Goal: Task Accomplishment & Management: Manage account settings

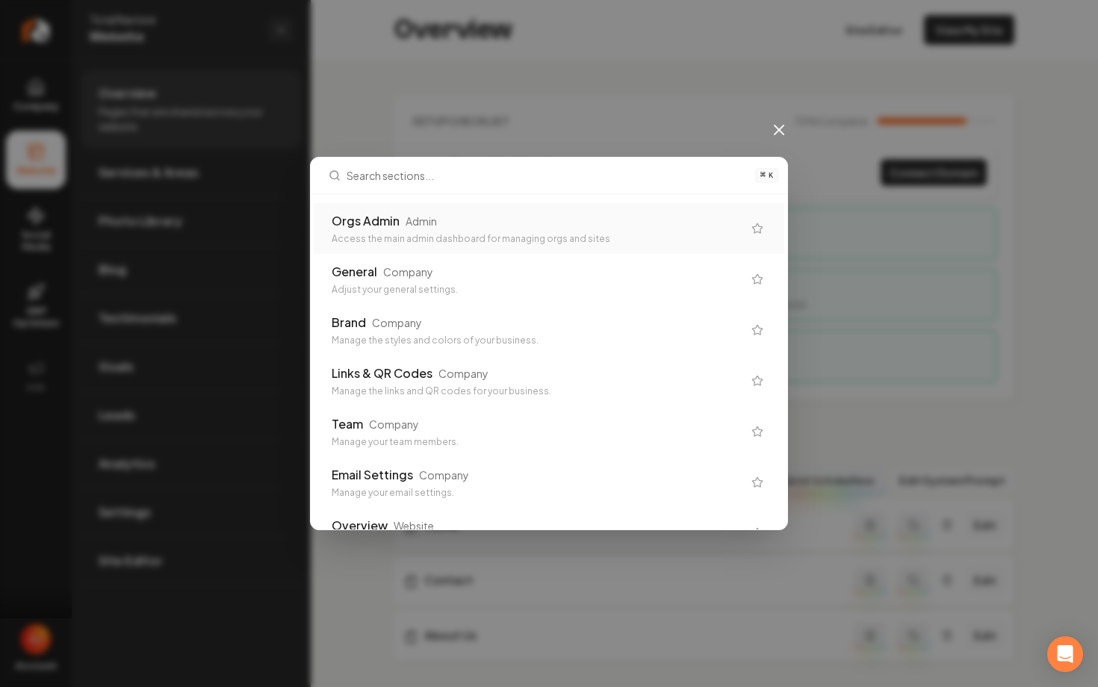
type input "\"
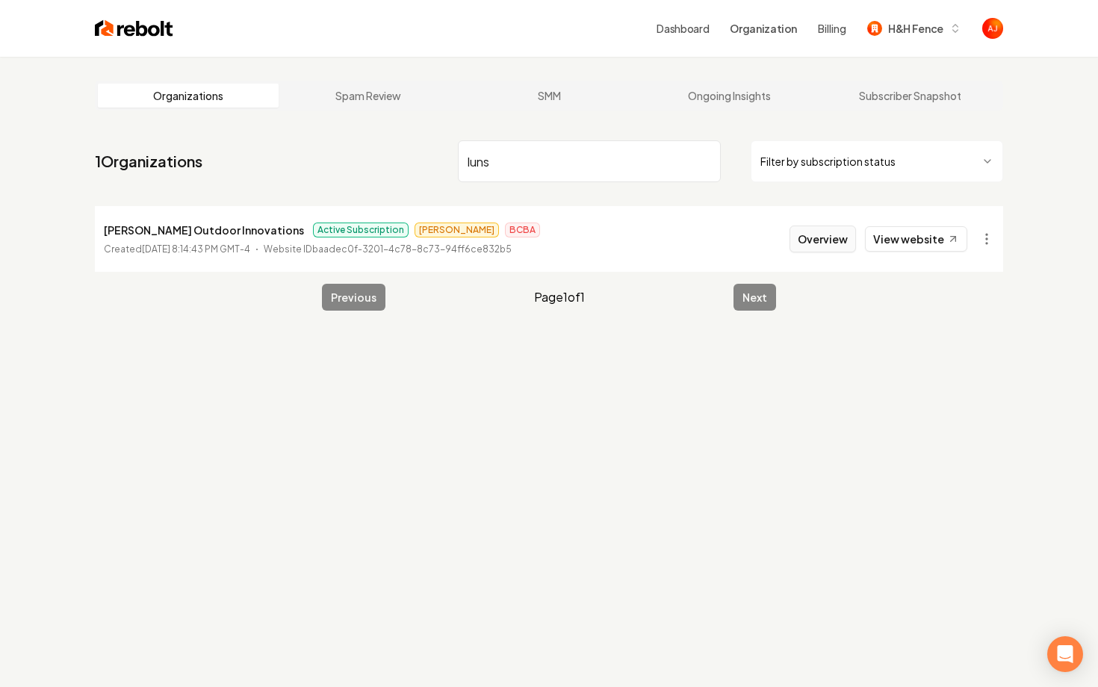
type input "luns"
click at [815, 239] on button "Overview" at bounding box center [822, 239] width 66 height 27
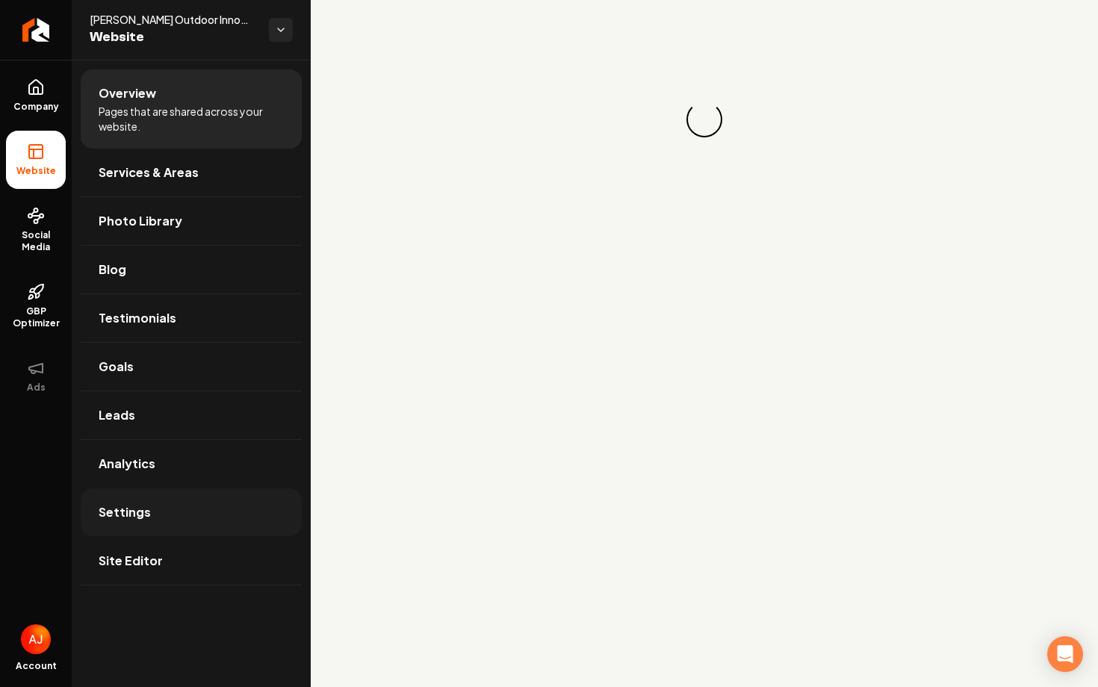
click at [199, 529] on link "Settings" at bounding box center [191, 512] width 221 height 48
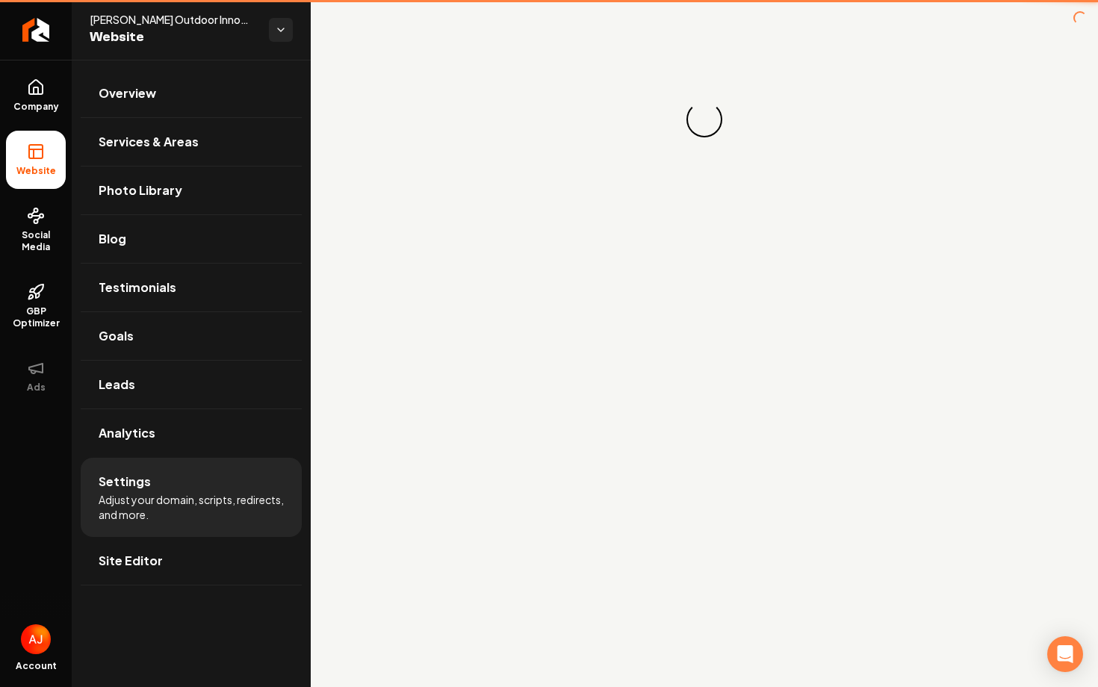
click at [199, 529] on li "Settings Adjust your domain, scripts, redirects, and more." at bounding box center [191, 497] width 221 height 79
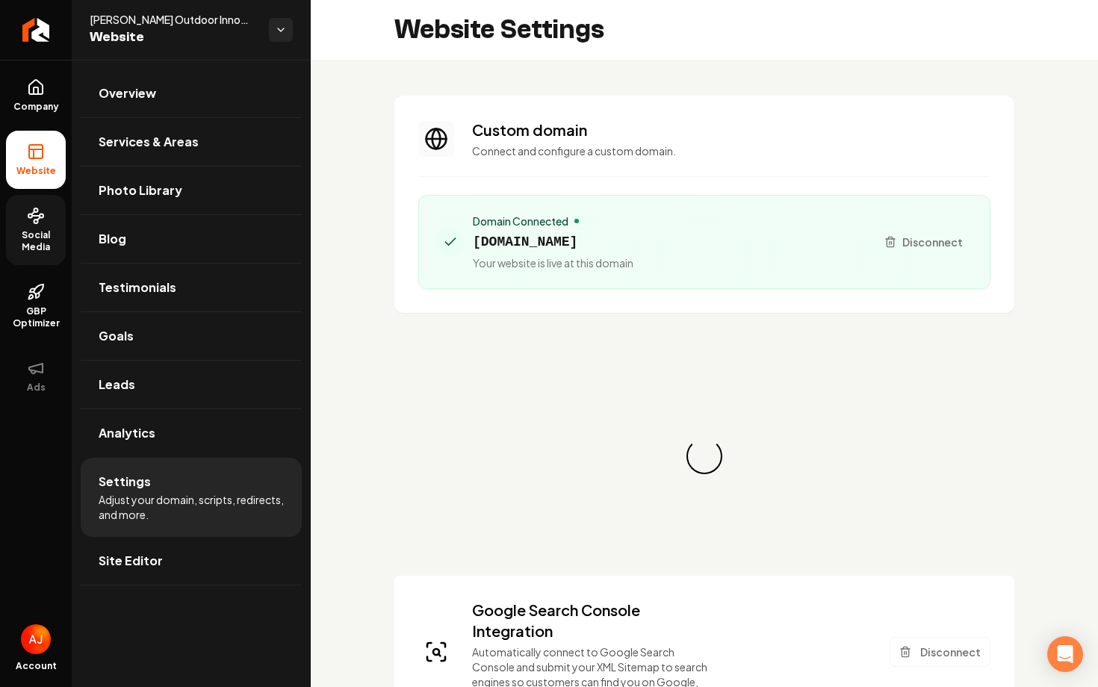
scroll to position [134, 0]
click at [34, 238] on span "Social Media" at bounding box center [36, 241] width 60 height 24
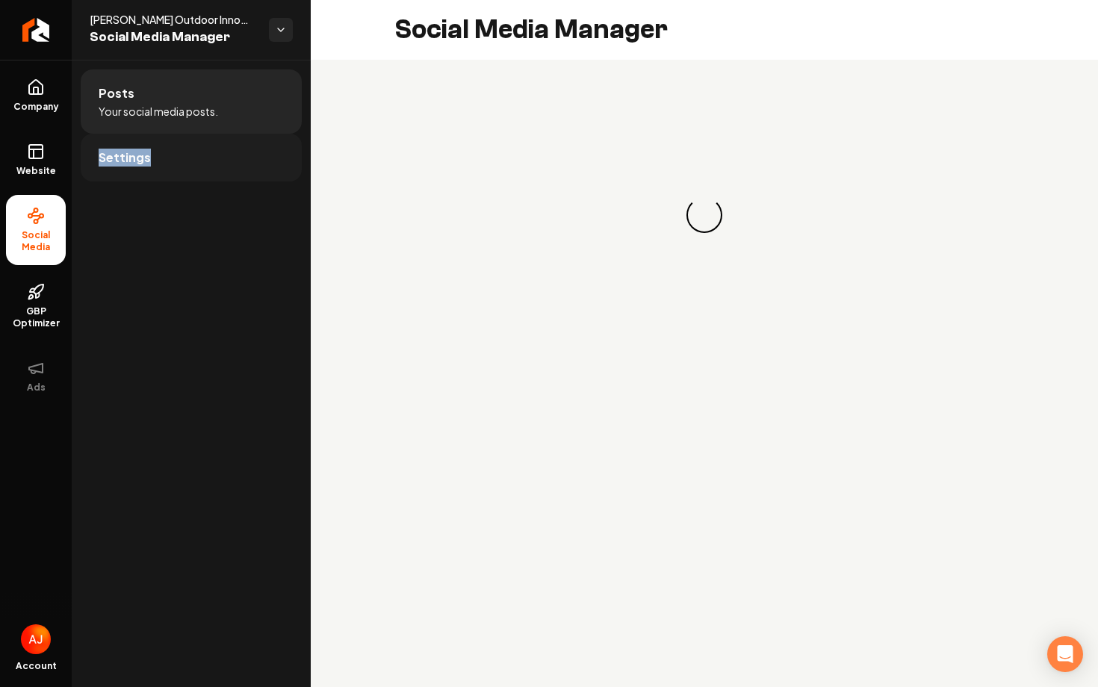
click at [159, 160] on link "Settings" at bounding box center [191, 158] width 221 height 48
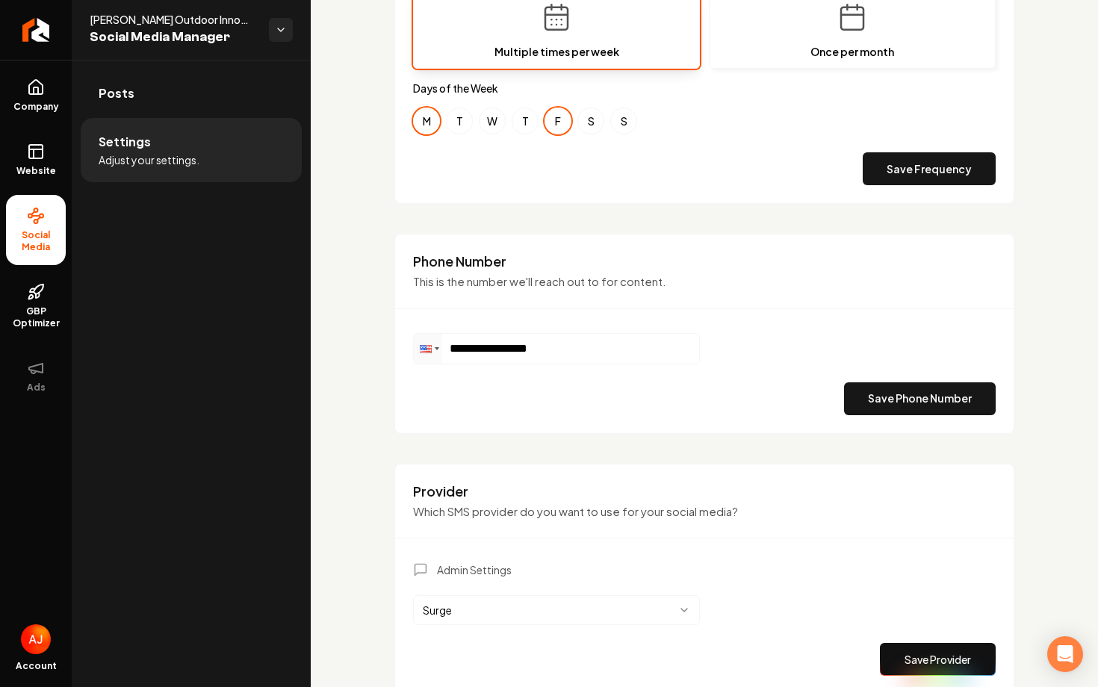
scroll to position [650, 0]
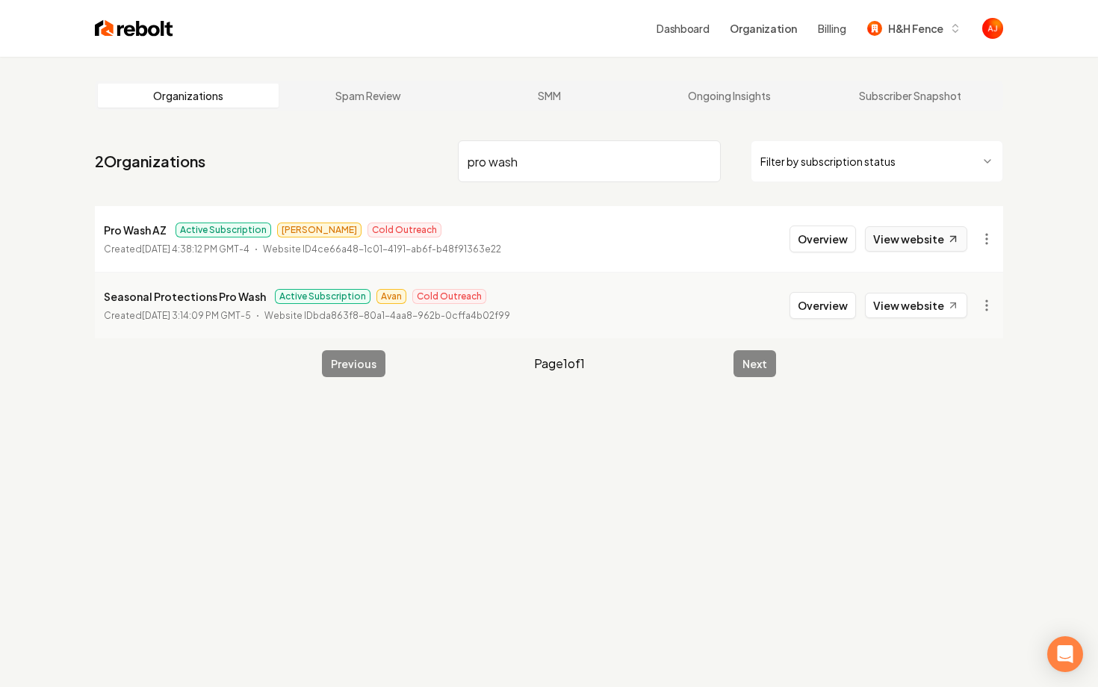
click at [886, 234] on link "View website" at bounding box center [916, 238] width 102 height 25
drag, startPoint x: 532, startPoint y: 166, endPoint x: 373, endPoint y: 143, distance: 159.9
click at [373, 143] on nav "2 Organizations pro wash Filter by subscription status" at bounding box center [549, 167] width 908 height 66
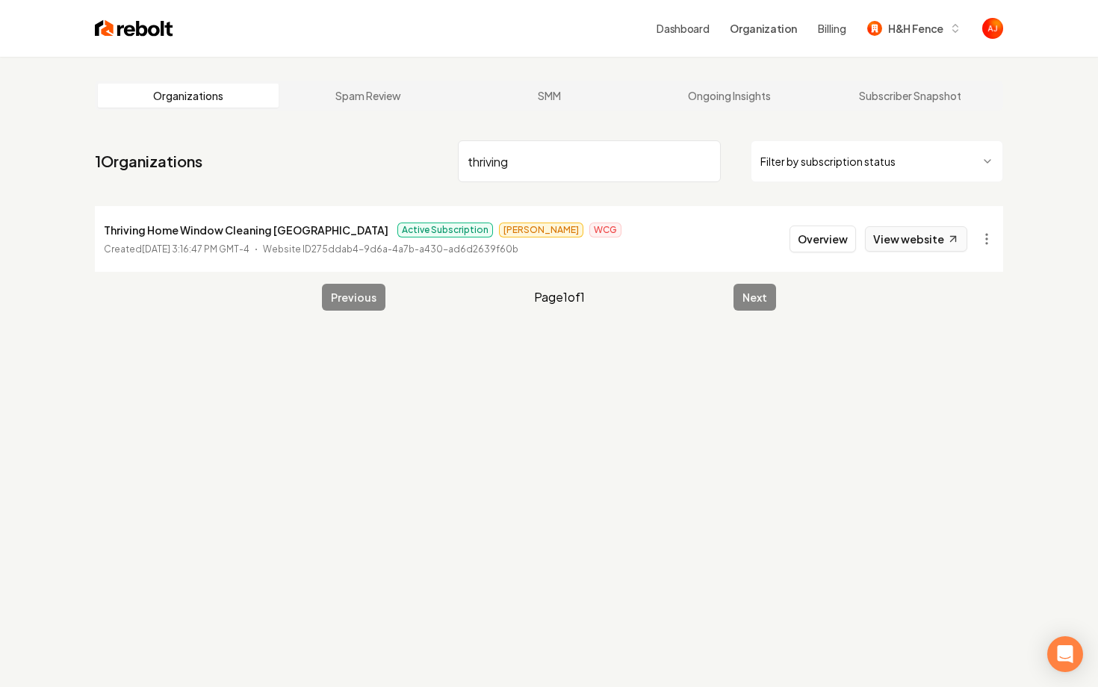
click at [913, 241] on link "View website" at bounding box center [916, 238] width 102 height 25
drag, startPoint x: 558, startPoint y: 169, endPoint x: 417, endPoint y: 168, distance: 141.1
click at [417, 168] on nav "1 Organizations thriving Filter by subscription status" at bounding box center [549, 167] width 908 height 66
drag, startPoint x: 529, startPoint y: 175, endPoint x: 453, endPoint y: 175, distance: 75.4
click at [459, 175] on input "bleac" at bounding box center [589, 161] width 263 height 42
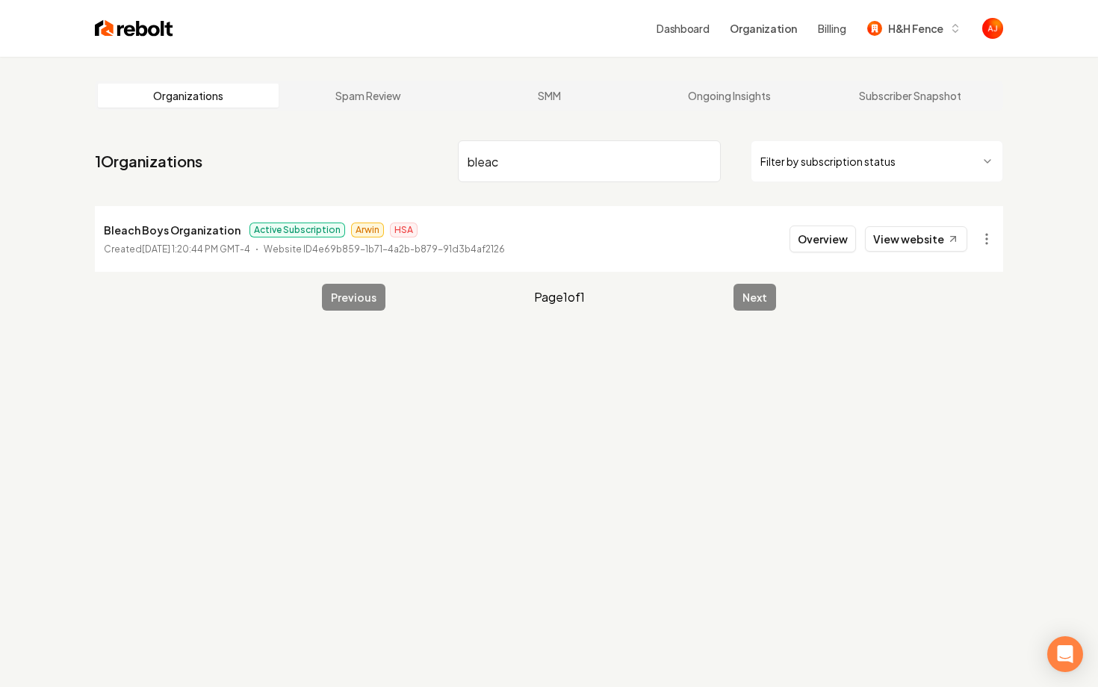
drag, startPoint x: 524, startPoint y: 164, endPoint x: 414, endPoint y: 145, distance: 111.5
click at [421, 147] on nav "1 Organizations bleac Filter by subscription status" at bounding box center [549, 167] width 908 height 66
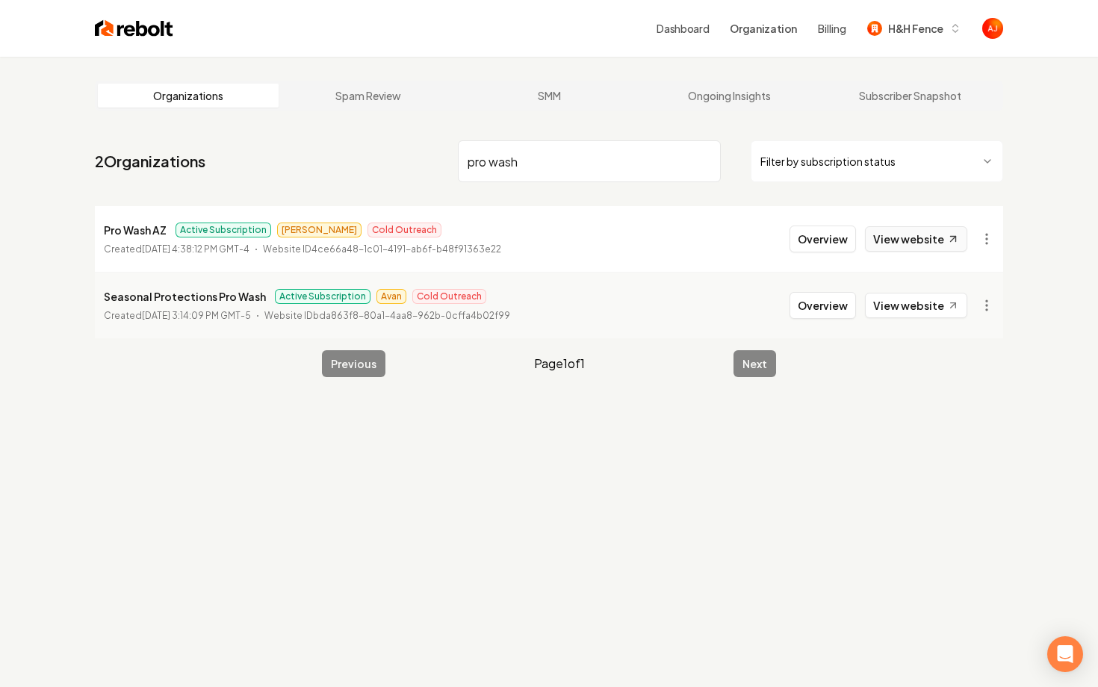
click at [893, 235] on link "View website" at bounding box center [916, 238] width 102 height 25
drag, startPoint x: 535, startPoint y: 170, endPoint x: 417, endPoint y: 165, distance: 118.1
click at [417, 165] on nav "2 Organizations pro wash Filter by subscription status" at bounding box center [549, 167] width 908 height 66
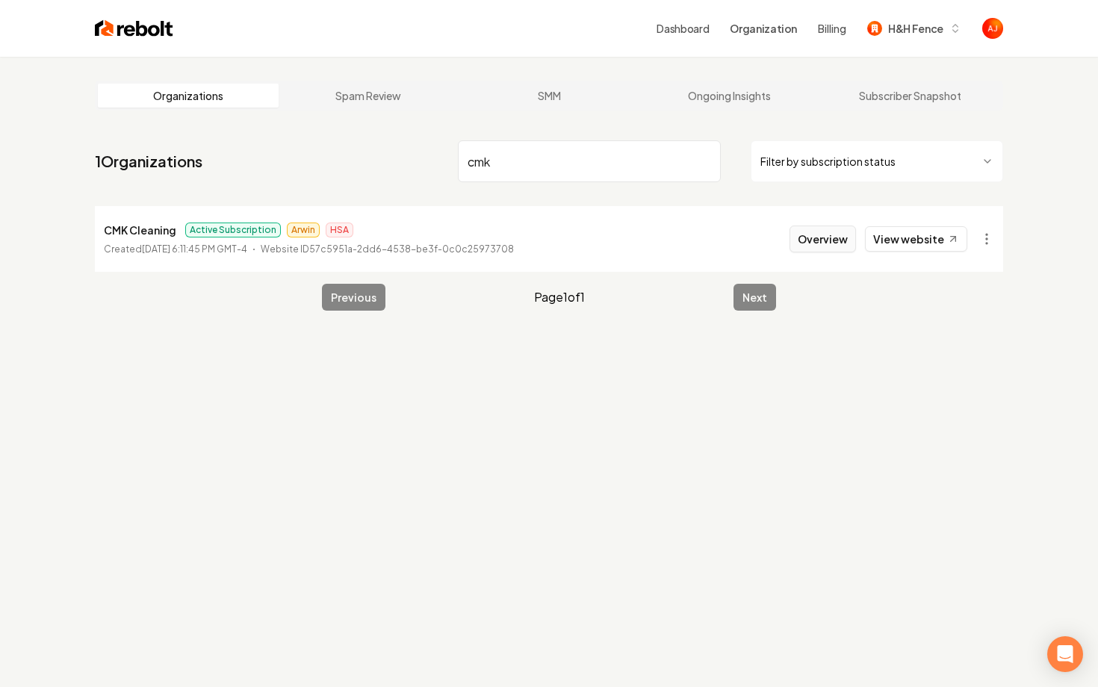
type input "cmk"
click at [822, 238] on button "Overview" at bounding box center [822, 239] width 66 height 27
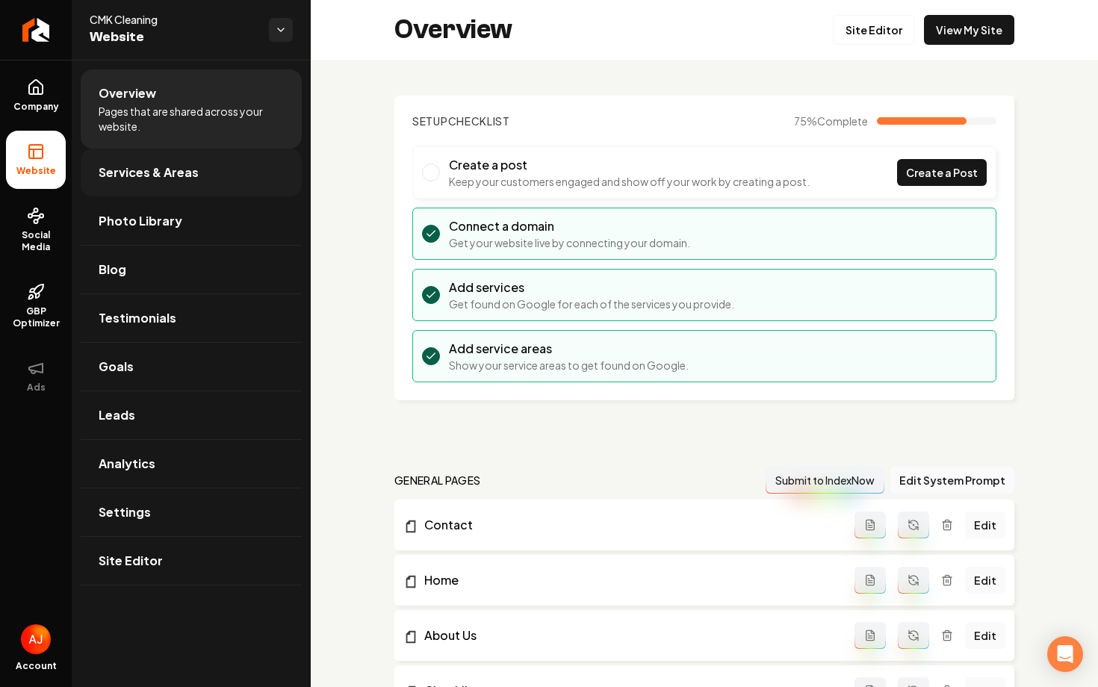
click at [122, 178] on span "Services & Areas" at bounding box center [149, 173] width 100 height 18
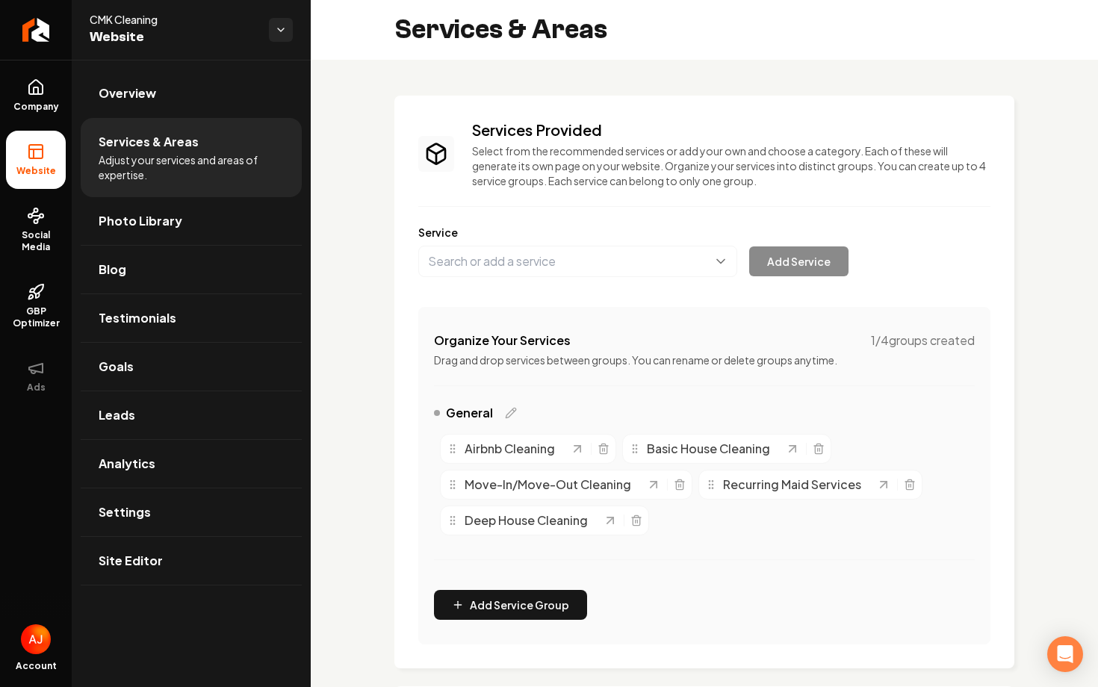
scroll to position [385, 0]
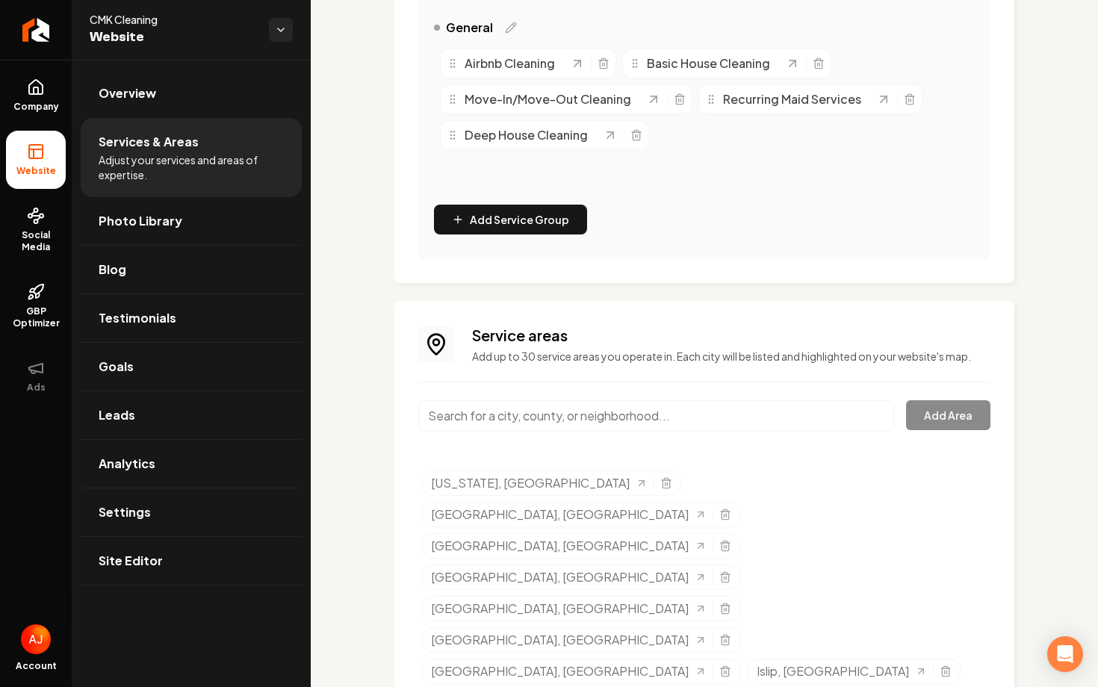
click at [497, 415] on input "Main content area" at bounding box center [656, 415] width 476 height 31
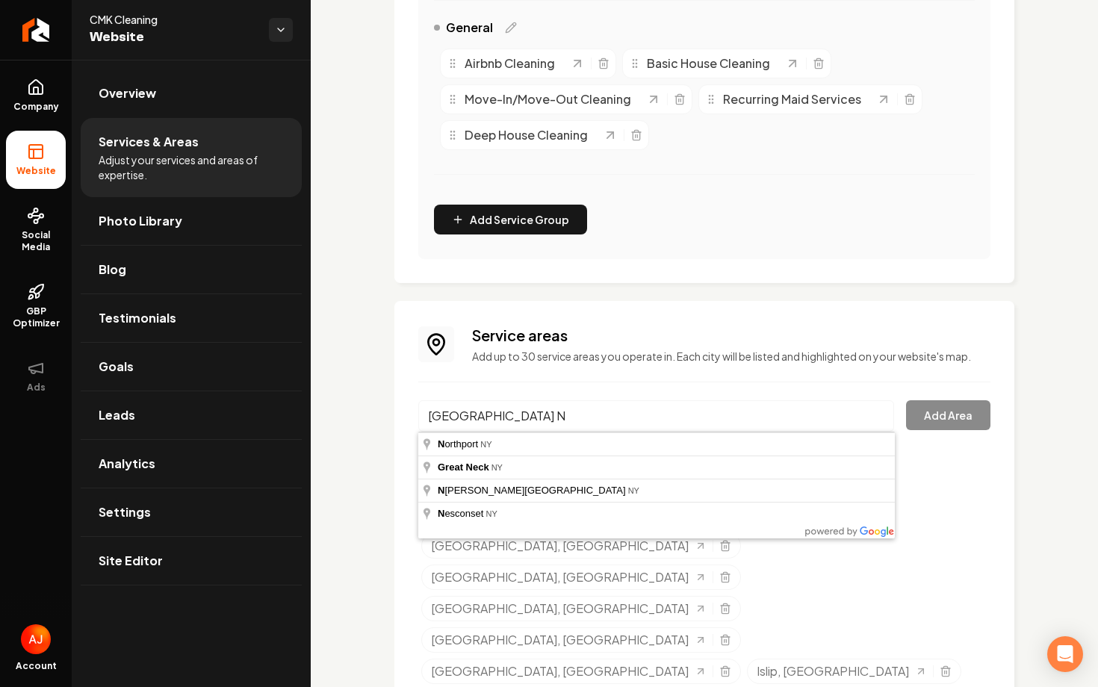
type input "Long Island NY"
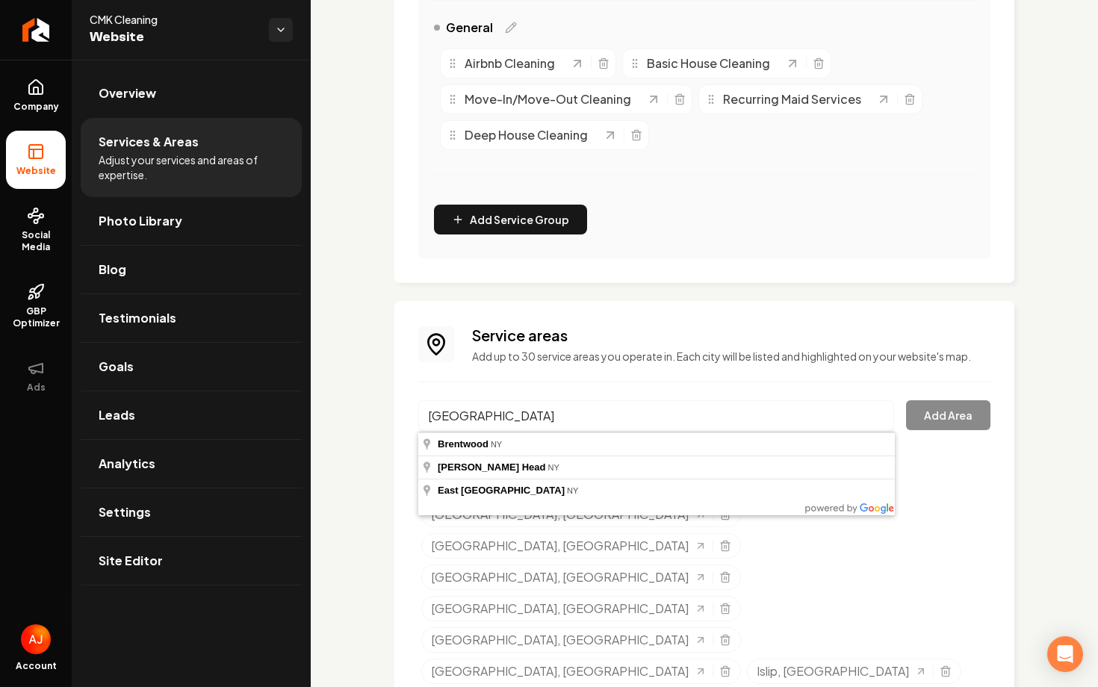
drag, startPoint x: 526, startPoint y: 419, endPoint x: 429, endPoint y: 408, distance: 97.6
click at [429, 416] on input "Long Island NY" at bounding box center [656, 415] width 476 height 31
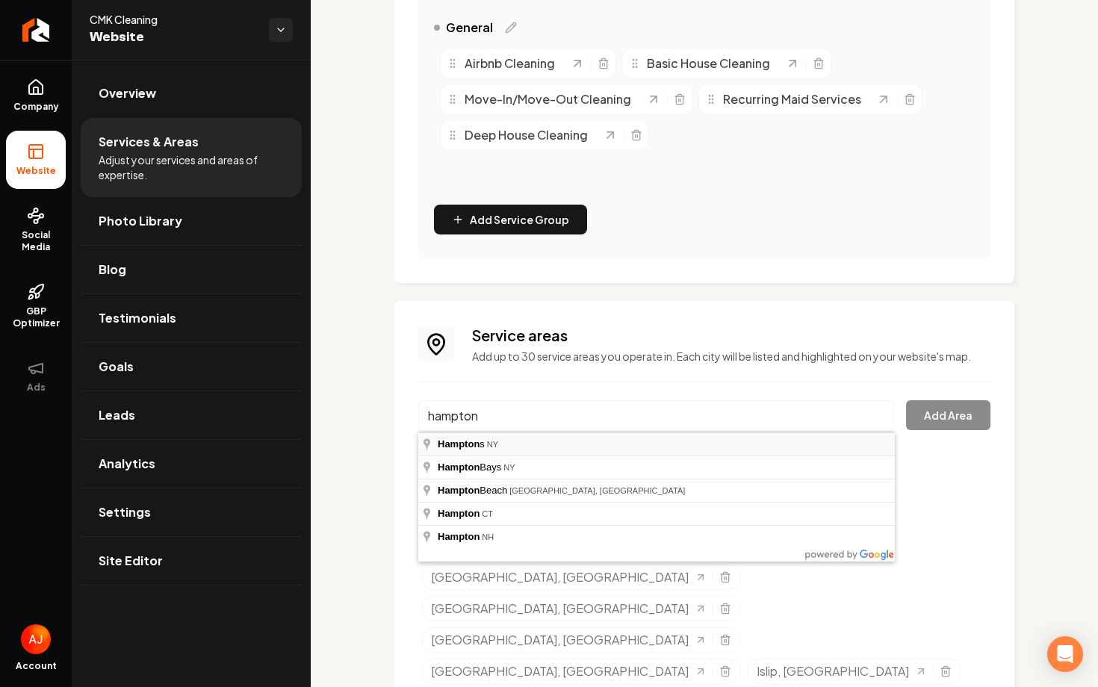
type input "Hamptons, NY"
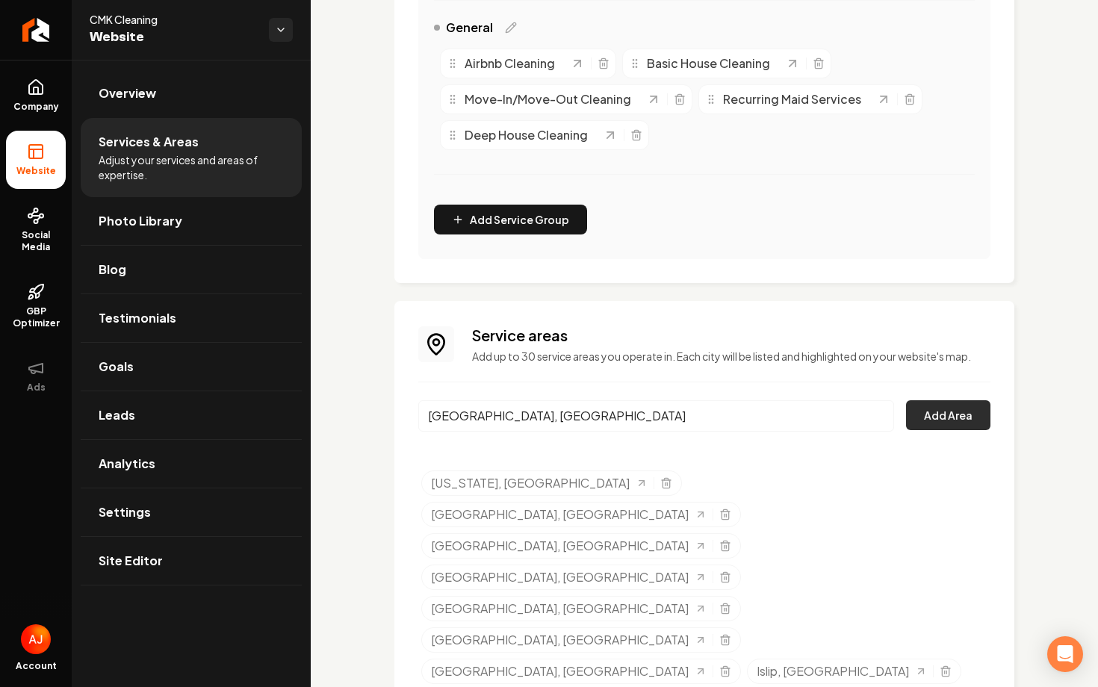
click at [928, 419] on button "Add Area" at bounding box center [948, 415] width 84 height 30
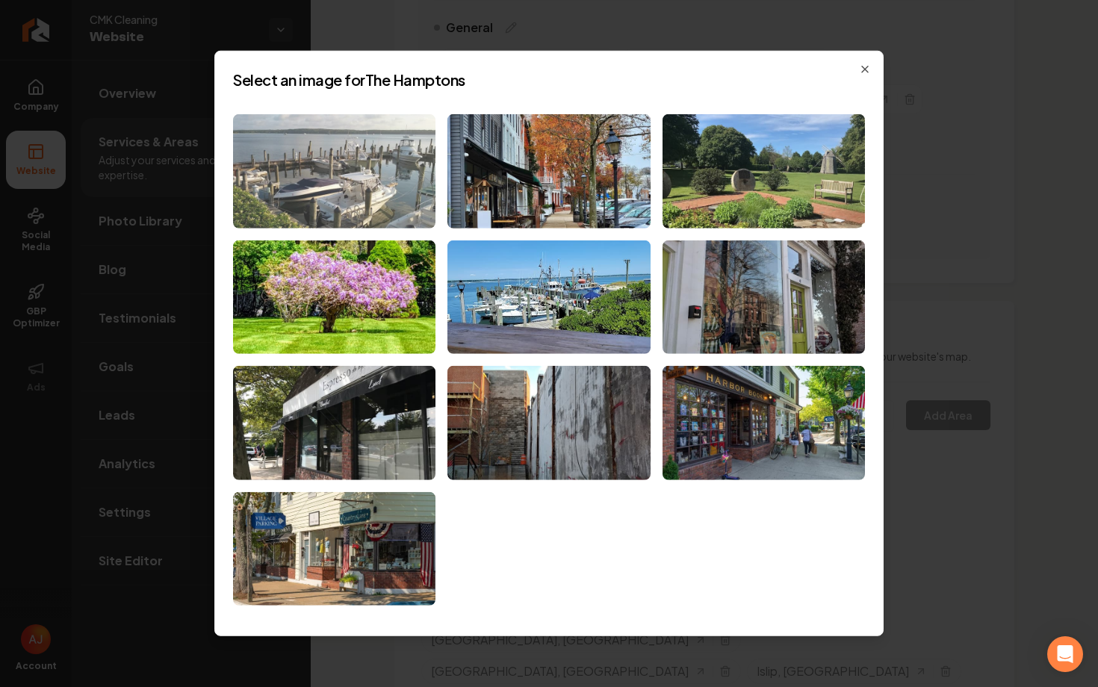
click at [373, 210] on img at bounding box center [334, 171] width 202 height 114
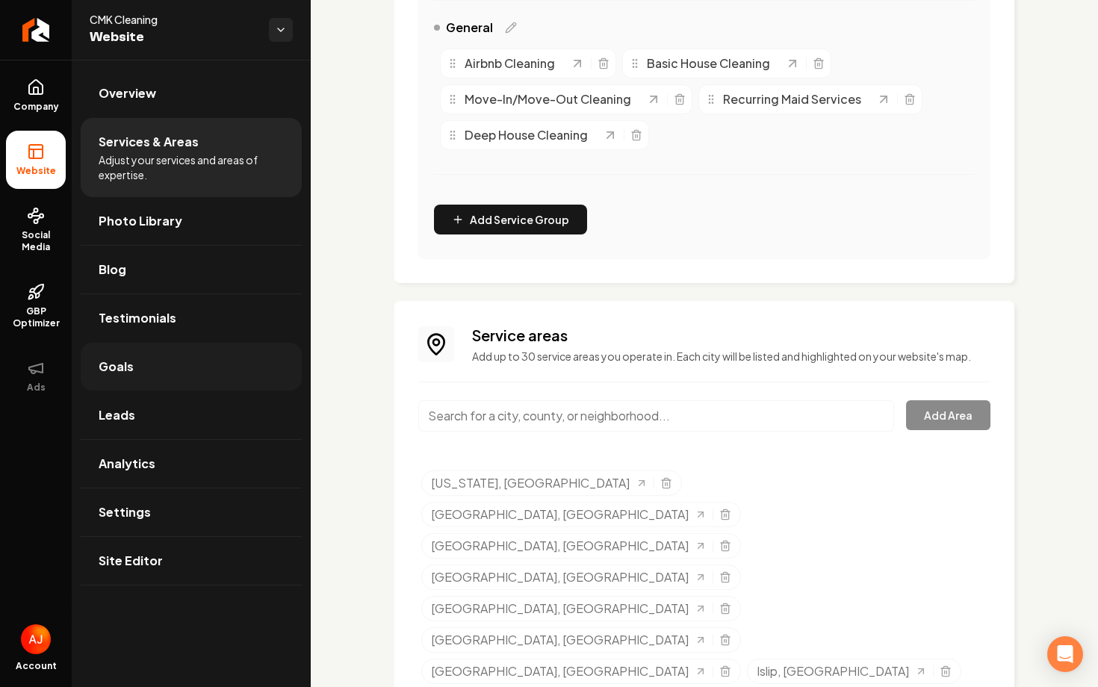
click at [129, 358] on span "Goals" at bounding box center [116, 367] width 35 height 18
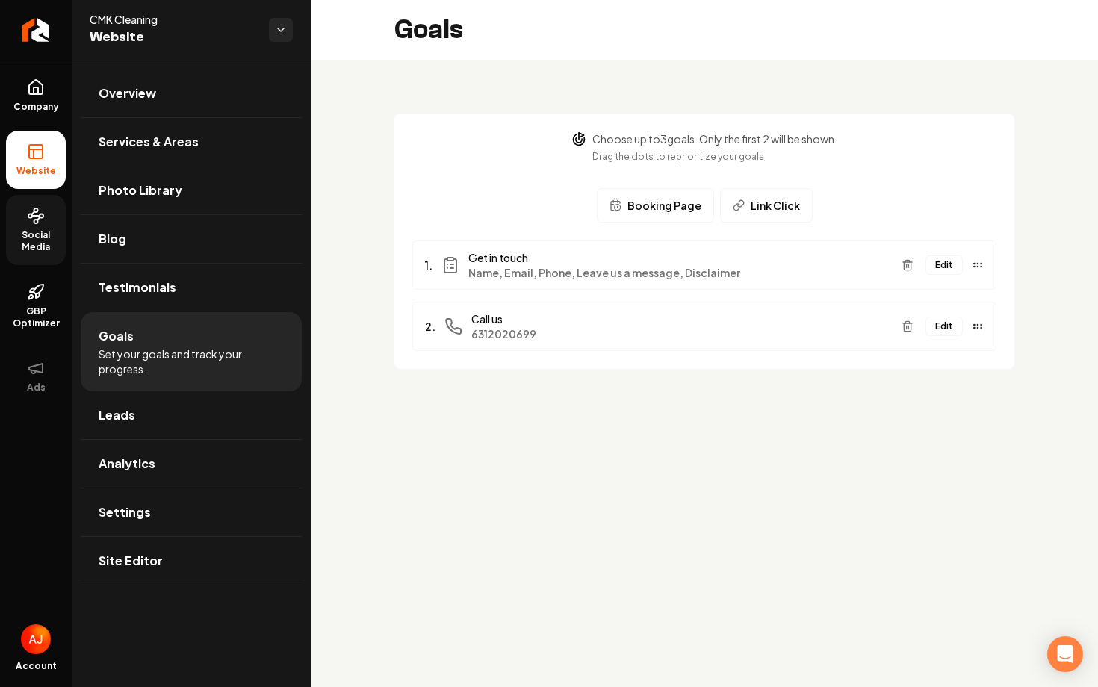
click at [32, 216] on icon at bounding box center [35, 216] width 7 height 0
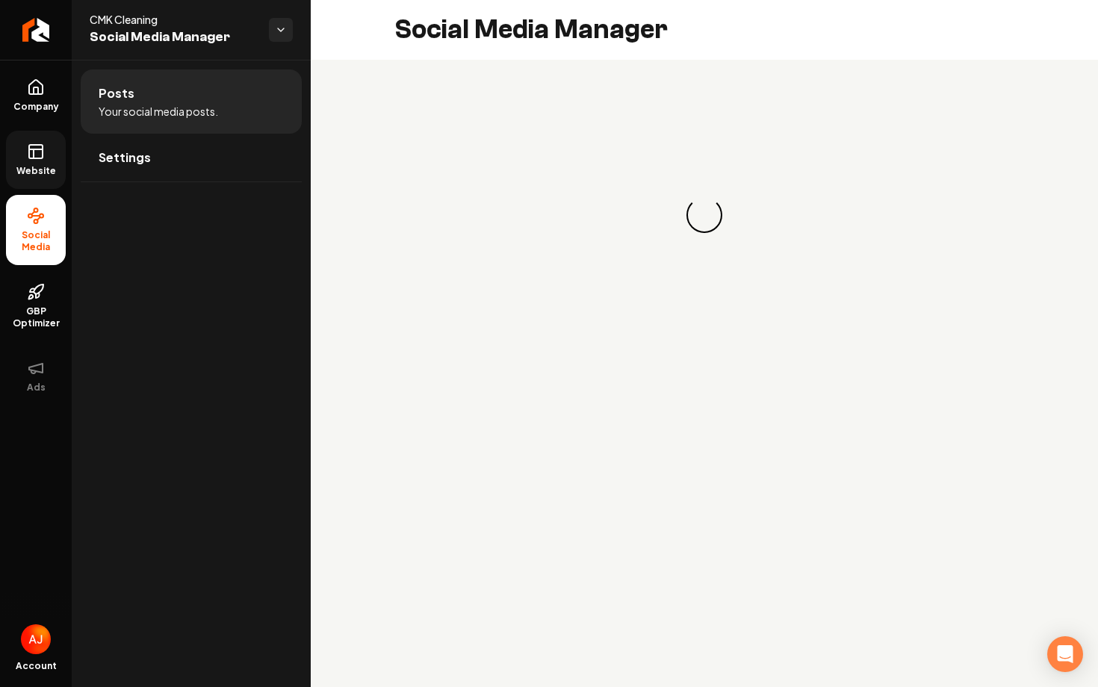
click at [32, 182] on link "Website" at bounding box center [36, 160] width 60 height 58
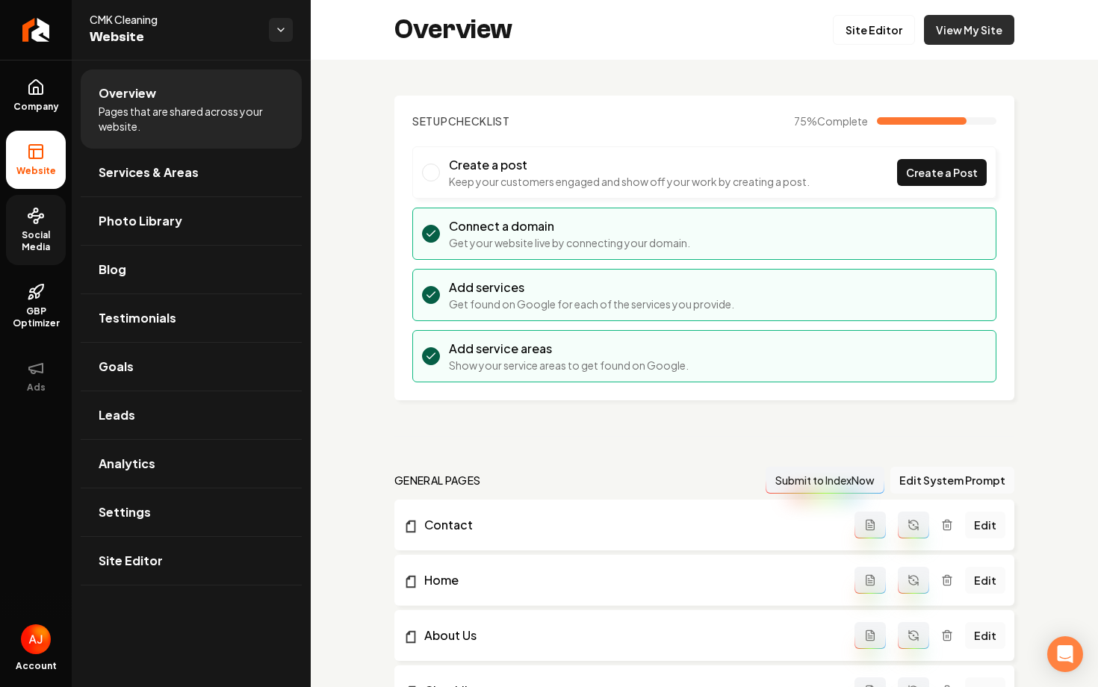
click at [956, 29] on link "View My Site" at bounding box center [969, 30] width 90 height 30
click at [951, 44] on link "View My Site" at bounding box center [969, 30] width 90 height 30
click at [144, 378] on link "Goals" at bounding box center [191, 367] width 221 height 48
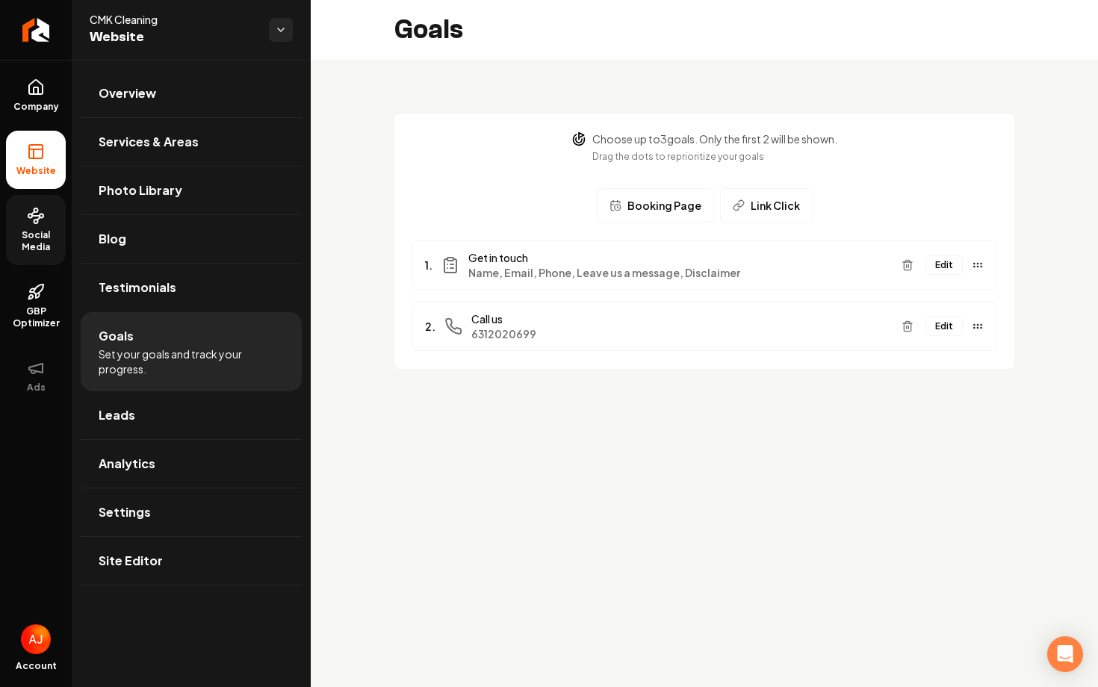
click at [939, 332] on button "Edit" at bounding box center [943, 326] width 37 height 19
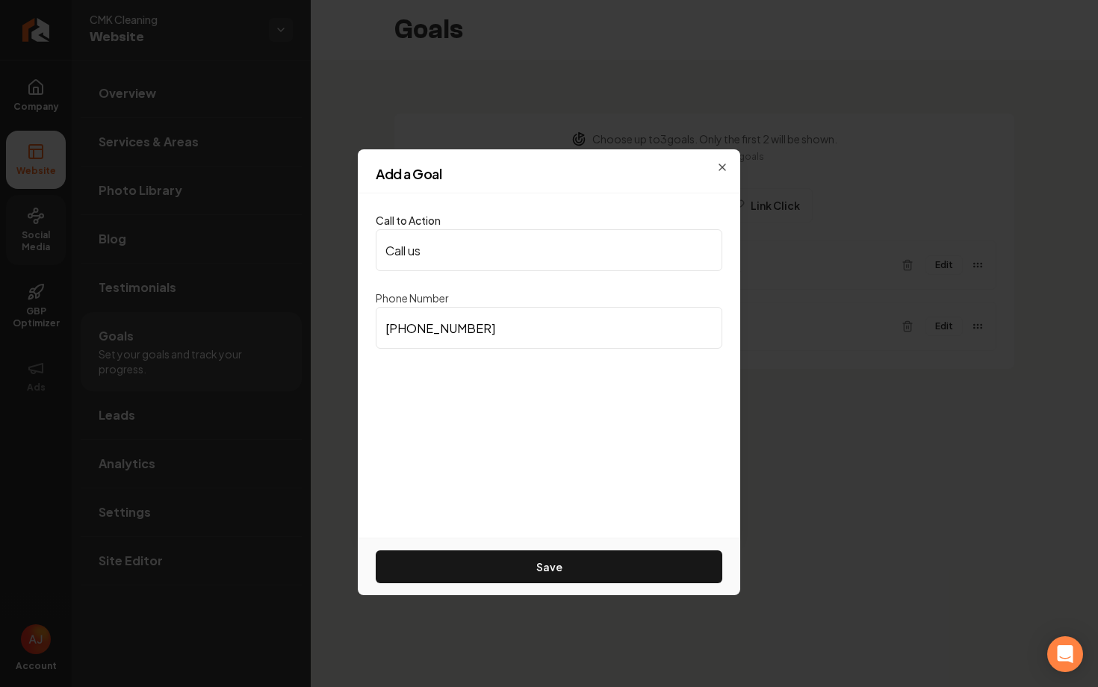
drag, startPoint x: 480, startPoint y: 332, endPoint x: 363, endPoint y: 332, distance: 117.2
click at [363, 332] on div "Call to Action Call us Phone Number (631) 202-0699 Save" at bounding box center [549, 365] width 382 height 344
drag, startPoint x: 459, startPoint y: 250, endPoint x: 333, endPoint y: 245, distance: 125.6
click at [334, 249] on body "Company Website Social Media GBP Optimizer Ads Account CMK Cleaning Website Ove…" at bounding box center [549, 343] width 1098 height 687
paste input "(631) 202-0699"
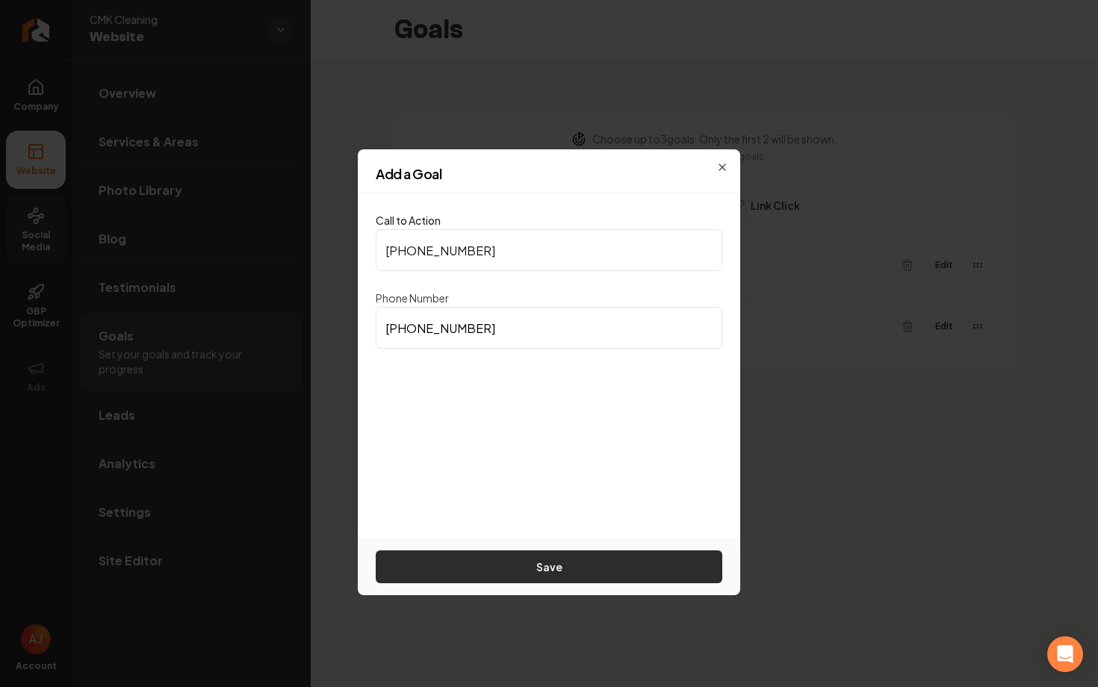
type input "(631) 202-0699"
click at [548, 571] on button "Save" at bounding box center [549, 566] width 347 height 33
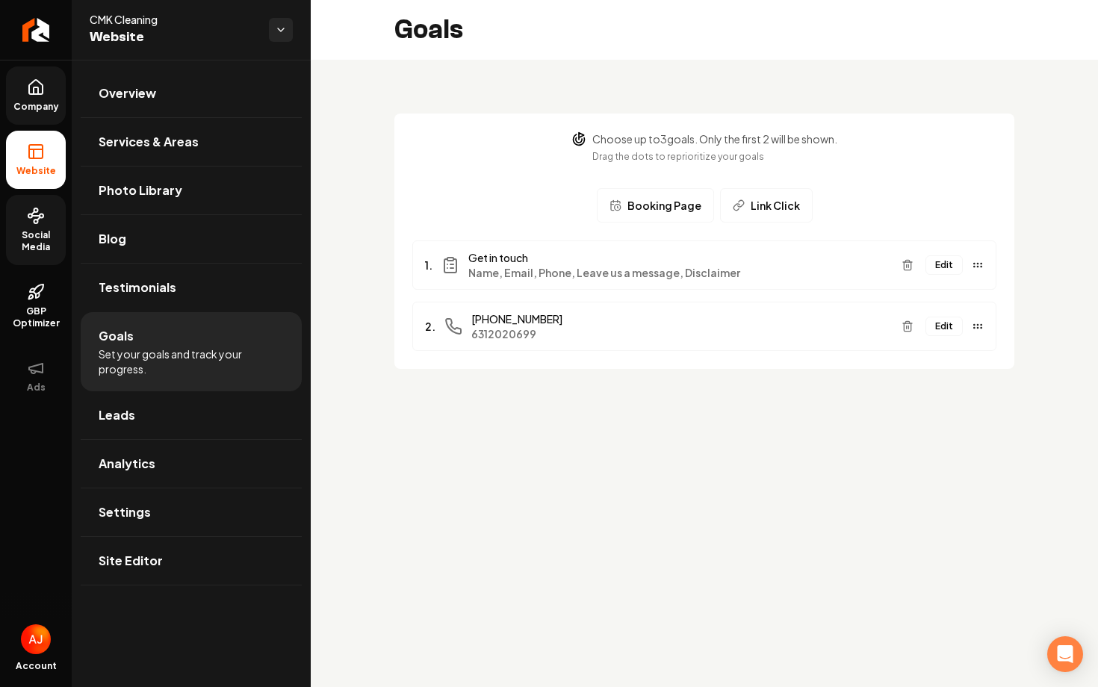
click at [38, 87] on icon at bounding box center [36, 87] width 18 height 18
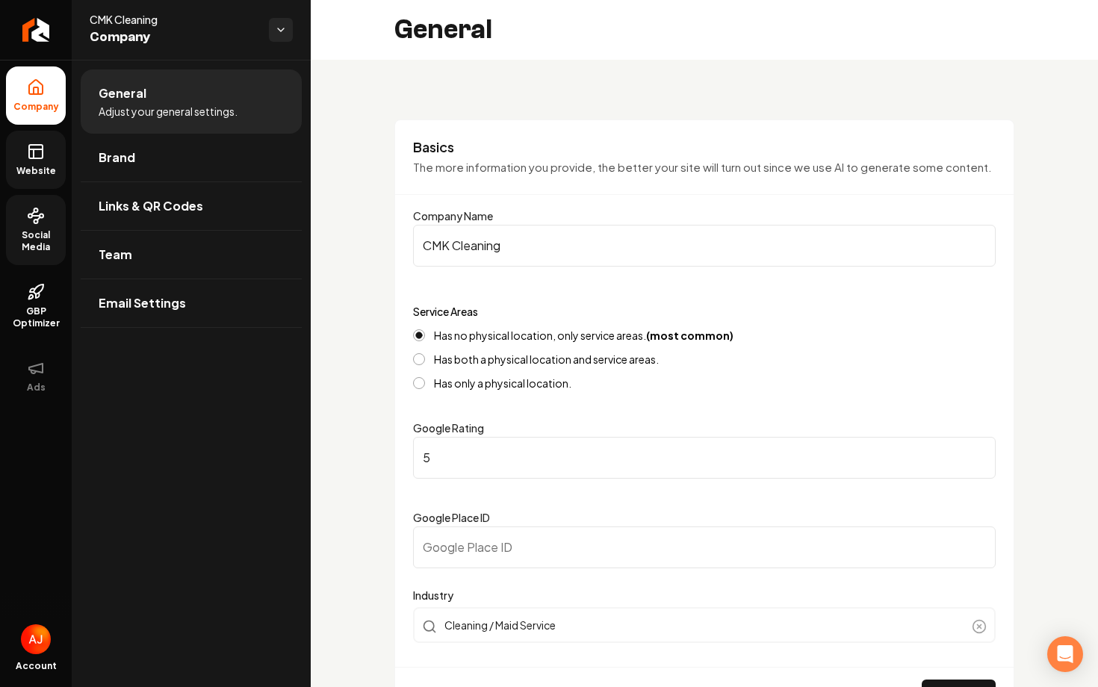
click at [32, 162] on link "Website" at bounding box center [36, 160] width 60 height 58
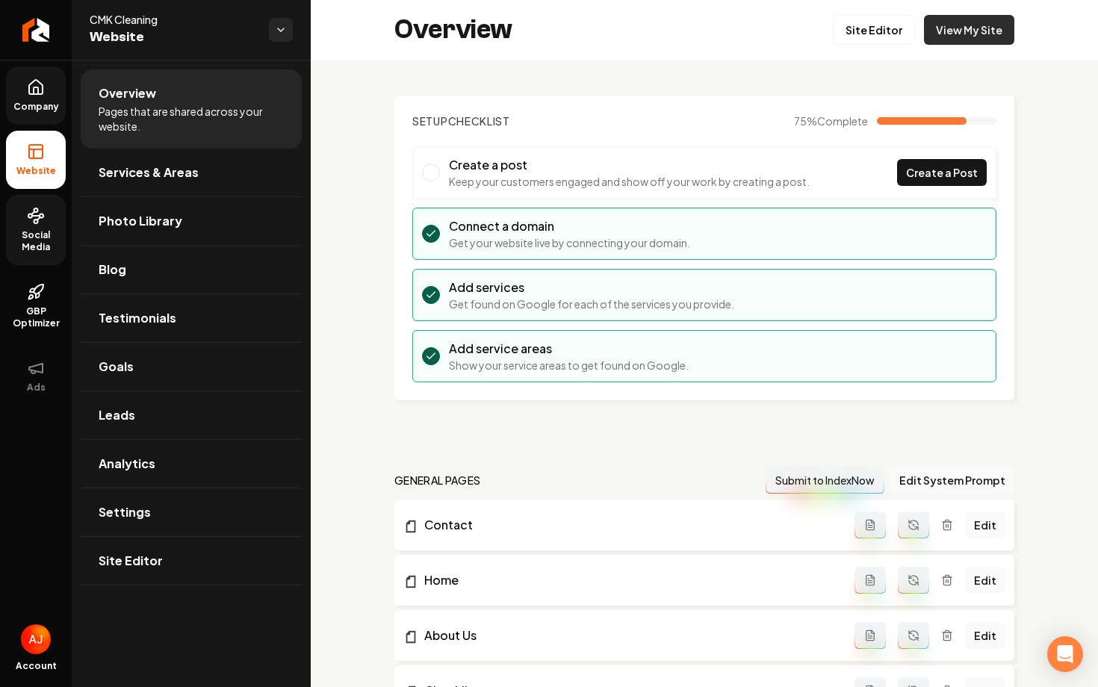
click at [954, 40] on link "View My Site" at bounding box center [969, 30] width 90 height 30
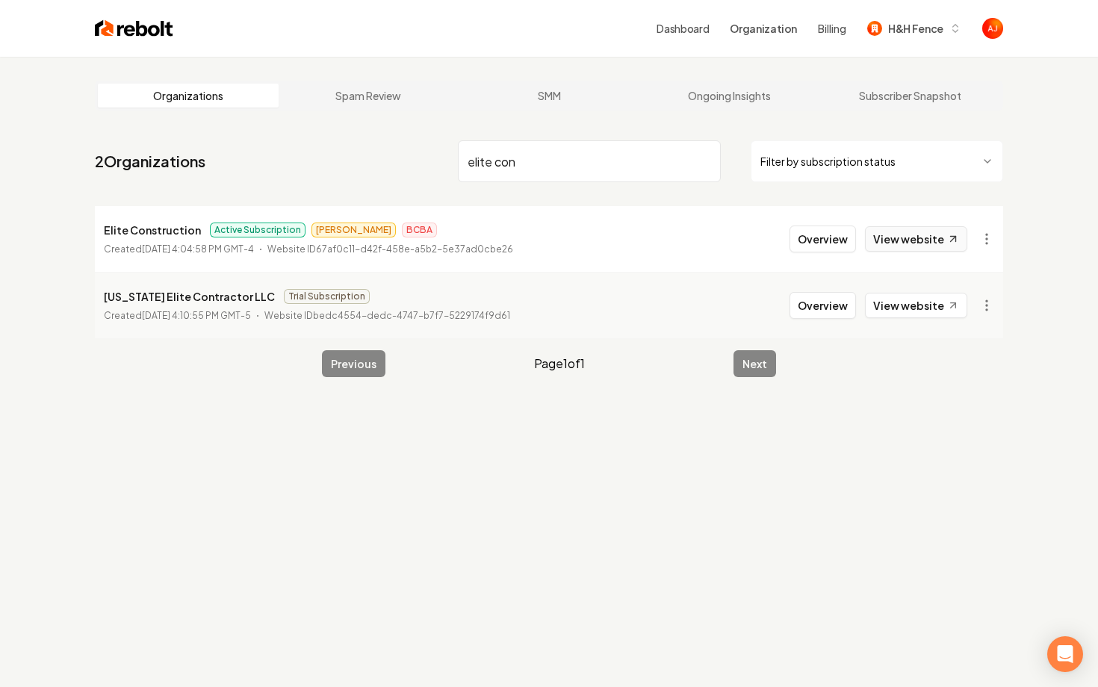
click at [879, 248] on link "View website" at bounding box center [916, 238] width 102 height 25
drag, startPoint x: 535, startPoint y: 167, endPoint x: 368, endPoint y: 167, distance: 167.3
click at [370, 167] on nav "2 Organizations elite con Filter by subscription status" at bounding box center [549, 167] width 908 height 66
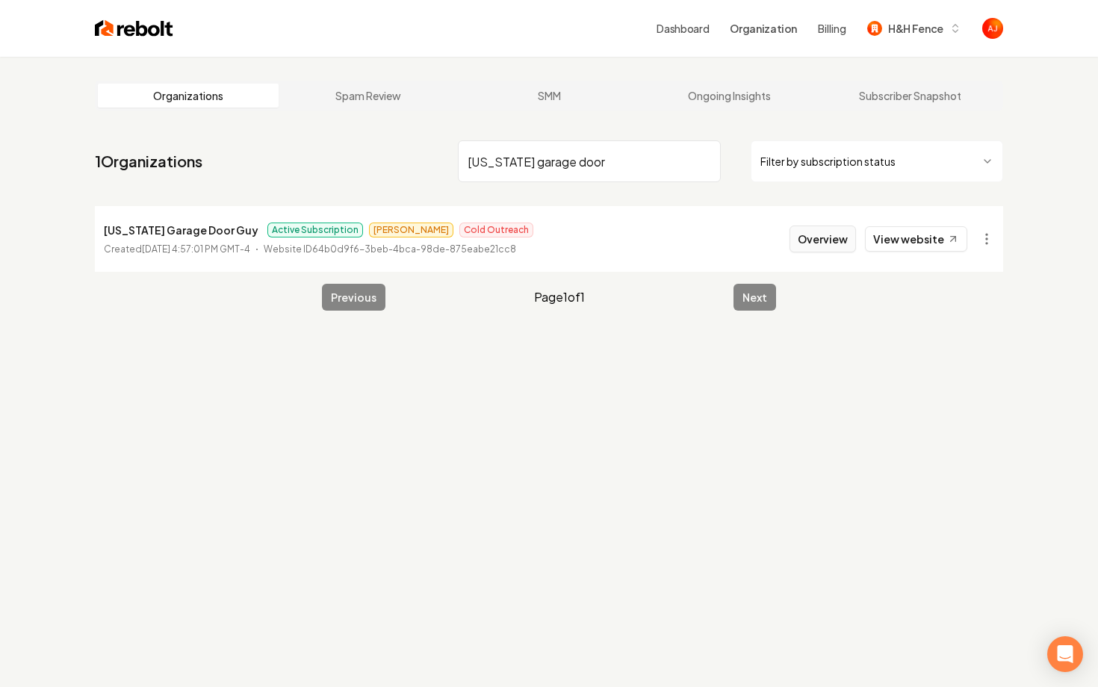
type input "colorado garage door"
click at [847, 241] on button "Overview" at bounding box center [822, 239] width 66 height 27
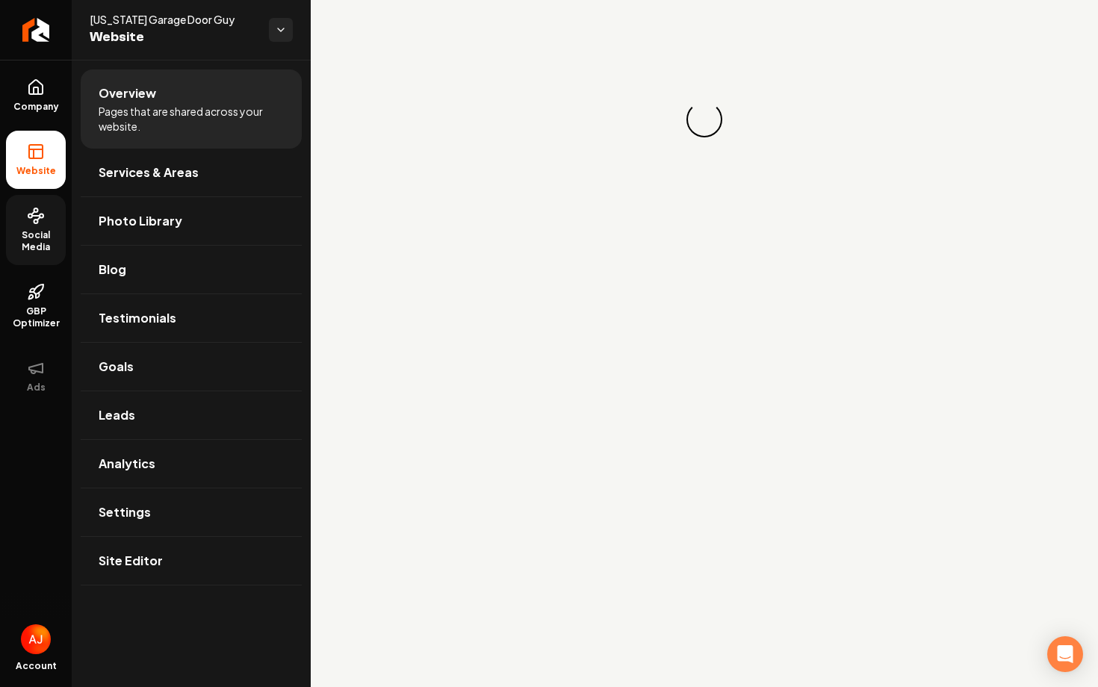
click at [37, 229] on span "Social Media" at bounding box center [36, 241] width 60 height 24
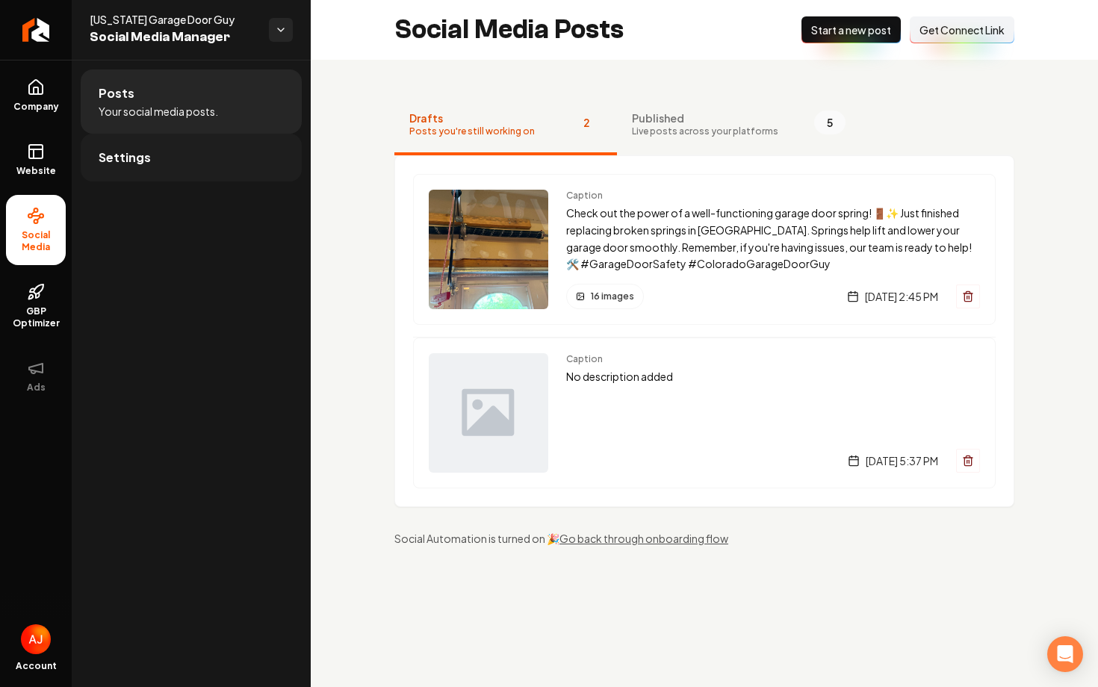
click at [254, 150] on link "Settings" at bounding box center [191, 158] width 221 height 48
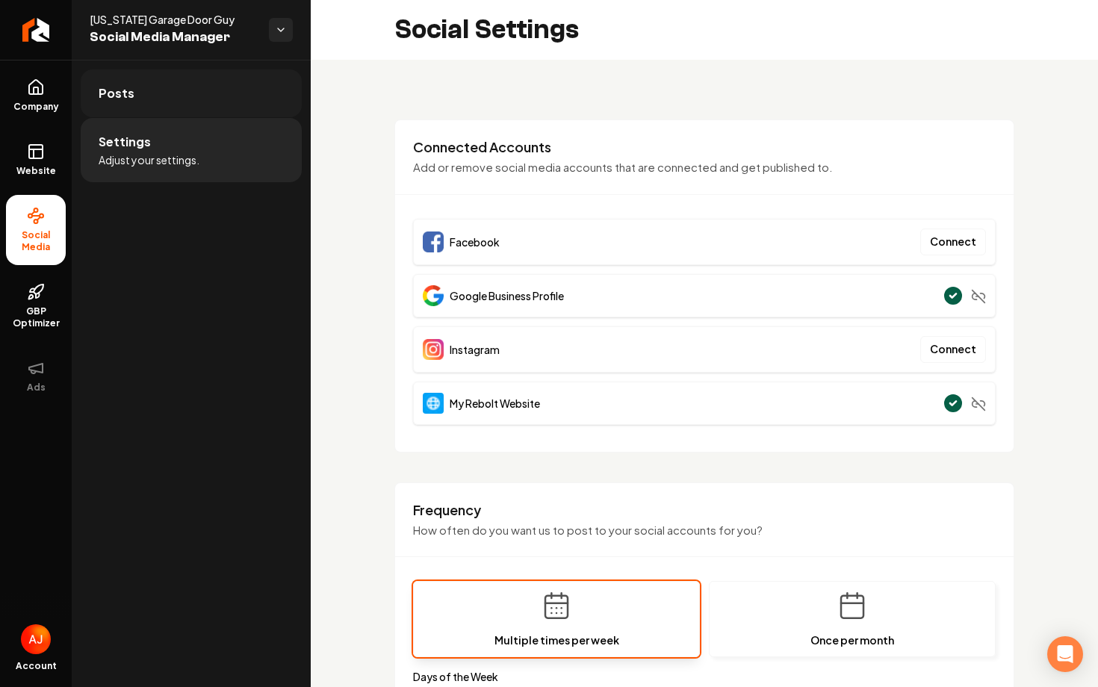
click at [151, 89] on link "Posts" at bounding box center [191, 93] width 221 height 48
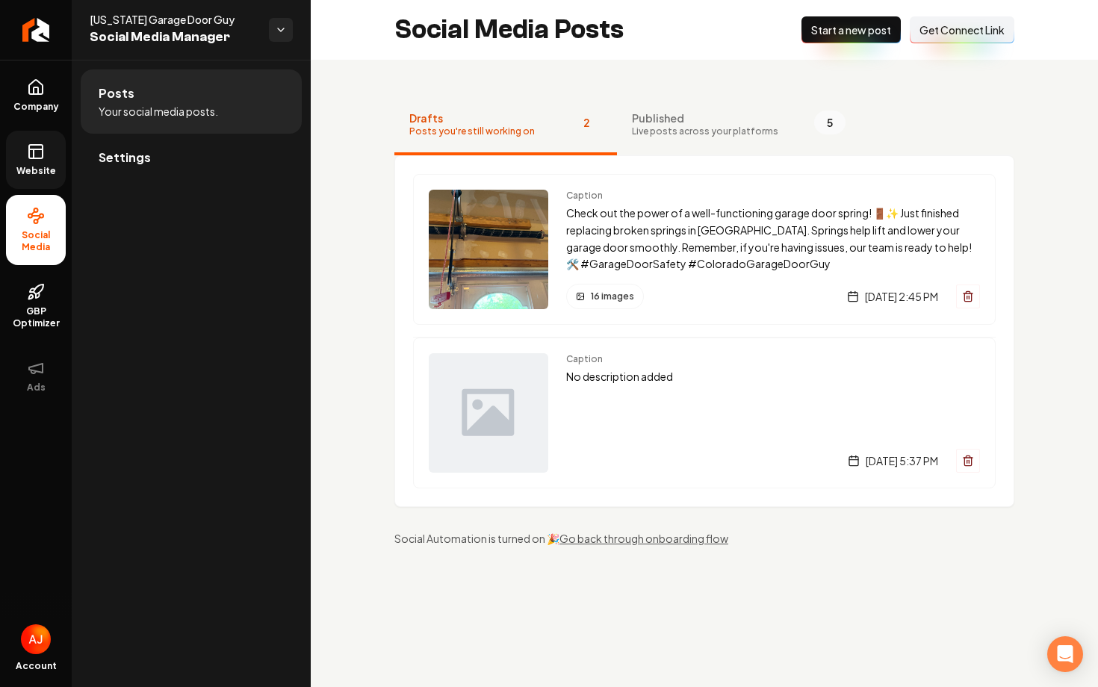
click at [38, 152] on icon at bounding box center [36, 152] width 18 height 18
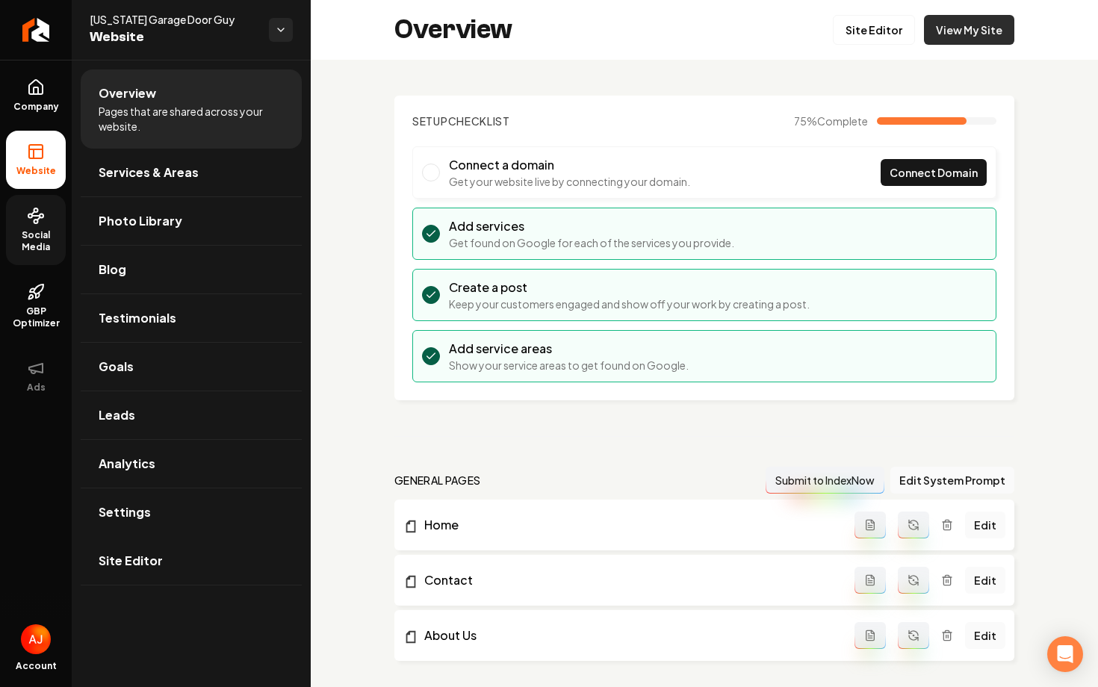
click at [966, 22] on link "View My Site" at bounding box center [969, 30] width 90 height 30
click at [24, 241] on span "Social Media" at bounding box center [36, 241] width 60 height 24
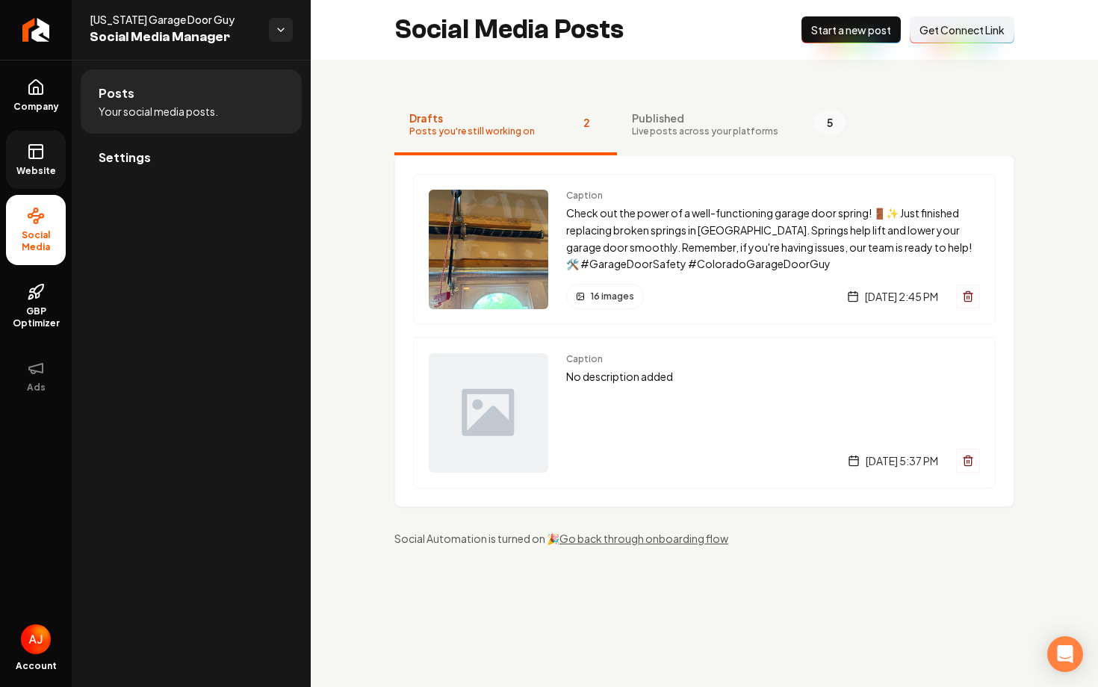
click at [31, 177] on link "Website" at bounding box center [36, 160] width 60 height 58
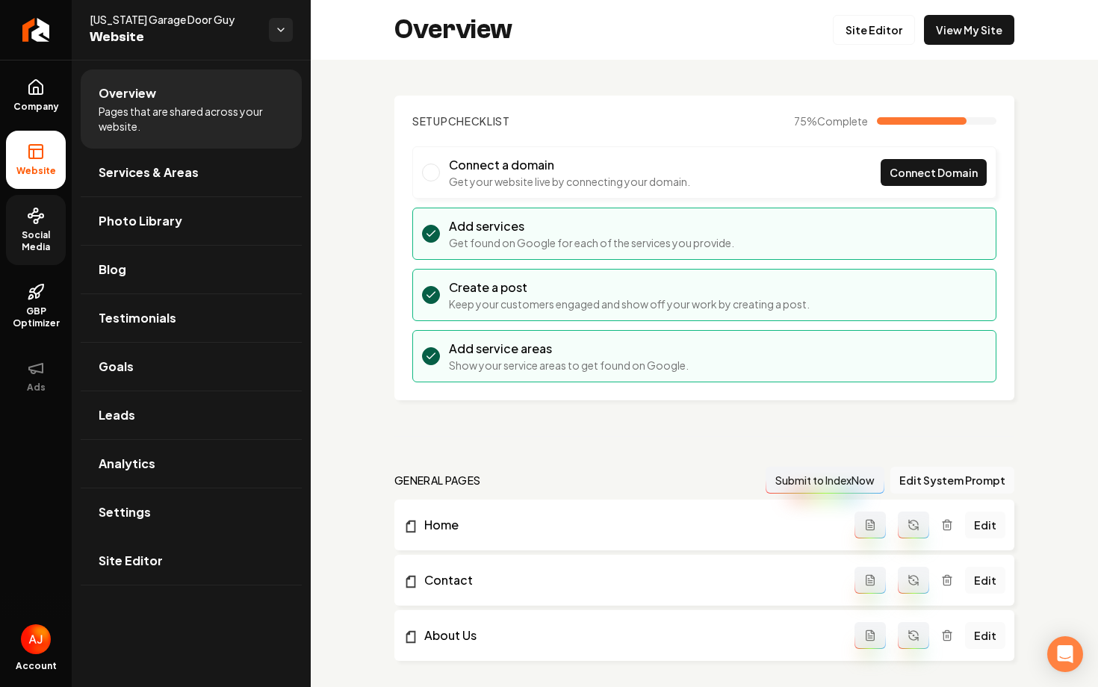
click at [33, 216] on icon at bounding box center [35, 216] width 7 height 0
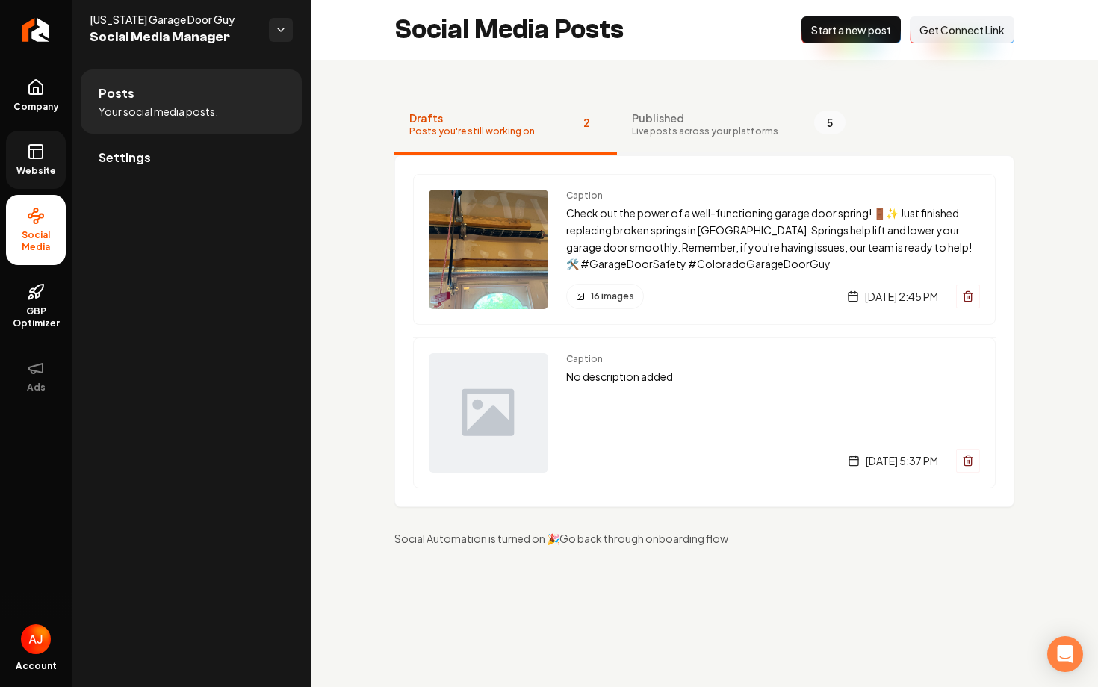
click at [727, 111] on span "Published" at bounding box center [705, 118] width 146 height 15
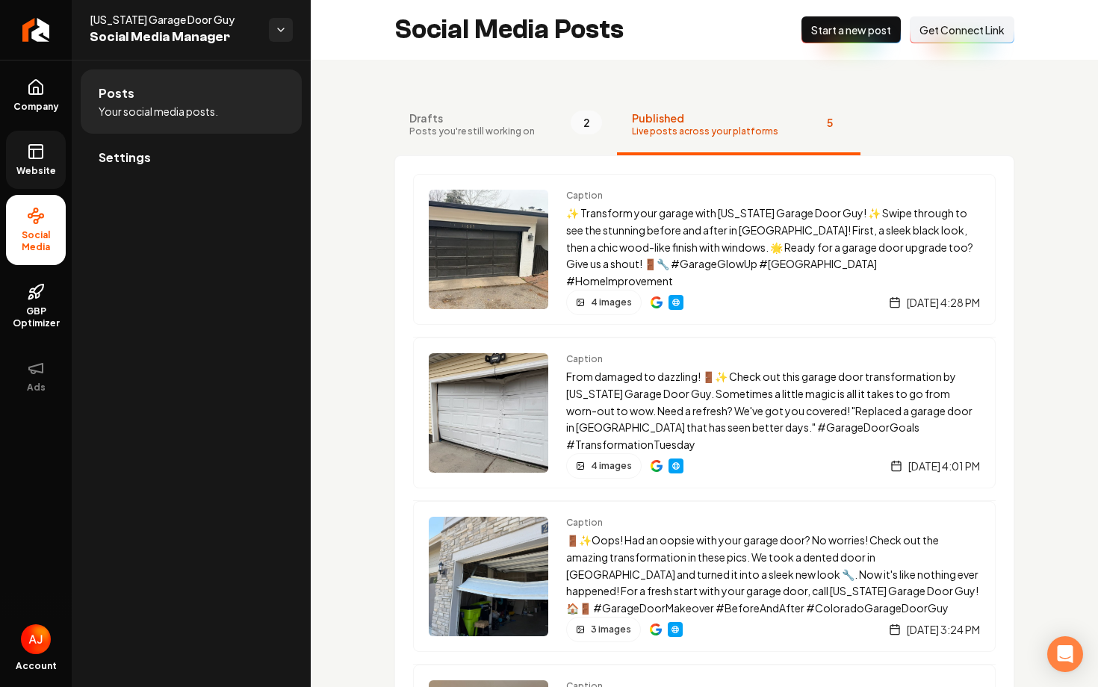
click at [50, 162] on link "Website" at bounding box center [36, 160] width 60 height 58
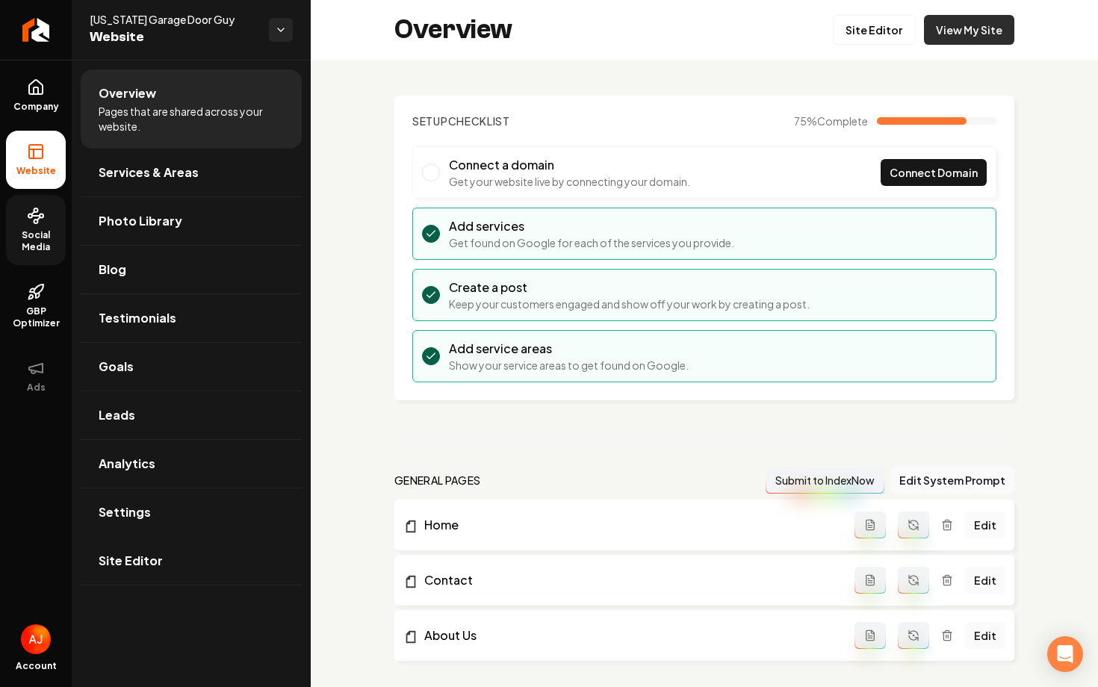
click at [956, 26] on link "View My Site" at bounding box center [969, 30] width 90 height 30
click at [879, 28] on link "Site Editor" at bounding box center [874, 30] width 82 height 30
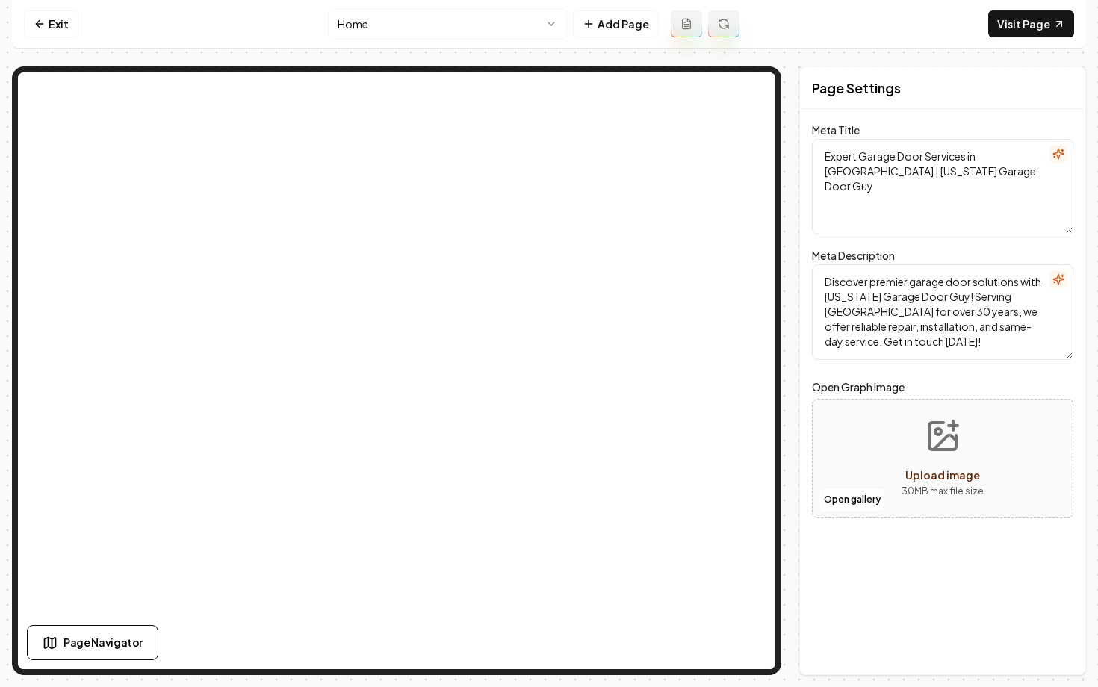
click at [372, 28] on html "Computer Required This feature is only available on a computer. Please switch t…" at bounding box center [549, 343] width 1098 height 687
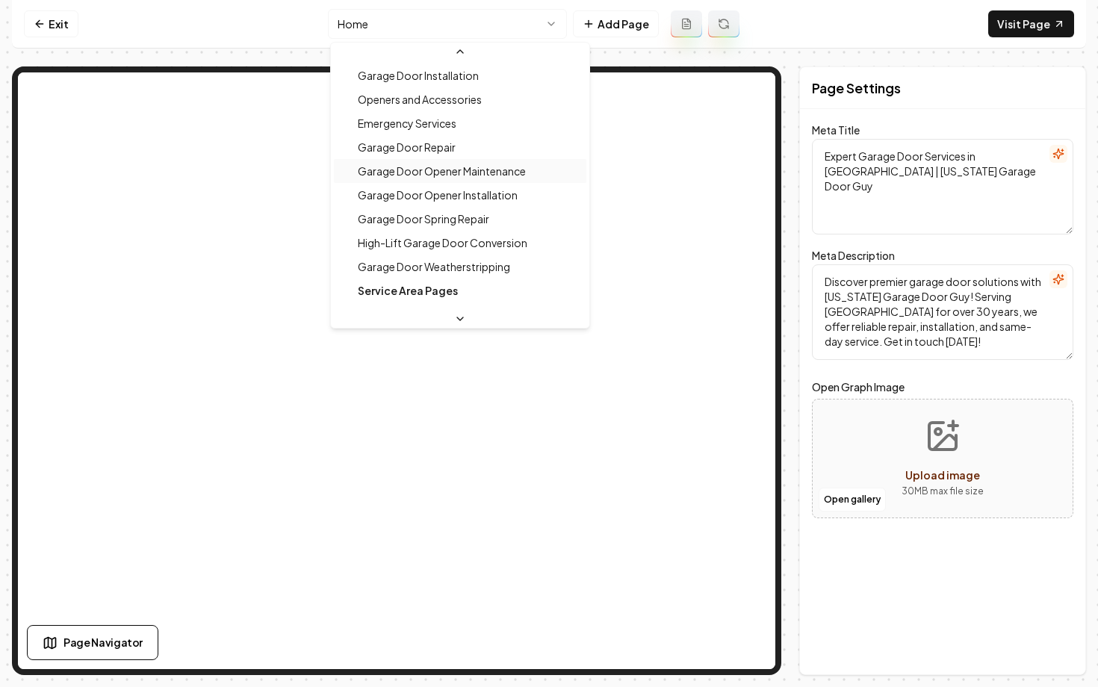
scroll to position [124, 0]
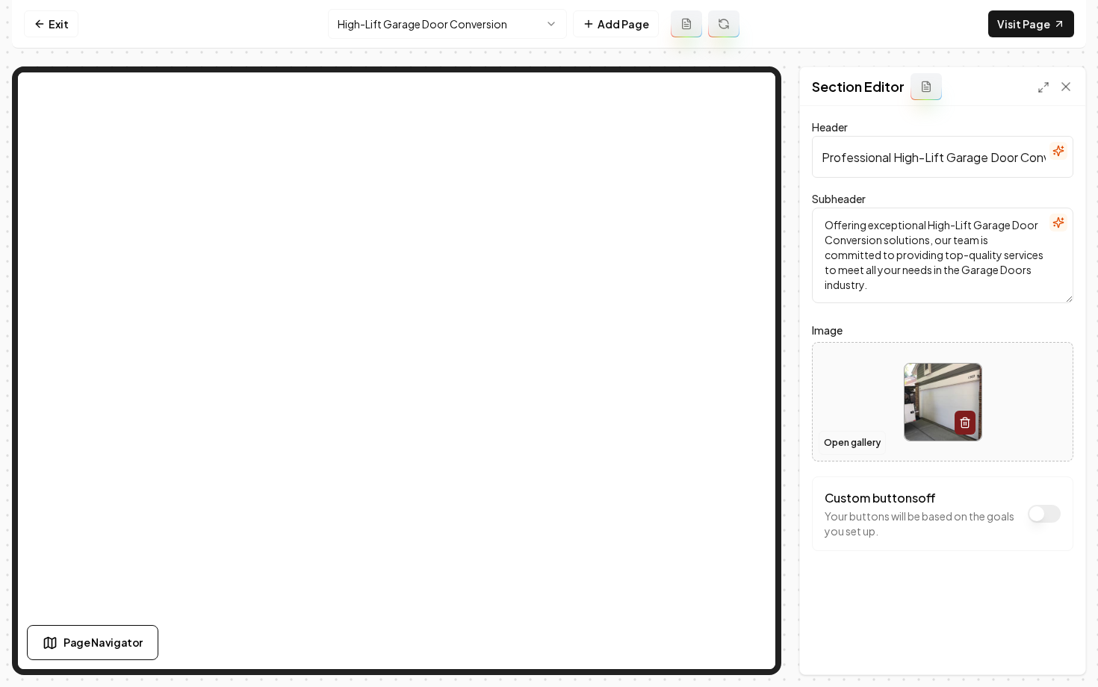
click at [833, 450] on button "Open gallery" at bounding box center [851, 443] width 67 height 24
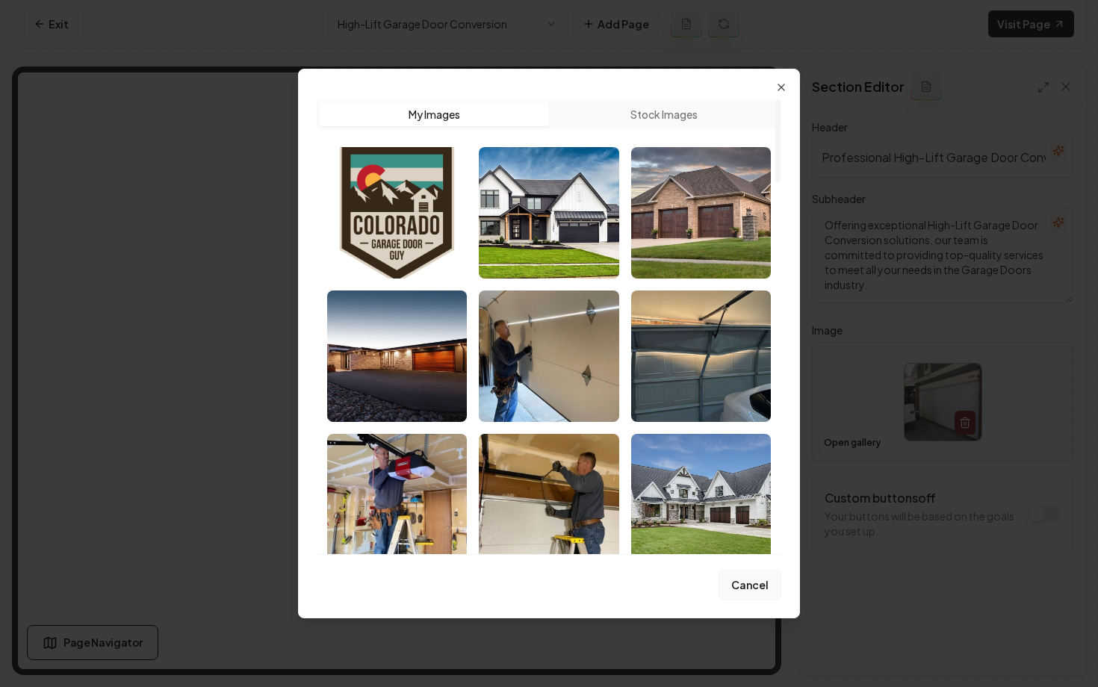
click at [757, 583] on button "Cancel" at bounding box center [749, 585] width 63 height 30
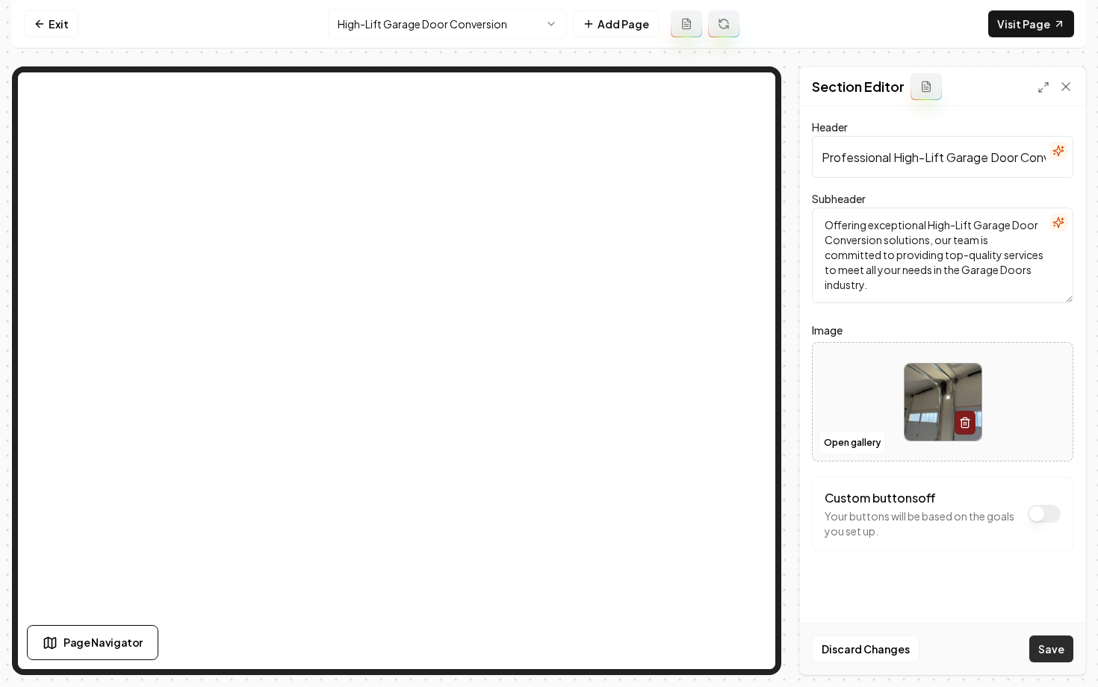
click at [1043, 641] on button "Save" at bounding box center [1051, 649] width 44 height 27
click at [374, 31] on html "Computer Required This feature is only available on a computer. Please switch t…" at bounding box center [549, 343] width 1098 height 687
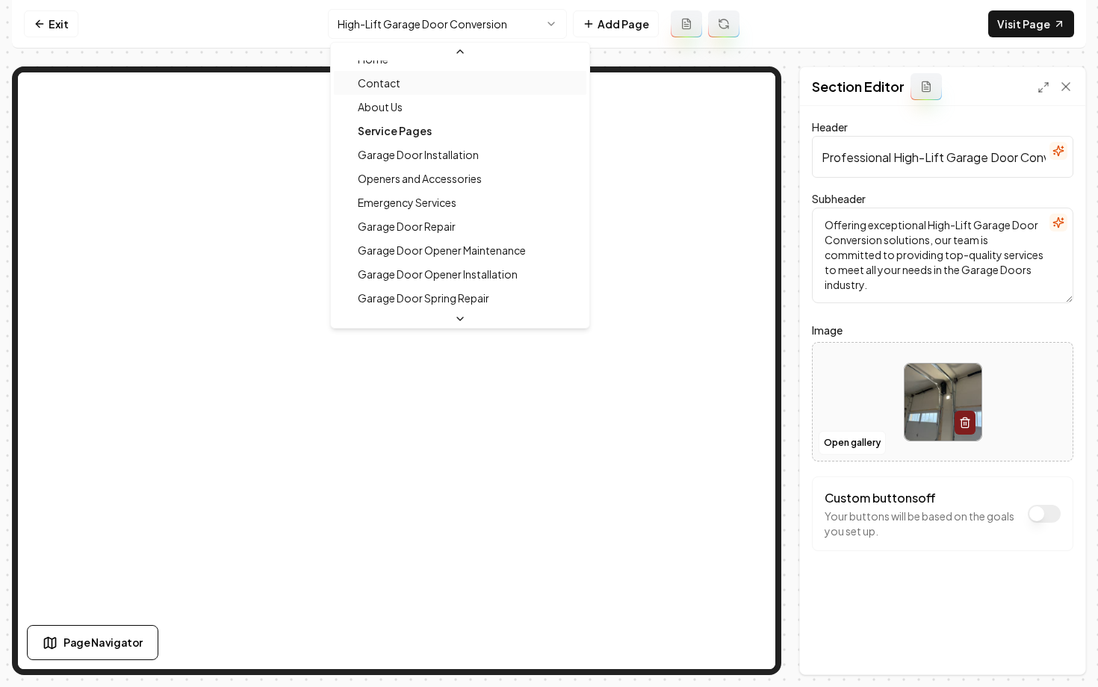
scroll to position [5, 0]
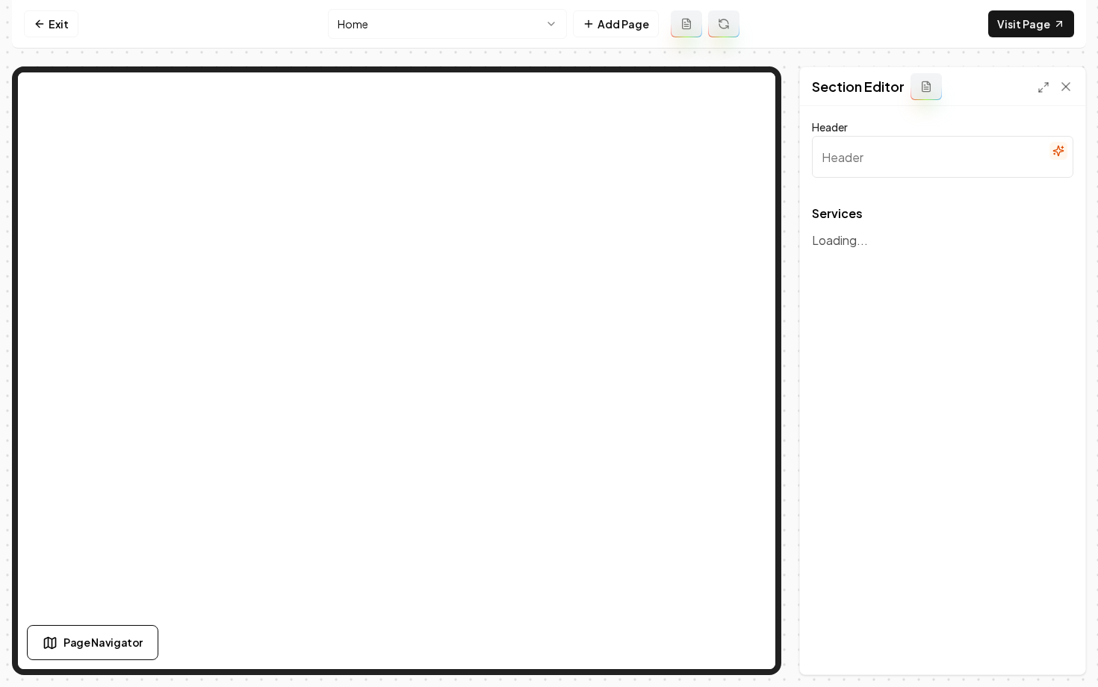
type input "Our Comprehensive Garage Door Services"
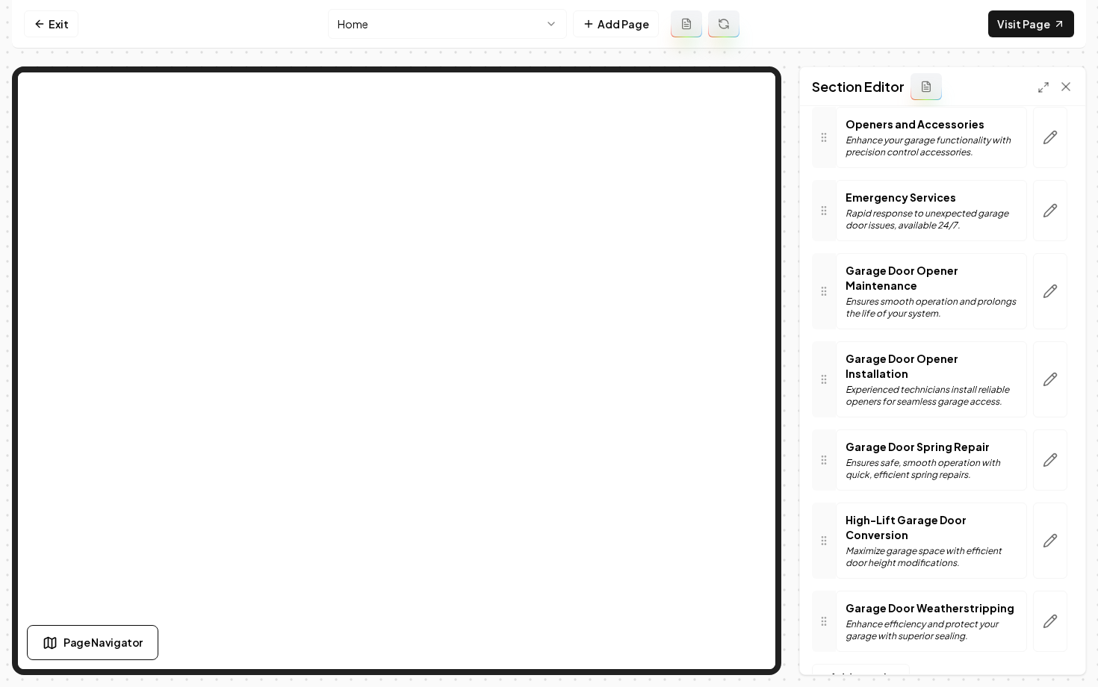
scroll to position [302, 0]
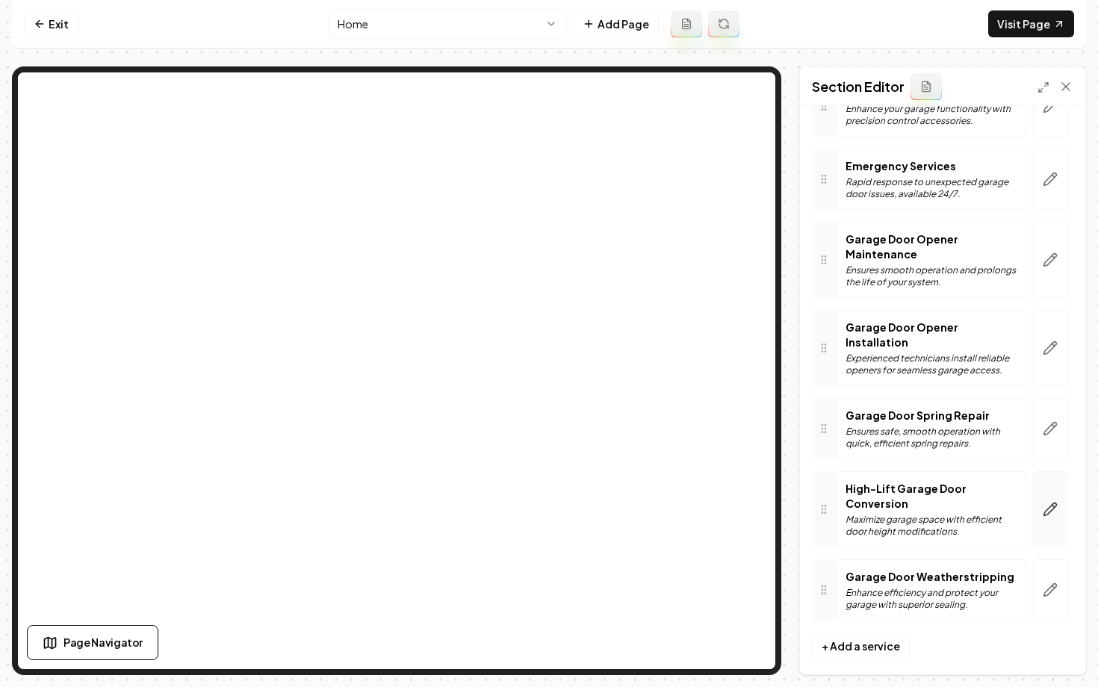
click at [1043, 502] on icon "button" at bounding box center [1050, 509] width 15 height 15
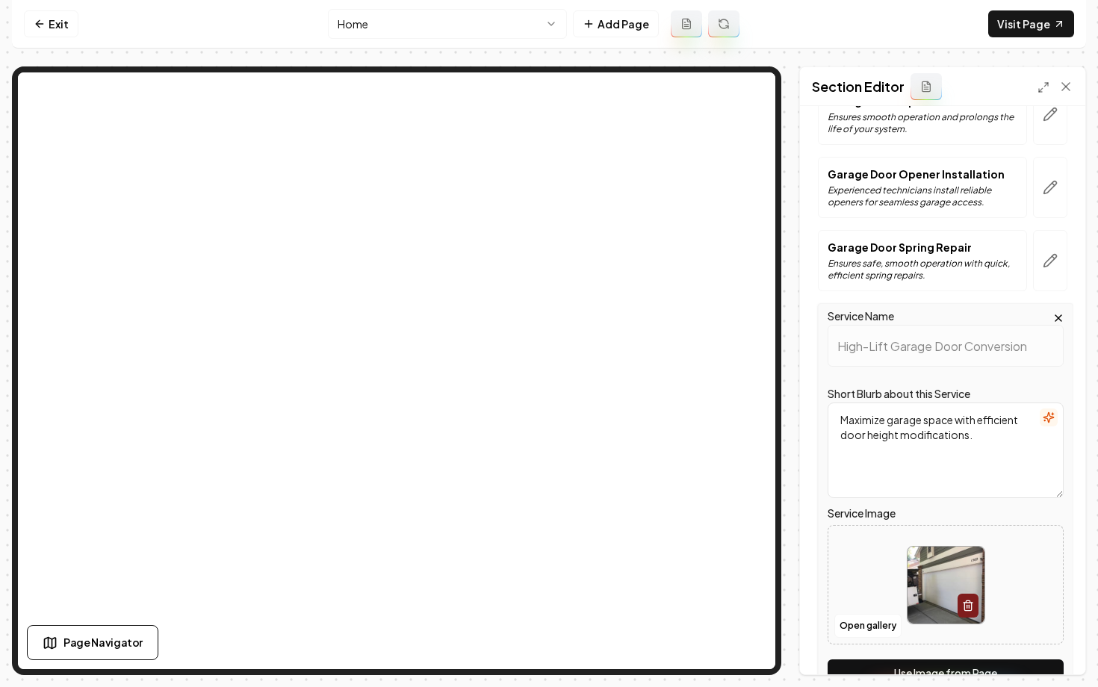
scroll to position [462, 0]
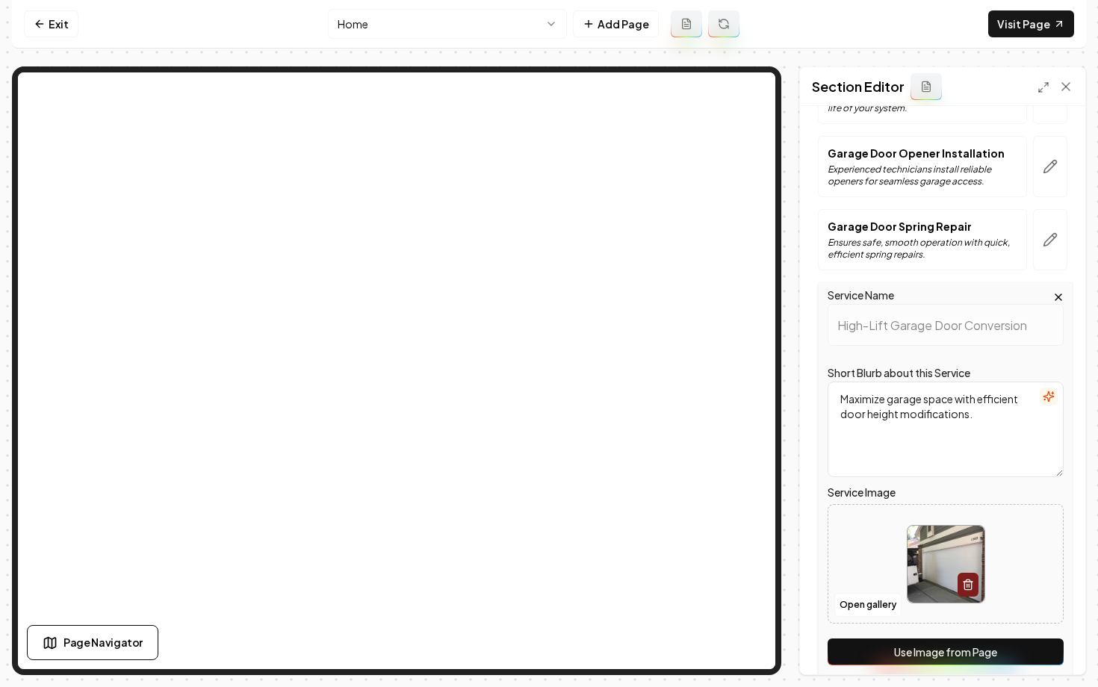
click at [907, 652] on button "Use Image from Page" at bounding box center [945, 651] width 236 height 27
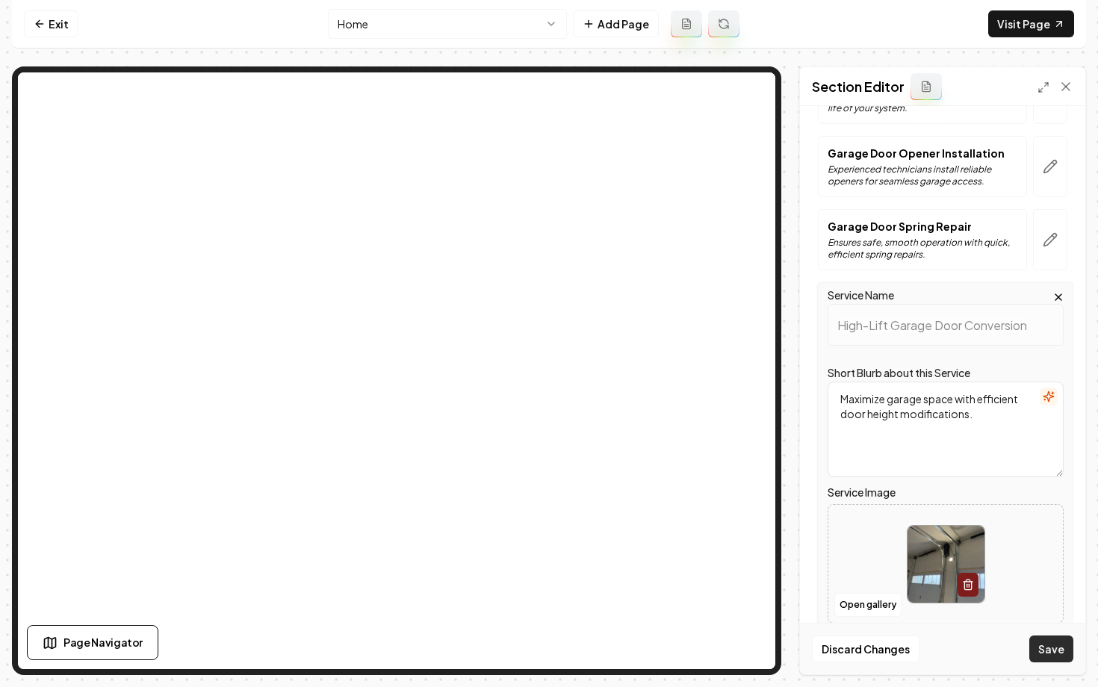
click at [1057, 653] on button "Save" at bounding box center [1051, 649] width 44 height 27
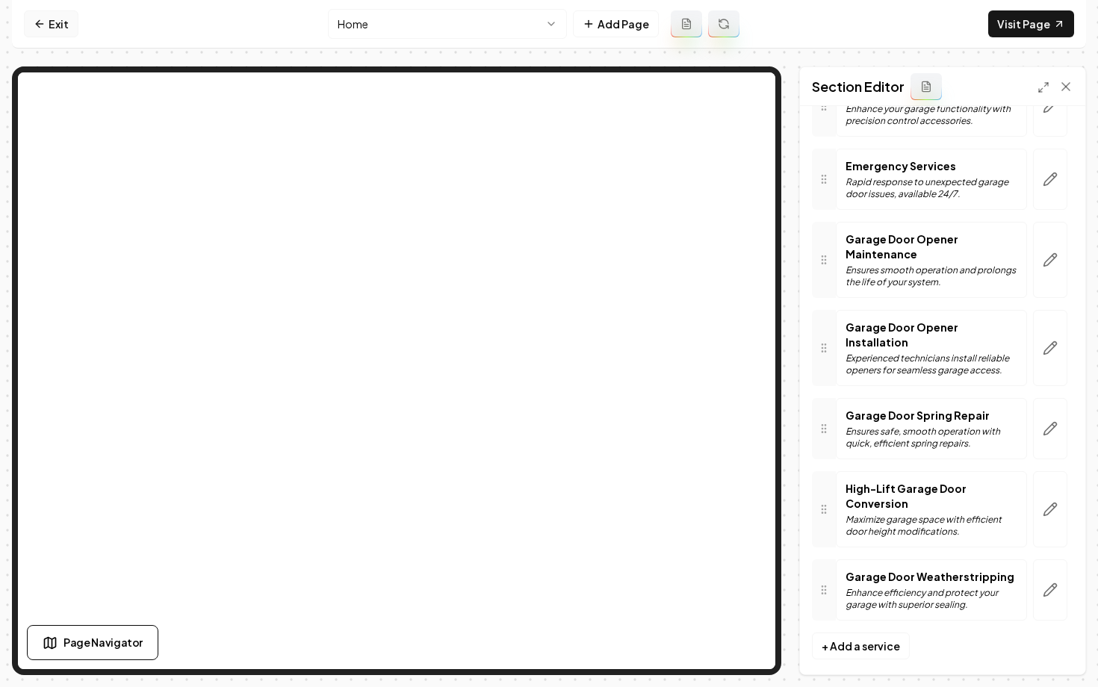
click at [48, 19] on link "Exit" at bounding box center [51, 23] width 55 height 27
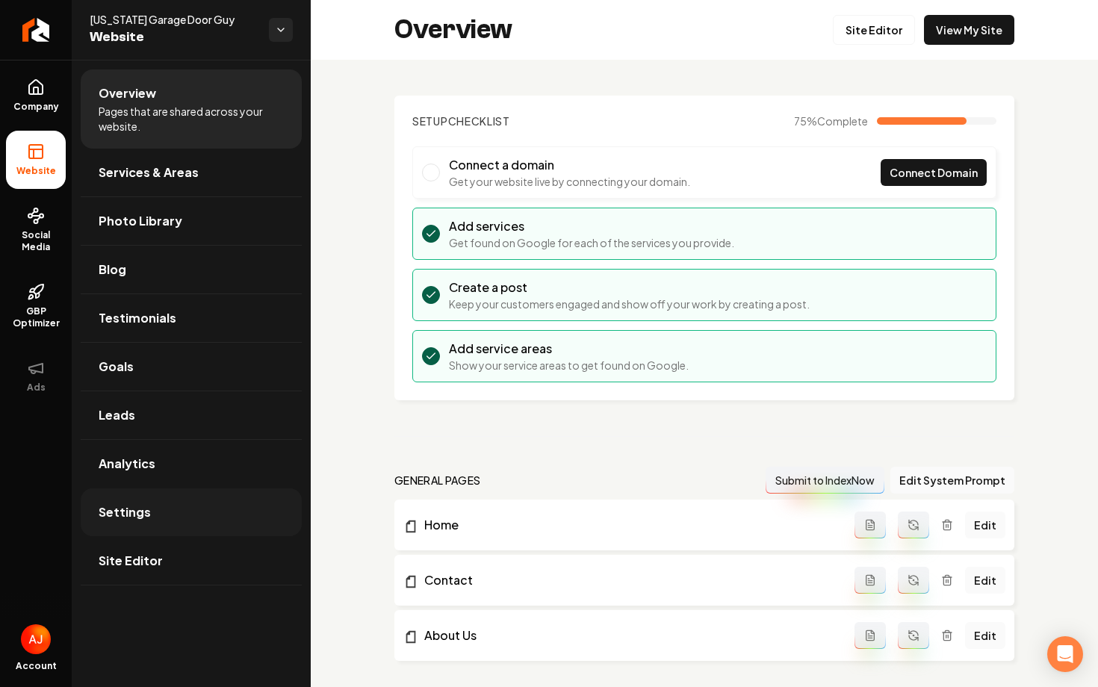
click at [139, 518] on span "Settings" at bounding box center [125, 512] width 52 height 18
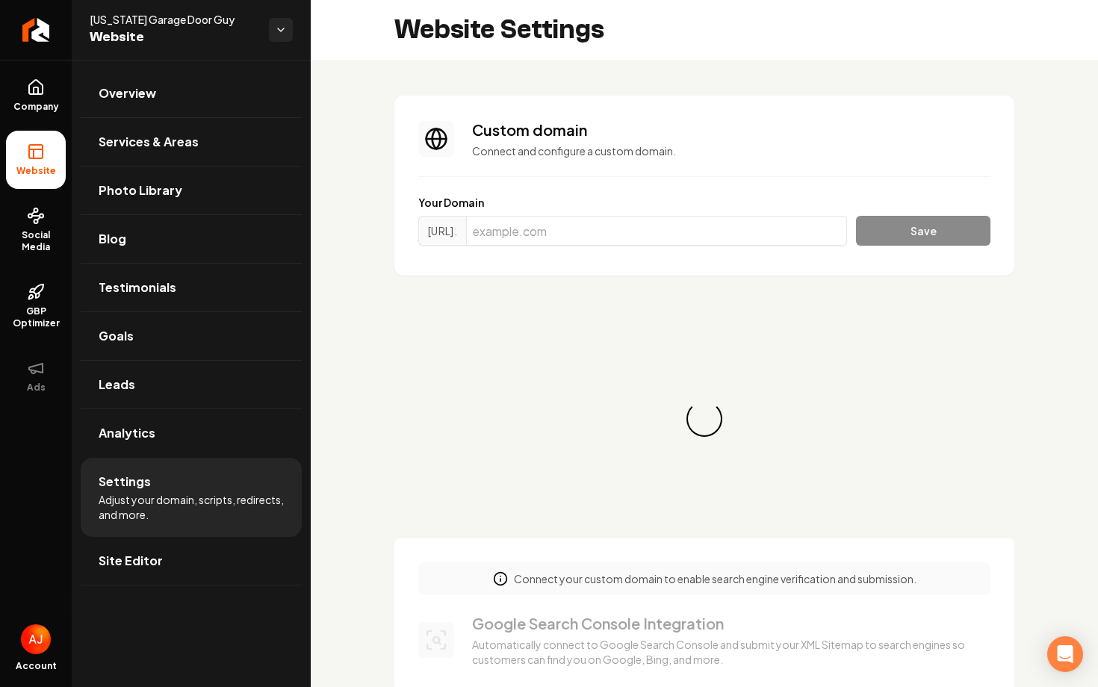
scroll to position [134, 0]
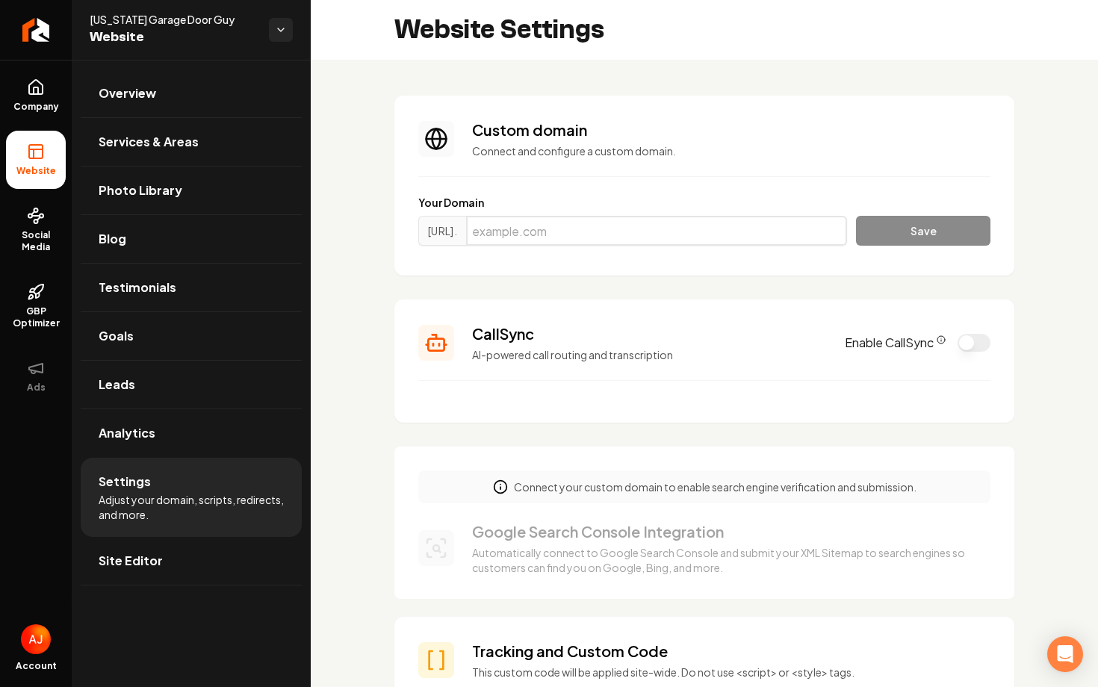
click at [559, 239] on input "Main content area" at bounding box center [656, 231] width 381 height 30
paste input "coloradogaragedoorguy.com"
type input "coloradogaragedoorguy.com"
click at [856, 216] on button "Save" at bounding box center [923, 231] width 134 height 30
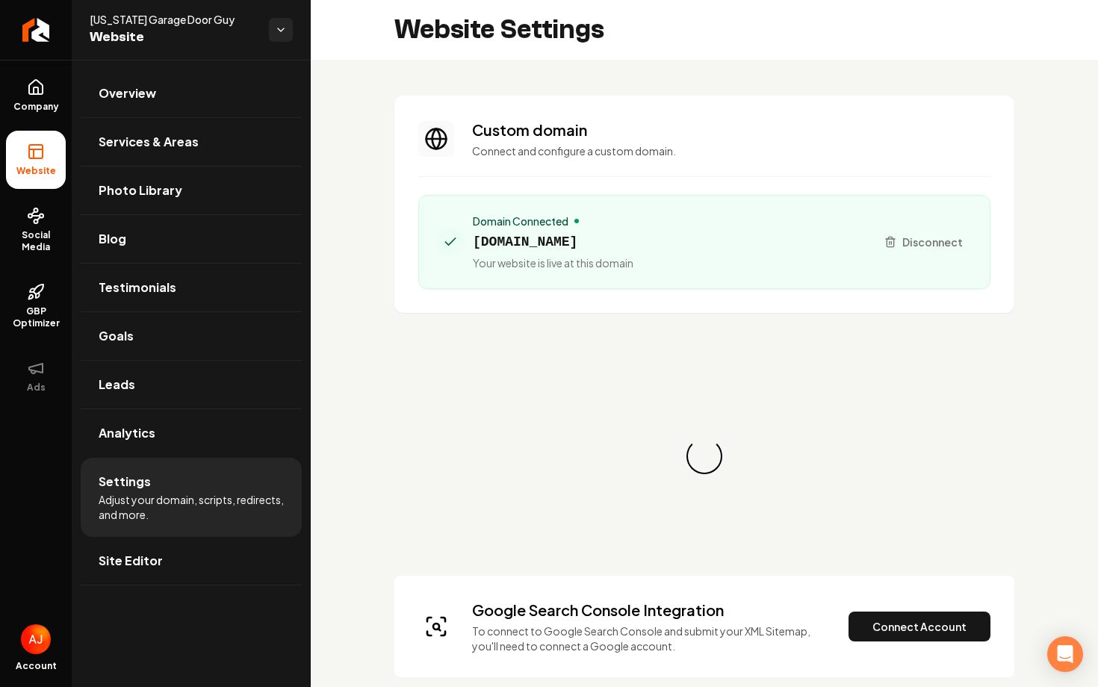
scroll to position [134, 0]
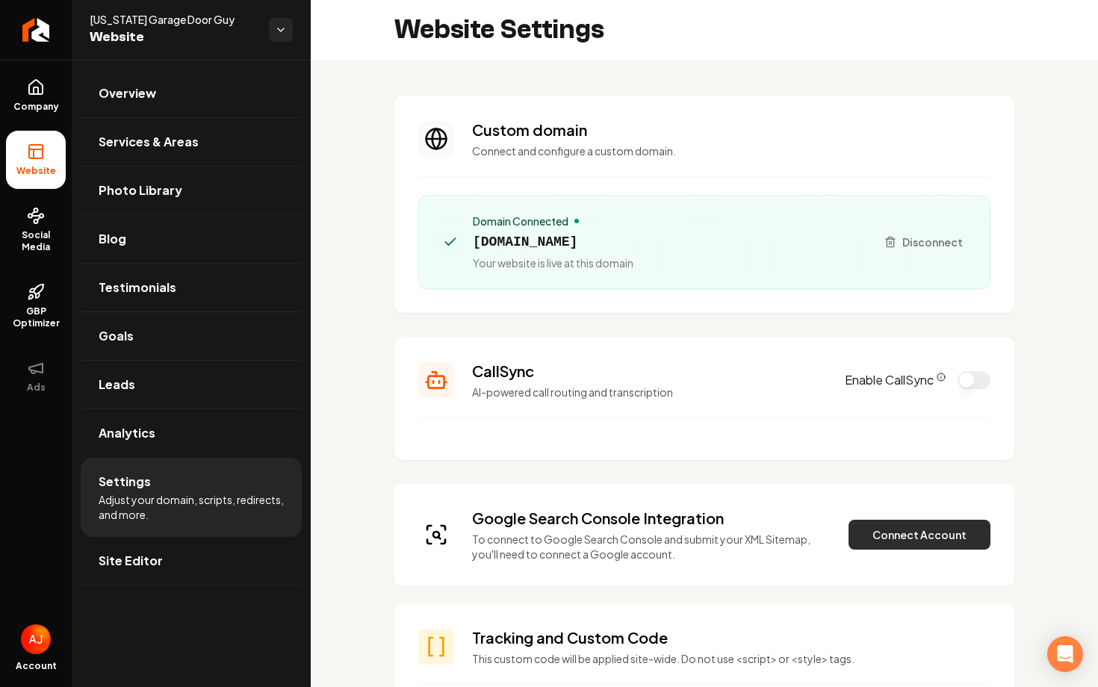
click at [895, 531] on button "Connect Account" at bounding box center [919, 535] width 142 height 30
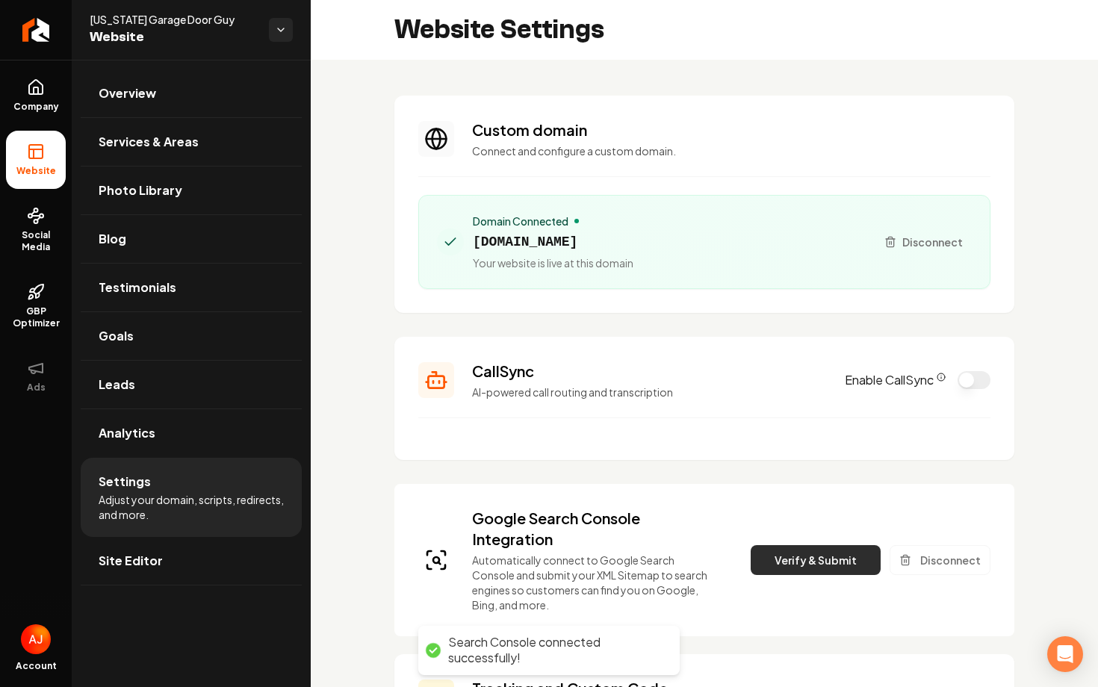
click at [777, 554] on button "Verify & Submit" at bounding box center [816, 560] width 130 height 30
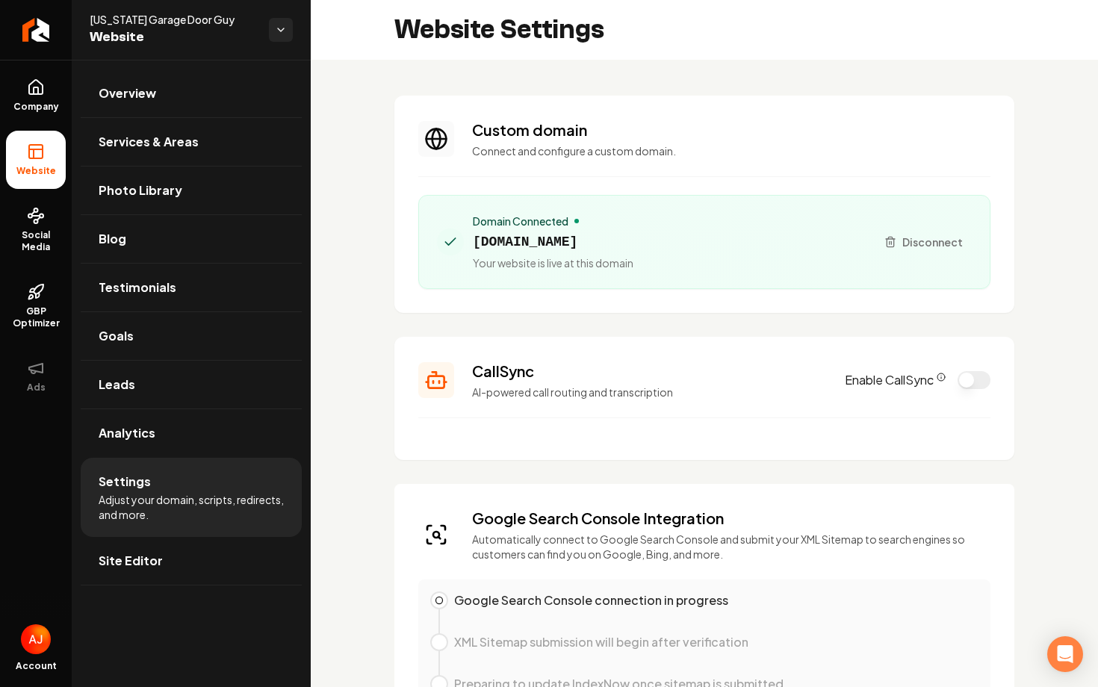
click at [965, 385] on button "Enable CallSync" at bounding box center [973, 380] width 33 height 18
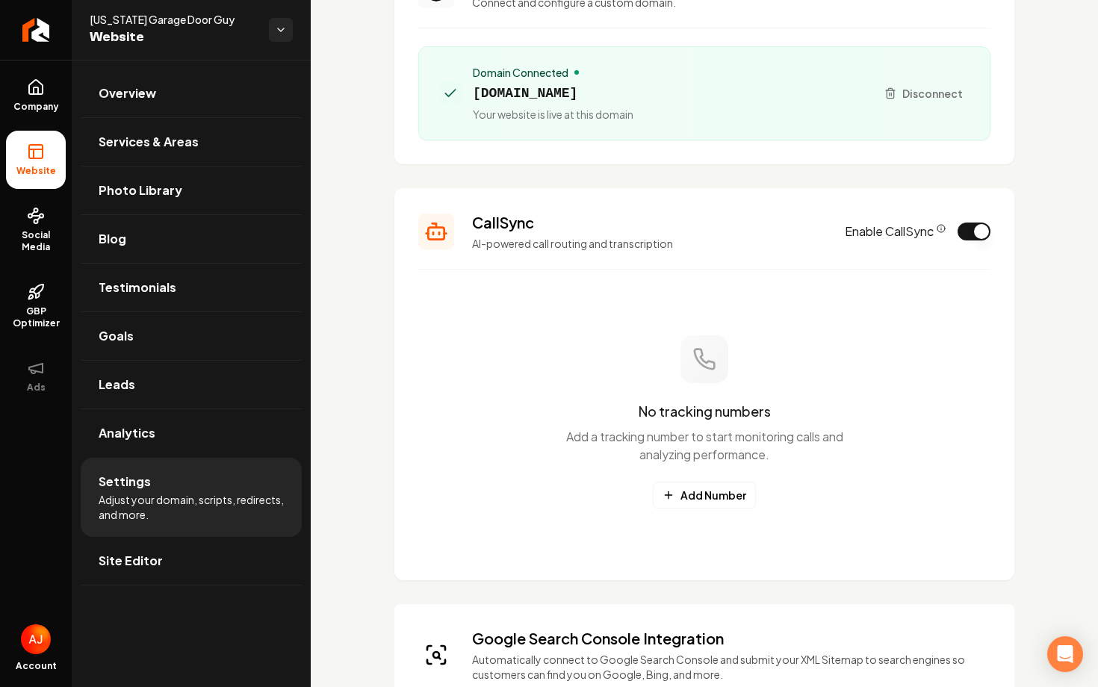
scroll to position [173, 0]
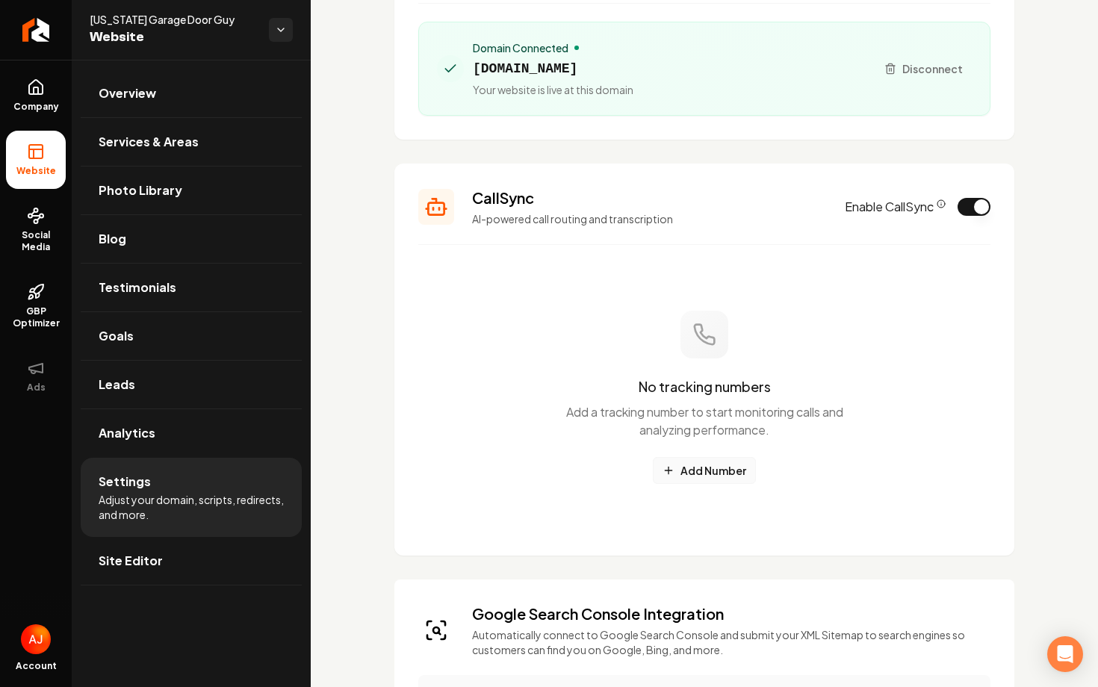
click at [686, 476] on button "Add Number" at bounding box center [704, 470] width 103 height 27
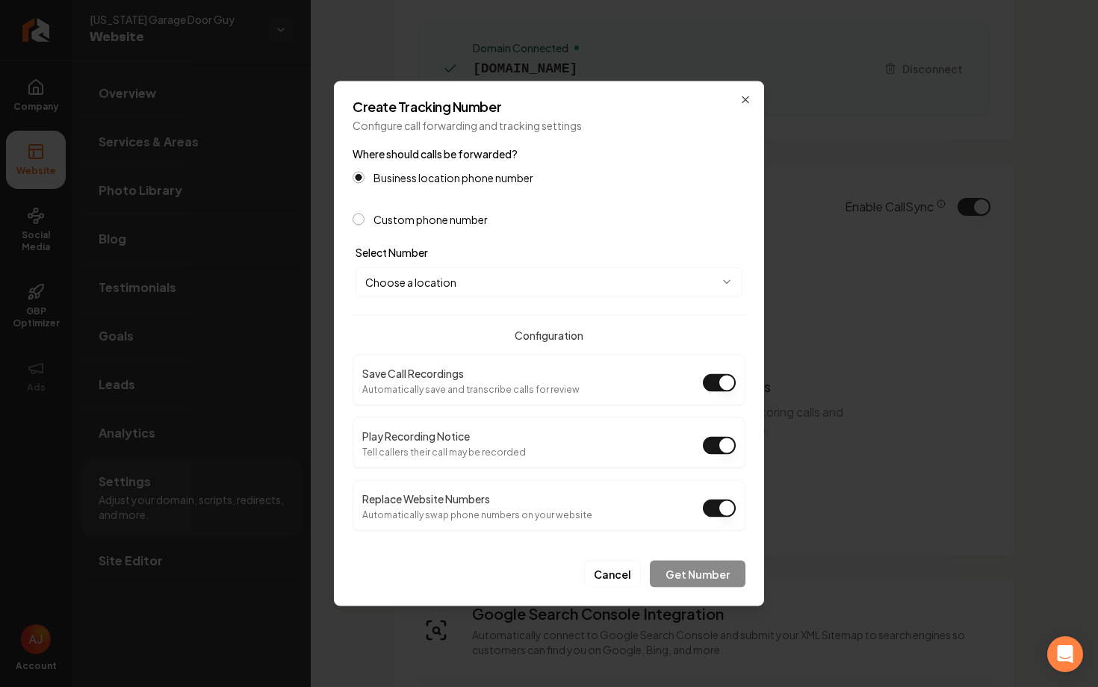
click at [539, 279] on body "Company Website Social Media GBP Optimizer Ads Account Colorado Garage Door Guy…" at bounding box center [549, 343] width 1098 height 687
select select "**********"
click at [677, 568] on button "Get Number" at bounding box center [698, 574] width 96 height 27
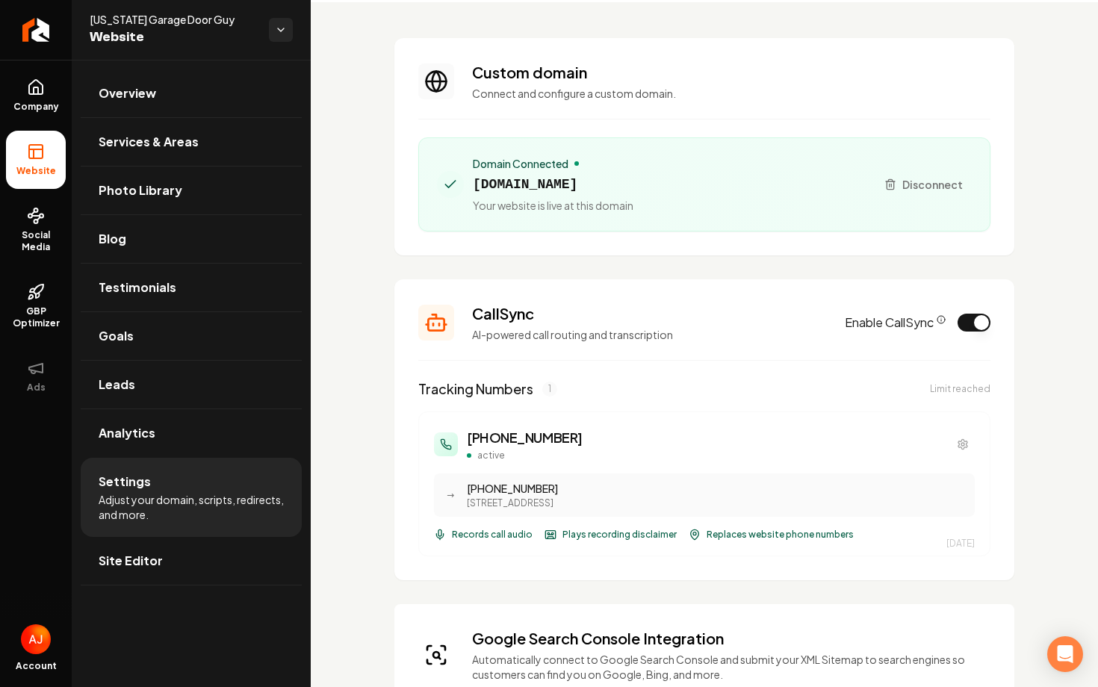
scroll to position [0, 0]
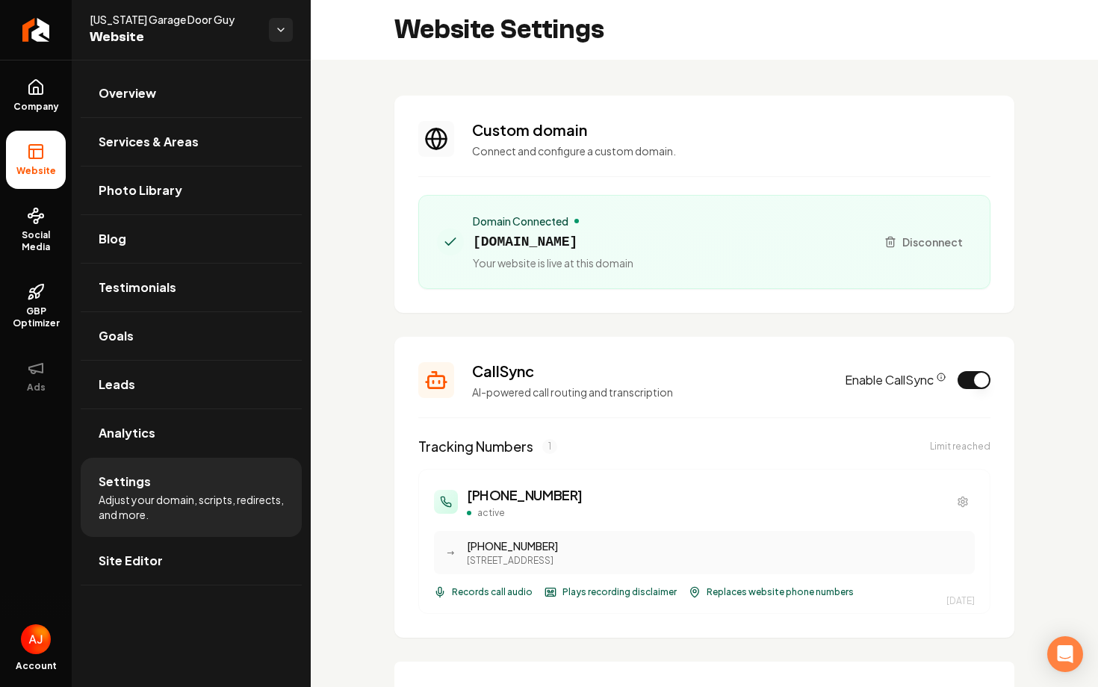
drag, startPoint x: 692, startPoint y: 239, endPoint x: 474, endPoint y: 248, distance: 217.5
click at [474, 248] on div "Domain Connected coloradogaragedoorguy.com Your website is live at this domain" at bounding box center [650, 242] width 426 height 57
copy span "coloradogaragedoorguy.com"
click at [41, 101] on span "Company" at bounding box center [36, 107] width 58 height 12
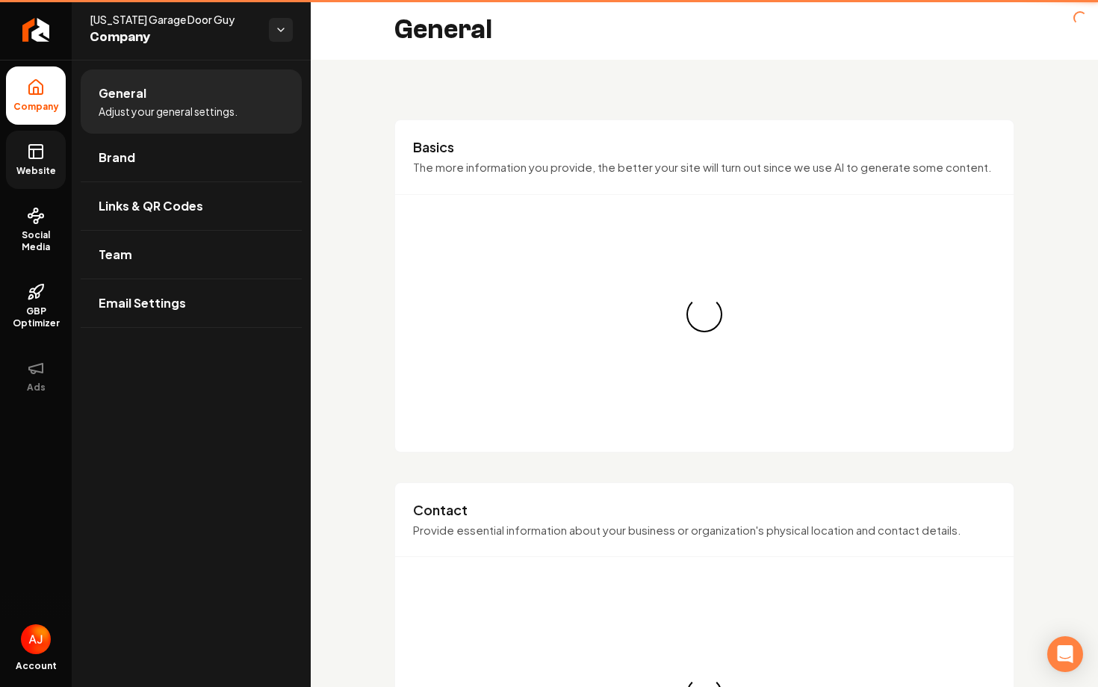
click at [40, 149] on icon at bounding box center [35, 149] width 13 height 0
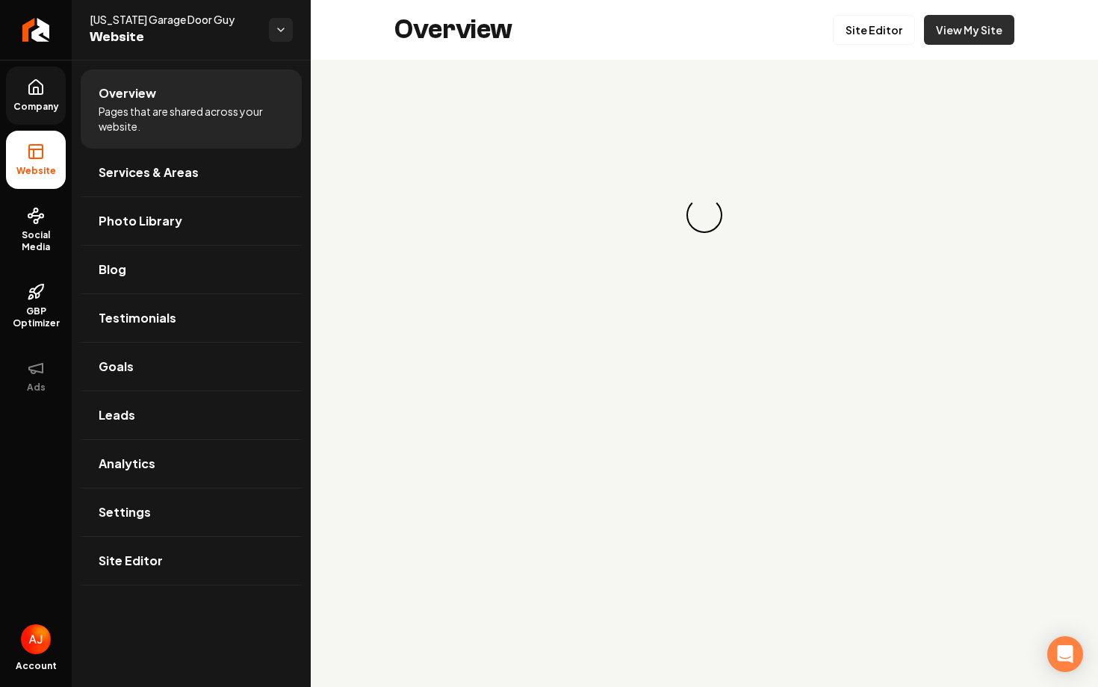
click at [959, 36] on link "View My Site" at bounding box center [969, 30] width 90 height 30
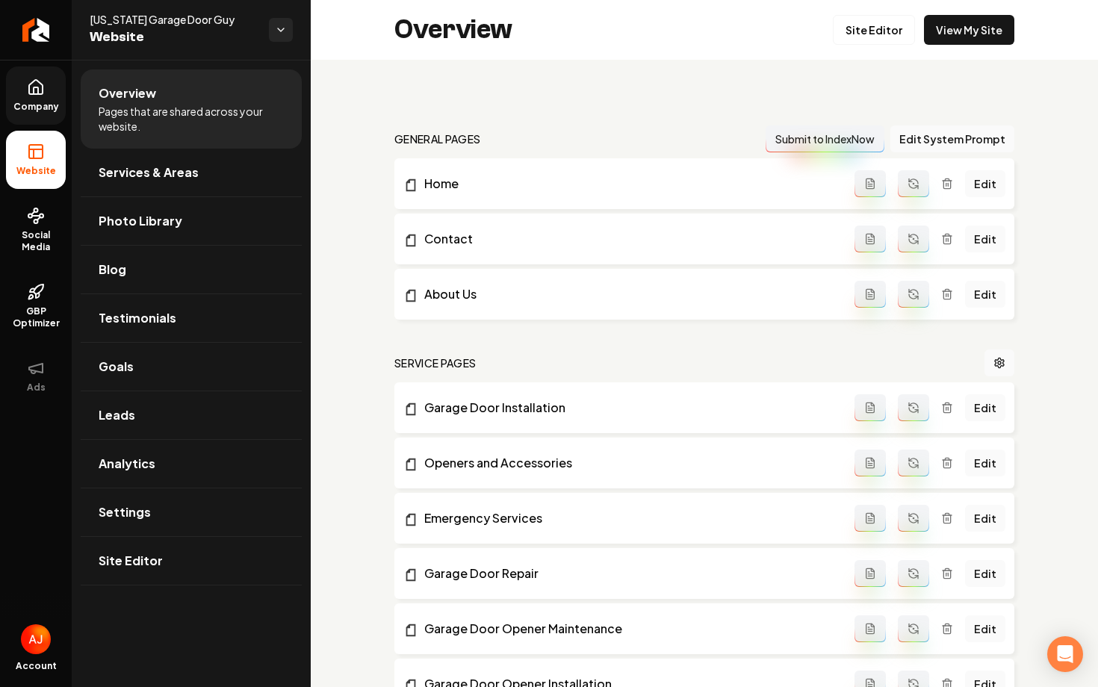
click at [46, 98] on link "Company" at bounding box center [36, 95] width 60 height 58
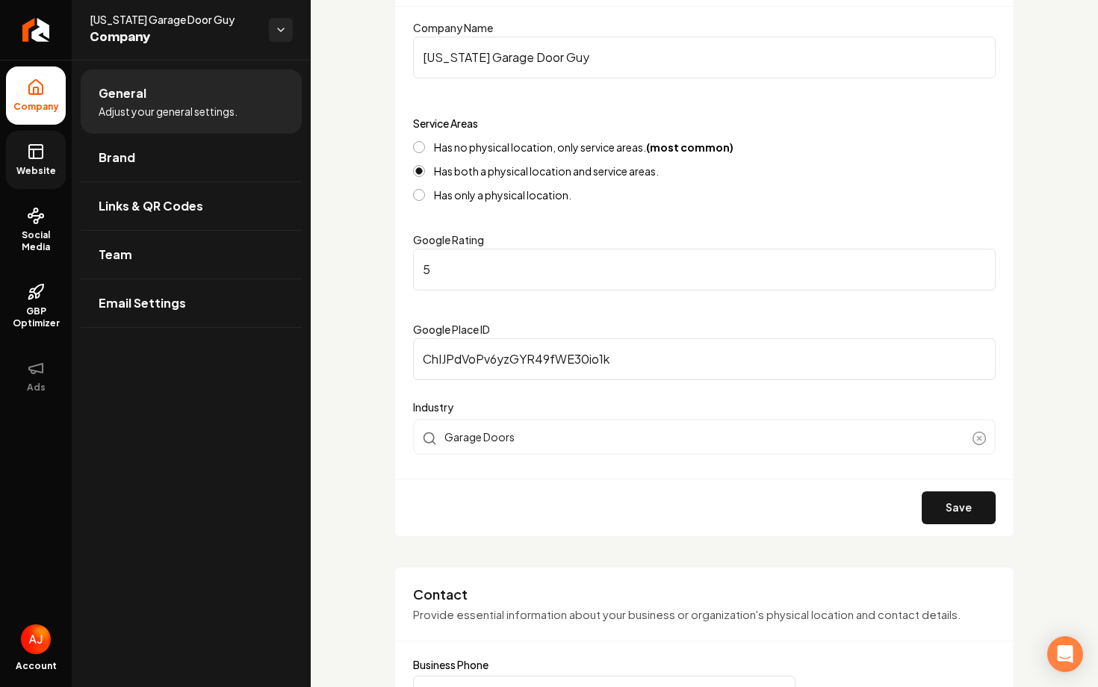
scroll to position [188, 0]
click at [23, 145] on link "Website" at bounding box center [36, 160] width 60 height 58
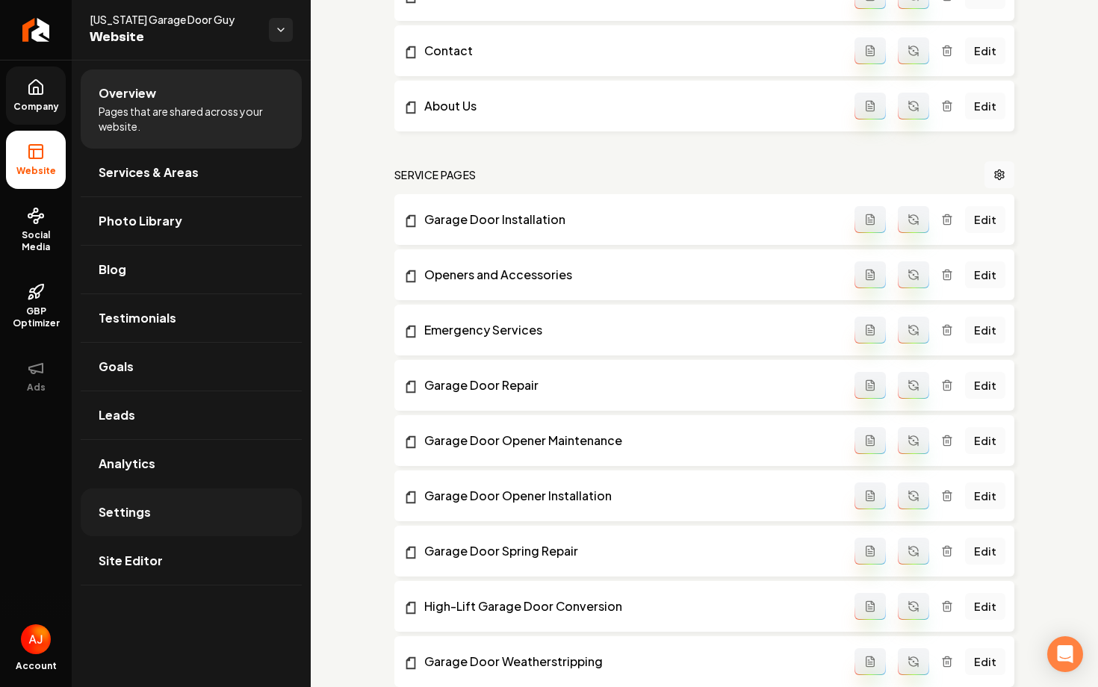
click at [175, 492] on link "Settings" at bounding box center [191, 512] width 221 height 48
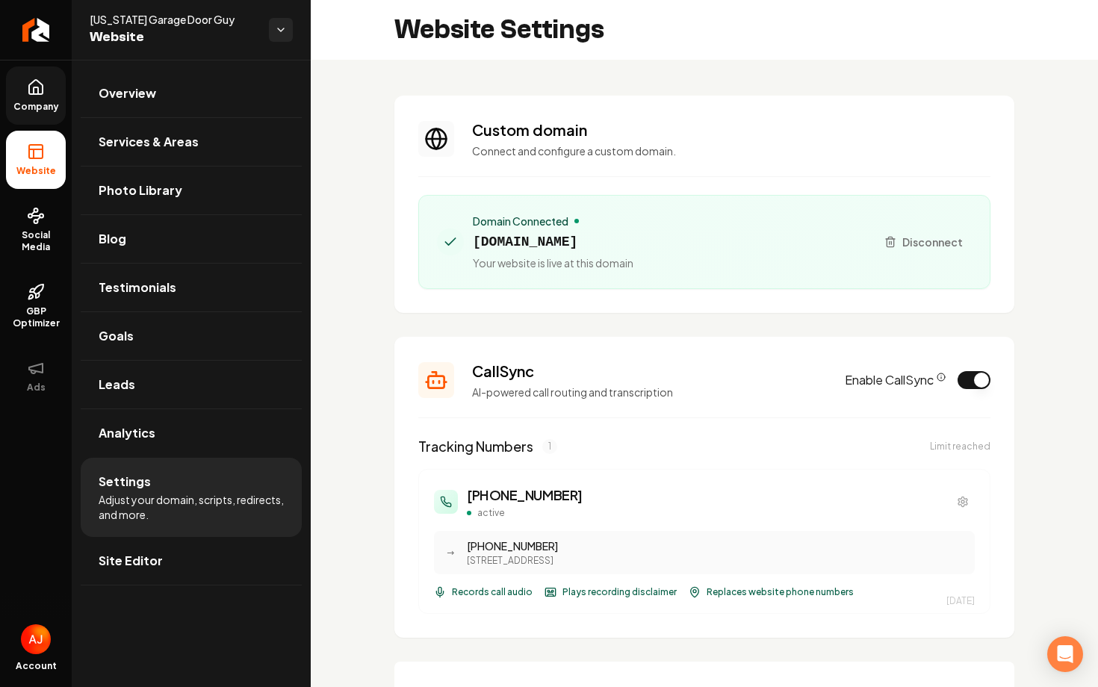
scroll to position [134, 0]
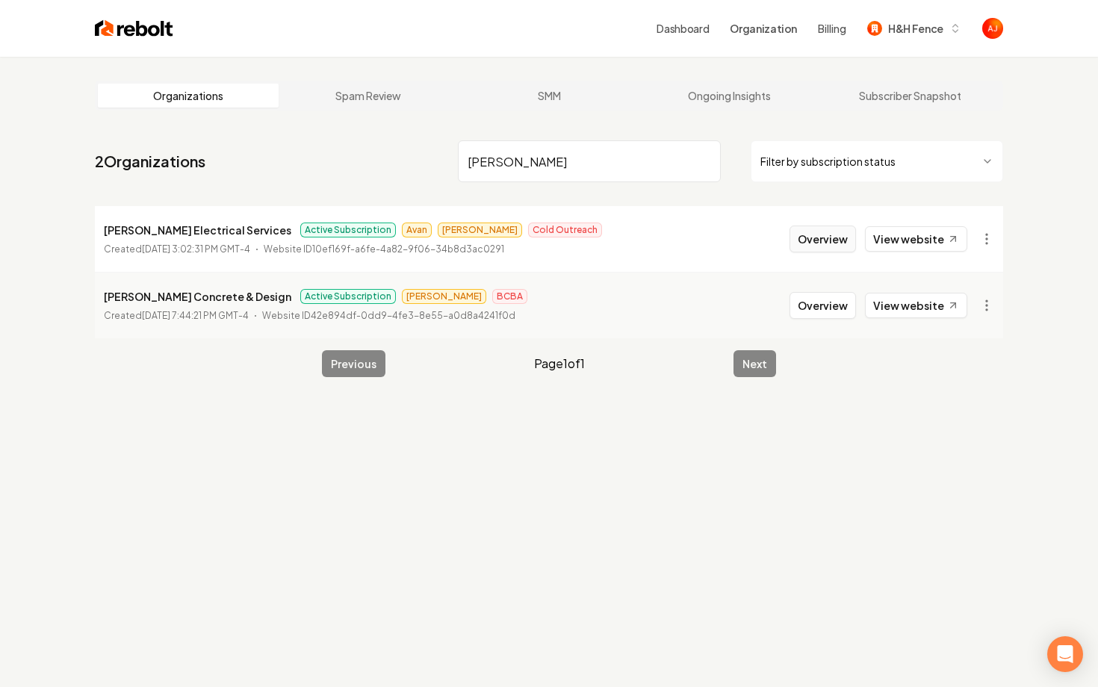
type input "ruiz"
click at [818, 246] on button "Overview" at bounding box center [822, 239] width 66 height 27
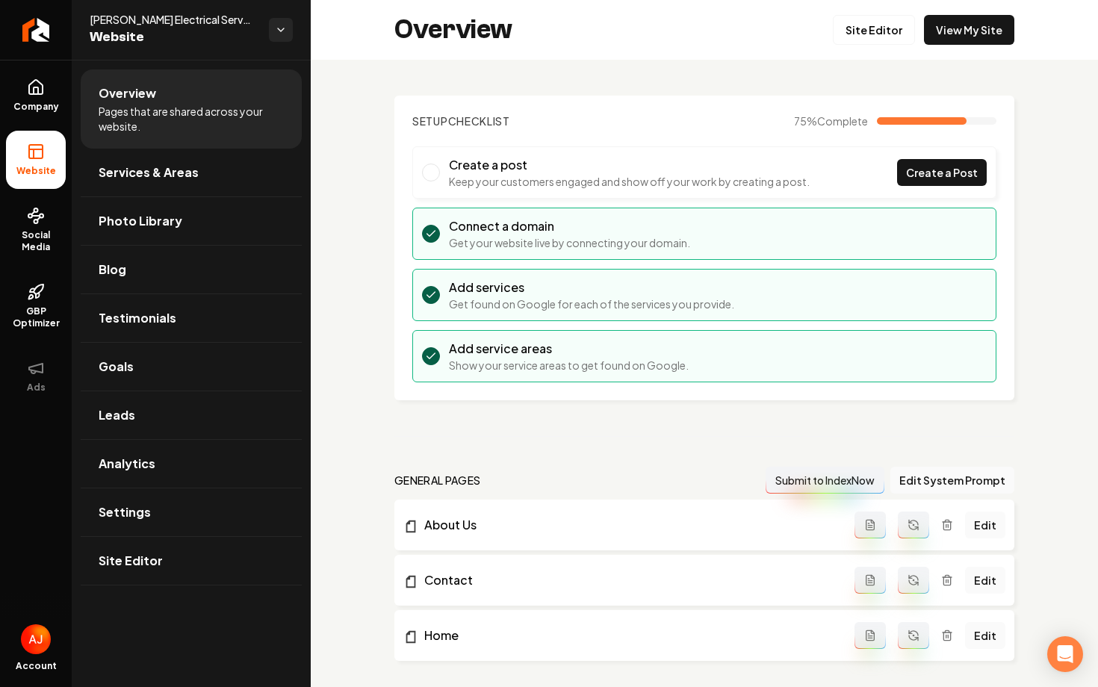
click at [0, 261] on ul "Company Website Social Media GBP Optimizer Ads" at bounding box center [36, 236] width 72 height 352
click at [23, 243] on span "Social Media" at bounding box center [36, 241] width 60 height 24
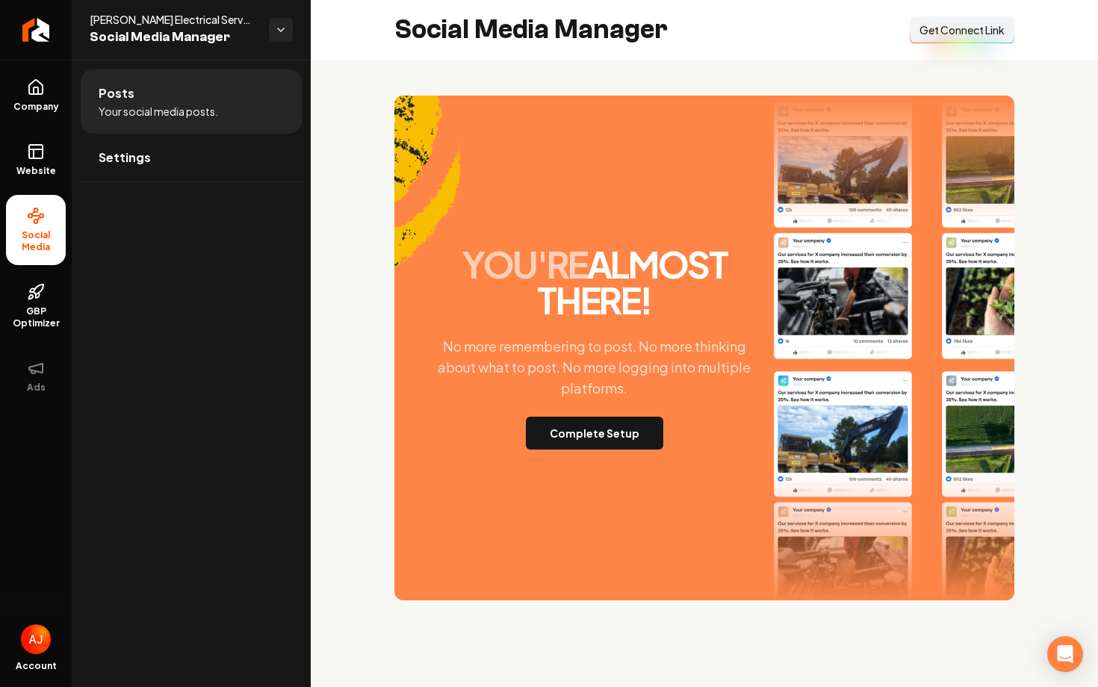
click at [950, 22] on button "Connect Link Get Connect Link" at bounding box center [962, 29] width 105 height 27
click at [599, 429] on button "Complete Setup" at bounding box center [594, 433] width 137 height 33
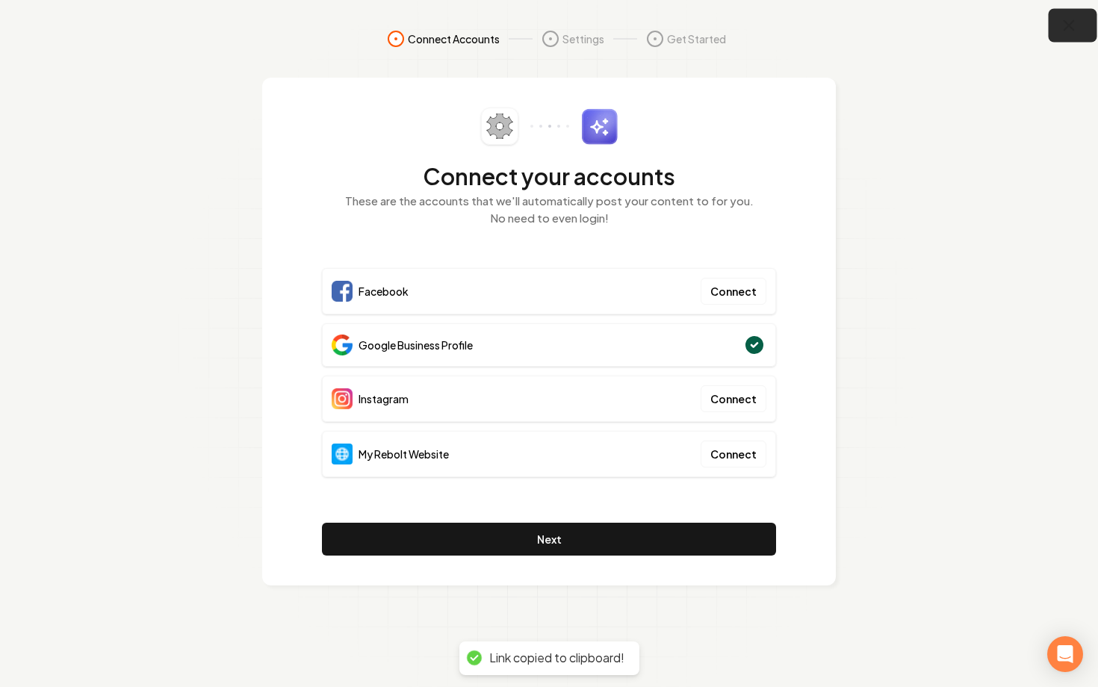
click at [1070, 20] on icon "button" at bounding box center [1069, 25] width 19 height 19
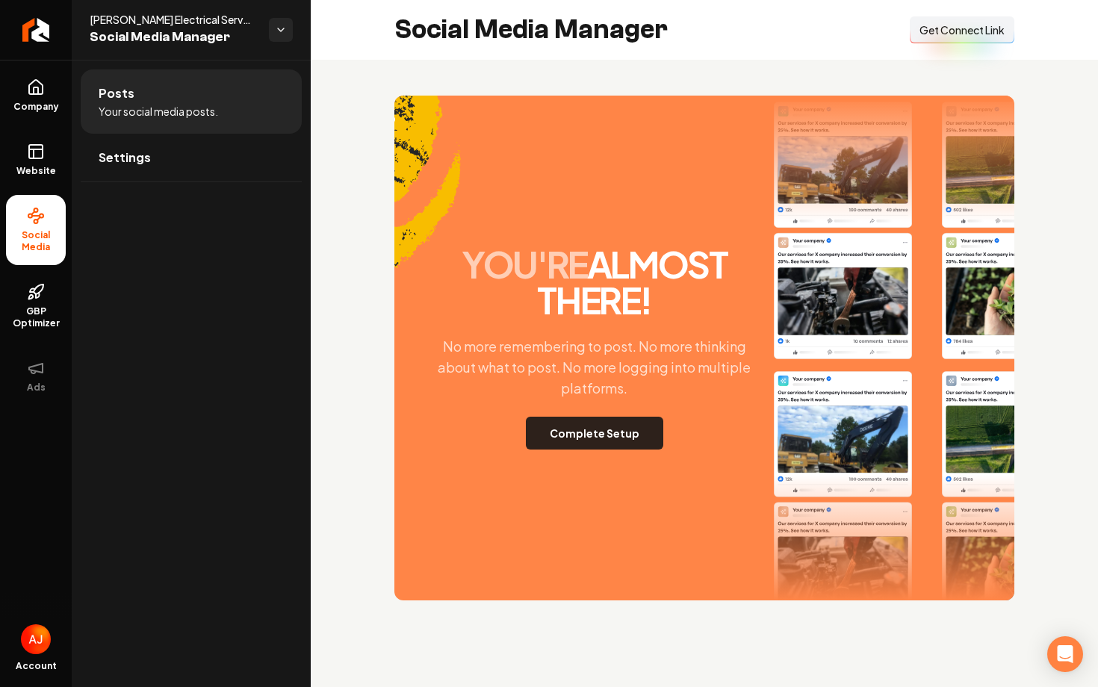
click at [611, 431] on button "Complete Setup" at bounding box center [594, 433] width 137 height 33
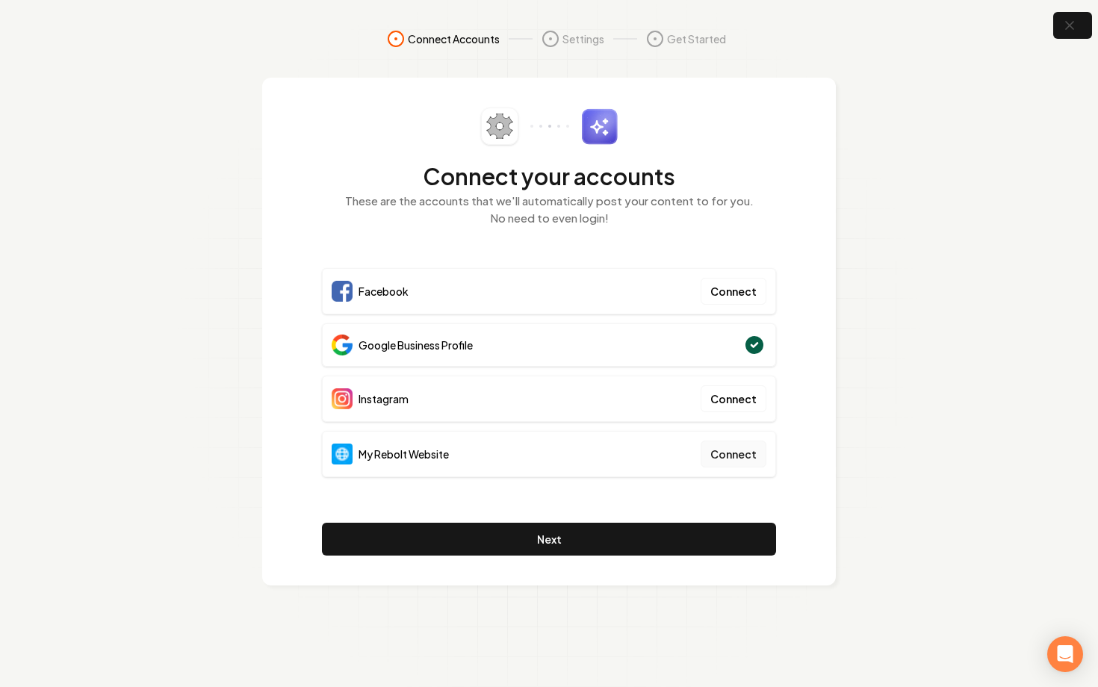
click at [718, 456] on button "Connect" at bounding box center [733, 454] width 66 height 27
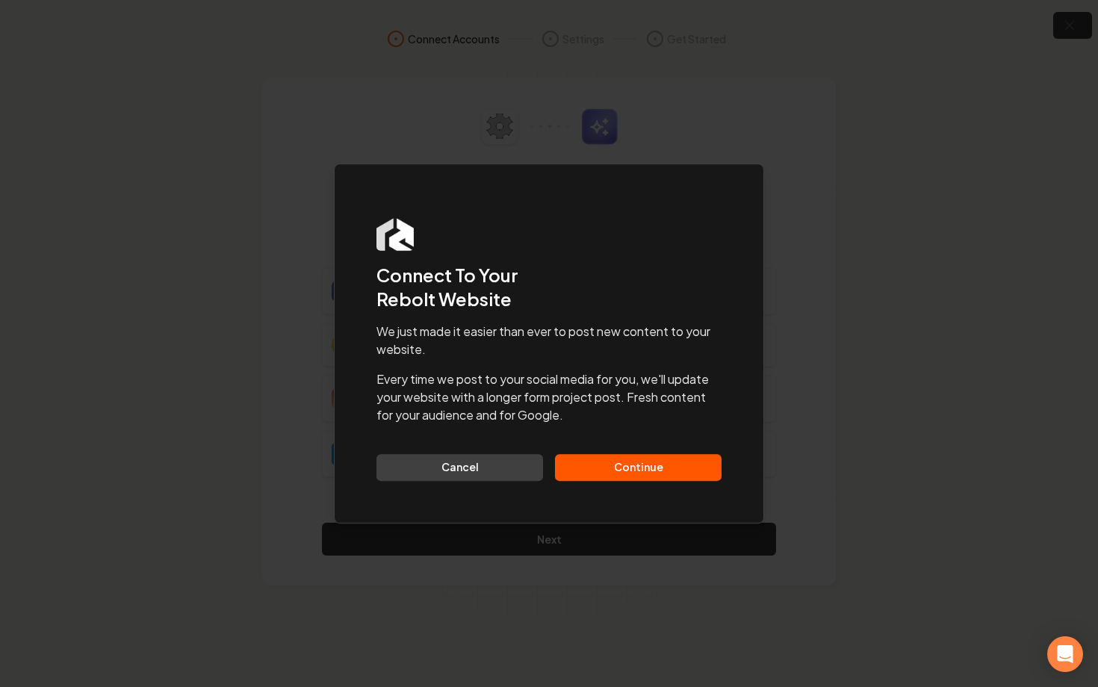
click at [668, 468] on button "Continue" at bounding box center [638, 467] width 167 height 27
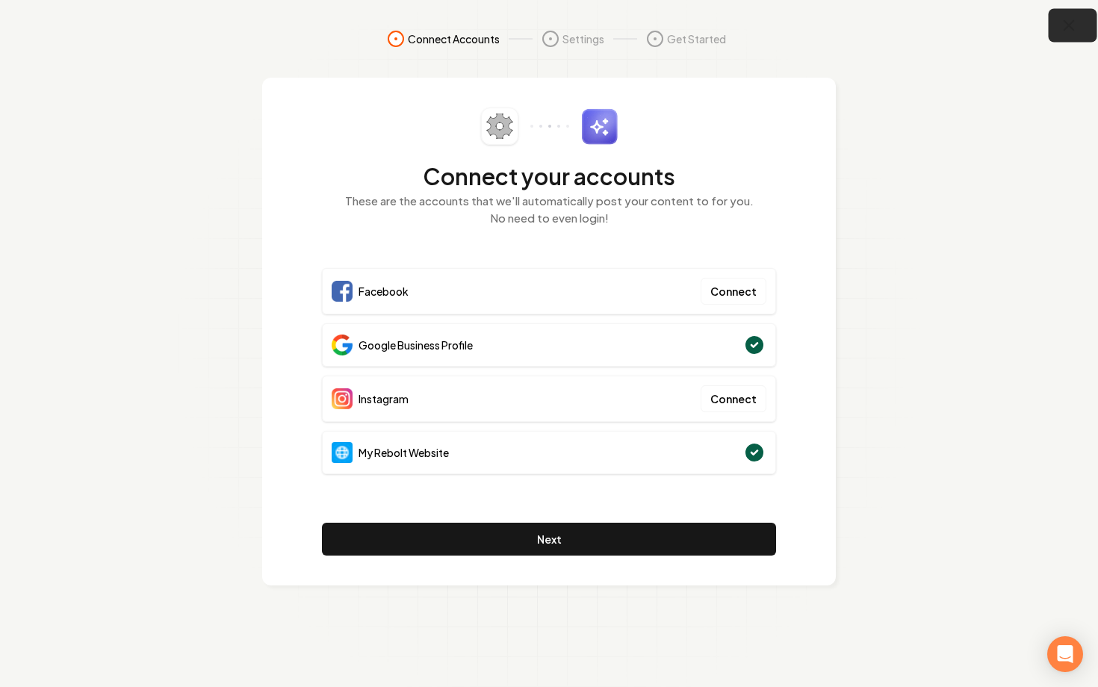
click at [1069, 30] on icon "button" at bounding box center [1069, 25] width 19 height 19
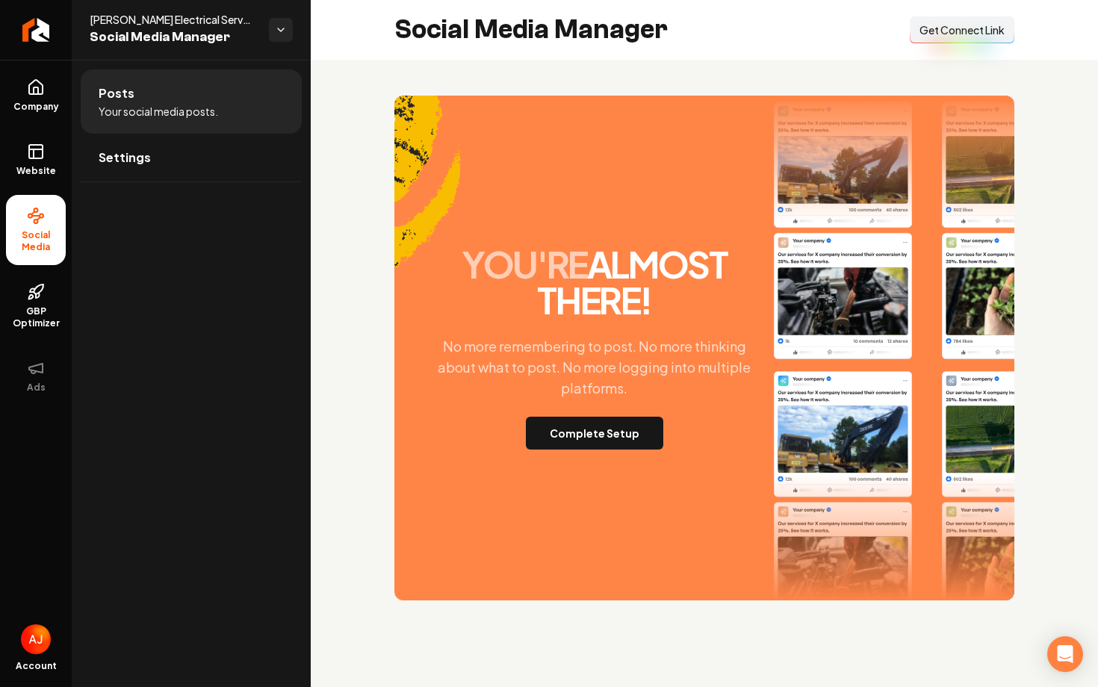
click at [925, 41] on button "Connect Link Get Connect Link" at bounding box center [962, 29] width 105 height 27
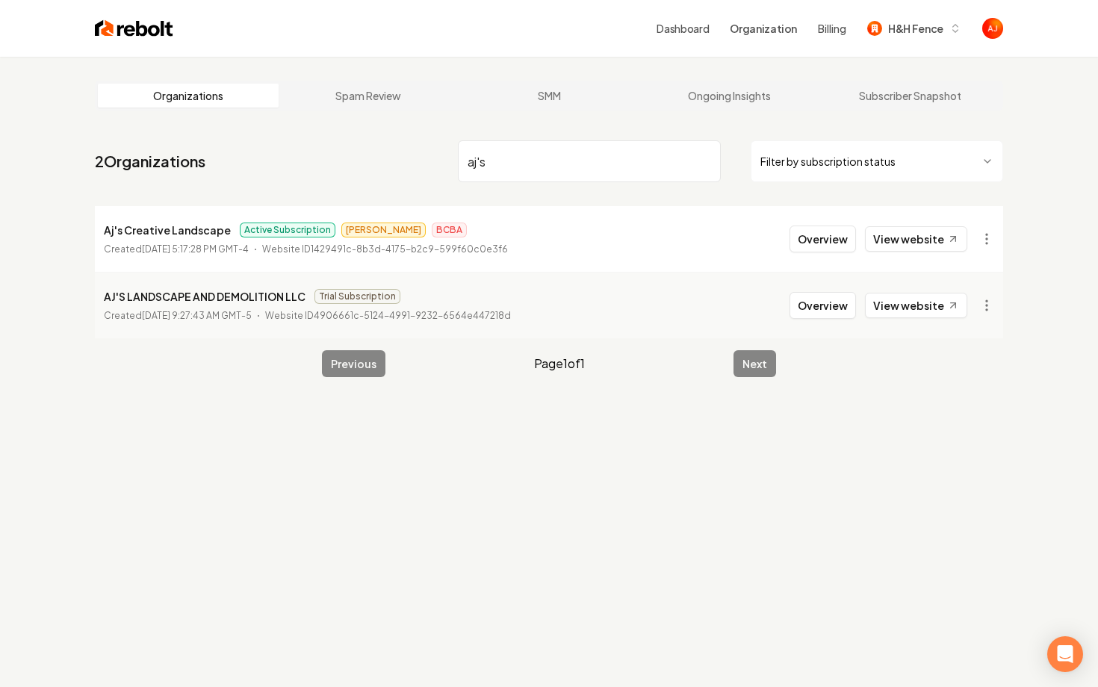
drag, startPoint x: 526, startPoint y: 172, endPoint x: 429, endPoint y: 165, distance: 96.6
click at [429, 166] on nav "2 Organizations aj's Filter by subscription status" at bounding box center [549, 167] width 908 height 66
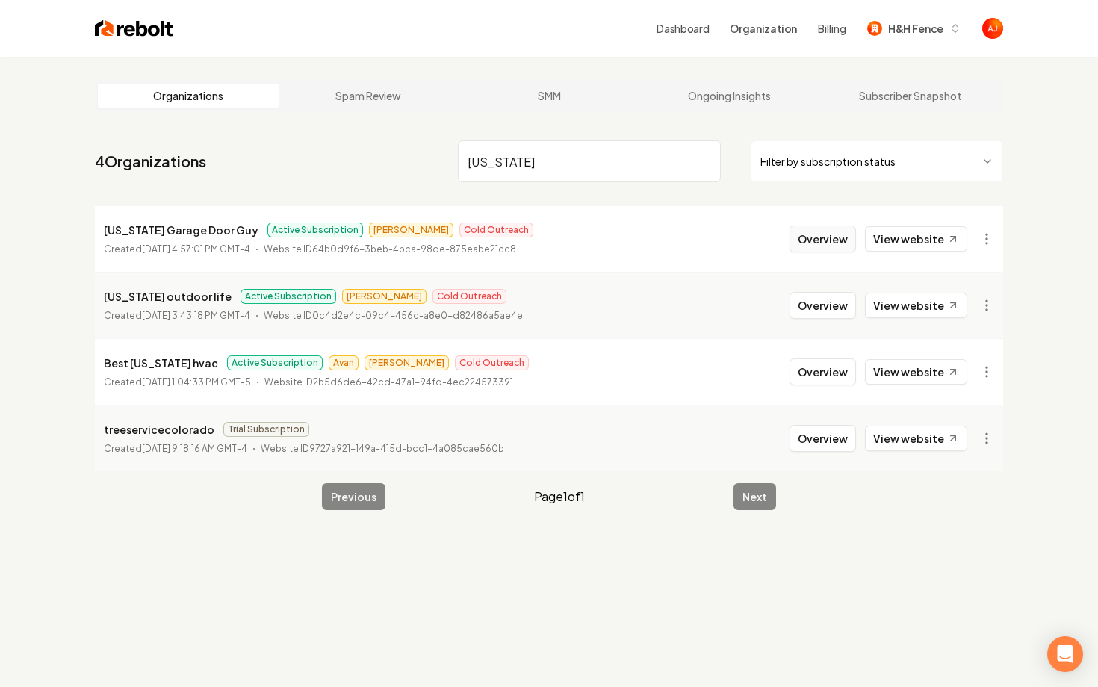
type input "colorado"
click at [812, 243] on button "Overview" at bounding box center [822, 239] width 66 height 27
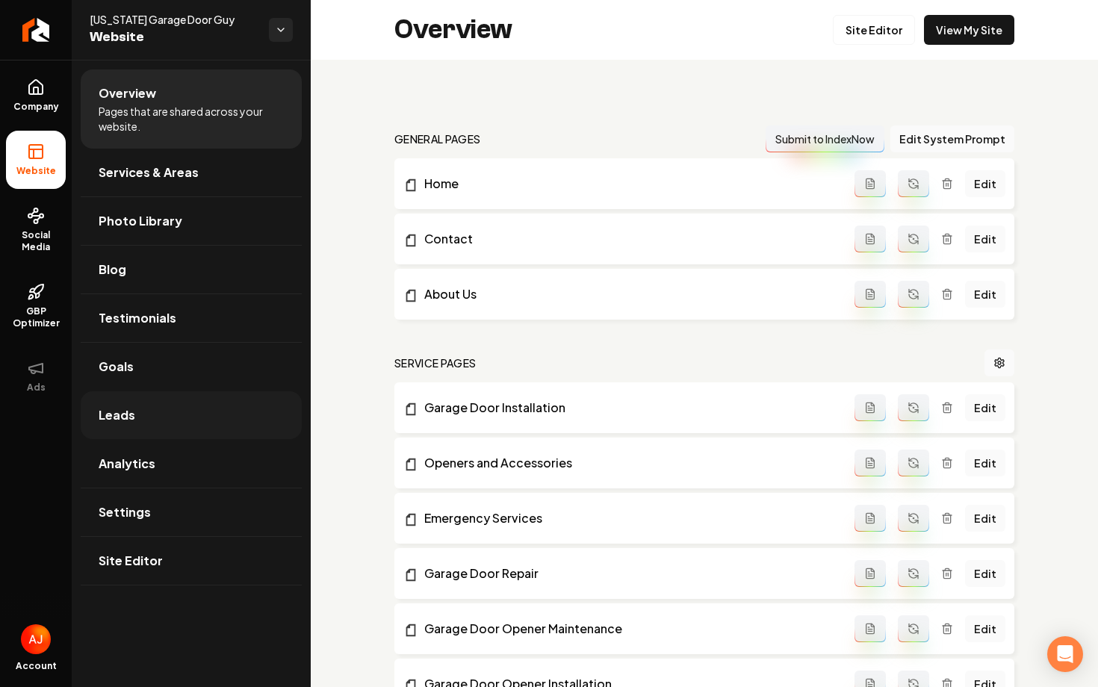
click at [146, 394] on link "Leads" at bounding box center [191, 415] width 221 height 48
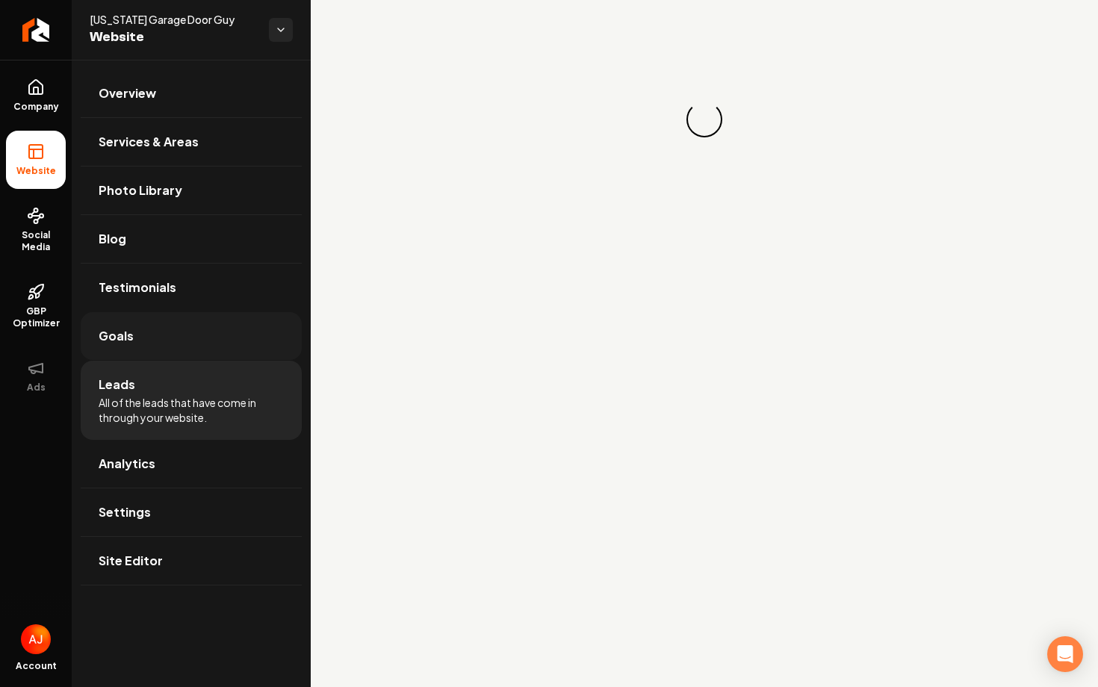
click at [151, 356] on link "Goals" at bounding box center [191, 336] width 221 height 48
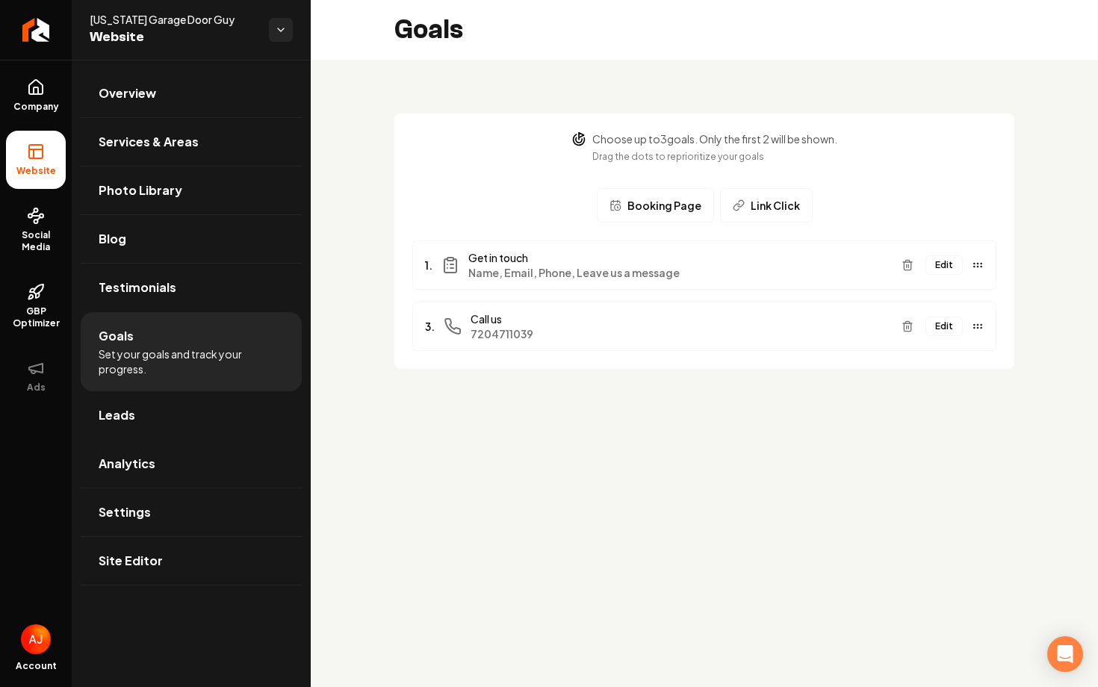
click at [653, 211] on span "Booking Page" at bounding box center [664, 205] width 74 height 15
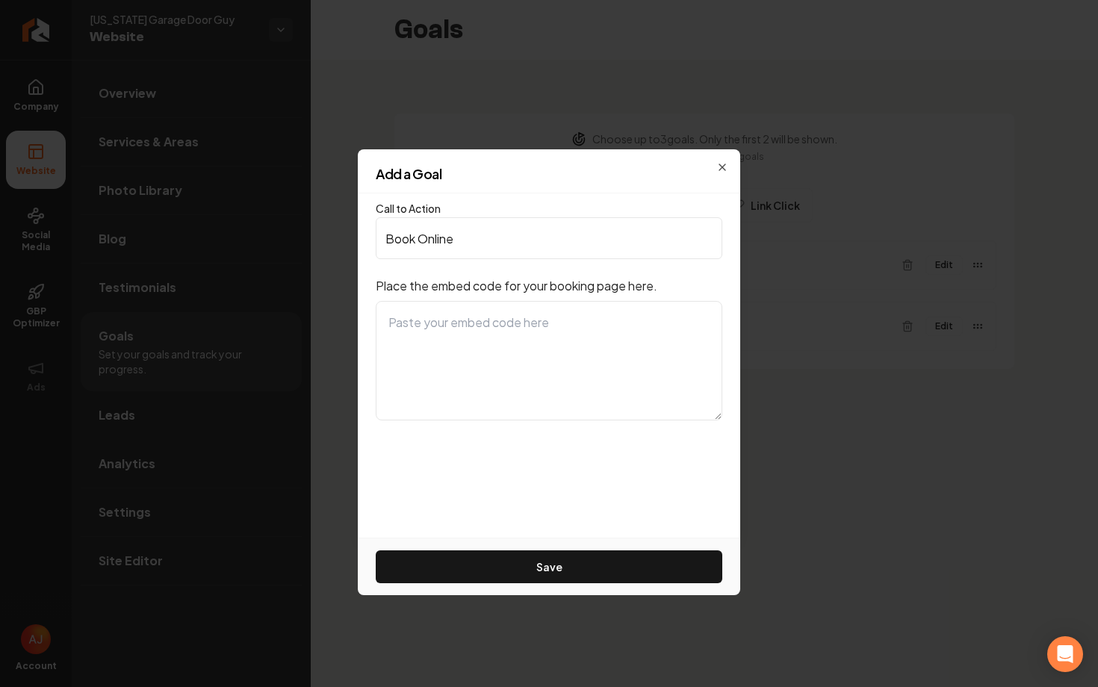
click at [568, 323] on textarea at bounding box center [549, 360] width 347 height 119
paste textarea "<!--Start of Housecallpro Online booking button--> <button data-token="3946f752…"
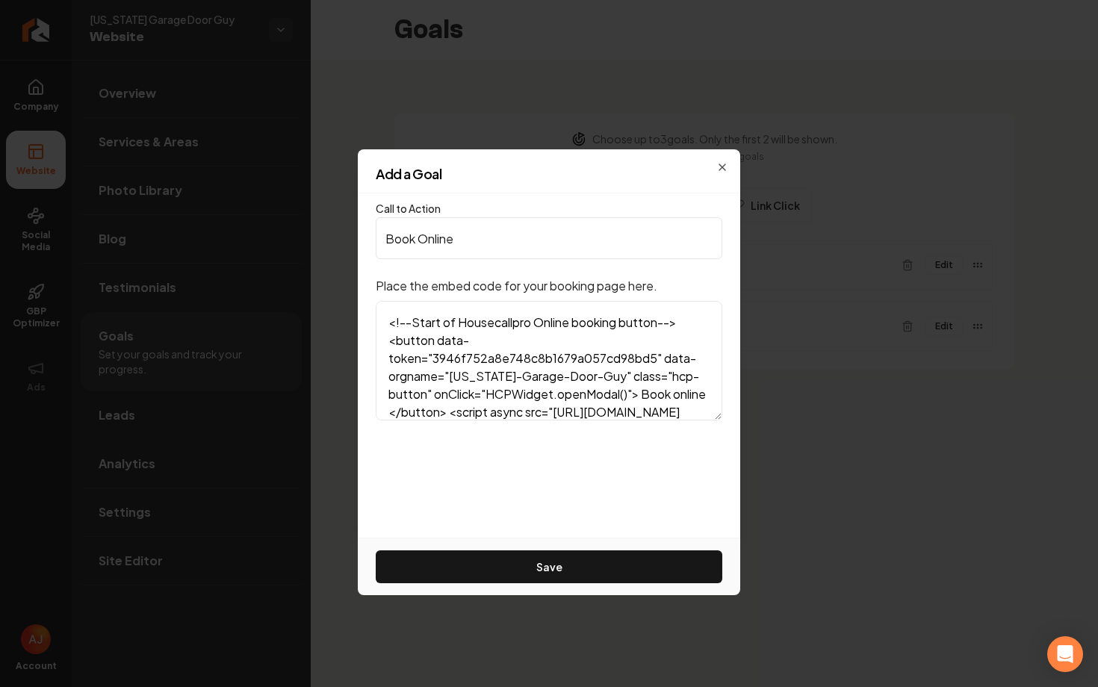
scroll to position [72, 0]
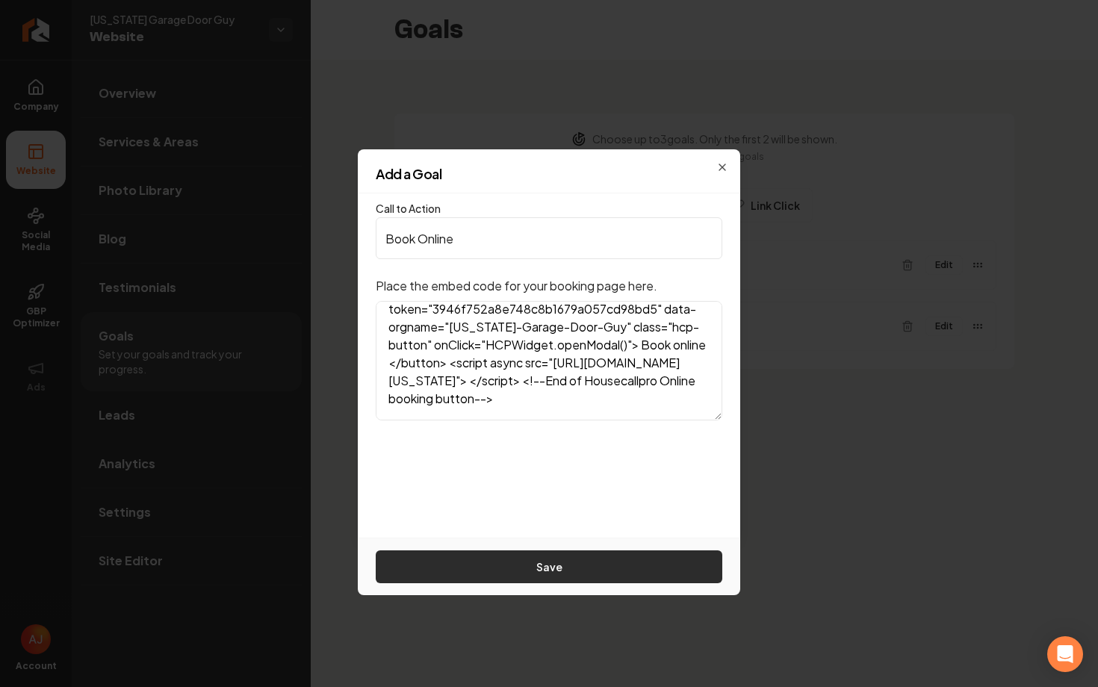
type textarea "<!--Start of Housecallpro Online booking button--> <button data-token="3946f752…"
click at [553, 568] on button "Save" at bounding box center [549, 566] width 347 height 33
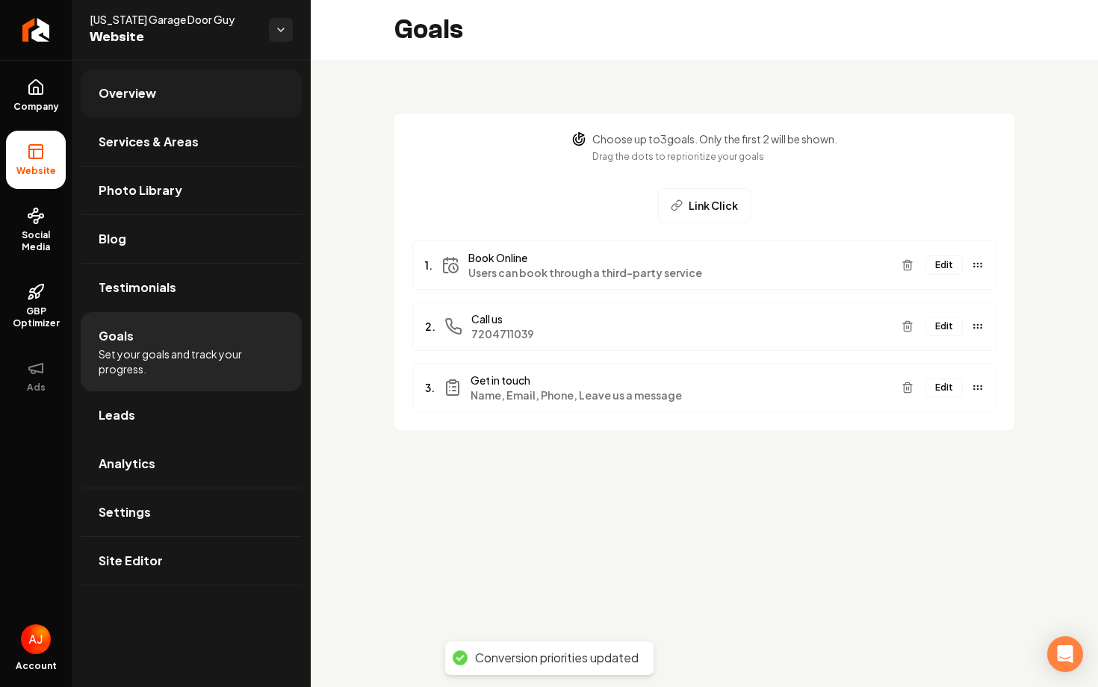
click at [131, 94] on span "Overview" at bounding box center [128, 93] width 58 height 18
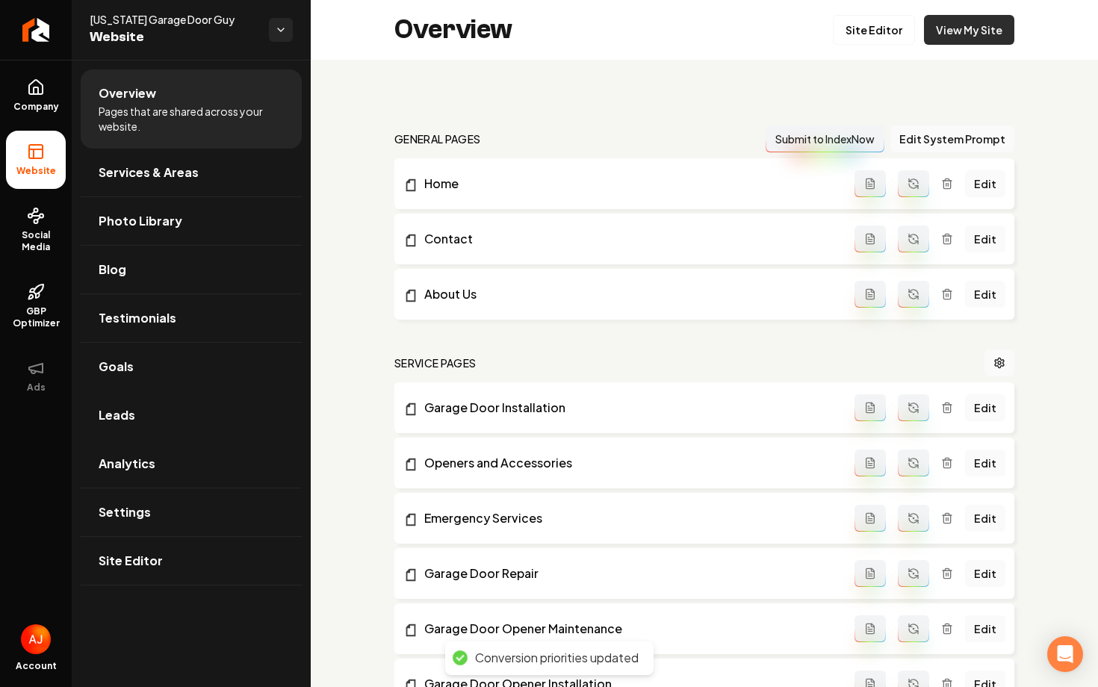
click at [949, 40] on link "View My Site" at bounding box center [969, 30] width 90 height 30
click at [167, 361] on link "Goals" at bounding box center [191, 367] width 221 height 48
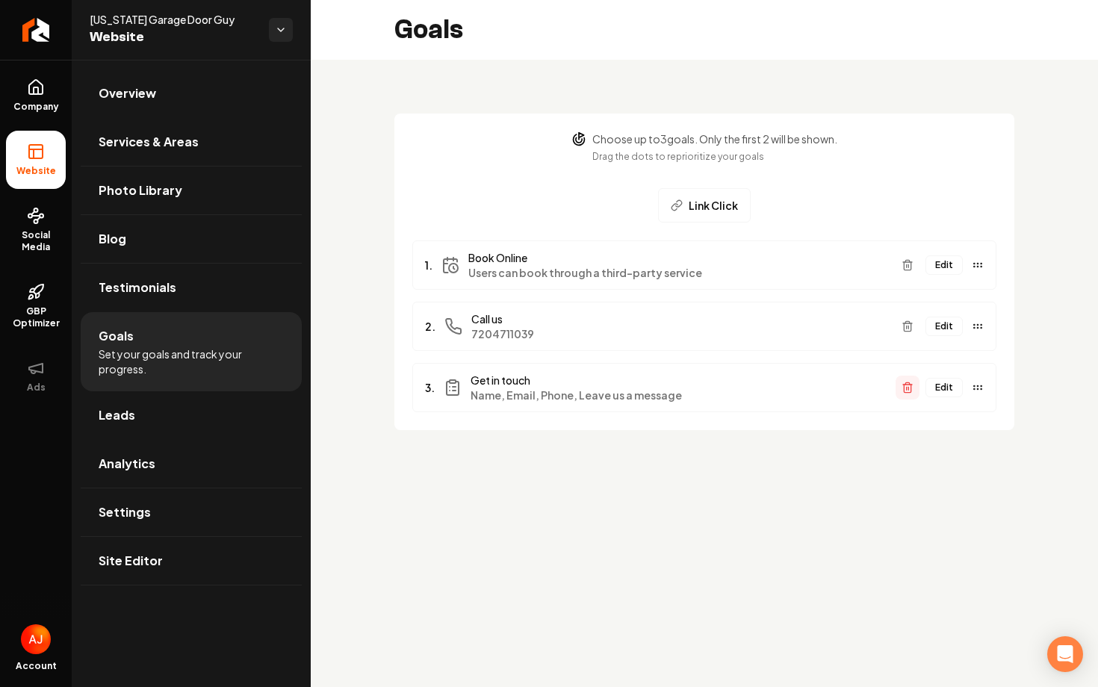
click at [904, 392] on icon "Main content area" at bounding box center [907, 389] width 7 height 8
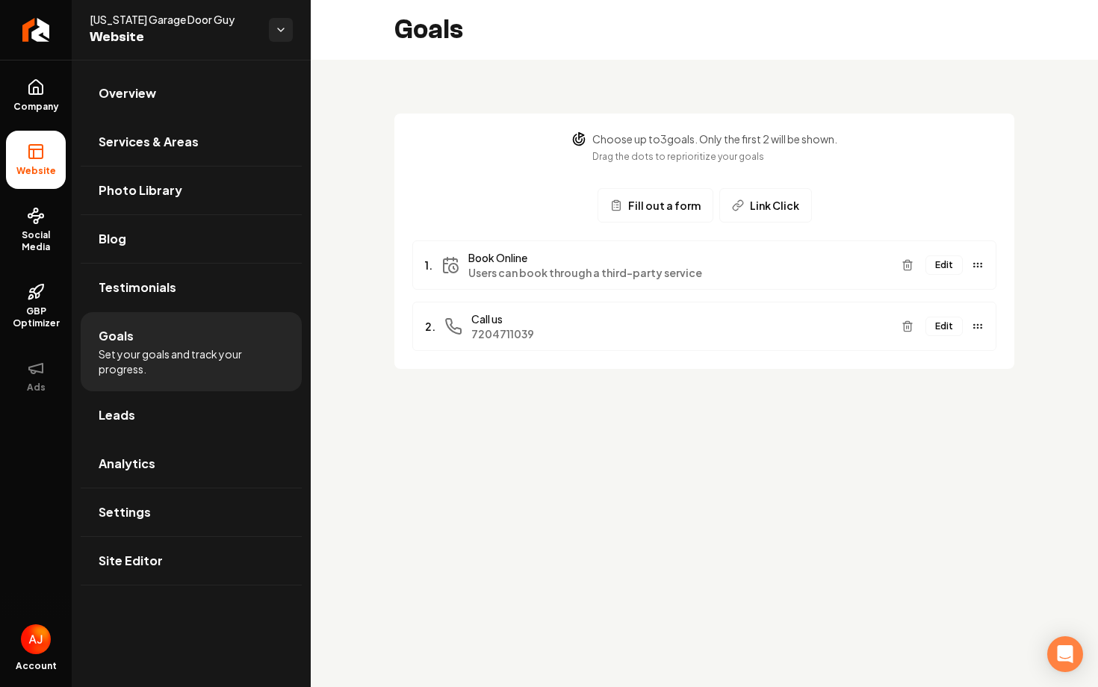
click at [941, 267] on button "Edit" at bounding box center [943, 264] width 37 height 19
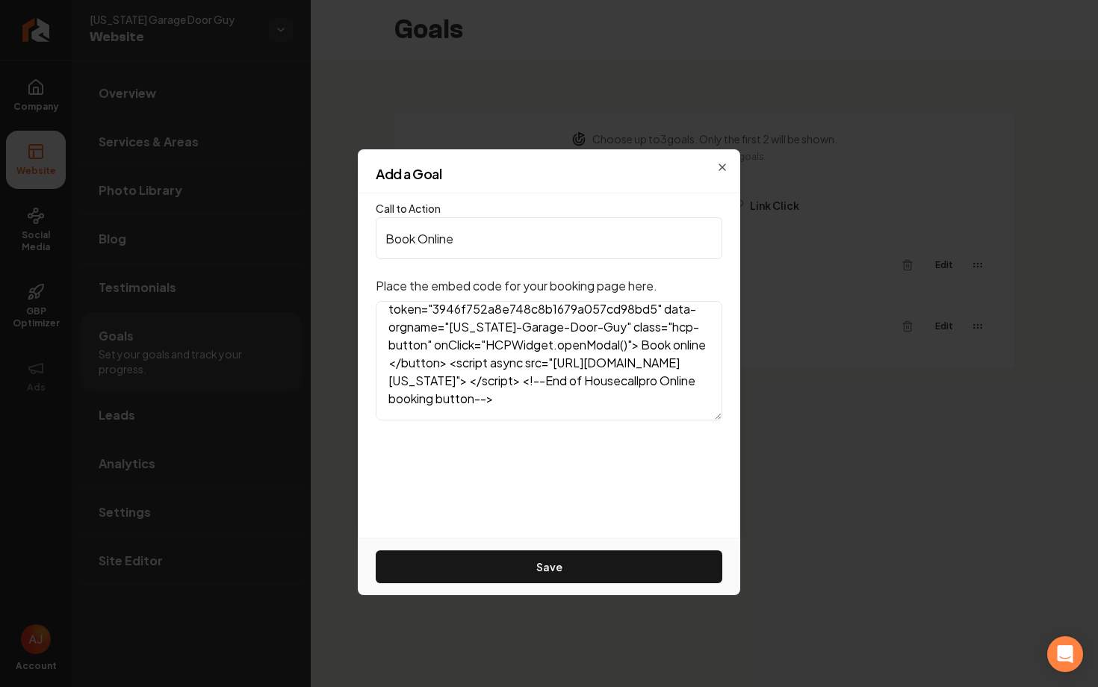
scroll to position [85, 0]
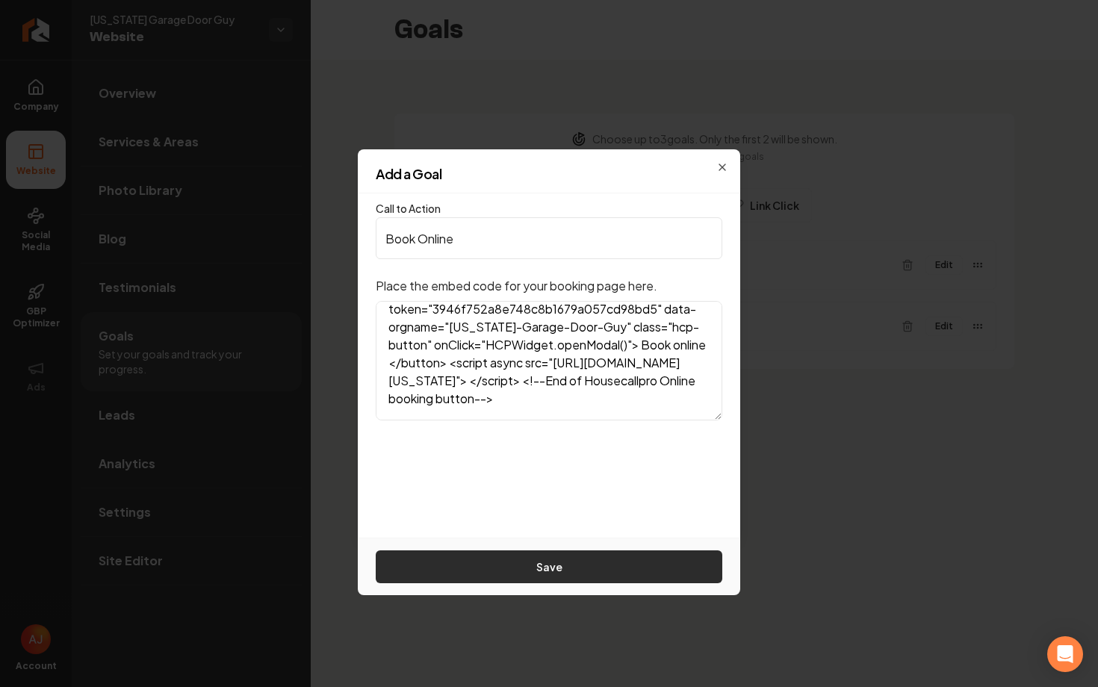
click at [486, 577] on button "Save" at bounding box center [549, 566] width 347 height 33
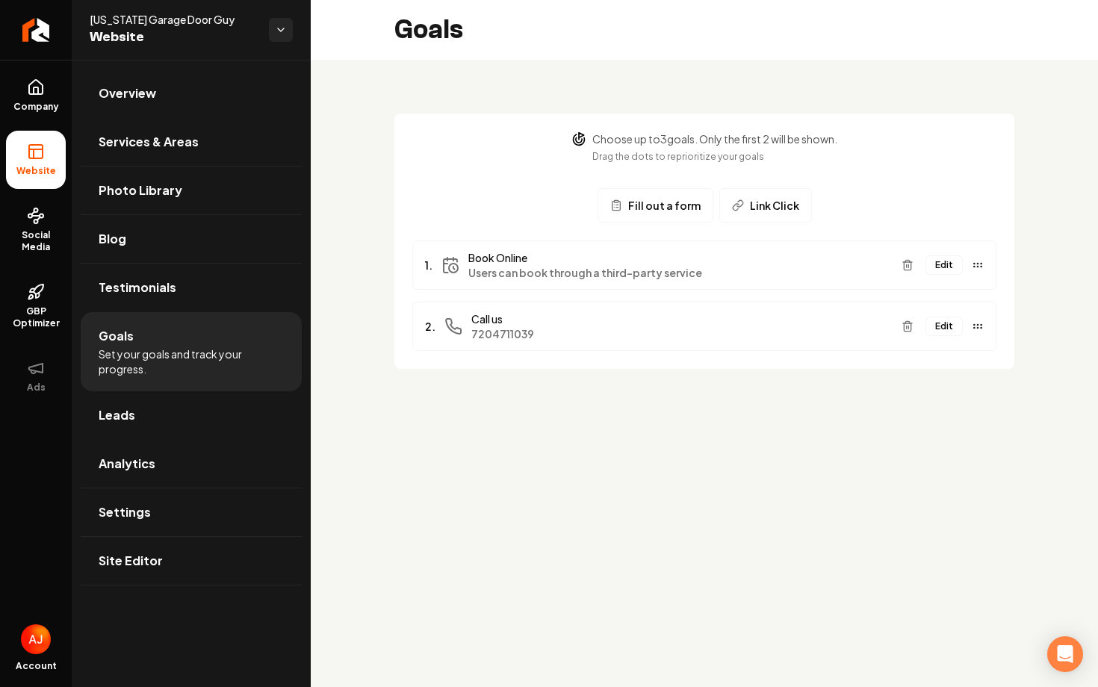
click at [941, 269] on button "Edit" at bounding box center [943, 264] width 37 height 19
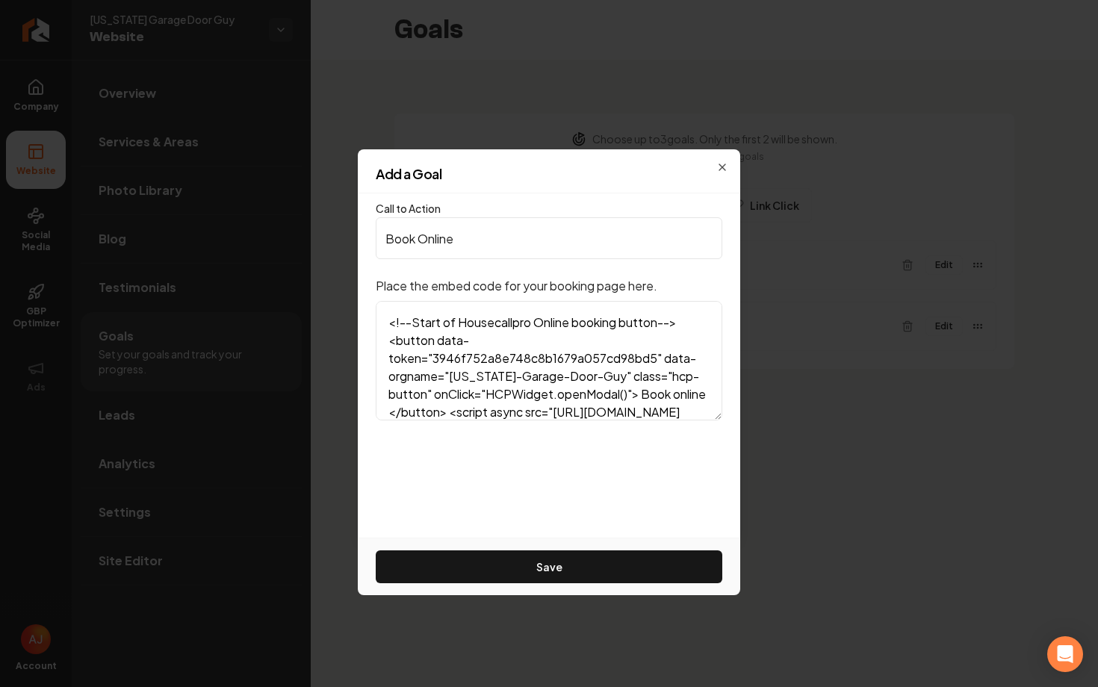
drag, startPoint x: 685, startPoint y: 323, endPoint x: 394, endPoint y: 307, distance: 291.7
click at [394, 307] on textarea "<!--Start of Housecallpro Online booking button--> <button data-token="3946f752…" at bounding box center [549, 360] width 347 height 119
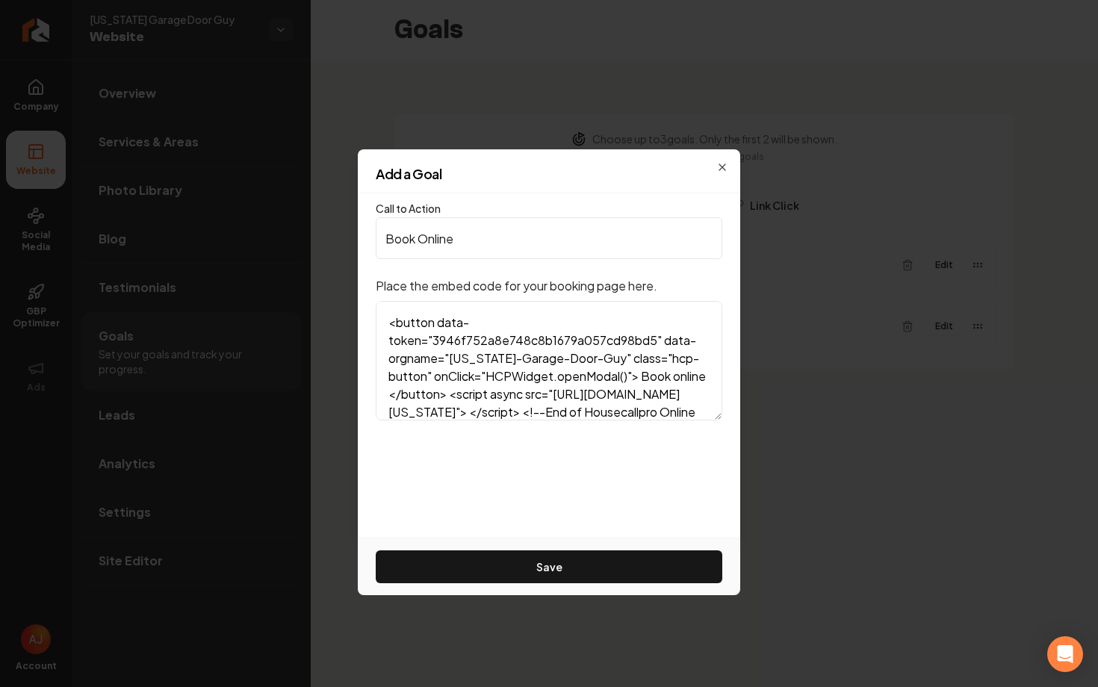
scroll to position [67, 0]
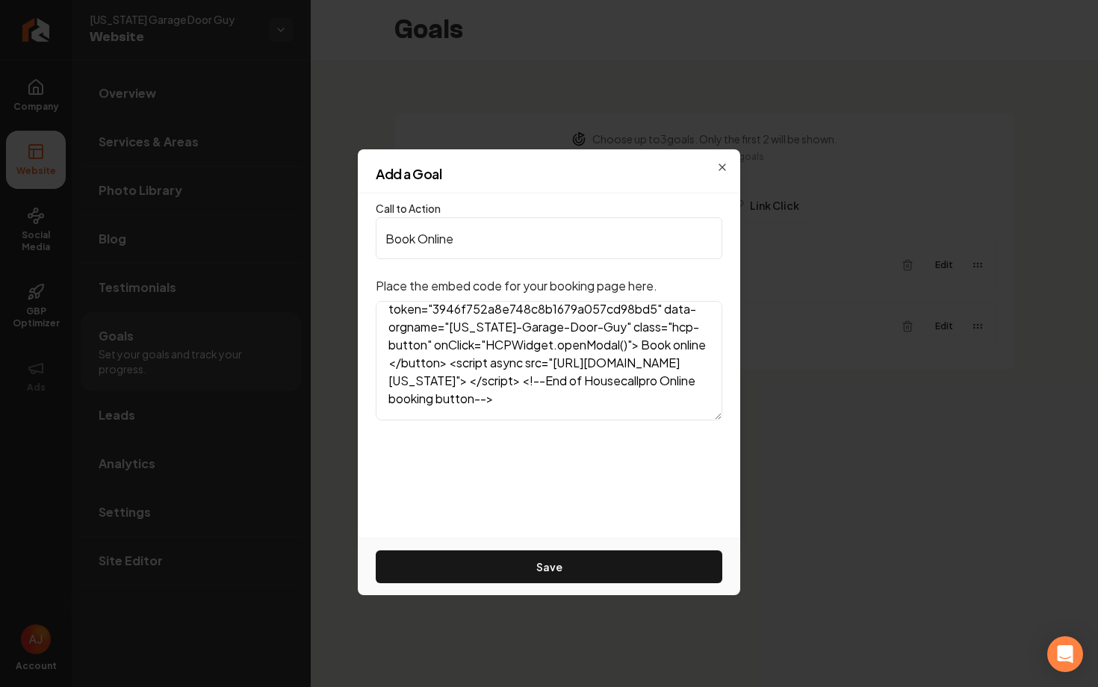
drag, startPoint x: 629, startPoint y: 400, endPoint x: 659, endPoint y: 380, distance: 36.7
click at [659, 380] on textarea "<button data-token="3946f752a8e748c8b1679a057cd98bd5" data-orgname="Colorado-Ga…" at bounding box center [549, 360] width 347 height 119
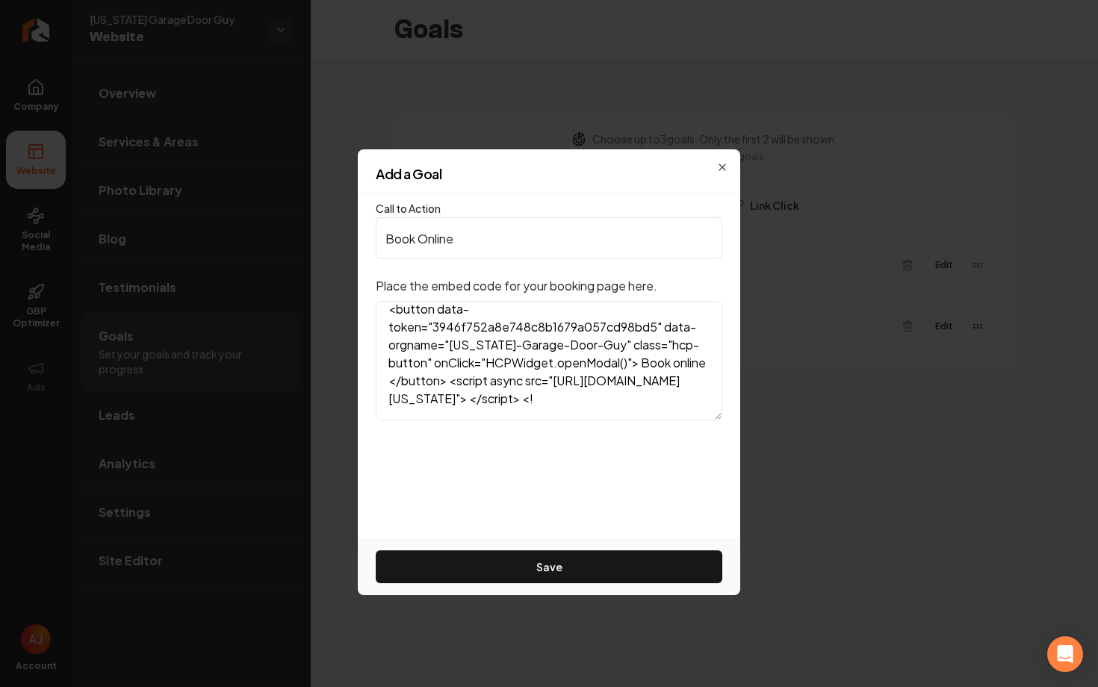
scroll to position [49, 0]
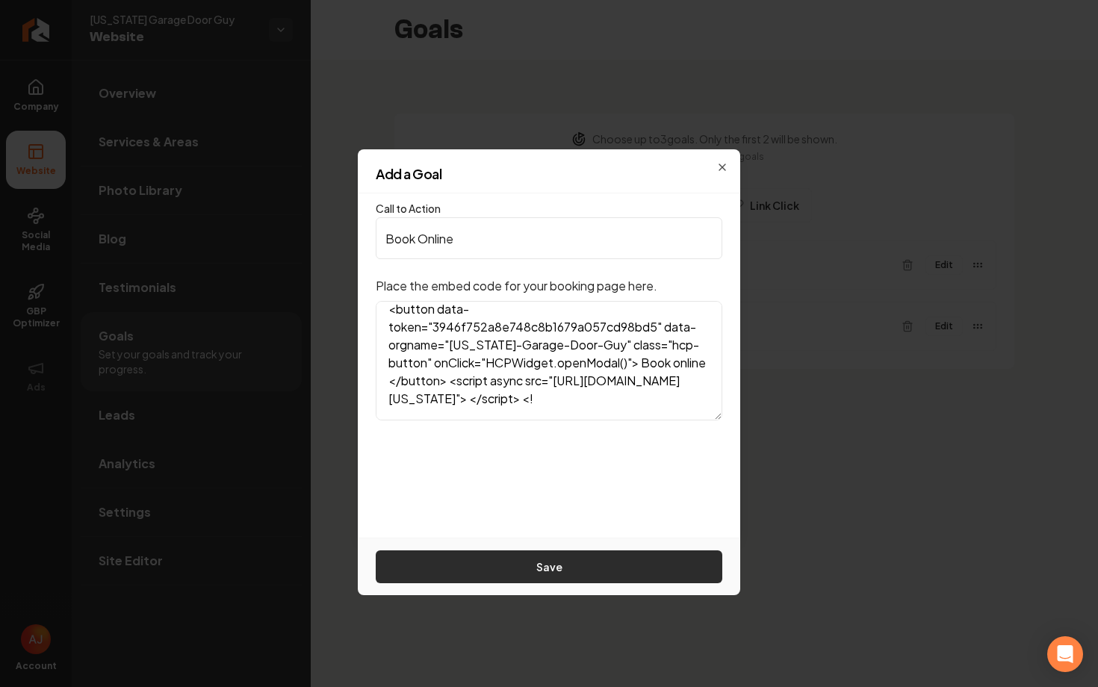
type textarea "<button data-token="3946f752a8e748c8b1679a057cd98bd5" data-orgname="Colorado-Ga…"
click at [619, 561] on button "Save" at bounding box center [549, 566] width 347 height 33
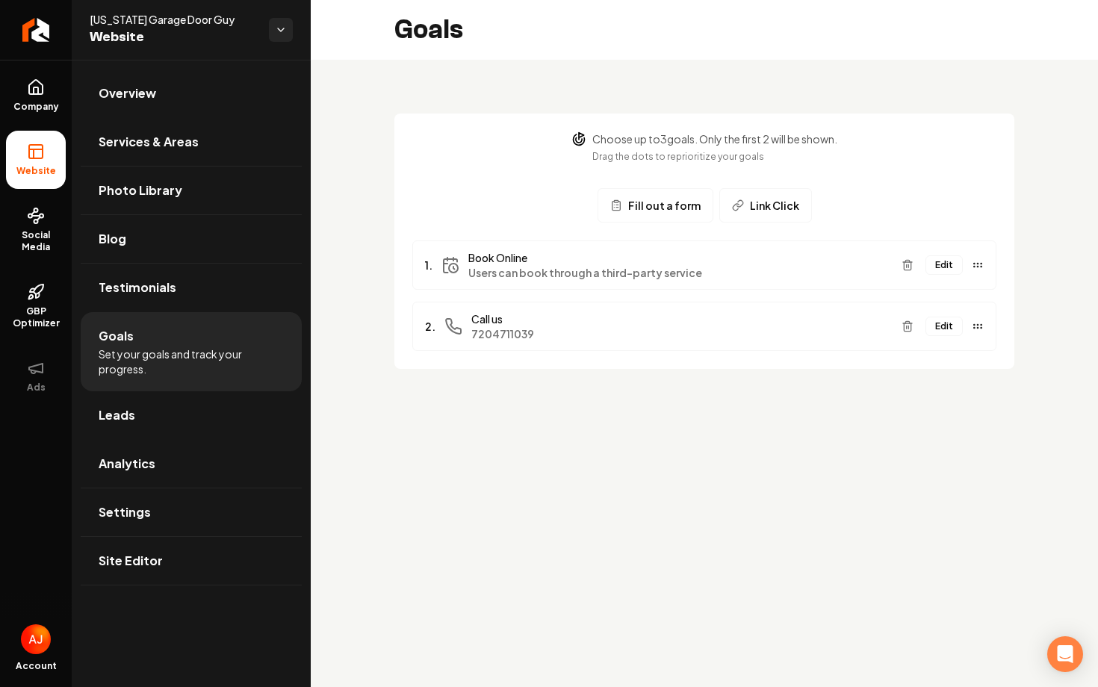
click at [658, 206] on span "Fill out a form" at bounding box center [664, 205] width 72 height 15
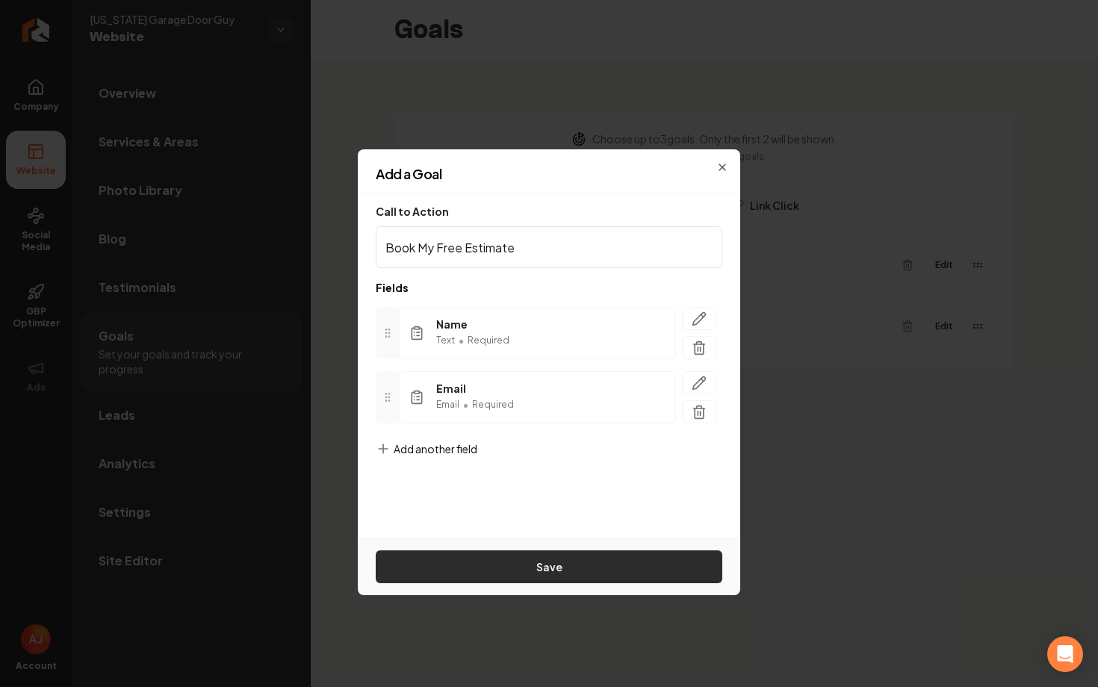
click at [489, 570] on button "Save" at bounding box center [549, 566] width 347 height 33
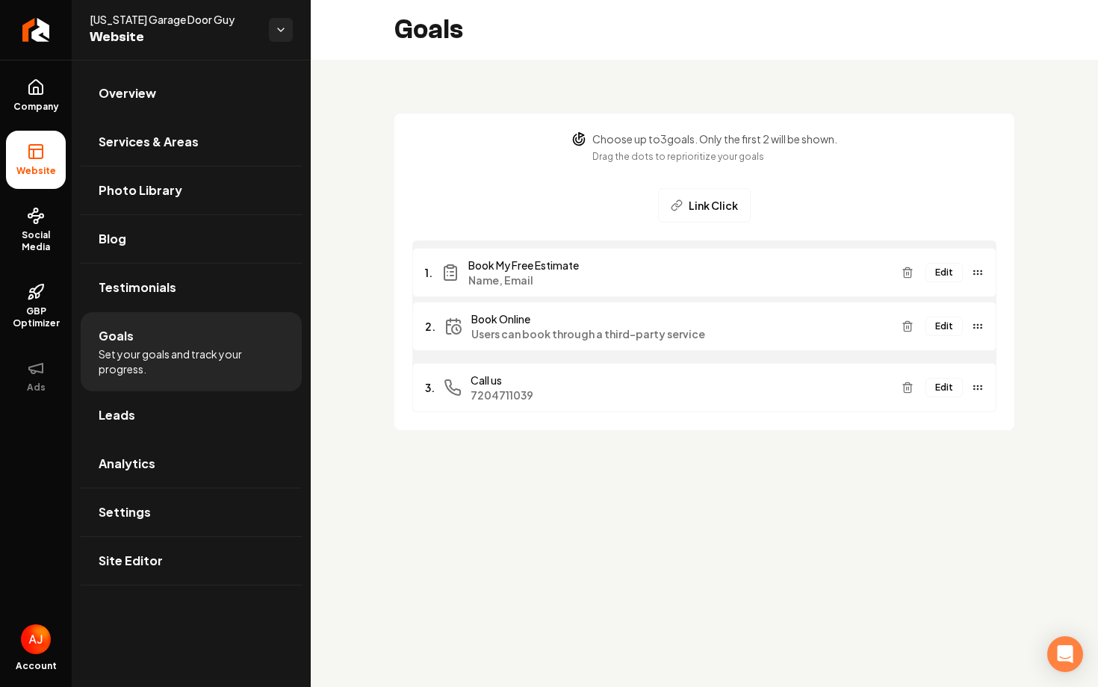
click at [956, 277] on div "Edit" at bounding box center [939, 273] width 88 height 24
click at [978, 332] on div "1. Book My Free Estimate Name, Email Edit 2. Book Online Users can book through…" at bounding box center [704, 326] width 584 height 172
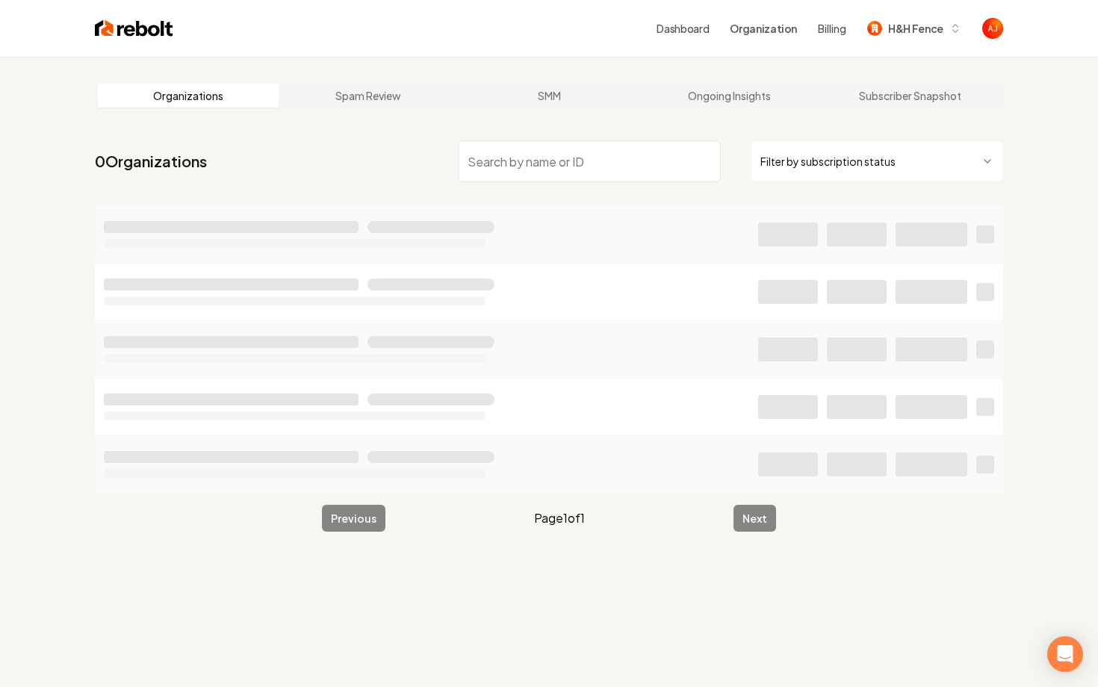
type input "j"
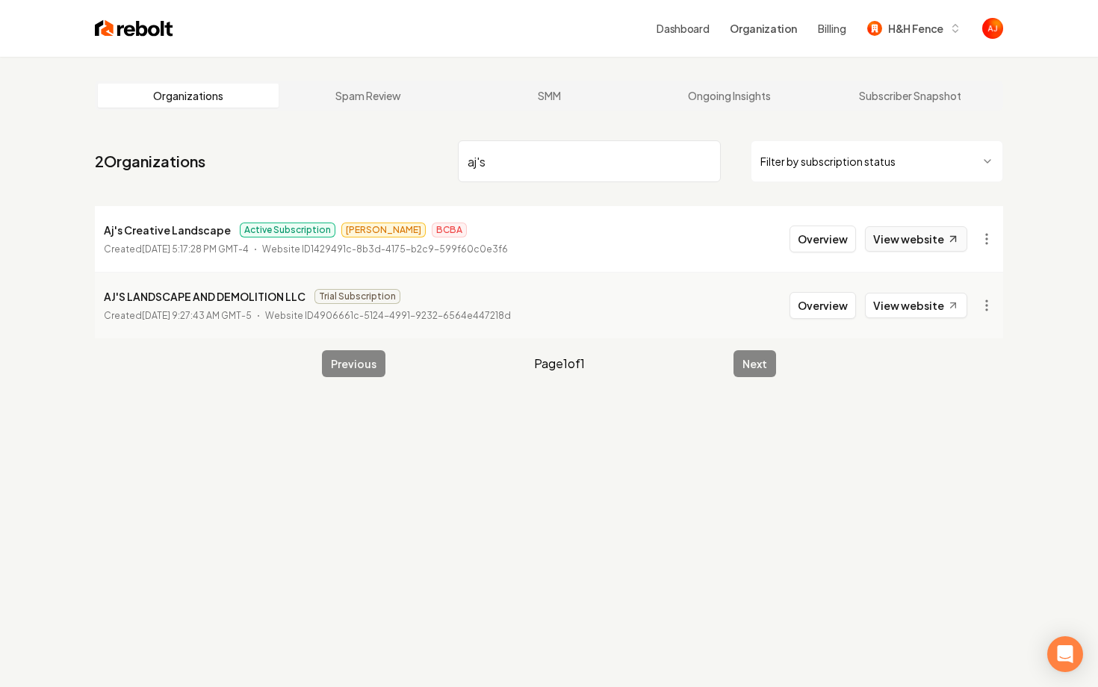
type input "aj's"
click at [896, 239] on link "View website" at bounding box center [916, 238] width 102 height 25
click at [830, 233] on button "Overview" at bounding box center [822, 239] width 66 height 27
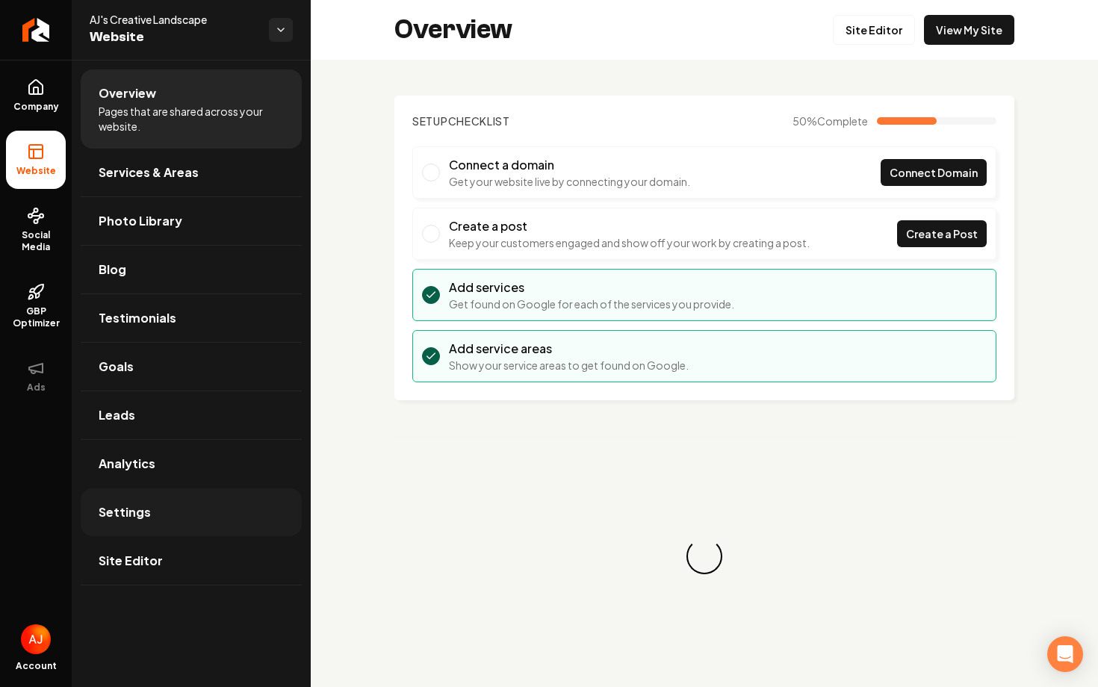
click at [152, 518] on link "Settings" at bounding box center [191, 512] width 221 height 48
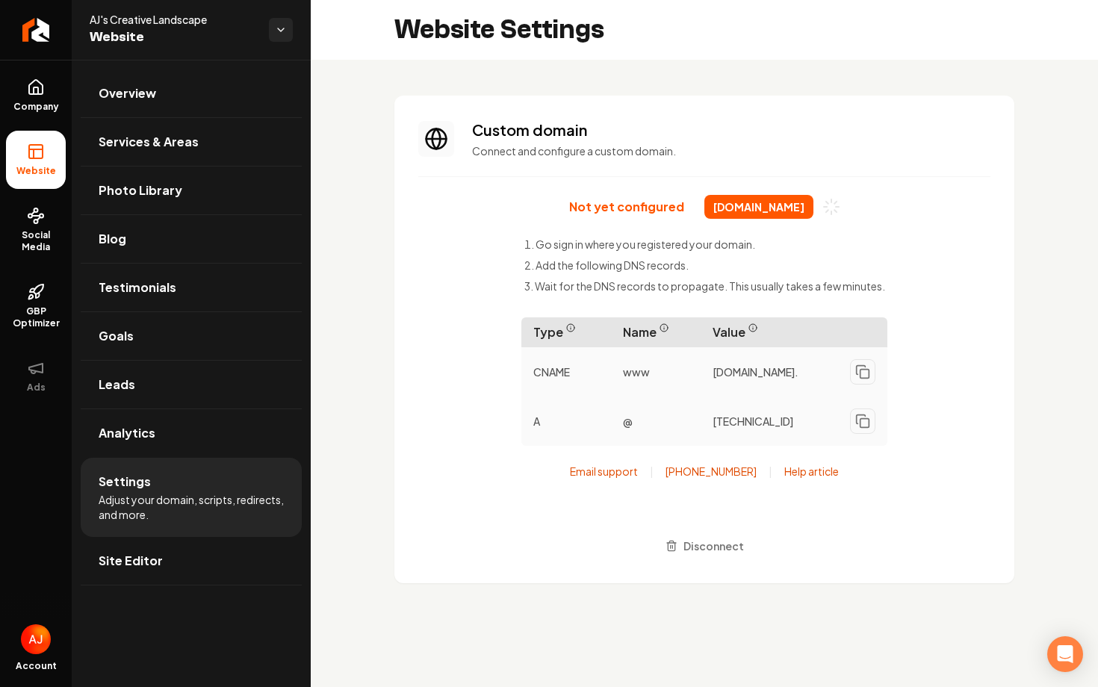
scroll to position [134, 0]
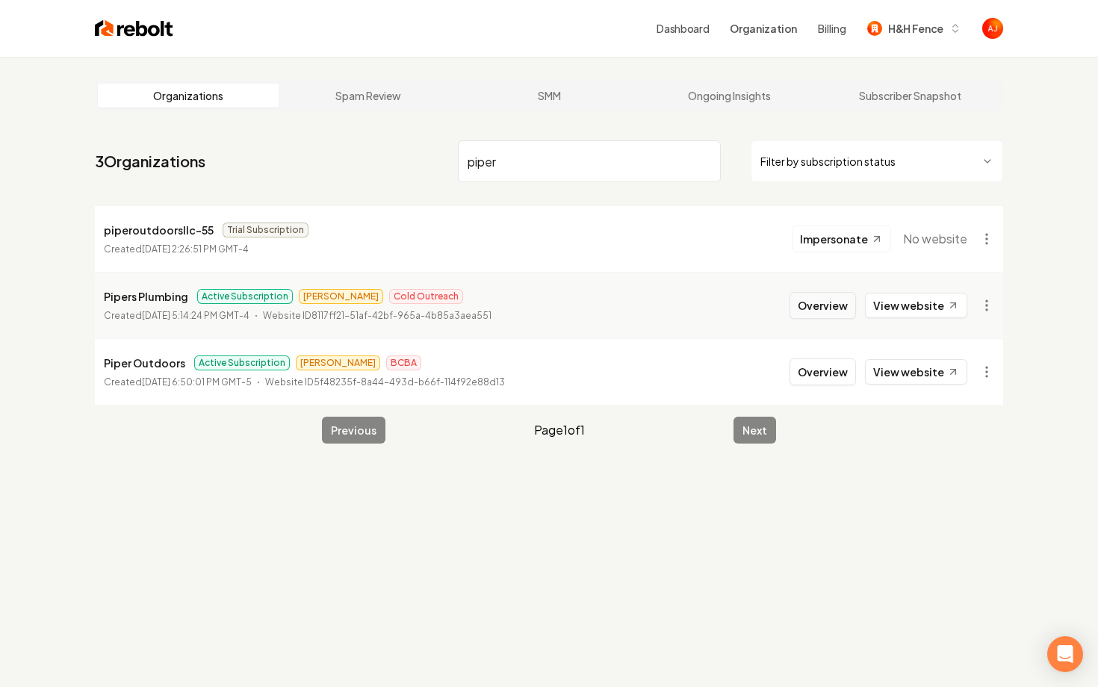
type input "piper"
click at [809, 311] on button "Overview" at bounding box center [822, 305] width 66 height 27
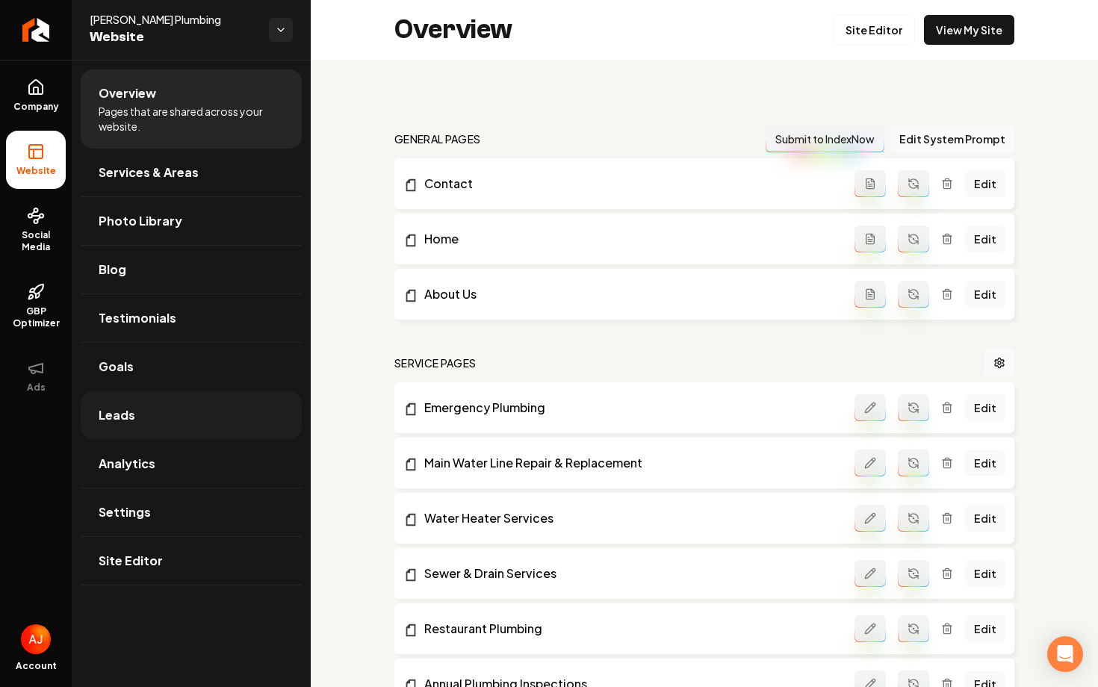
click at [164, 406] on link "Leads" at bounding box center [191, 415] width 221 height 48
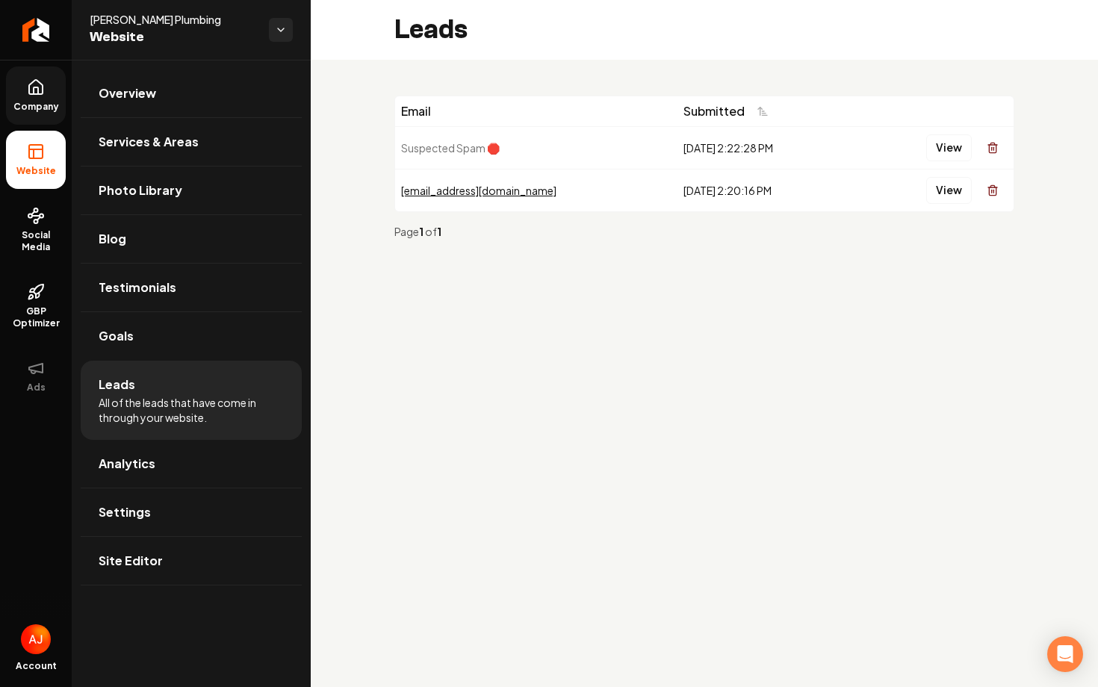
click at [49, 91] on link "Company" at bounding box center [36, 95] width 60 height 58
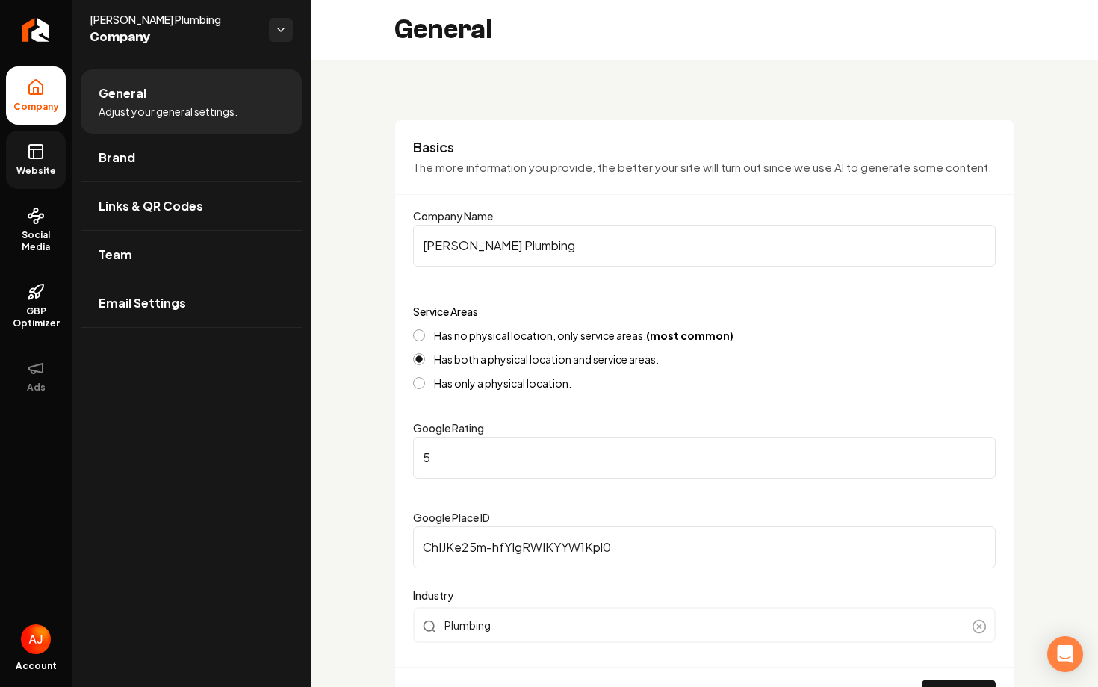
click at [34, 161] on link "Website" at bounding box center [36, 160] width 60 height 58
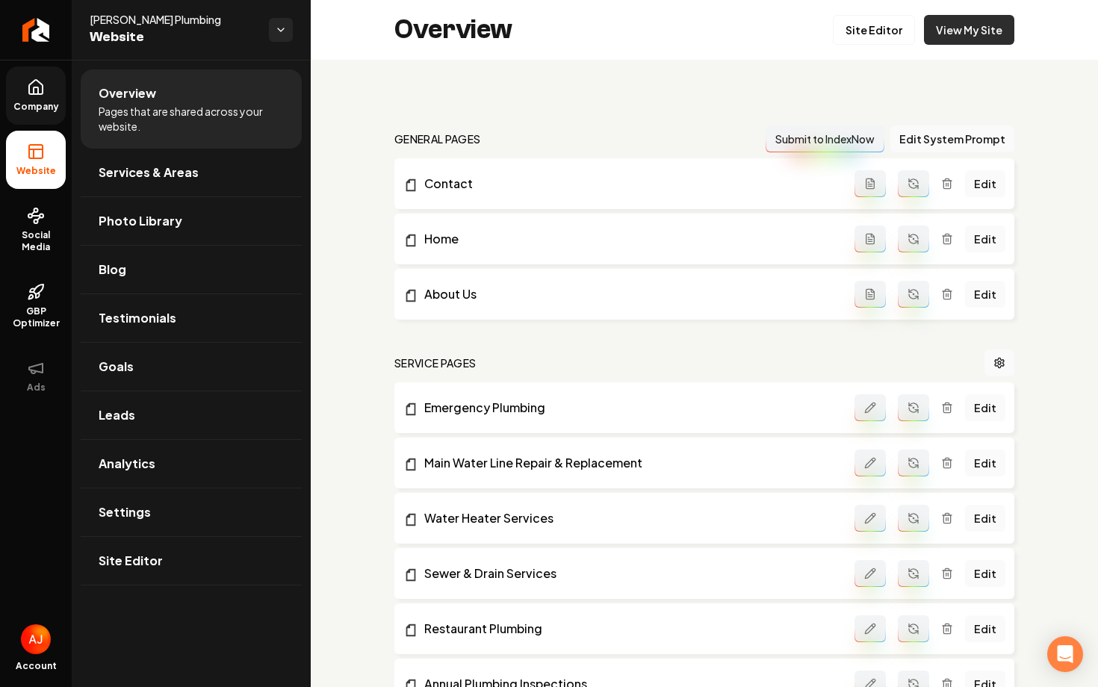
click at [969, 37] on link "View My Site" at bounding box center [969, 30] width 90 height 30
click at [55, 308] on span "GBP Optimizer" at bounding box center [36, 317] width 60 height 24
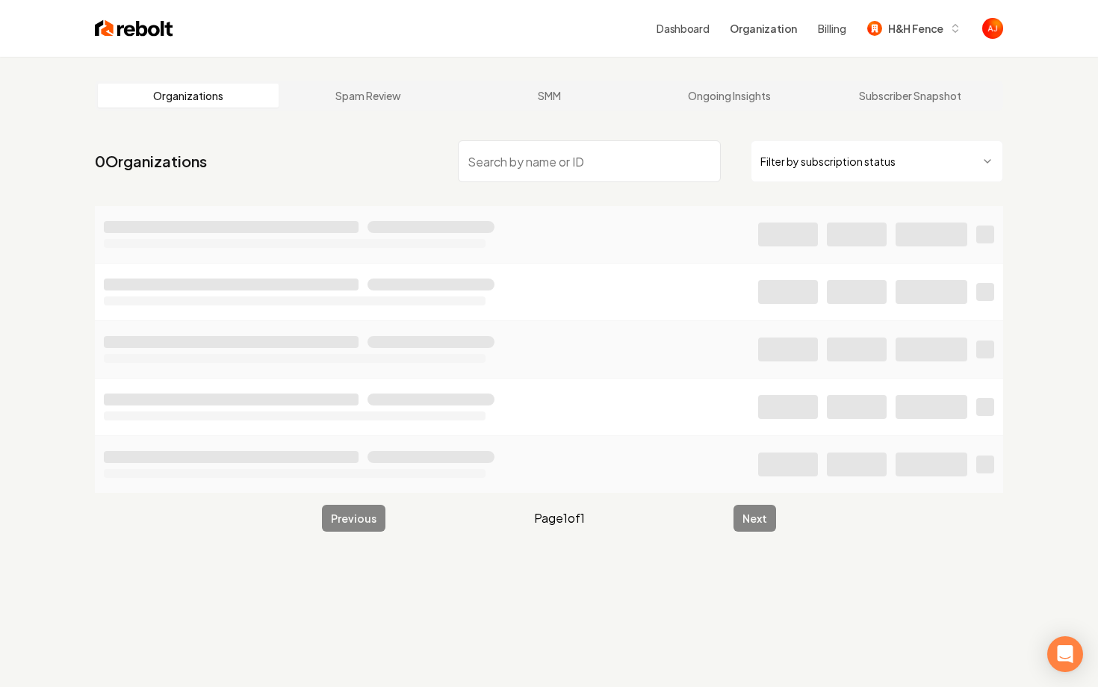
click at [508, 157] on input "search" at bounding box center [589, 161] width 263 height 42
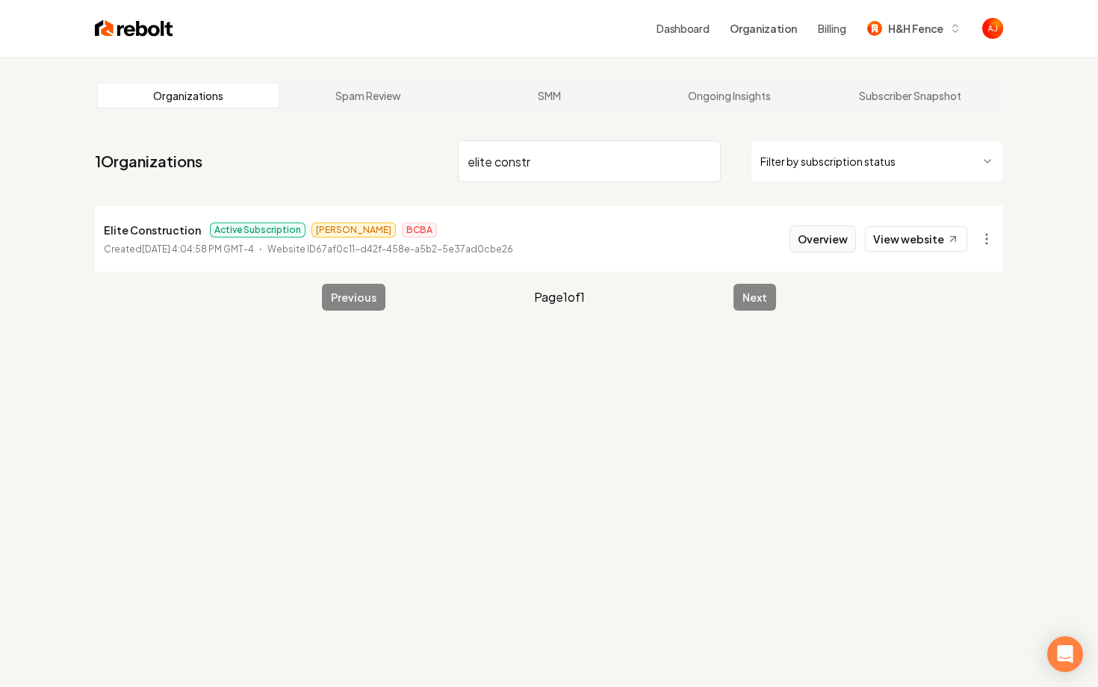
type input "elite constr"
click at [829, 244] on button "Overview" at bounding box center [822, 239] width 66 height 27
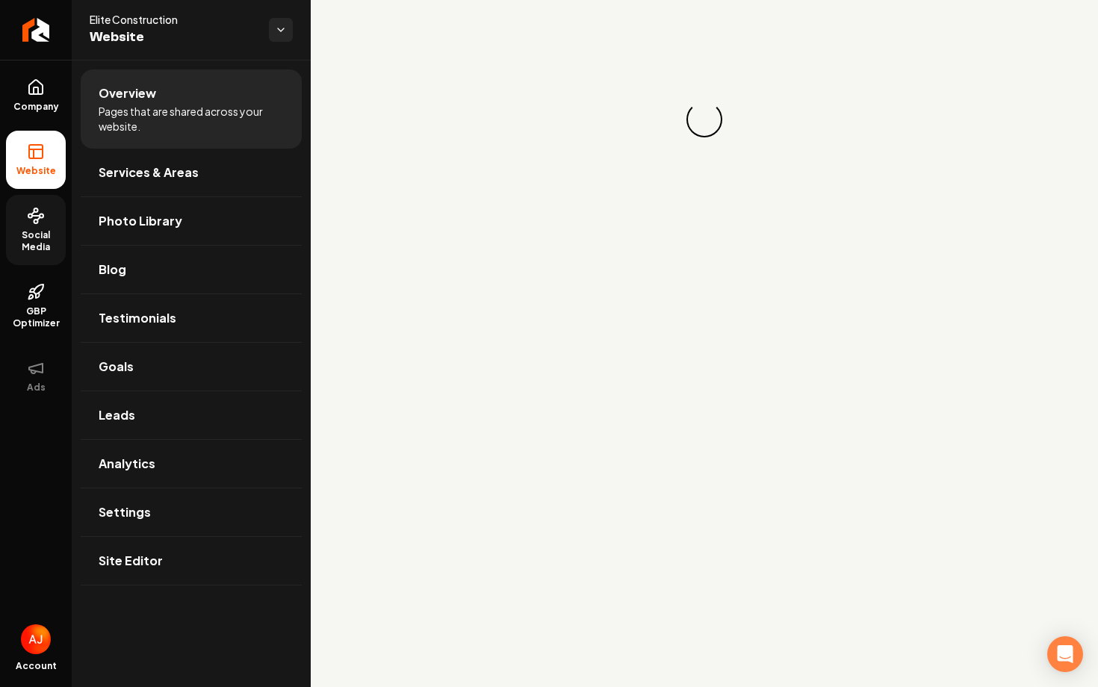
click at [45, 249] on span "Social Media" at bounding box center [36, 241] width 60 height 24
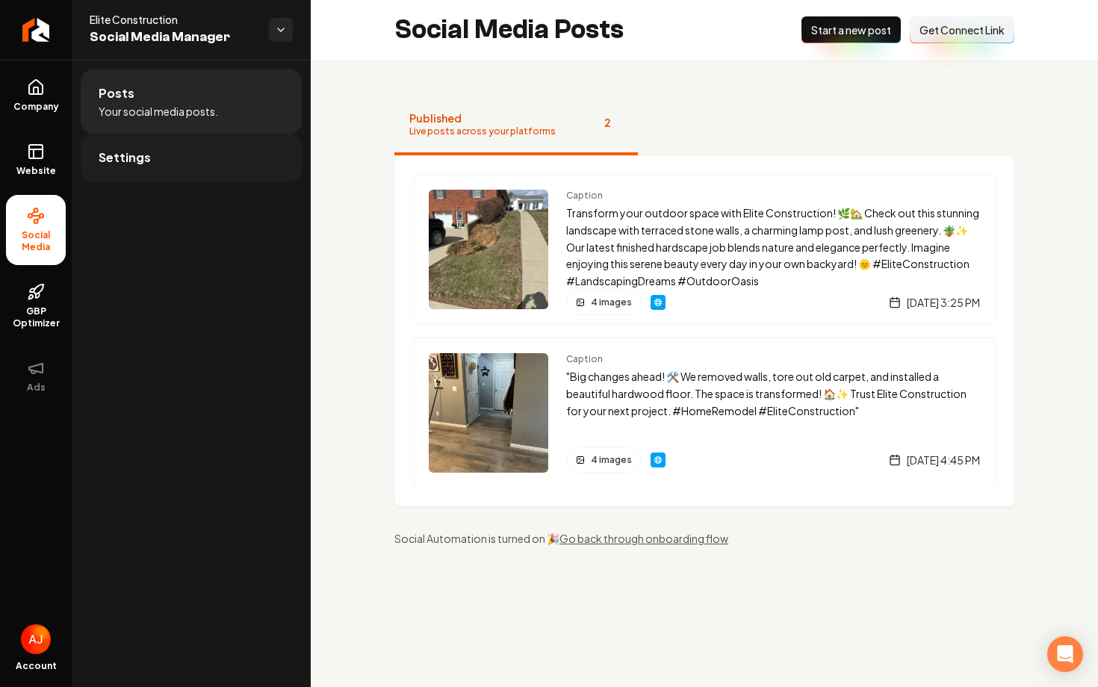
click at [181, 167] on link "Settings" at bounding box center [191, 158] width 221 height 48
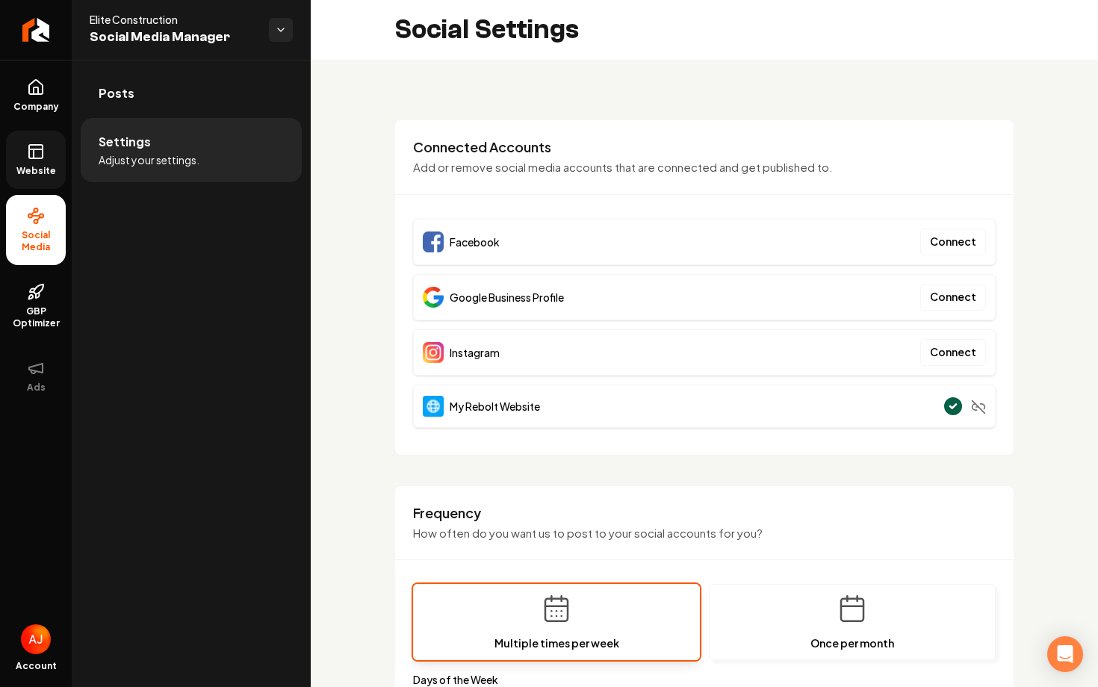
click at [51, 156] on link "Website" at bounding box center [36, 160] width 60 height 58
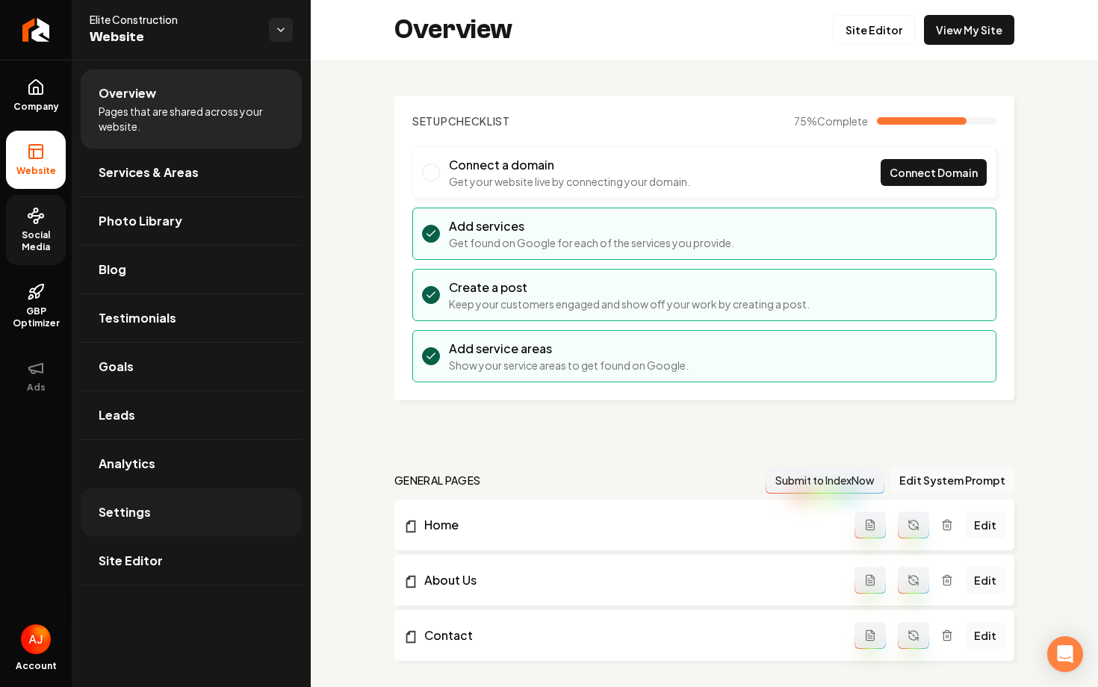
click at [125, 524] on link "Settings" at bounding box center [191, 512] width 221 height 48
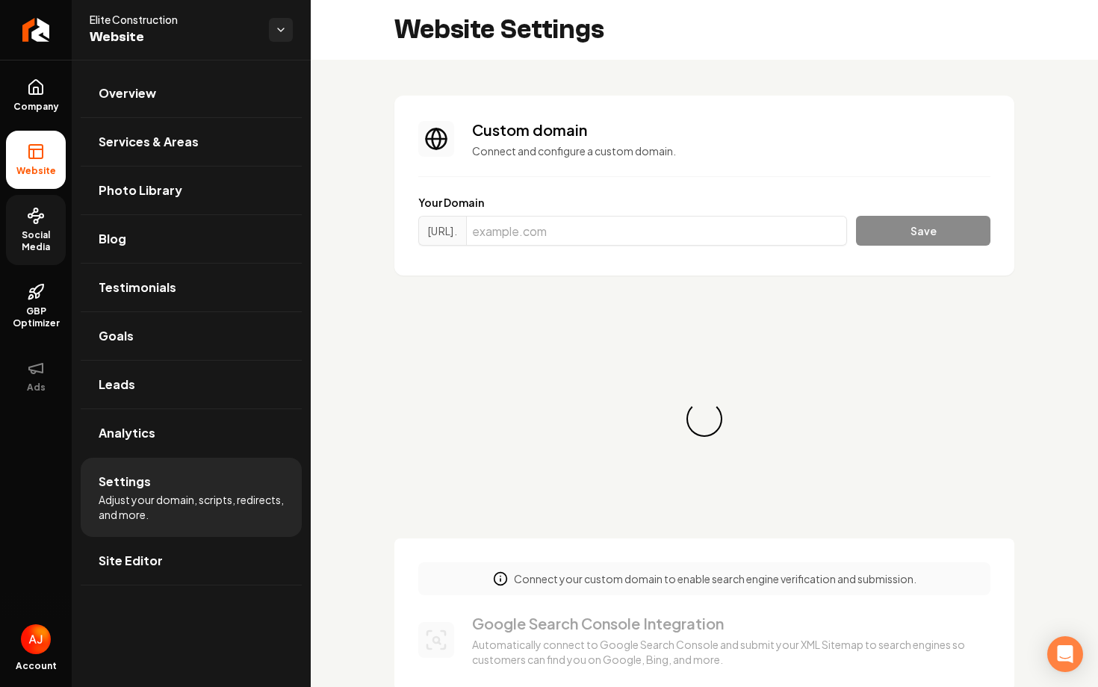
scroll to position [134, 0]
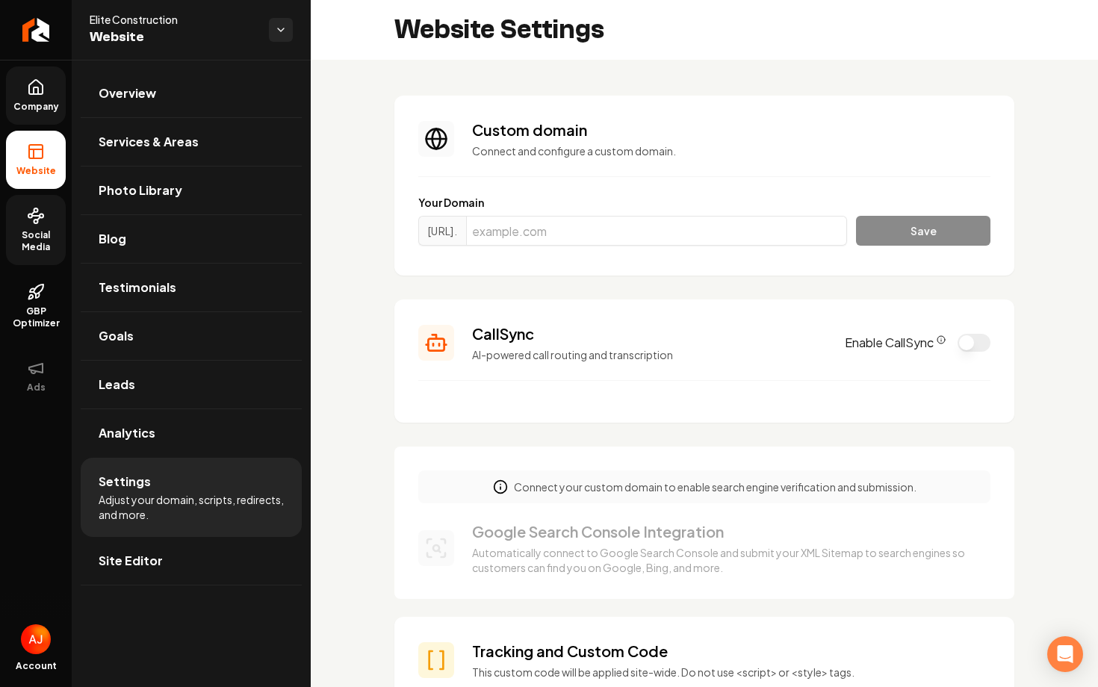
click at [37, 99] on link "Company" at bounding box center [36, 95] width 60 height 58
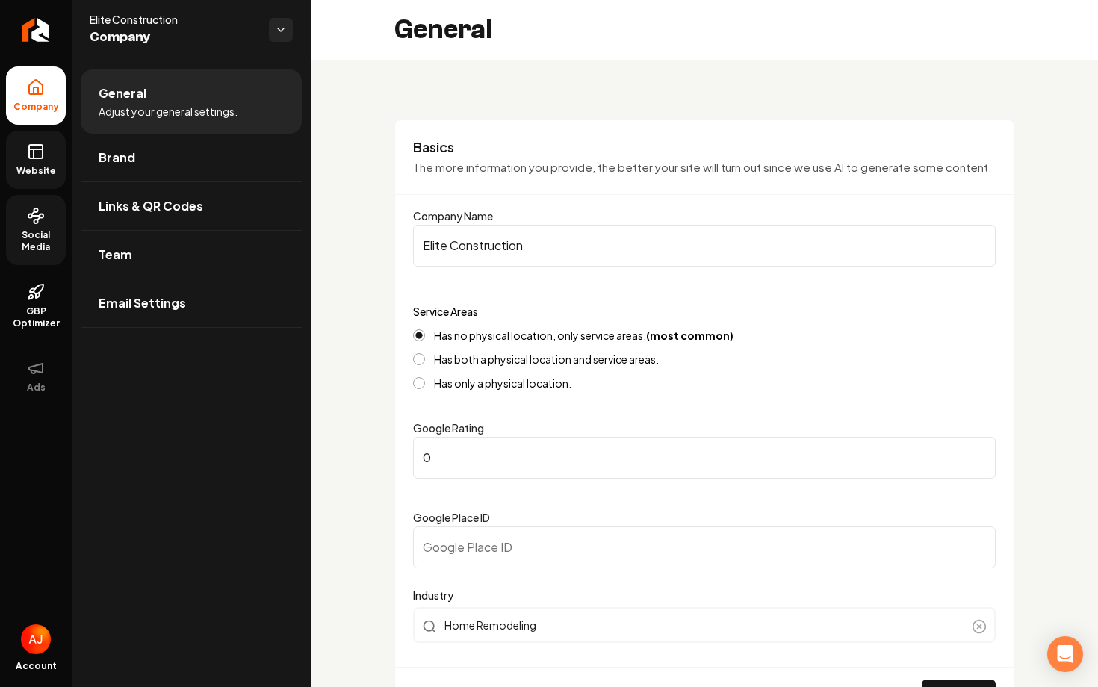
click at [13, 176] on span "Website" at bounding box center [36, 171] width 52 height 12
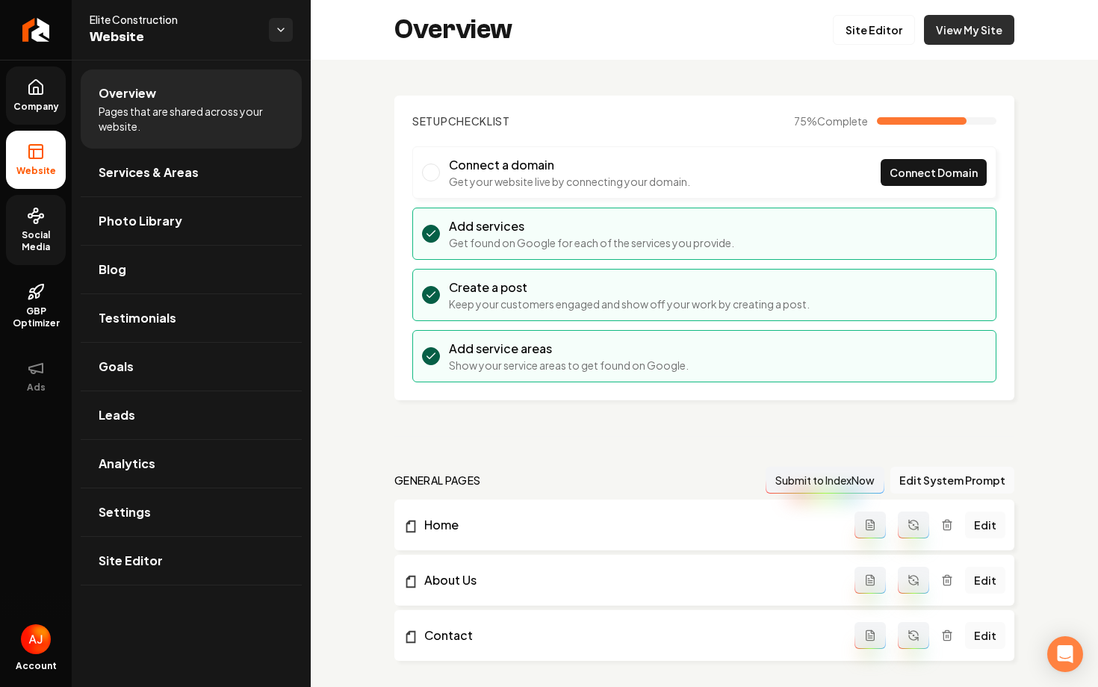
click at [957, 37] on link "View My Site" at bounding box center [969, 30] width 90 height 30
click at [28, 240] on span "Social Media" at bounding box center [36, 241] width 60 height 24
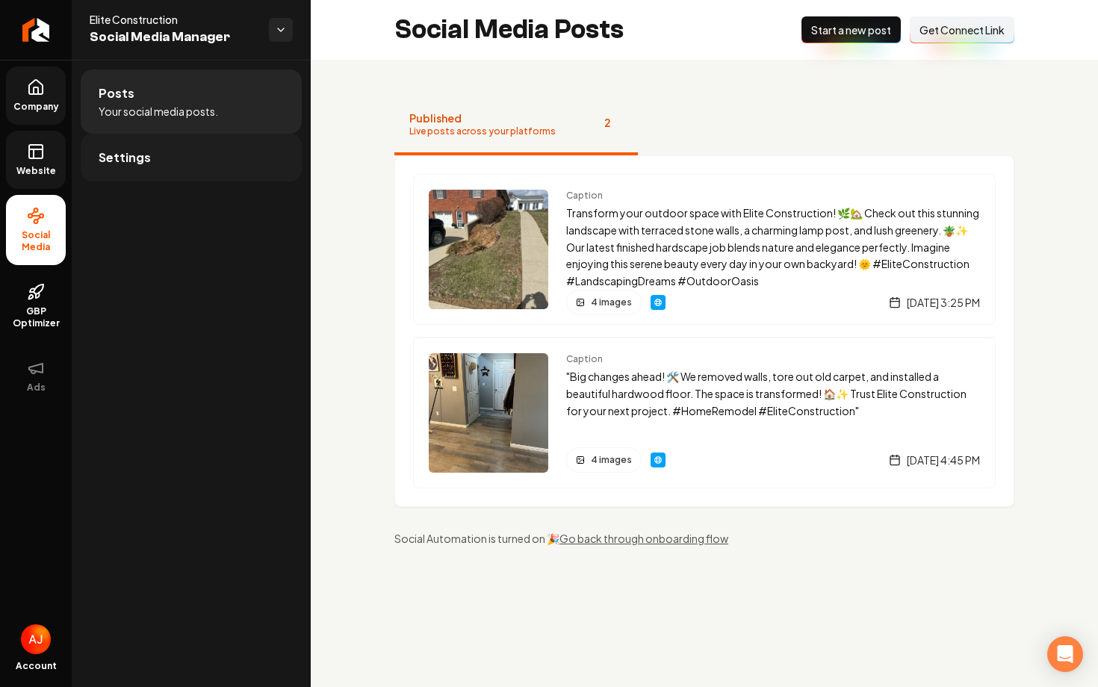
click at [169, 158] on link "Settings" at bounding box center [191, 158] width 221 height 48
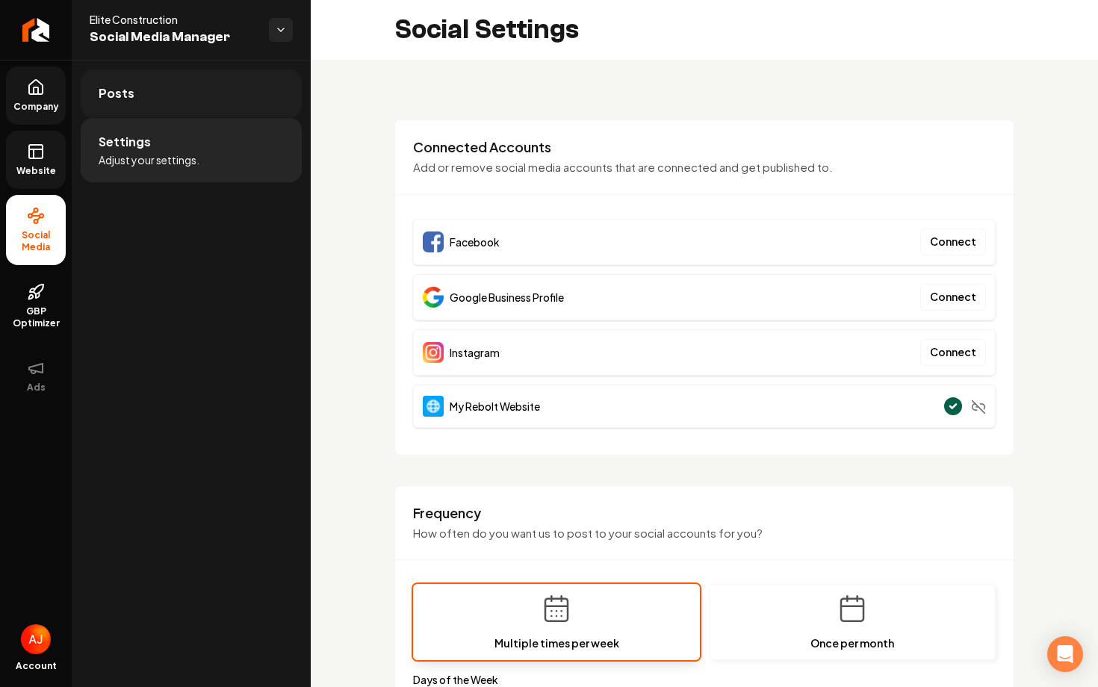
click at [146, 93] on link "Posts" at bounding box center [191, 93] width 221 height 48
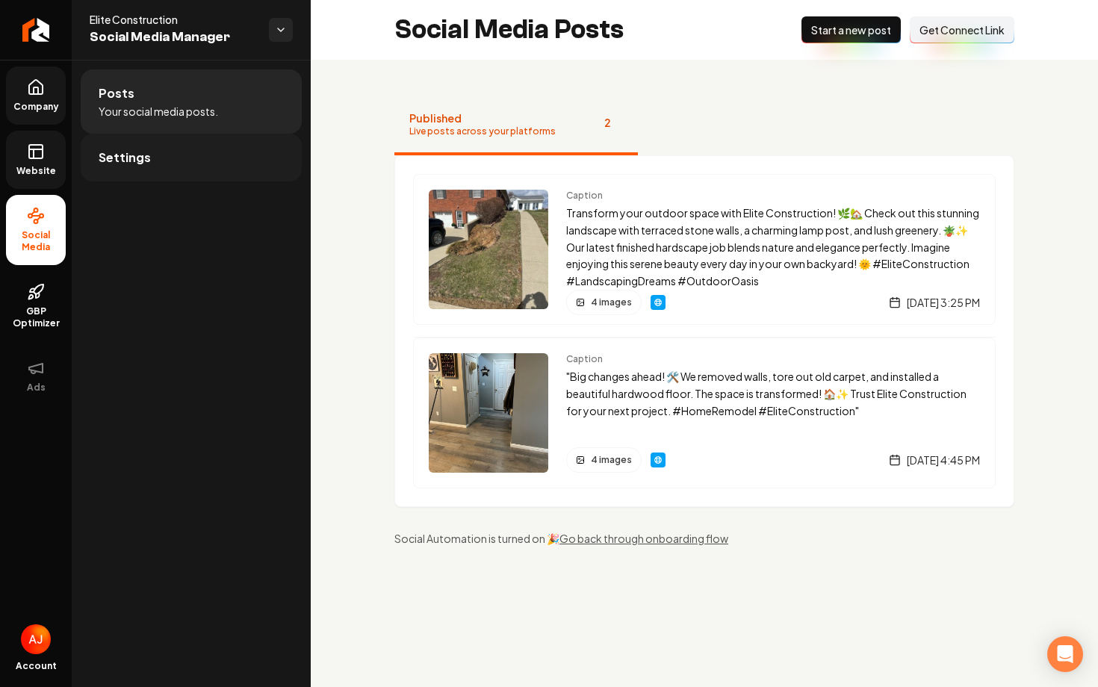
click at [165, 143] on link "Settings" at bounding box center [191, 158] width 221 height 48
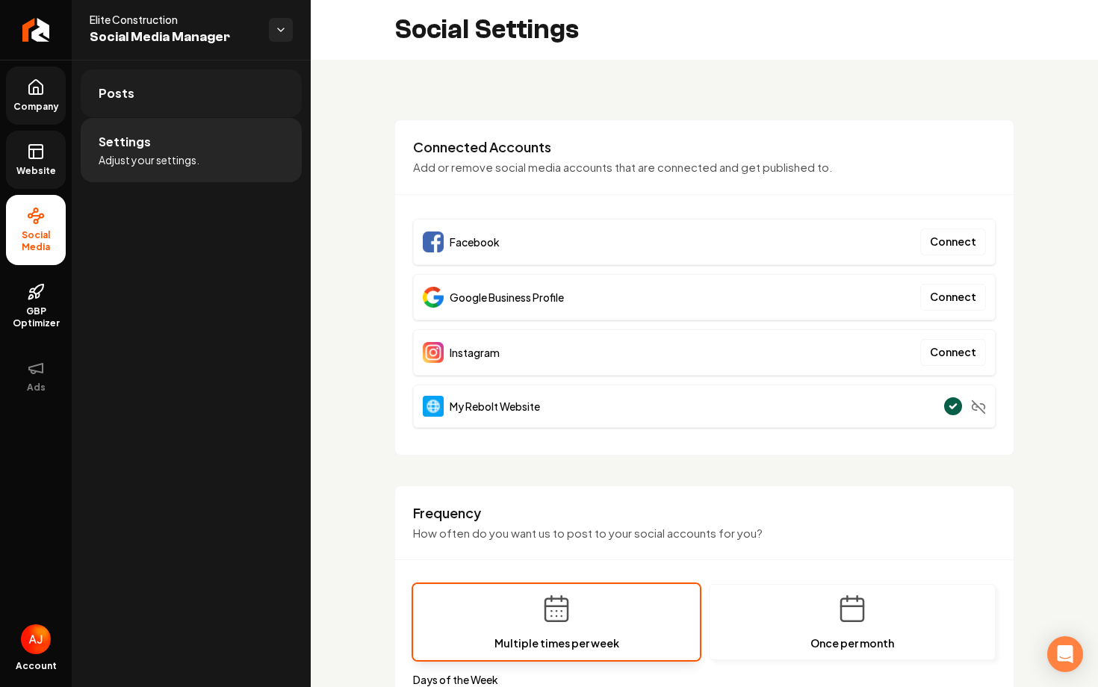
click at [170, 81] on link "Posts" at bounding box center [191, 93] width 221 height 48
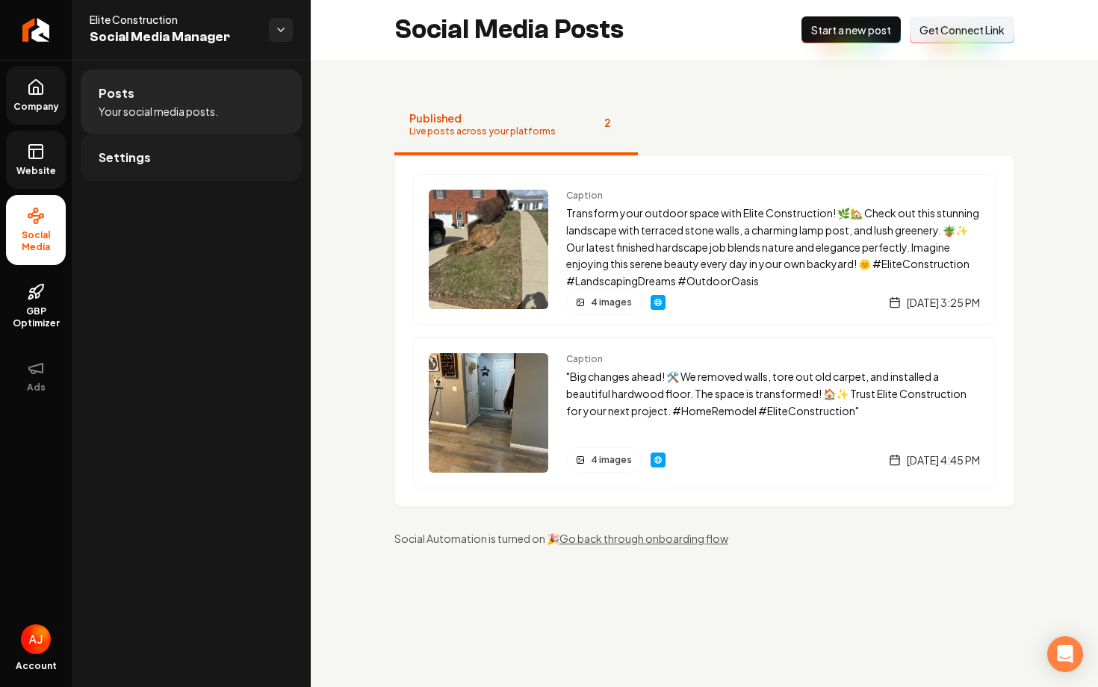
click at [213, 167] on link "Settings" at bounding box center [191, 158] width 221 height 48
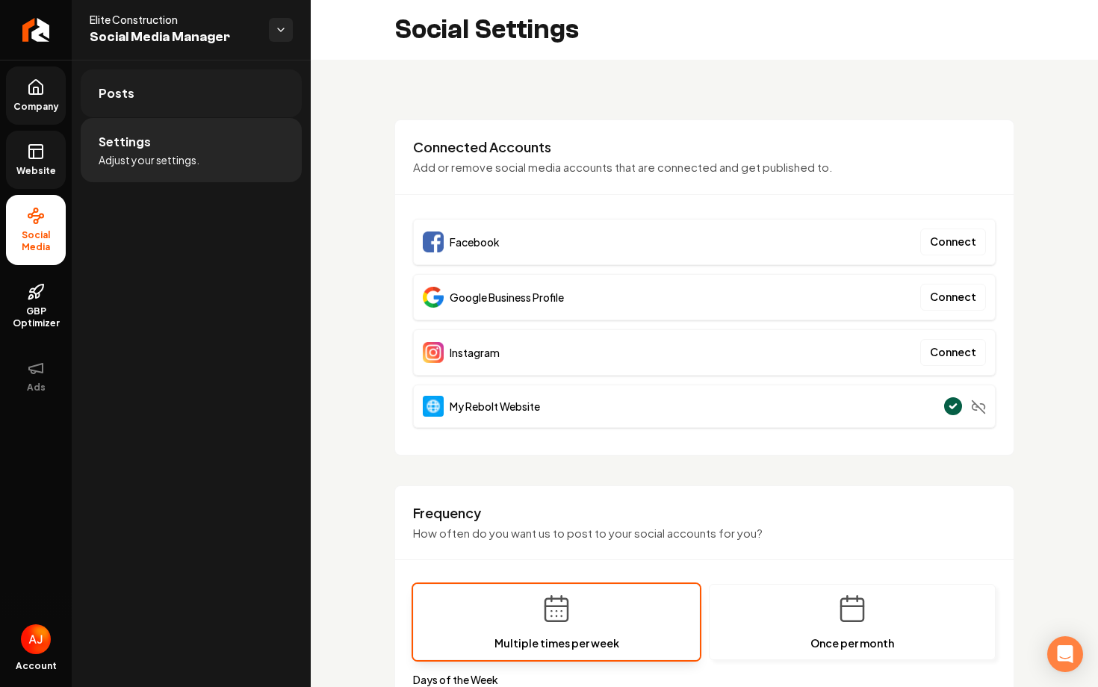
click at [225, 87] on link "Posts" at bounding box center [191, 93] width 221 height 48
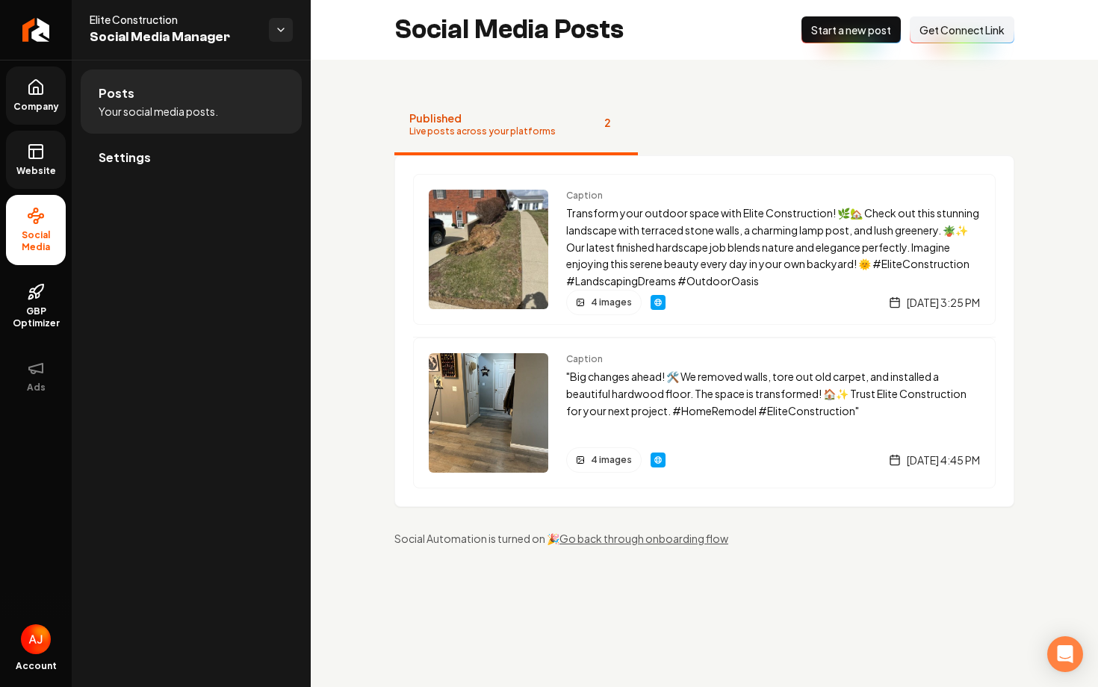
click at [964, 29] on span "Get Connect Link" at bounding box center [961, 29] width 85 height 15
click at [195, 159] on link "Settings" at bounding box center [191, 158] width 221 height 48
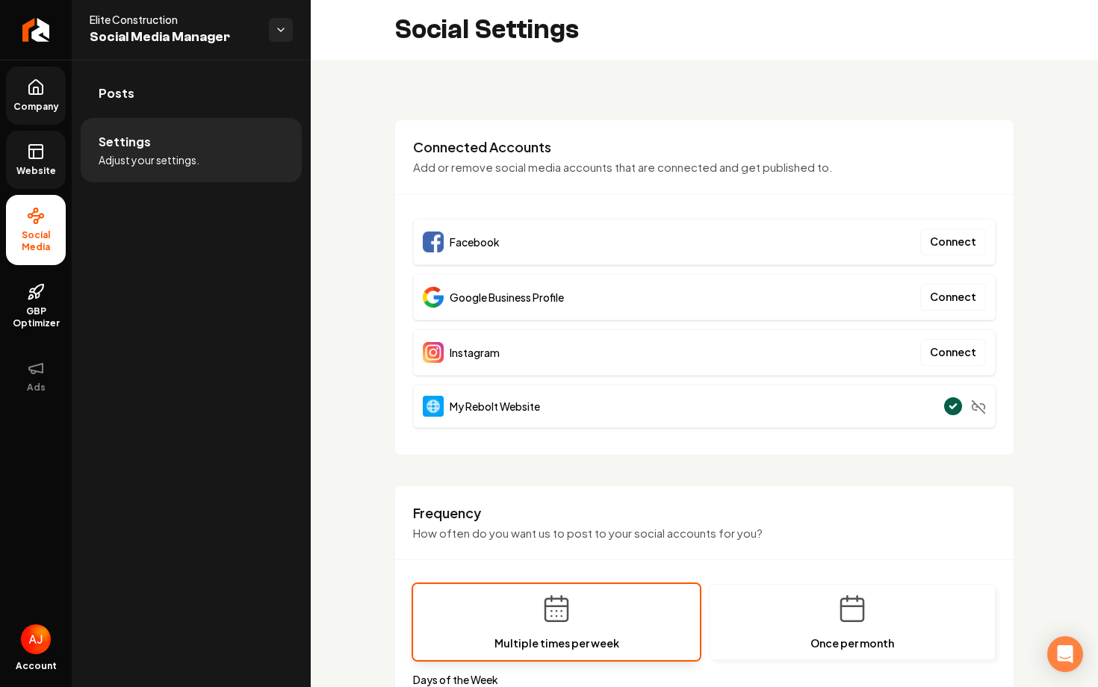
click at [196, 119] on li "Settings Adjust your settings." at bounding box center [191, 150] width 221 height 64
click at [199, 128] on li "Settings Adjust your settings." at bounding box center [191, 150] width 221 height 64
click at [200, 105] on link "Posts" at bounding box center [191, 93] width 221 height 48
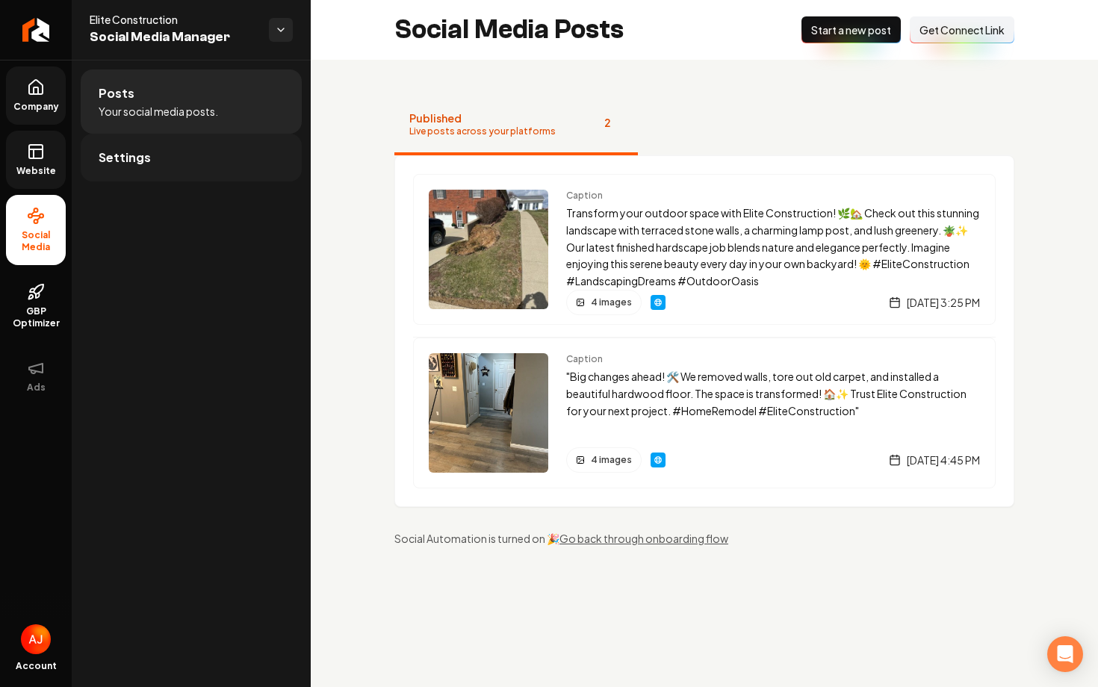
click at [187, 165] on link "Settings" at bounding box center [191, 158] width 221 height 48
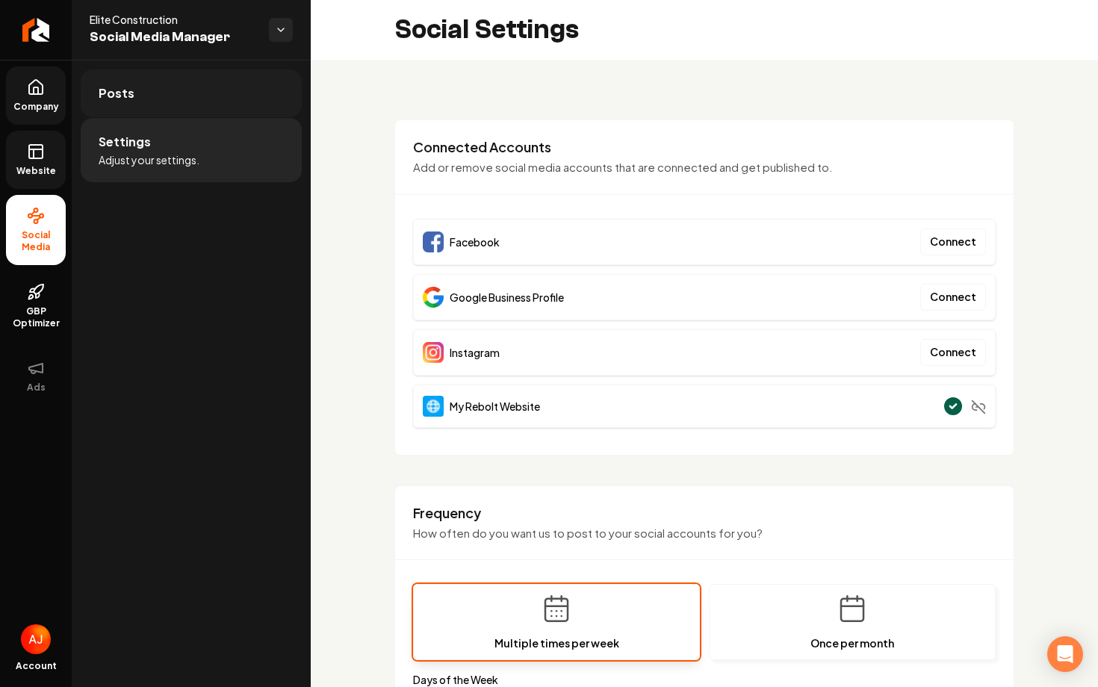
click at [233, 113] on link "Posts" at bounding box center [191, 93] width 221 height 48
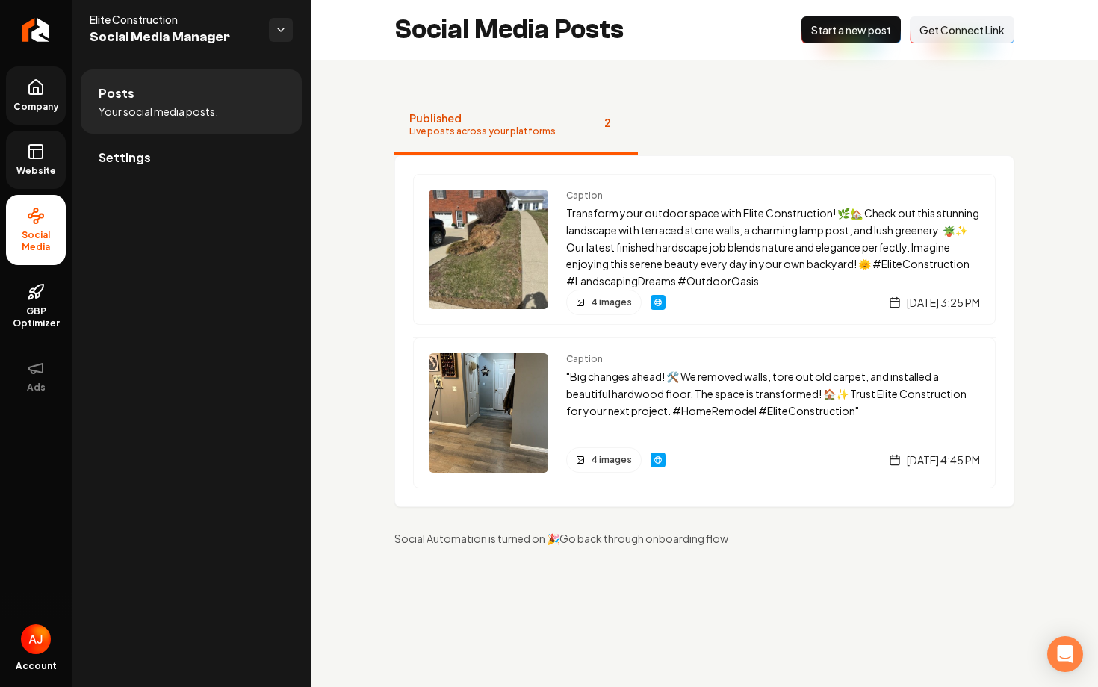
click at [944, 37] on span "Get Connect Link" at bounding box center [961, 29] width 85 height 15
click at [164, 152] on link "Settings" at bounding box center [191, 158] width 221 height 48
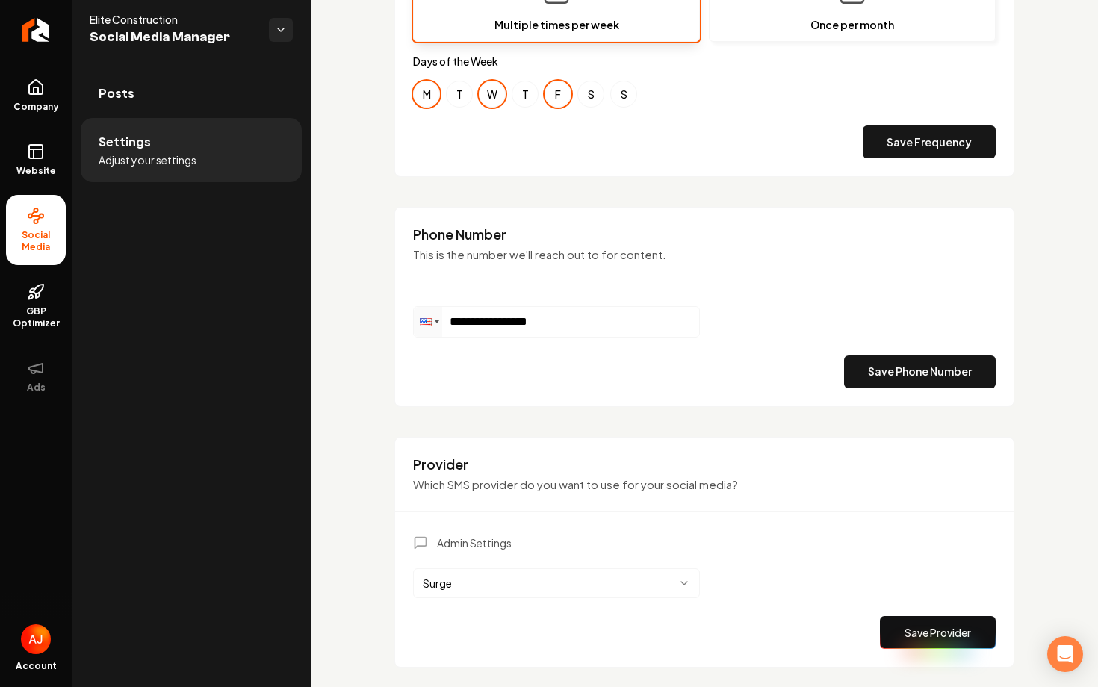
scroll to position [620, 0]
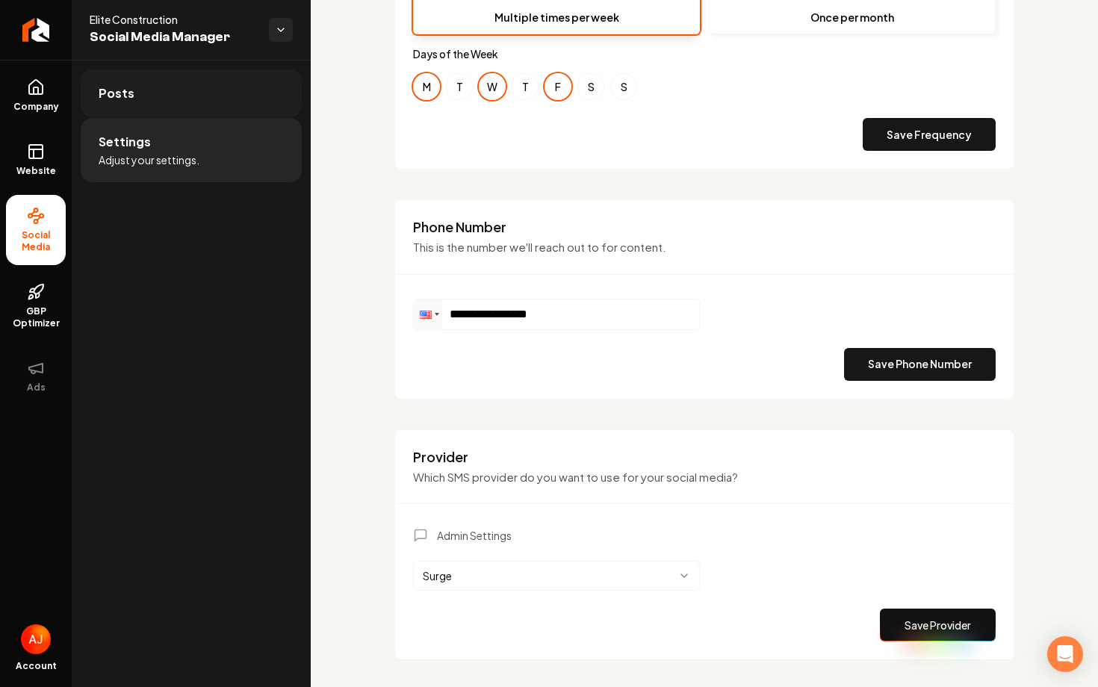
click at [143, 99] on link "Posts" at bounding box center [191, 93] width 221 height 48
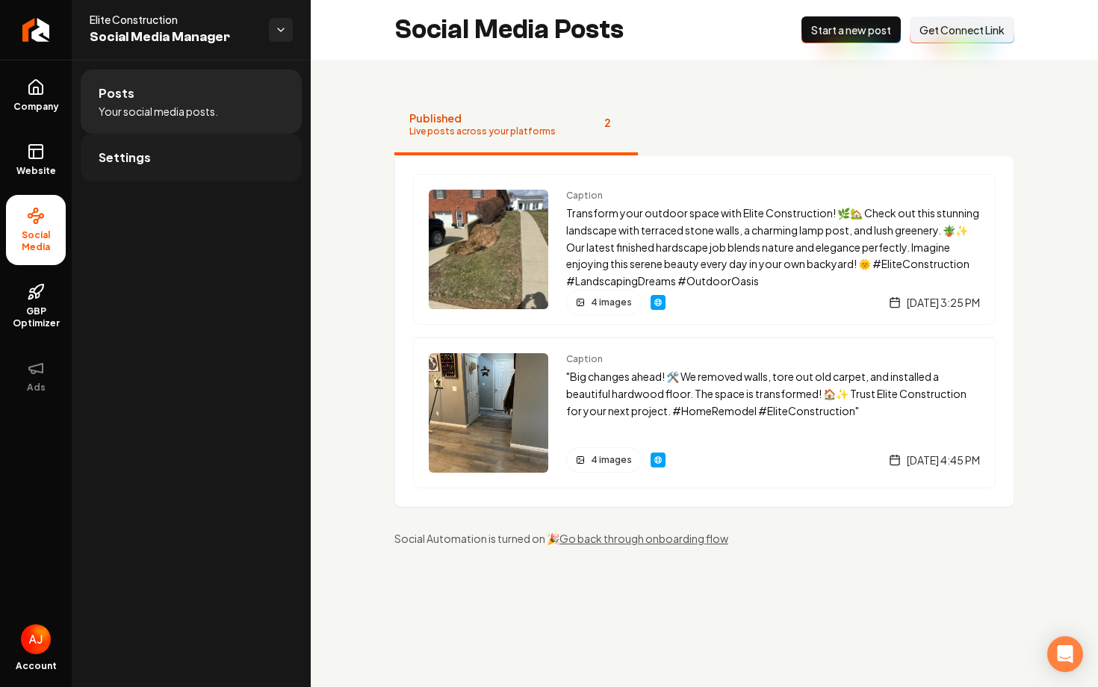
click at [139, 146] on link "Settings" at bounding box center [191, 158] width 221 height 48
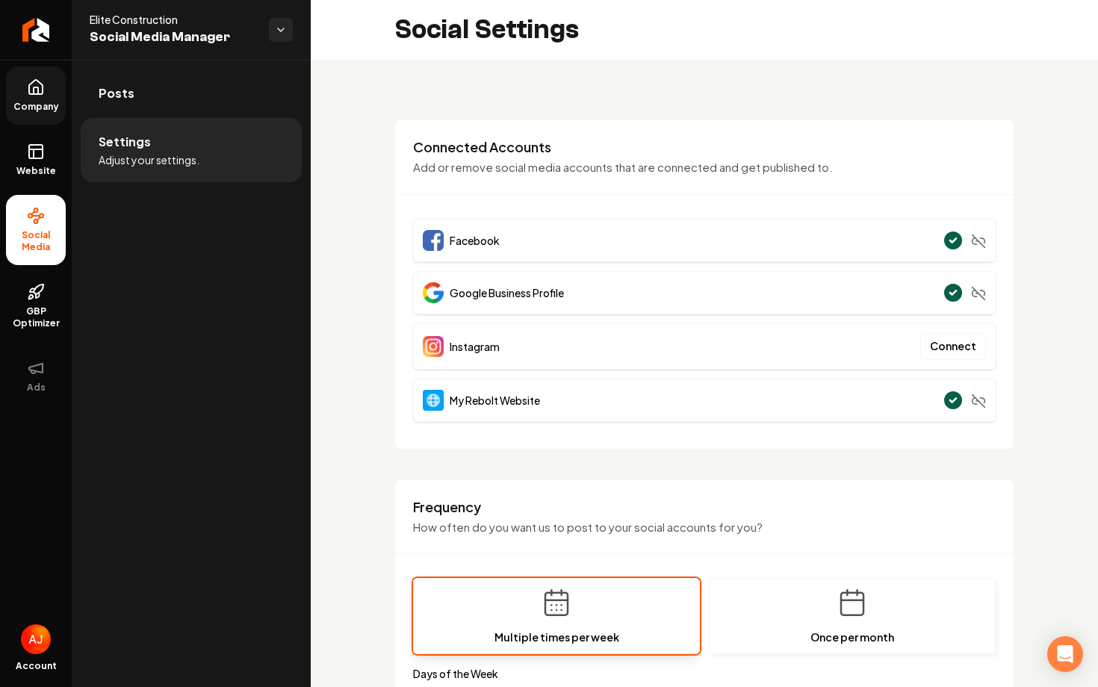
click at [38, 93] on icon at bounding box center [35, 87] width 13 height 14
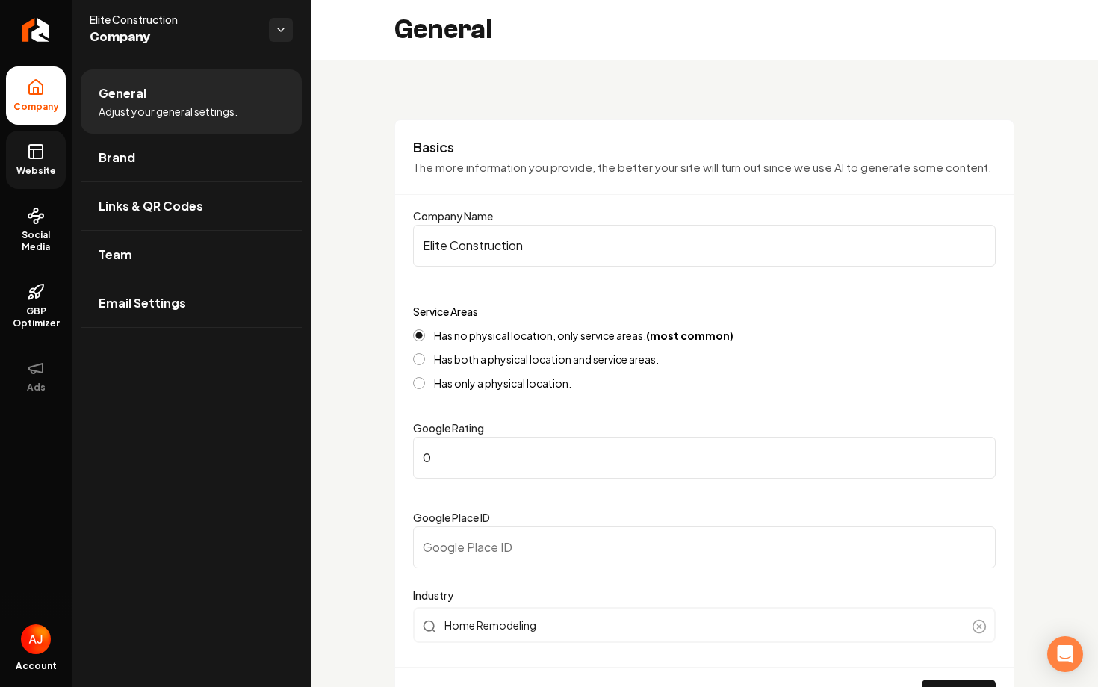
click at [31, 166] on span "Website" at bounding box center [36, 171] width 52 height 12
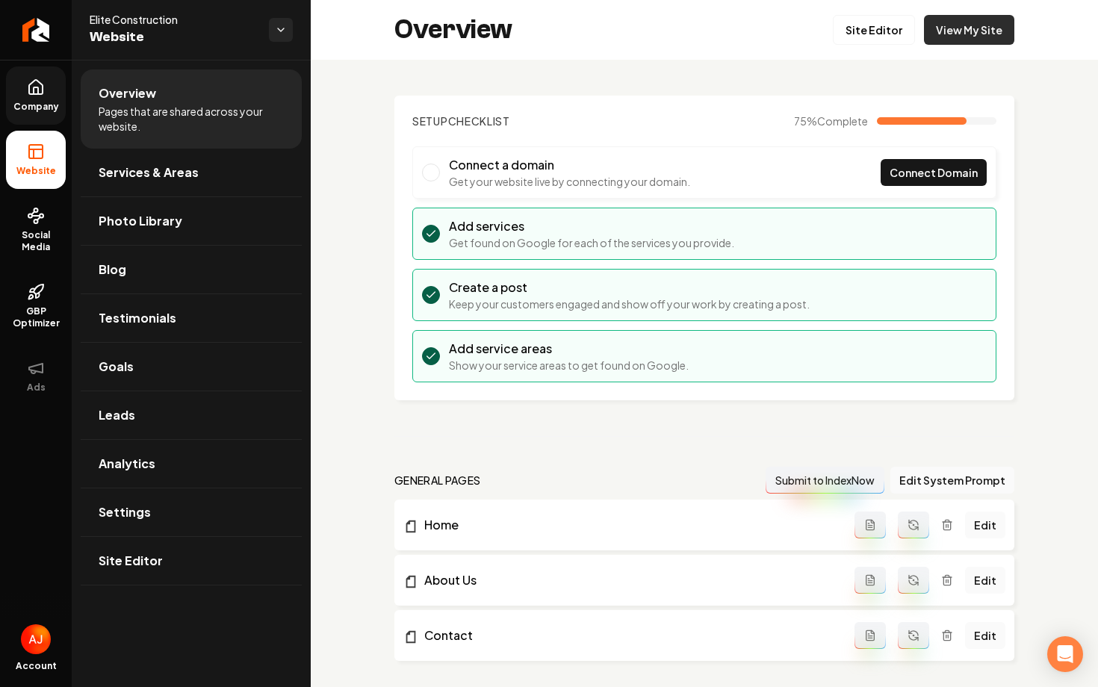
click at [960, 30] on link "View My Site" at bounding box center [969, 30] width 90 height 30
click at [43, 97] on link "Company" at bounding box center [36, 95] width 60 height 58
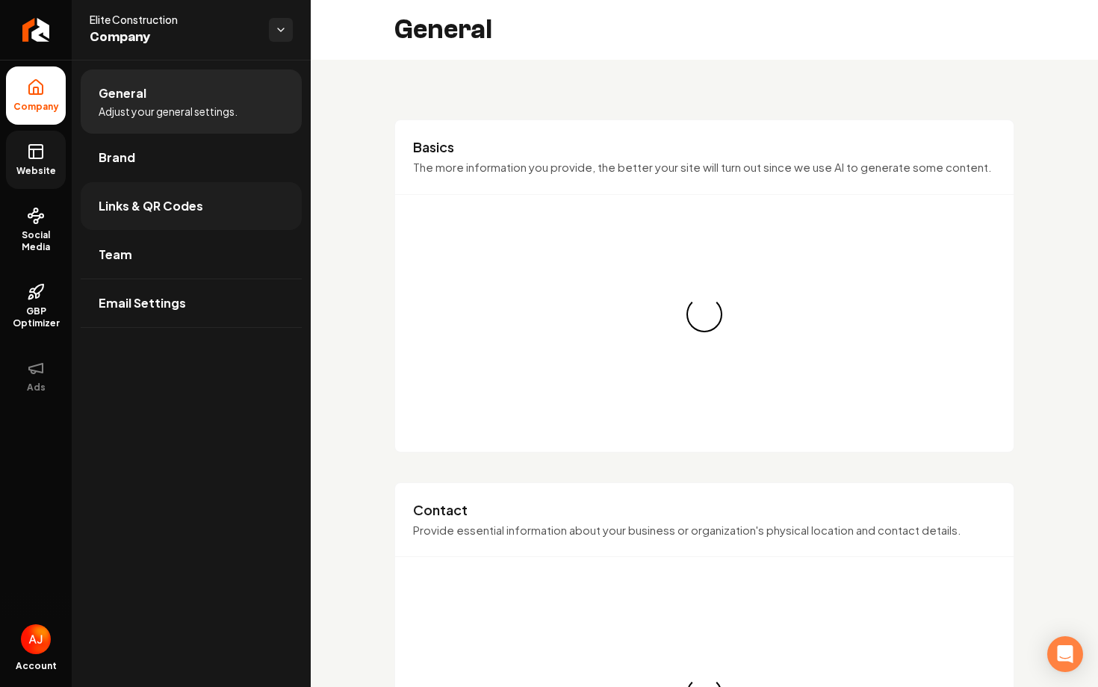
click at [158, 206] on span "Links & QR Codes" at bounding box center [151, 206] width 105 height 18
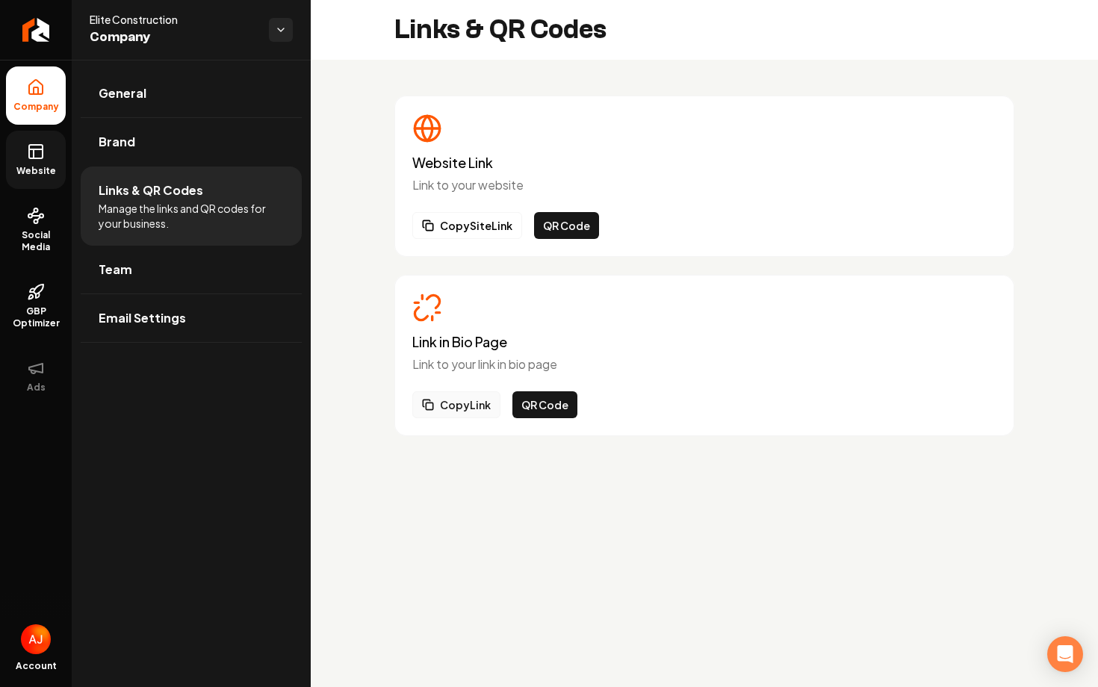
click at [445, 406] on button "Copy Link" at bounding box center [456, 404] width 88 height 27
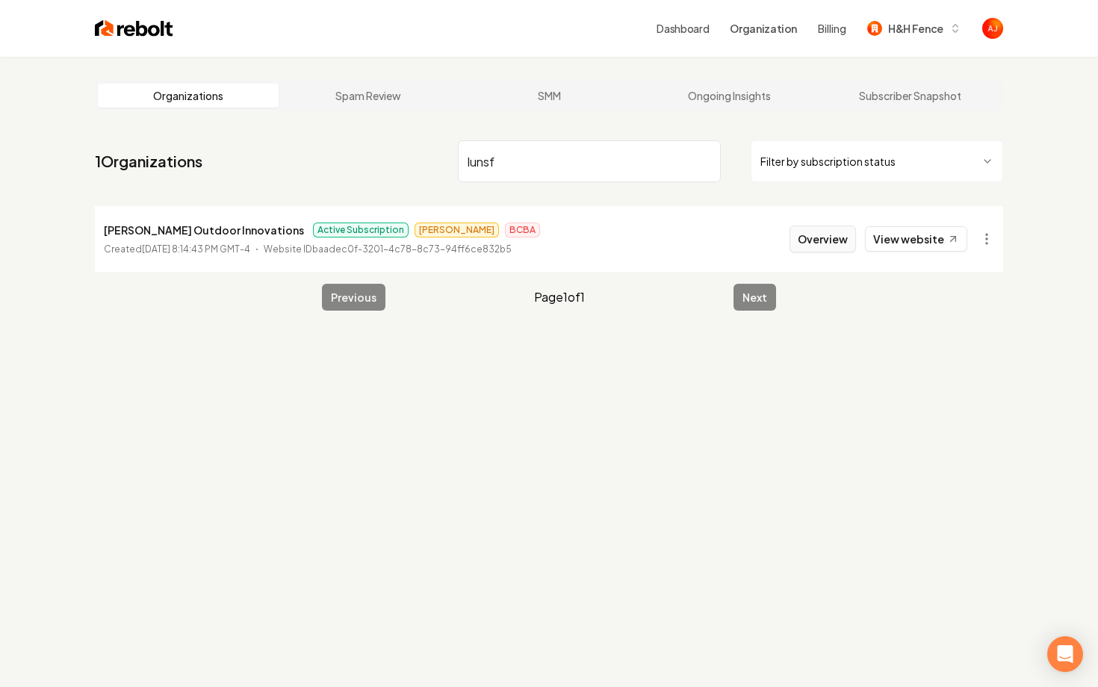
type input "lunsf"
click at [839, 241] on button "Overview" at bounding box center [822, 239] width 66 height 27
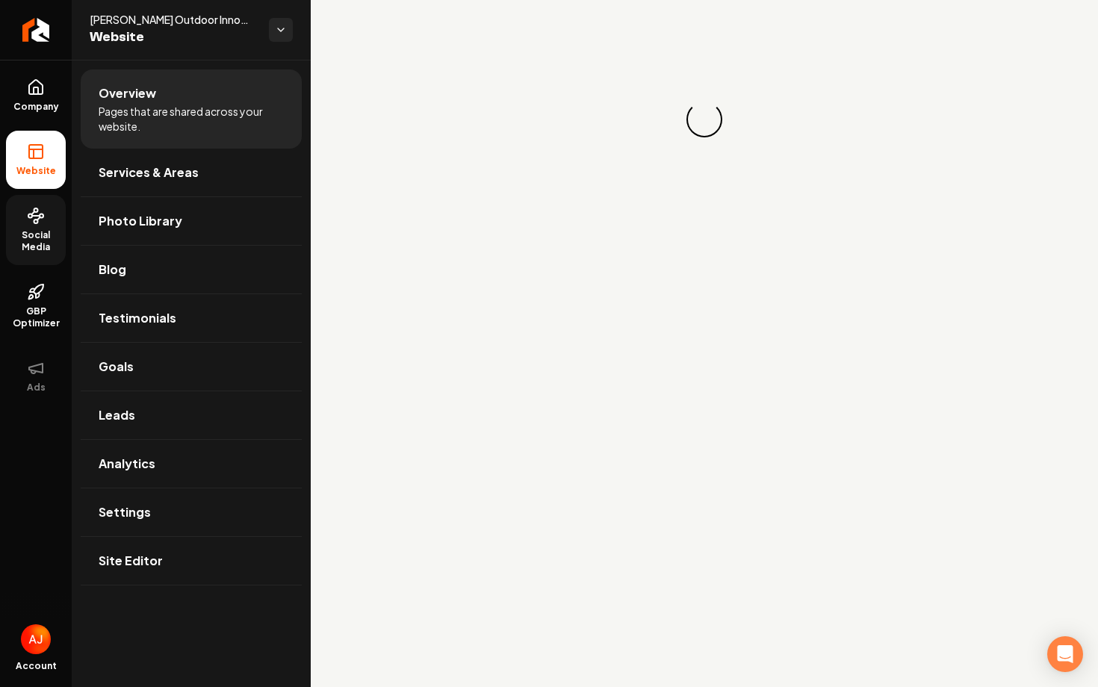
click at [42, 239] on span "Social Media" at bounding box center [36, 241] width 60 height 24
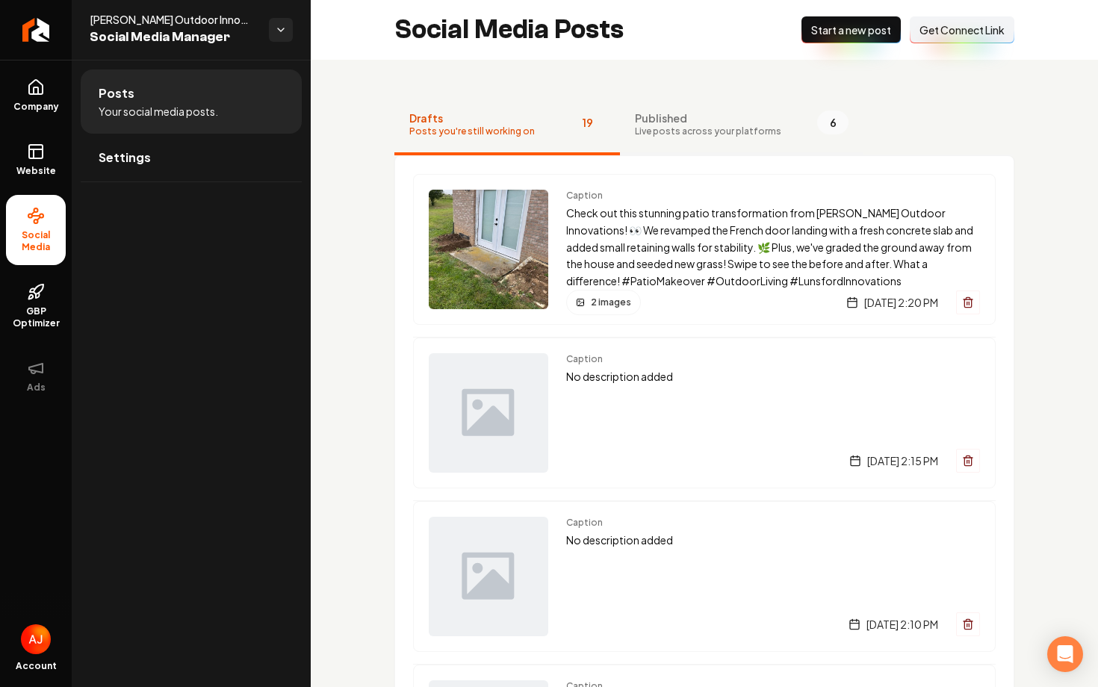
click at [677, 108] on button "Published Live posts across your platforms 6" at bounding box center [741, 126] width 243 height 60
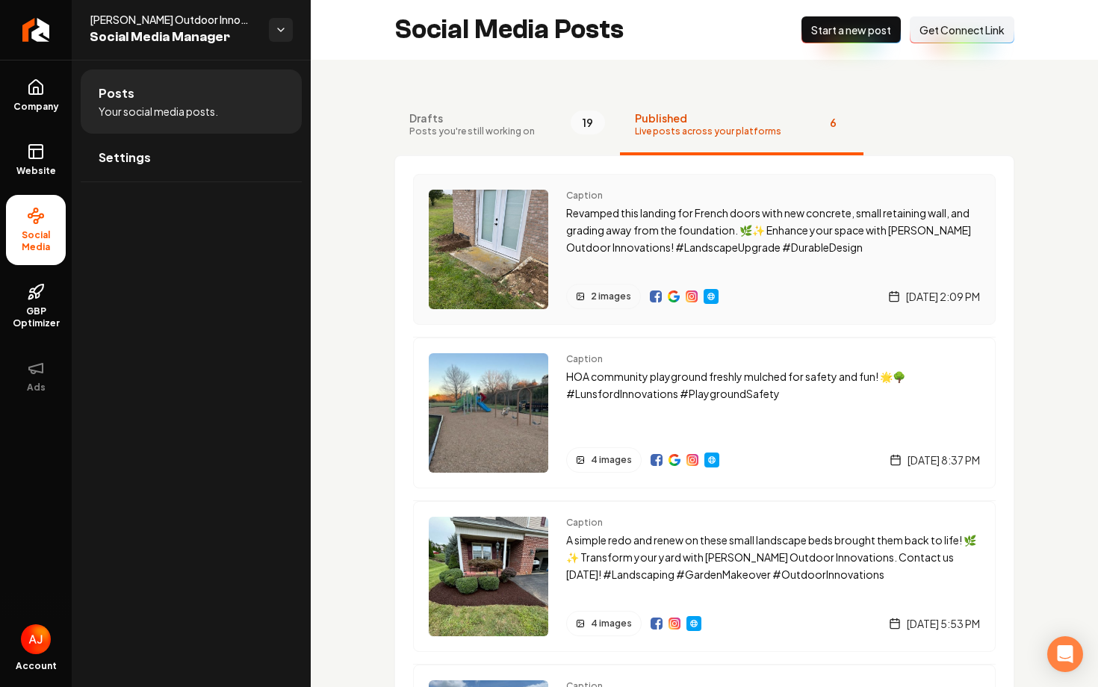
click at [670, 302] on img "Main content area" at bounding box center [674, 296] width 12 height 12
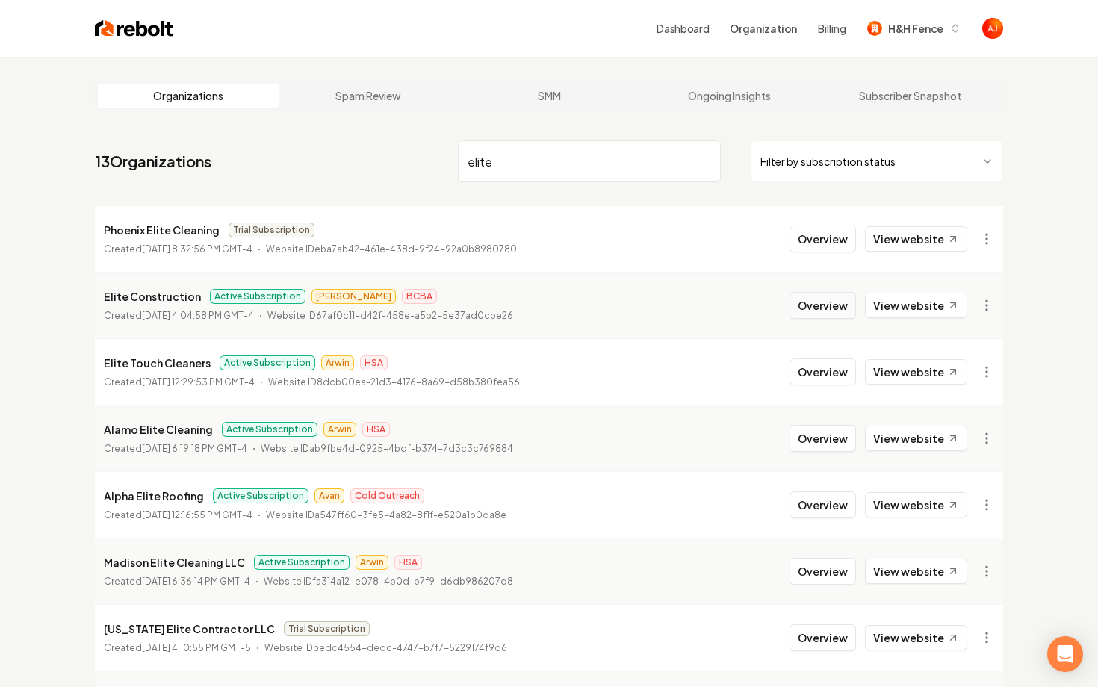
type input "elite"
click at [816, 301] on button "Overview" at bounding box center [822, 305] width 66 height 27
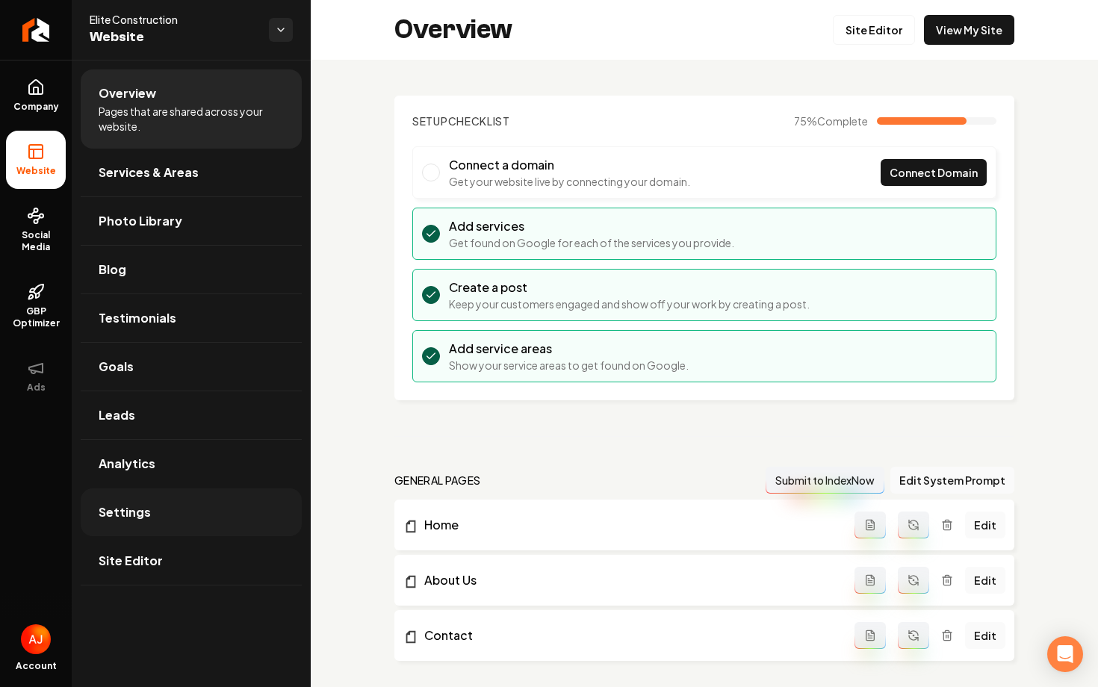
click at [149, 522] on link "Settings" at bounding box center [191, 512] width 221 height 48
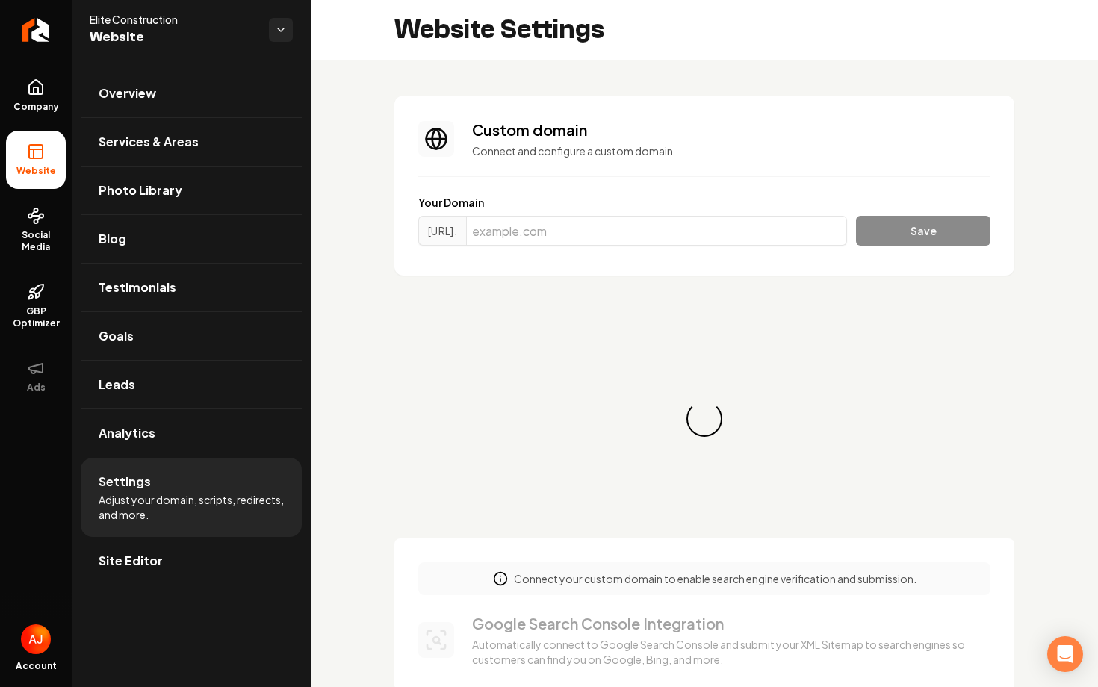
scroll to position [134, 0]
click at [623, 233] on input "Main content area" at bounding box center [656, 231] width 381 height 30
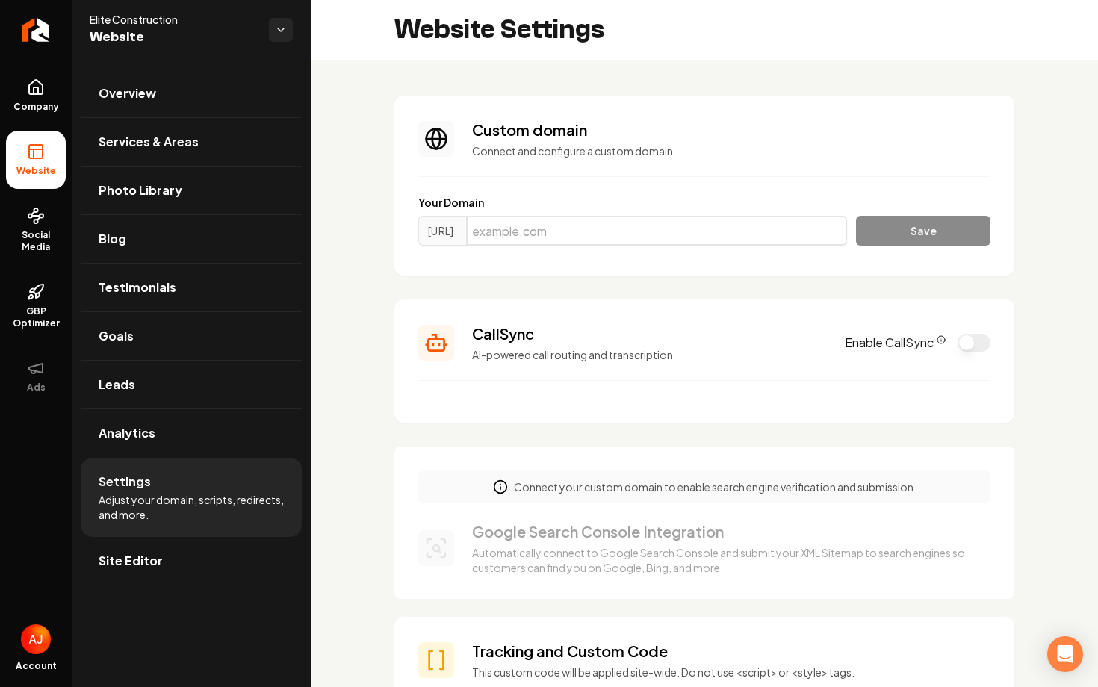
paste input "elite-constructionky.com"
type input "elite-constructionky.com"
click at [885, 242] on button "Save" at bounding box center [923, 231] width 134 height 30
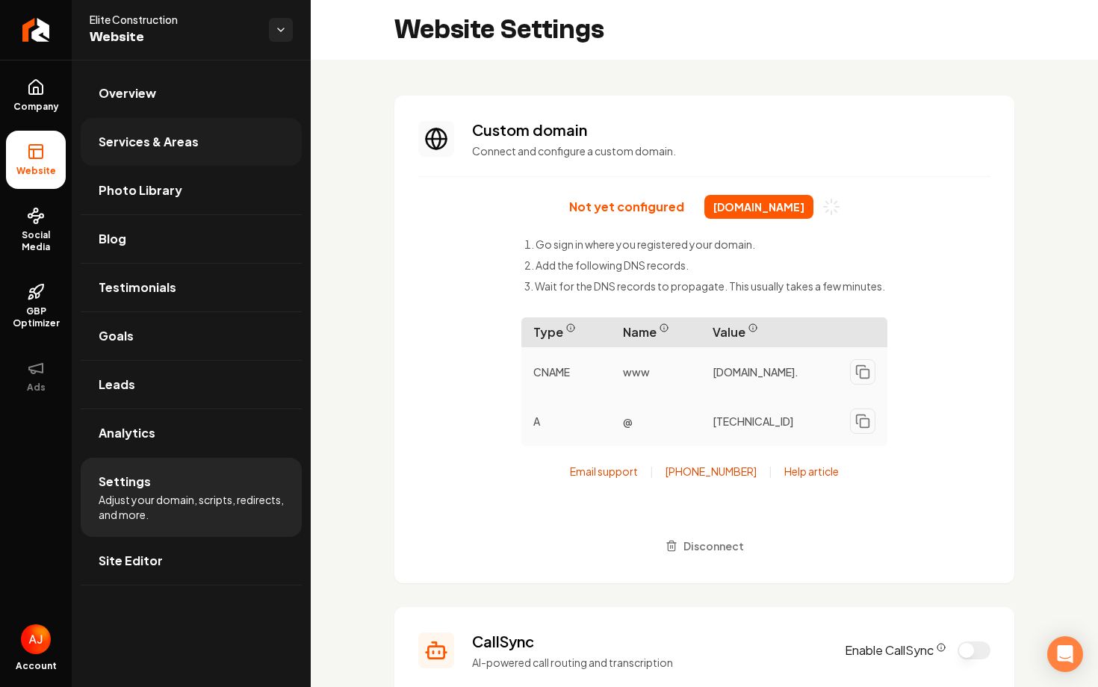
click at [147, 141] on span "Services & Areas" at bounding box center [149, 142] width 100 height 18
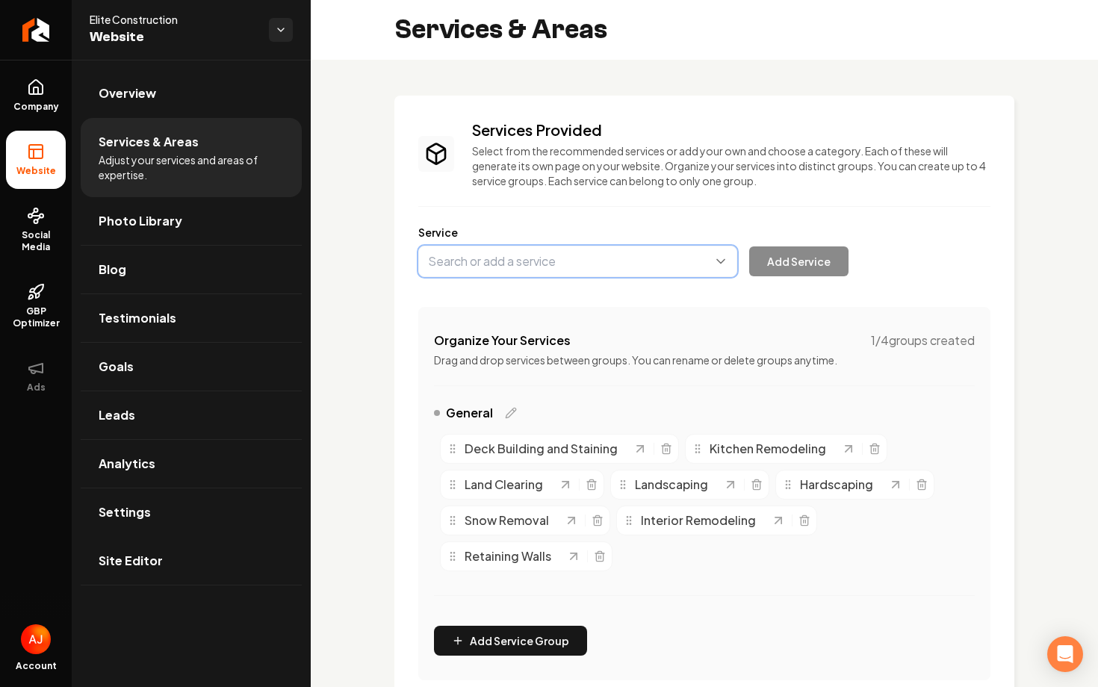
click at [579, 267] on button "Main content area" at bounding box center [577, 261] width 319 height 31
type input "Paver Patios"
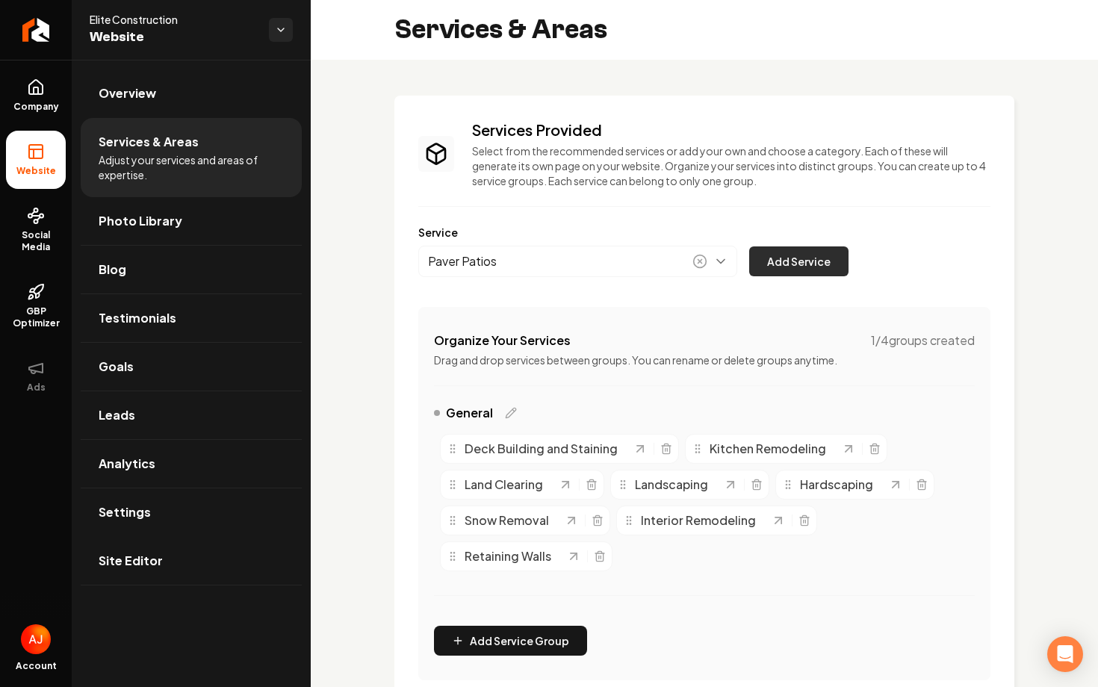
click at [782, 264] on button "Add Service" at bounding box center [798, 261] width 99 height 30
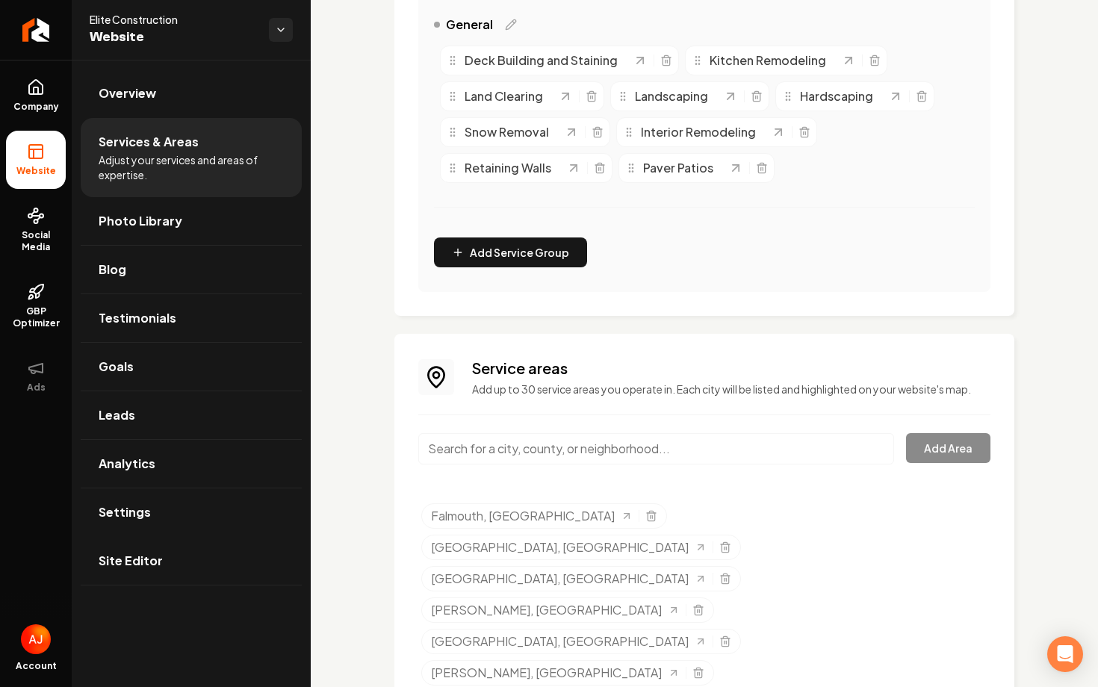
scroll to position [390, 0]
click at [577, 455] on input "Main content area" at bounding box center [656, 447] width 476 height 31
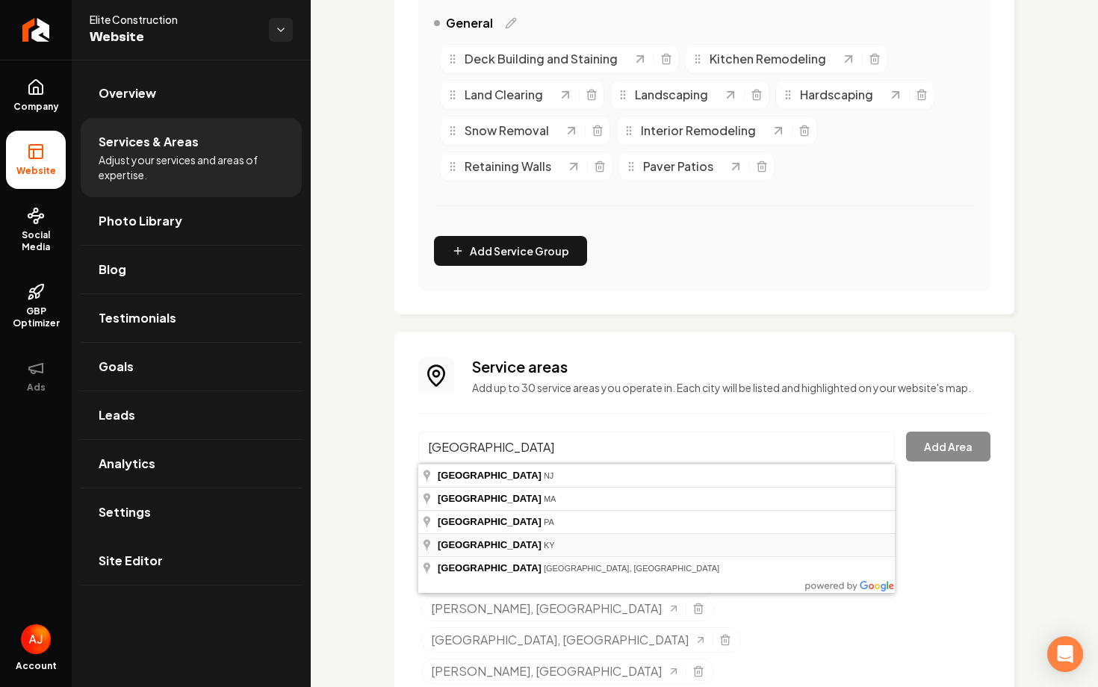
type input "Somerset, KY"
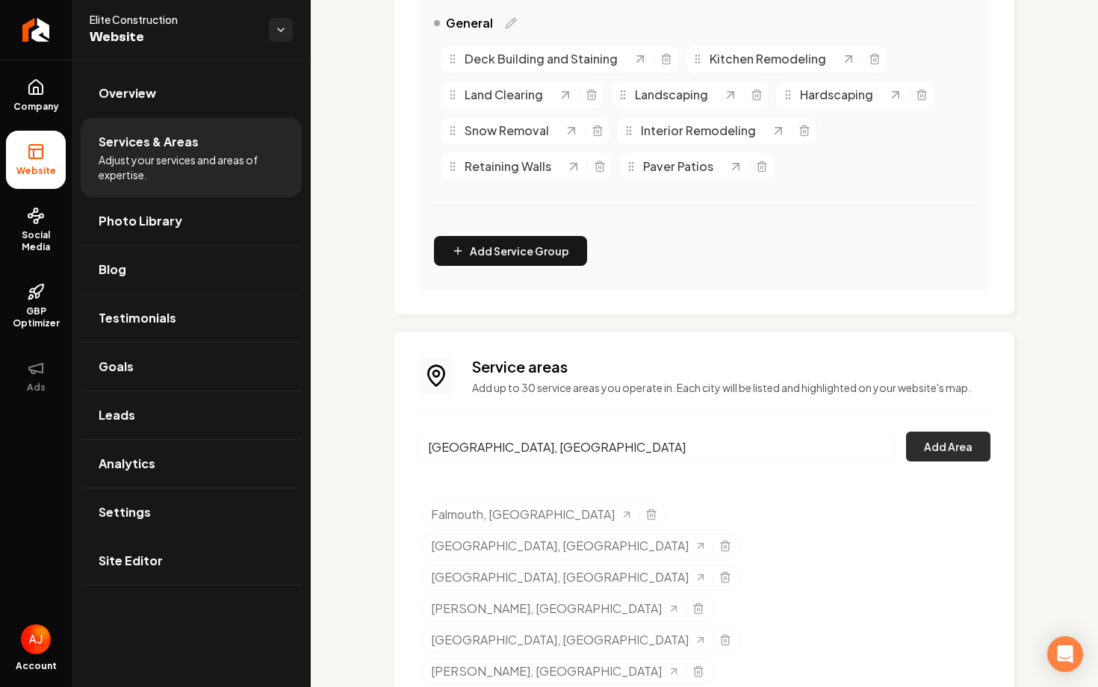
click at [946, 444] on button "Add Area" at bounding box center [948, 447] width 84 height 30
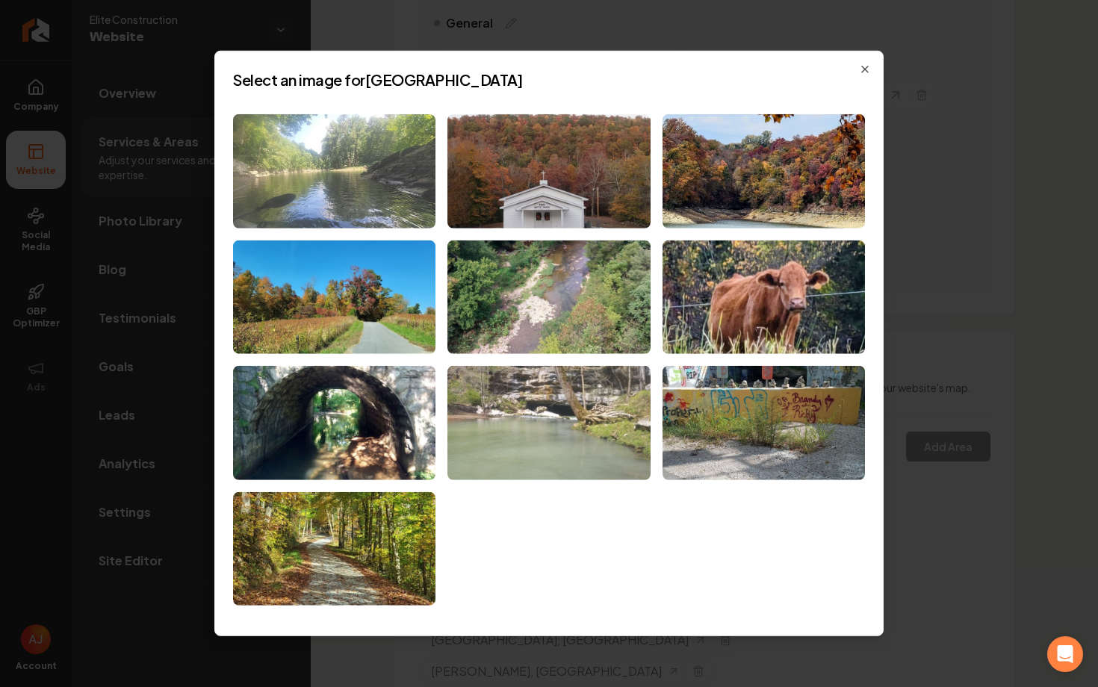
click at [323, 162] on img at bounding box center [334, 171] width 202 height 114
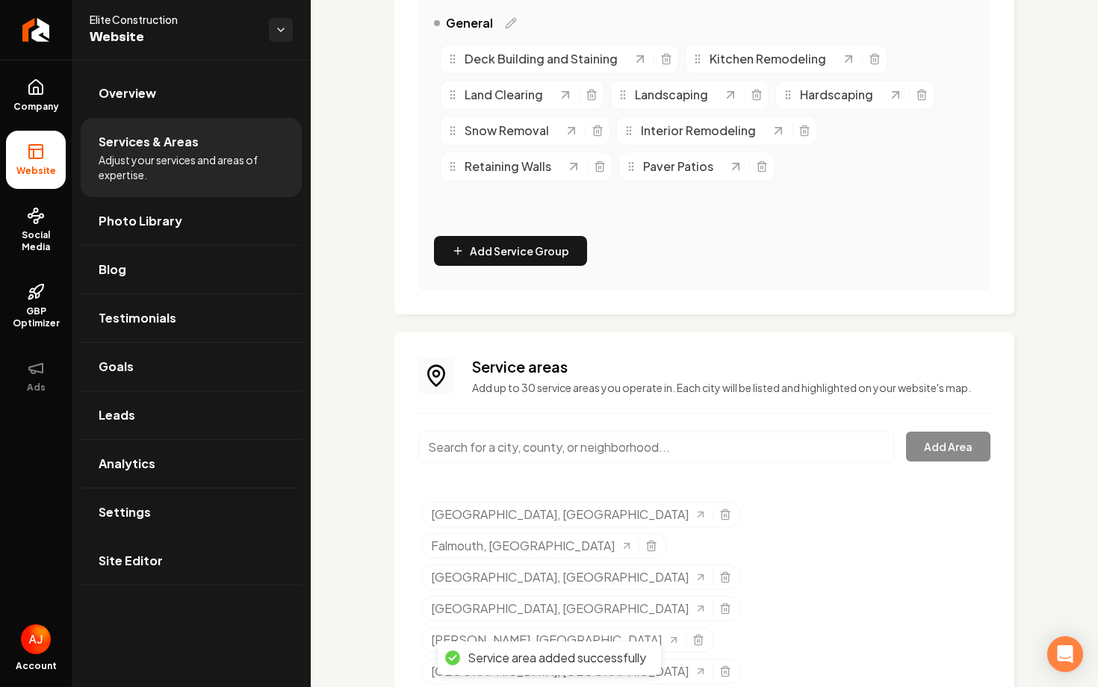
click at [550, 447] on input "Main content area" at bounding box center [656, 447] width 476 height 31
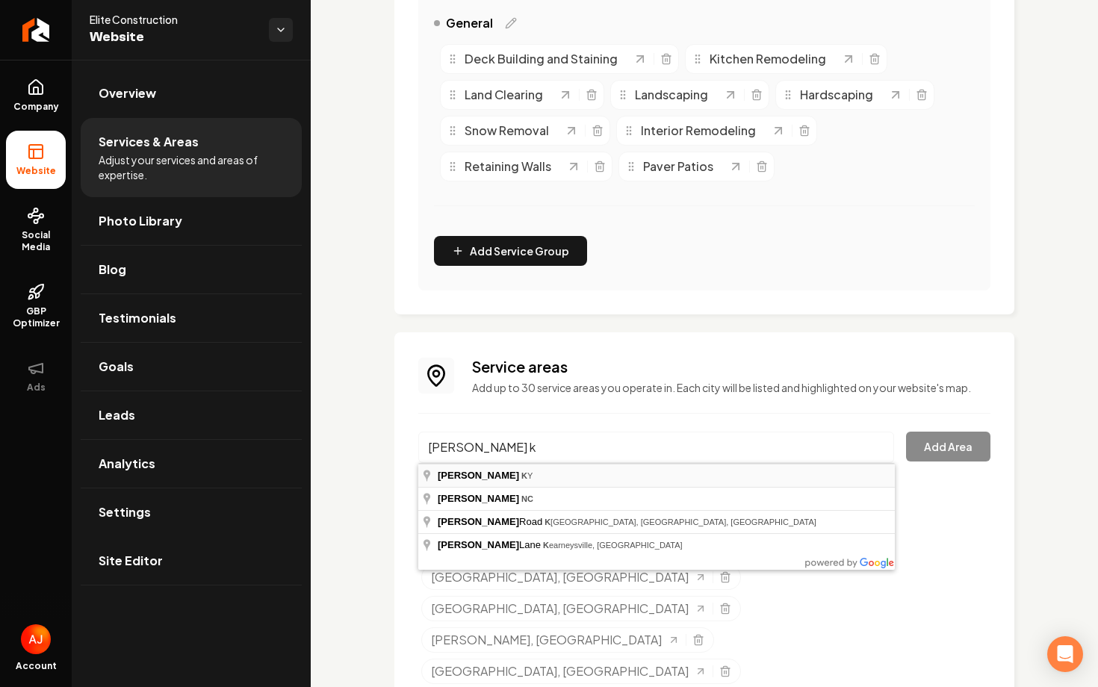
type input "Ferguson, KY"
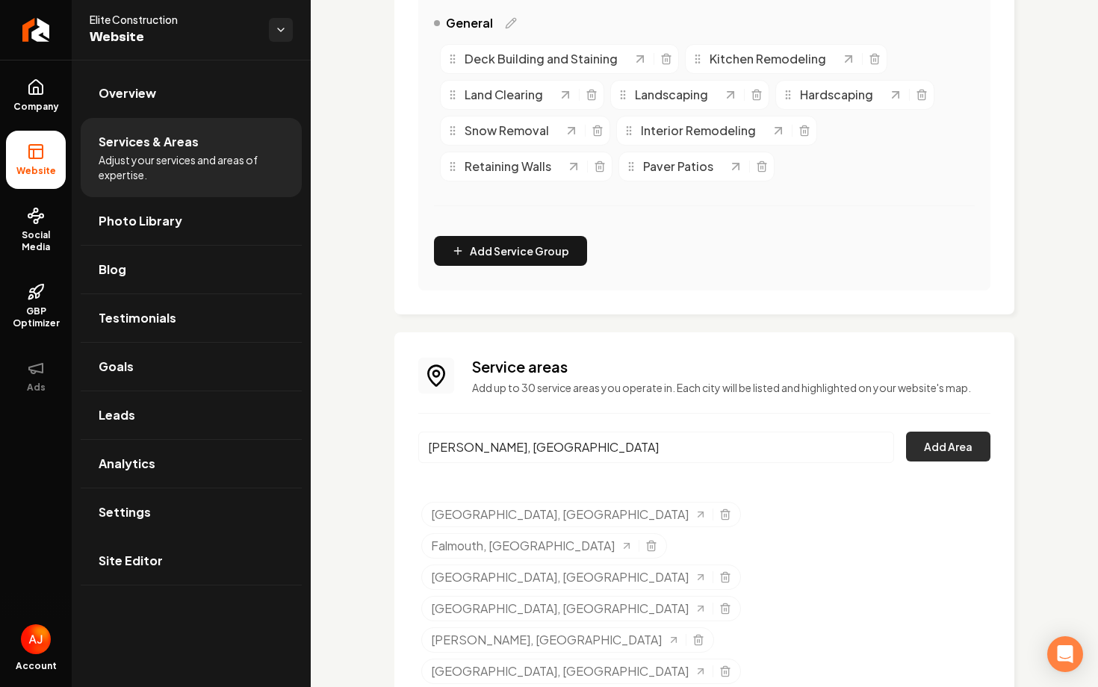
click at [922, 448] on button "Add Area" at bounding box center [948, 447] width 84 height 30
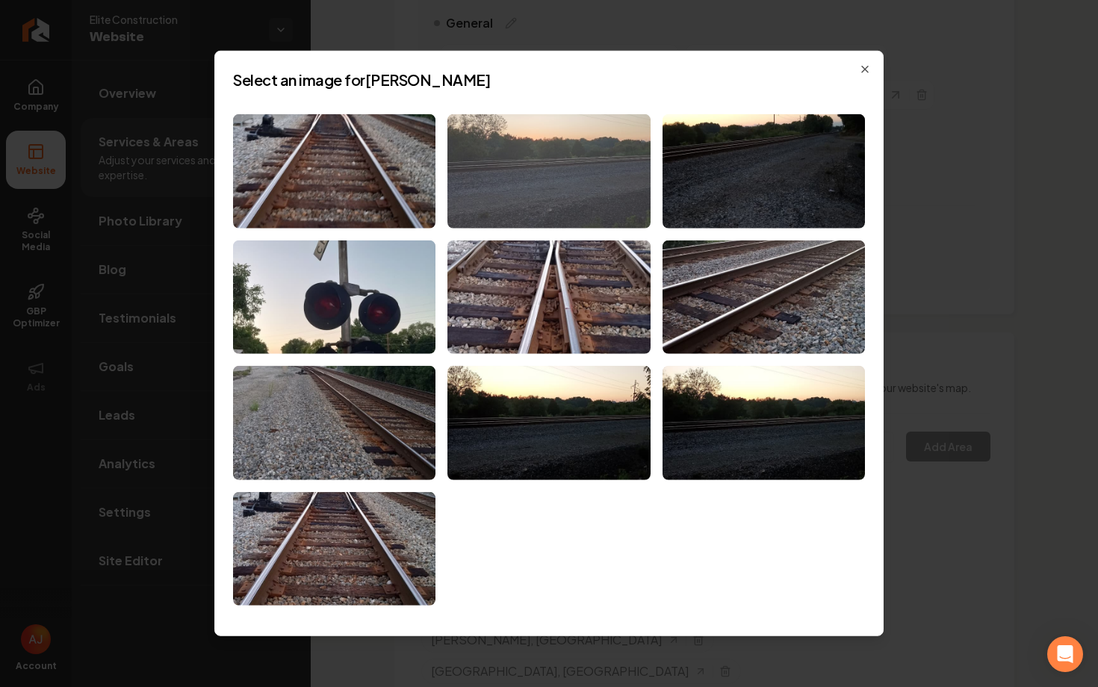
click at [533, 190] on img at bounding box center [548, 171] width 202 height 114
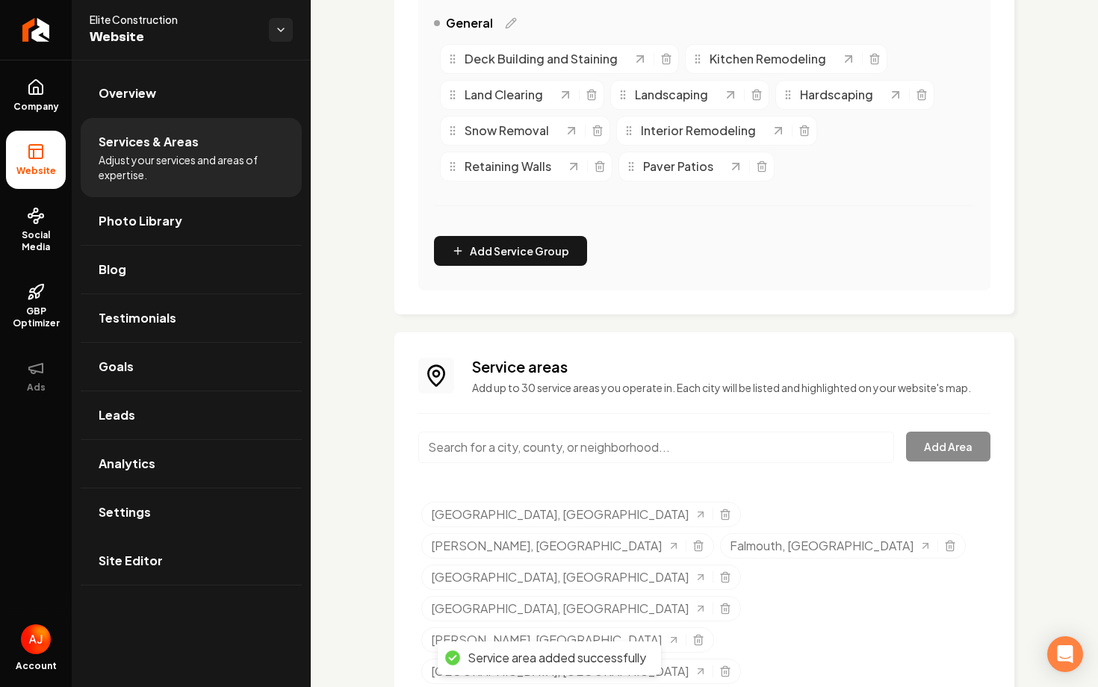
click at [635, 435] on input "Main content area" at bounding box center [656, 447] width 476 height 31
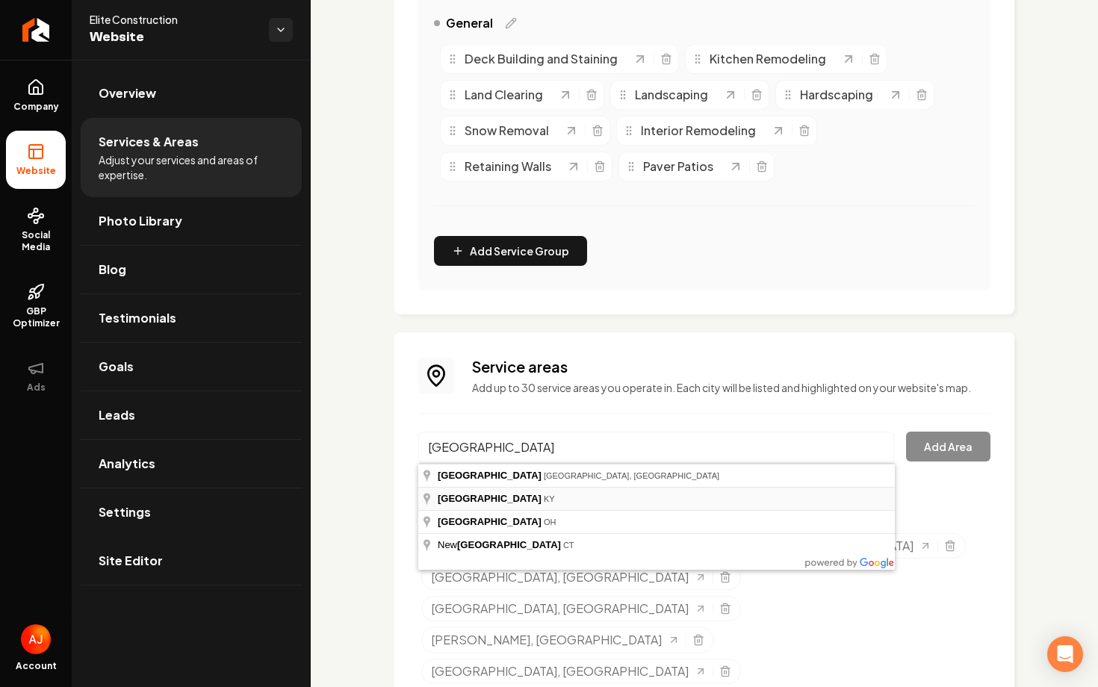
type input "London, KY"
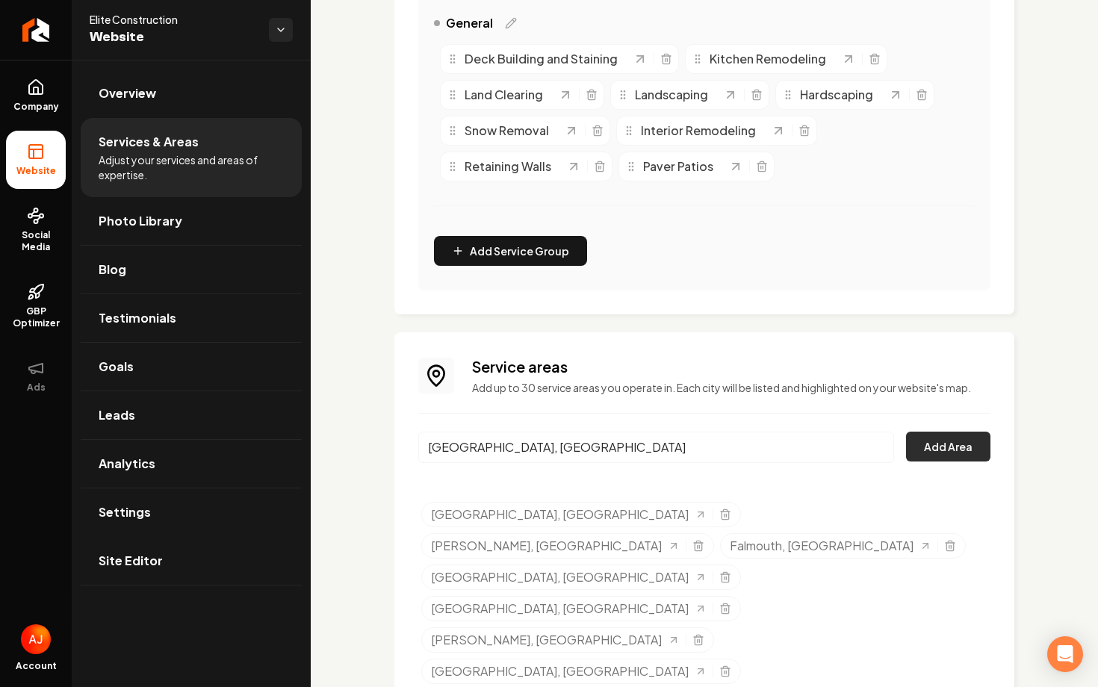
click at [923, 457] on button "Add Area" at bounding box center [948, 447] width 84 height 30
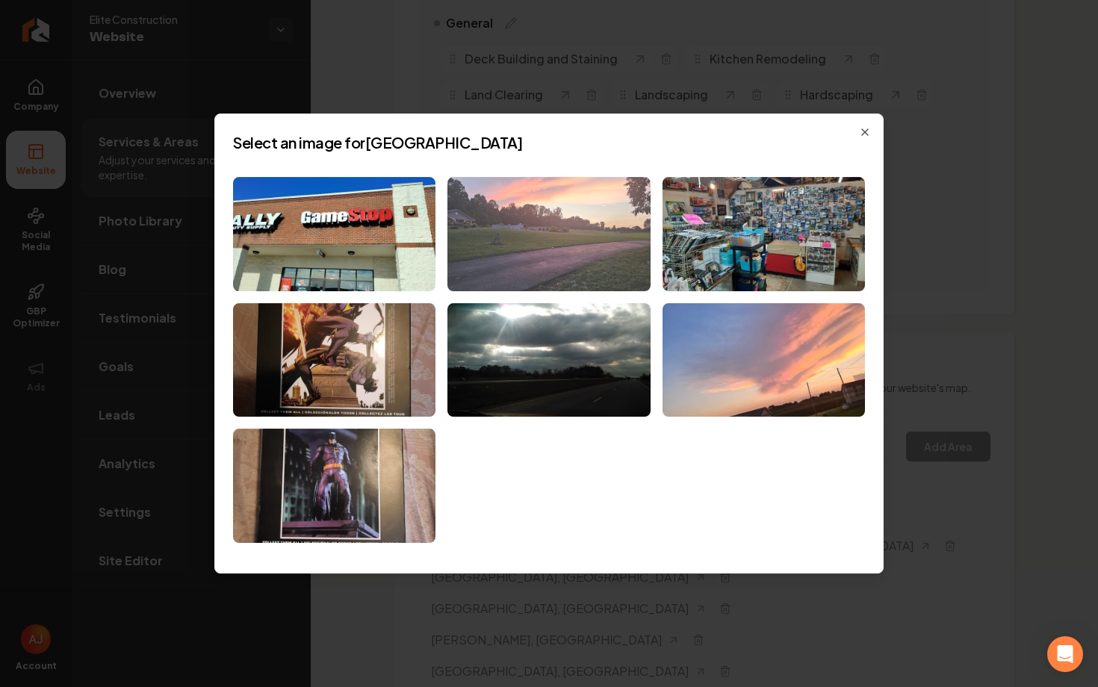
click at [614, 265] on img at bounding box center [548, 234] width 202 height 114
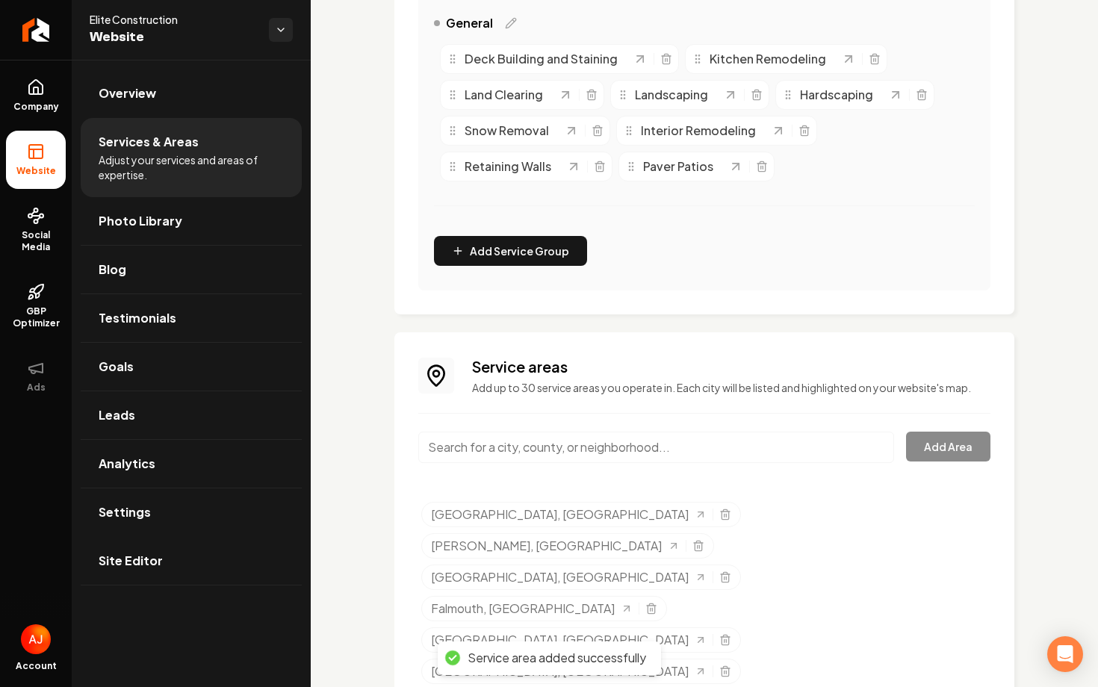
click at [617, 446] on input "Main content area" at bounding box center [656, 447] width 476 height 31
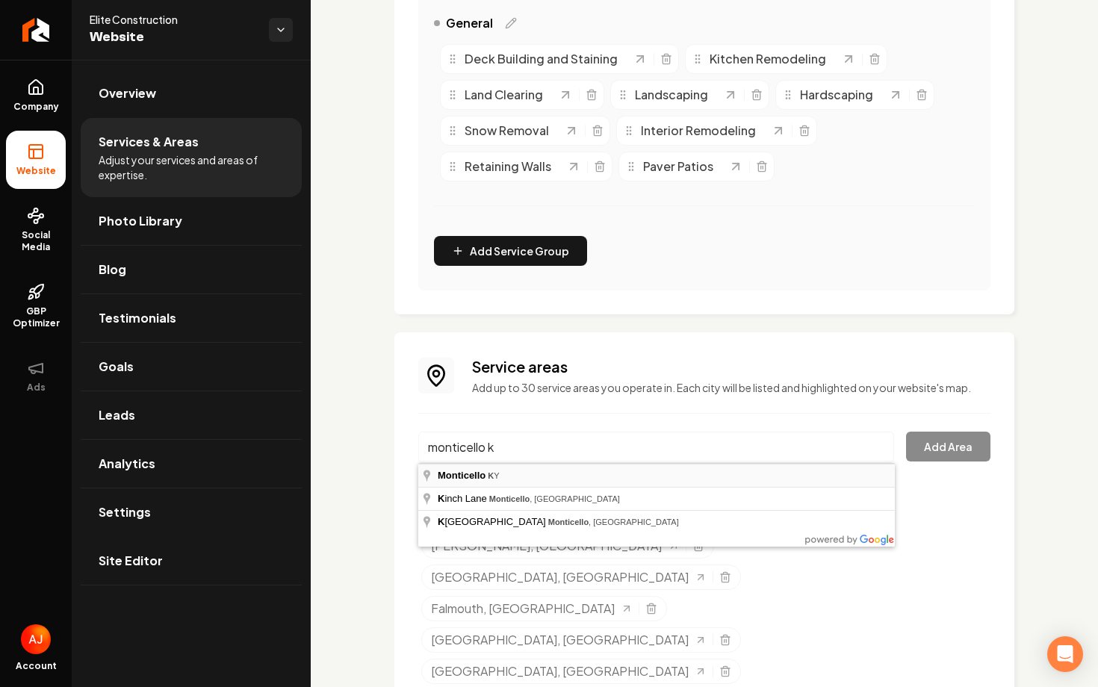
type input "Monticello, KY"
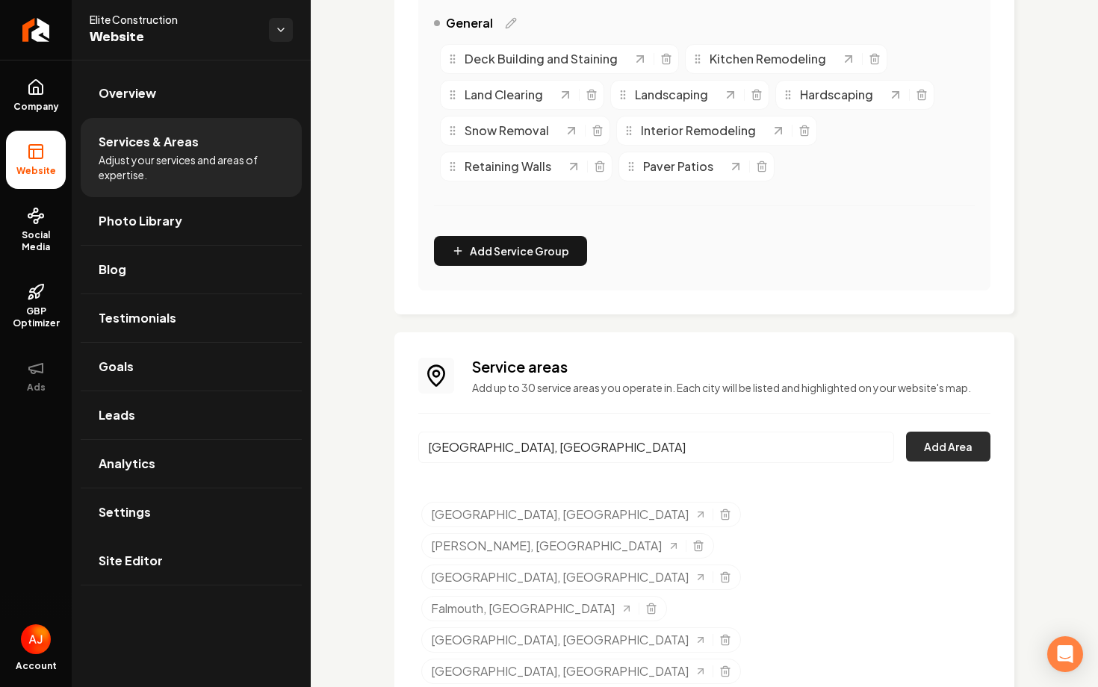
click at [958, 456] on button "Add Area" at bounding box center [948, 447] width 84 height 30
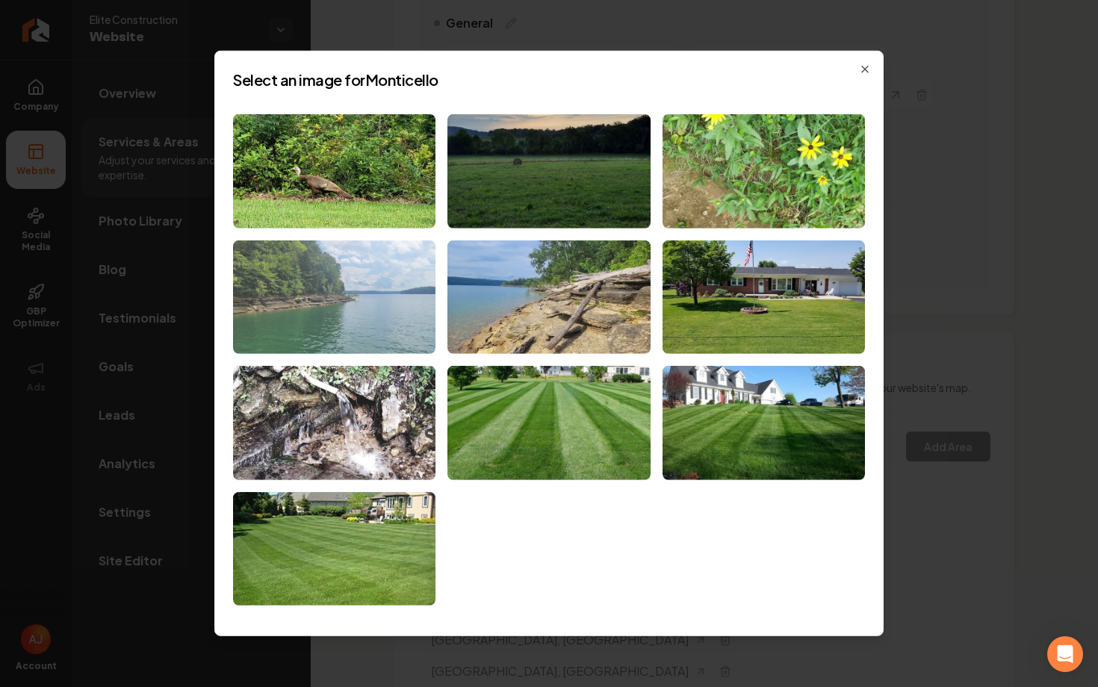
click at [400, 272] on img at bounding box center [334, 297] width 202 height 114
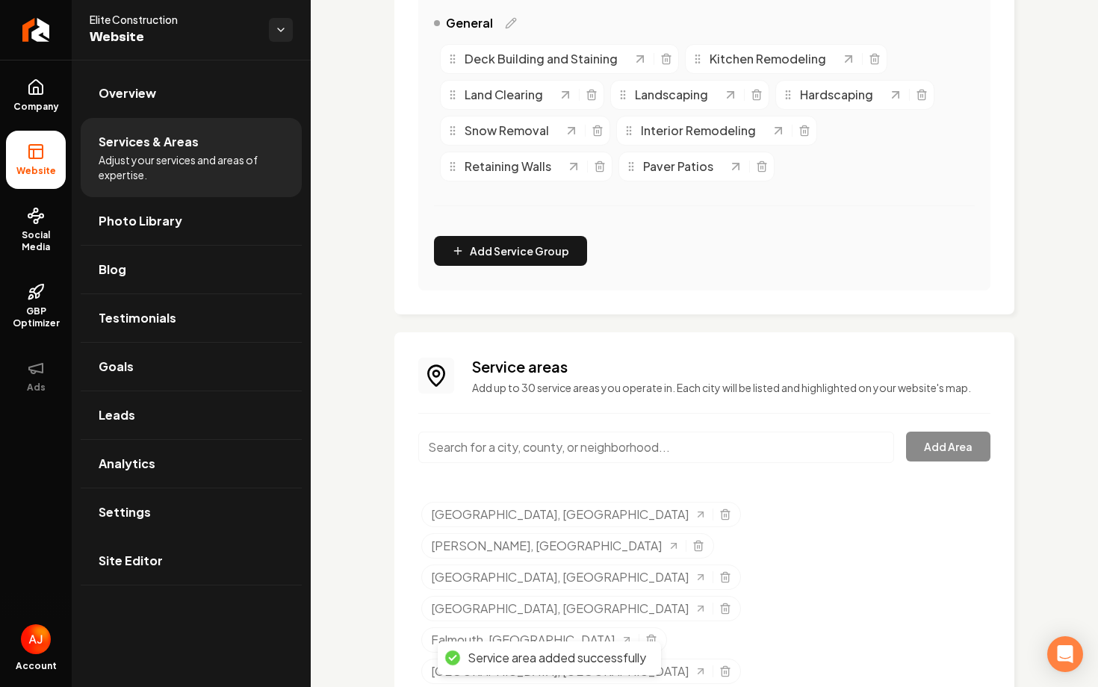
click at [531, 456] on input "Main content area" at bounding box center [656, 447] width 476 height 31
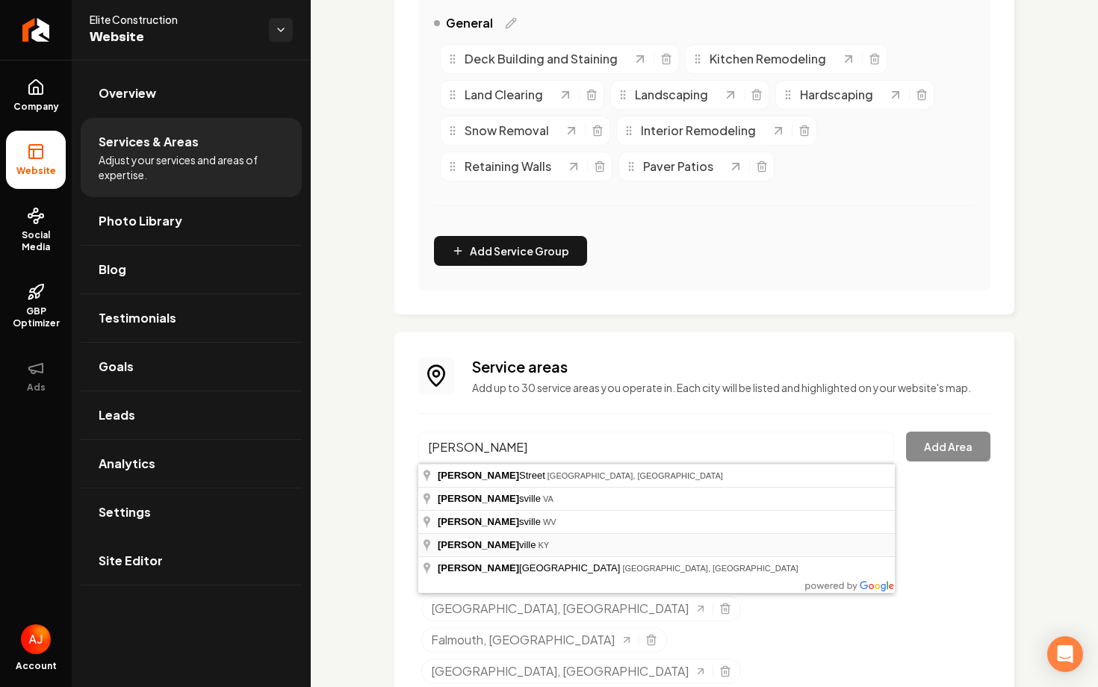
type input "Barbourville, KY"
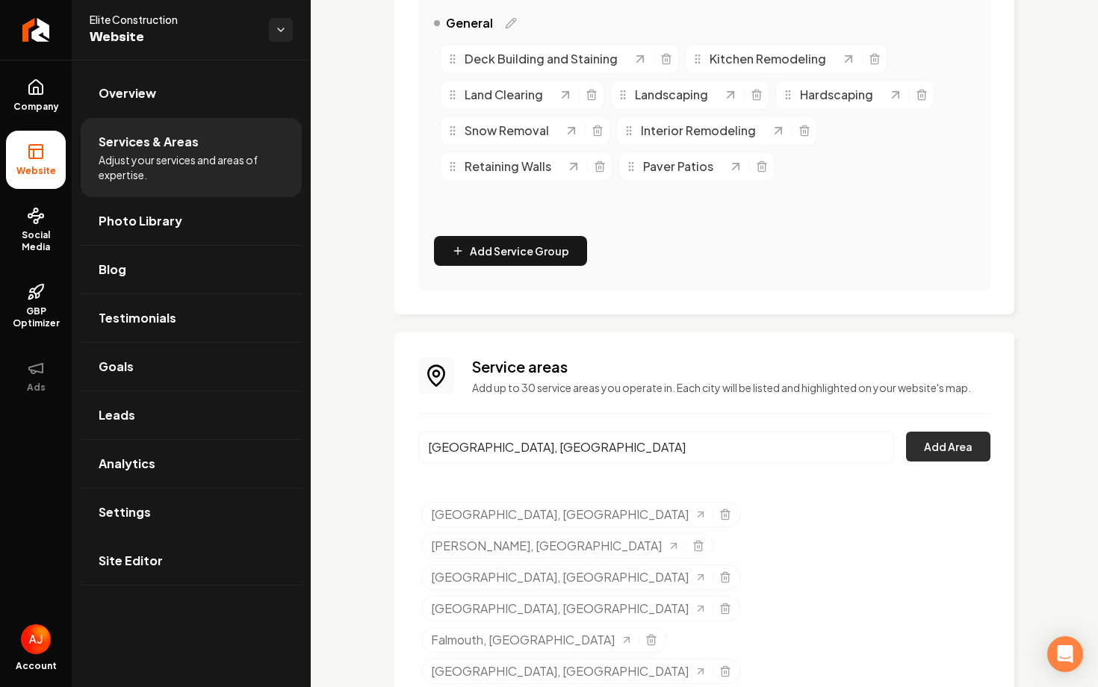
click at [966, 457] on button "Add Area" at bounding box center [948, 447] width 84 height 30
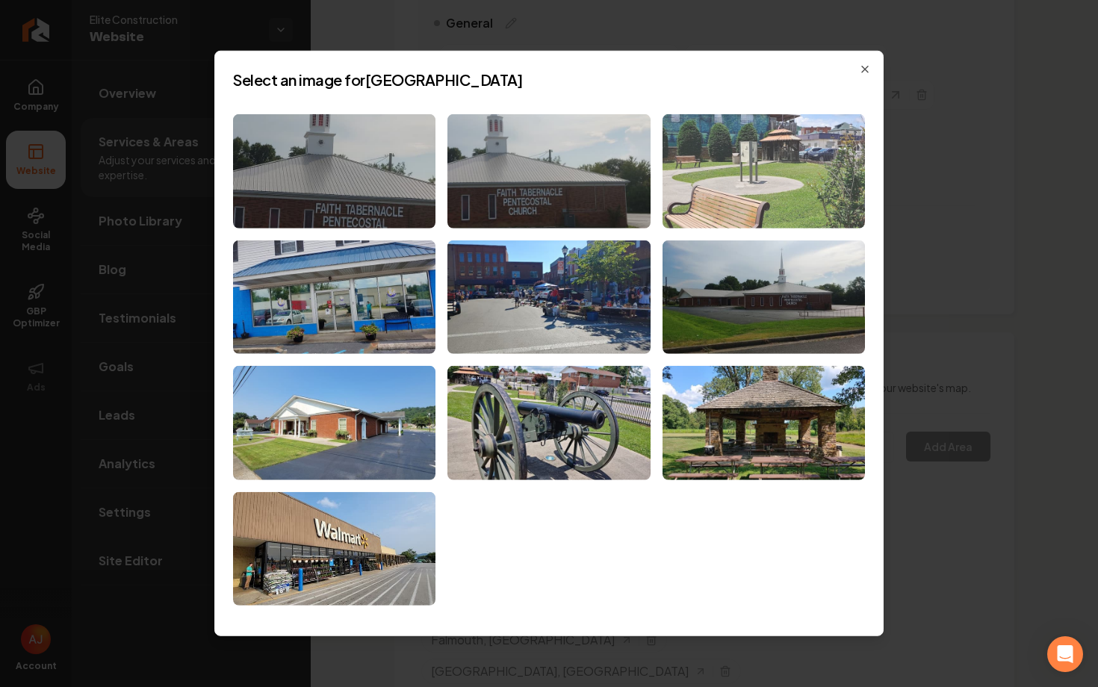
click at [736, 205] on img at bounding box center [763, 171] width 202 height 114
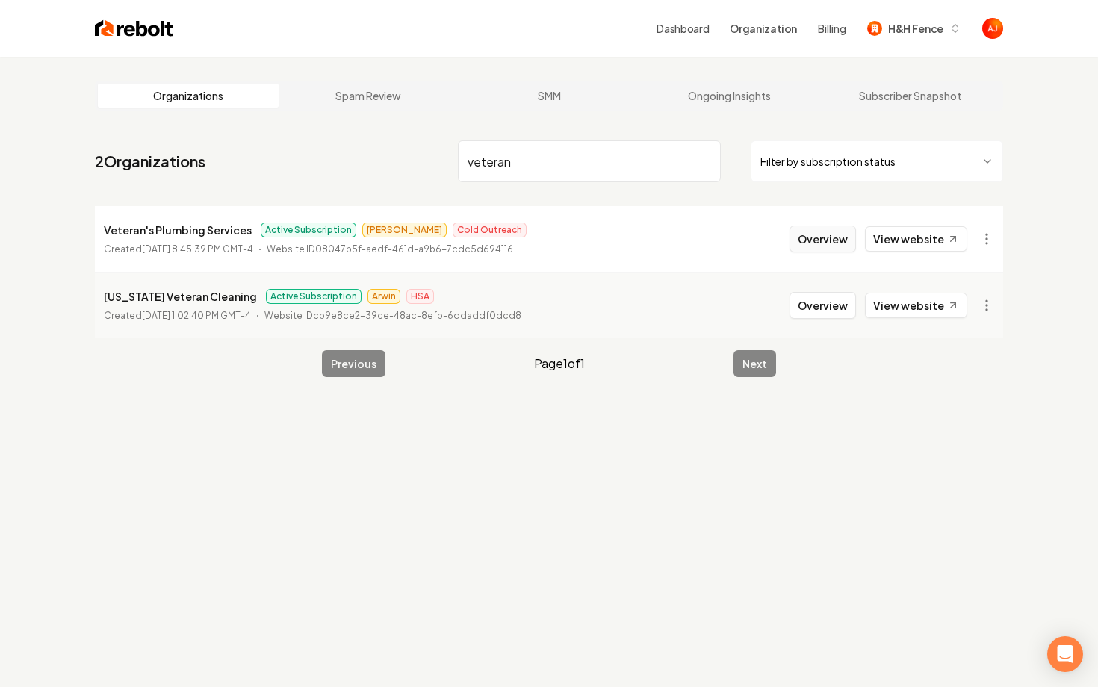
type input "veteran"
click at [821, 239] on button "Overview" at bounding box center [822, 239] width 66 height 27
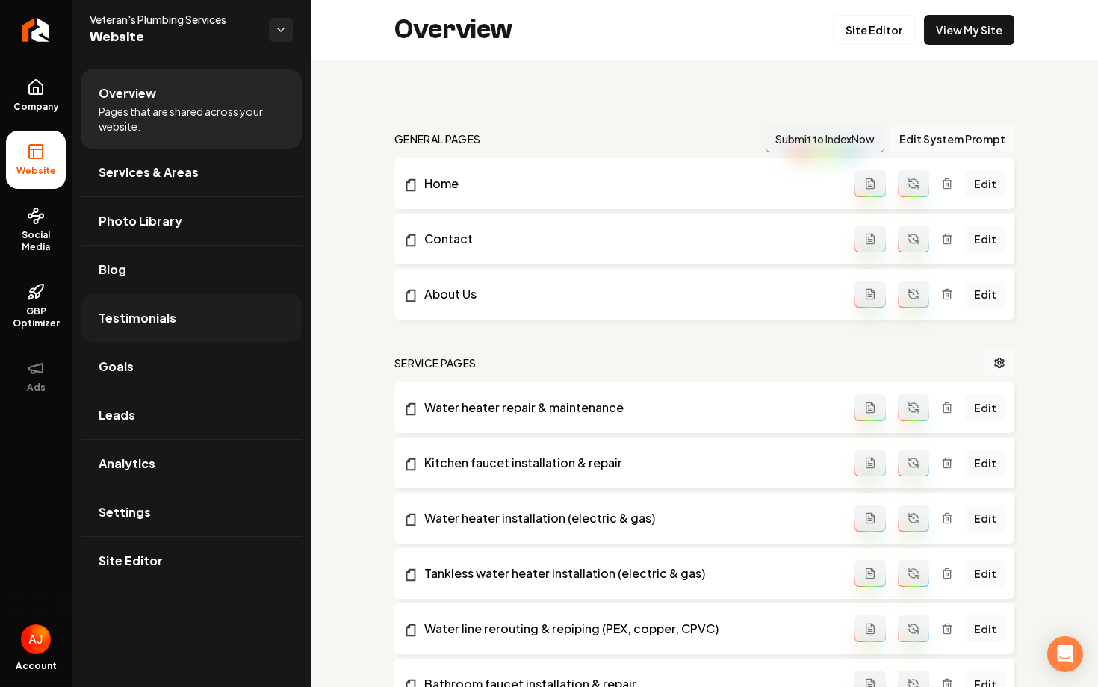
click at [146, 335] on link "Testimonials" at bounding box center [191, 318] width 221 height 48
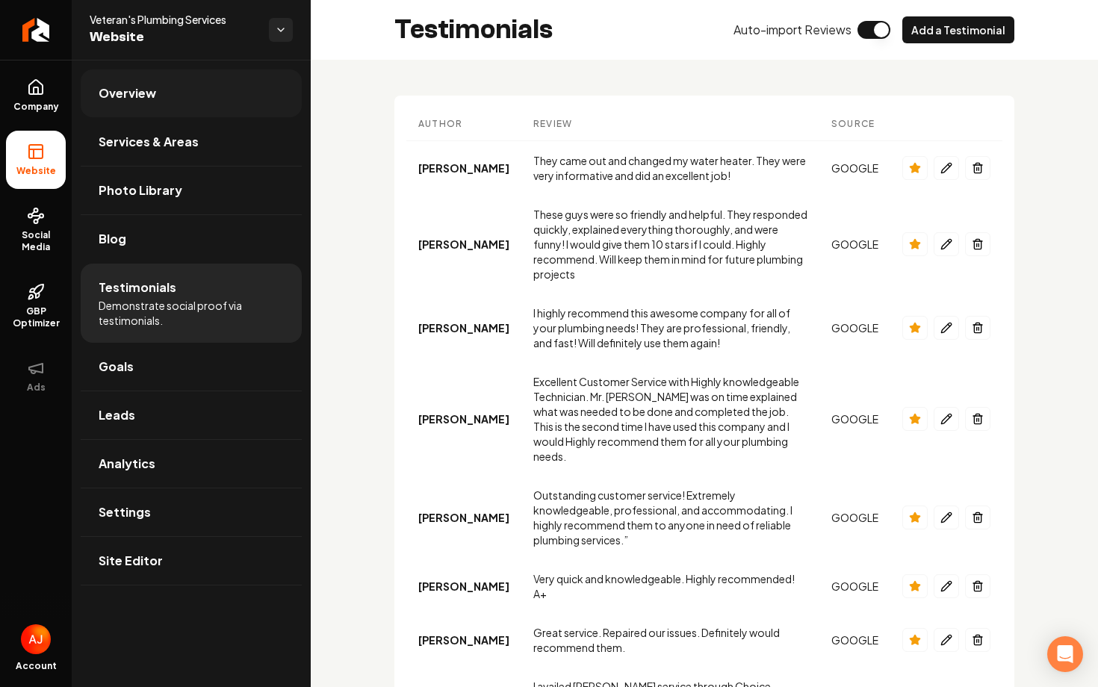
click at [130, 91] on span "Overview" at bounding box center [128, 93] width 58 height 18
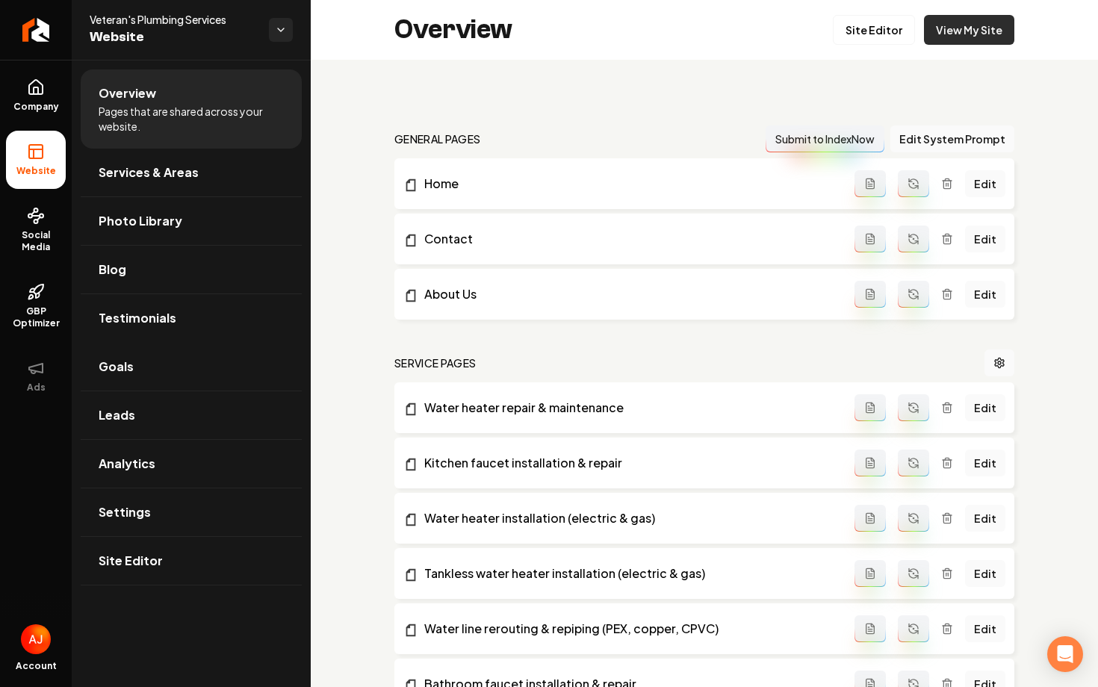
click at [945, 37] on link "View My Site" at bounding box center [969, 30] width 90 height 30
click at [149, 332] on link "Testimonials" at bounding box center [191, 318] width 221 height 48
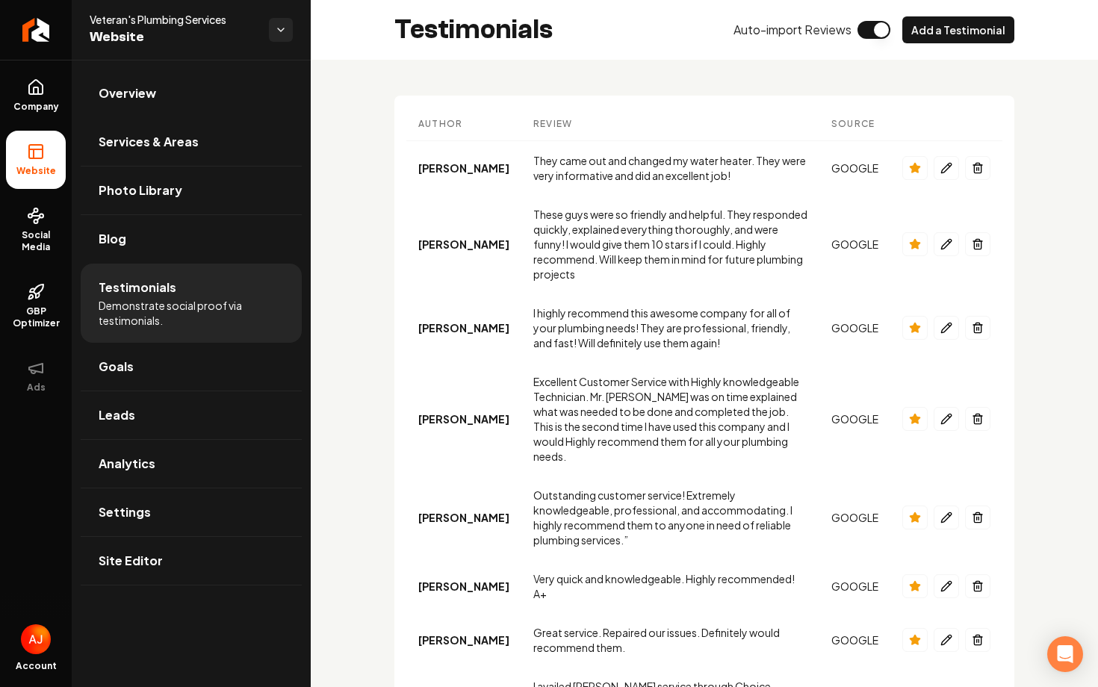
click at [961, 45] on div "Testimonials Auto-import Reviews Add a Testimonial" at bounding box center [704, 30] width 787 height 60
click at [961, 32] on button "Add a Testimonial" at bounding box center [958, 29] width 112 height 27
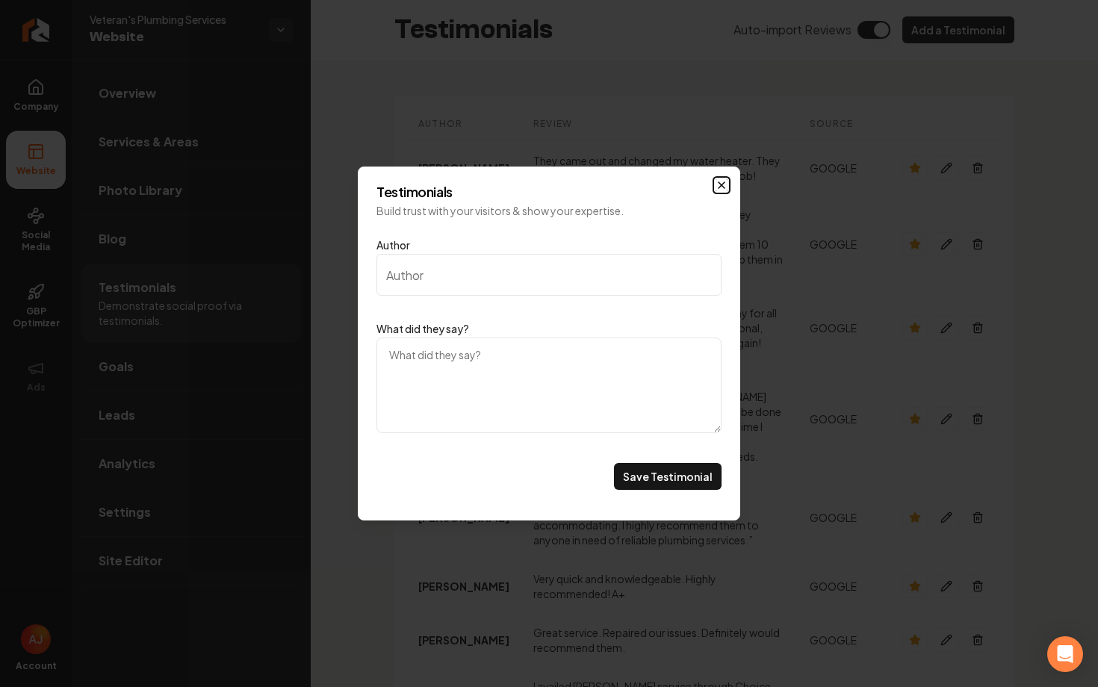
click at [718, 185] on icon "Main content area" at bounding box center [721, 185] width 12 height 12
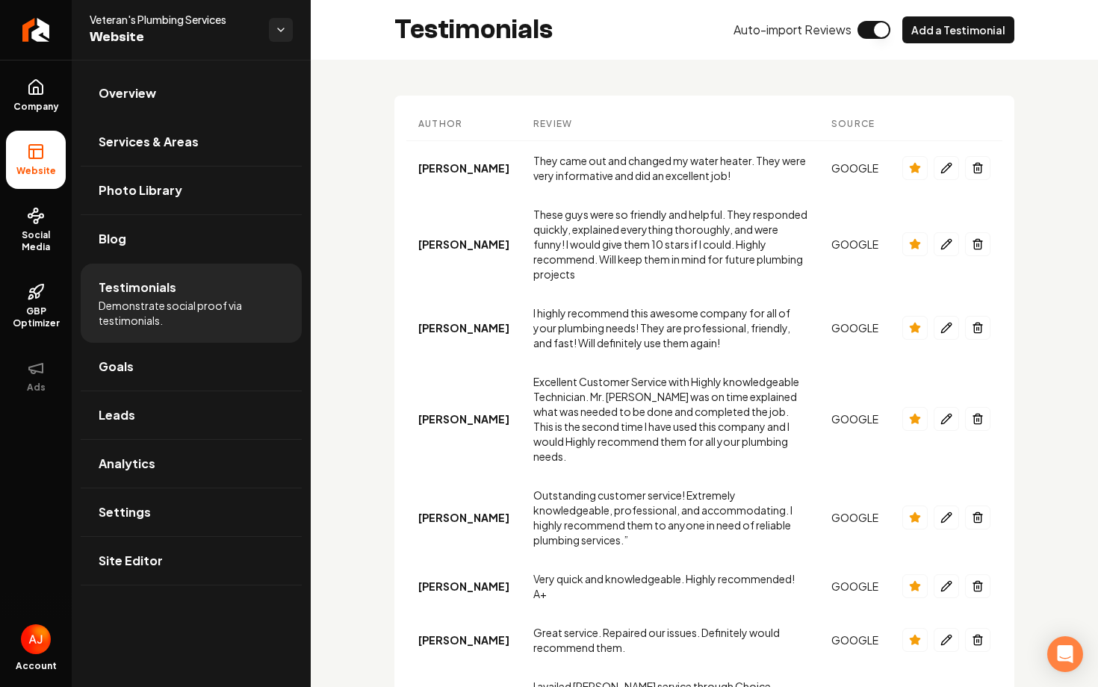
click at [877, 34] on button "Main content area" at bounding box center [873, 30] width 33 height 18
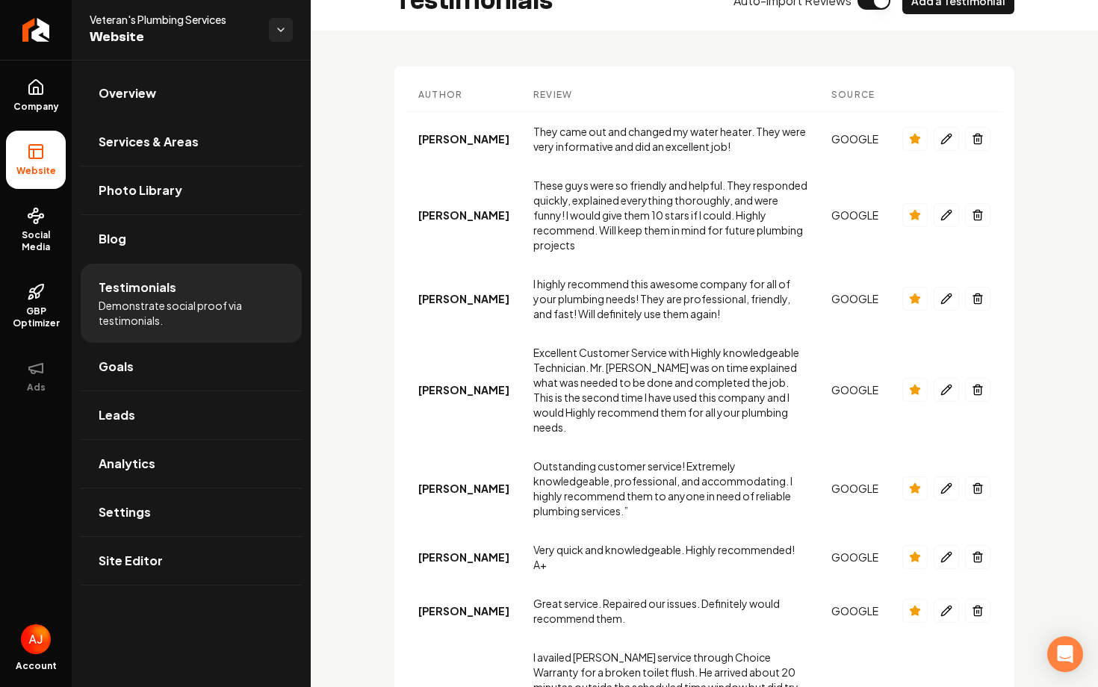
scroll to position [22, 0]
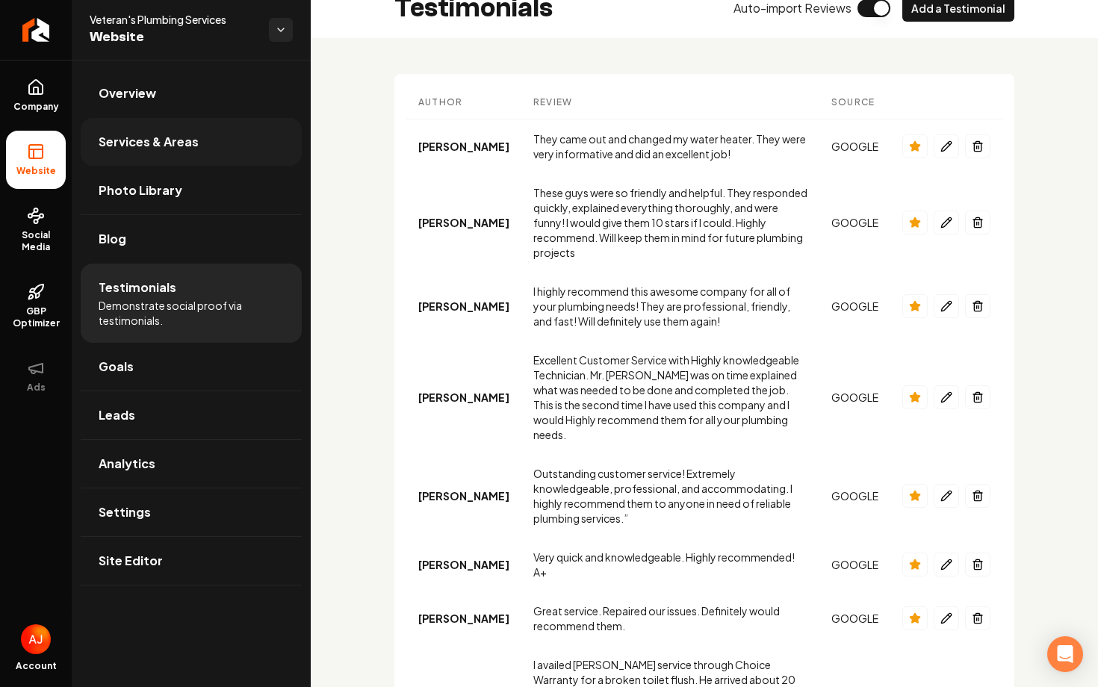
type button "on"
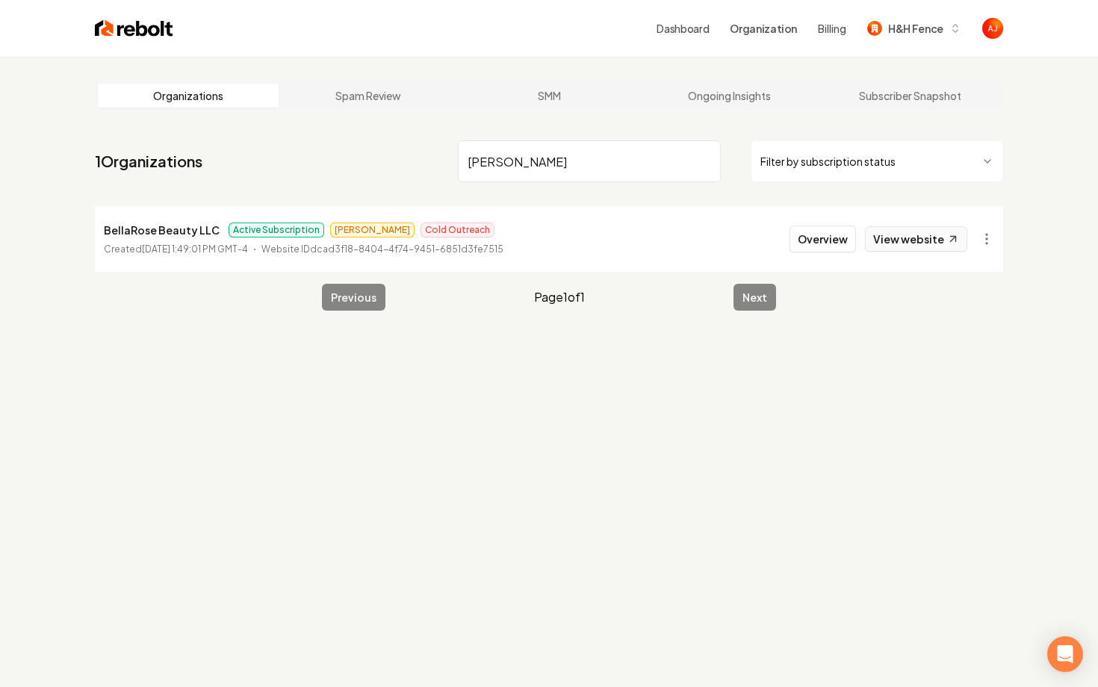
click at [885, 249] on link "View website" at bounding box center [916, 238] width 102 height 25
drag, startPoint x: 515, startPoint y: 161, endPoint x: 403, endPoint y: 161, distance: 111.3
click at [409, 161] on nav "1 Organizations bellar Filter by subscription status" at bounding box center [549, 167] width 908 height 66
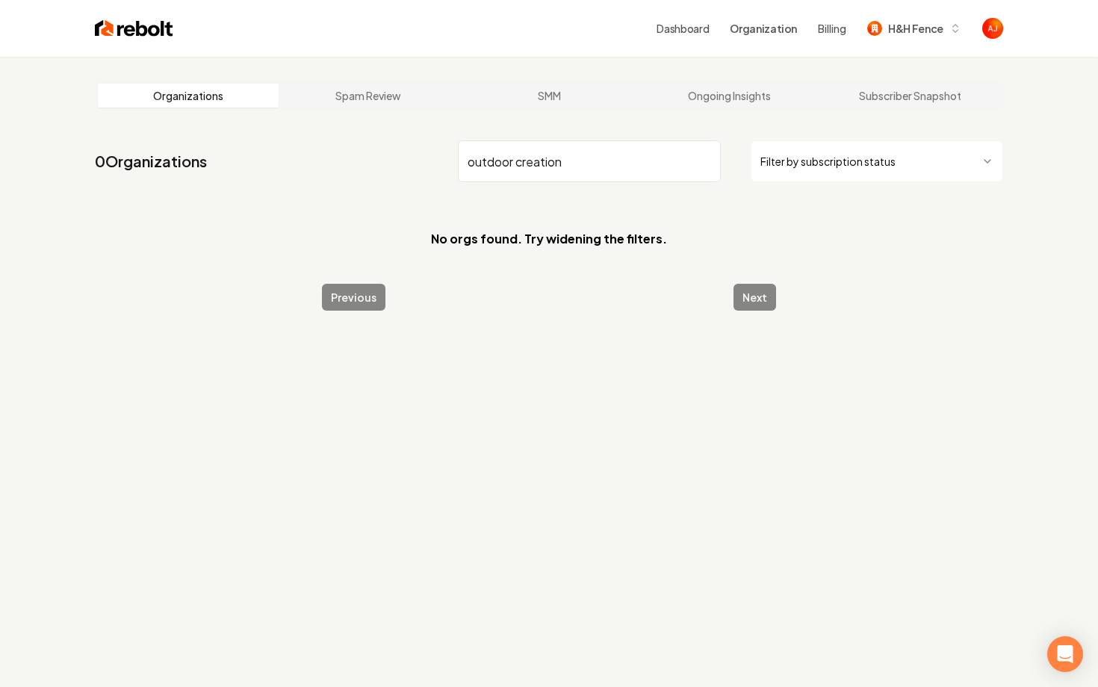
drag, startPoint x: 571, startPoint y: 163, endPoint x: 534, endPoint y: 163, distance: 36.6
click at [534, 163] on input "outdoor creation" at bounding box center [589, 161] width 263 height 42
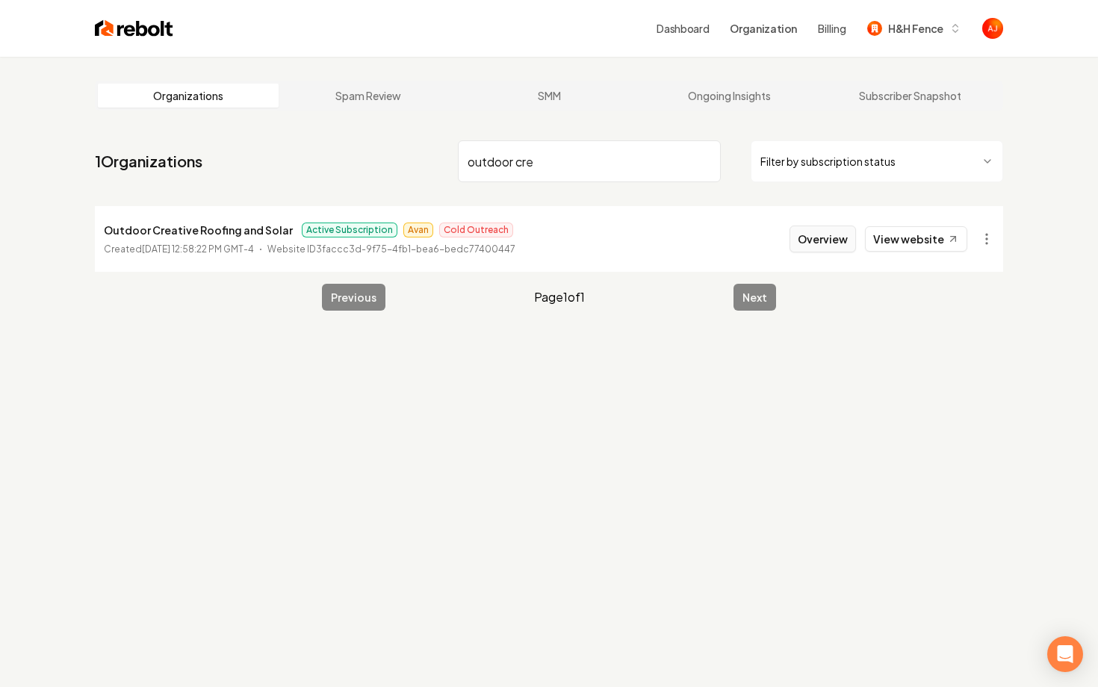
type input "outdoor cre"
click at [820, 239] on button "Overview" at bounding box center [822, 239] width 66 height 27
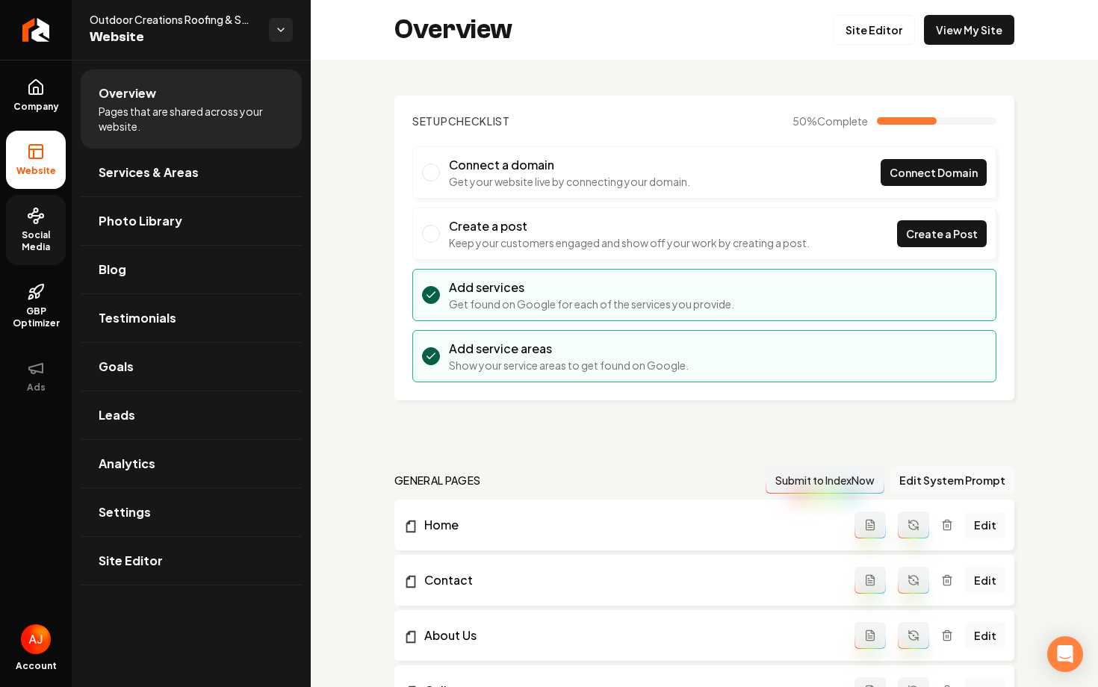
click at [39, 235] on span "Social Media" at bounding box center [36, 241] width 60 height 24
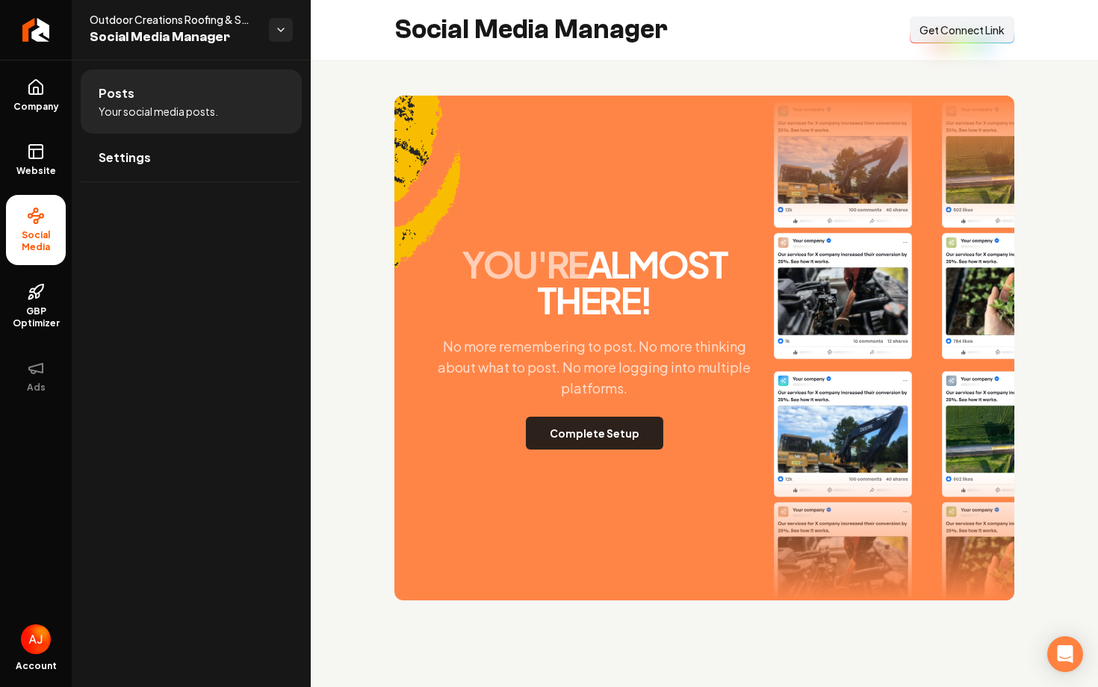
click at [578, 444] on button "Complete Setup" at bounding box center [594, 433] width 137 height 33
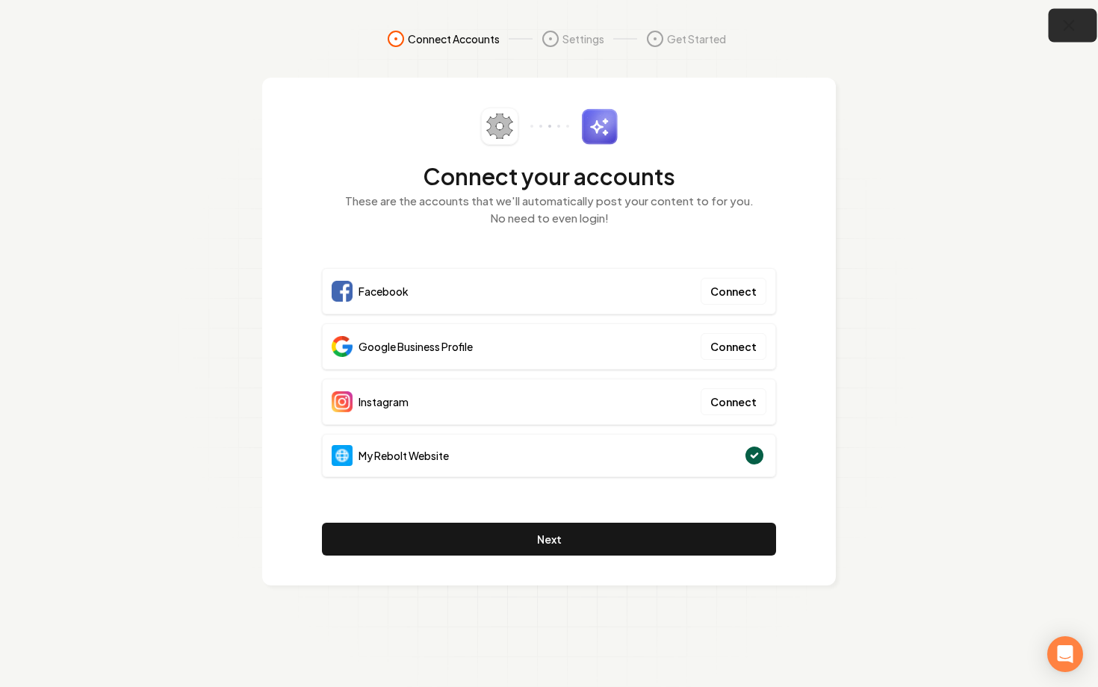
click at [1066, 37] on button "button" at bounding box center [1072, 26] width 49 height 34
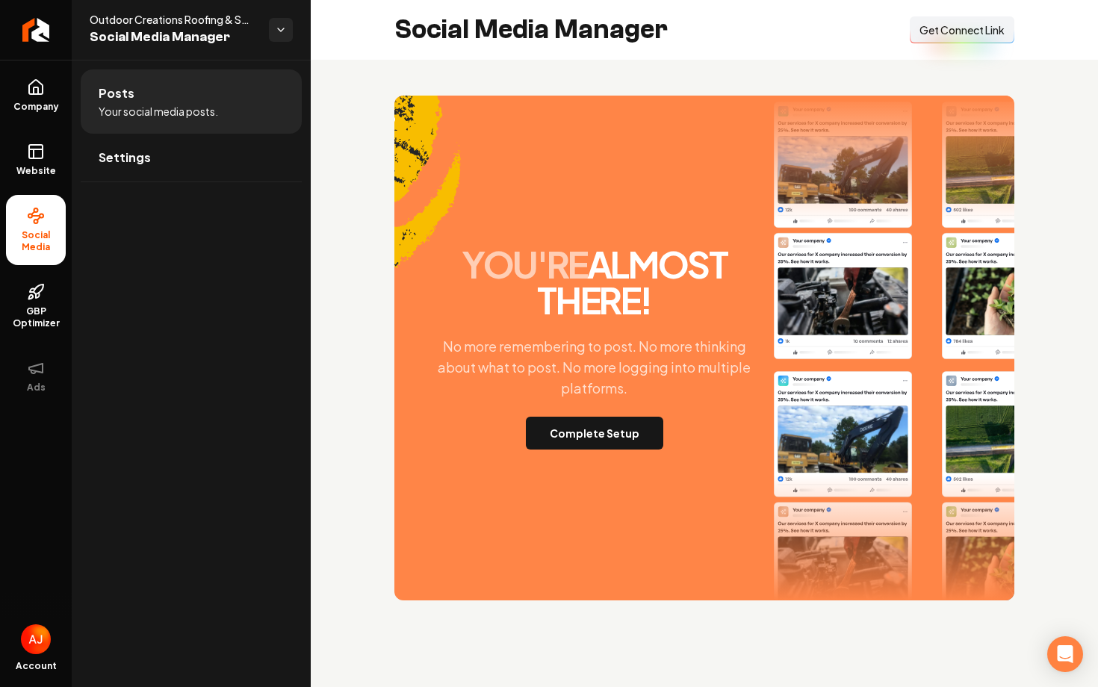
click at [947, 21] on button "Connect Link Get Connect Link" at bounding box center [962, 29] width 105 height 27
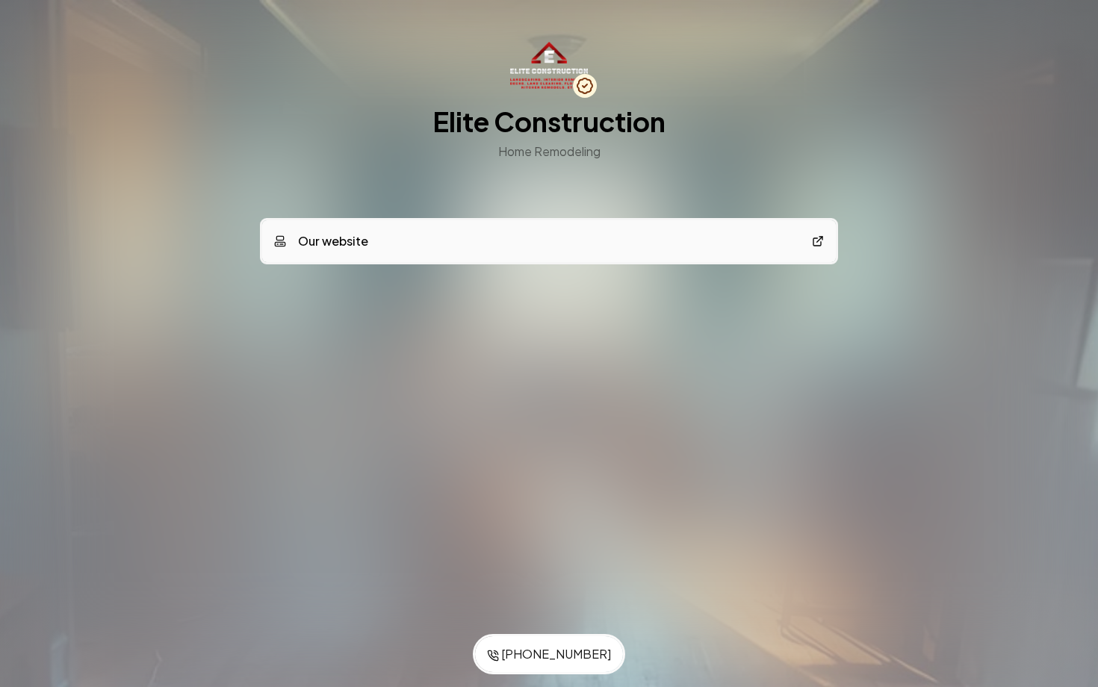
click at [298, 54] on div "Elite Construction Home Remodeling" at bounding box center [549, 113] width 574 height 143
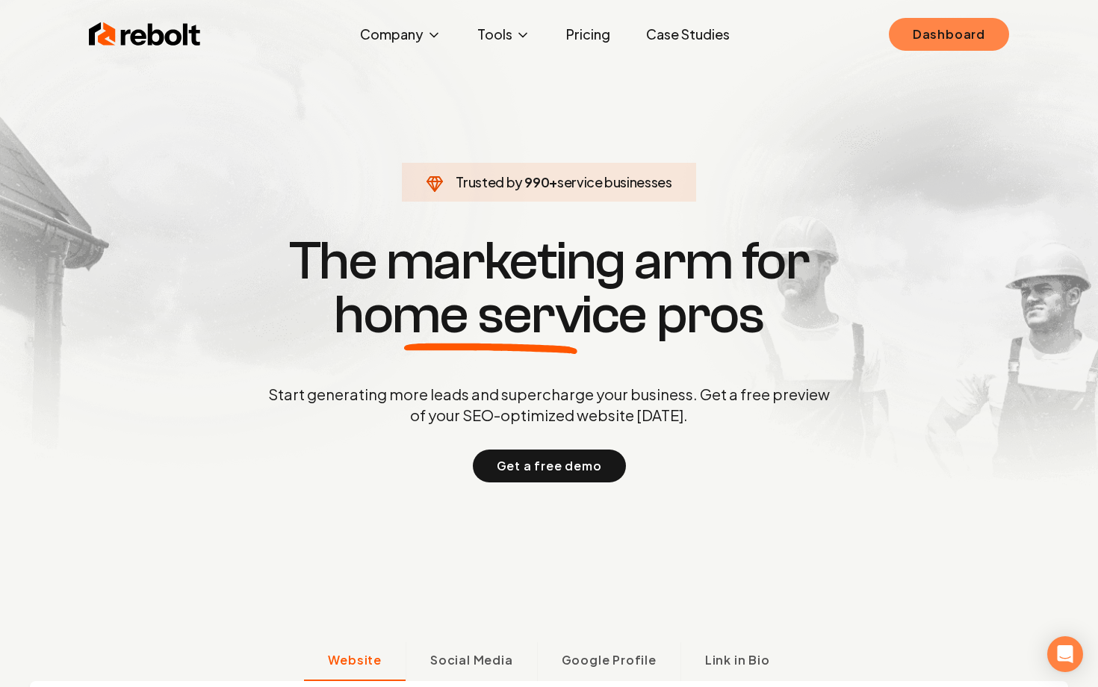
click at [937, 50] on link "Dashboard" at bounding box center [949, 34] width 120 height 33
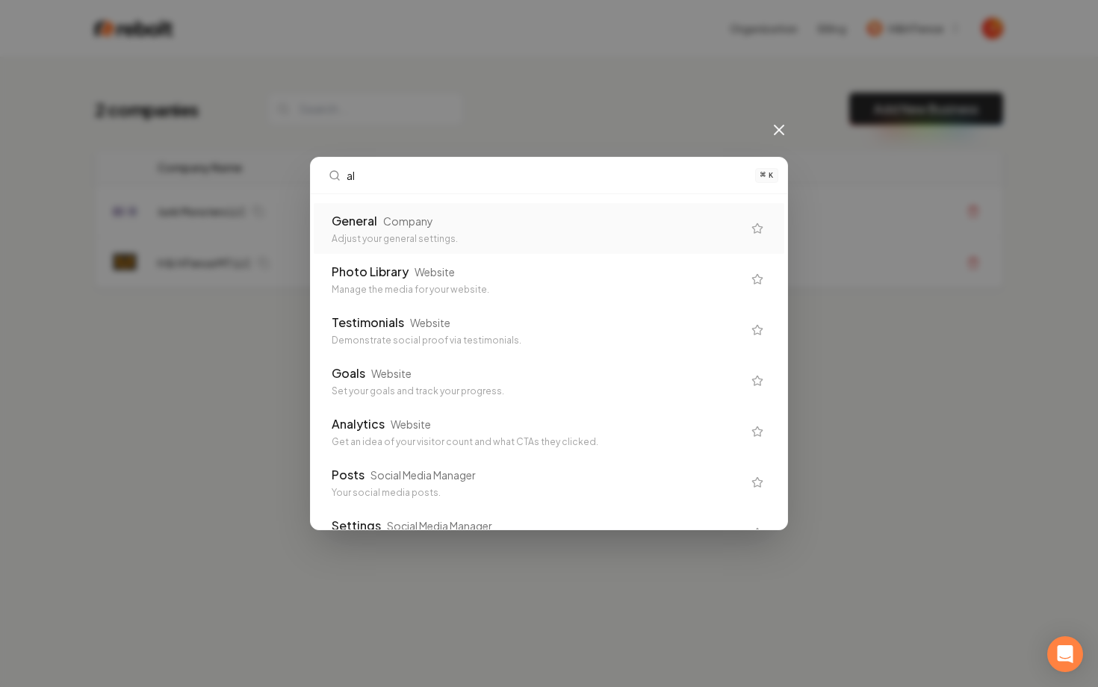
type input "a"
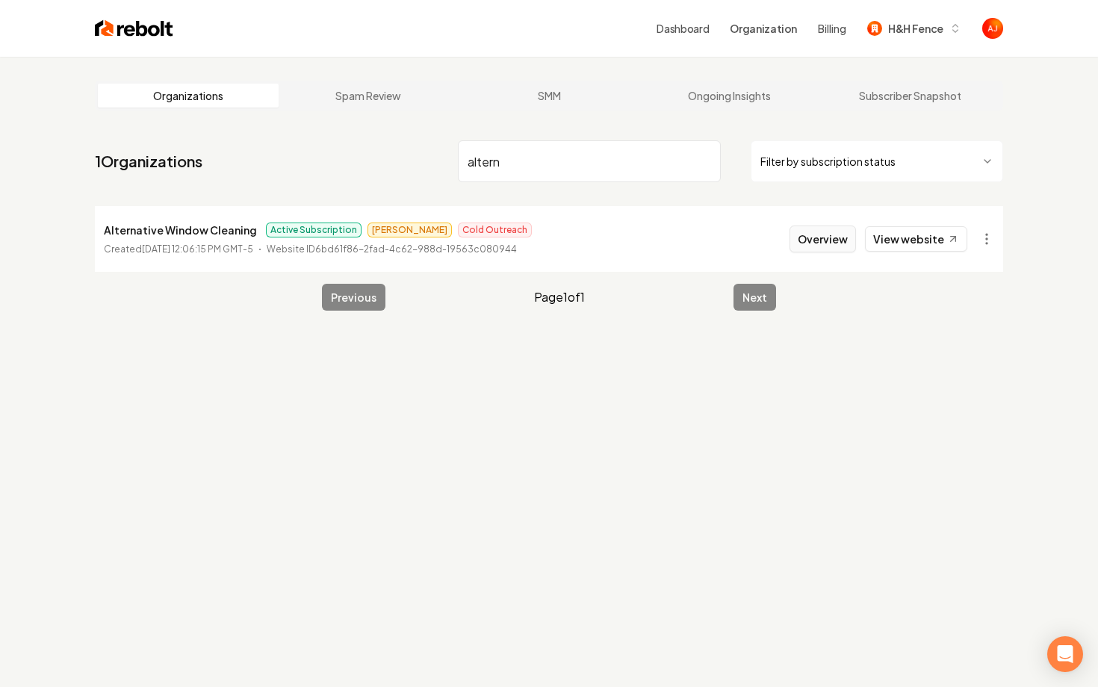
type input "altern"
click at [810, 249] on button "Overview" at bounding box center [822, 239] width 66 height 27
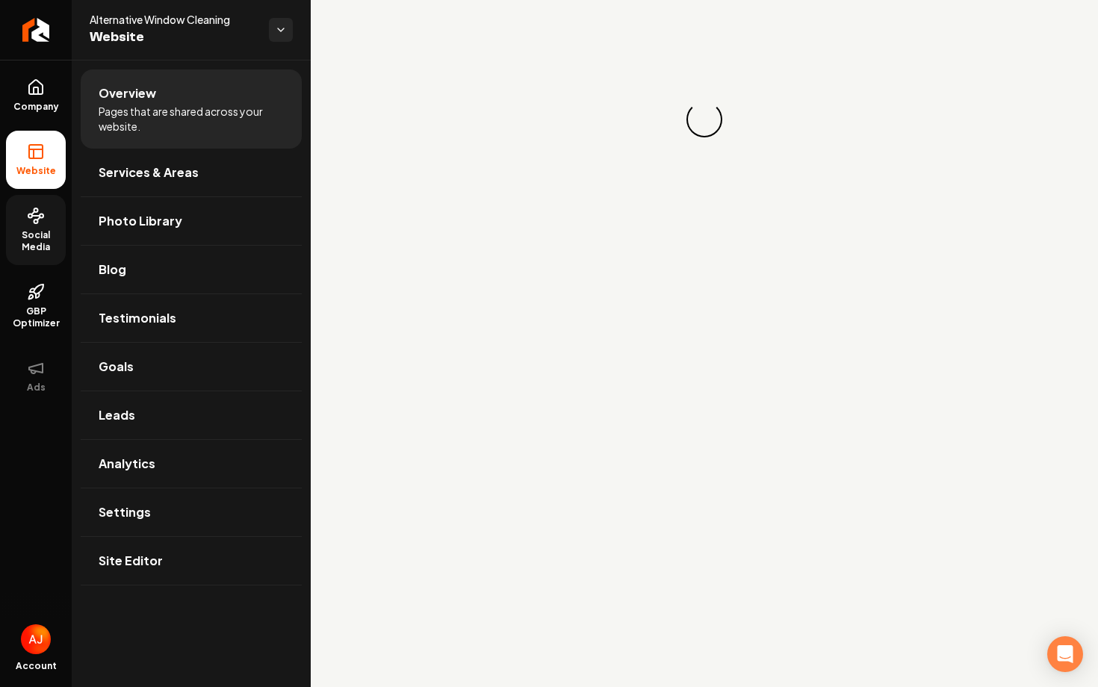
click at [13, 240] on span "Social Media" at bounding box center [36, 241] width 60 height 24
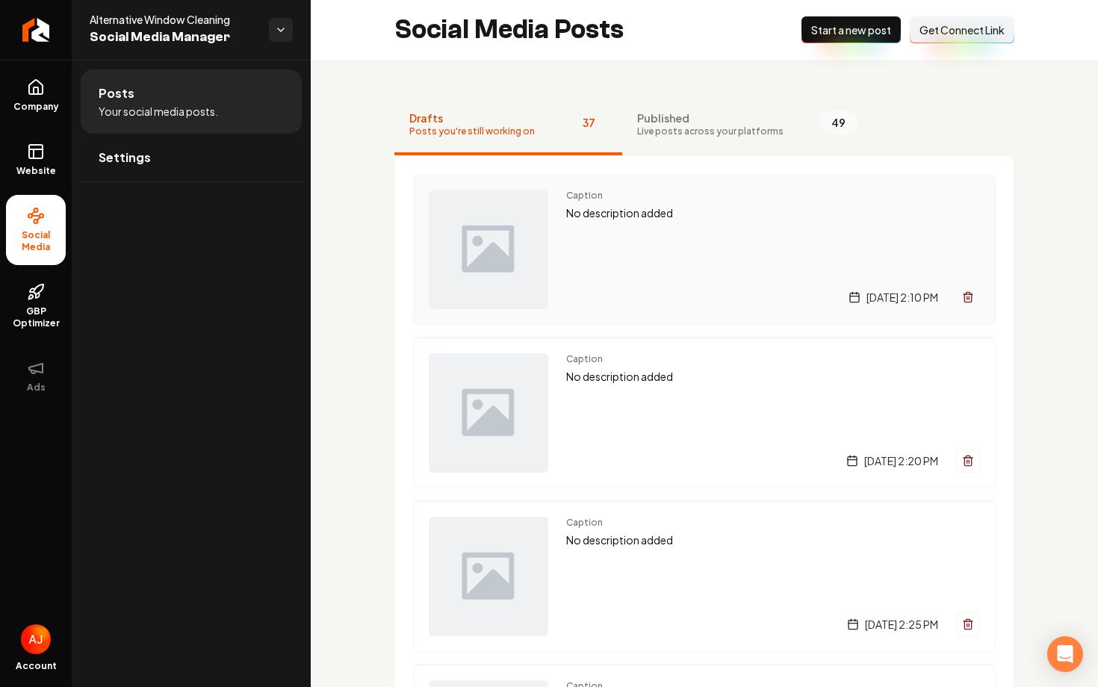
click at [643, 272] on div "Caption No description added [DATE] 2:10 PM" at bounding box center [773, 249] width 414 height 119
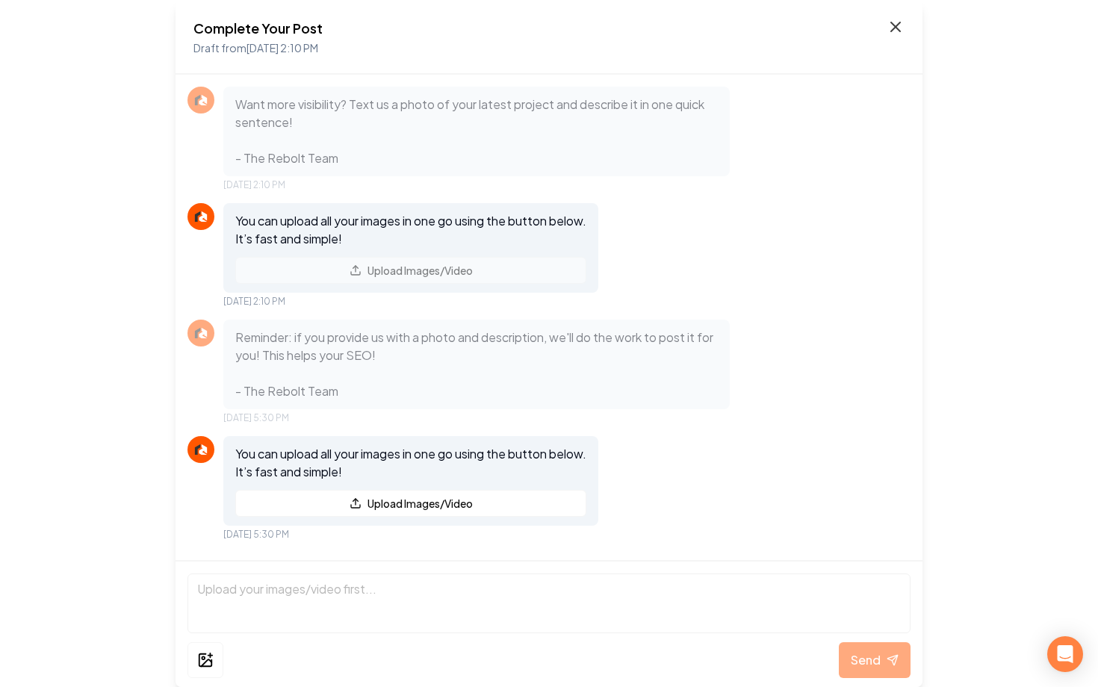
click at [898, 26] on icon at bounding box center [895, 27] width 18 height 18
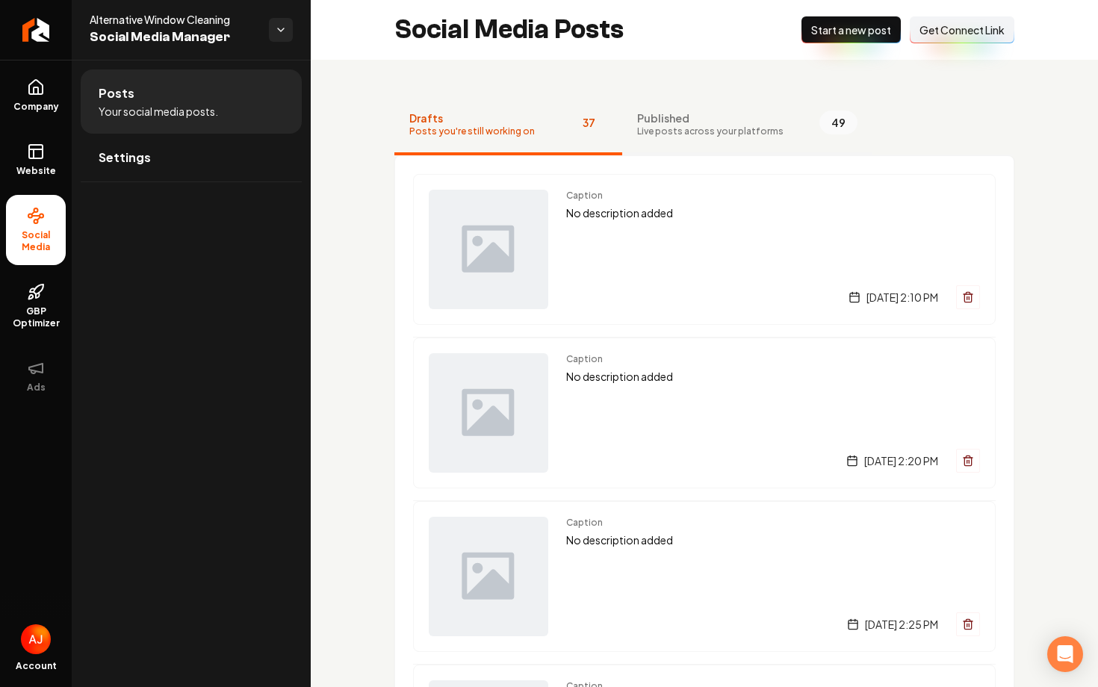
click at [706, 131] on span "Live posts across your platforms" at bounding box center [710, 131] width 146 height 12
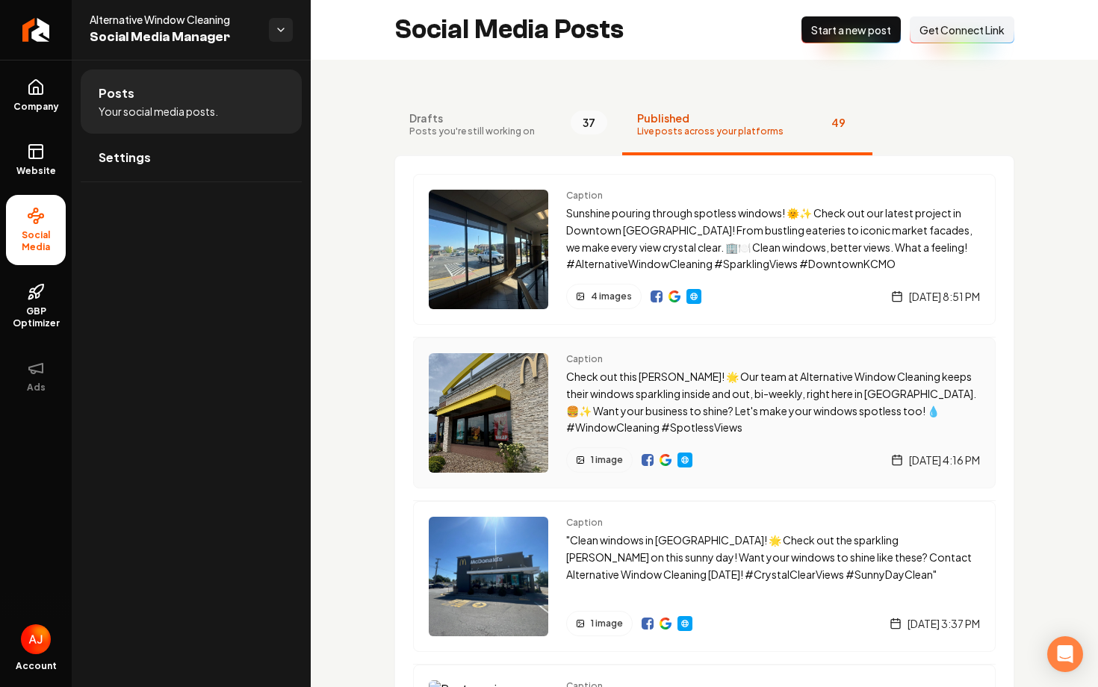
click at [521, 405] on img "Main content area" at bounding box center [488, 412] width 119 height 119
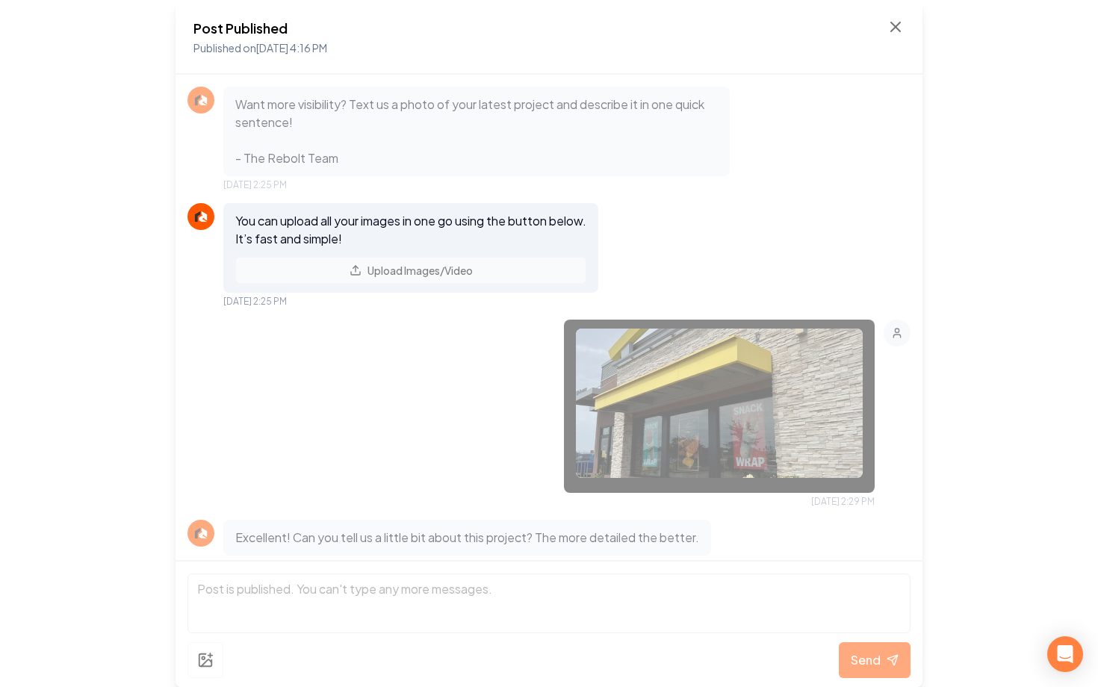
scroll to position [470, 0]
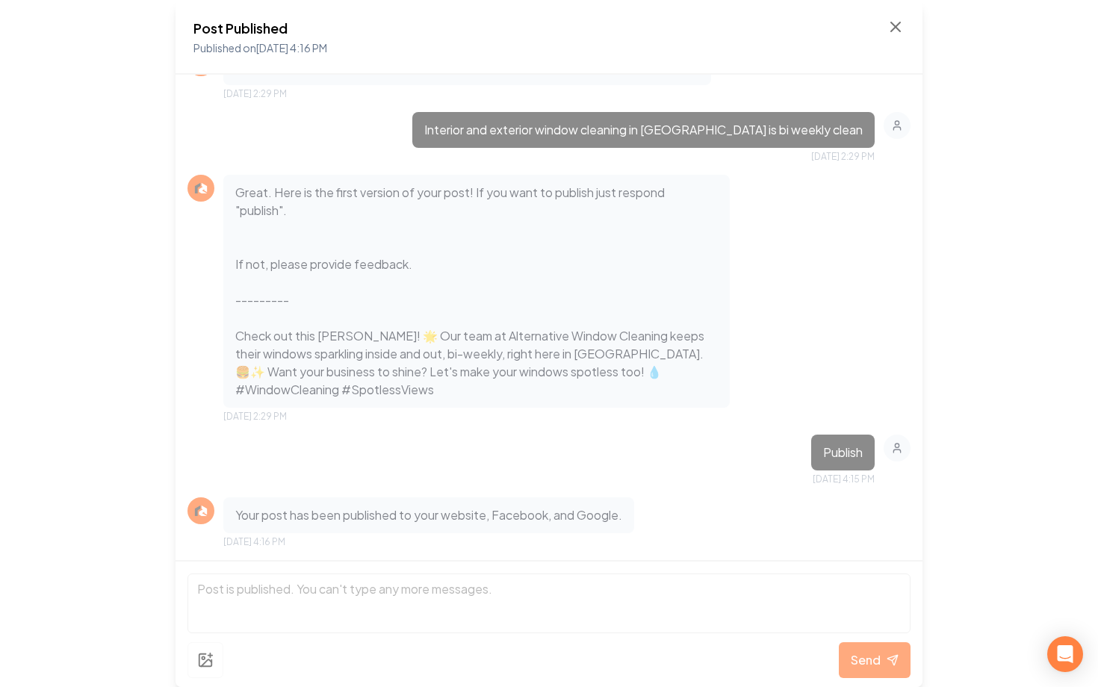
click at [896, 37] on div "Post Published Published on [DATE] 4:16 PM" at bounding box center [548, 37] width 711 height 39
click at [898, 27] on icon at bounding box center [895, 27] width 18 height 18
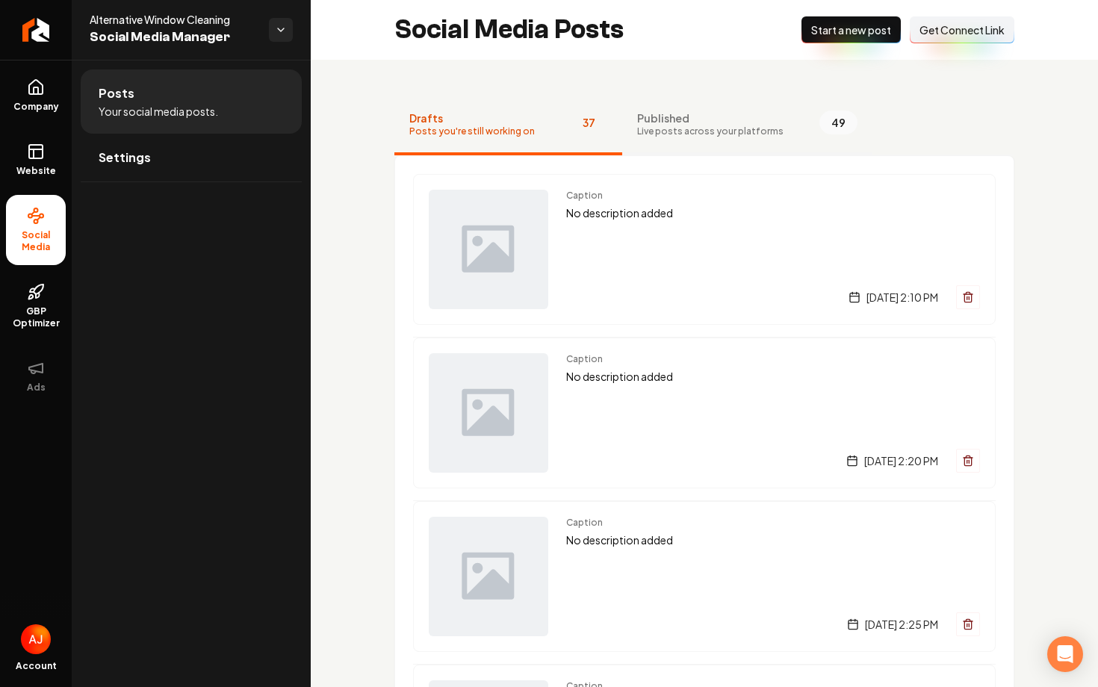
click at [670, 141] on button "Published Live posts across your platforms 49" at bounding box center [747, 126] width 250 height 60
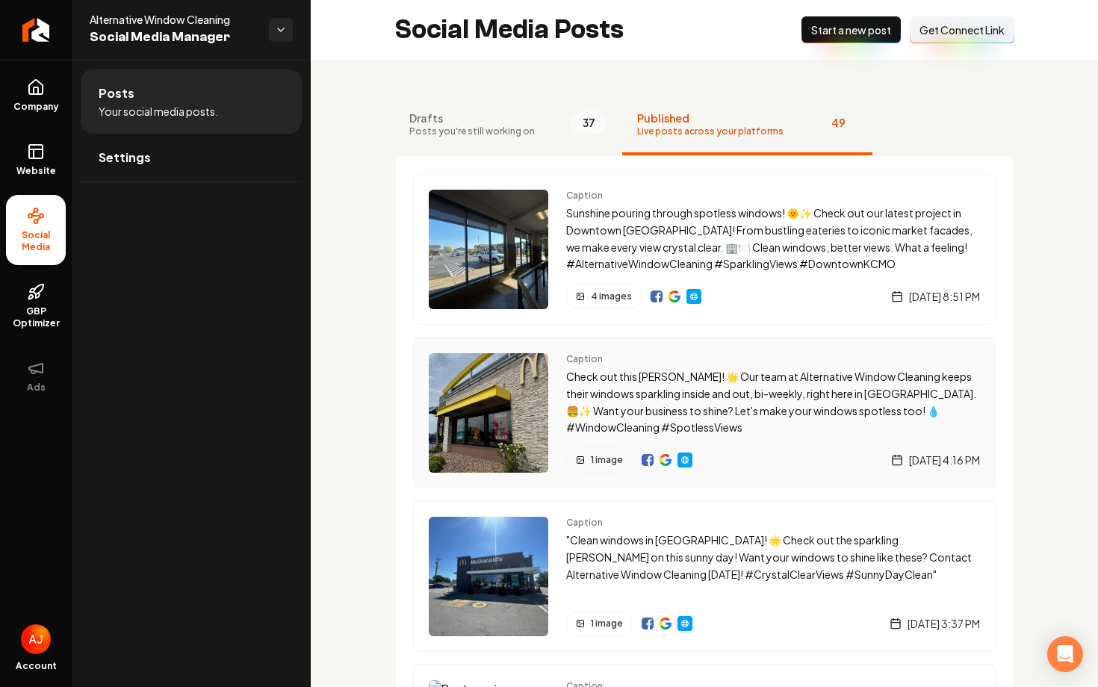
click at [645, 461] on img "Main content area" at bounding box center [647, 460] width 12 height 12
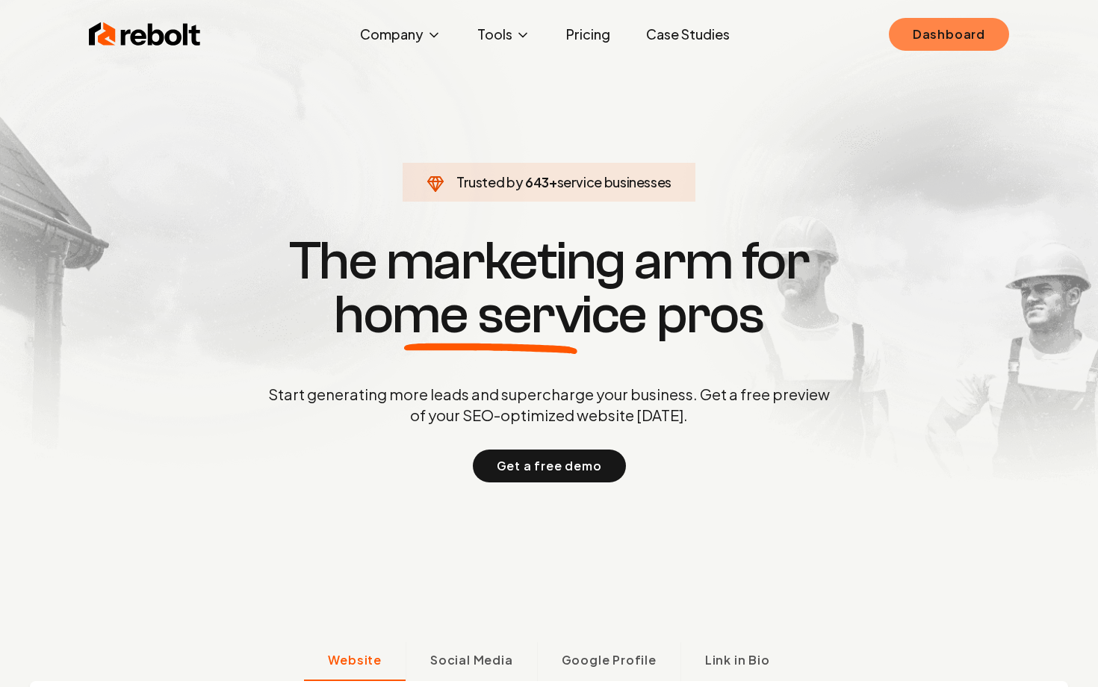
click at [929, 35] on link "Dashboard" at bounding box center [949, 34] width 120 height 33
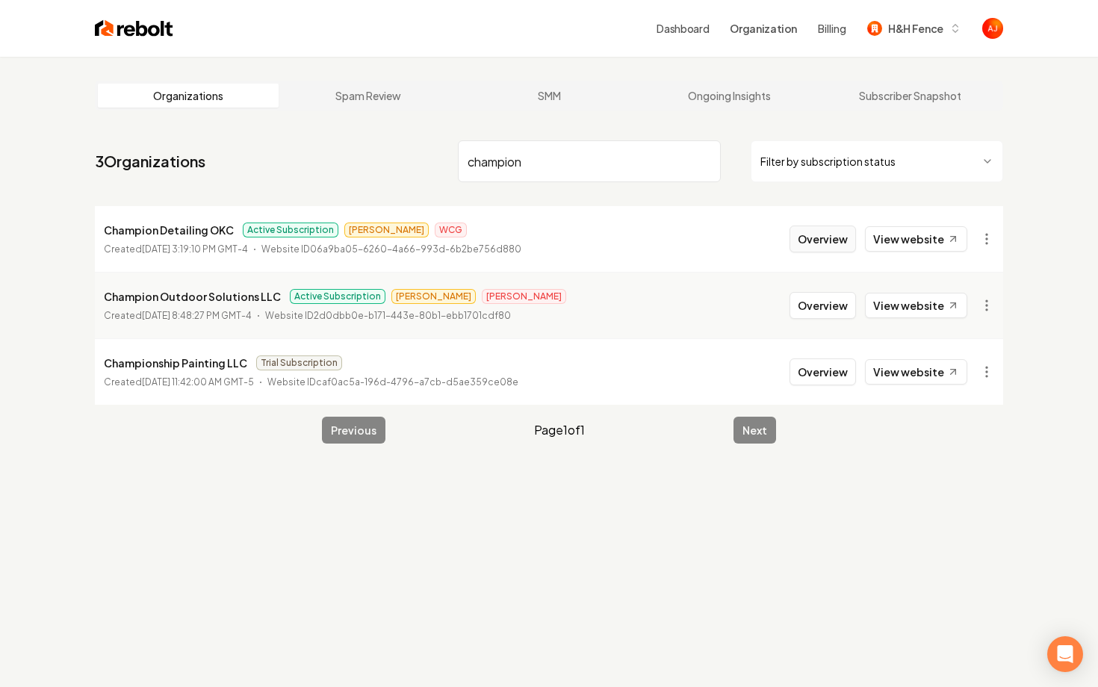
type input "champion"
click at [830, 238] on button "Overview" at bounding box center [822, 239] width 66 height 27
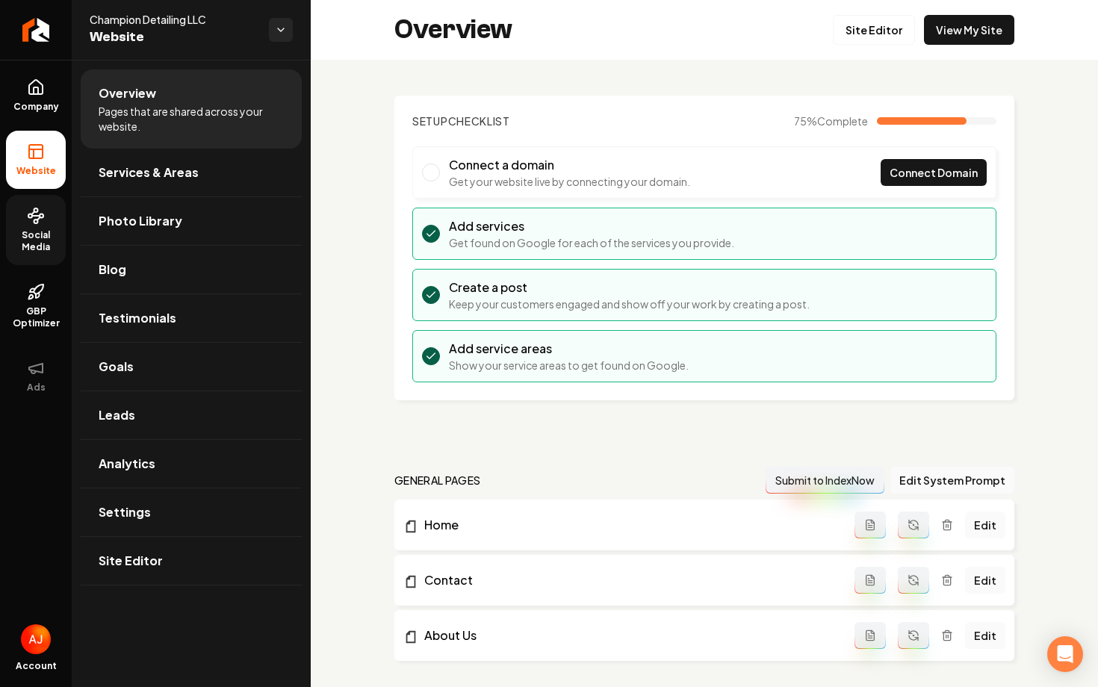
click at [19, 232] on span "Social Media" at bounding box center [36, 241] width 60 height 24
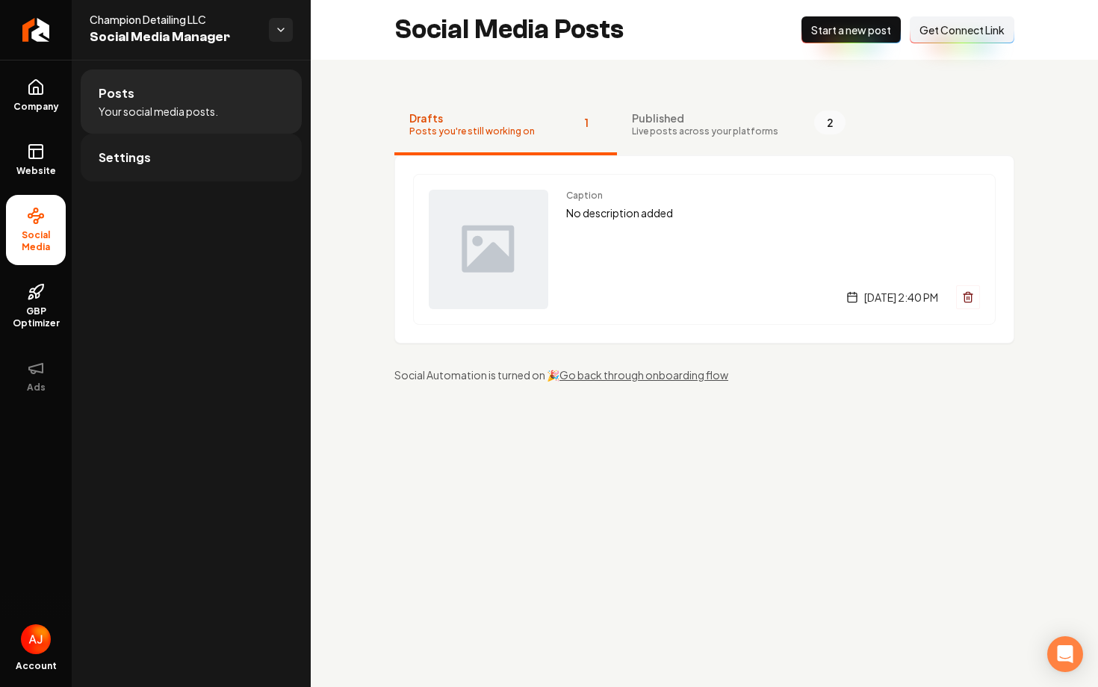
click at [187, 173] on link "Settings" at bounding box center [191, 158] width 221 height 48
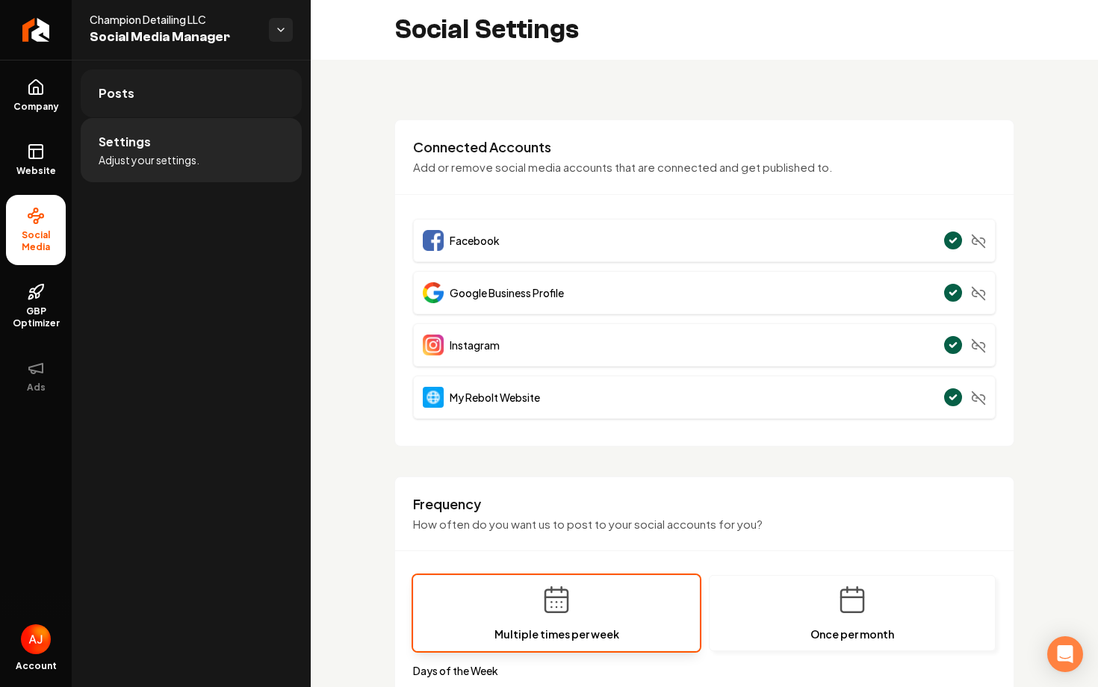
click at [174, 103] on link "Posts" at bounding box center [191, 93] width 221 height 48
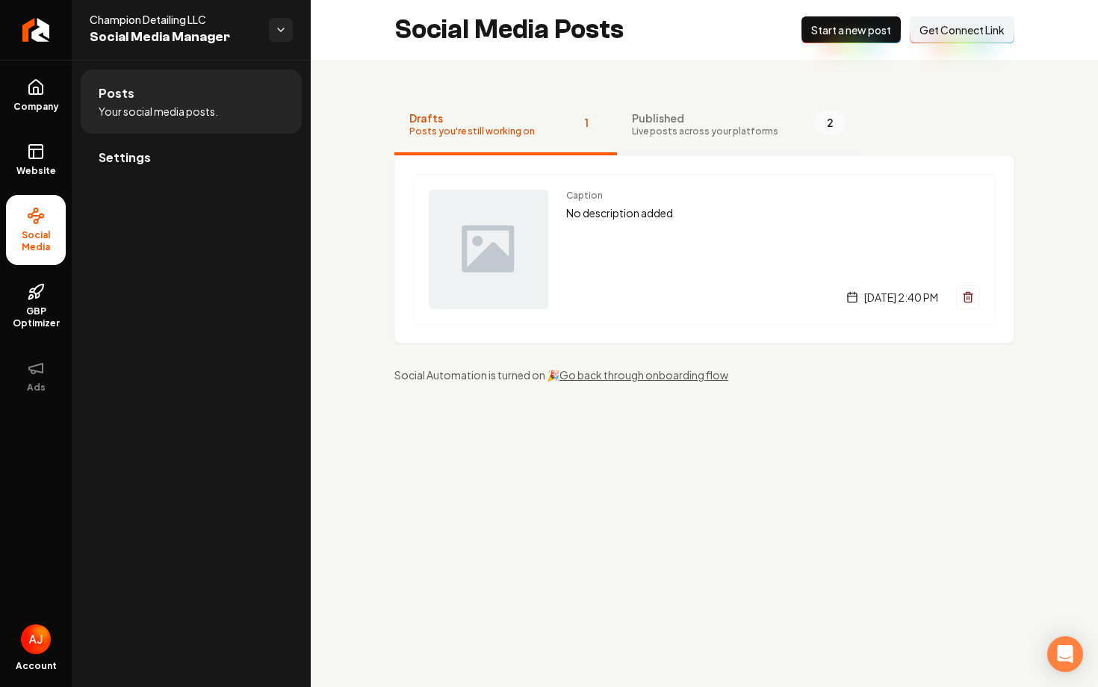
click at [684, 130] on span "Live posts across your platforms" at bounding box center [705, 131] width 146 height 12
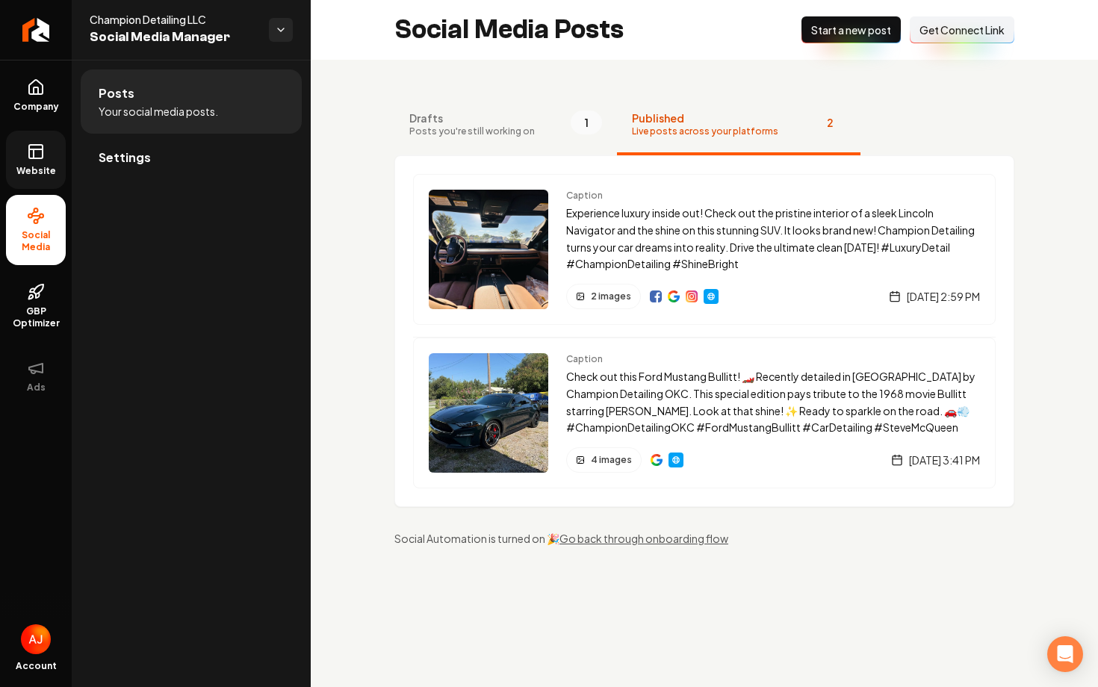
click at [28, 152] on icon at bounding box center [36, 152] width 18 height 18
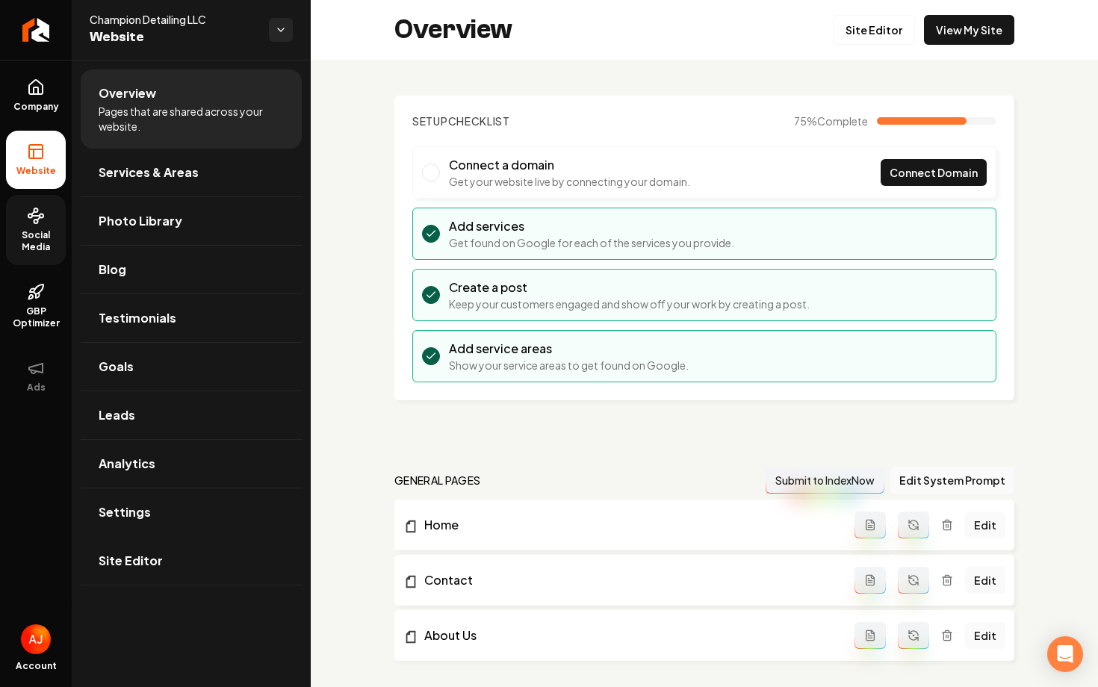
click at [42, 236] on span "Social Media" at bounding box center [36, 241] width 60 height 24
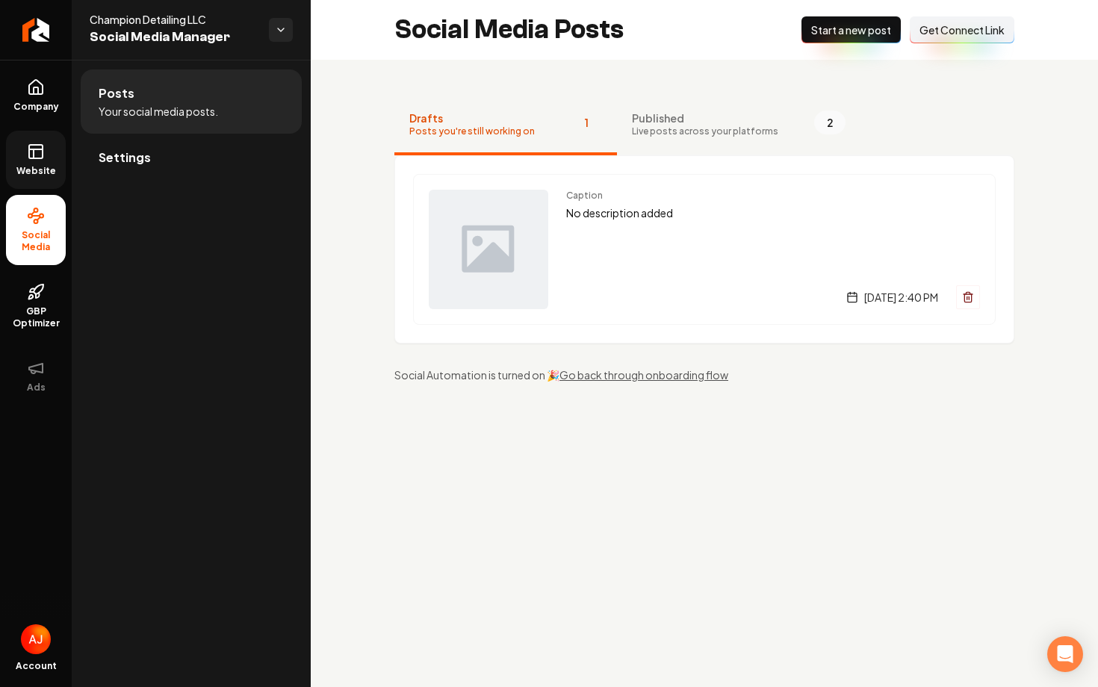
click at [38, 156] on icon at bounding box center [36, 152] width 18 height 18
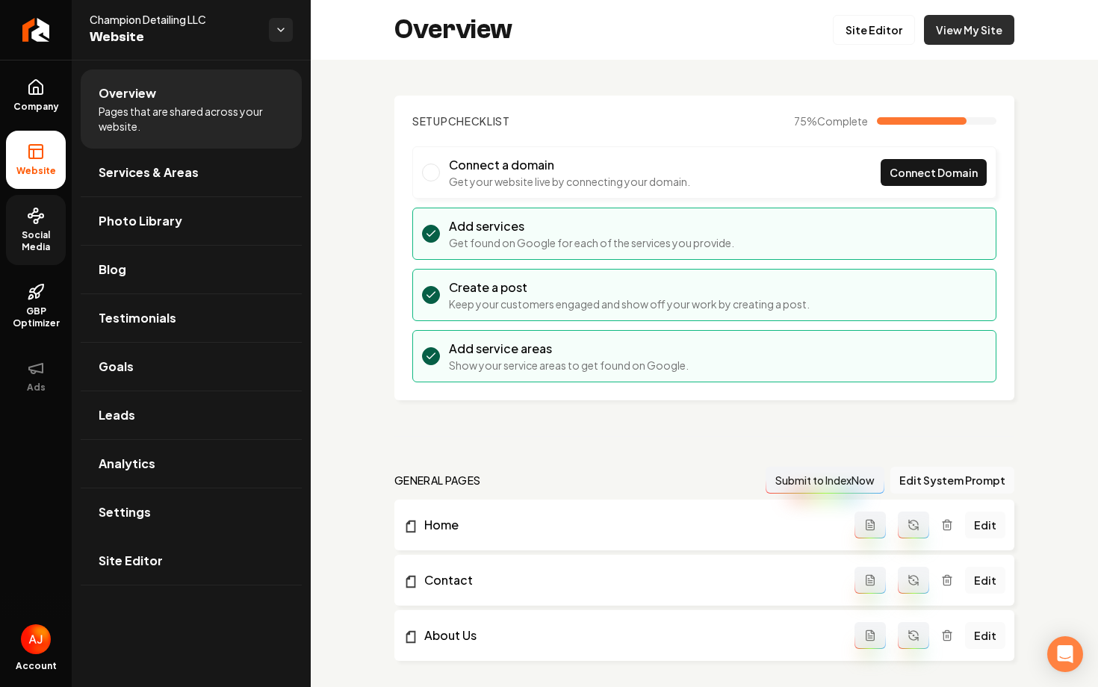
click at [964, 26] on link "View My Site" at bounding box center [969, 30] width 90 height 30
click at [22, 86] on link "Company" at bounding box center [36, 95] width 60 height 58
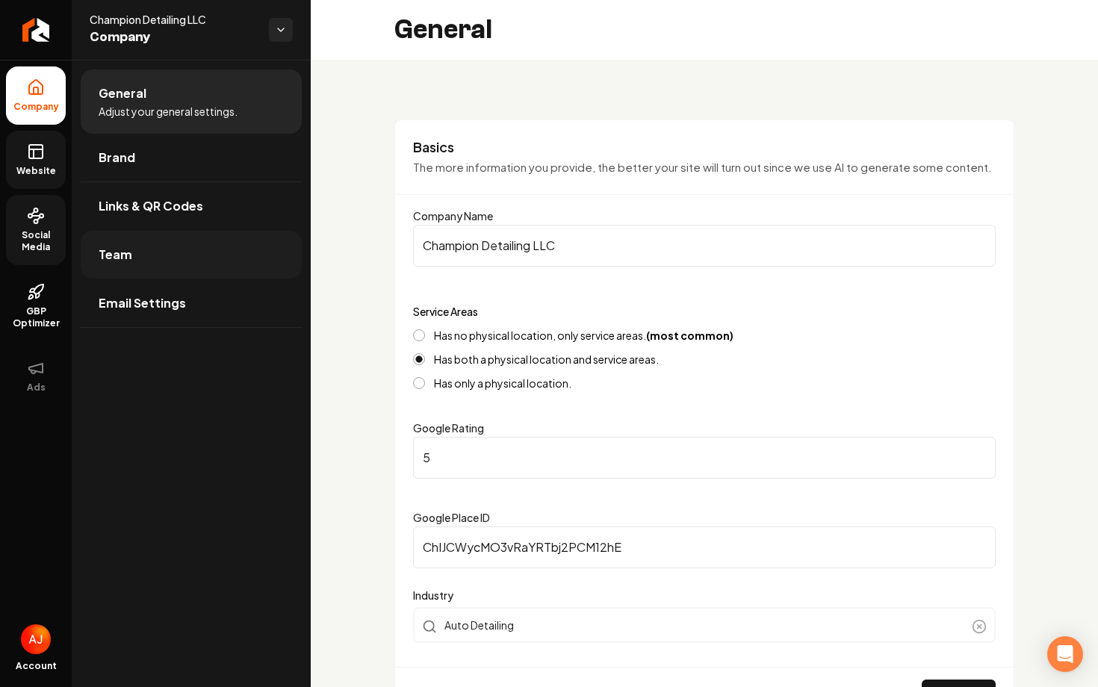
click at [122, 246] on span "Team" at bounding box center [116, 255] width 34 height 18
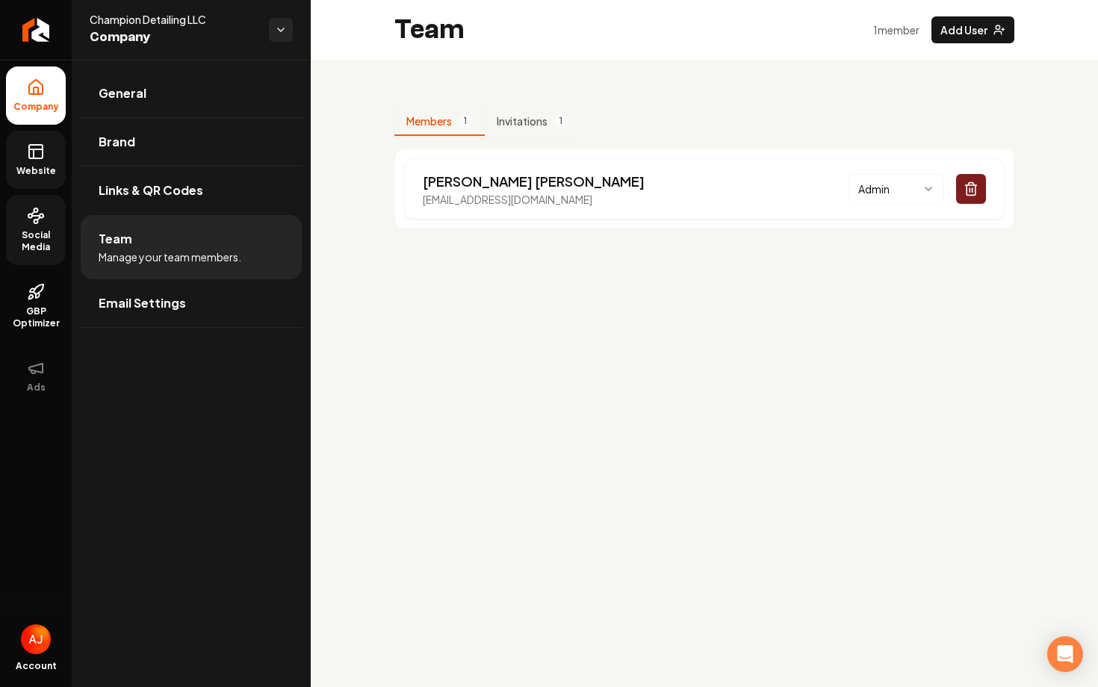
click at [37, 168] on span "Website" at bounding box center [36, 171] width 52 height 12
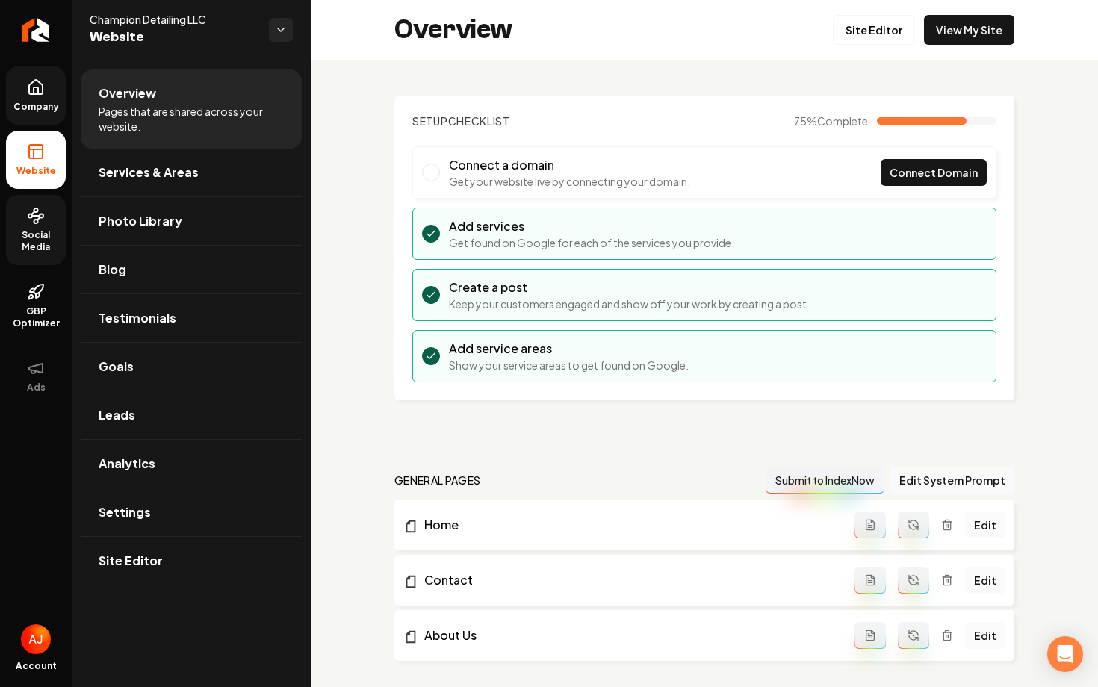
click at [36, 109] on span "Company" at bounding box center [36, 107] width 58 height 12
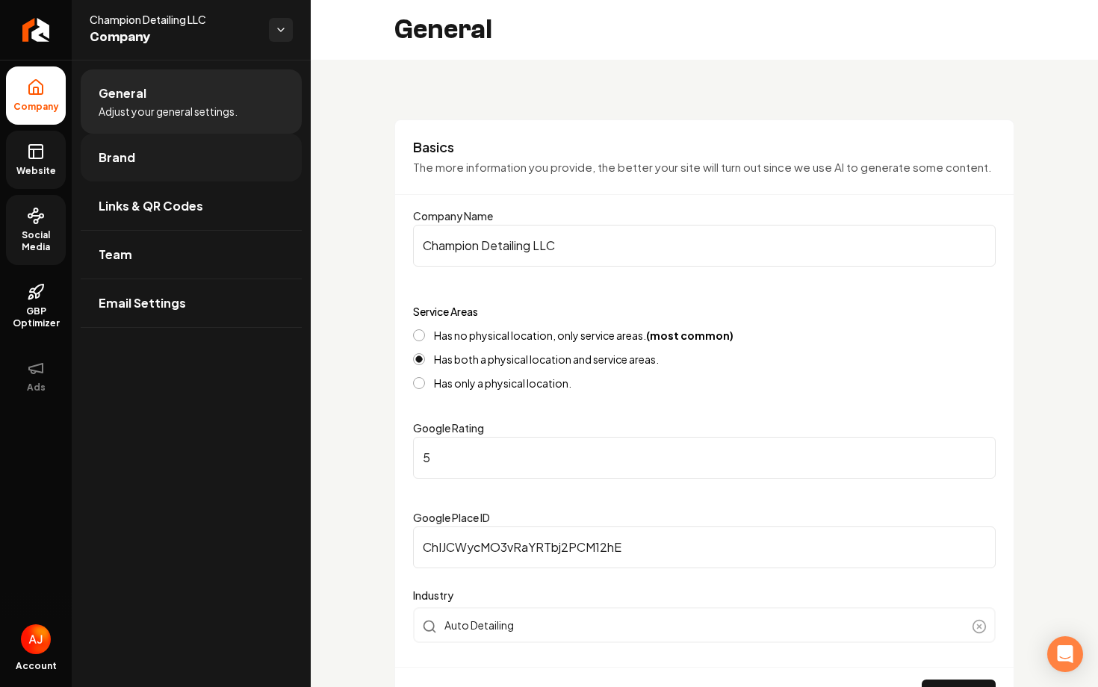
click at [172, 160] on link "Brand" at bounding box center [191, 158] width 221 height 48
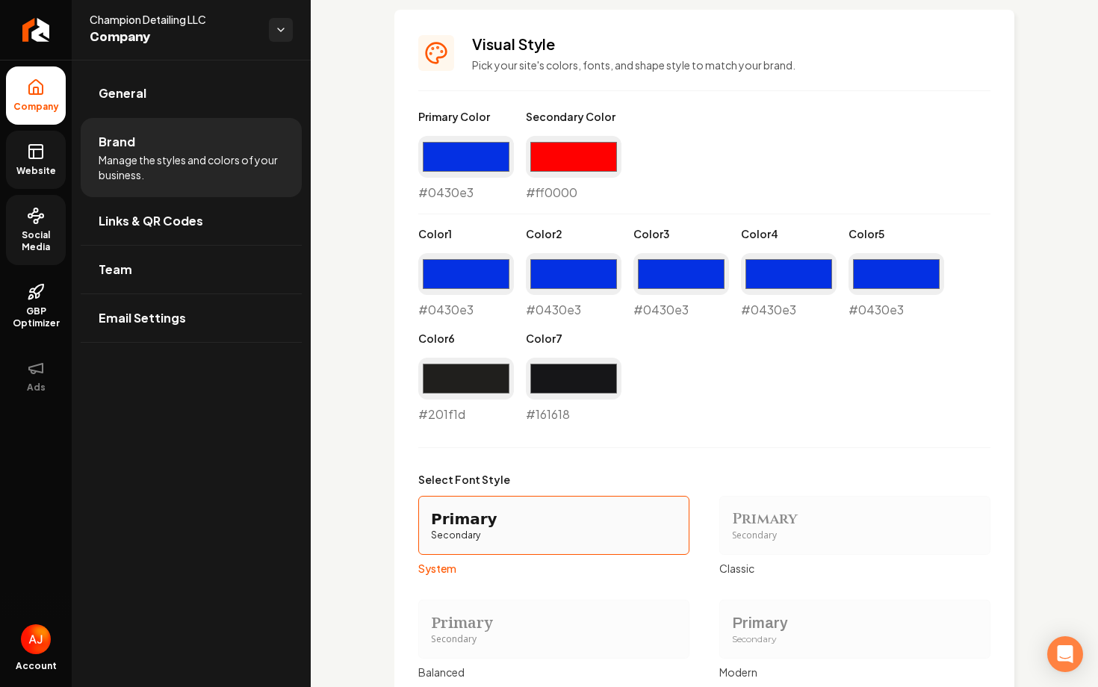
scroll to position [1139, 0]
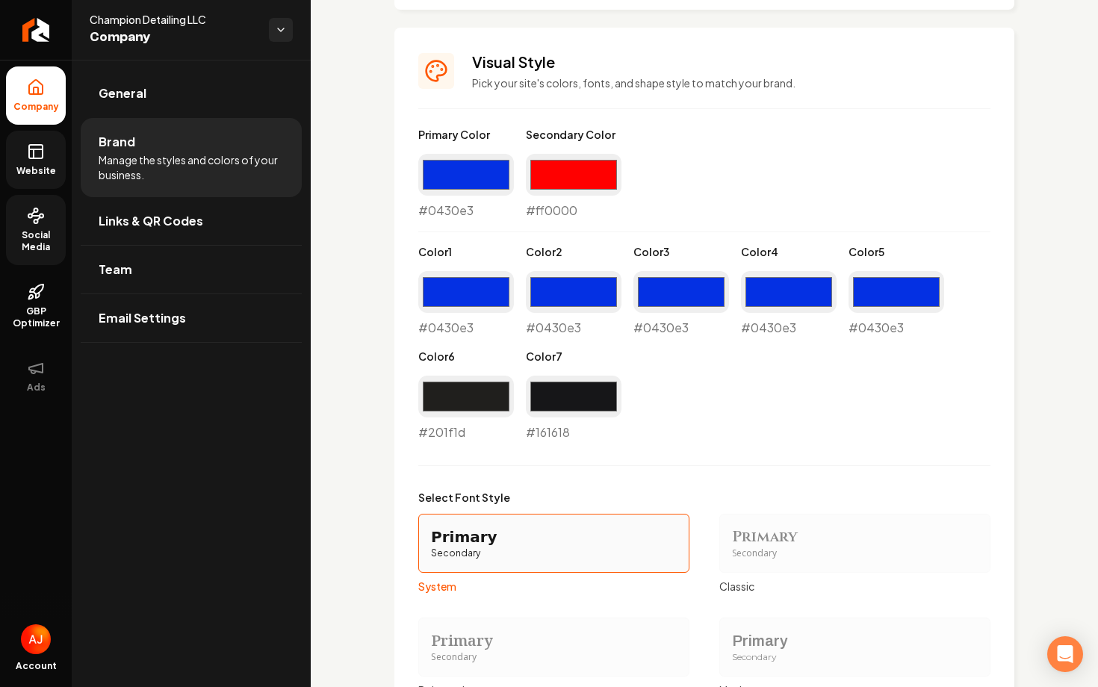
click at [34, 162] on link "Website" at bounding box center [36, 160] width 60 height 58
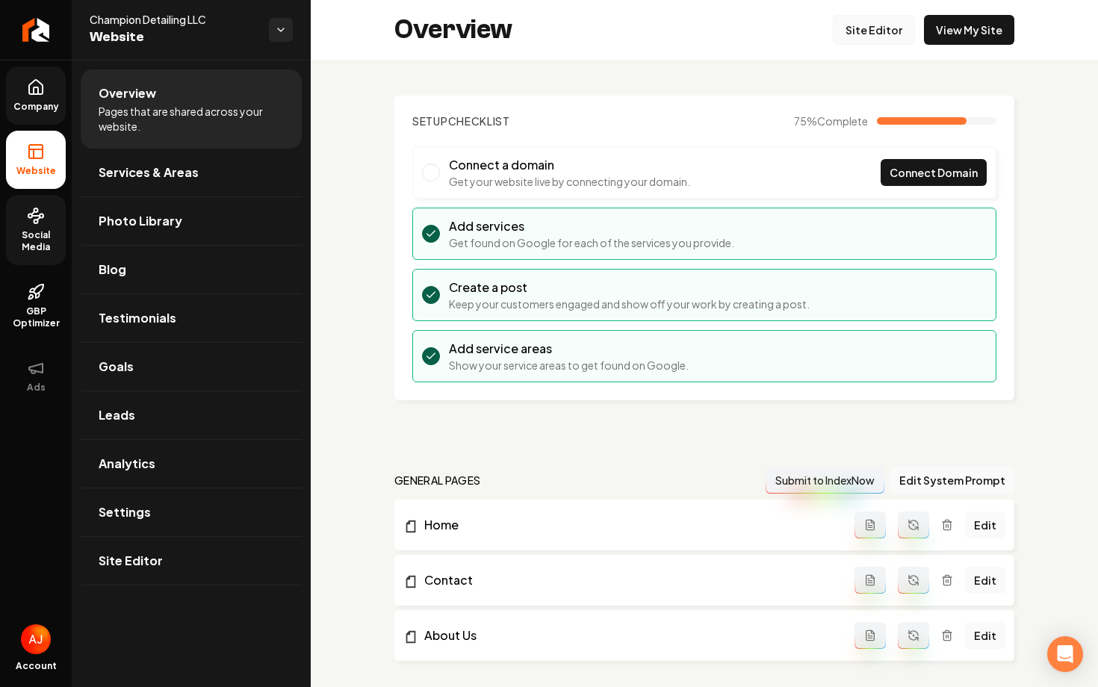
click at [875, 31] on link "Site Editor" at bounding box center [874, 30] width 82 height 30
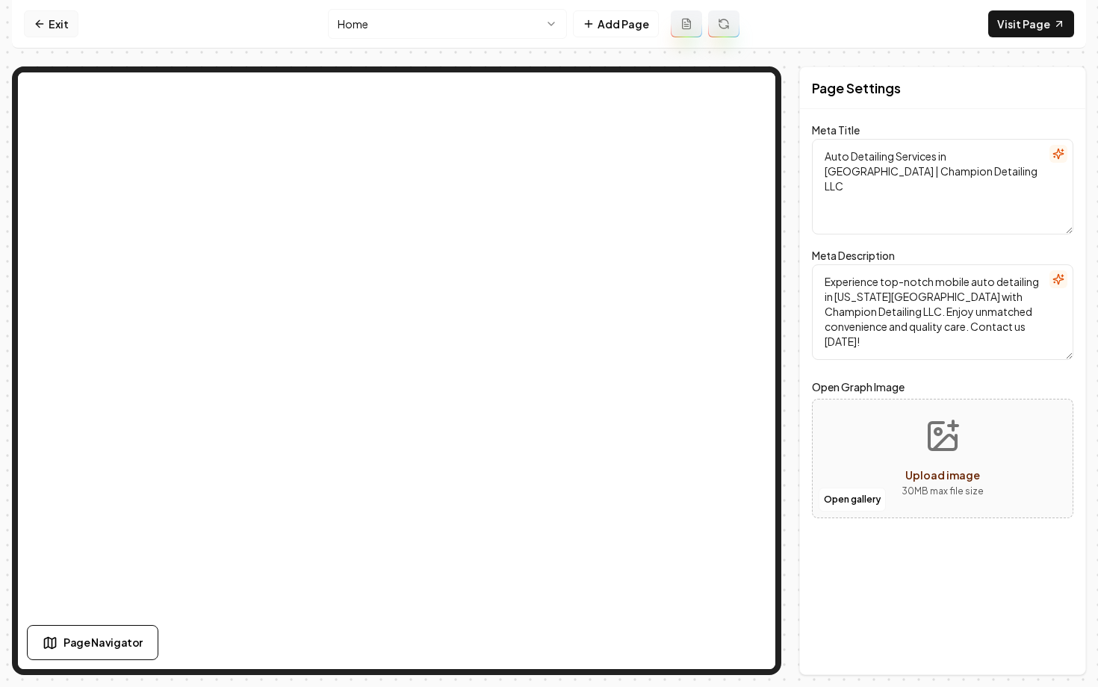
click at [54, 19] on link "Exit" at bounding box center [51, 23] width 55 height 27
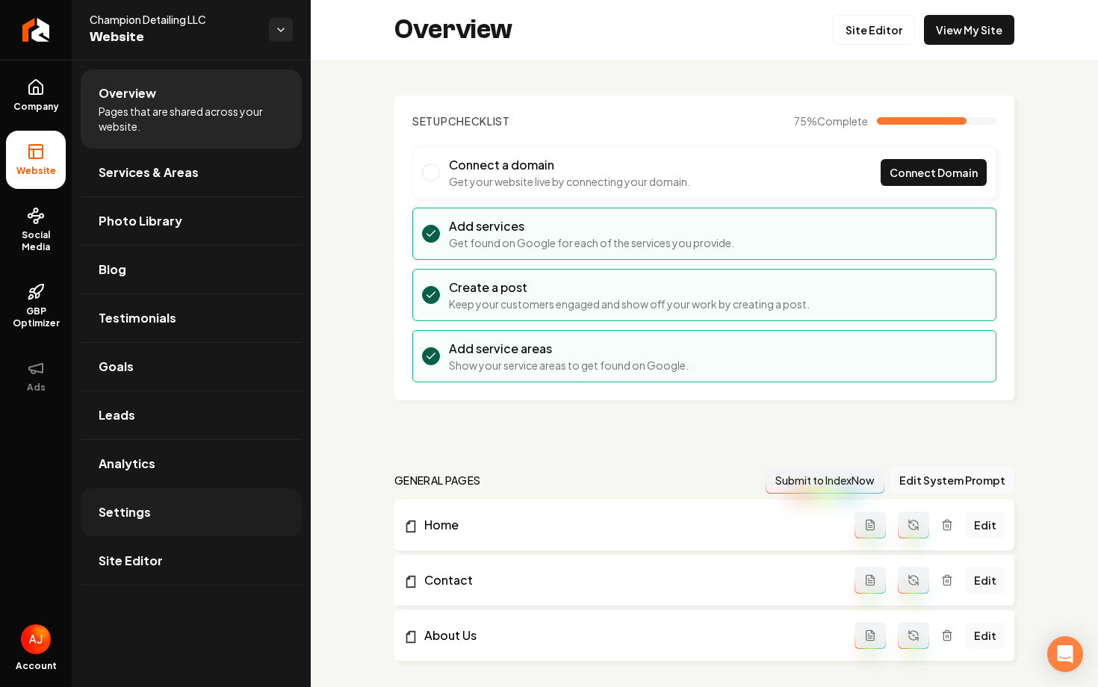
click at [163, 508] on link "Settings" at bounding box center [191, 512] width 221 height 48
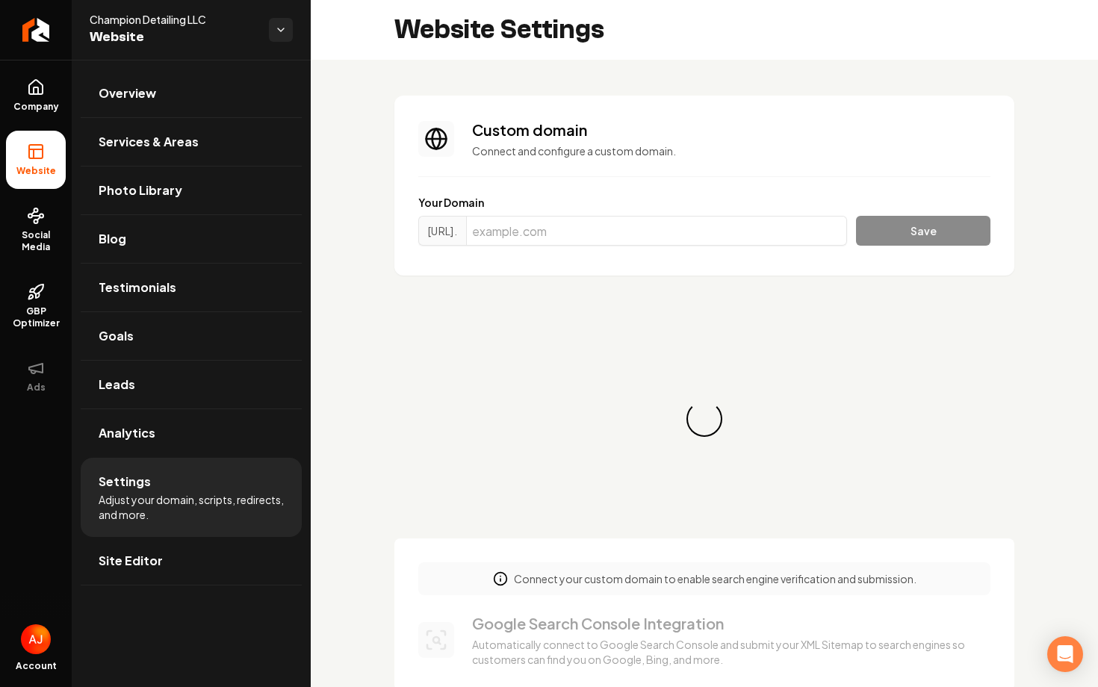
scroll to position [94, 0]
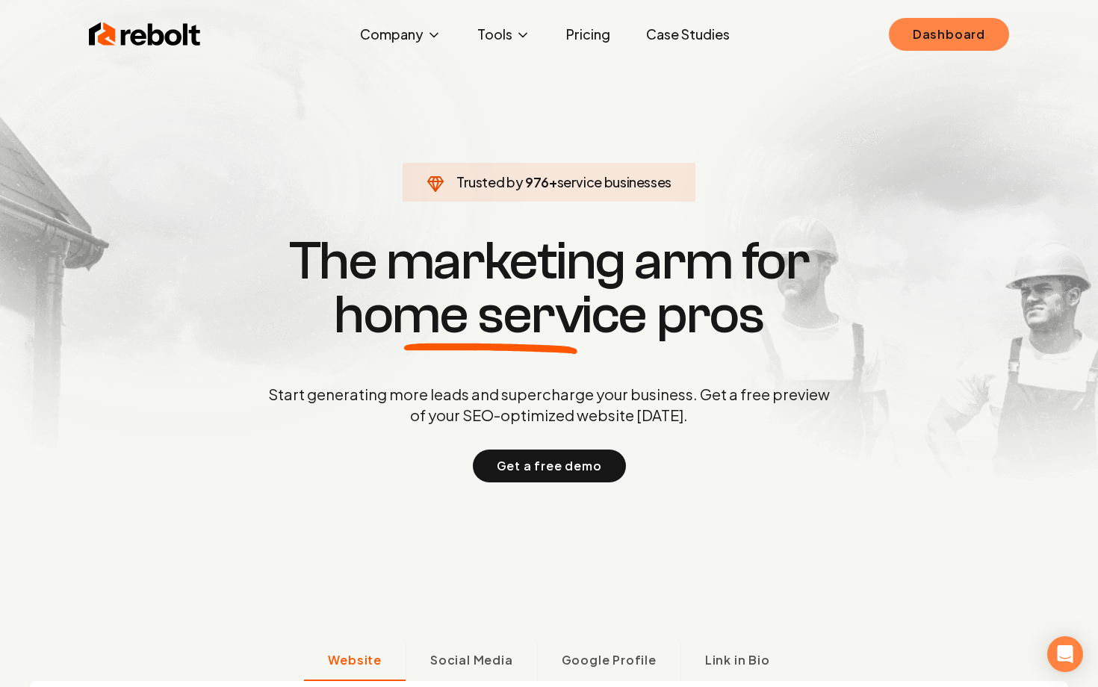
click at [917, 34] on link "Dashboard" at bounding box center [949, 34] width 120 height 33
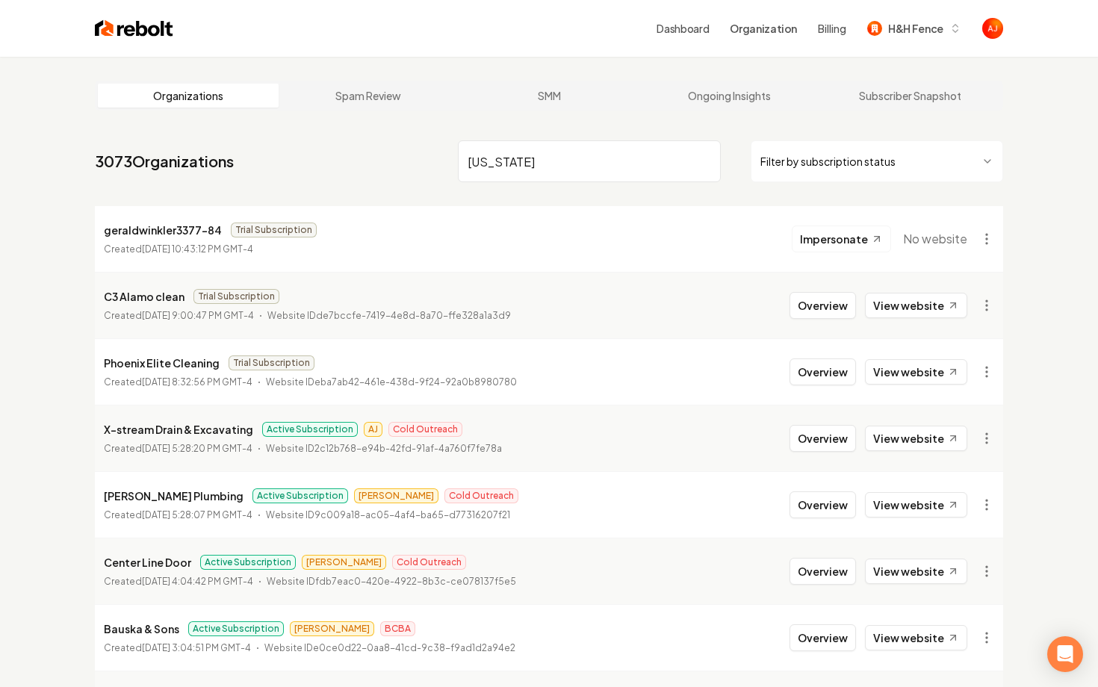
type input "[US_STATE]"
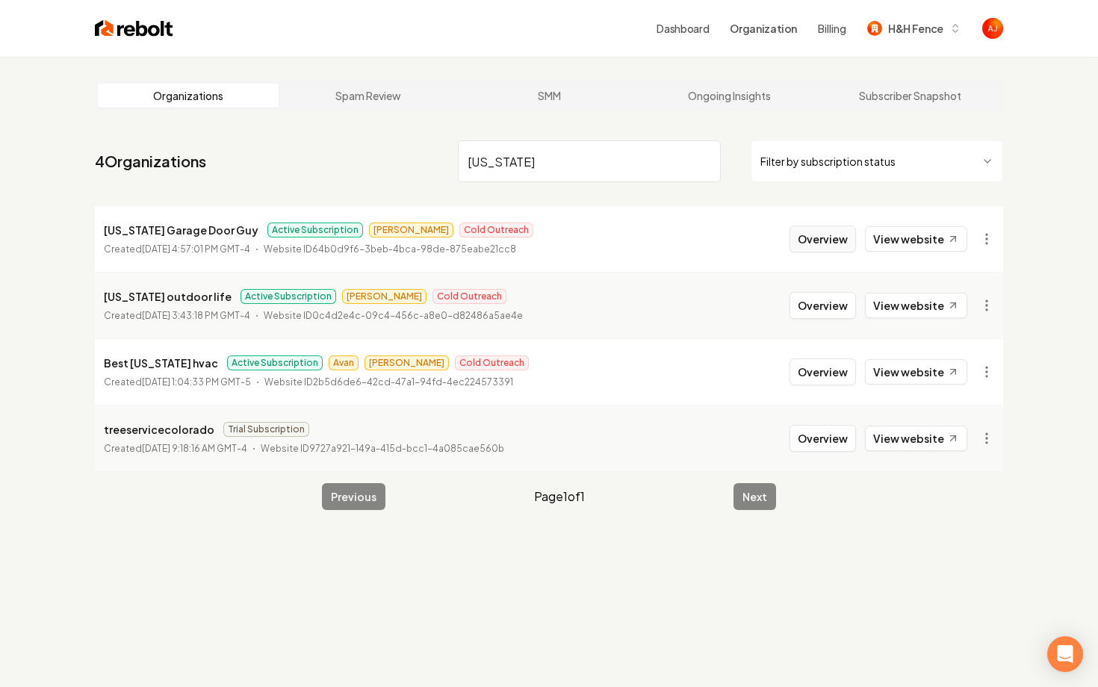
click at [809, 243] on button "Overview" at bounding box center [822, 239] width 66 height 27
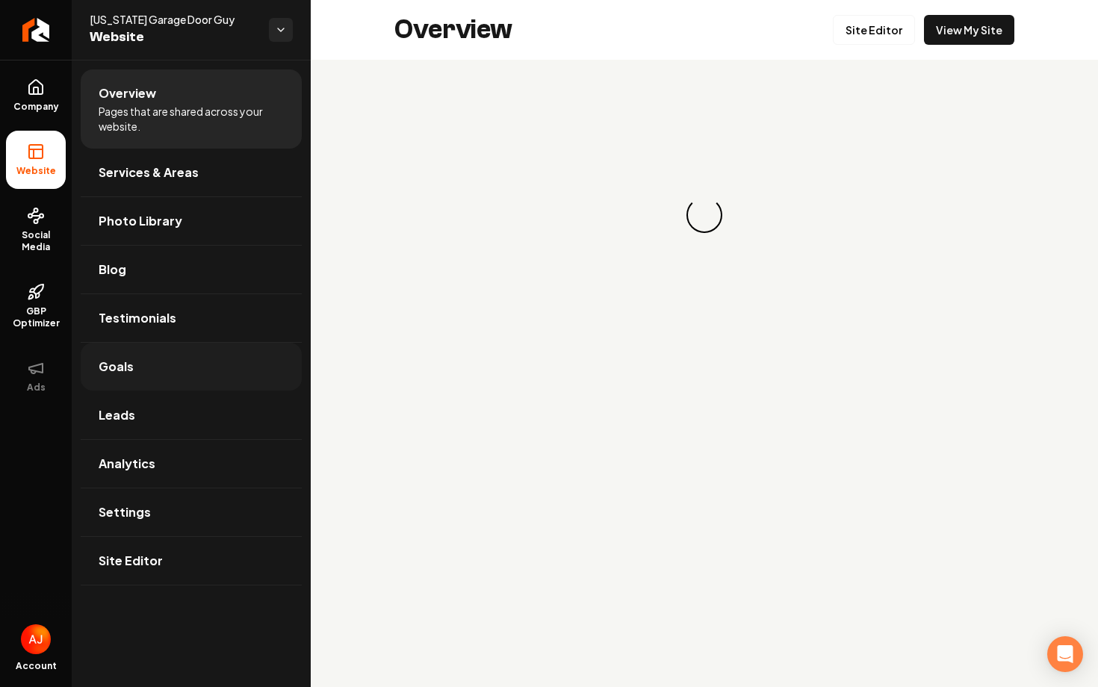
click at [133, 375] on link "Goals" at bounding box center [191, 367] width 221 height 48
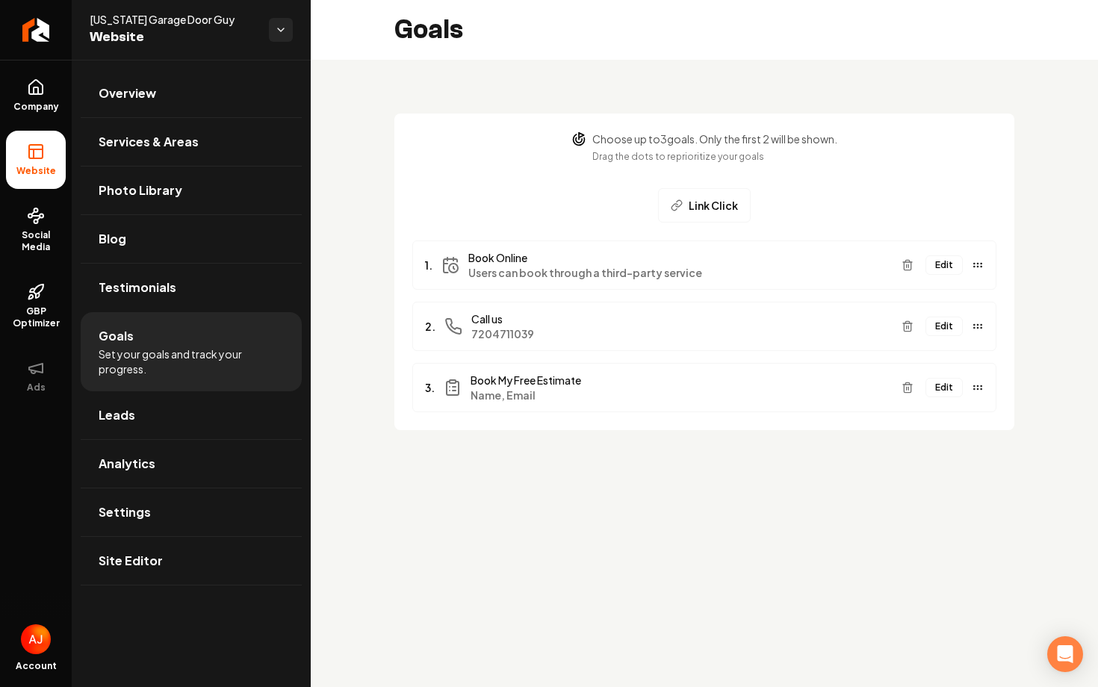
click at [943, 267] on button "Edit" at bounding box center [943, 264] width 37 height 19
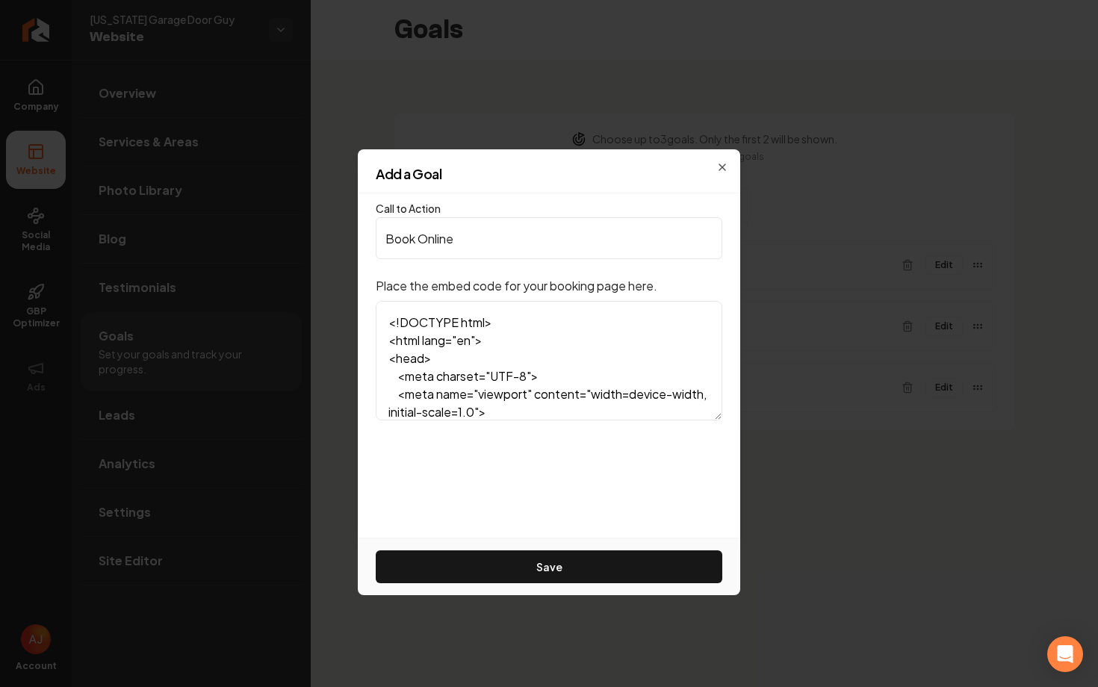
click at [549, 409] on textarea "<!DOCTYPE html> <html lang="en"> <head> <meta charset="UTF-8"> <meta name="view…" at bounding box center [549, 360] width 347 height 119
click at [721, 167] on h2 "Add a Goal" at bounding box center [549, 173] width 347 height 13
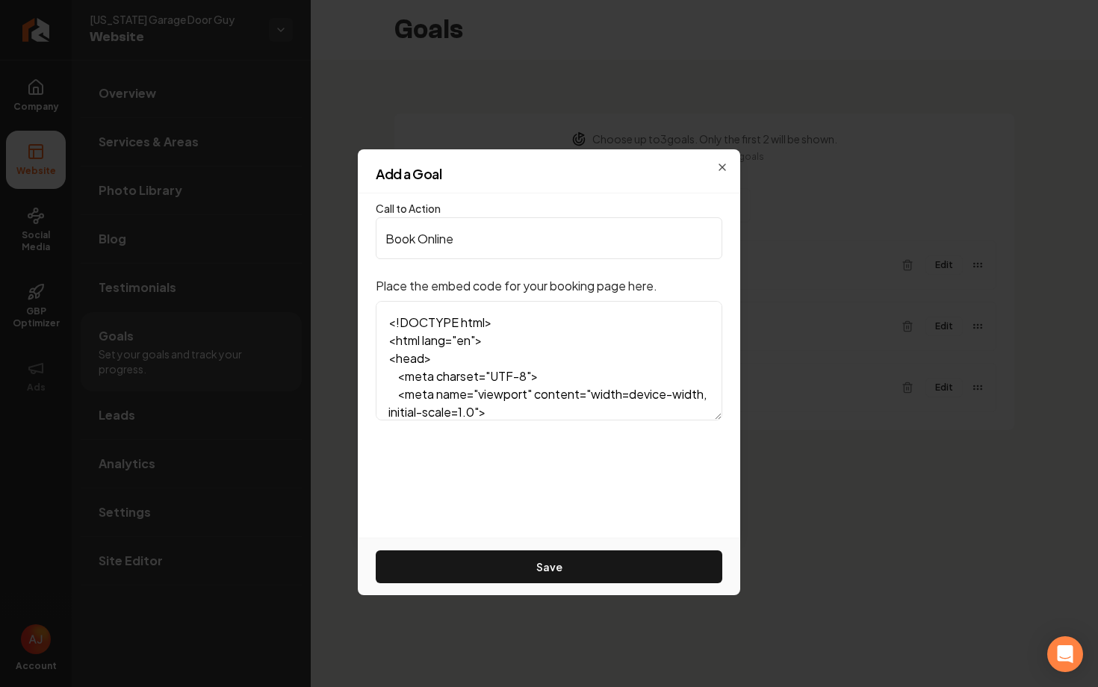
click at [721, 167] on h2 "Add a Goal" at bounding box center [549, 173] width 347 height 13
click at [724, 168] on div "Add a Goal" at bounding box center [549, 180] width 382 height 26
click at [723, 166] on icon "button" at bounding box center [722, 167] width 6 height 6
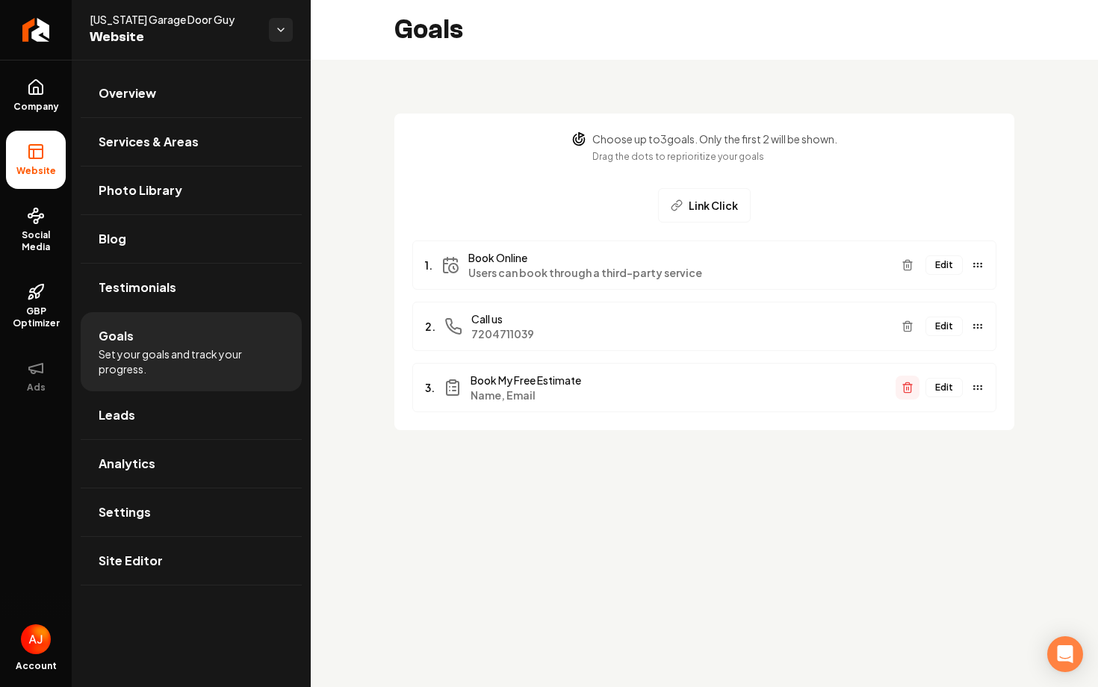
click at [910, 389] on icon "Main content area" at bounding box center [907, 389] width 7 height 8
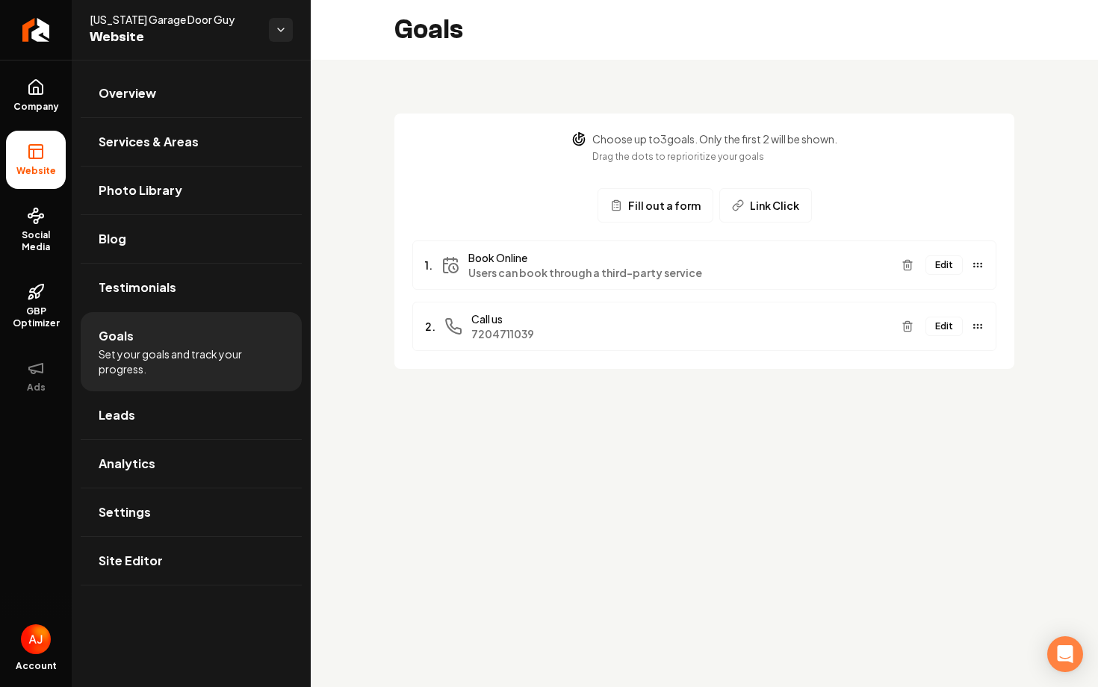
click at [762, 212] on span "Link Click" at bounding box center [774, 205] width 49 height 15
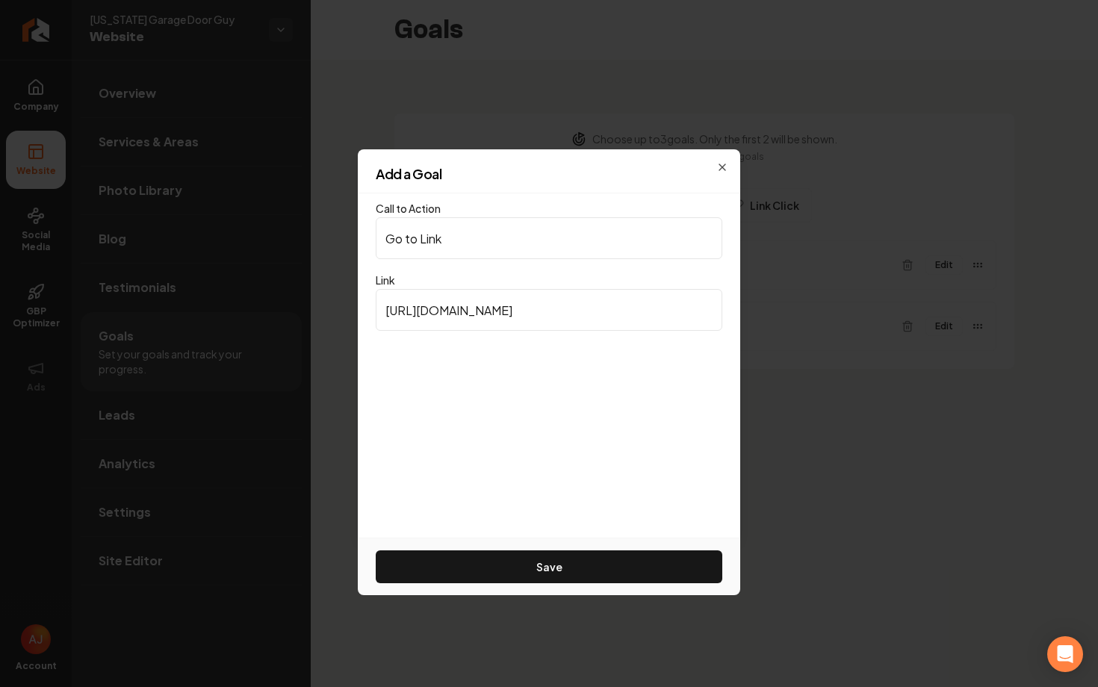
drag, startPoint x: 622, startPoint y: 308, endPoint x: 196, endPoint y: 337, distance: 427.4
click at [196, 337] on body "Company Website Social Media GBP Optimizer Ads Account Colorado Garage Door Guy…" at bounding box center [549, 343] width 1098 height 687
paste input "book.housecallpro.com/book/Colorado-Garage-Door-Guy/3946f752a8e748c8b1679a057cd…"
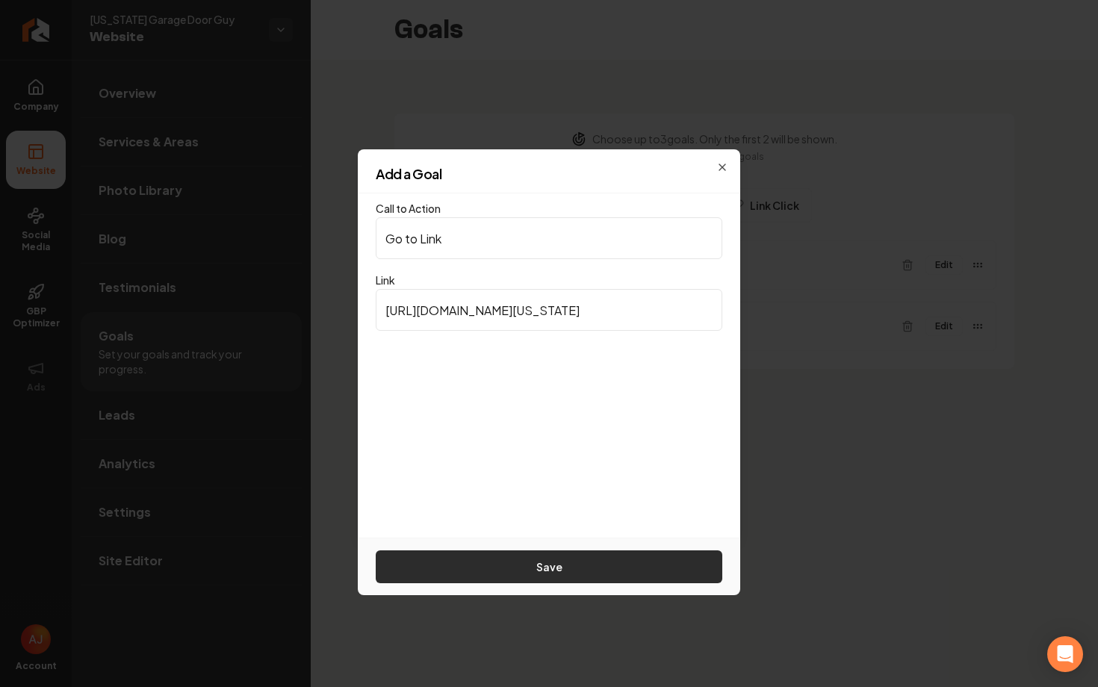
type input "https://book.housecallpro.com/book/Colorado-Garage-Door-Guy/3946f752a8e748c8b16…"
click at [488, 559] on button "Save" at bounding box center [549, 566] width 347 height 33
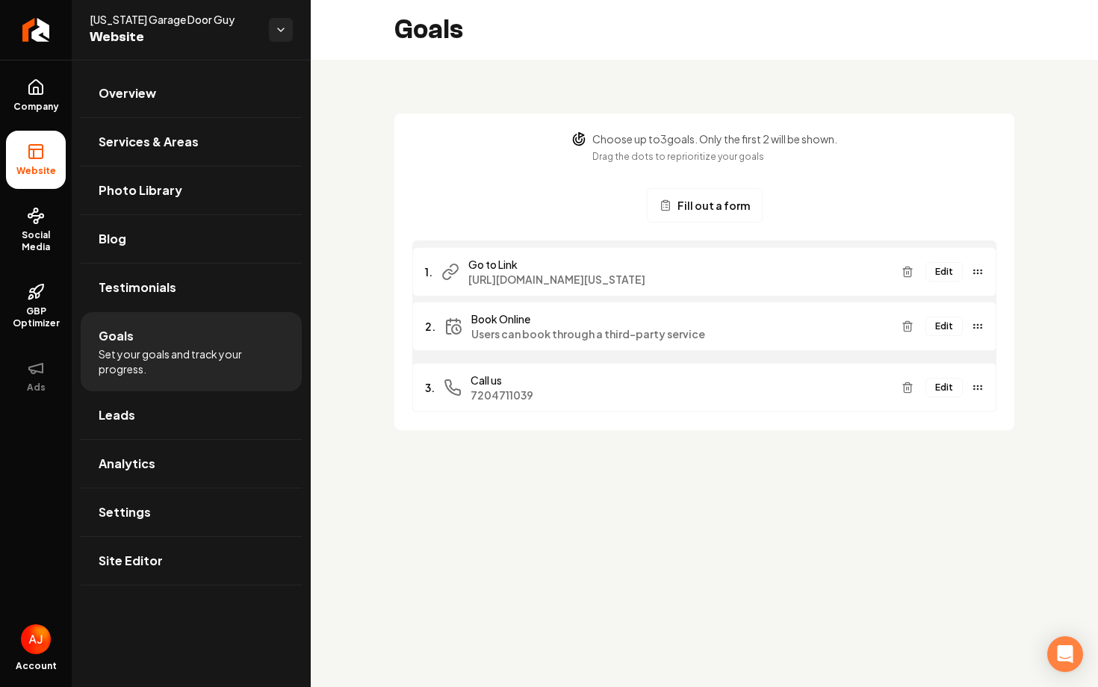
click at [932, 273] on div "Edit" at bounding box center [939, 272] width 88 height 24
click at [978, 333] on div "1. Go to Link https://book.housecallpro.com/book/Colorado-Garage-Door-Guy/3946f…" at bounding box center [704, 326] width 584 height 172
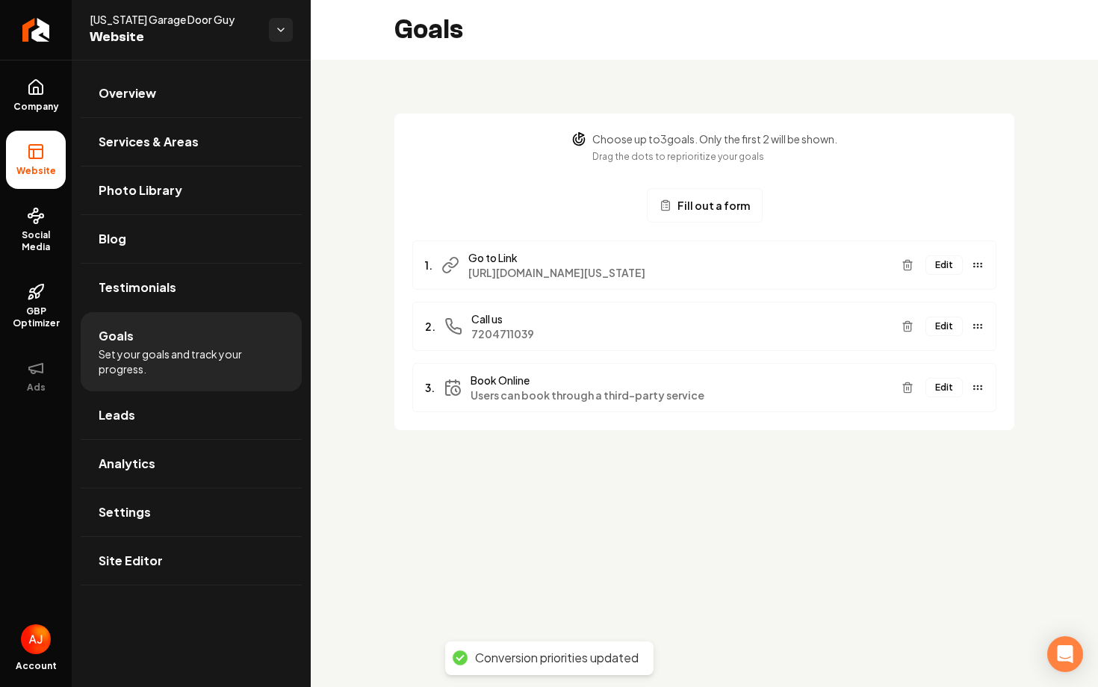
click at [951, 267] on button "Edit" at bounding box center [943, 264] width 37 height 19
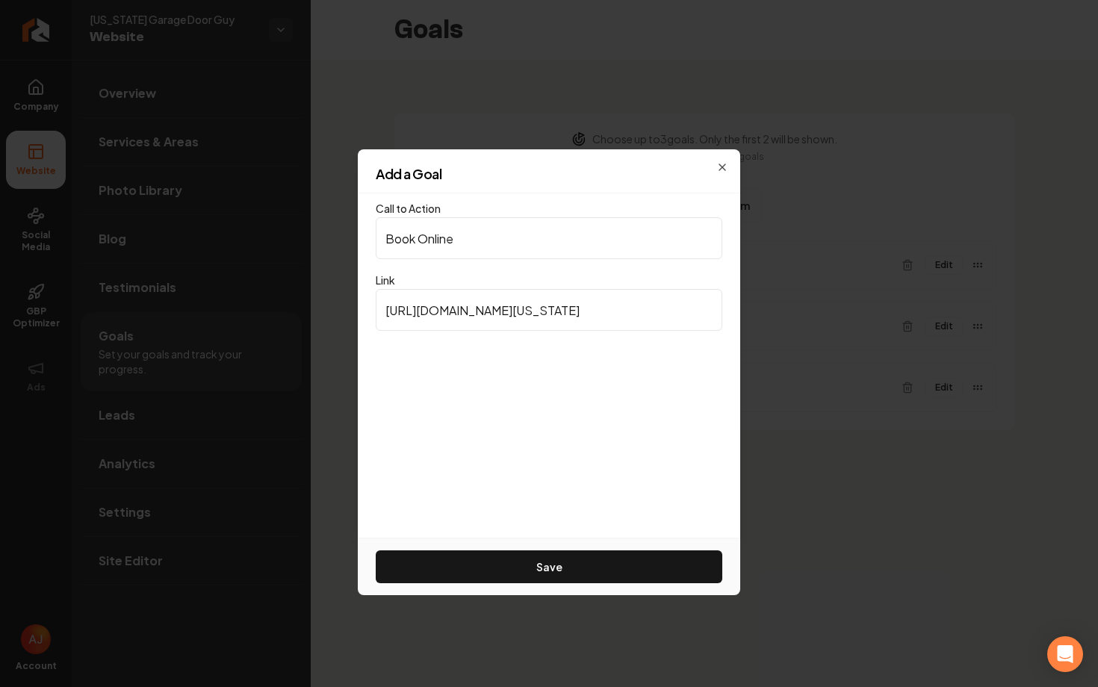
type input "Book Online"
click at [376, 550] on button "Save" at bounding box center [549, 566] width 347 height 33
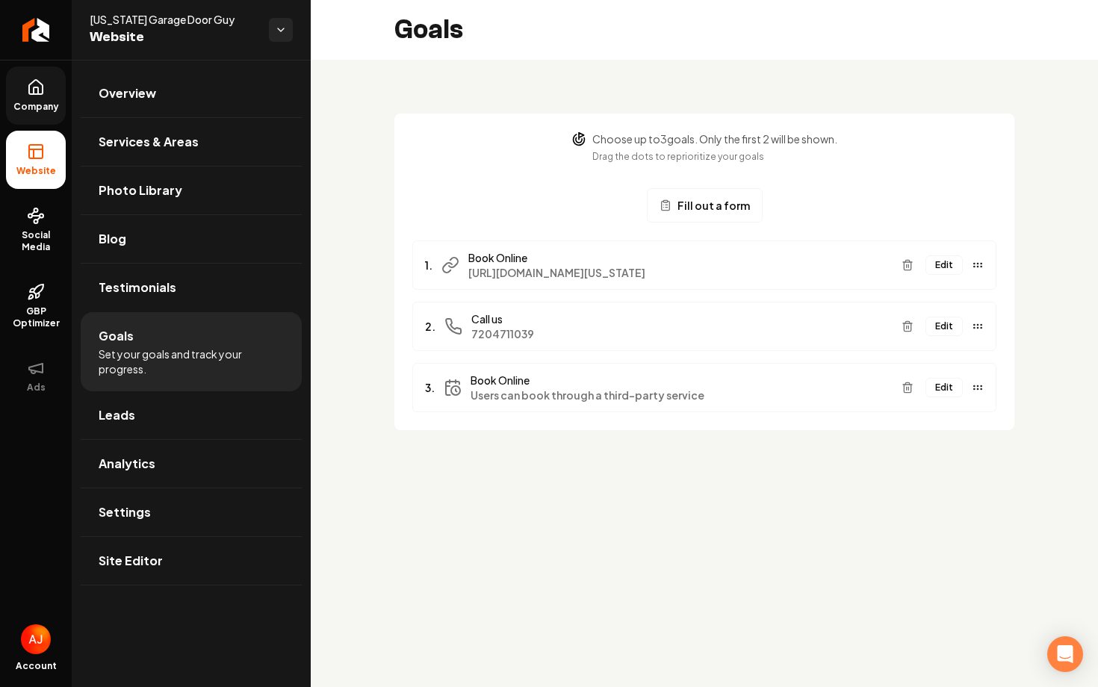
click at [44, 87] on icon at bounding box center [36, 87] width 18 height 18
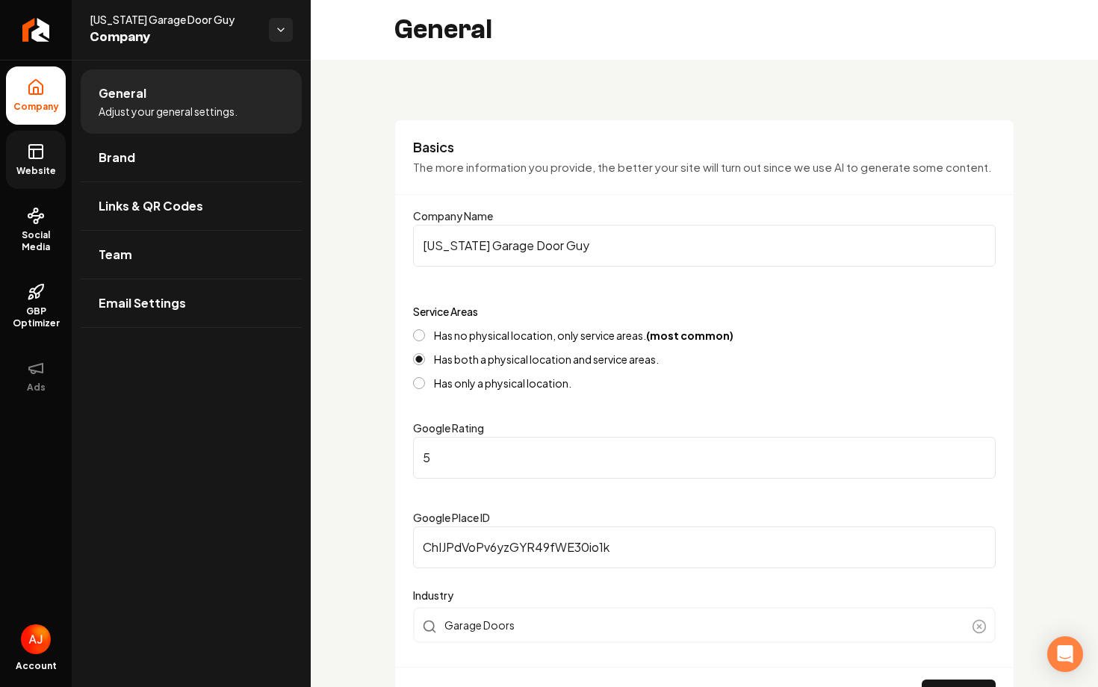
click at [60, 181] on link "Website" at bounding box center [36, 160] width 60 height 58
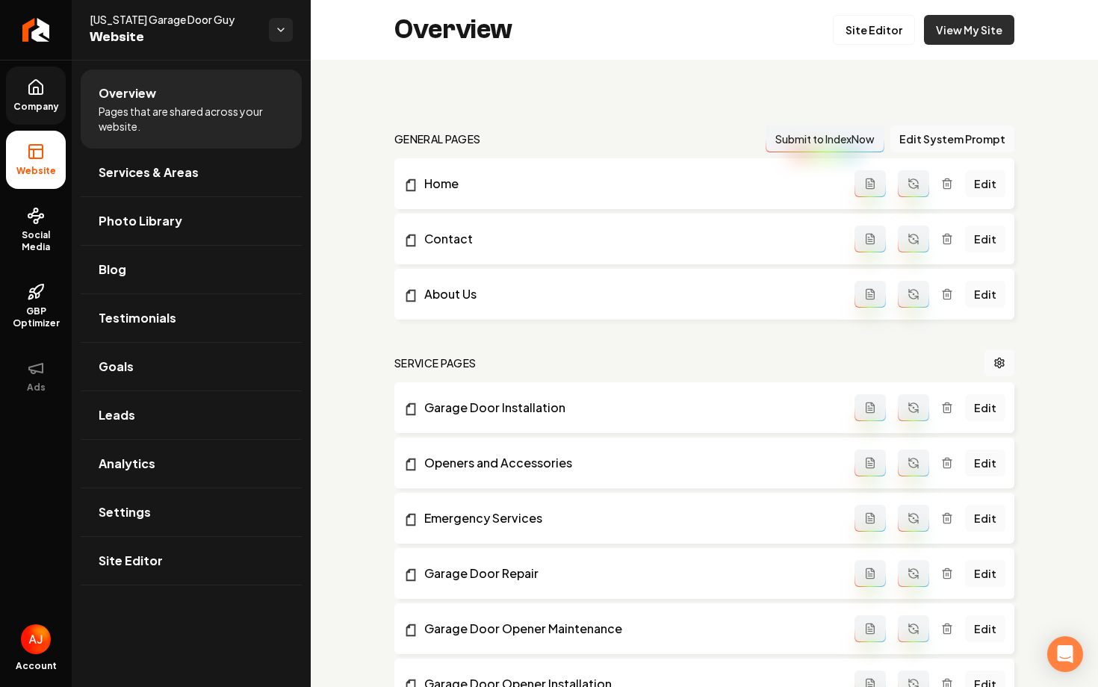
click at [969, 31] on link "View My Site" at bounding box center [969, 30] width 90 height 30
click at [176, 362] on link "Goals" at bounding box center [191, 367] width 221 height 48
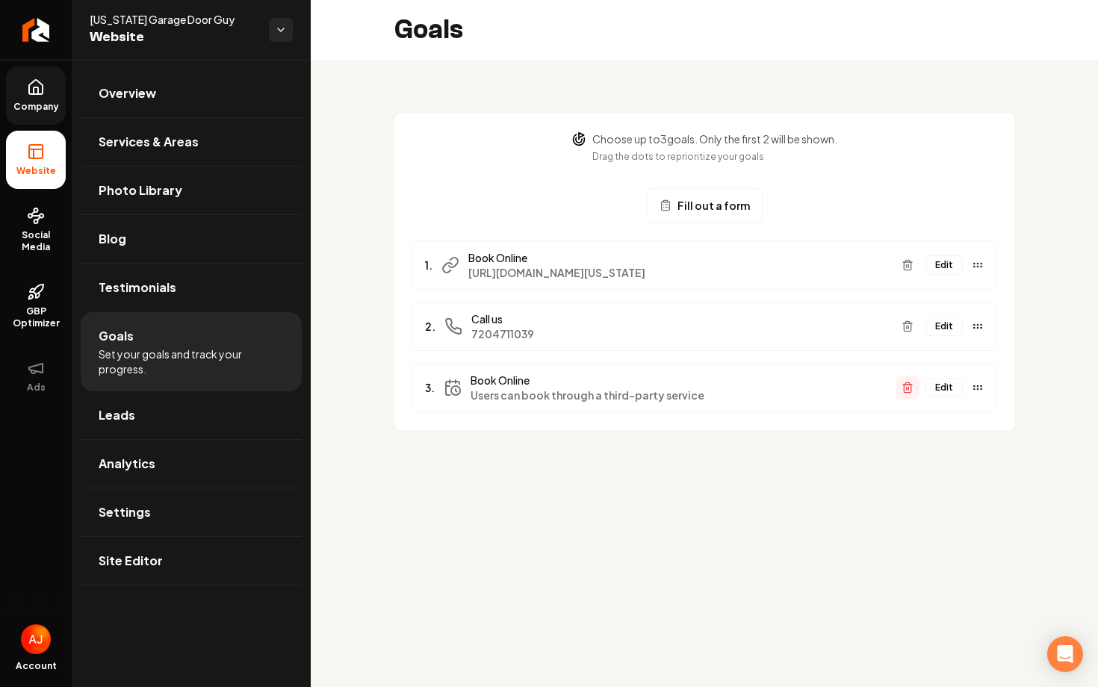
click at [905, 390] on icon "Main content area" at bounding box center [907, 388] width 12 height 12
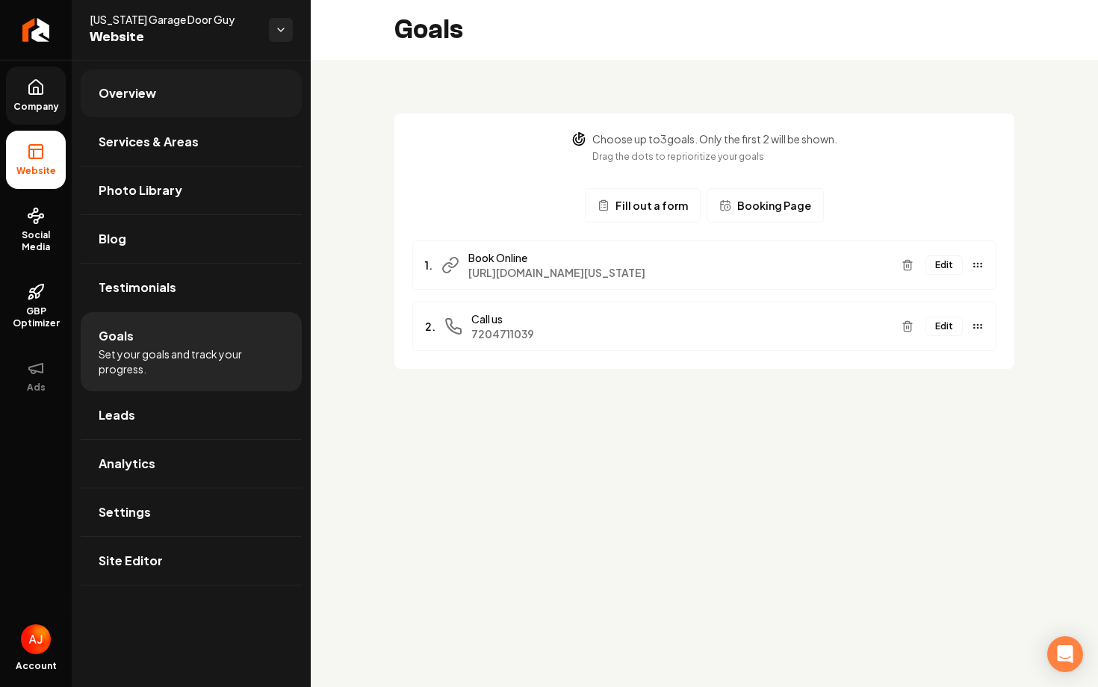
click at [155, 109] on link "Overview" at bounding box center [191, 93] width 221 height 48
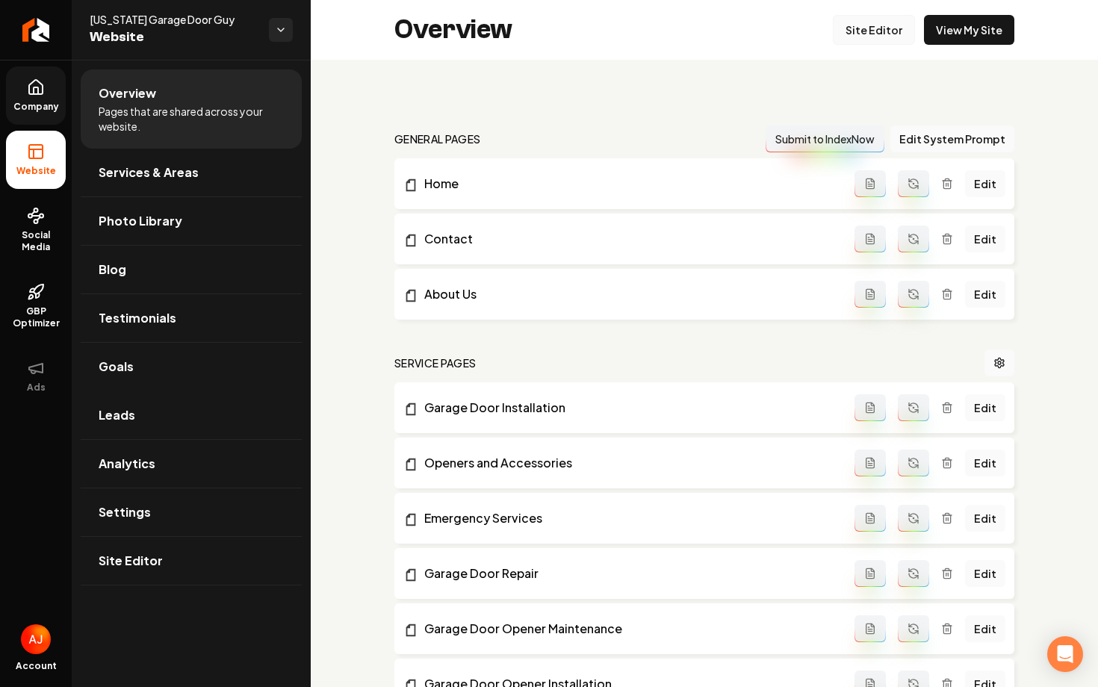
click at [886, 41] on link "Site Editor" at bounding box center [874, 30] width 82 height 30
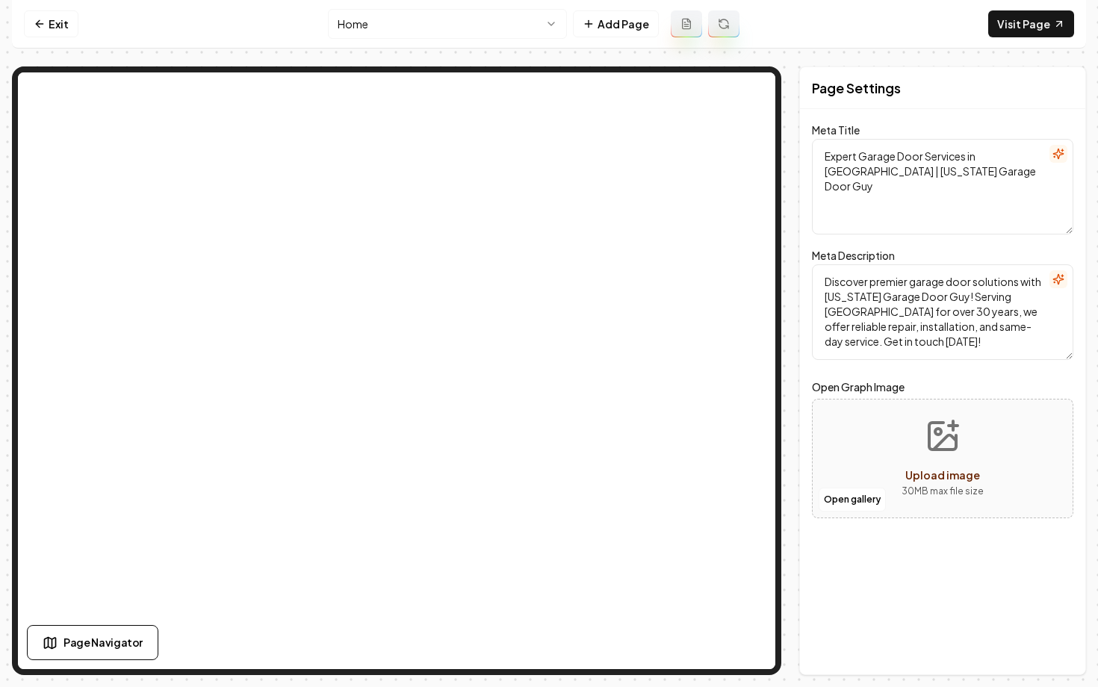
click at [467, 20] on html "Computer Required This feature is only available on a computer. Please switch t…" at bounding box center [549, 343] width 1098 height 687
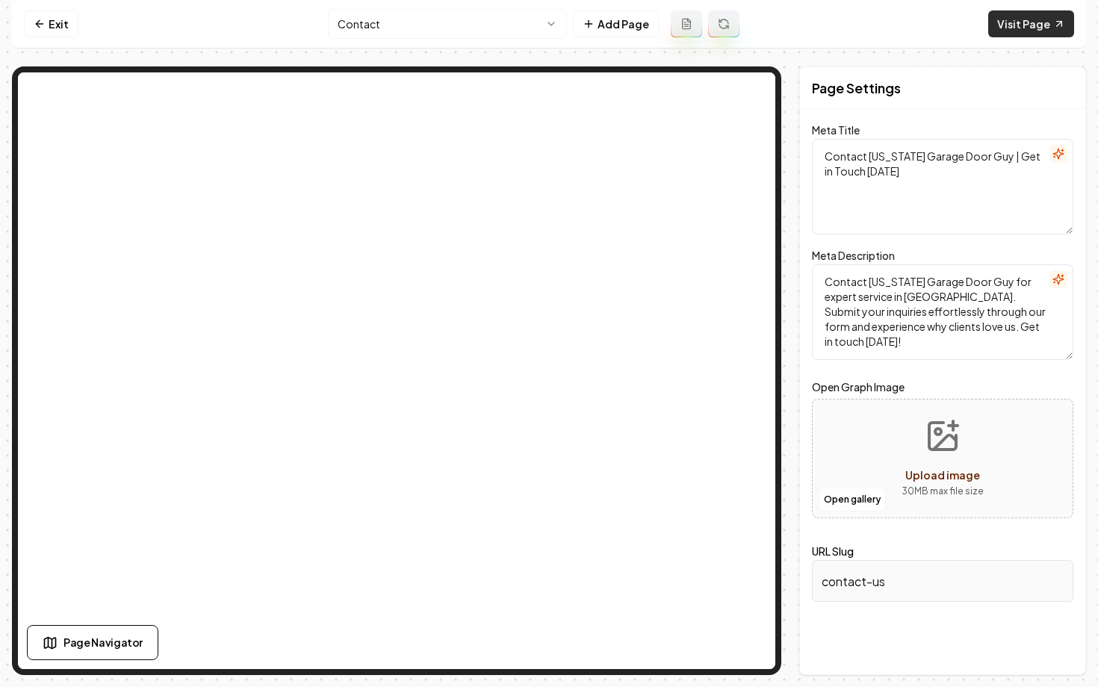
click at [1009, 33] on link "Visit Page" at bounding box center [1031, 23] width 86 height 27
click at [40, 24] on icon at bounding box center [39, 24] width 7 height 0
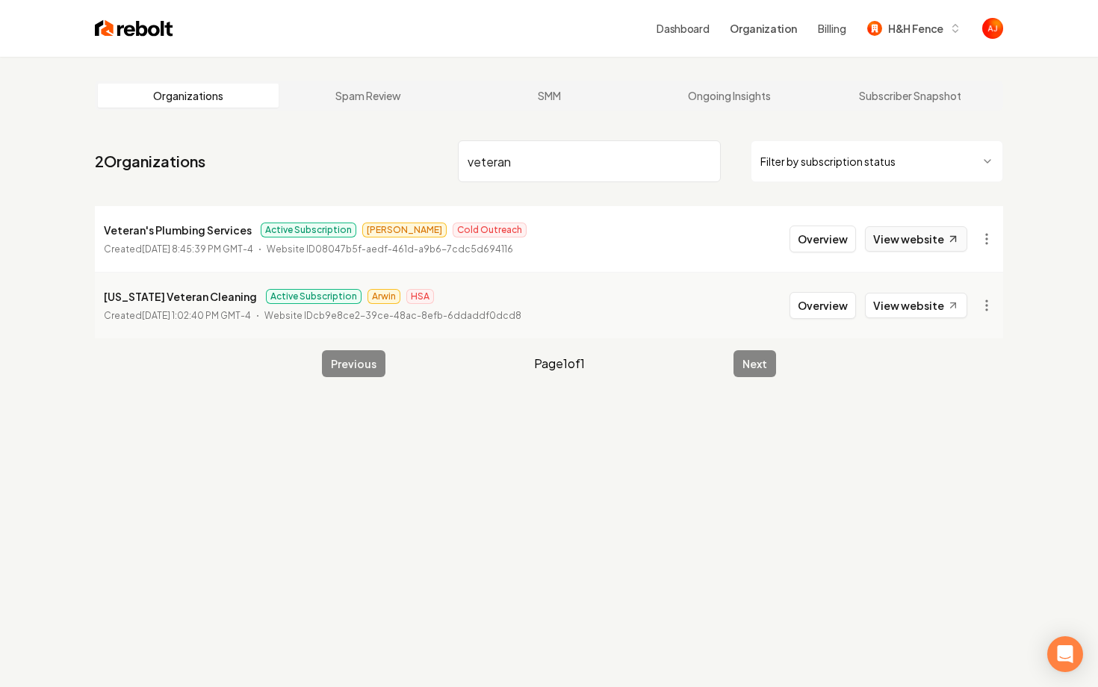
type input "veteran"
click at [897, 246] on link "View website" at bounding box center [916, 238] width 102 height 25
click at [836, 236] on button "Overview" at bounding box center [822, 239] width 66 height 27
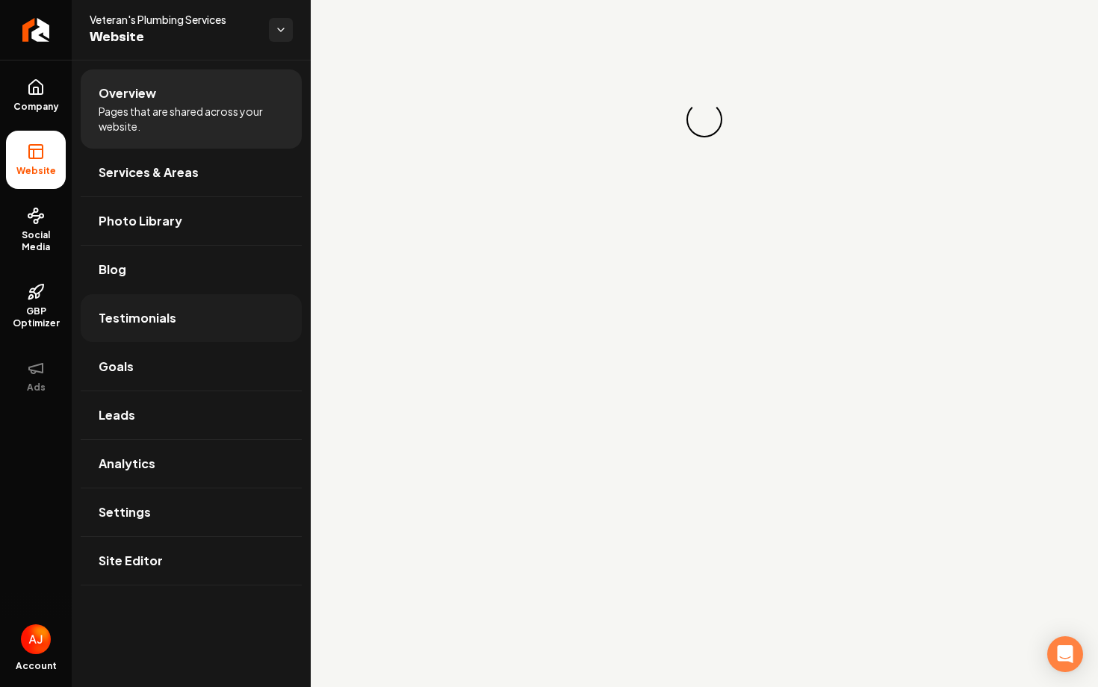
click at [159, 302] on link "Testimonials" at bounding box center [191, 318] width 221 height 48
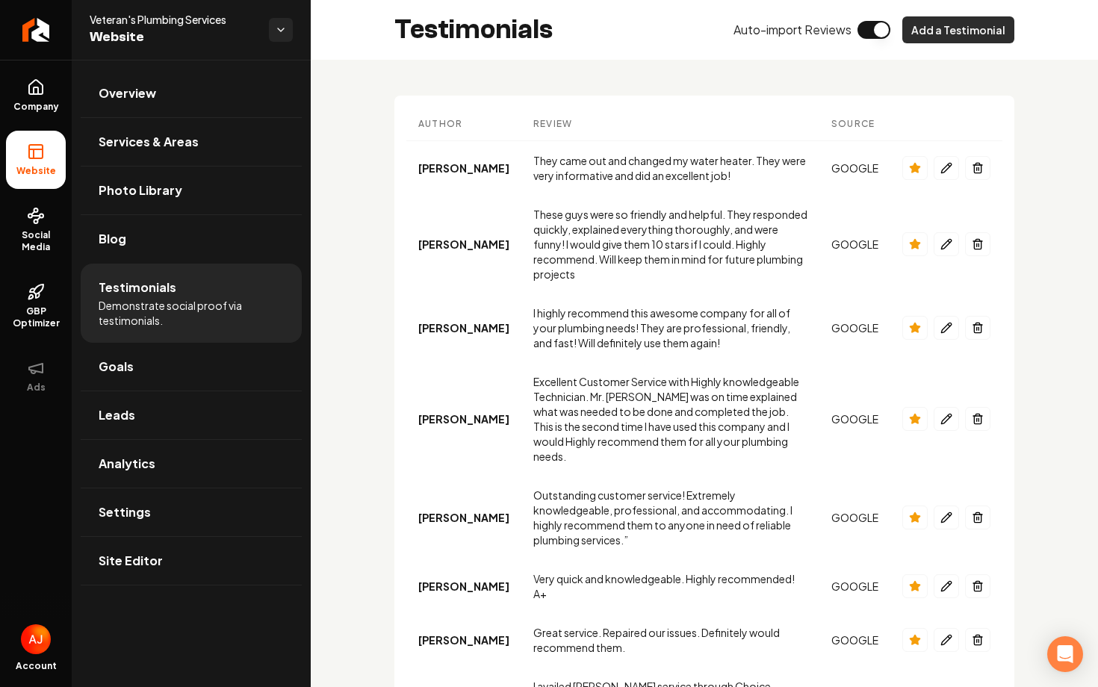
click at [951, 30] on button "Add a Testimonial" at bounding box center [958, 29] width 112 height 27
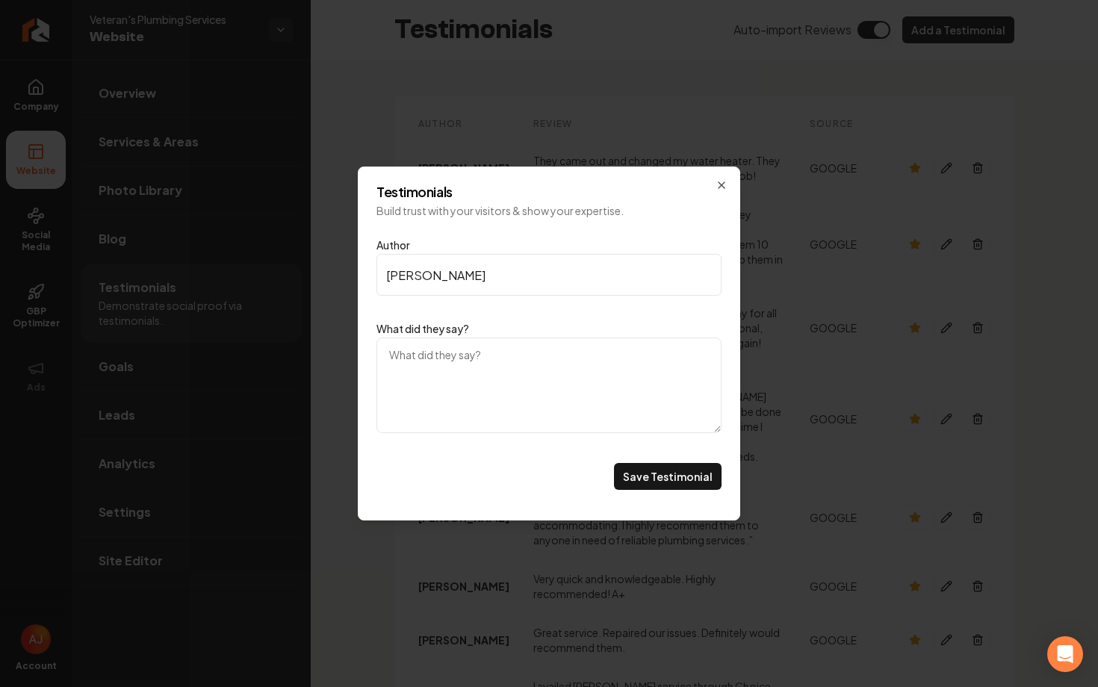
type input "Regina P."
click at [532, 414] on textarea "What did they say?" at bounding box center [548, 386] width 345 height 96
click at [727, 186] on icon "Main content area" at bounding box center [721, 185] width 12 height 12
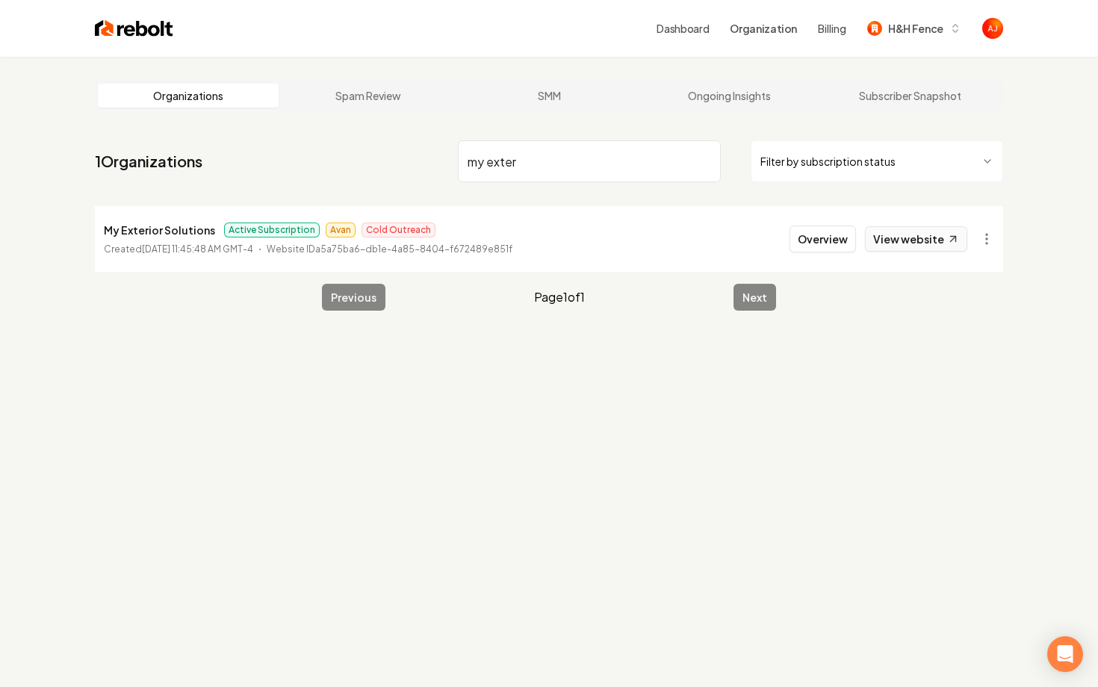
type input "my exter"
click at [886, 240] on link "View website" at bounding box center [916, 238] width 102 height 25
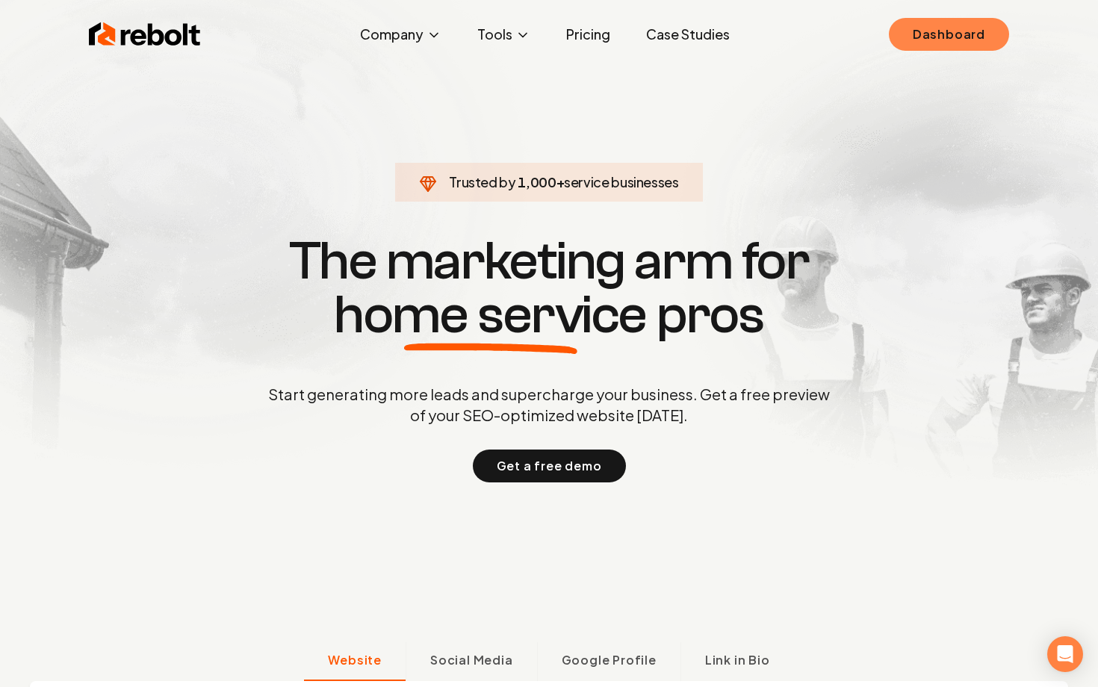
click at [921, 41] on link "Dashboard" at bounding box center [949, 34] width 120 height 33
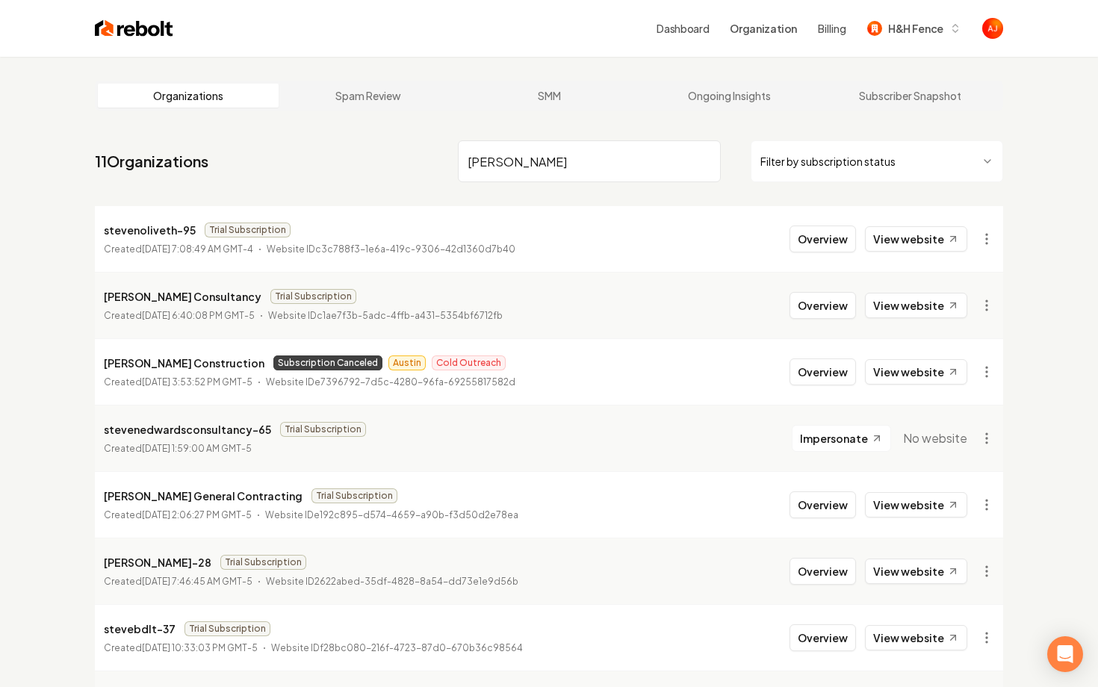
drag, startPoint x: 549, startPoint y: 167, endPoint x: 352, endPoint y: 167, distance: 197.2
click at [352, 167] on nav "11 Organizations [PERSON_NAME] Filter by subscription status" at bounding box center [549, 167] width 908 height 66
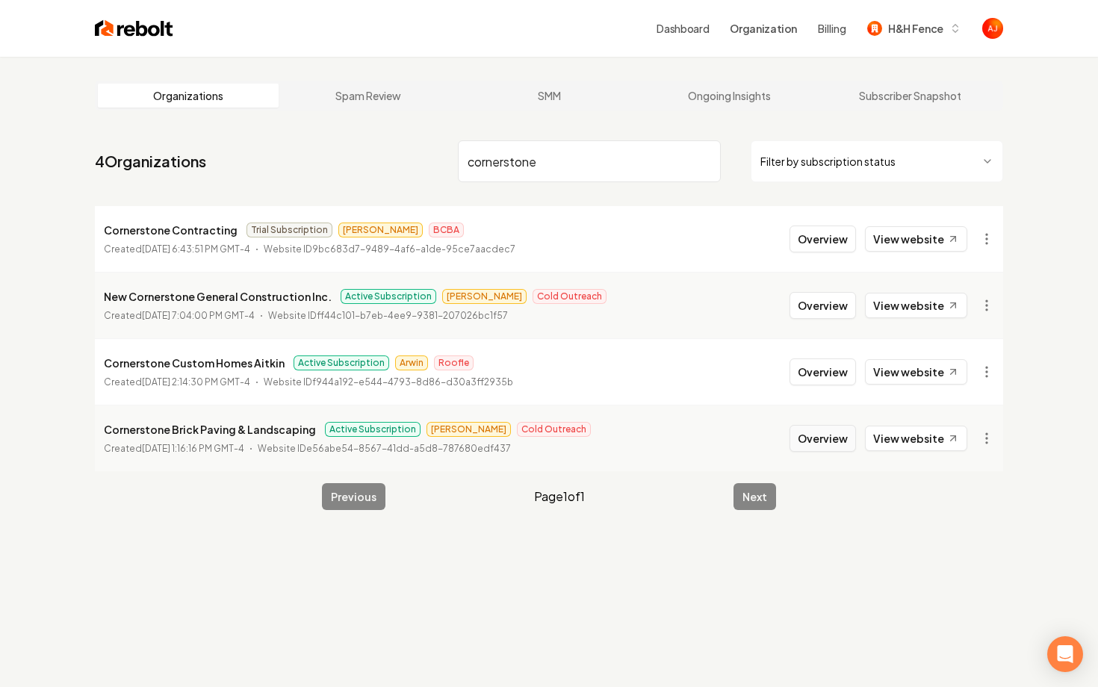
type input "cornerstone"
click at [824, 443] on button "Overview" at bounding box center [822, 438] width 66 height 27
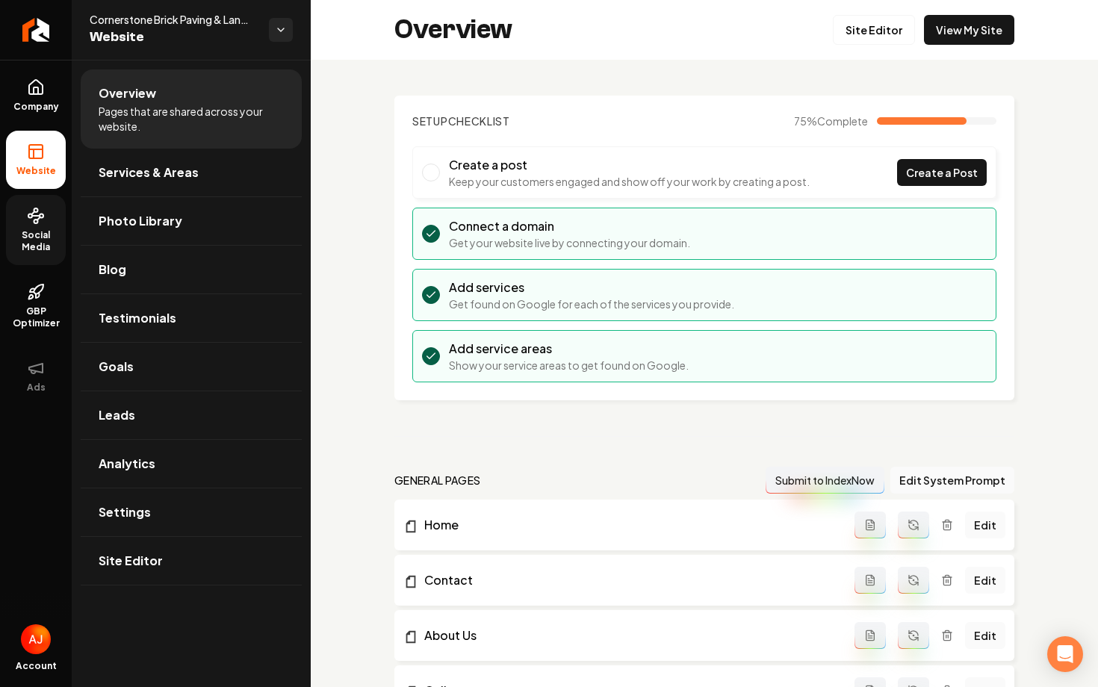
click at [64, 210] on link "Social Media" at bounding box center [36, 230] width 60 height 70
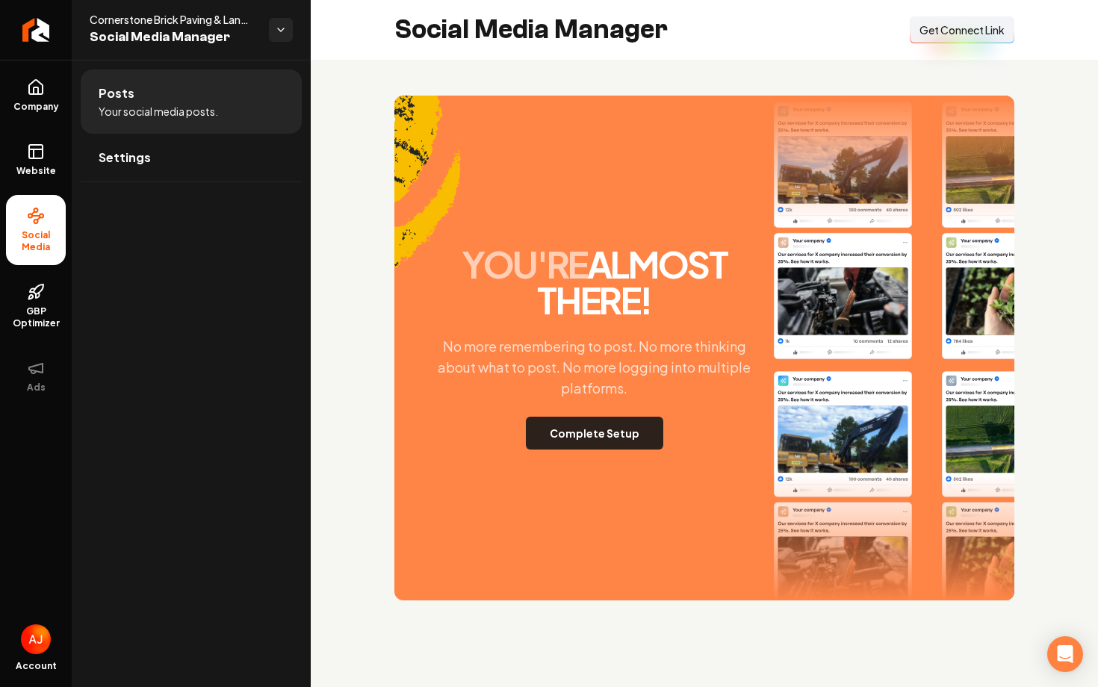
click at [558, 437] on button "Complete Setup" at bounding box center [594, 433] width 137 height 33
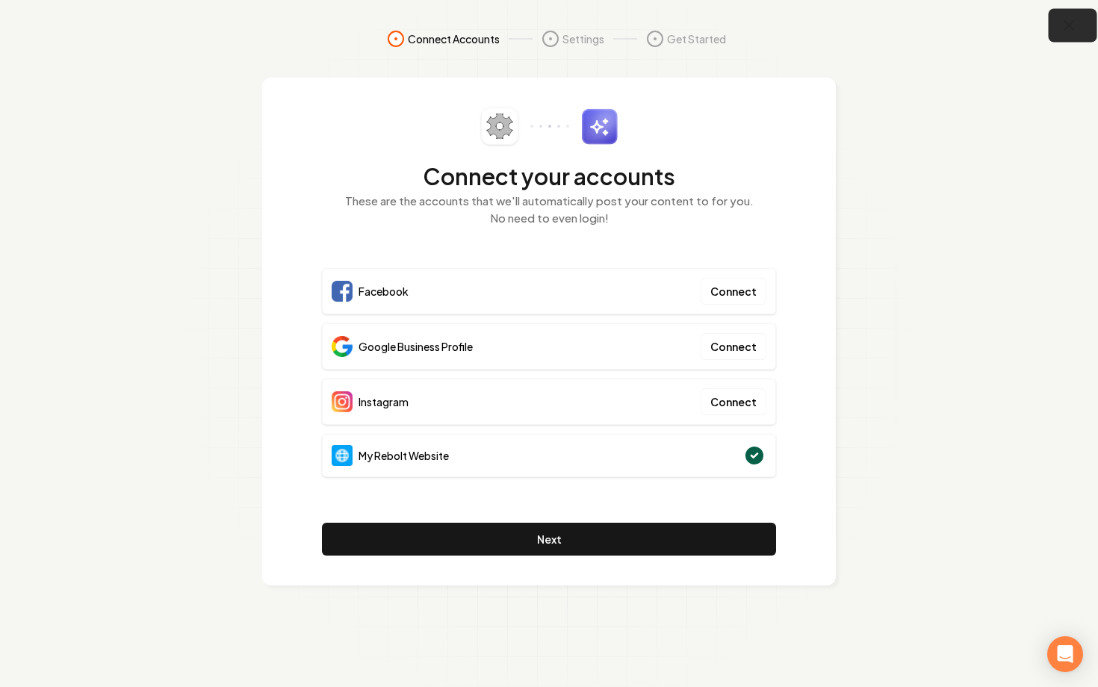
click at [1061, 16] on icon "button" at bounding box center [1069, 25] width 19 height 19
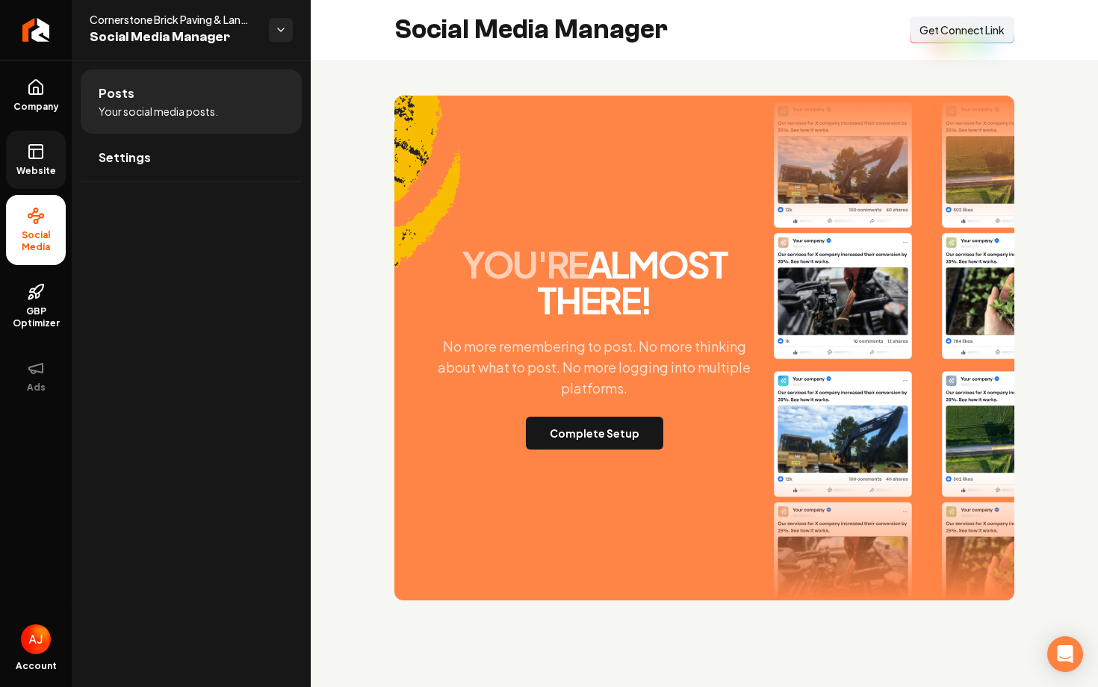
click at [34, 155] on icon at bounding box center [36, 152] width 18 height 18
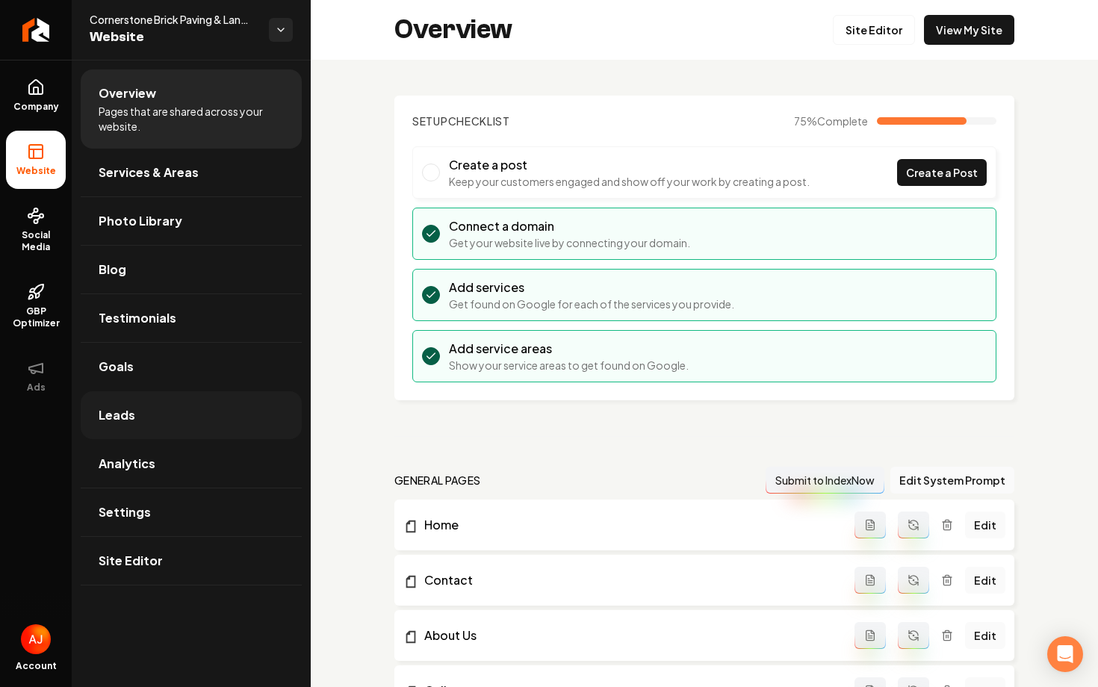
click at [167, 406] on link "Leads" at bounding box center [191, 415] width 221 height 48
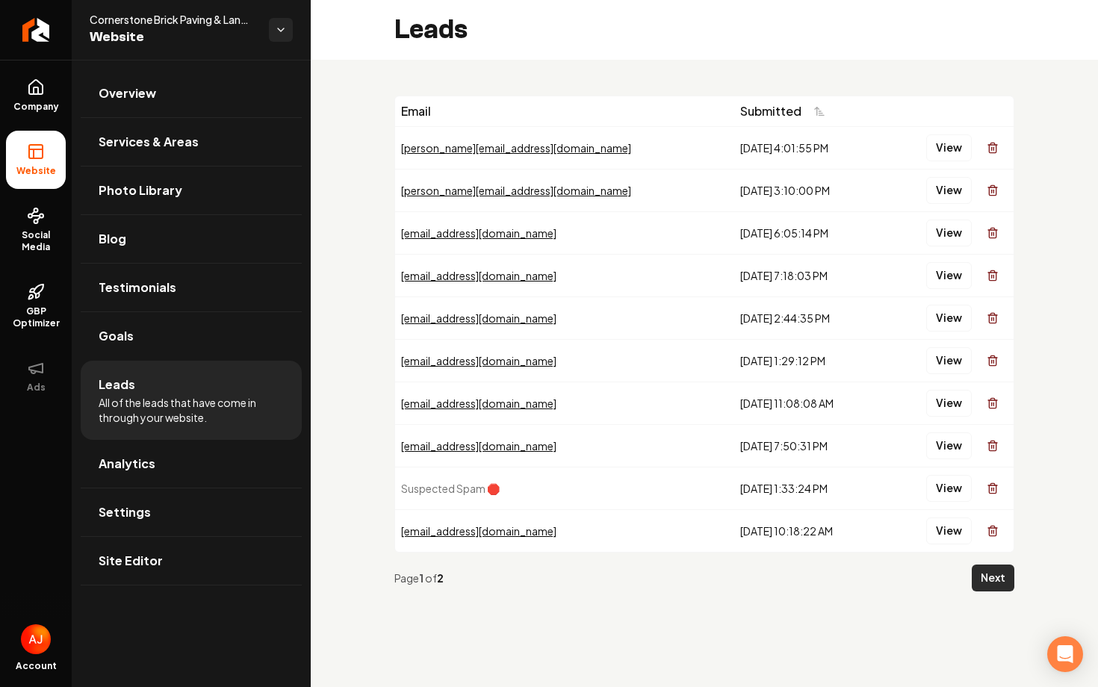
click at [1004, 576] on button "Next" at bounding box center [993, 578] width 43 height 27
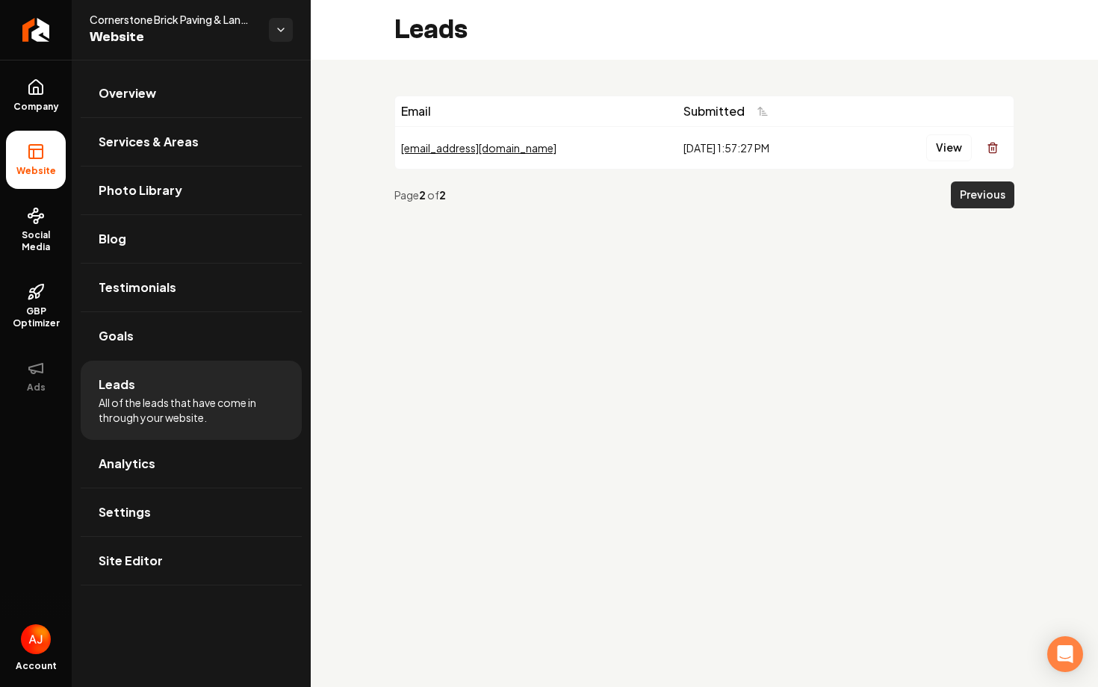
click at [971, 194] on button "Previous" at bounding box center [982, 194] width 63 height 27
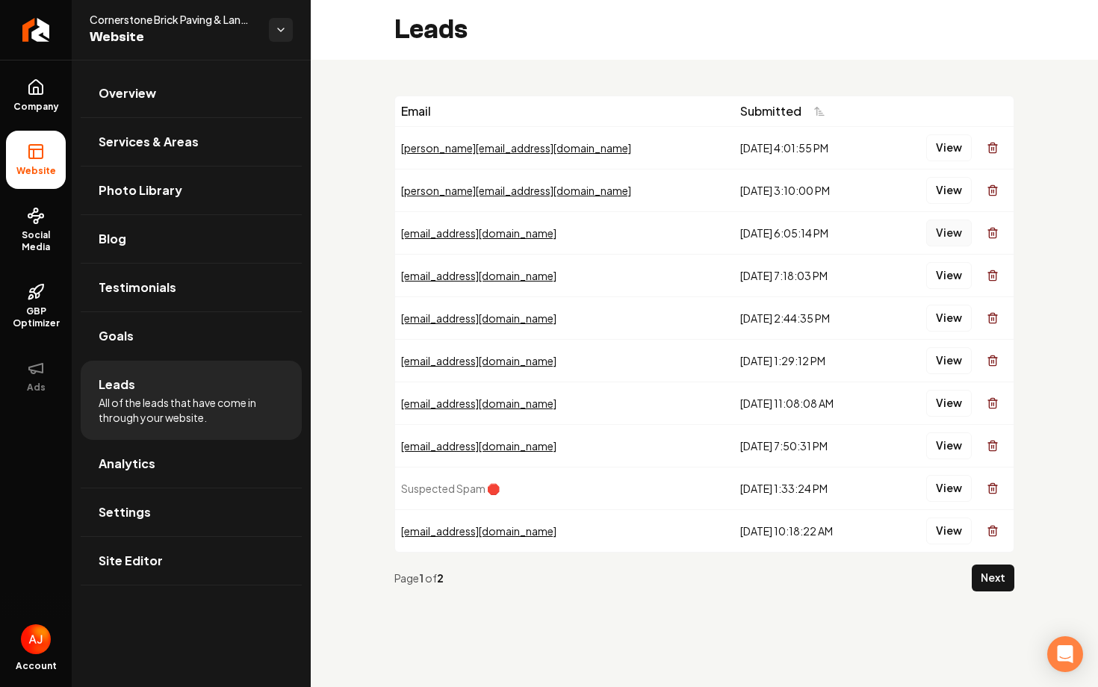
click at [947, 229] on button "View" at bounding box center [949, 233] width 46 height 27
click at [944, 272] on button "View" at bounding box center [949, 275] width 46 height 27
click at [945, 321] on button "View" at bounding box center [949, 318] width 46 height 27
click at [30, 82] on icon at bounding box center [36, 87] width 18 height 18
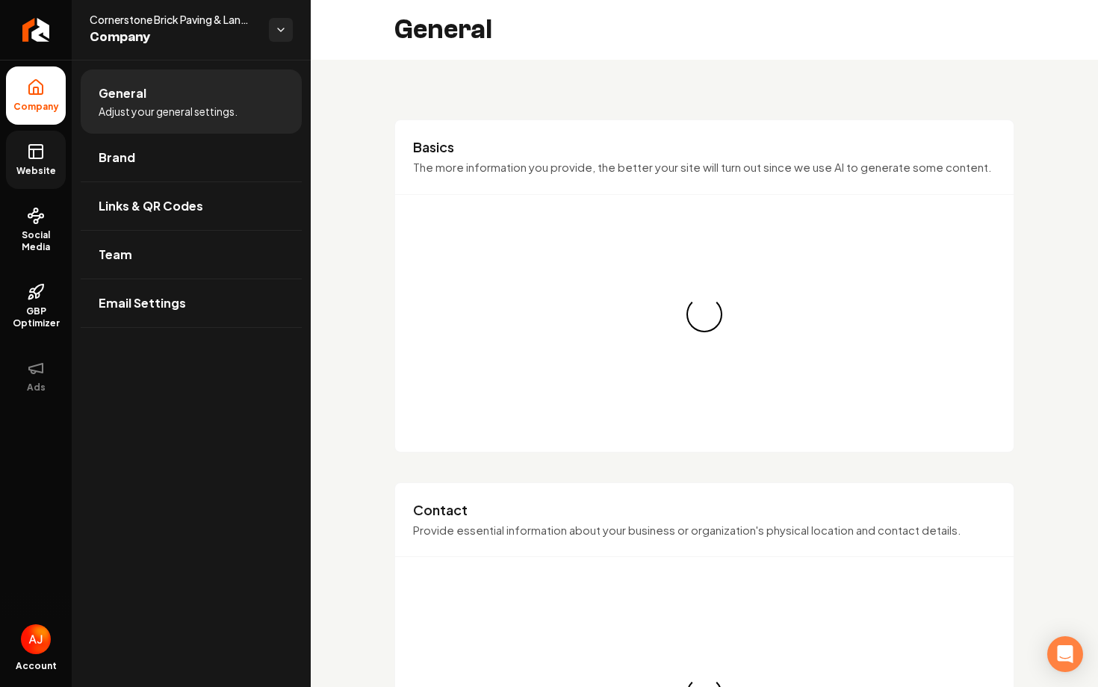
click at [30, 165] on span "Website" at bounding box center [36, 171] width 52 height 12
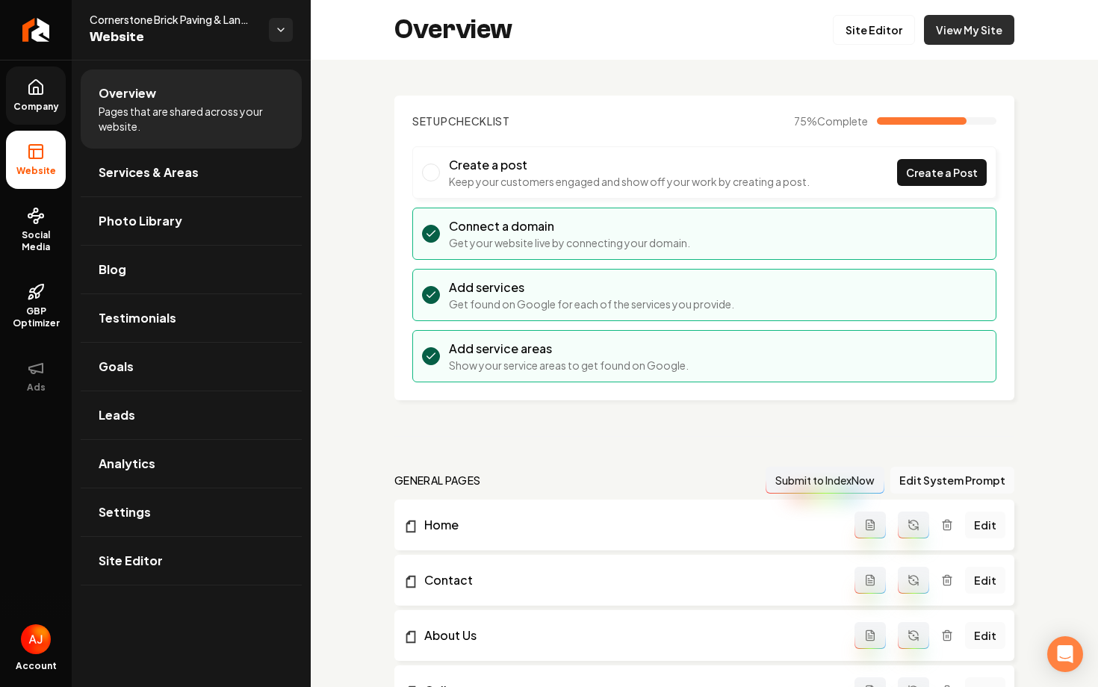
click at [978, 28] on link "View My Site" at bounding box center [969, 30] width 90 height 30
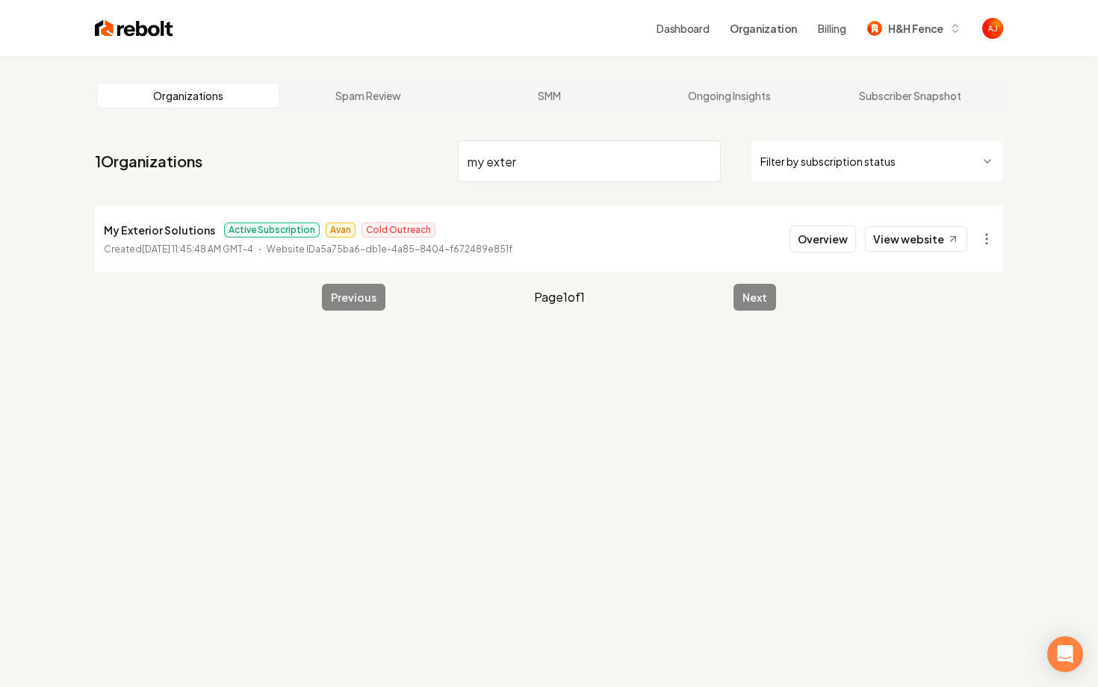
click at [327, 143] on nav "1 Organizations my exter Filter by subscription status" at bounding box center [549, 167] width 908 height 66
type input "kamakoa"
click at [815, 240] on button "Overview" at bounding box center [822, 239] width 66 height 27
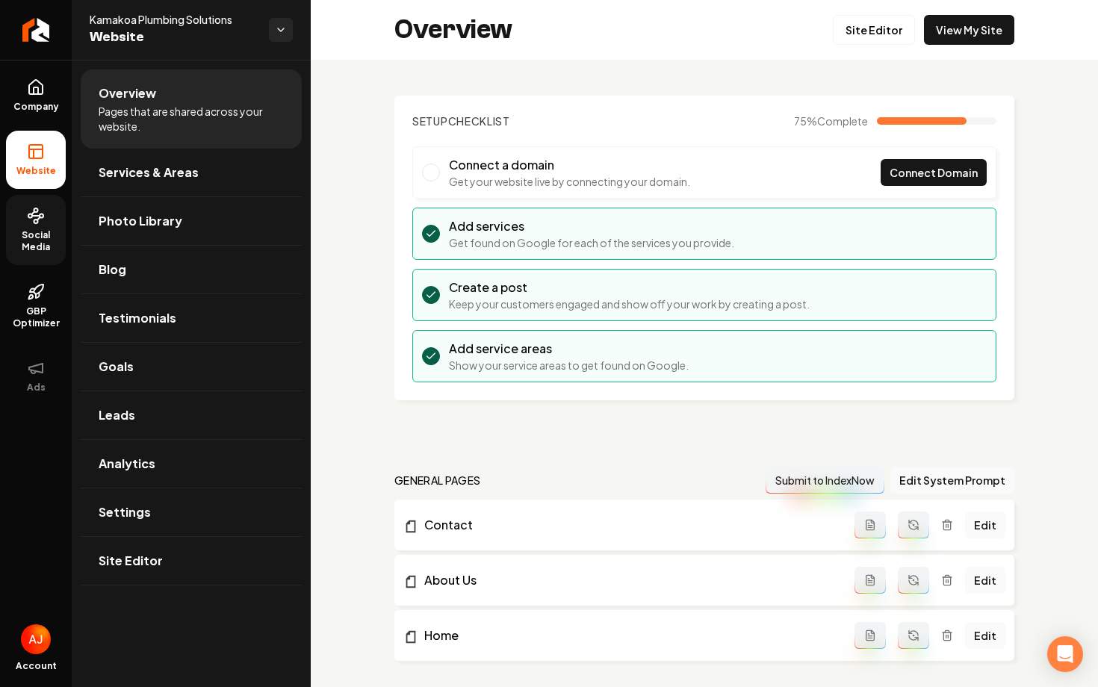
click at [50, 238] on span "Social Media" at bounding box center [36, 241] width 60 height 24
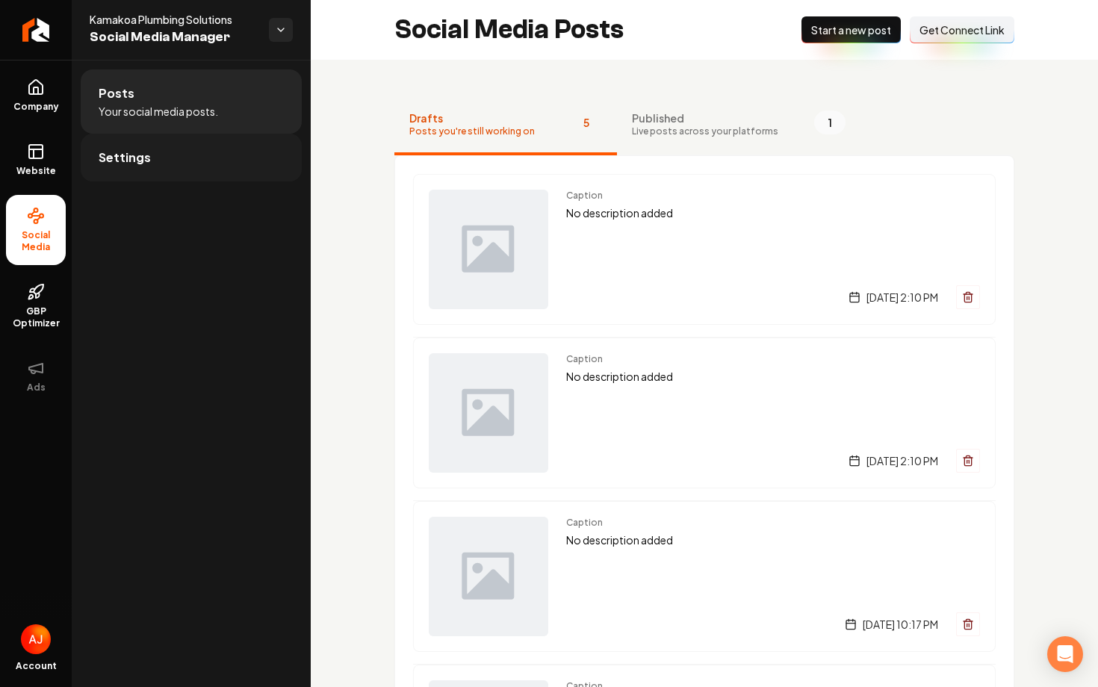
click at [226, 155] on link "Settings" at bounding box center [191, 158] width 221 height 48
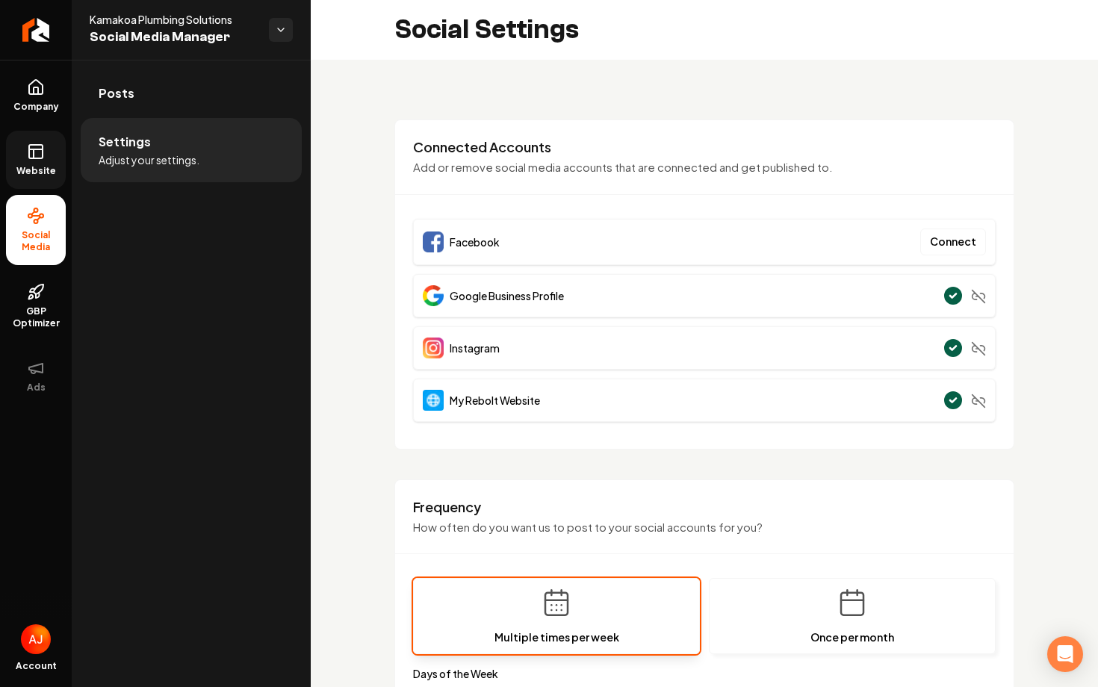
click at [31, 173] on span "Website" at bounding box center [36, 171] width 52 height 12
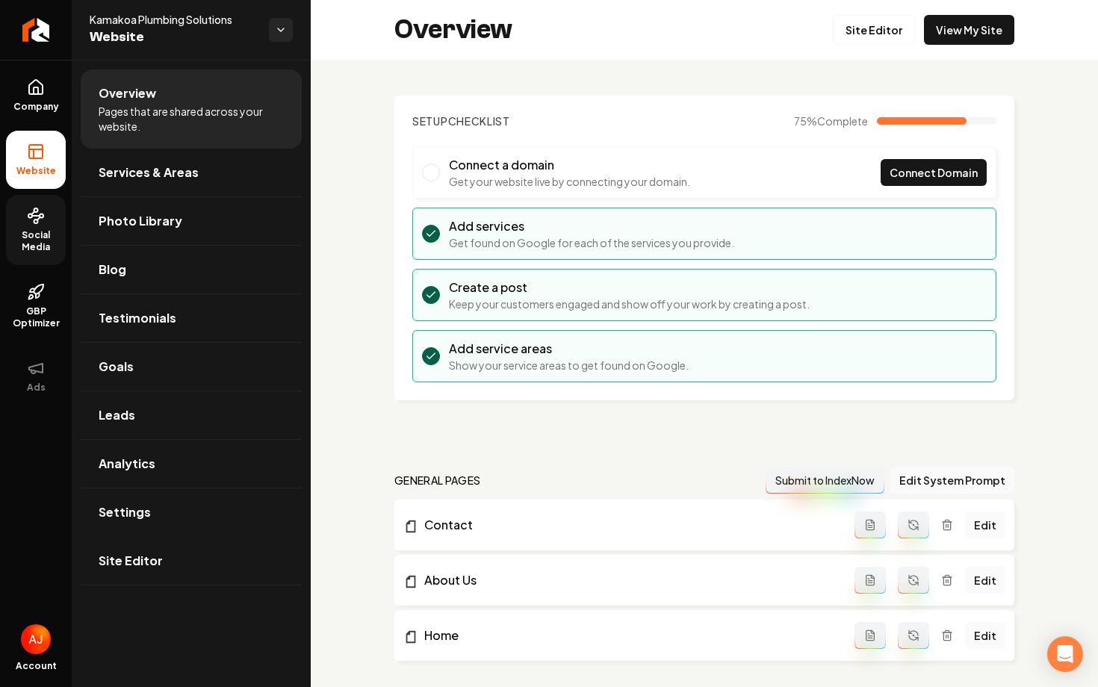
click at [30, 238] on span "Social Media" at bounding box center [36, 241] width 60 height 24
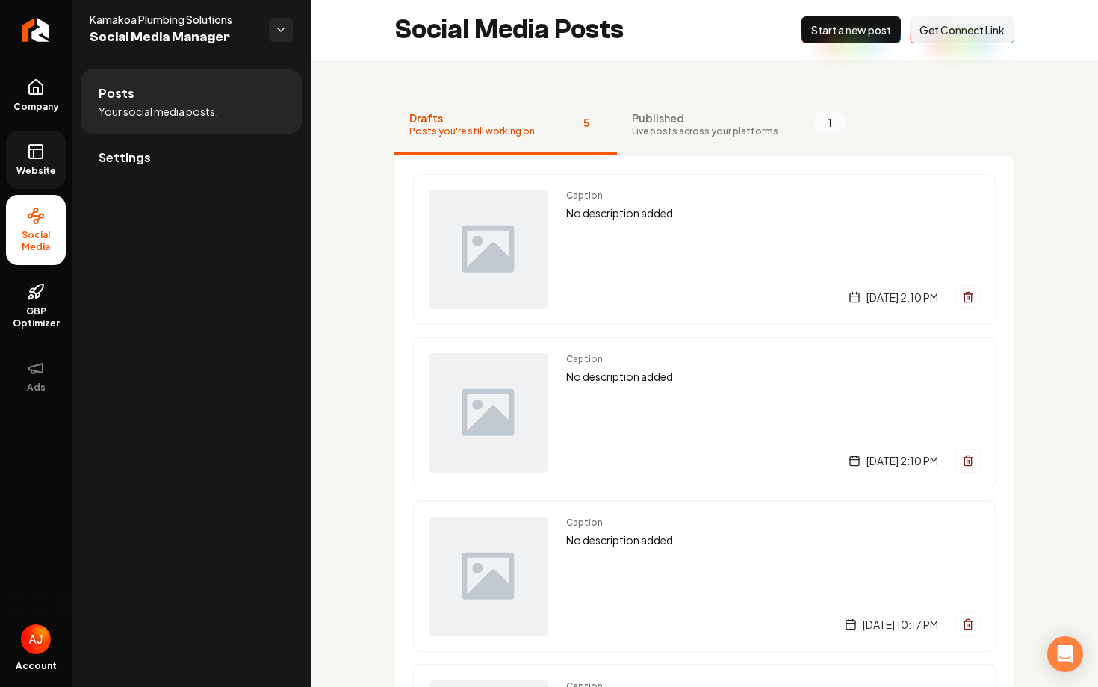
click at [706, 130] on span "Live posts across your platforms" at bounding box center [705, 131] width 146 height 12
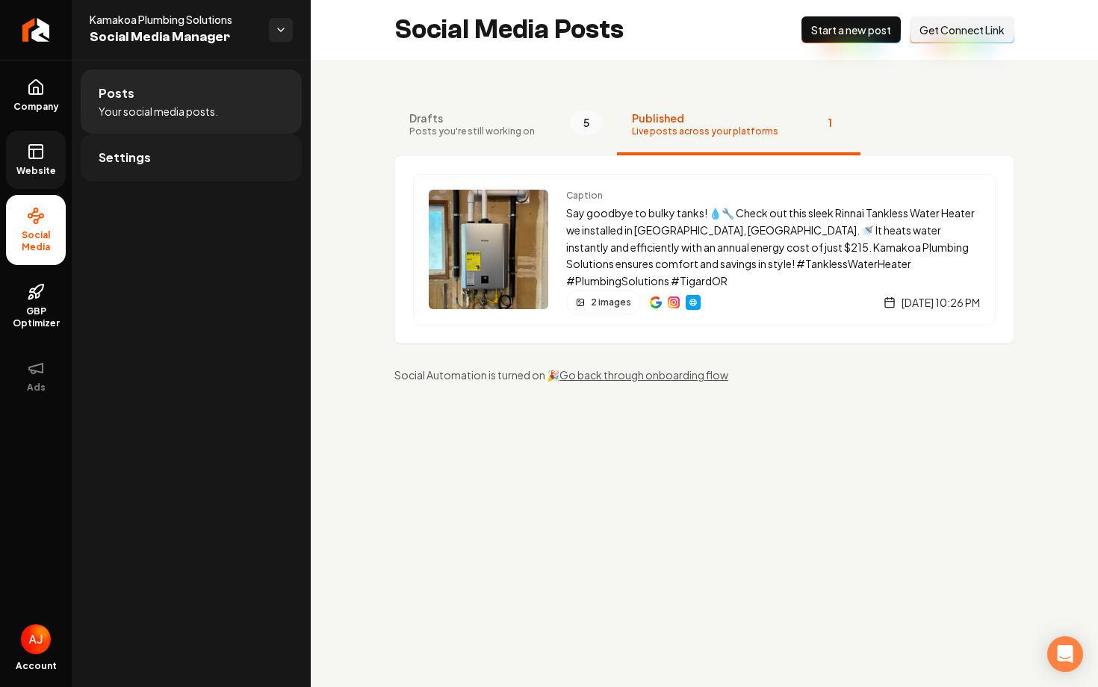
click at [251, 152] on link "Settings" at bounding box center [191, 158] width 221 height 48
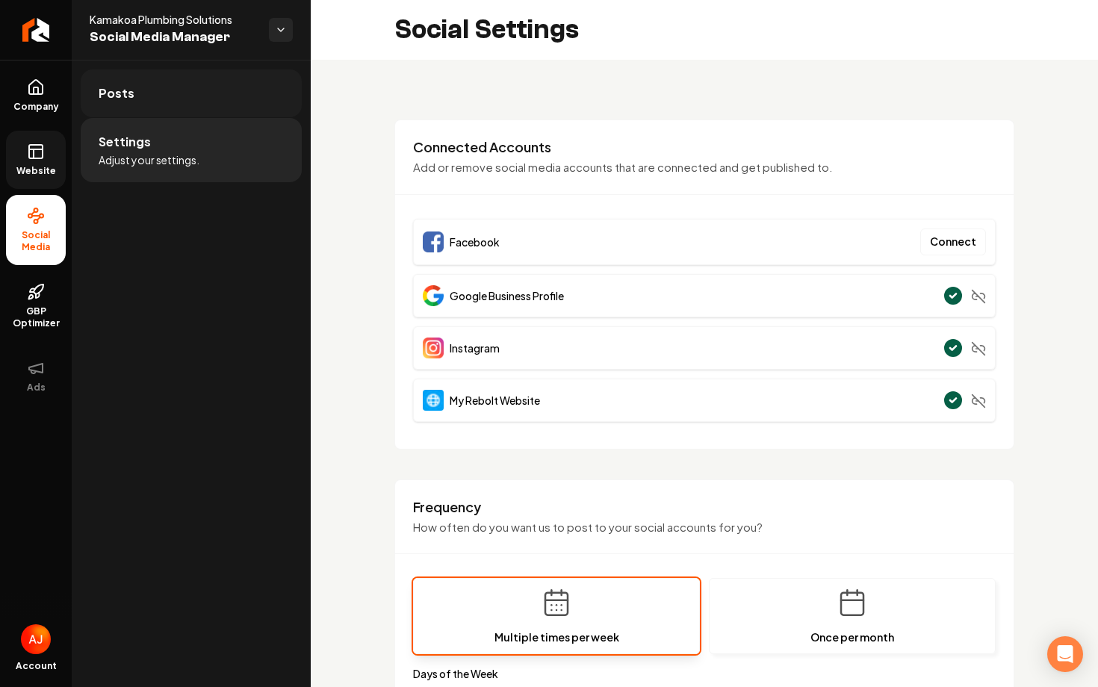
click at [184, 102] on link "Posts" at bounding box center [191, 93] width 221 height 48
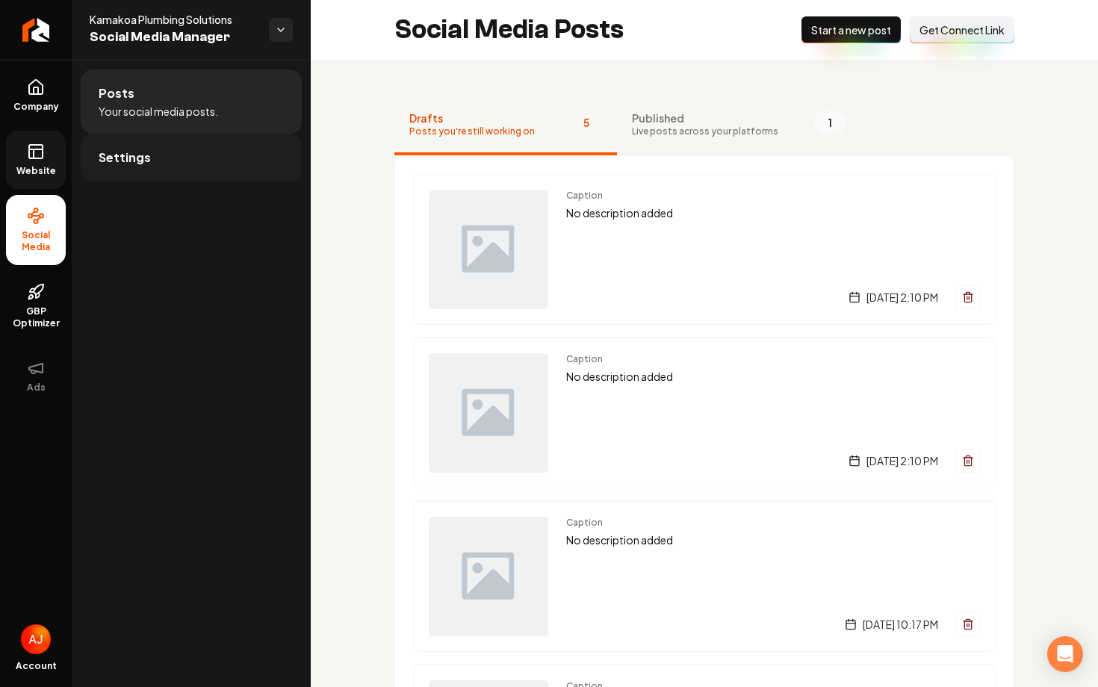
click at [181, 169] on link "Settings" at bounding box center [191, 158] width 221 height 48
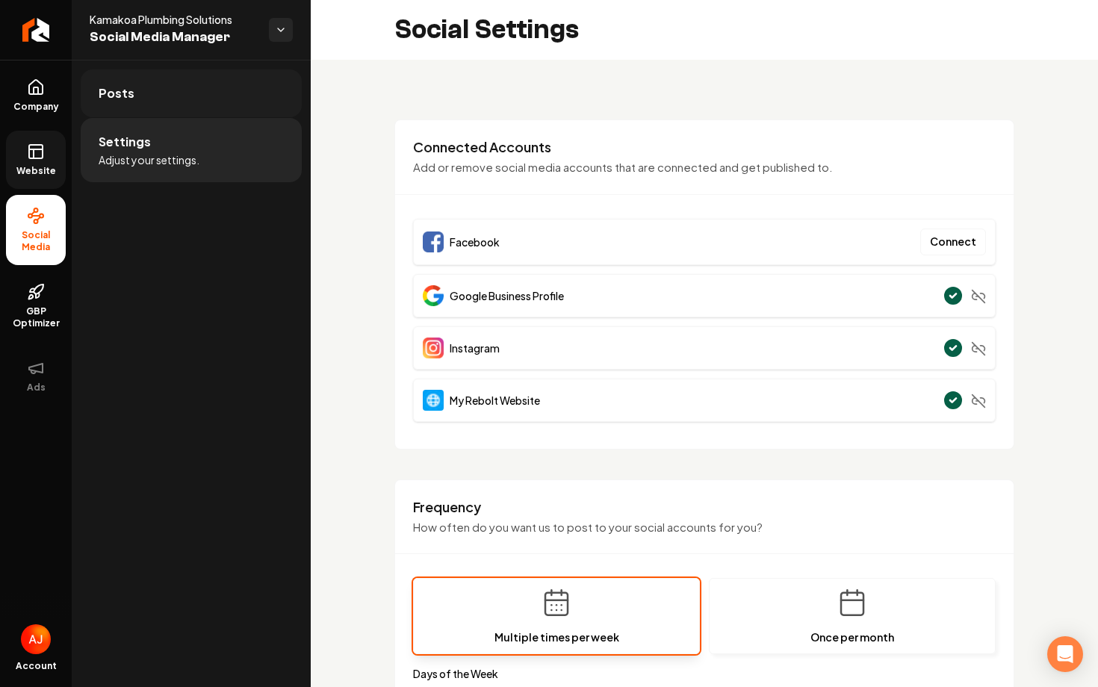
click at [232, 99] on link "Posts" at bounding box center [191, 93] width 221 height 48
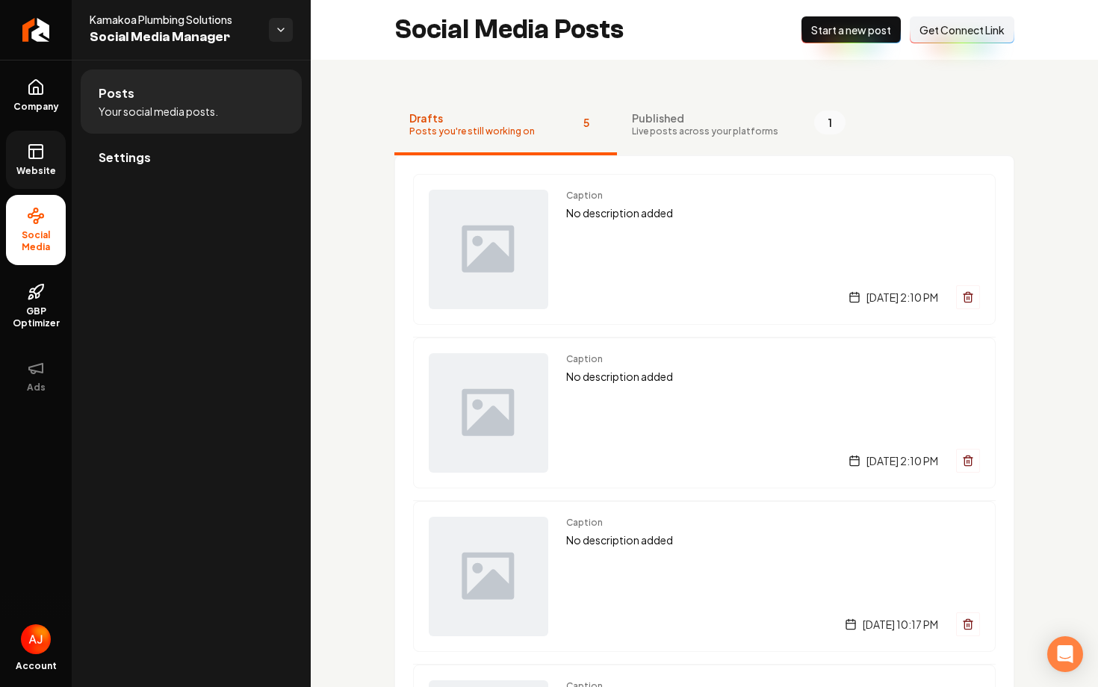
click at [922, 27] on span "Get Connect Link" at bounding box center [961, 29] width 85 height 15
click at [197, 171] on link "Settings" at bounding box center [191, 158] width 221 height 48
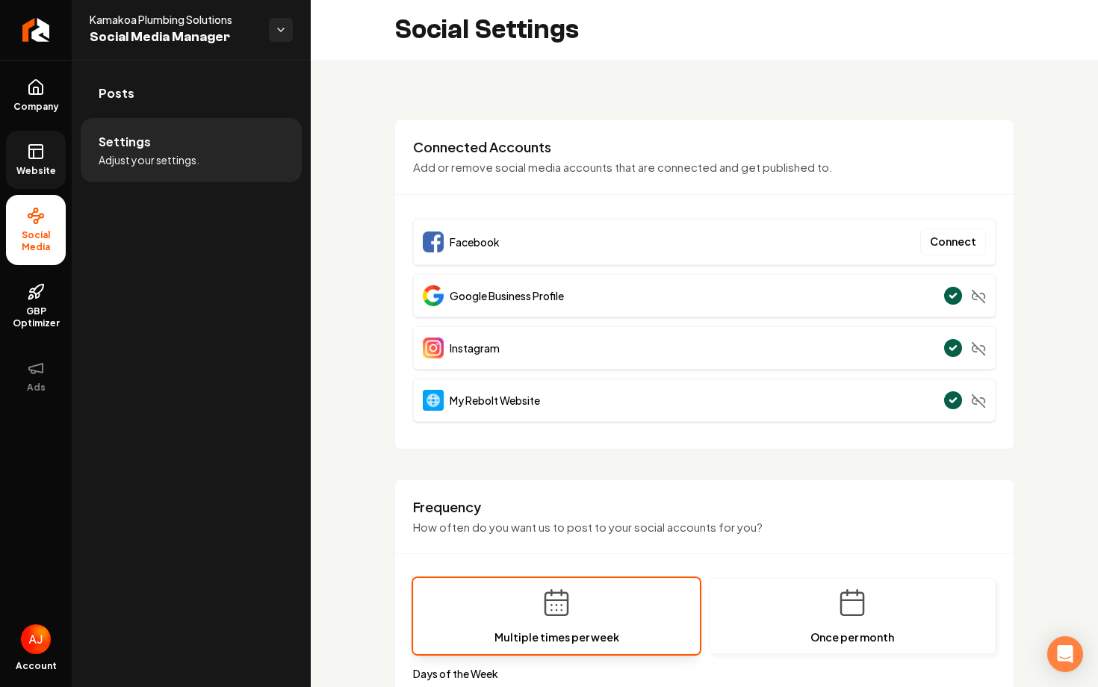
click at [40, 158] on rect at bounding box center [35, 151] width 13 height 13
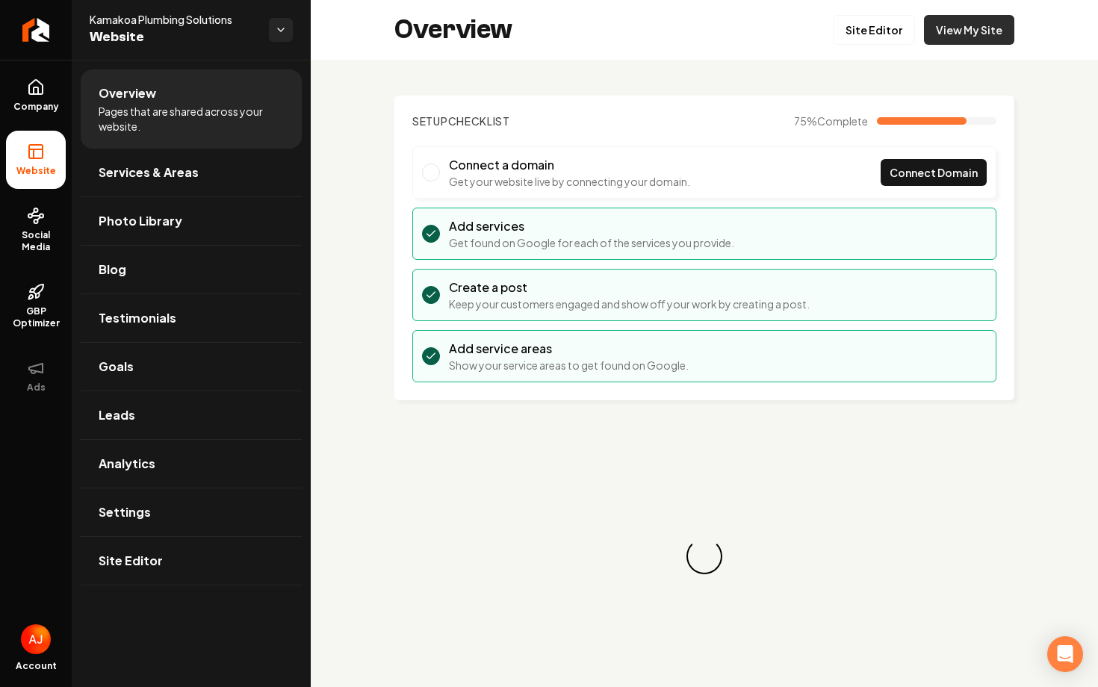
click at [958, 33] on link "View My Site" at bounding box center [969, 30] width 90 height 30
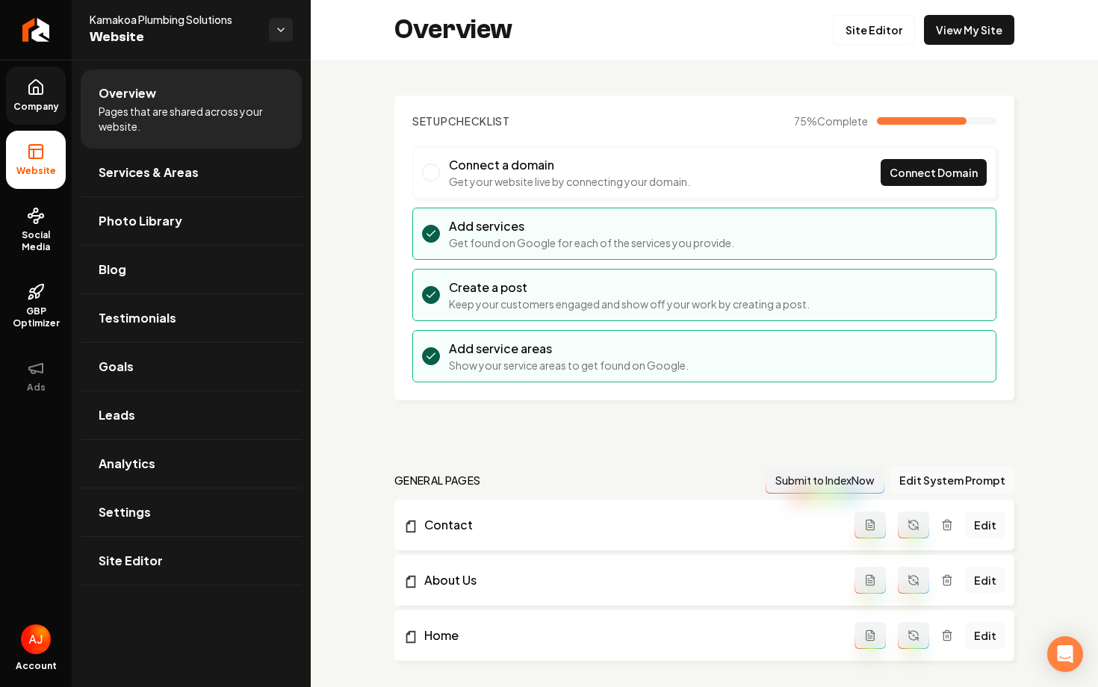
click at [32, 99] on link "Company" at bounding box center [36, 95] width 60 height 58
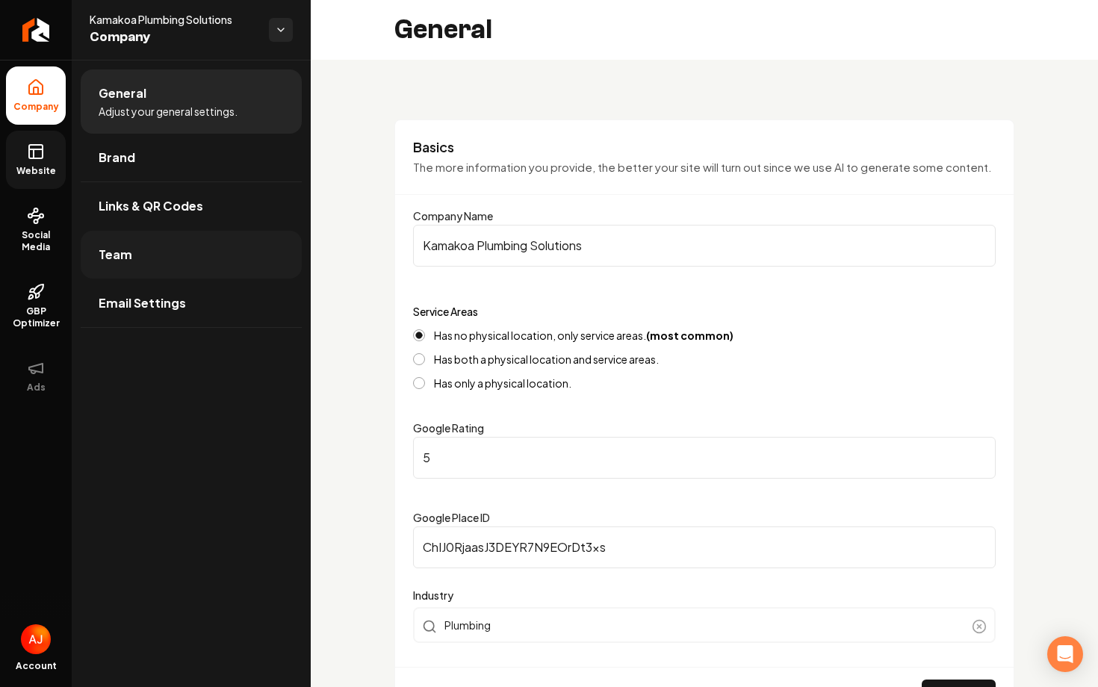
click at [172, 247] on link "Team" at bounding box center [191, 255] width 221 height 48
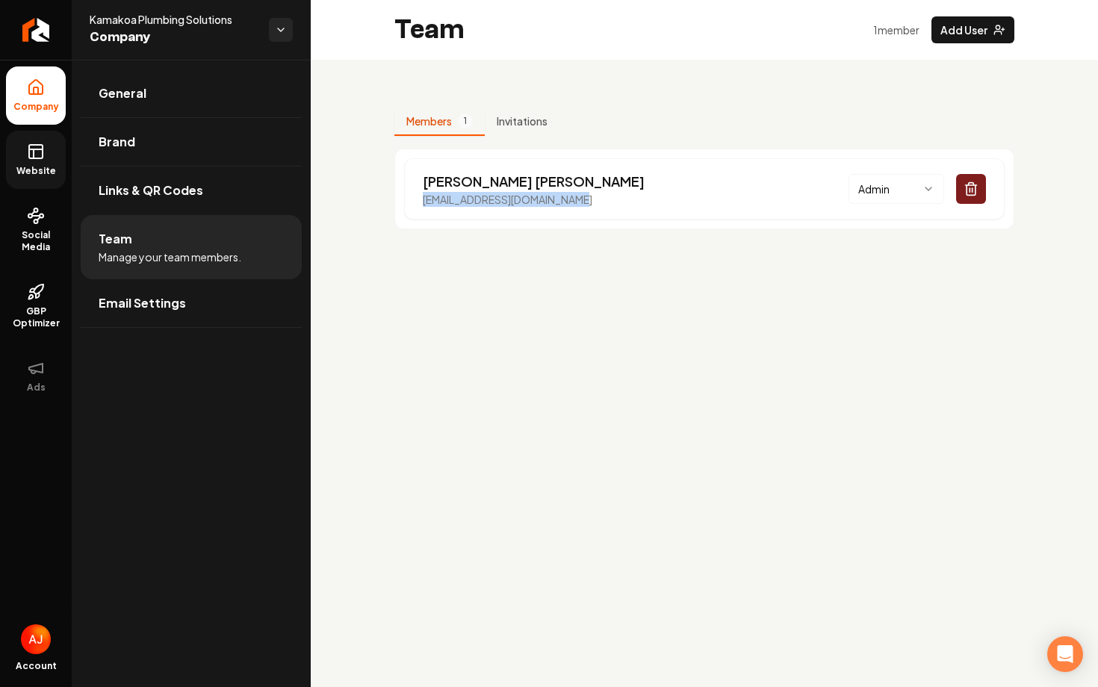
drag, startPoint x: 603, startPoint y: 203, endPoint x: 397, endPoint y: 203, distance: 206.9
click at [397, 203] on div "[PERSON_NAME] [EMAIL_ADDRESS][DOMAIN_NAME] Admin" at bounding box center [704, 189] width 620 height 81
copy p "[EMAIL_ADDRESS][DOMAIN_NAME]"
click at [43, 174] on span "Website" at bounding box center [36, 171] width 52 height 12
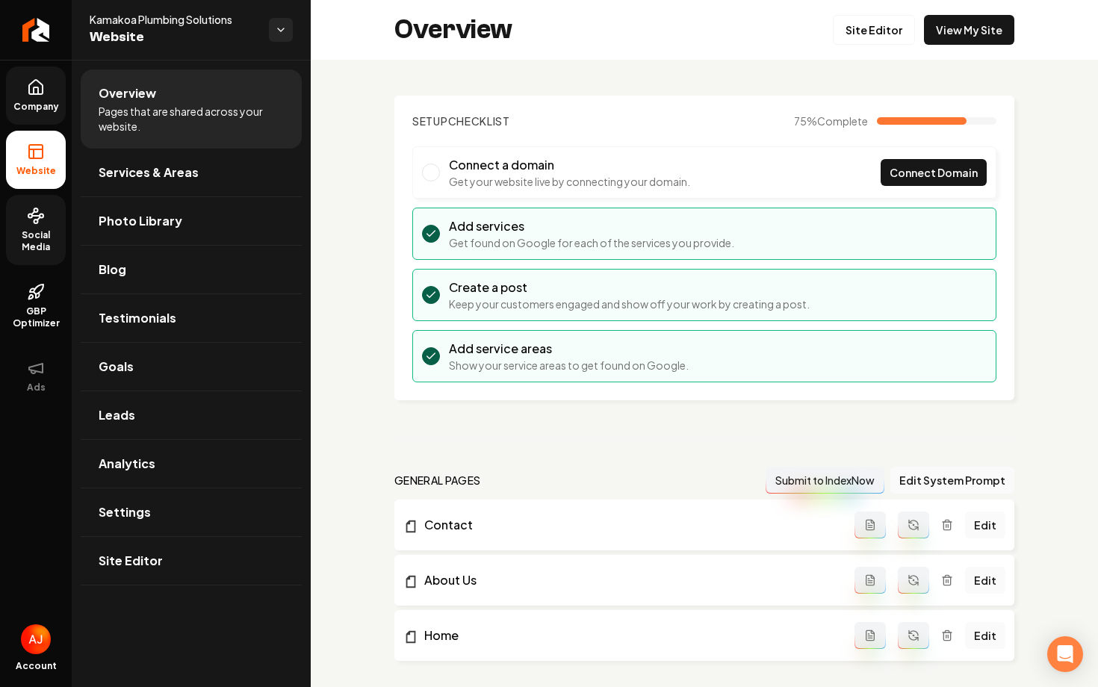
click at [38, 238] on span "Social Media" at bounding box center [36, 241] width 60 height 24
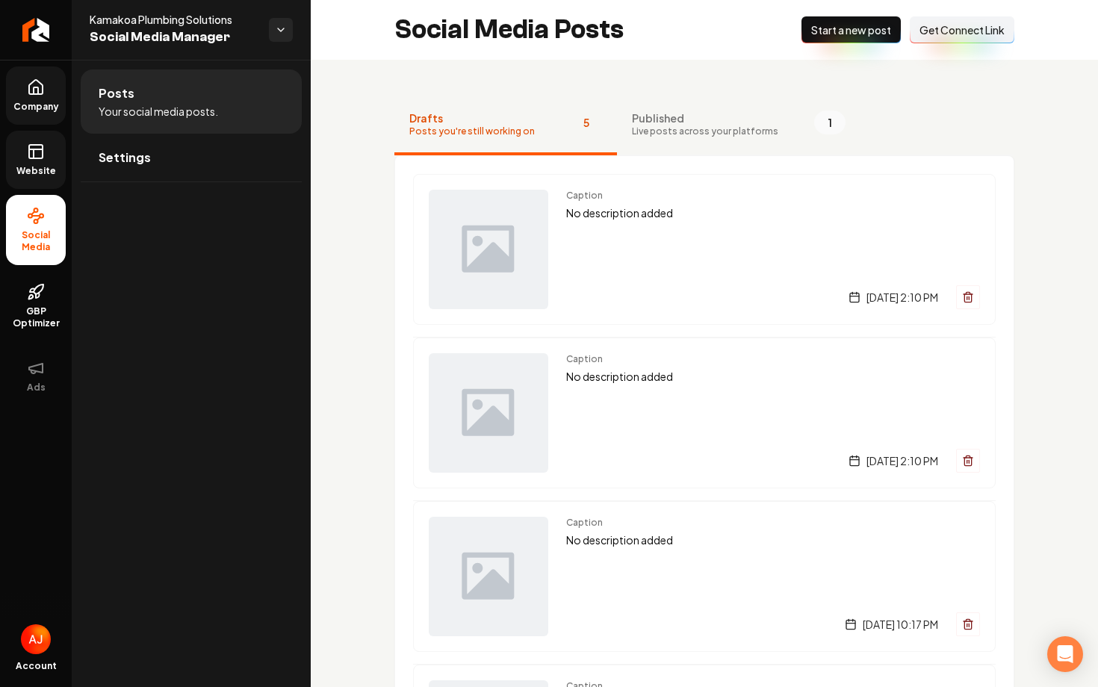
click at [938, 31] on span "Get Connect Link" at bounding box center [961, 29] width 85 height 15
click at [923, 31] on span "Get Connect Link" at bounding box center [961, 29] width 85 height 15
click at [32, 158] on rect at bounding box center [35, 151] width 13 height 13
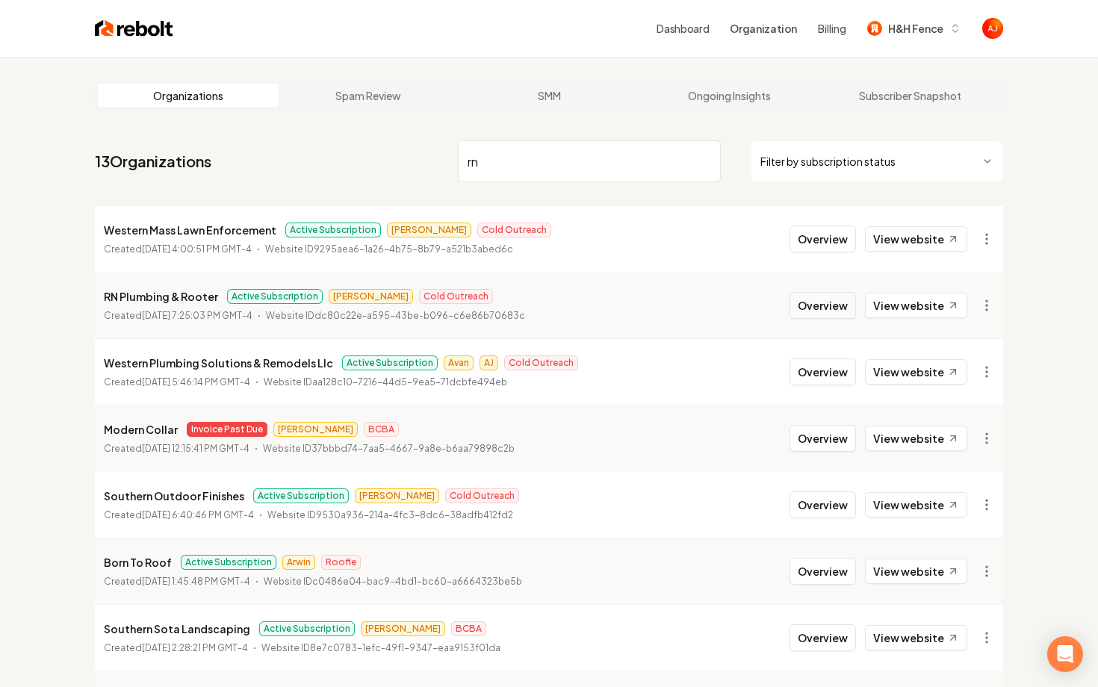
type input "rn"
click at [813, 308] on button "Overview" at bounding box center [822, 305] width 66 height 27
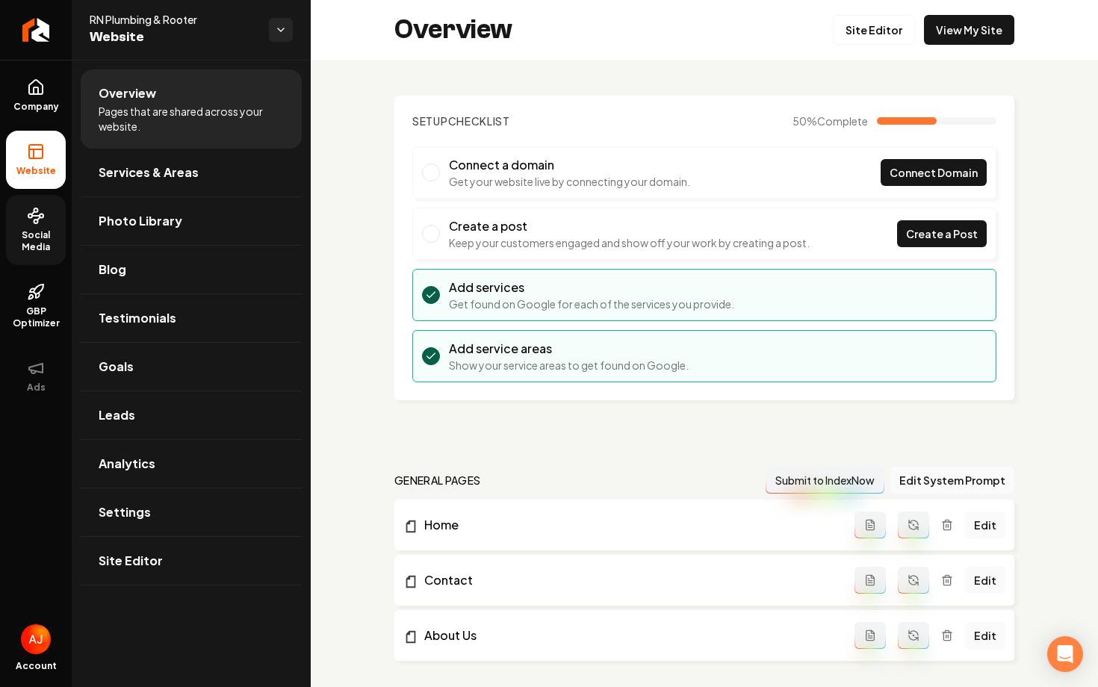
click at [41, 242] on span "Social Media" at bounding box center [36, 241] width 60 height 24
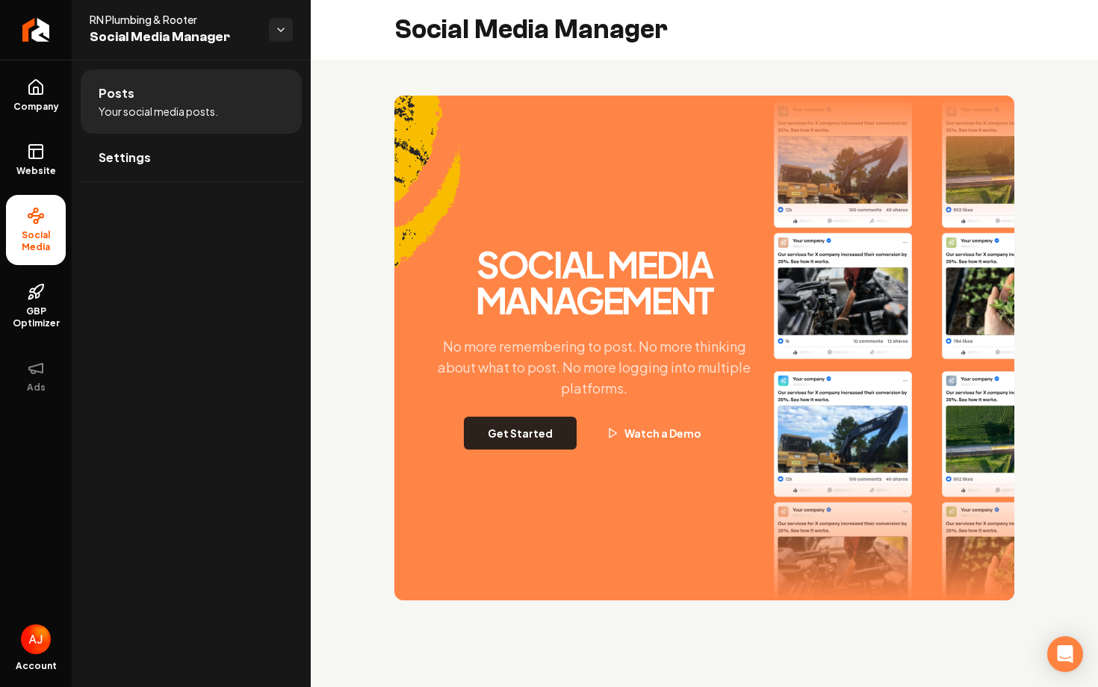
click at [508, 423] on button "Get Started" at bounding box center [520, 433] width 113 height 33
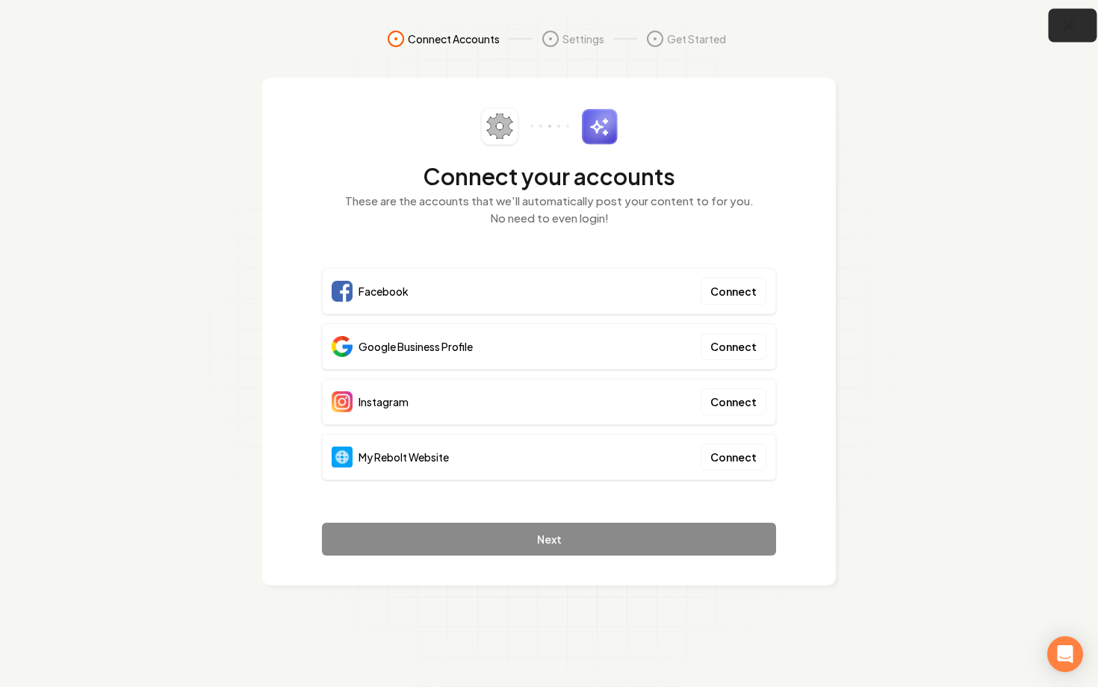
click at [1071, 25] on icon "button" at bounding box center [1069, 25] width 19 height 19
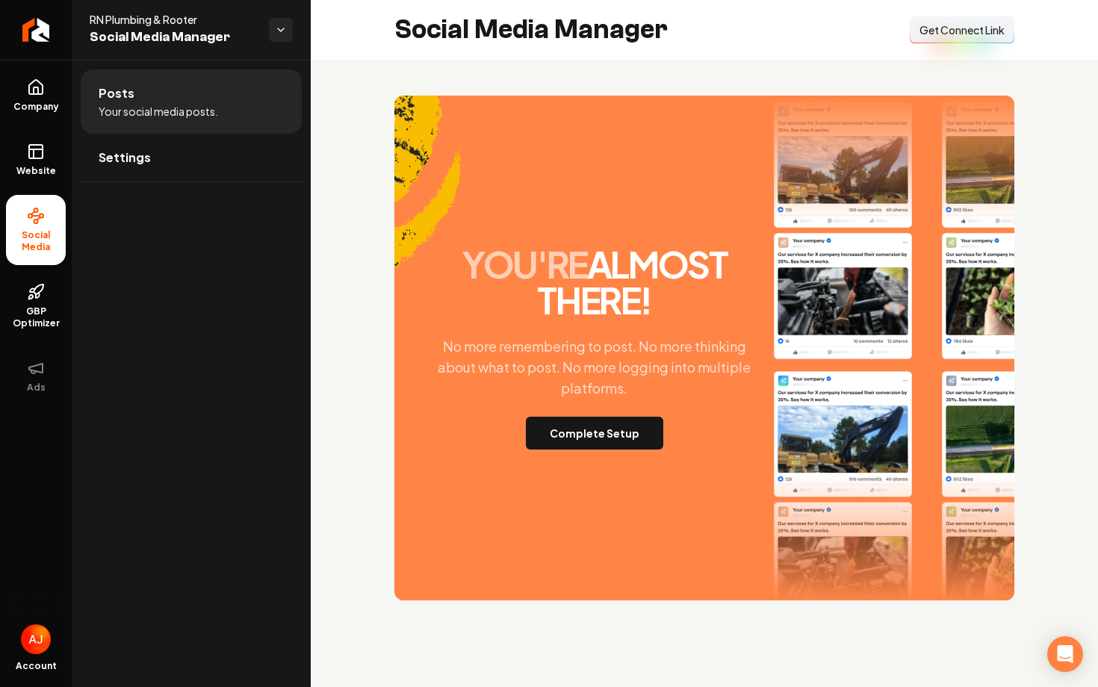
click at [928, 34] on span "Get Connect Link" at bounding box center [961, 29] width 85 height 15
click at [28, 96] on icon at bounding box center [36, 87] width 18 height 18
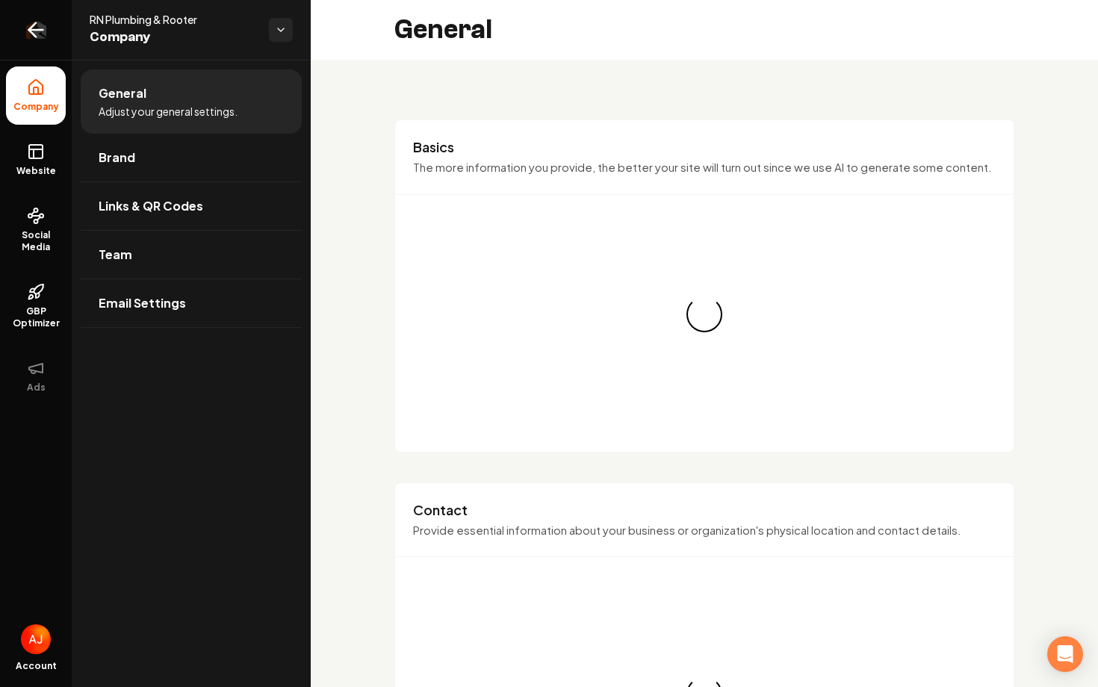
click at [34, 25] on icon "Return to dashboard" at bounding box center [32, 30] width 7 height 14
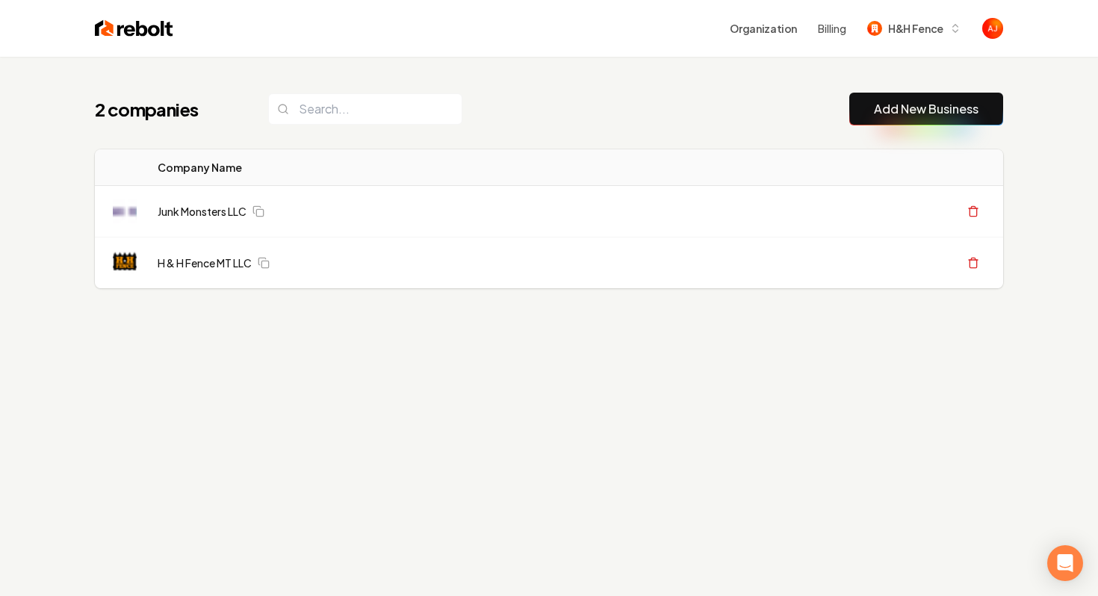
click at [314, 43] on div "Organization Billing H&H Fence" at bounding box center [549, 28] width 956 height 57
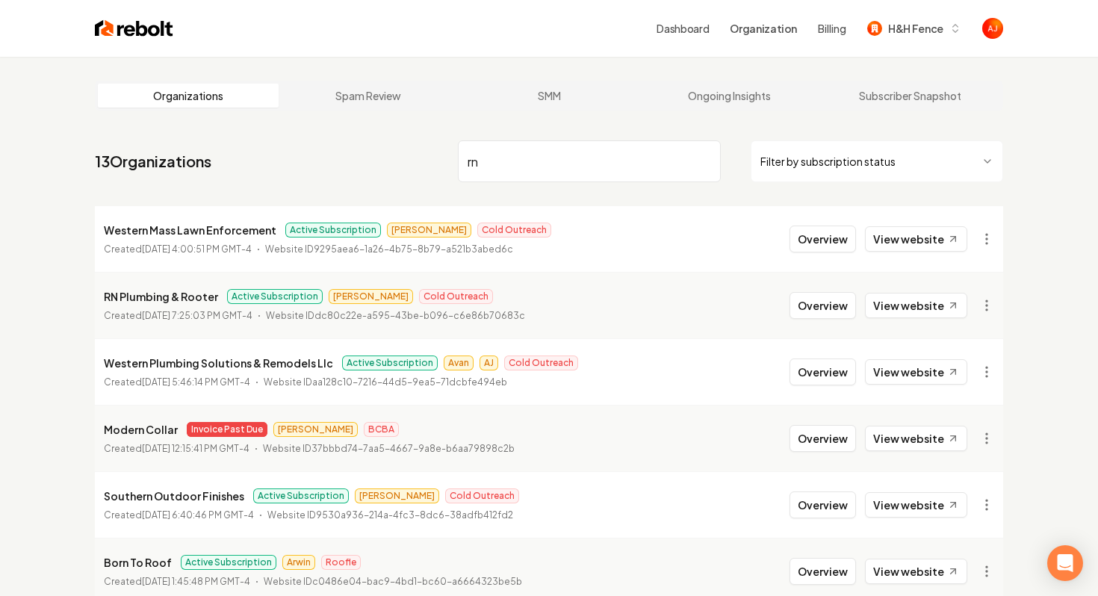
drag, startPoint x: 523, startPoint y: 161, endPoint x: 260, endPoint y: 162, distance: 263.6
click at [275, 167] on nav "13 Organizations rn Filter by subscription status" at bounding box center [549, 167] width 908 height 66
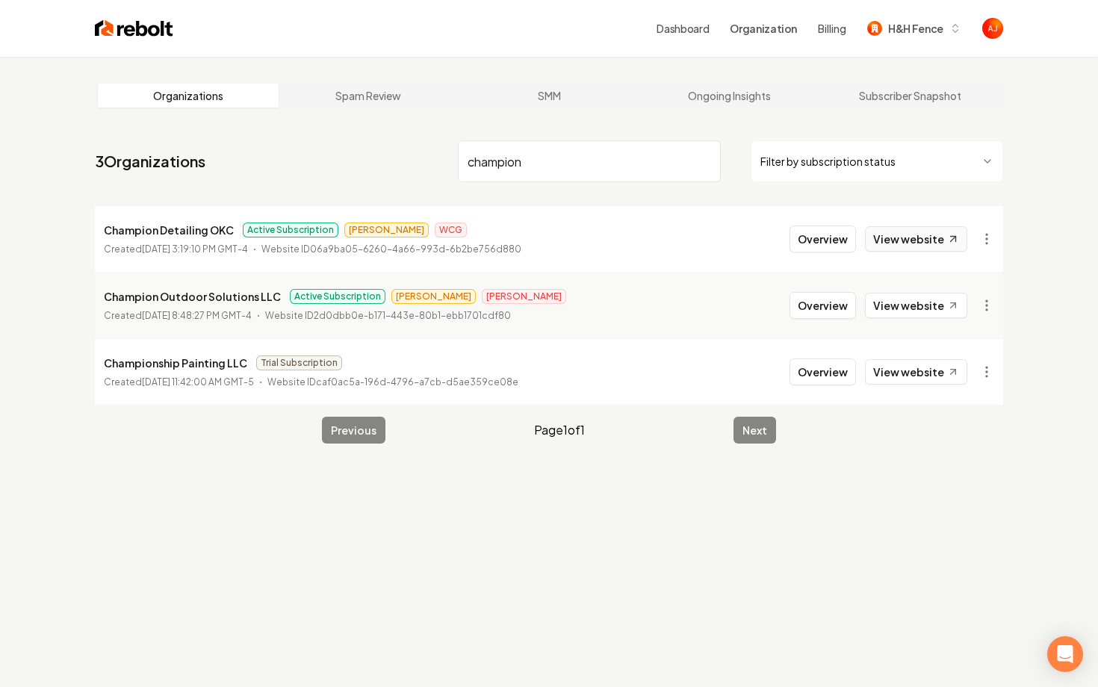
click at [874, 240] on link "View website" at bounding box center [916, 238] width 102 height 25
click at [938, 241] on link "View website" at bounding box center [916, 238] width 102 height 25
drag, startPoint x: 558, startPoint y: 168, endPoint x: 423, endPoint y: 148, distance: 136.7
click at [430, 149] on nav "3 Organizations champion Filter by subscription status" at bounding box center [549, 167] width 908 height 66
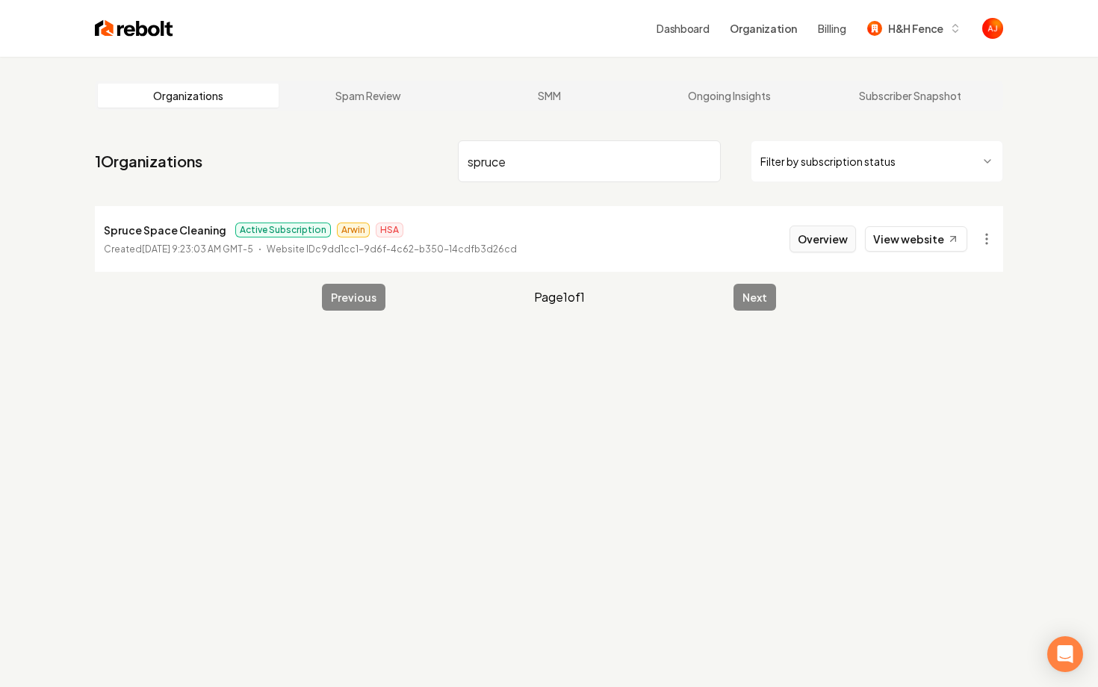
type input "spruce"
click at [824, 243] on button "Overview" at bounding box center [822, 239] width 66 height 27
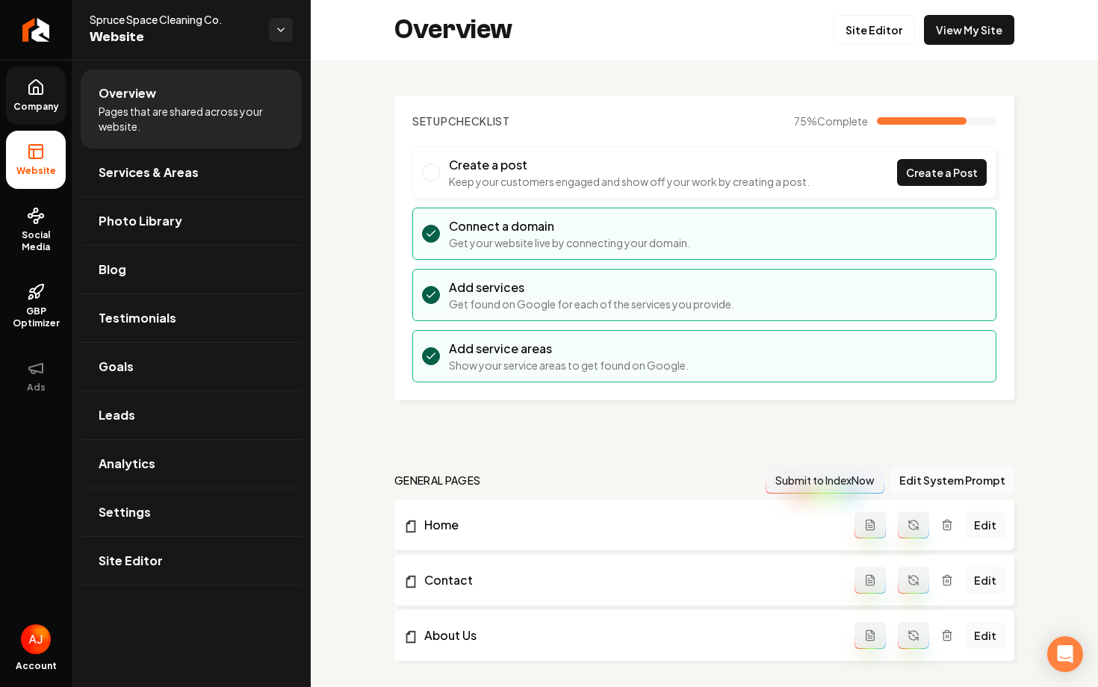
click at [28, 112] on span "Company" at bounding box center [36, 107] width 58 height 12
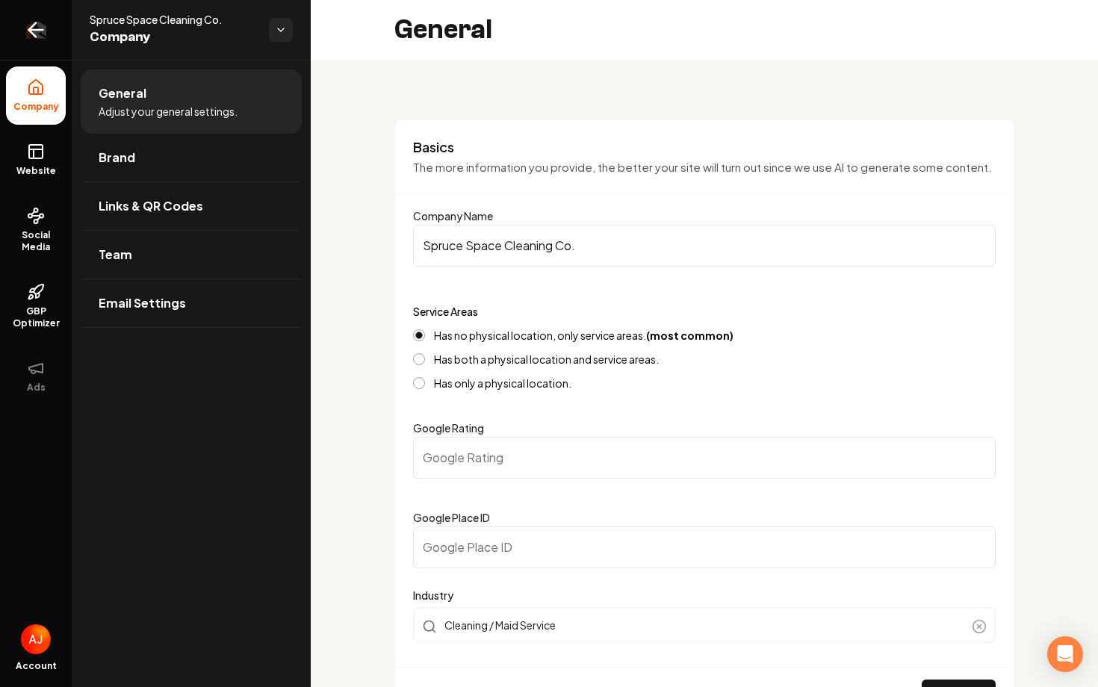
click at [24, 31] on icon "Return to dashboard" at bounding box center [36, 30] width 24 height 24
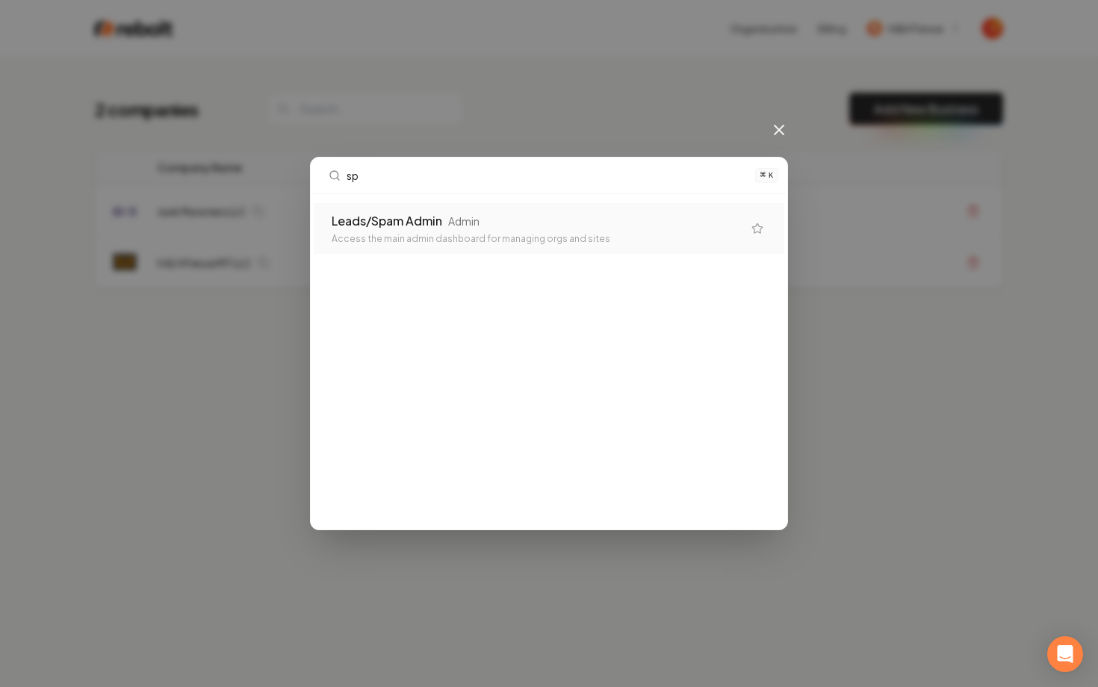
type input "s"
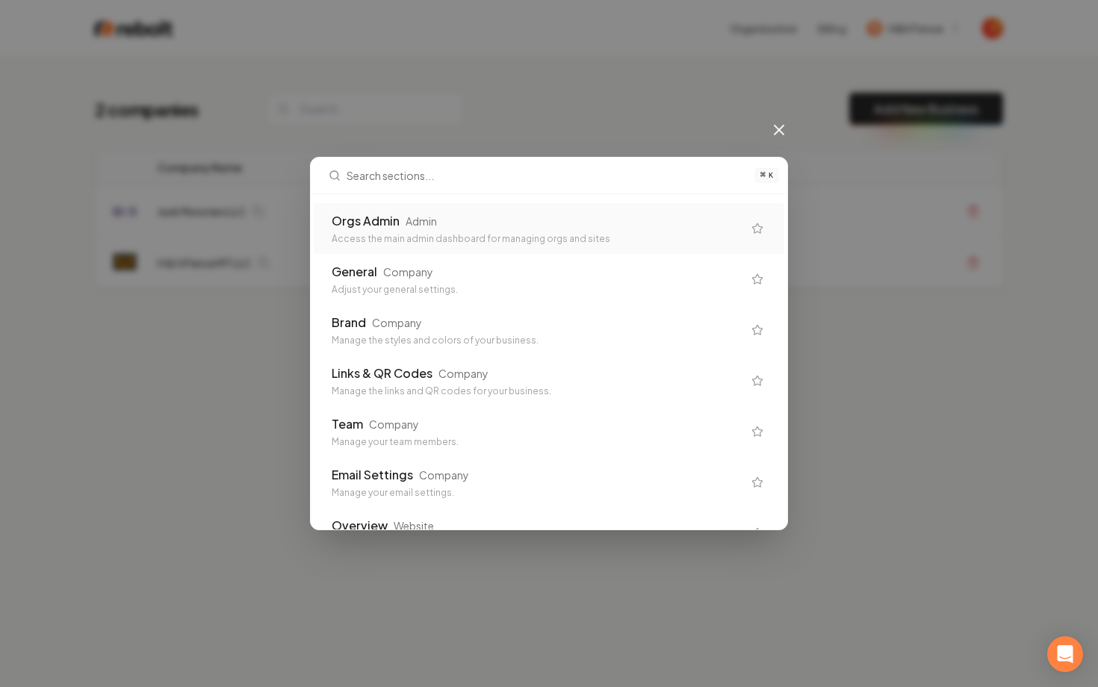
click at [504, 245] on div "Orgs Admin Admin Access the main admin dashboard for managing orgs and sites" at bounding box center [549, 228] width 470 height 51
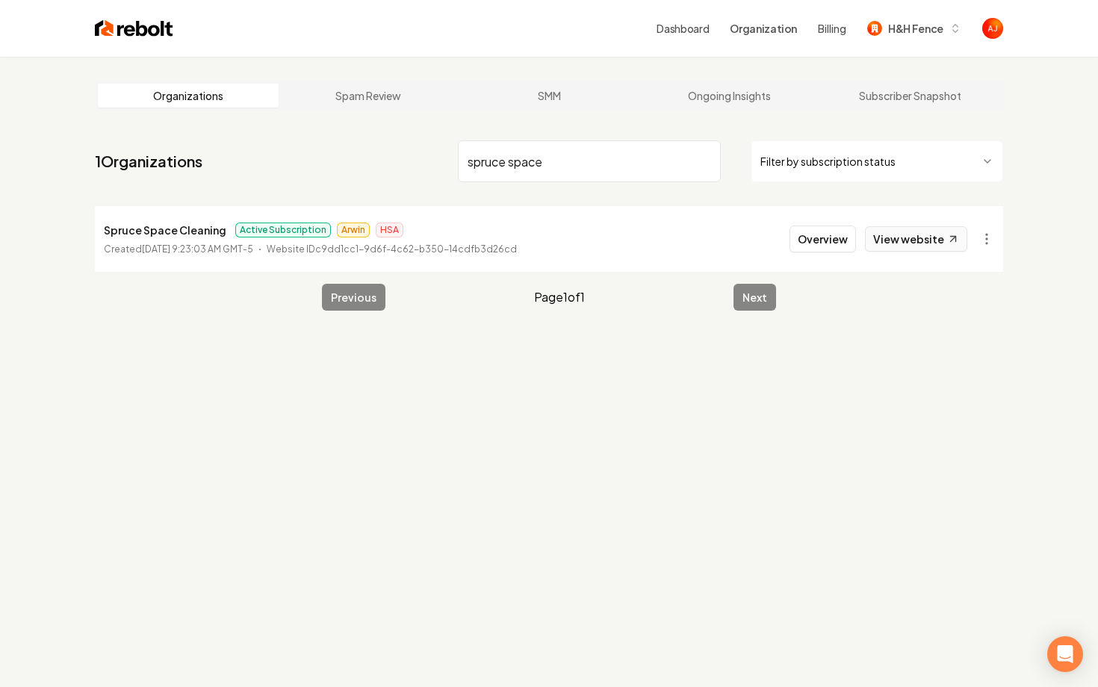
type input "spruce space"
click at [898, 240] on link "View website" at bounding box center [916, 238] width 102 height 25
click at [816, 234] on button "Overview" at bounding box center [822, 239] width 66 height 27
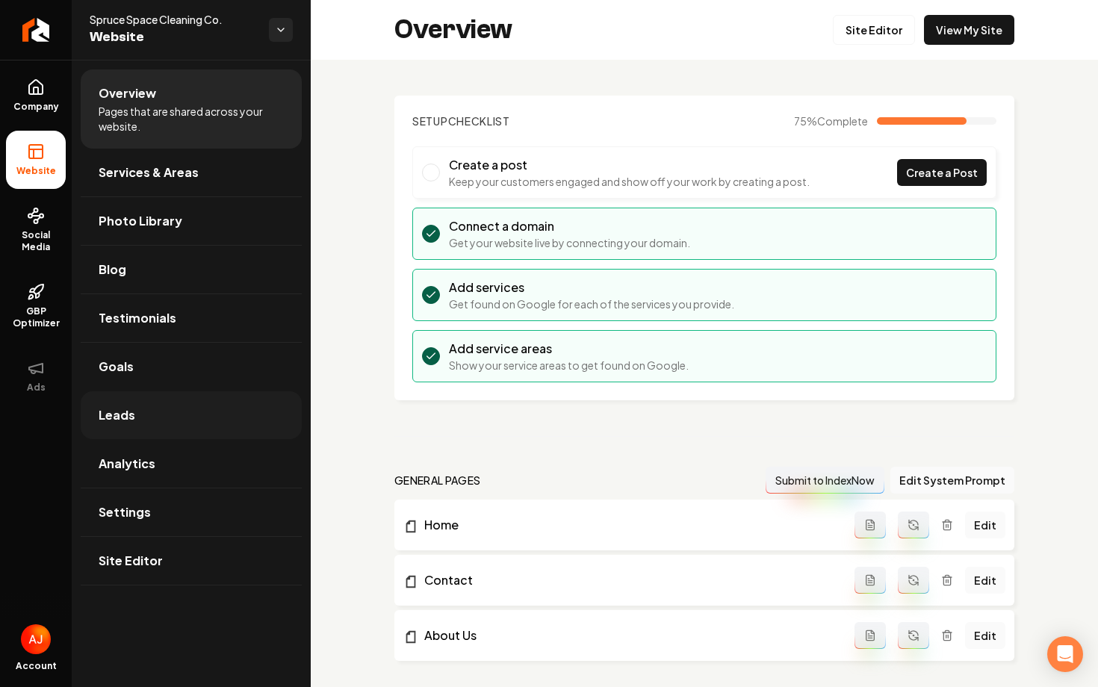
click at [143, 435] on link "Leads" at bounding box center [191, 415] width 221 height 48
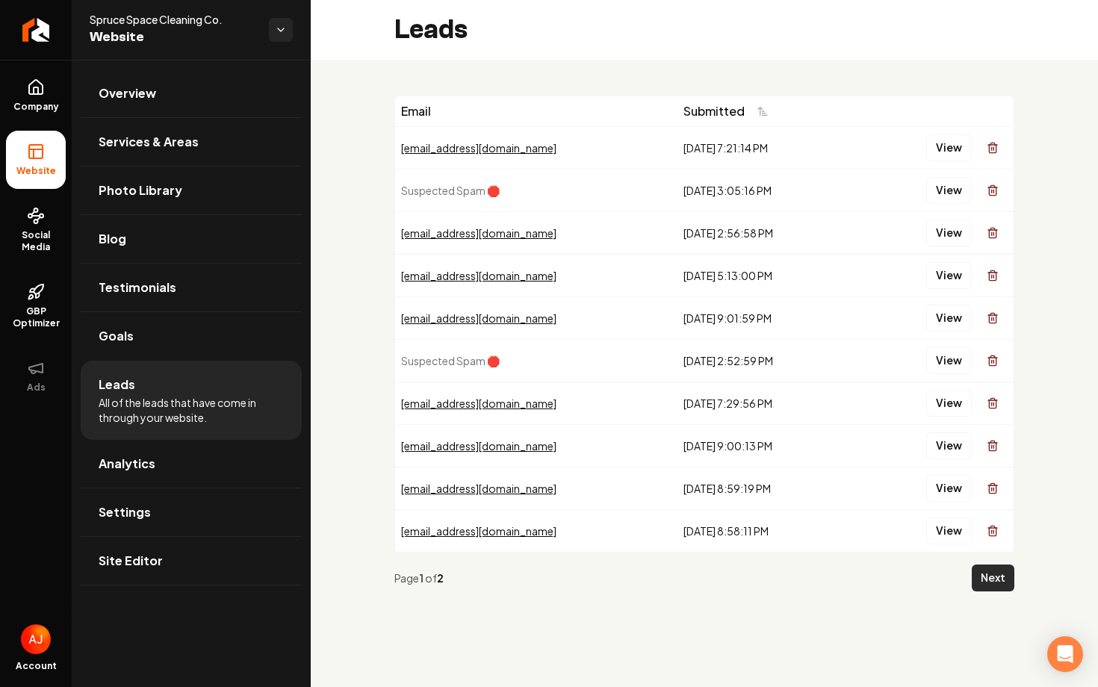
click at [991, 585] on button "Next" at bounding box center [993, 578] width 43 height 27
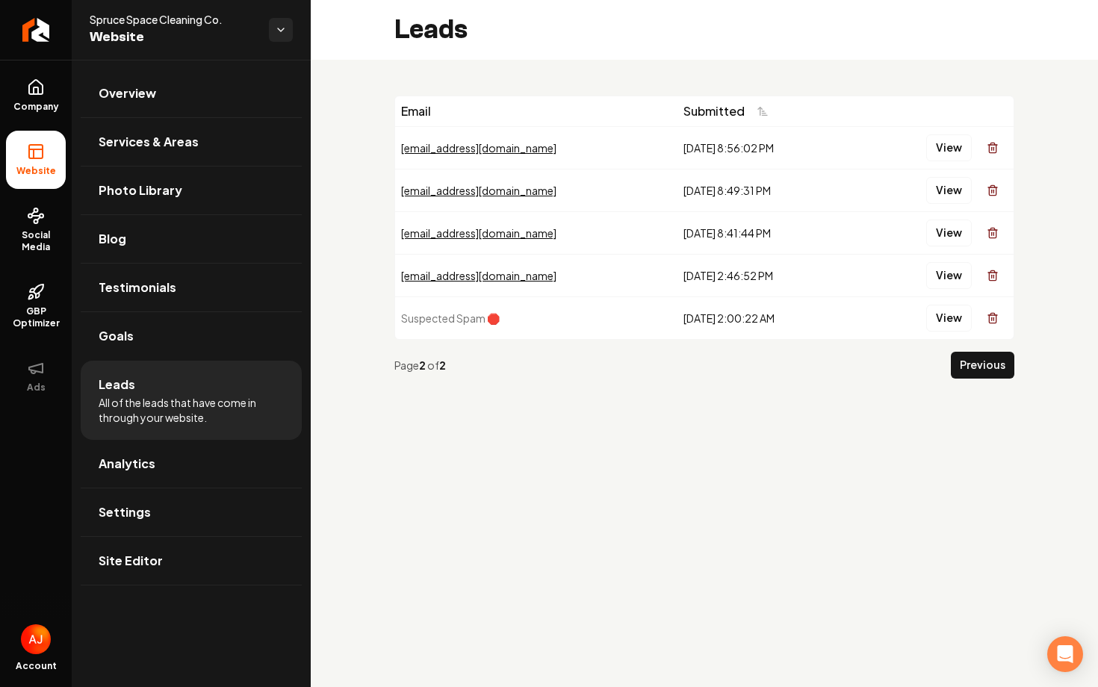
click at [974, 380] on div "Page 2 of 2 Previous" at bounding box center [704, 365] width 620 height 51
click at [973, 378] on button "Previous" at bounding box center [982, 365] width 63 height 27
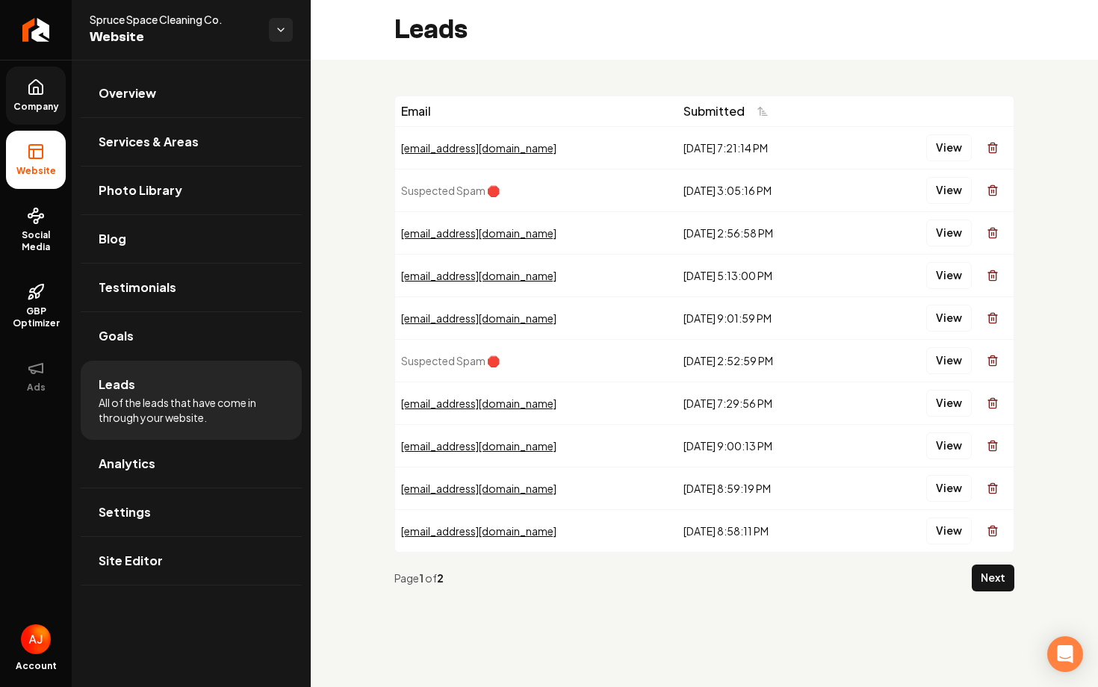
click at [52, 110] on span "Company" at bounding box center [36, 107] width 58 height 12
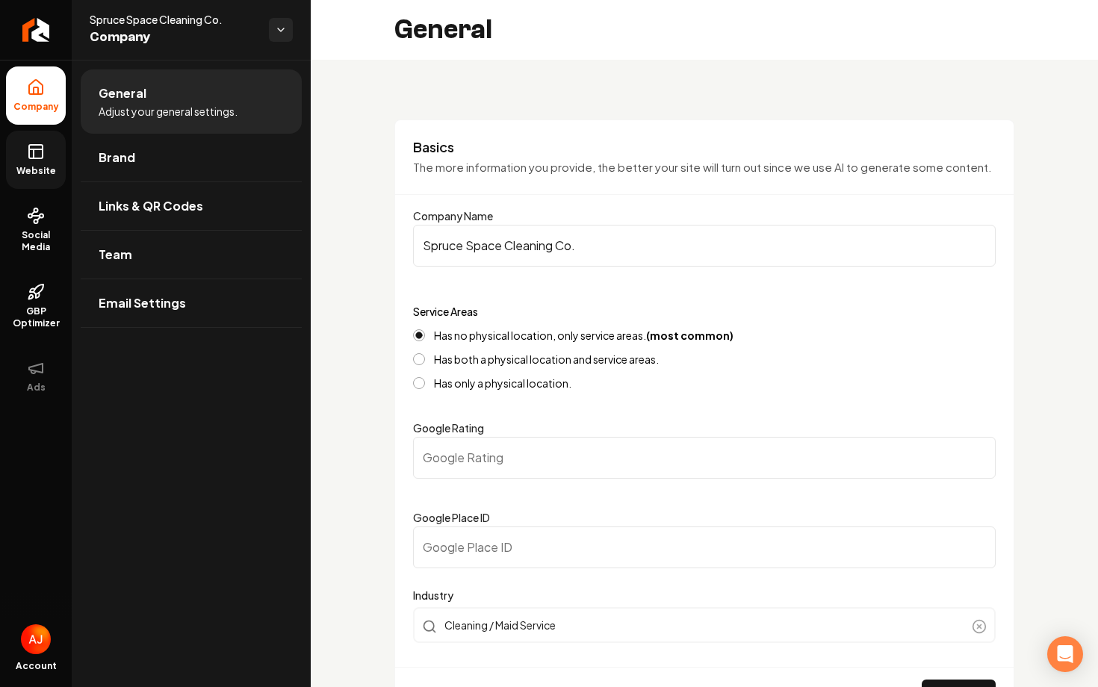
click at [49, 170] on span "Website" at bounding box center [36, 171] width 52 height 12
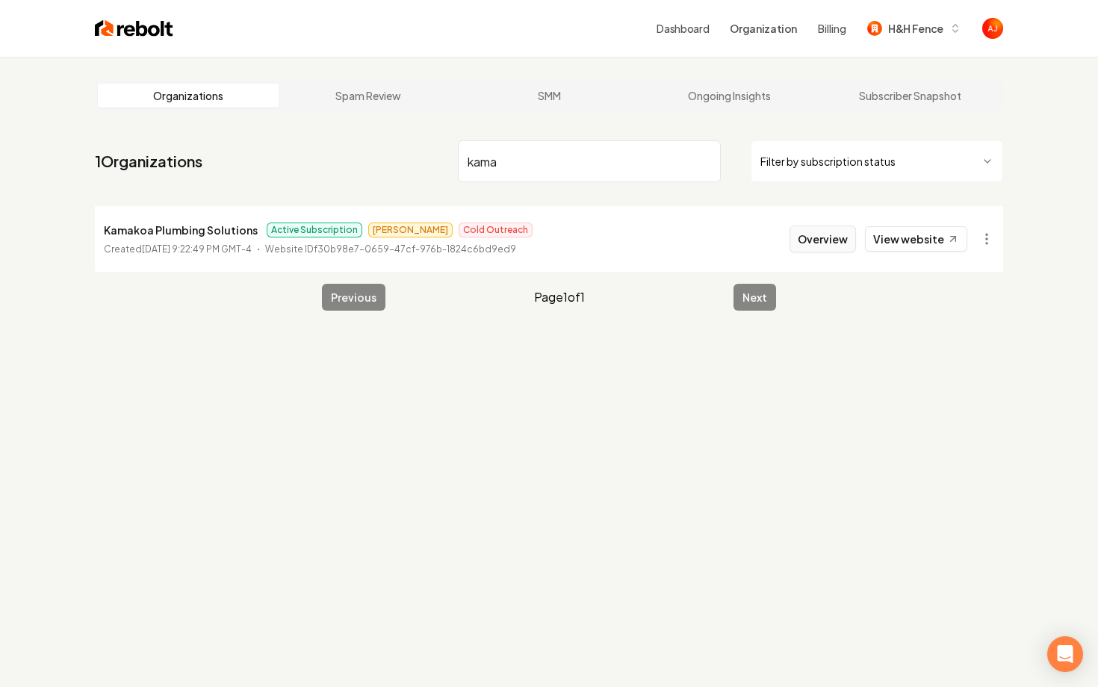
type input "kama"
click at [811, 245] on button "Overview" at bounding box center [822, 239] width 66 height 27
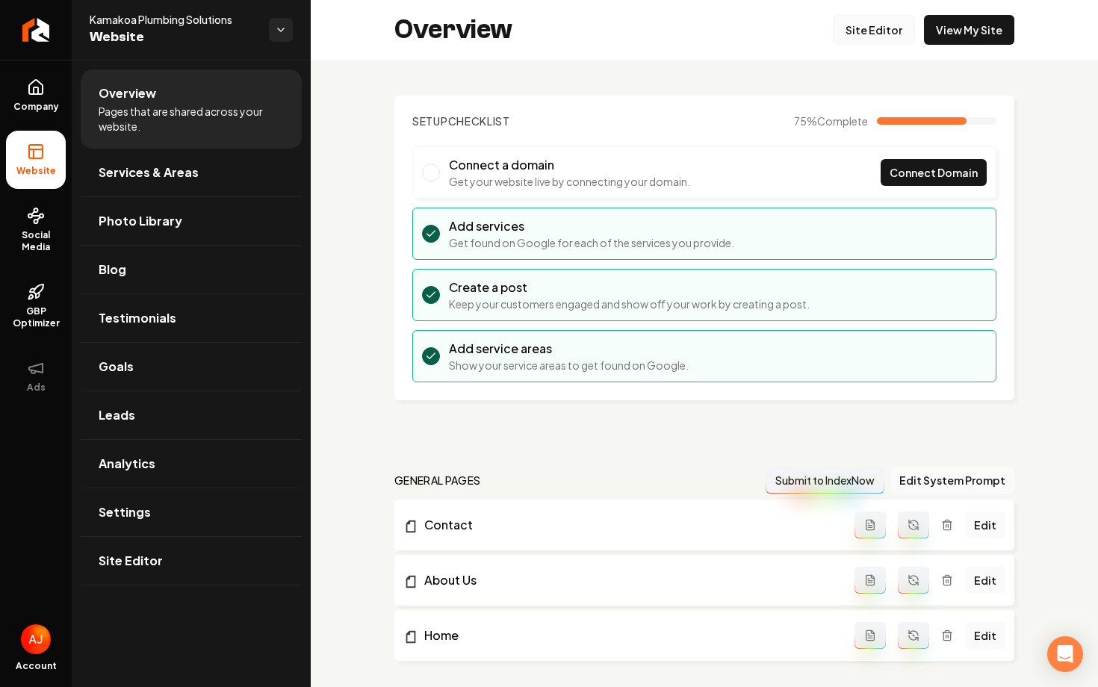
click at [877, 25] on link "Site Editor" at bounding box center [874, 30] width 82 height 30
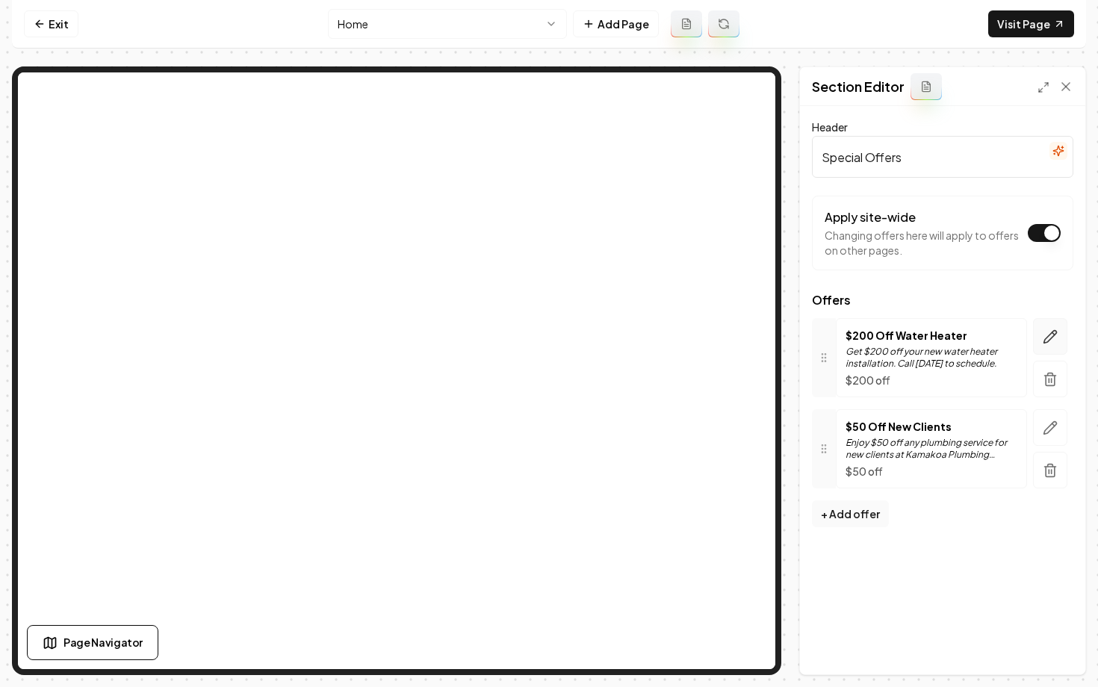
click at [1047, 338] on icon "button" at bounding box center [1050, 336] width 15 height 15
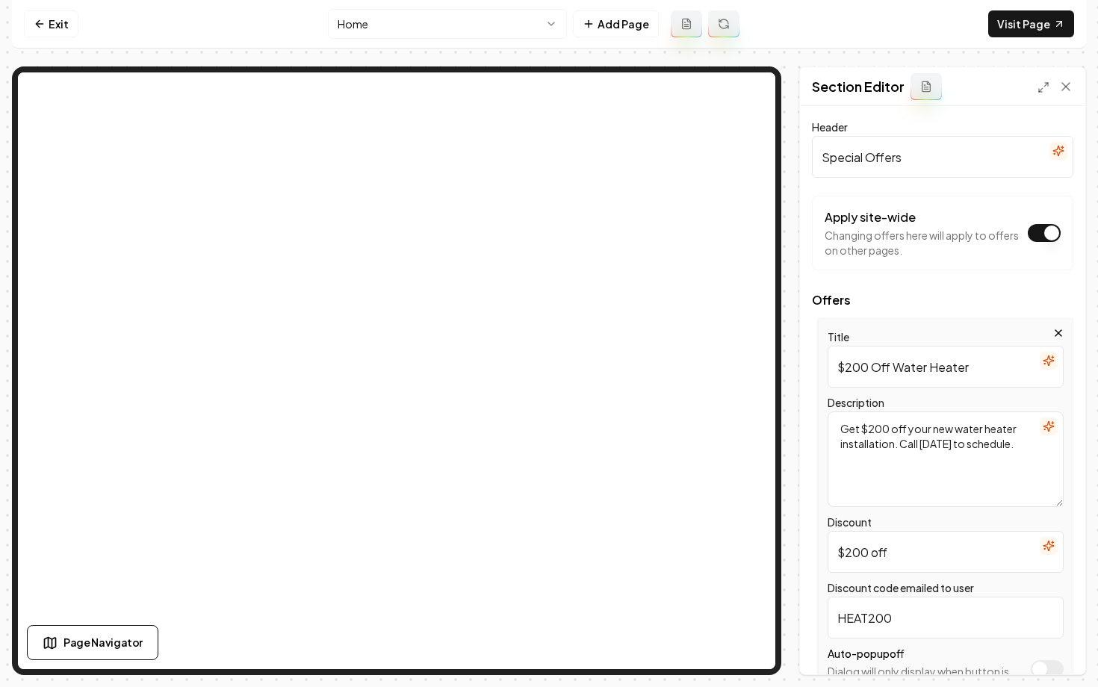
click at [928, 462] on textarea "Get $200 off your new water heater installation. Call today to schedule." at bounding box center [945, 459] width 236 height 96
drag, startPoint x: 1022, startPoint y: 456, endPoint x: 836, endPoint y: 459, distance: 186.7
click at [836, 459] on textarea "Get $200 off your new water heater installation. Call today to schedule. *Promo…" at bounding box center [945, 459] width 236 height 96
type textarea "Get $200 off your new water heater installation. Call today to schedule. *Promo…"
click at [1044, 641] on button "Save" at bounding box center [1051, 649] width 44 height 27
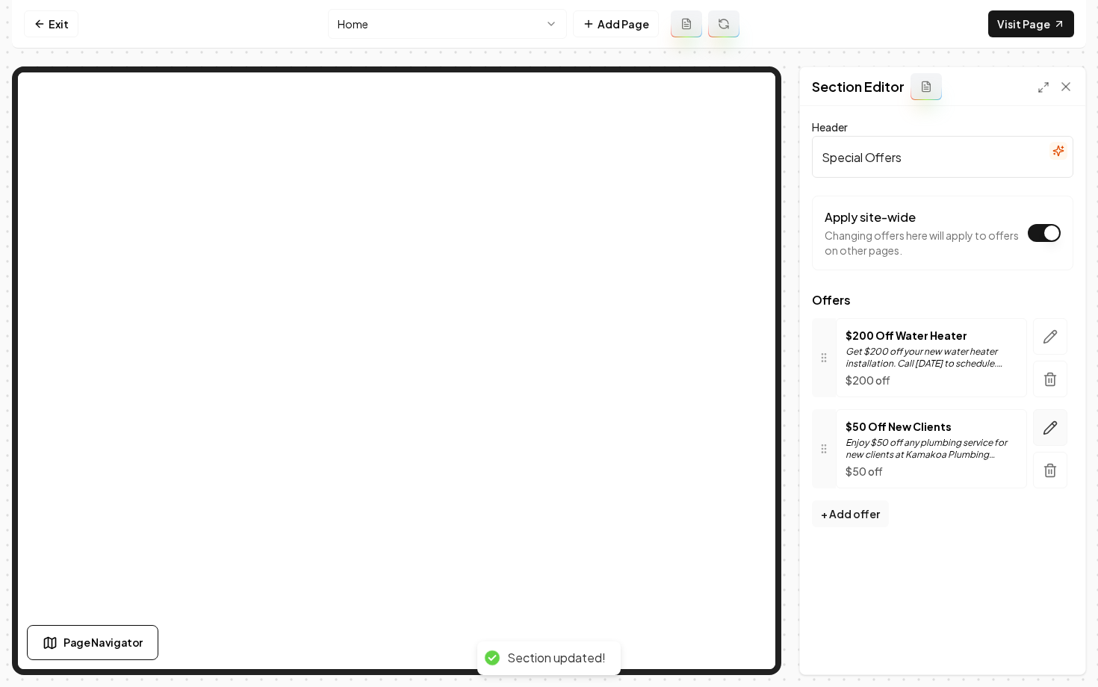
click at [1051, 432] on icon "button" at bounding box center [1050, 427] width 15 height 15
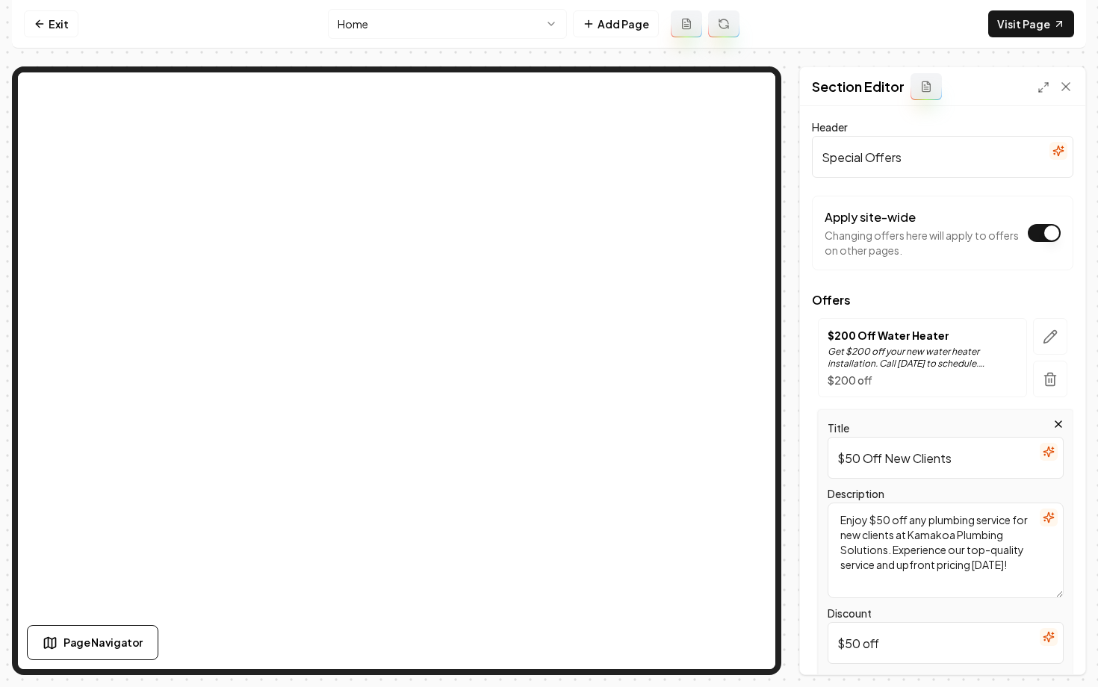
click at [874, 582] on textarea "Enjoy $50 off any plumbing service for new clients at Kamakoa Plumbing Solution…" at bounding box center [945, 551] width 236 height 96
paste textarea "*Promotions can not be combined"
type textarea "Enjoy $50 off any plumbing service for new clients at Kamakoa Plumbing Solution…"
click at [1044, 660] on button "Save" at bounding box center [1051, 649] width 44 height 27
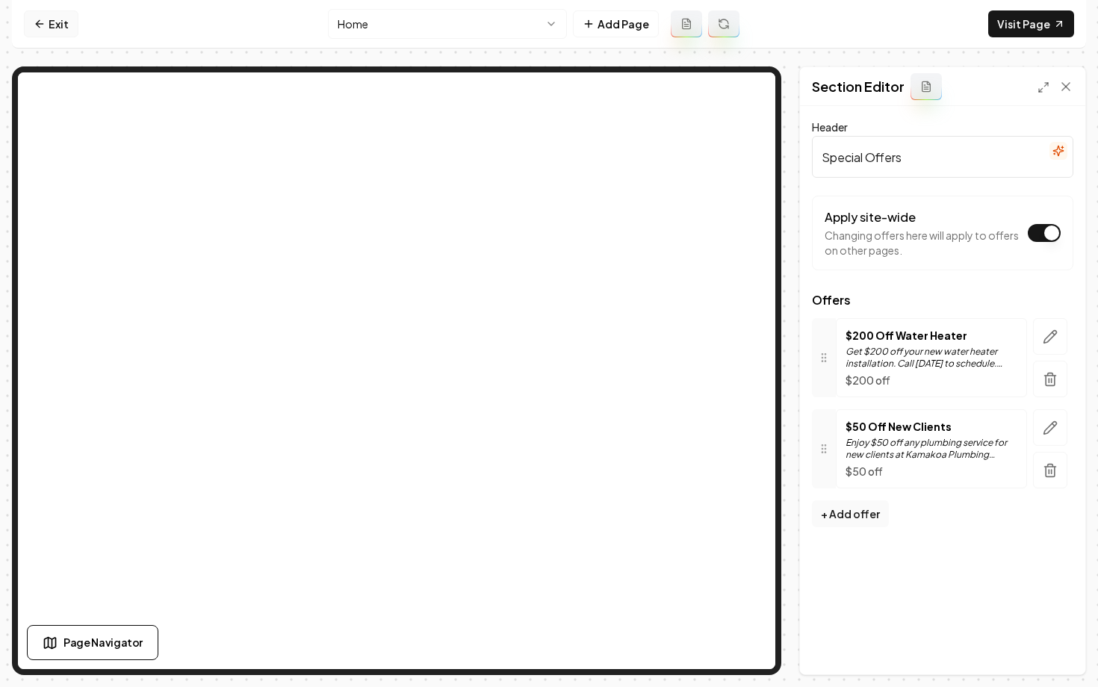
click at [39, 32] on link "Exit" at bounding box center [51, 23] width 55 height 27
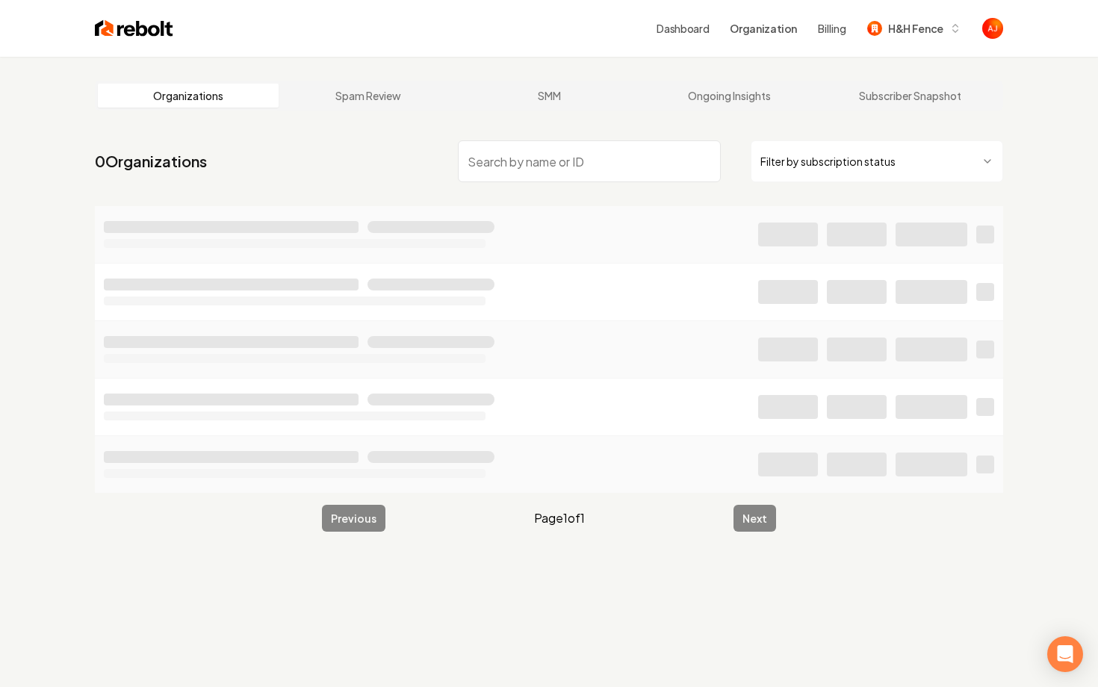
click at [39, 32] on header "Dashboard Organization Billing H&H Fence" at bounding box center [549, 28] width 1098 height 57
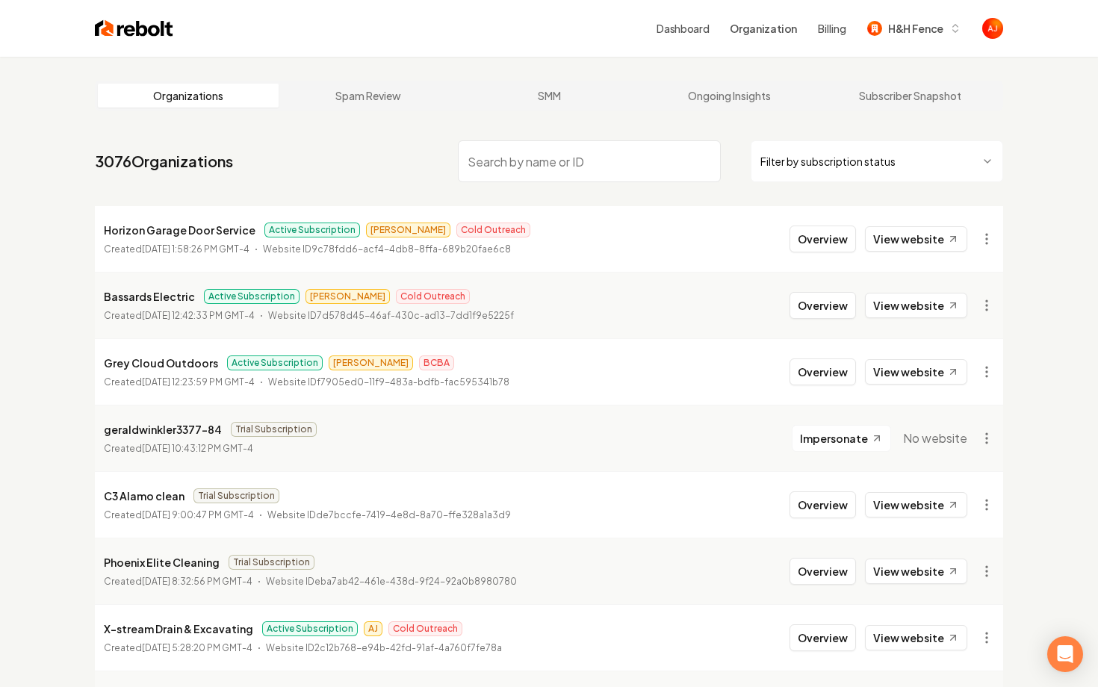
click at [531, 158] on input "search" at bounding box center [589, 161] width 263 height 42
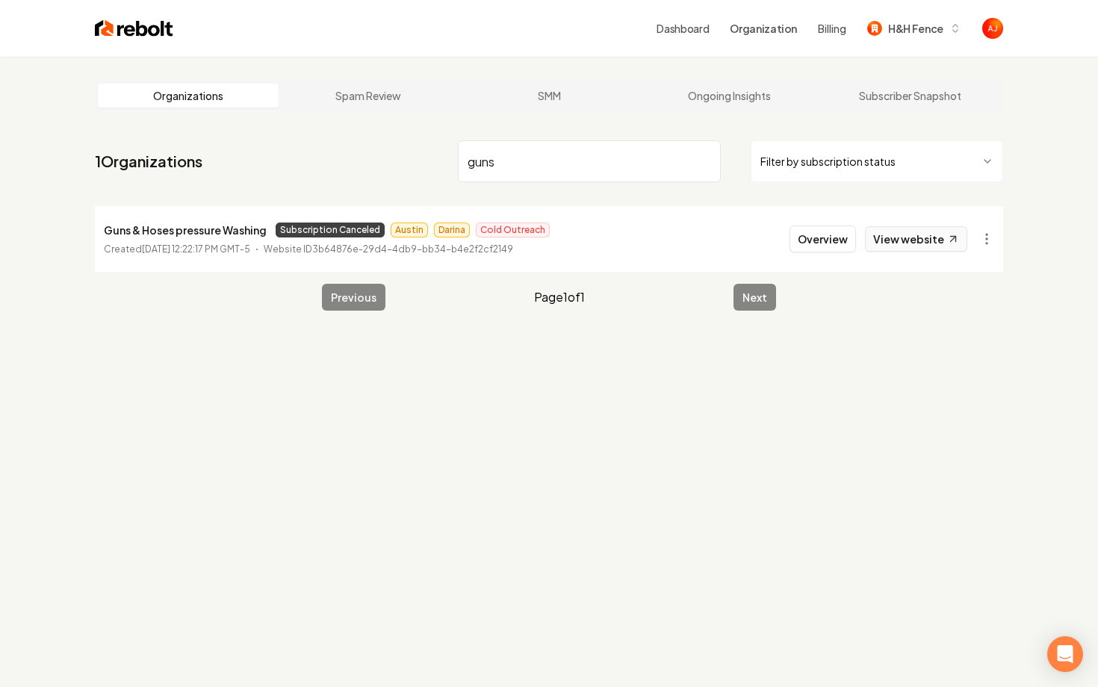
click at [936, 241] on link "View website" at bounding box center [916, 238] width 102 height 25
drag, startPoint x: 507, startPoint y: 169, endPoint x: 368, endPoint y: 158, distance: 139.4
click at [372, 158] on nav "1 Organizations guns Filter by subscription status" at bounding box center [549, 167] width 908 height 66
type input "building roots"
click at [818, 240] on button "Overview" at bounding box center [822, 239] width 66 height 27
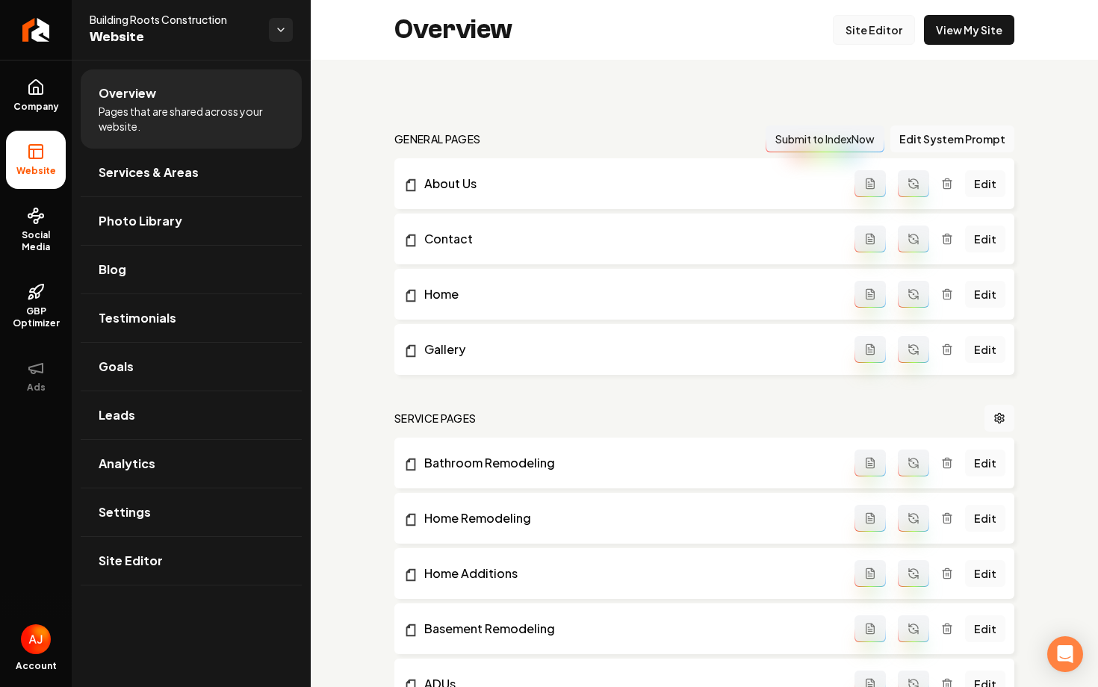
click at [874, 28] on link "Site Editor" at bounding box center [874, 30] width 82 height 30
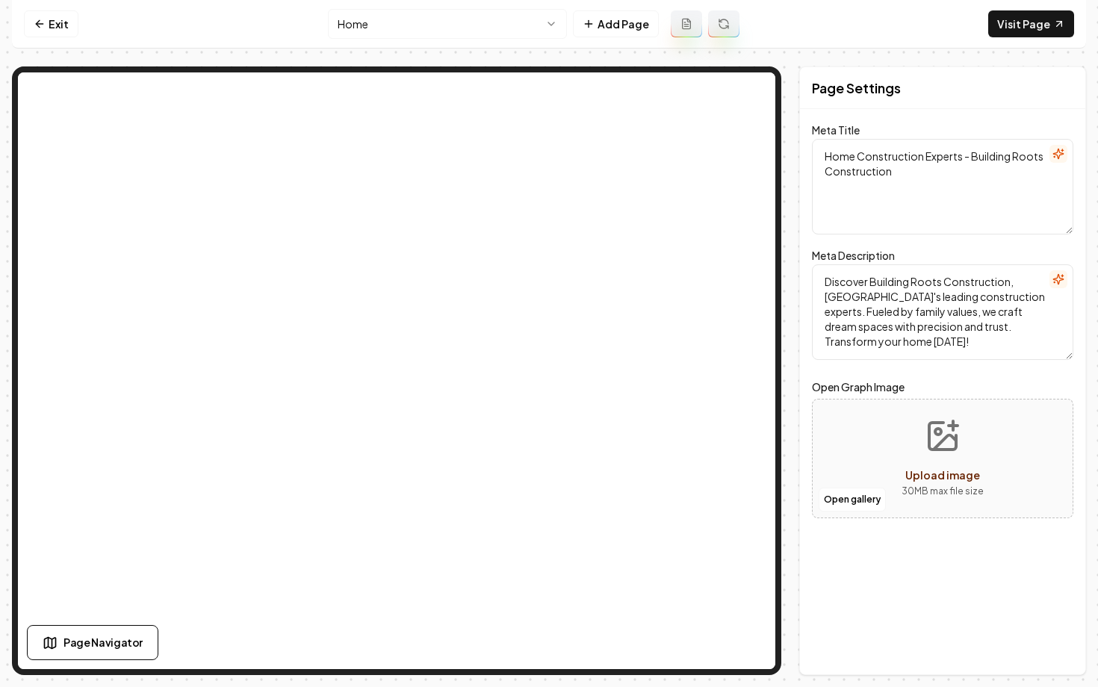
click at [467, 18] on html "Computer Required This feature is only available on a computer. Please switch t…" at bounding box center [549, 343] width 1098 height 687
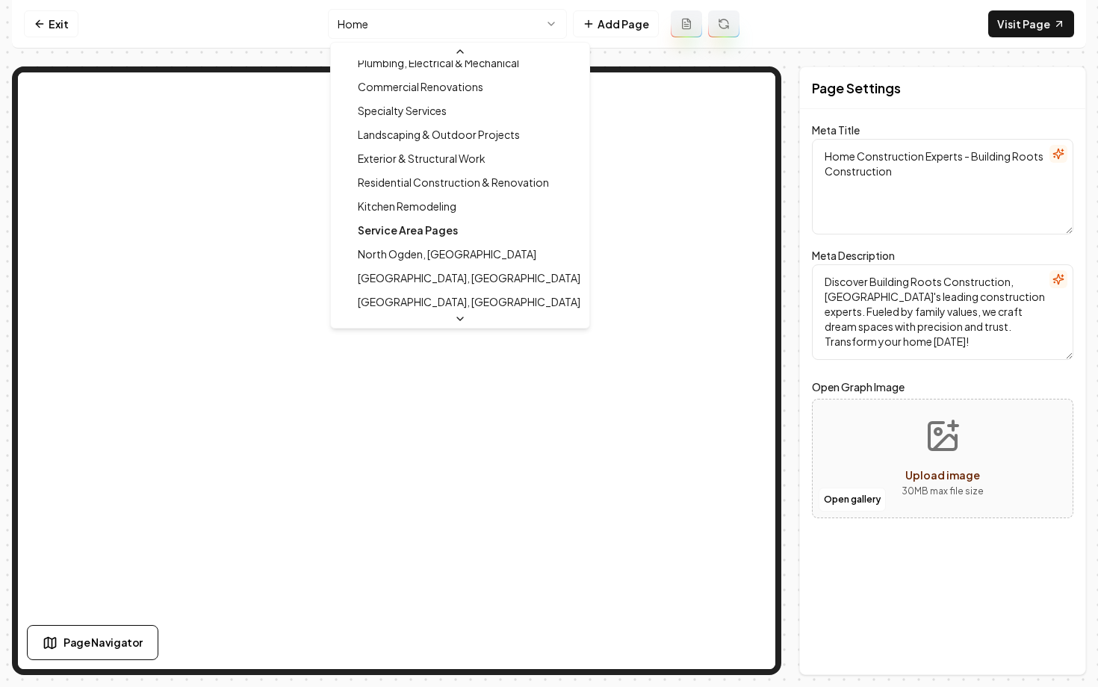
scroll to position [263, 0]
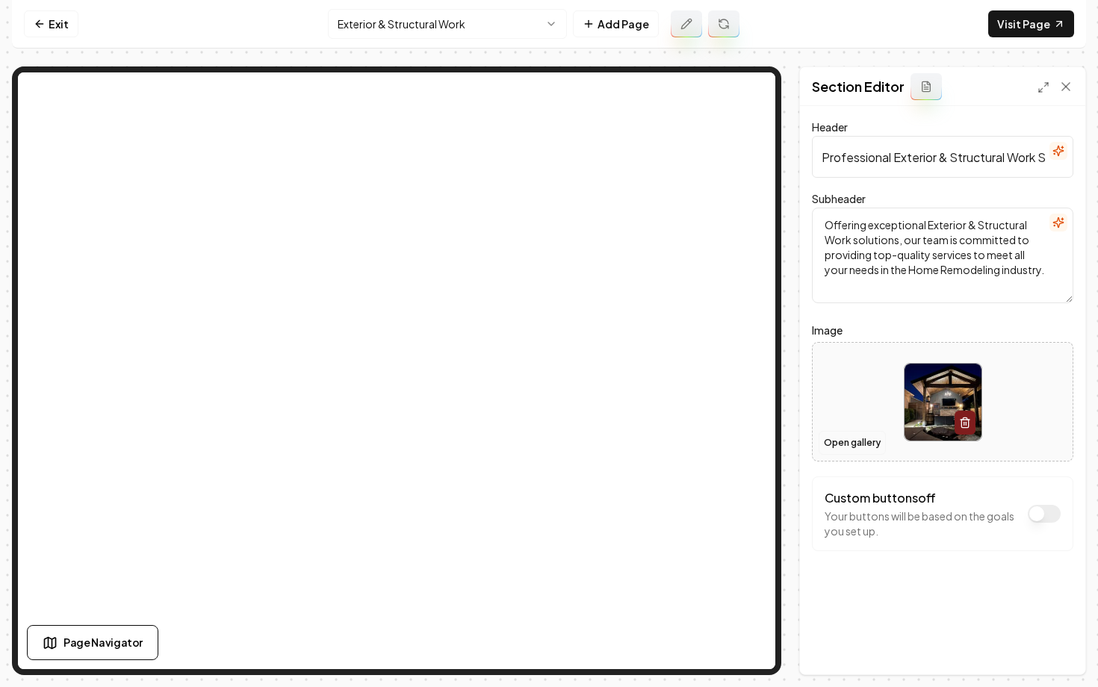
click at [839, 437] on button "Open gallery" at bounding box center [851, 443] width 67 height 24
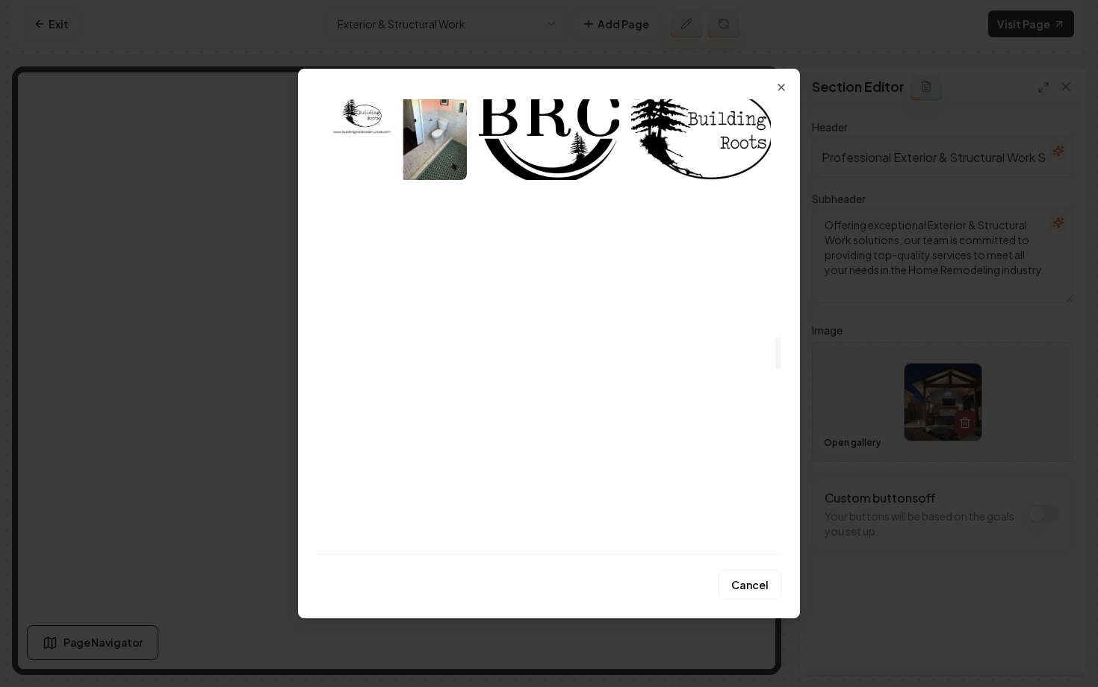
scroll to position [3397, 0]
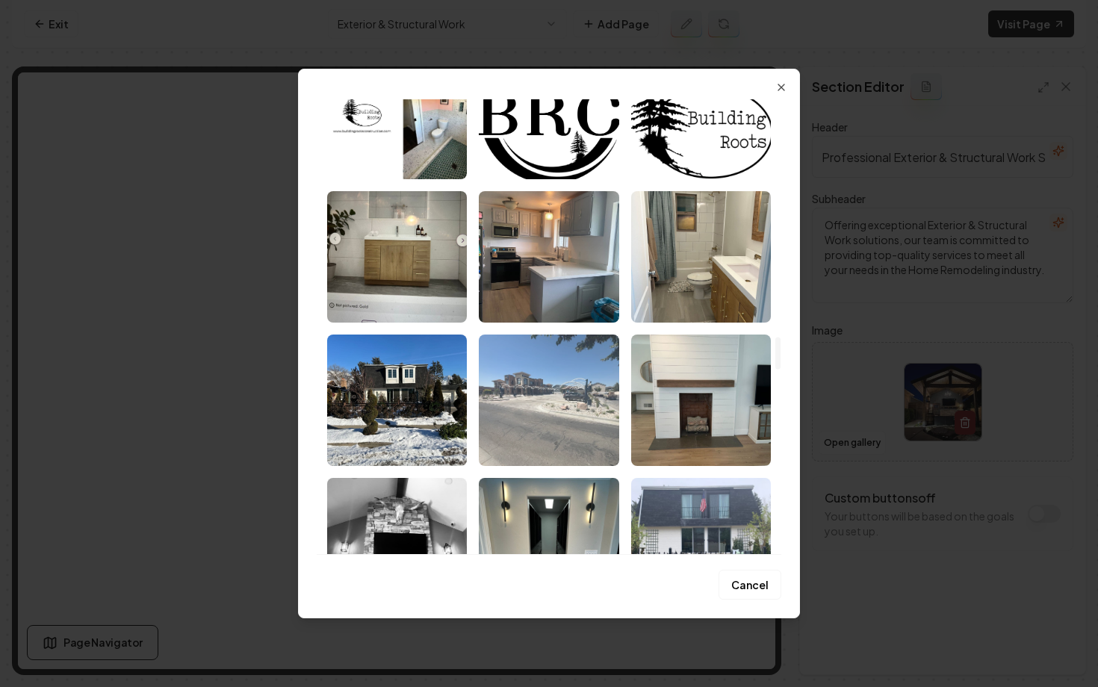
click at [522, 399] on img "Select image image_68a3c9a45c7cd75eb8d41a64.jpeg" at bounding box center [549, 400] width 140 height 131
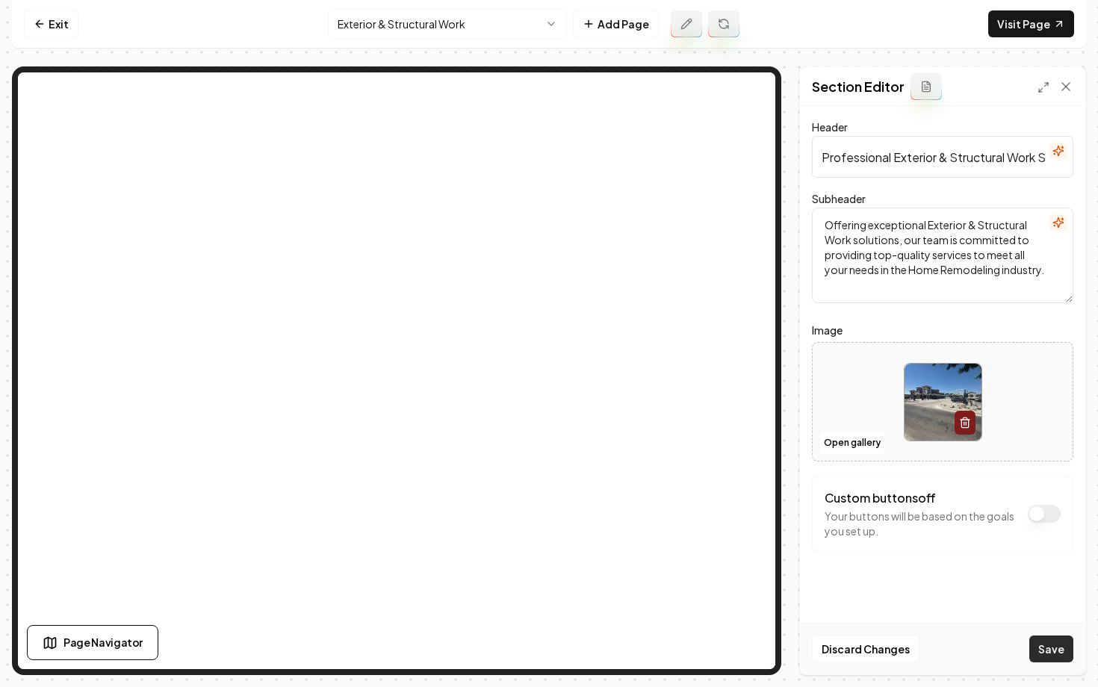
click at [1037, 654] on button "Save" at bounding box center [1051, 649] width 44 height 27
click at [861, 447] on button "Open gallery" at bounding box center [851, 443] width 67 height 24
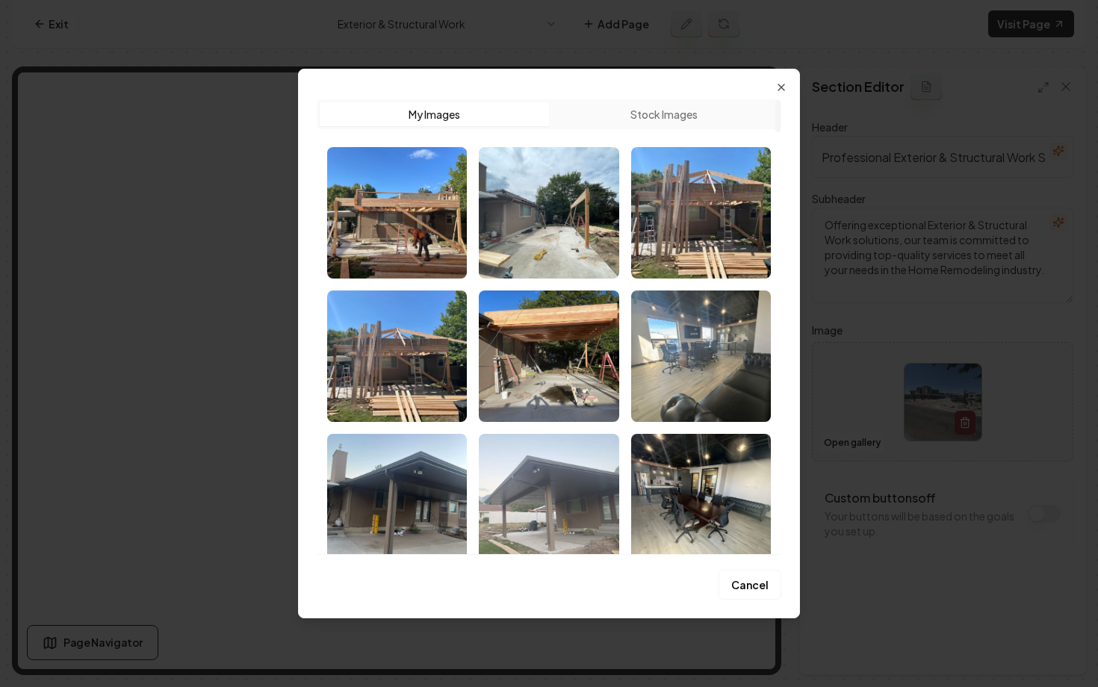
click at [571, 480] on img "Select image image_68a3d1075c7cd75eb80342bd.jpeg" at bounding box center [549, 499] width 140 height 131
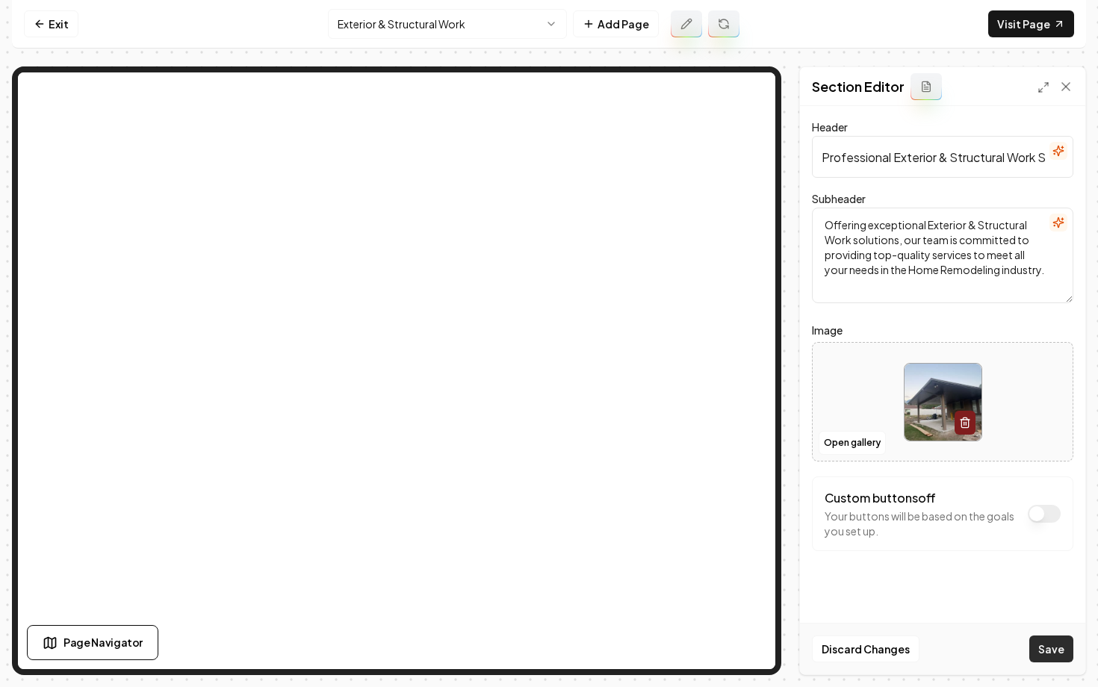
click at [1045, 654] on button "Save" at bounding box center [1051, 649] width 44 height 27
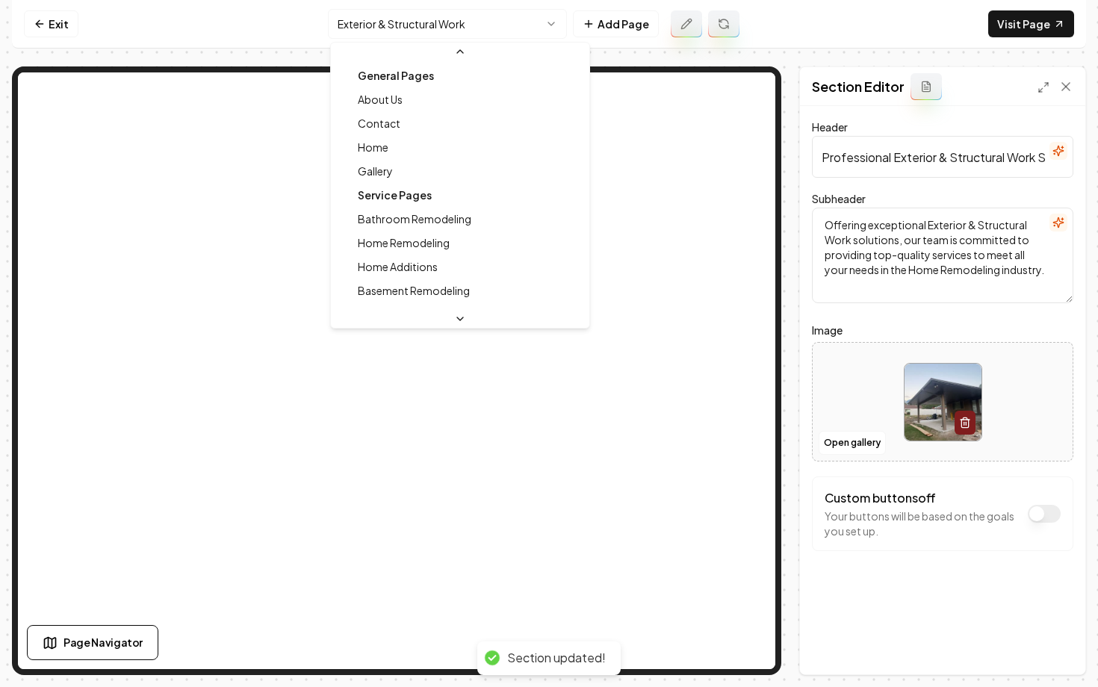
click at [463, 19] on html "Computer Required This feature is only available on a computer. Please switch t…" at bounding box center [549, 343] width 1098 height 687
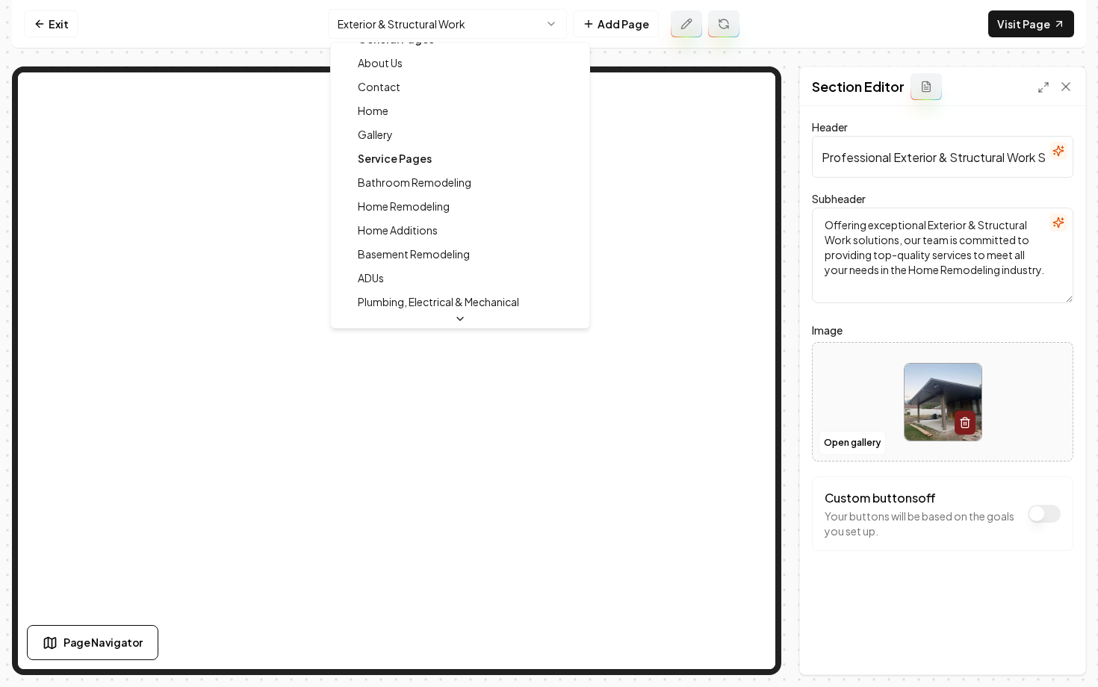
scroll to position [0, 0]
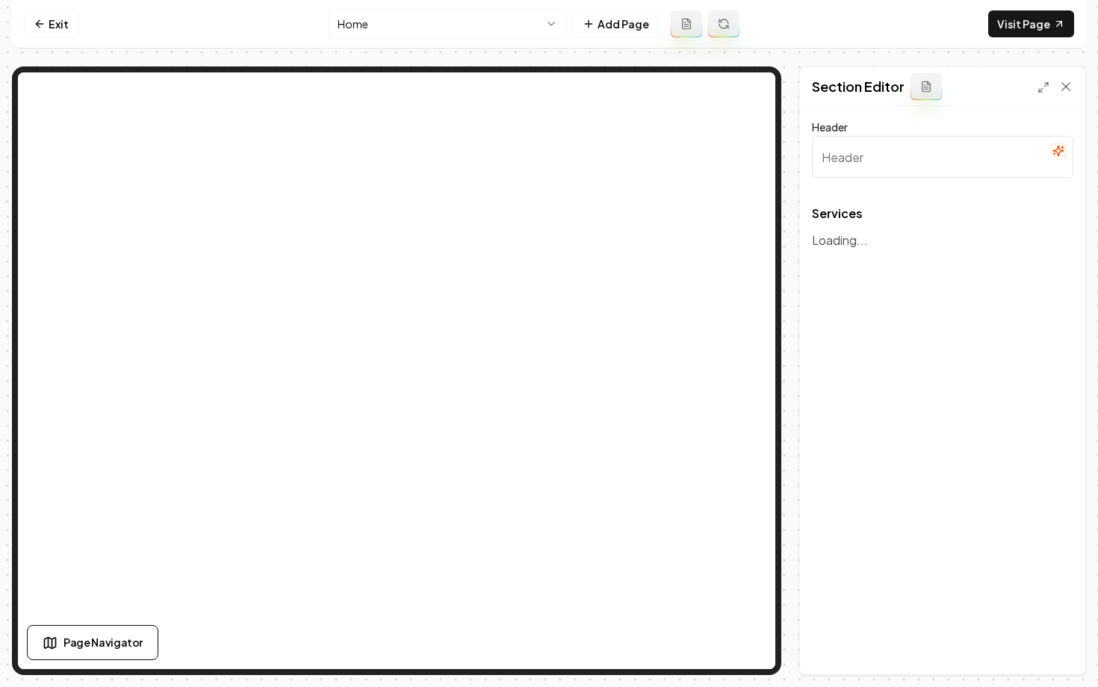
type input "Crafting Inspiring Spaces"
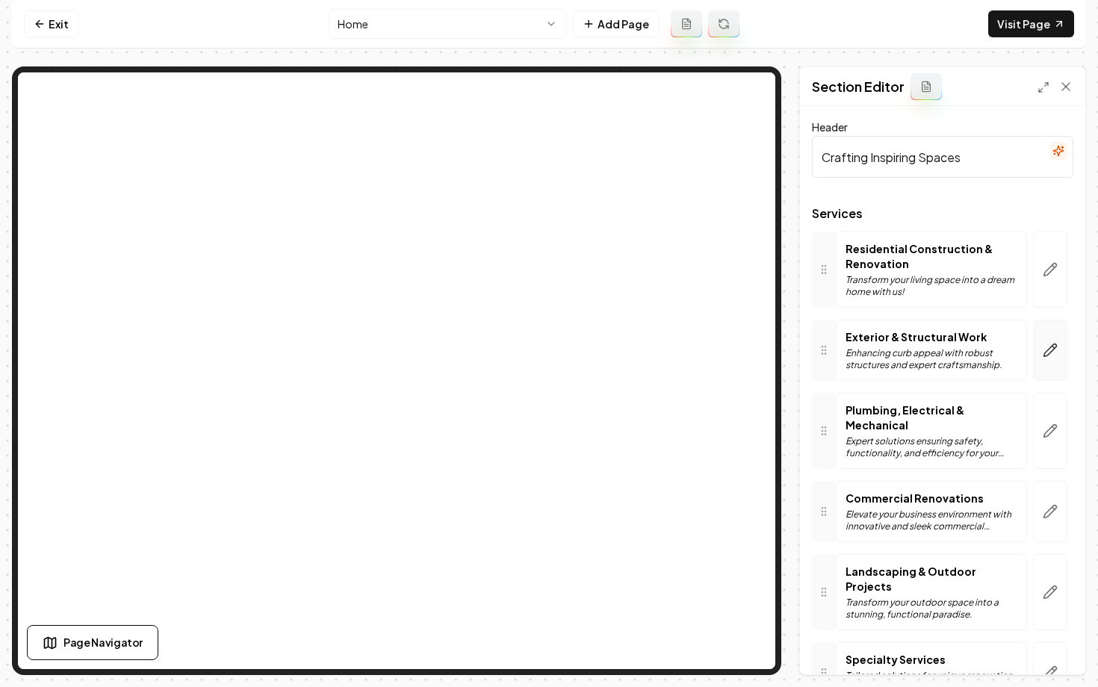
click at [1042, 352] on button "button" at bounding box center [1050, 350] width 34 height 61
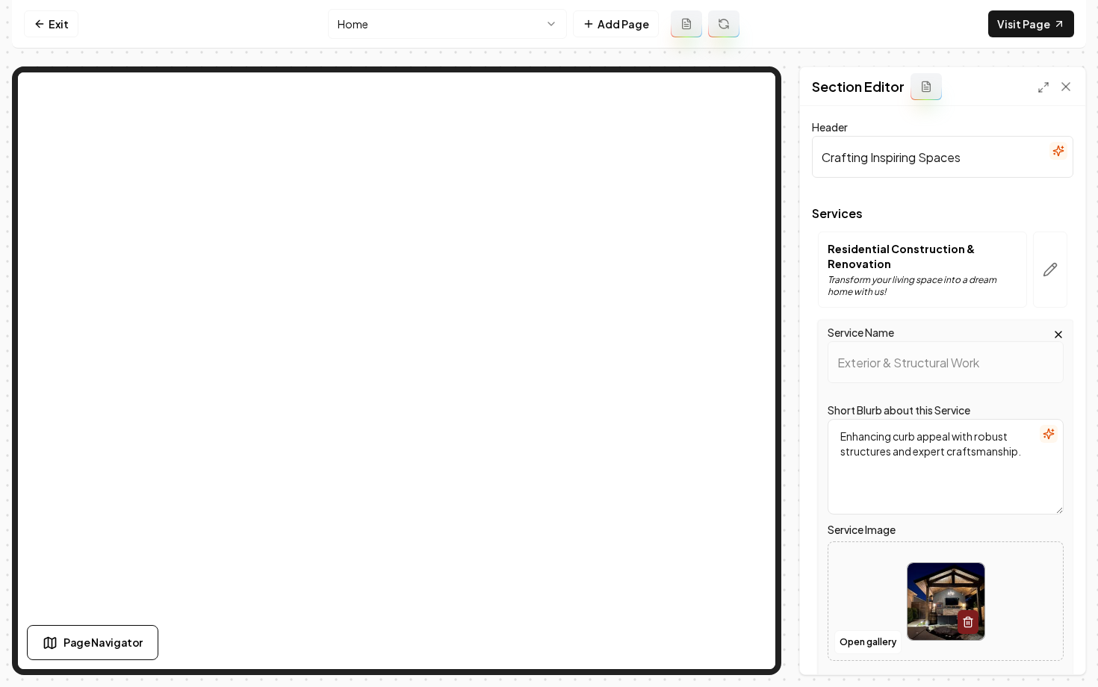
scroll to position [223, 0]
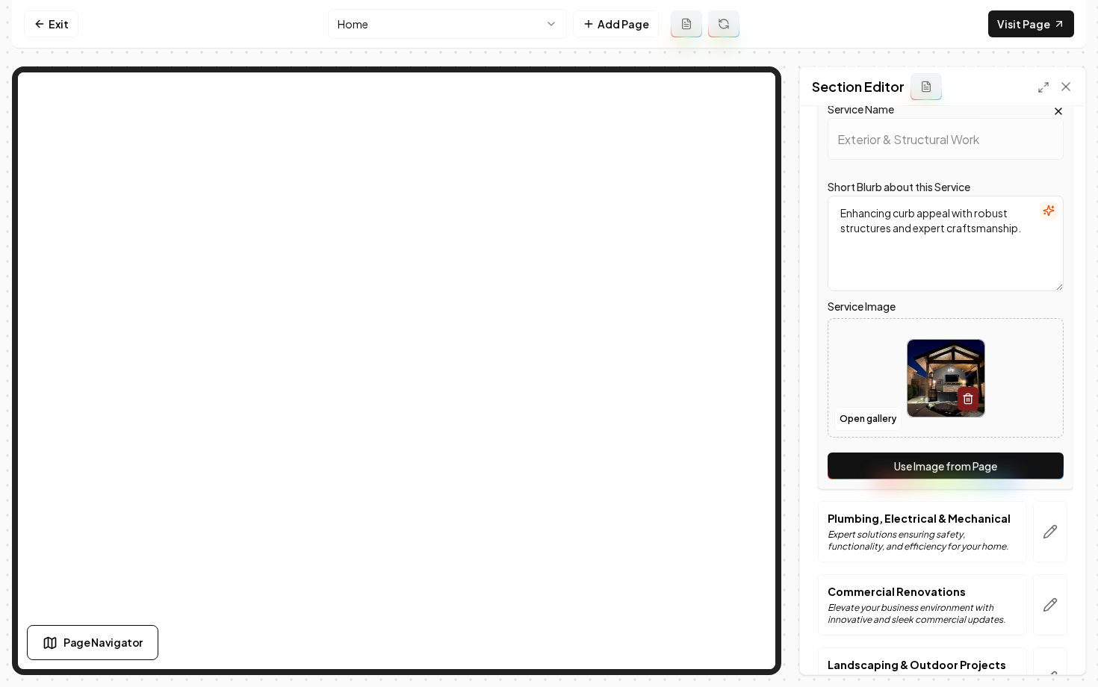
click at [891, 467] on button "Use Image from Page" at bounding box center [945, 466] width 236 height 27
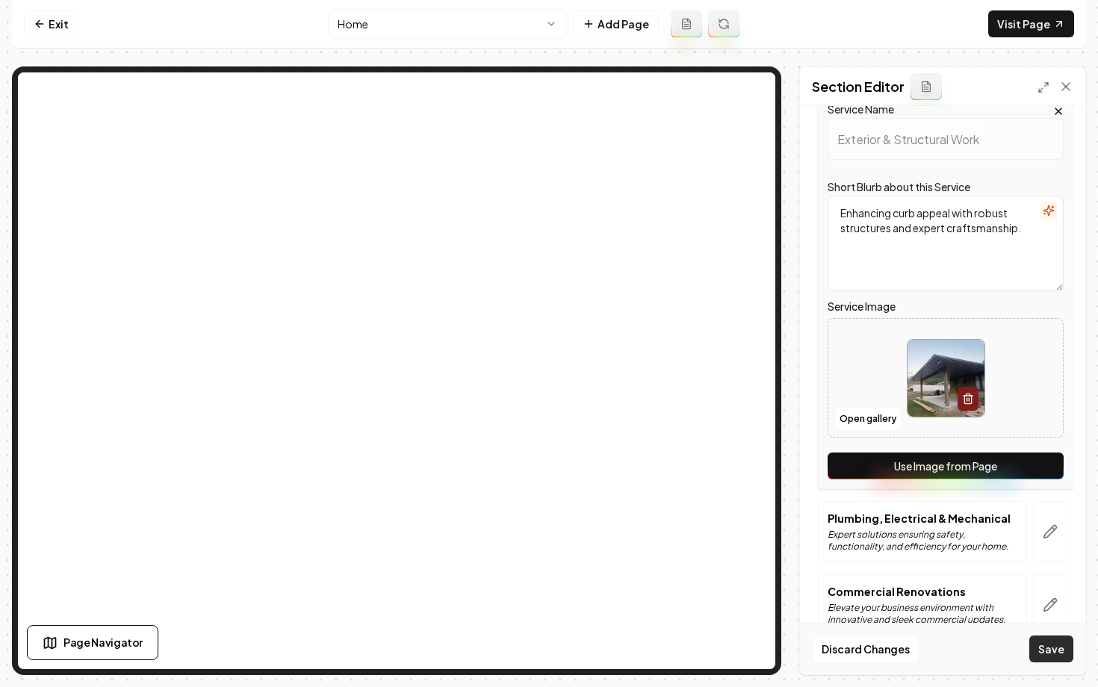
click at [1031, 650] on button "Save" at bounding box center [1051, 649] width 44 height 27
click at [57, 18] on link "Exit" at bounding box center [51, 23] width 55 height 27
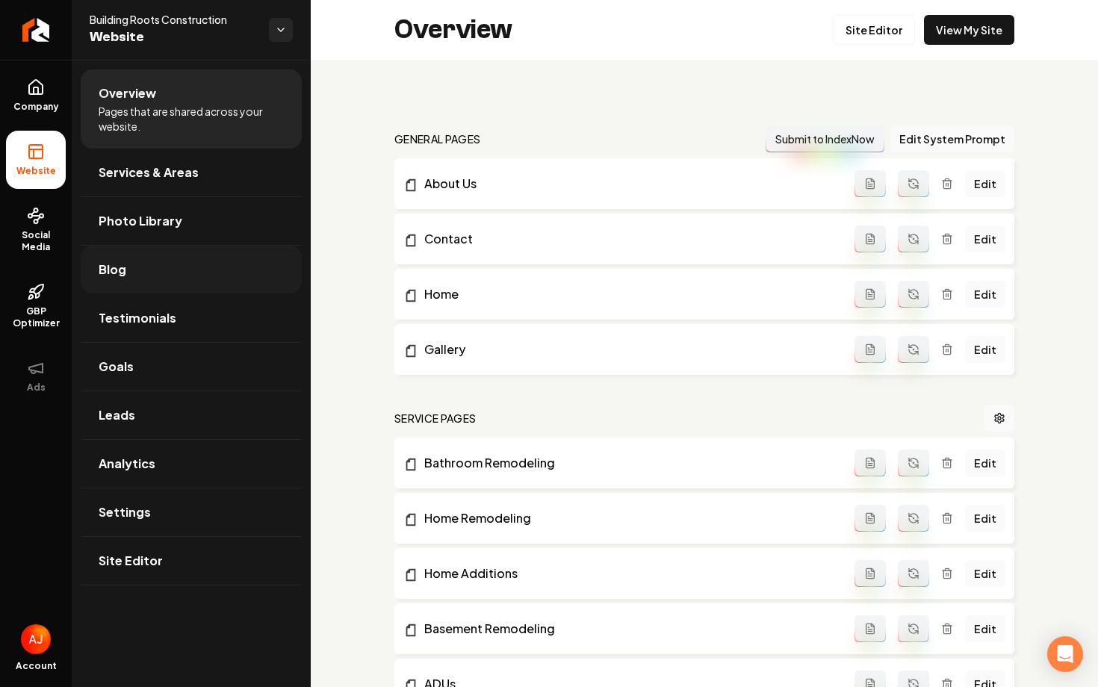
click at [131, 270] on link "Blog" at bounding box center [191, 270] width 221 height 48
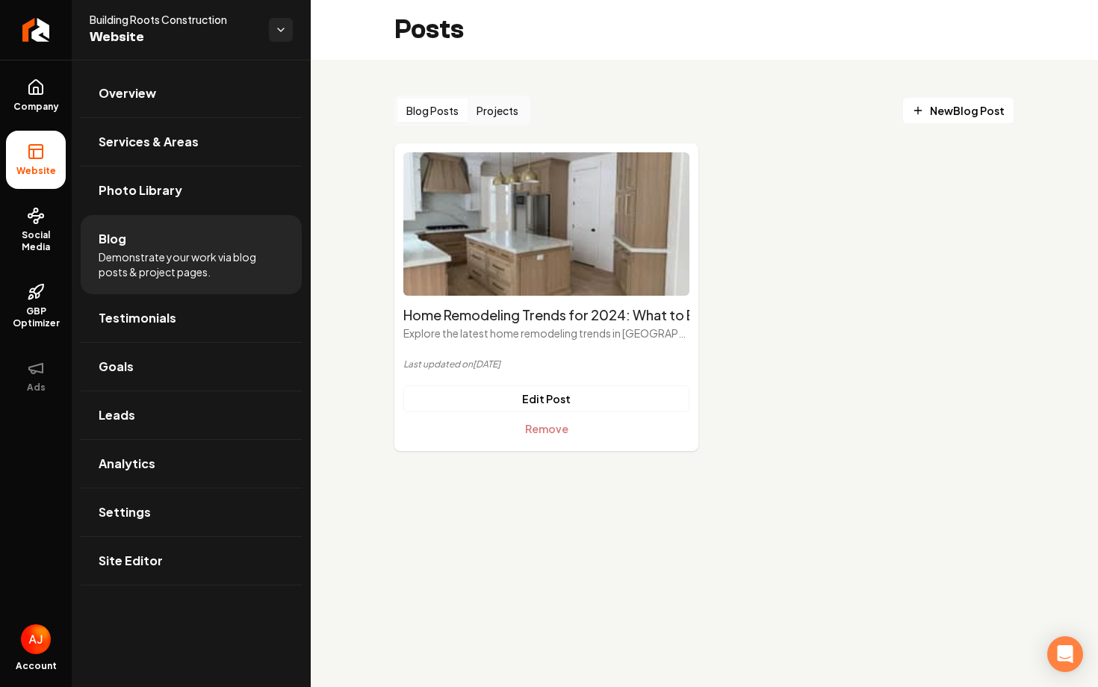
click at [513, 105] on button "Projects" at bounding box center [497, 111] width 60 height 24
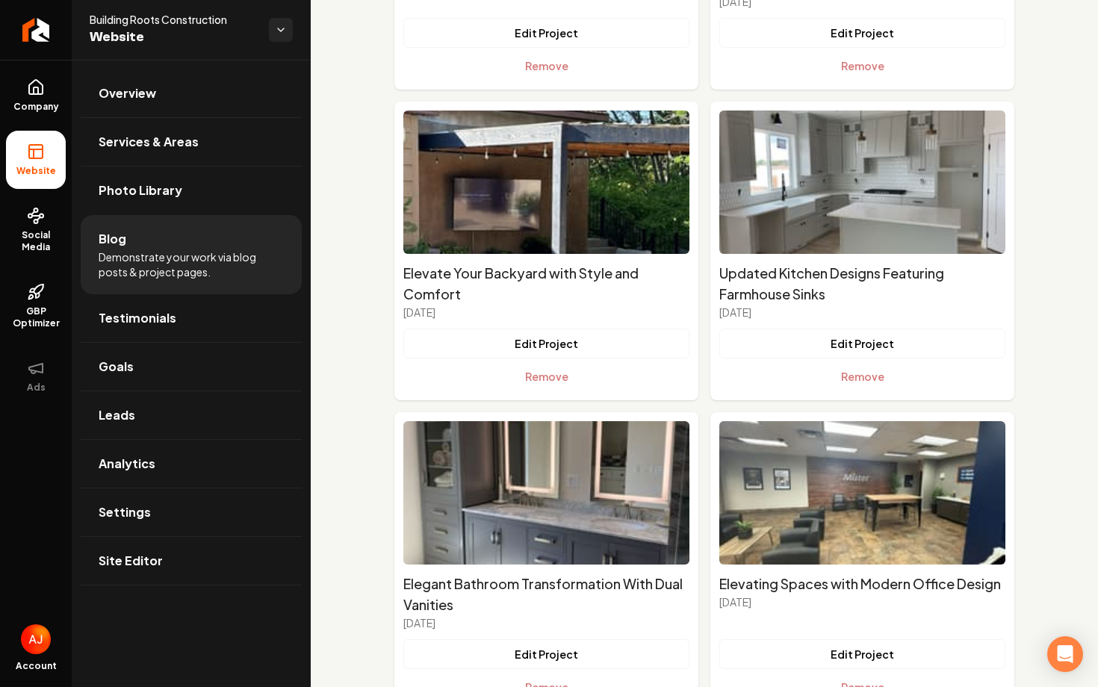
scroll to position [1966, 0]
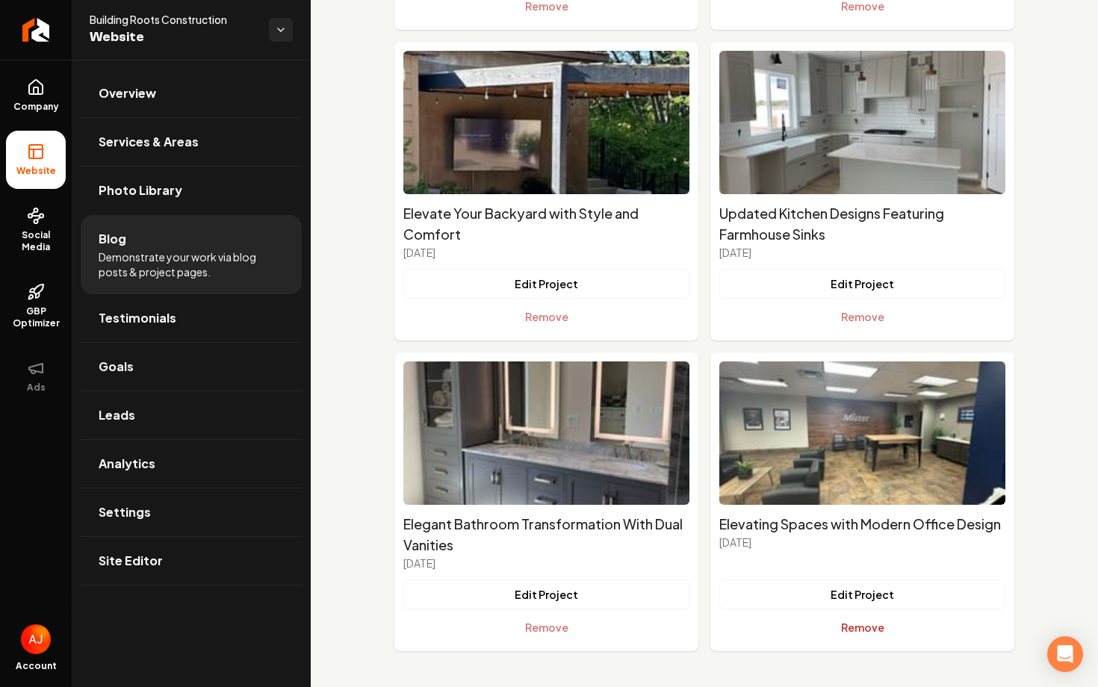
click at [842, 630] on button "Remove" at bounding box center [862, 627] width 286 height 30
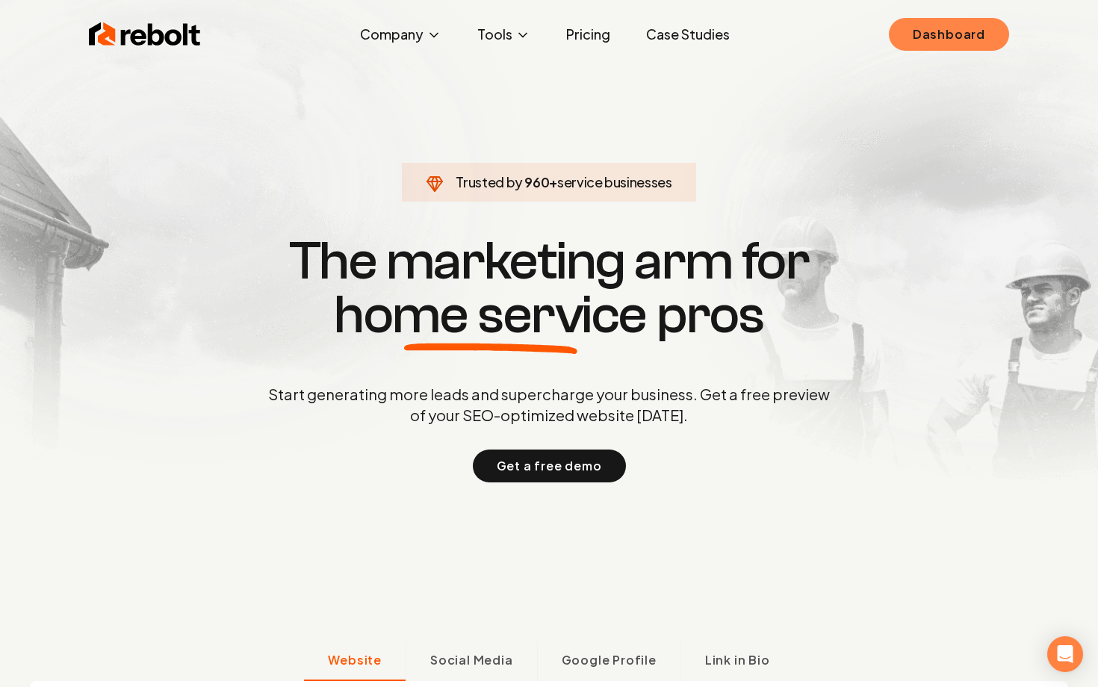
click at [910, 46] on link "Dashboard" at bounding box center [949, 34] width 120 height 33
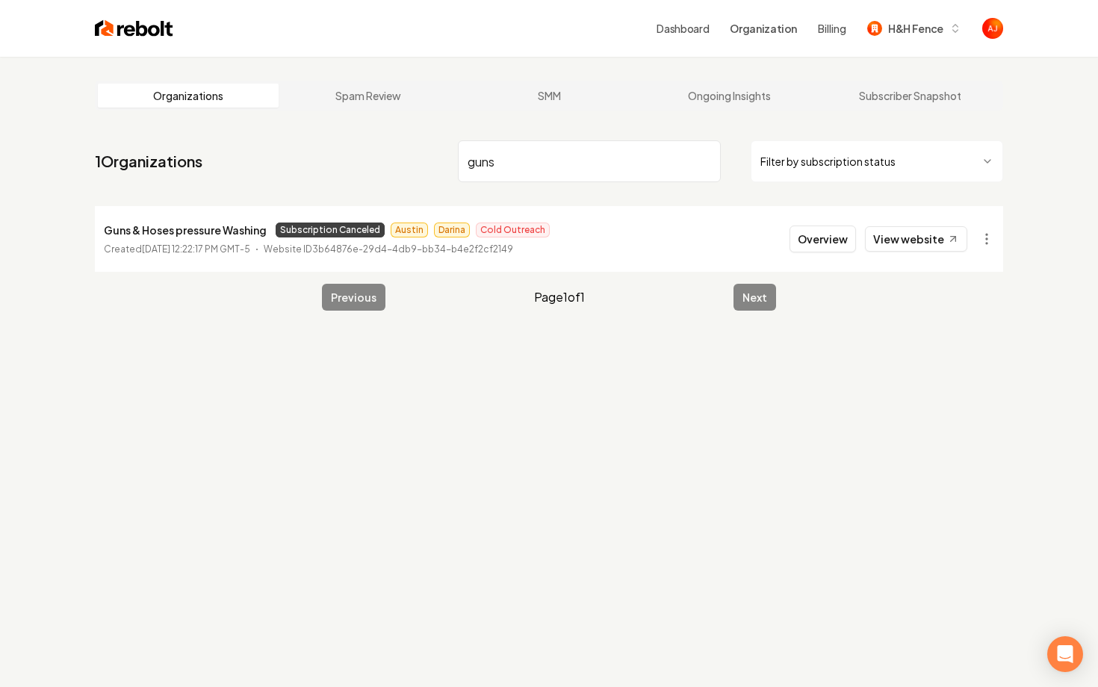
drag, startPoint x: 507, startPoint y: 149, endPoint x: 413, endPoint y: 149, distance: 94.1
click at [417, 149] on nav "1 Organizations guns Filter by subscription status" at bounding box center [549, 167] width 908 height 66
click at [467, 179] on input "guns" at bounding box center [589, 161] width 263 height 42
click at [477, 167] on input "guns" at bounding box center [589, 161] width 263 height 42
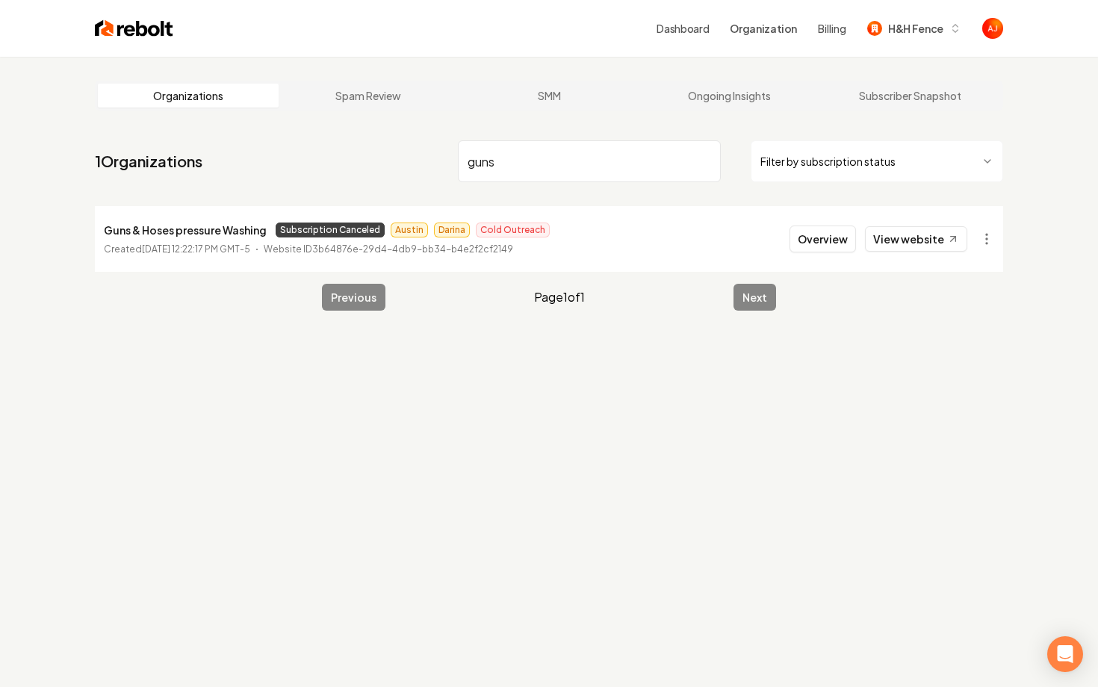
click at [477, 167] on input "guns" at bounding box center [589, 161] width 263 height 42
type input "luxion"
click at [932, 238] on link "View website" at bounding box center [916, 238] width 102 height 25
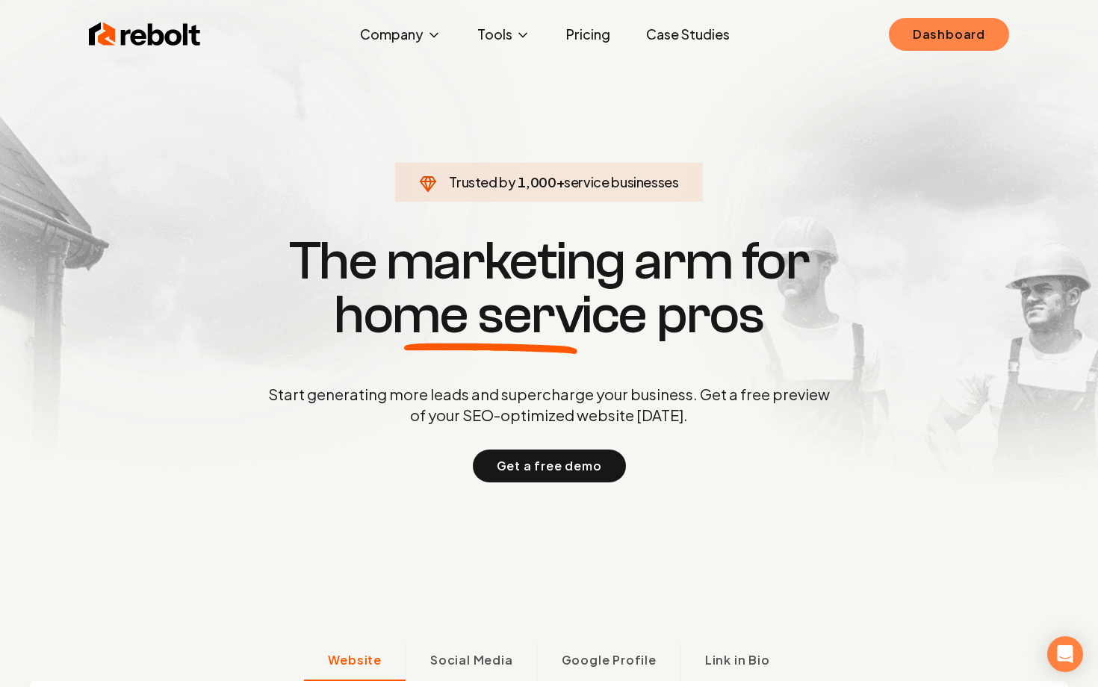
click at [927, 46] on link "Dashboard" at bounding box center [949, 34] width 120 height 33
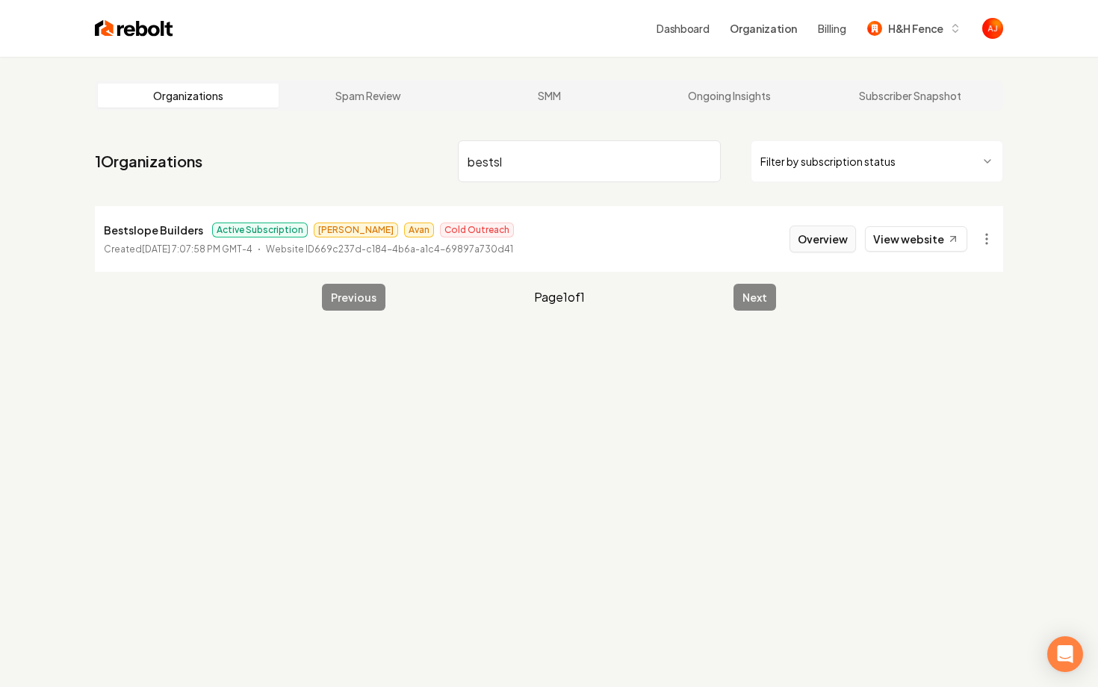
type input "bestsl"
click at [824, 234] on button "Overview" at bounding box center [822, 239] width 66 height 27
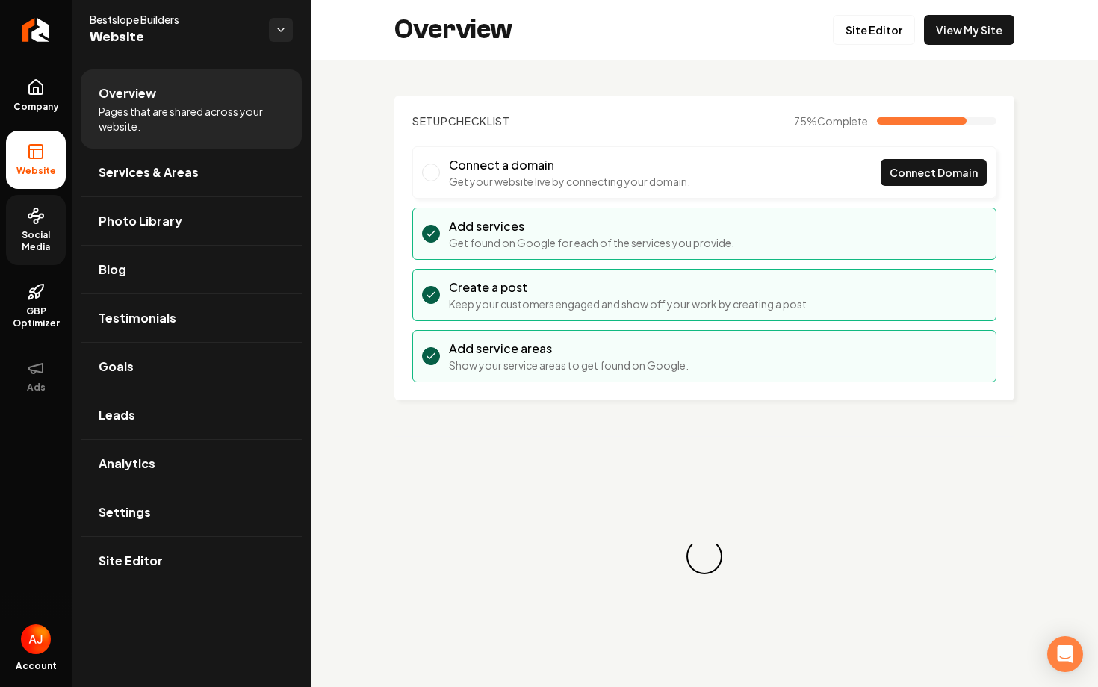
click at [40, 227] on link "Social Media" at bounding box center [36, 230] width 60 height 70
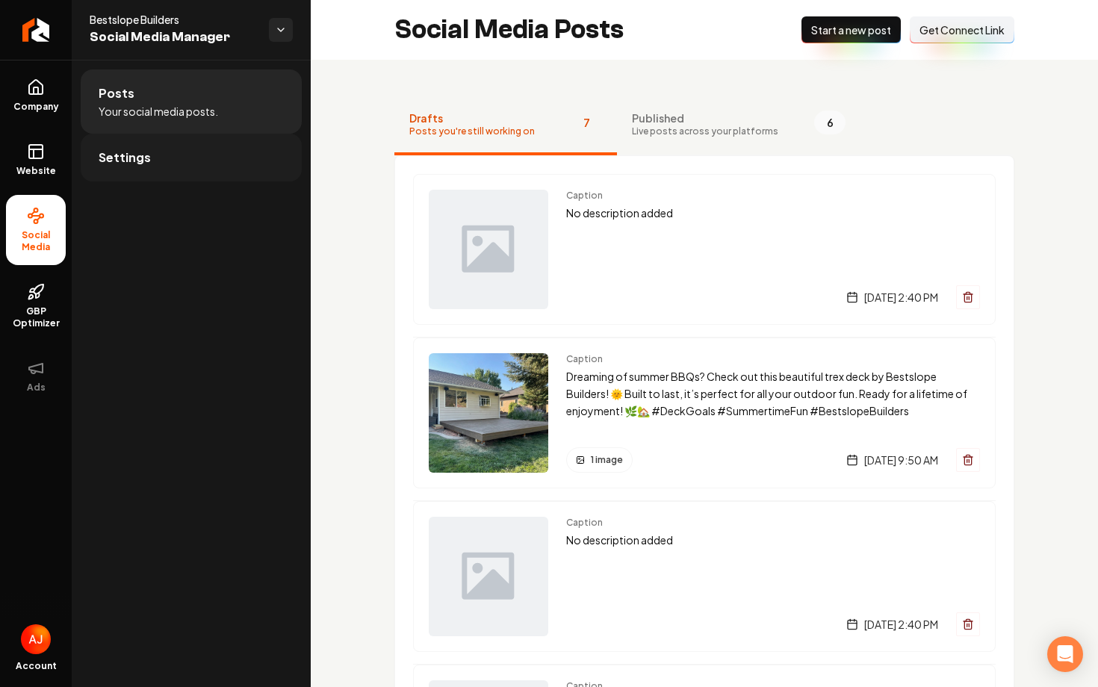
click at [214, 150] on link "Settings" at bounding box center [191, 158] width 221 height 48
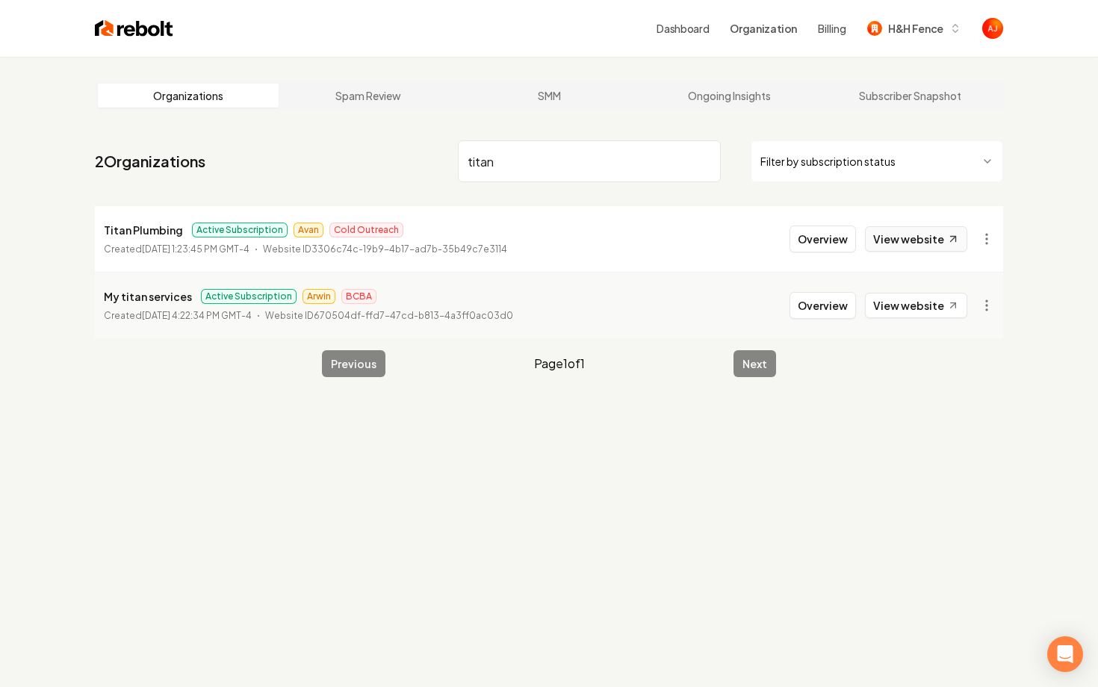
click at [923, 249] on link "View website" at bounding box center [916, 238] width 102 height 25
drag, startPoint x: 513, startPoint y: 168, endPoint x: 393, endPoint y: 158, distance: 120.7
click at [393, 158] on nav "2 Organizations titan Filter by subscription status" at bounding box center [549, 167] width 908 height 66
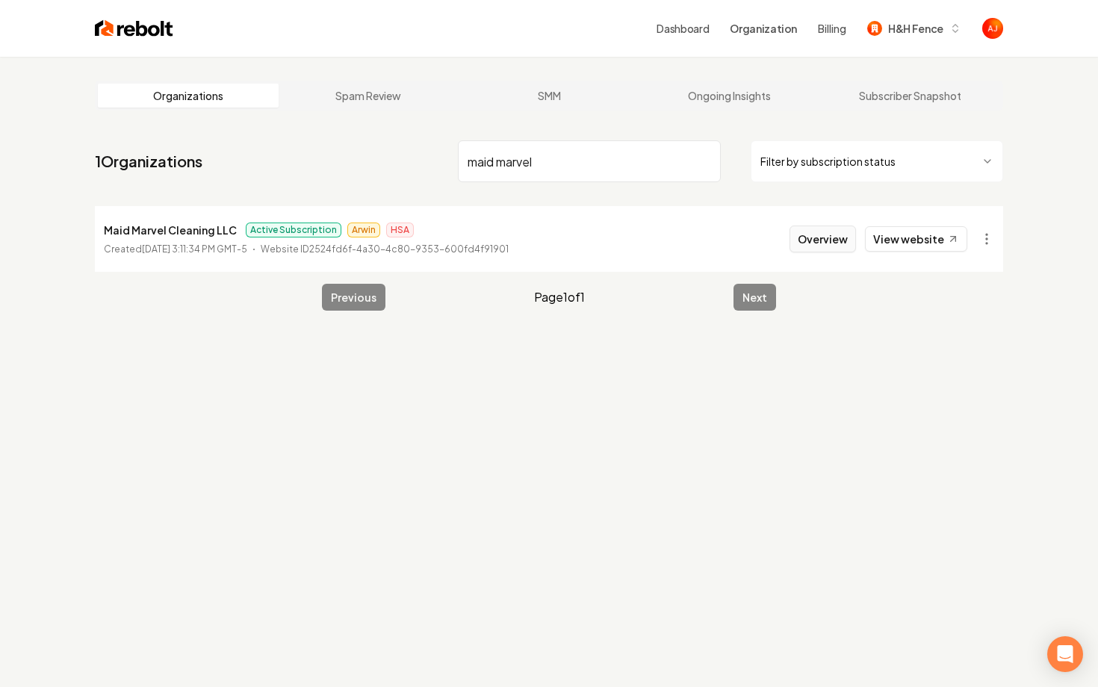
type input "maid marvel"
click at [826, 241] on button "Overview" at bounding box center [822, 239] width 66 height 27
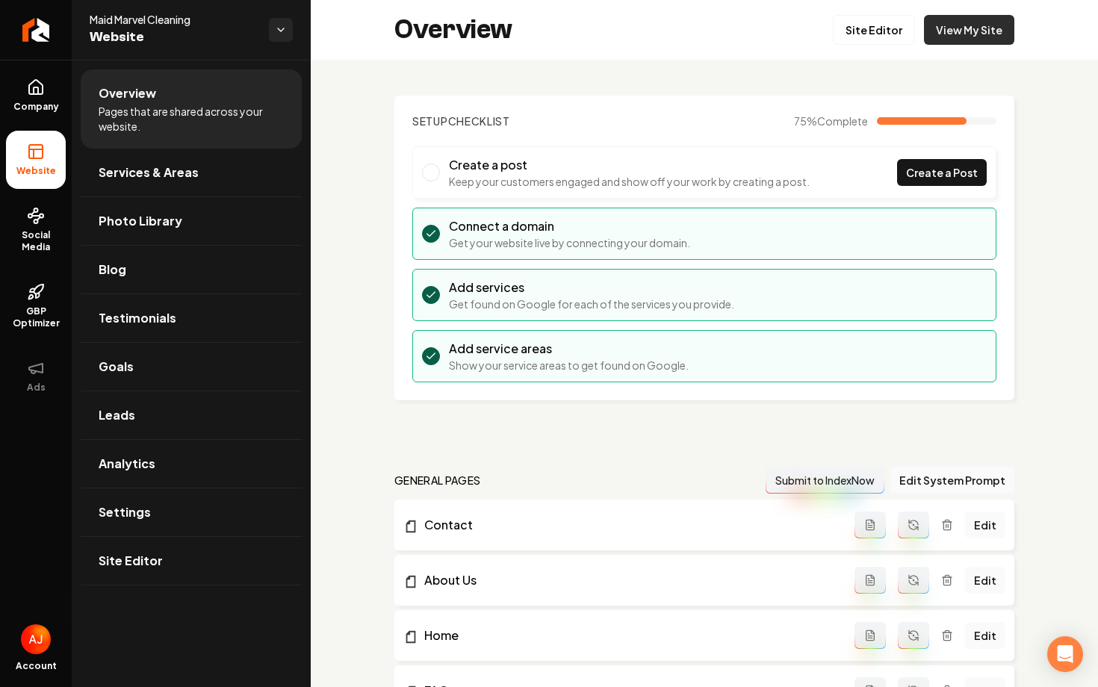
click at [954, 26] on link "View My Site" at bounding box center [969, 30] width 90 height 30
click at [163, 411] on link "Leads" at bounding box center [191, 415] width 221 height 48
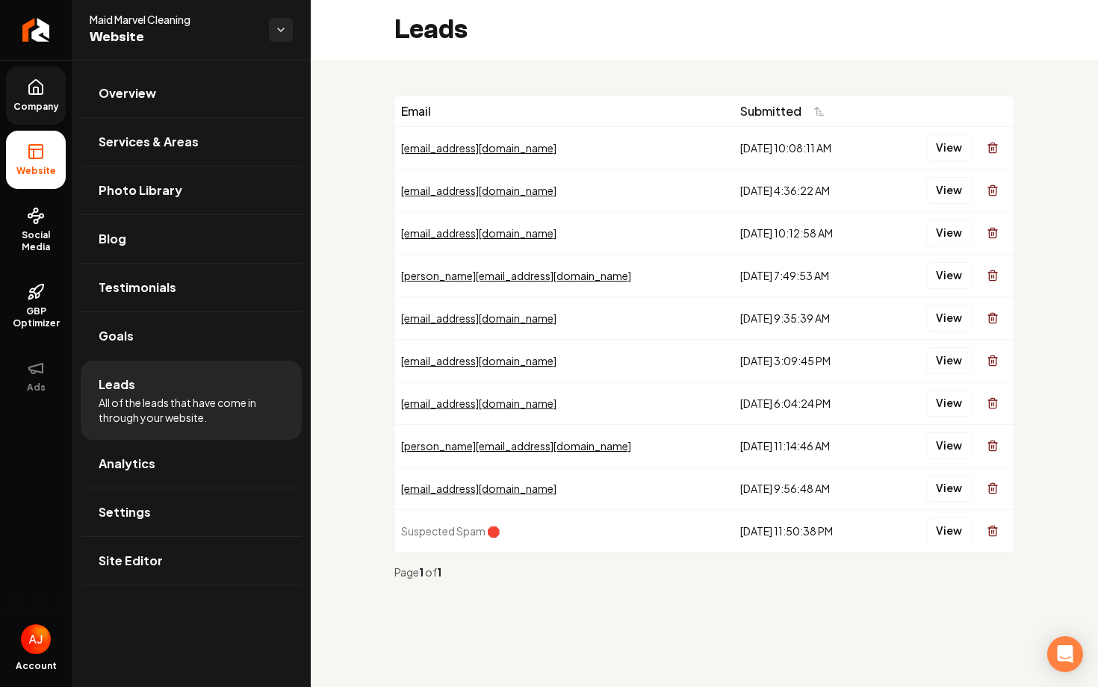
click at [37, 102] on span "Company" at bounding box center [36, 107] width 58 height 12
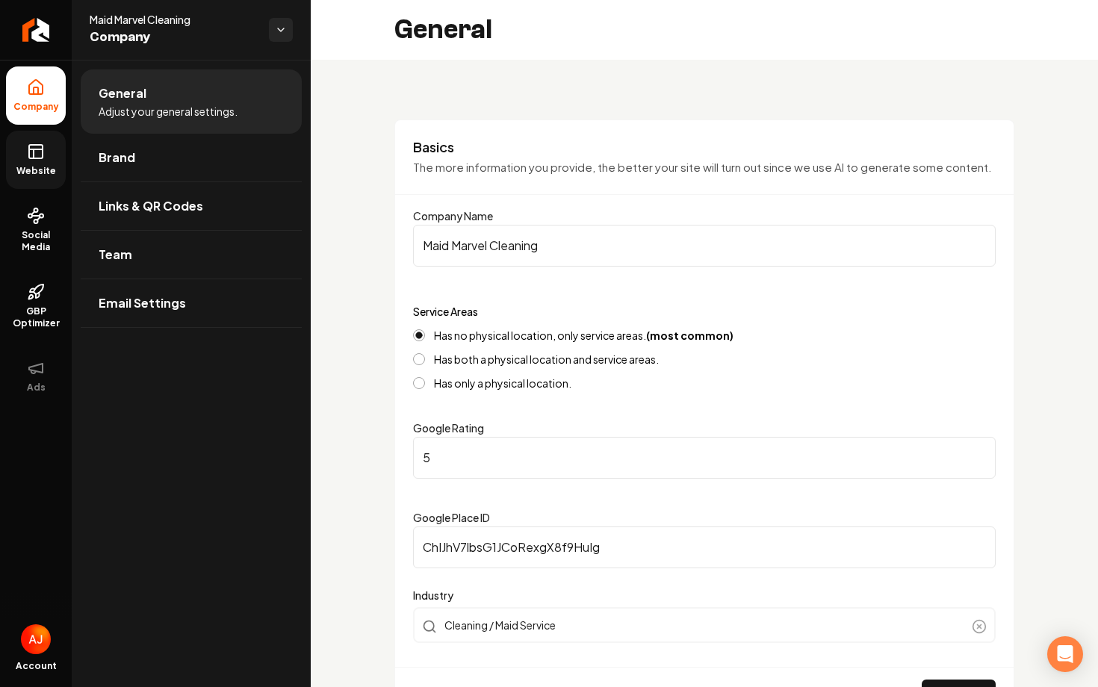
click at [49, 162] on link "Website" at bounding box center [36, 160] width 60 height 58
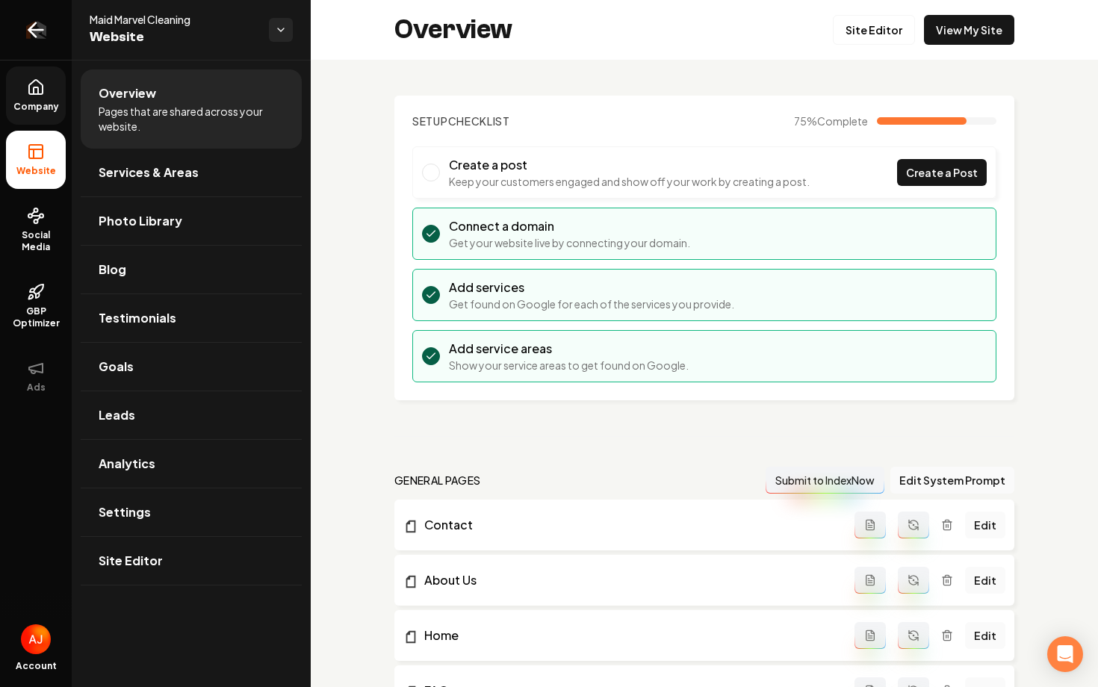
click at [42, 34] on icon "Return to dashboard" at bounding box center [36, 30] width 24 height 24
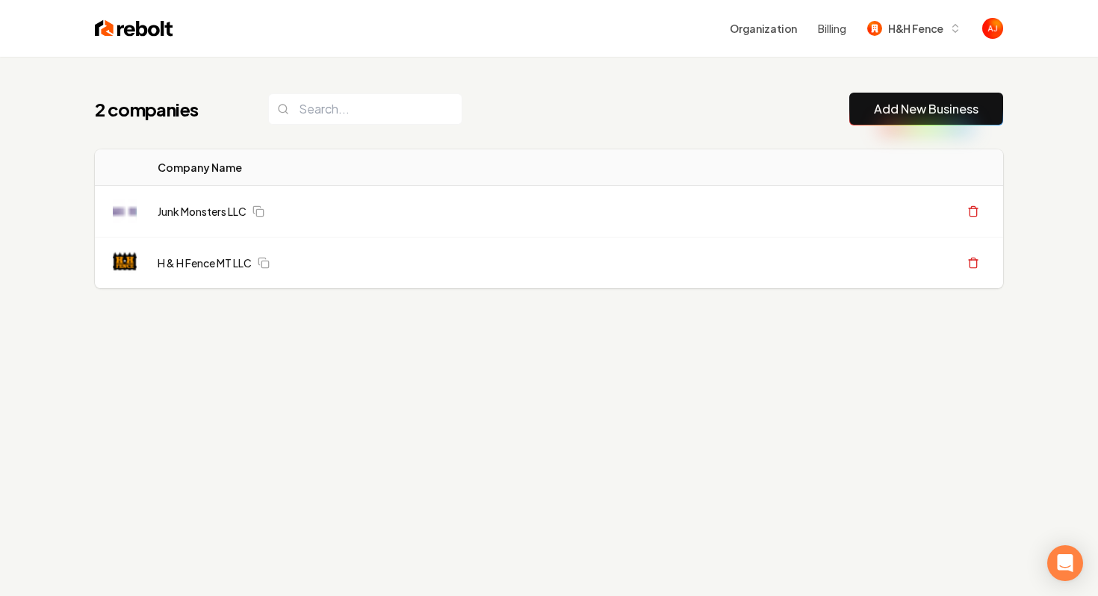
click at [495, 133] on div "2 companies Add New Business Logo Company Name Actions Junk Monsters LLC Create…" at bounding box center [549, 220] width 956 height 327
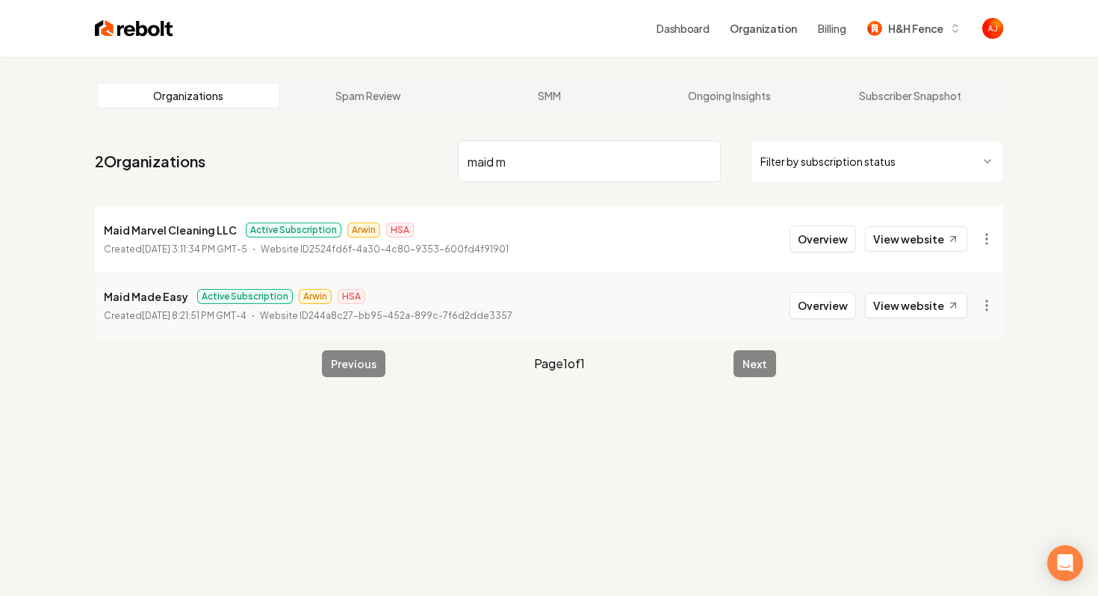
drag, startPoint x: 522, startPoint y: 163, endPoint x: 425, endPoint y: 161, distance: 97.1
click at [465, 161] on input "maid m" at bounding box center [589, 161] width 263 height 42
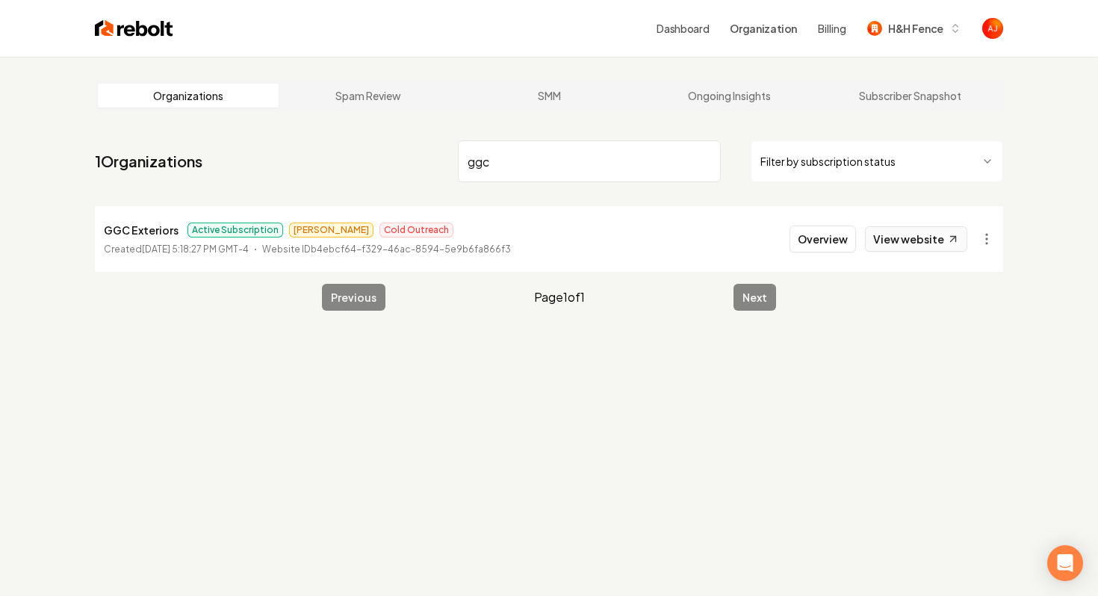
type input "ggc"
click at [890, 244] on link "View website" at bounding box center [916, 238] width 102 height 25
click at [848, 251] on button "Overview" at bounding box center [822, 239] width 66 height 27
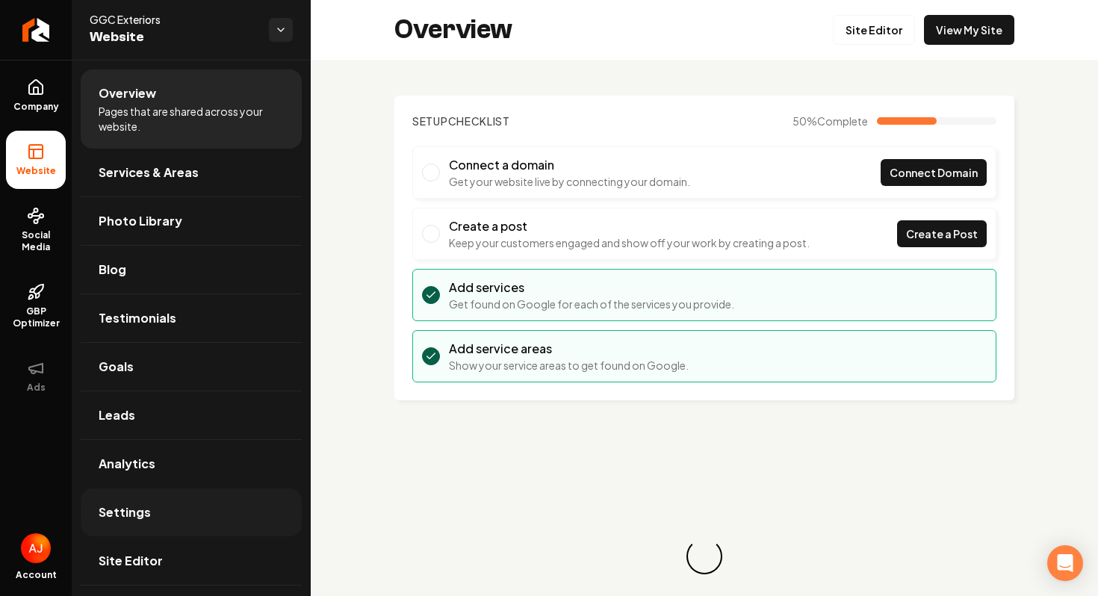
click at [161, 522] on link "Settings" at bounding box center [191, 512] width 221 height 48
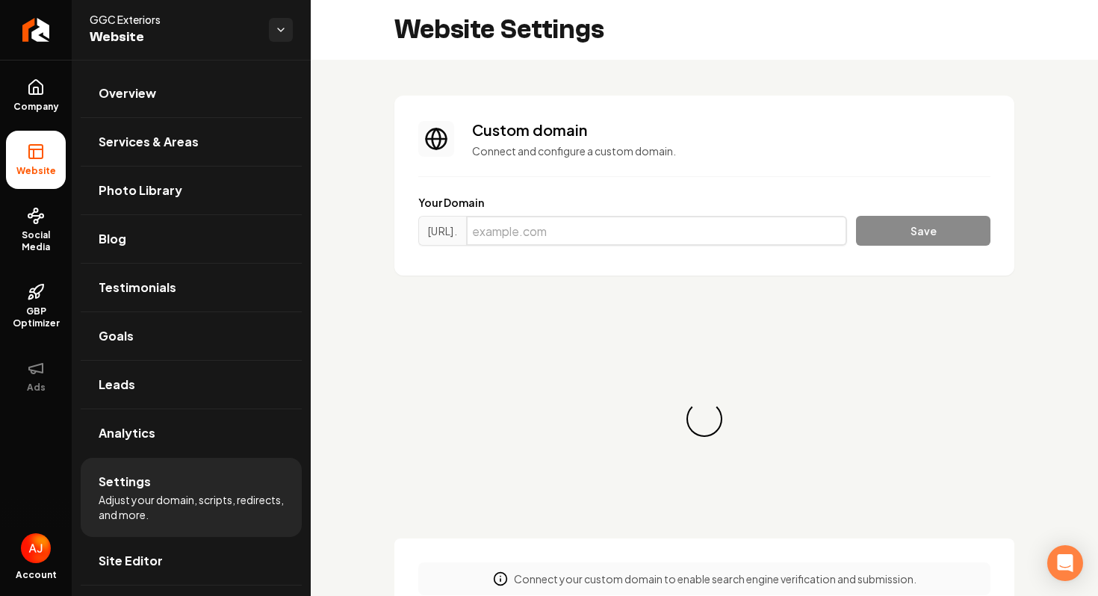
click at [658, 229] on input "Main content area" at bounding box center [656, 231] width 381 height 30
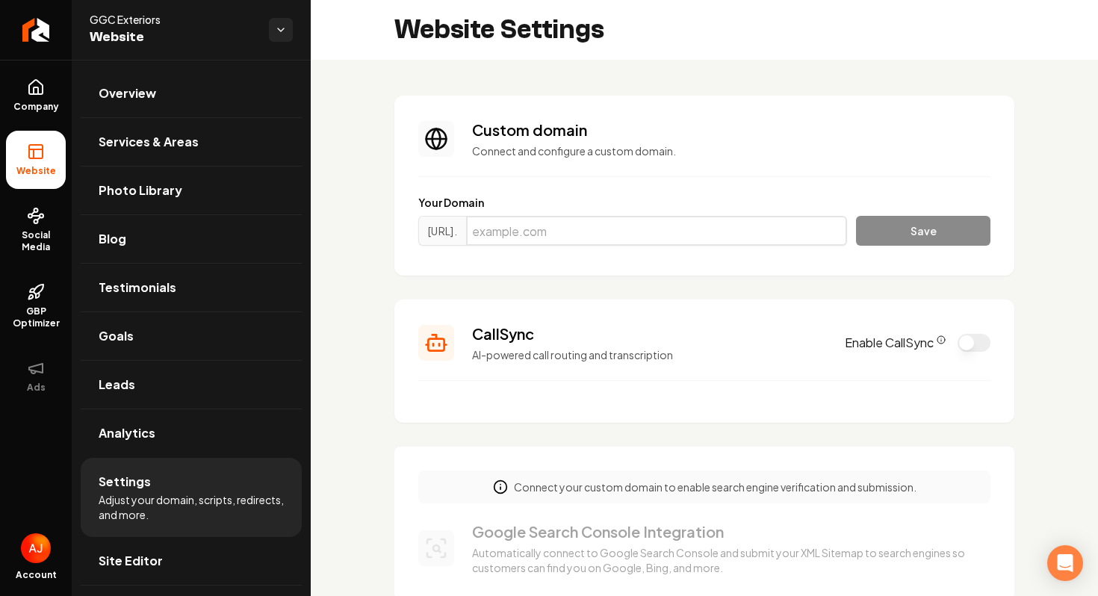
paste input "[DOMAIN_NAME]"
type input "[DOMAIN_NAME]"
click at [899, 224] on button "Save" at bounding box center [923, 231] width 134 height 30
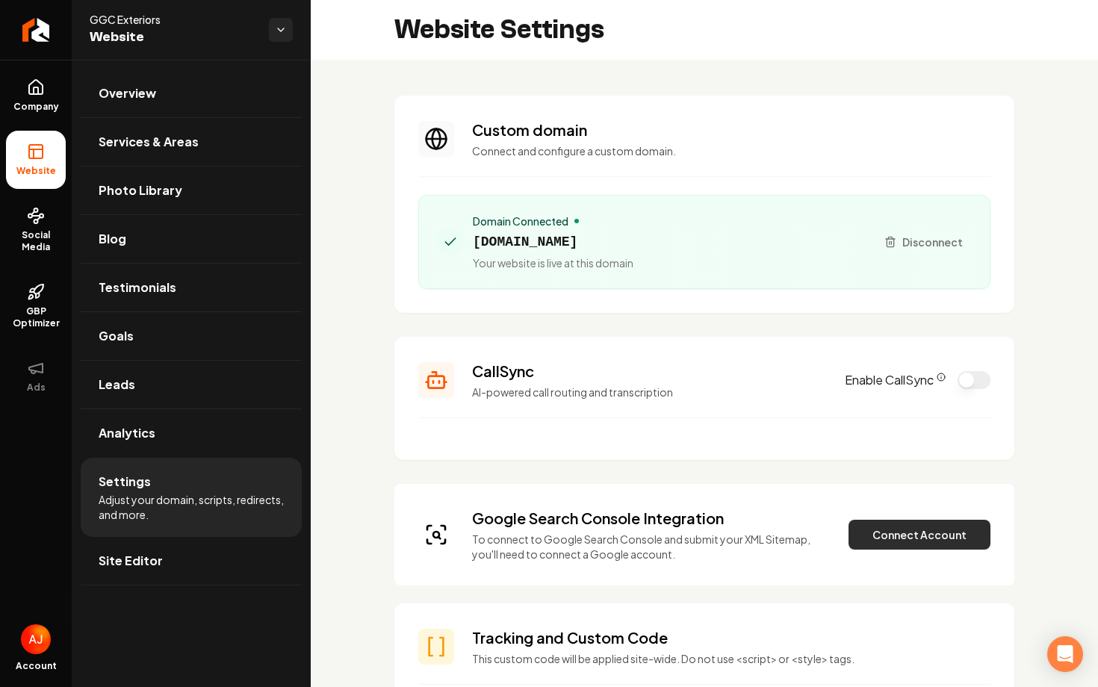
click at [880, 538] on button "Connect Account" at bounding box center [919, 535] width 142 height 30
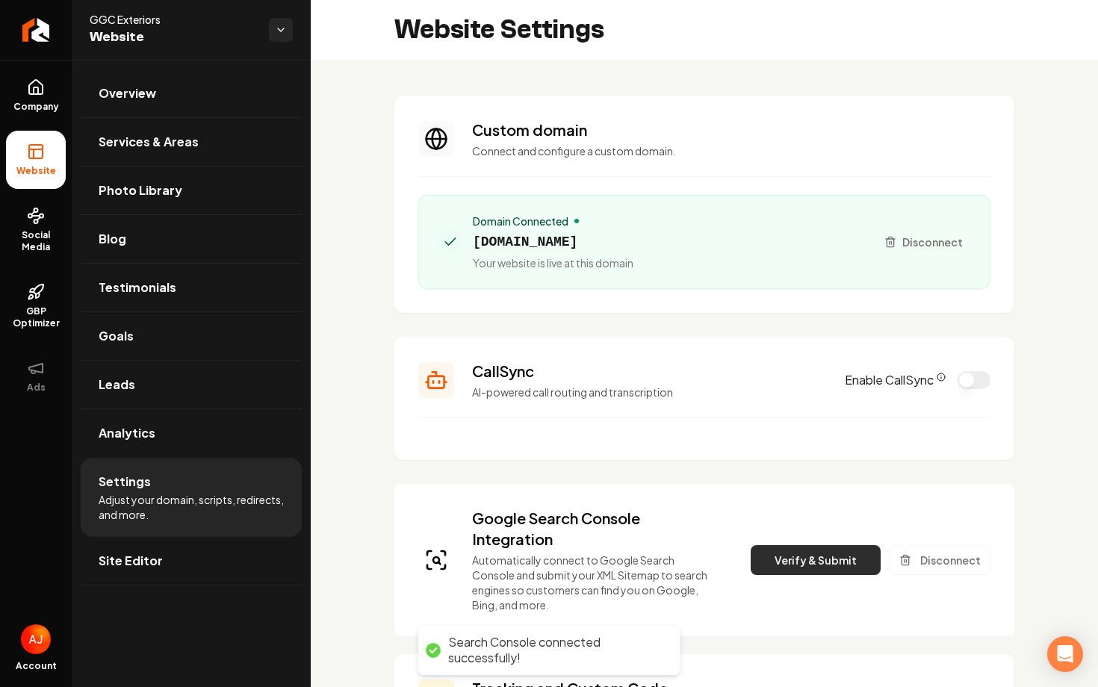
click at [804, 564] on button "Verify & Submit" at bounding box center [816, 560] width 130 height 30
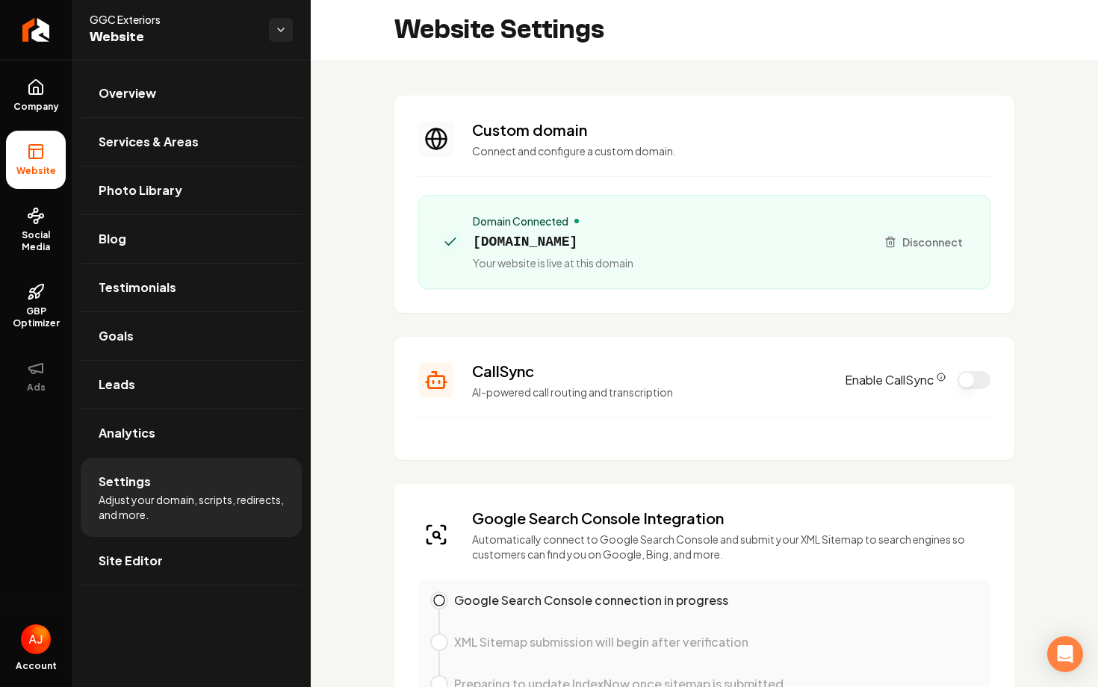
drag, startPoint x: 619, startPoint y: 246, endPoint x: 473, endPoint y: 244, distance: 146.4
click at [473, 244] on span "[DOMAIN_NAME]" at bounding box center [553, 242] width 161 height 21
copy span "[DOMAIN_NAME]"
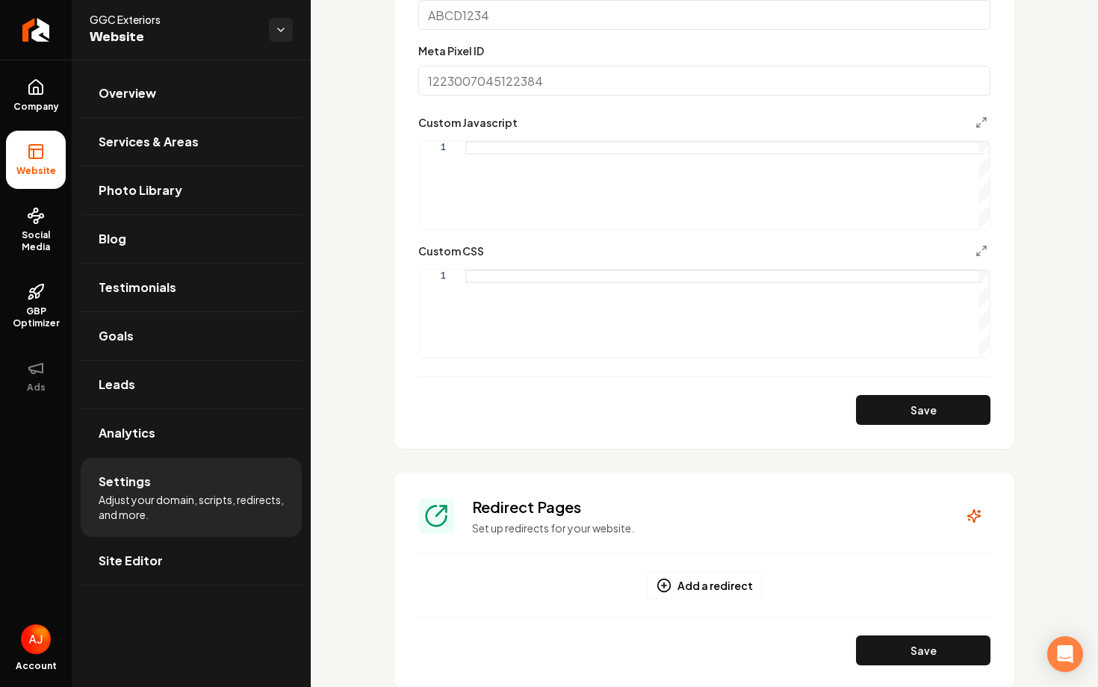
scroll to position [1161, 0]
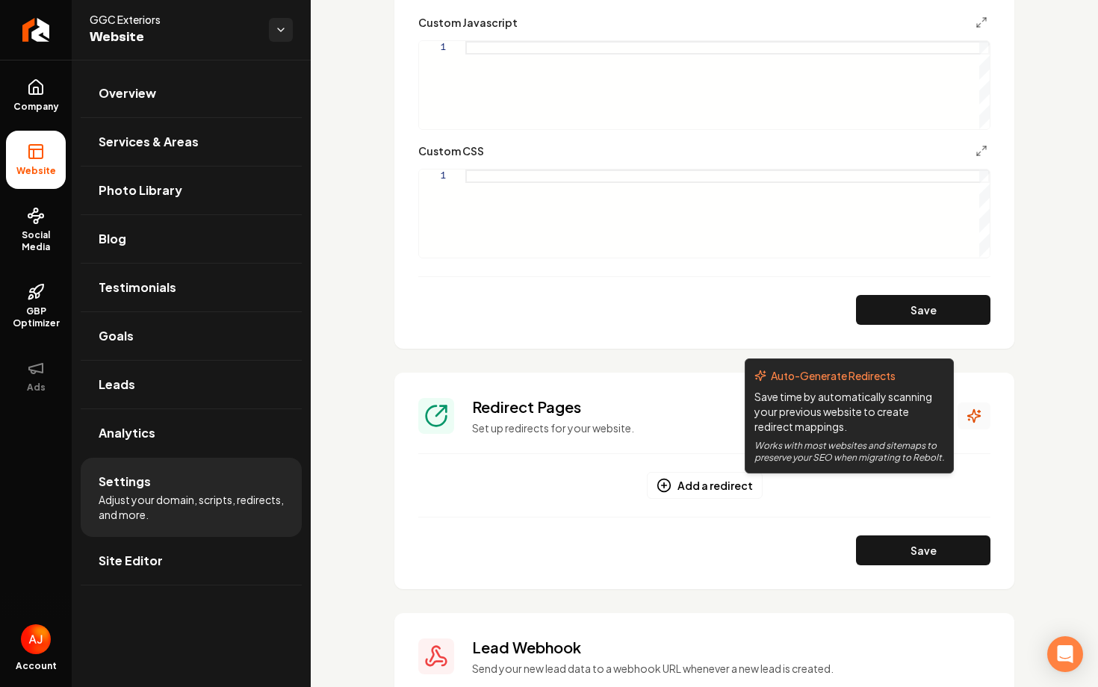
click at [968, 409] on icon "Main content area" at bounding box center [973, 415] width 15 height 15
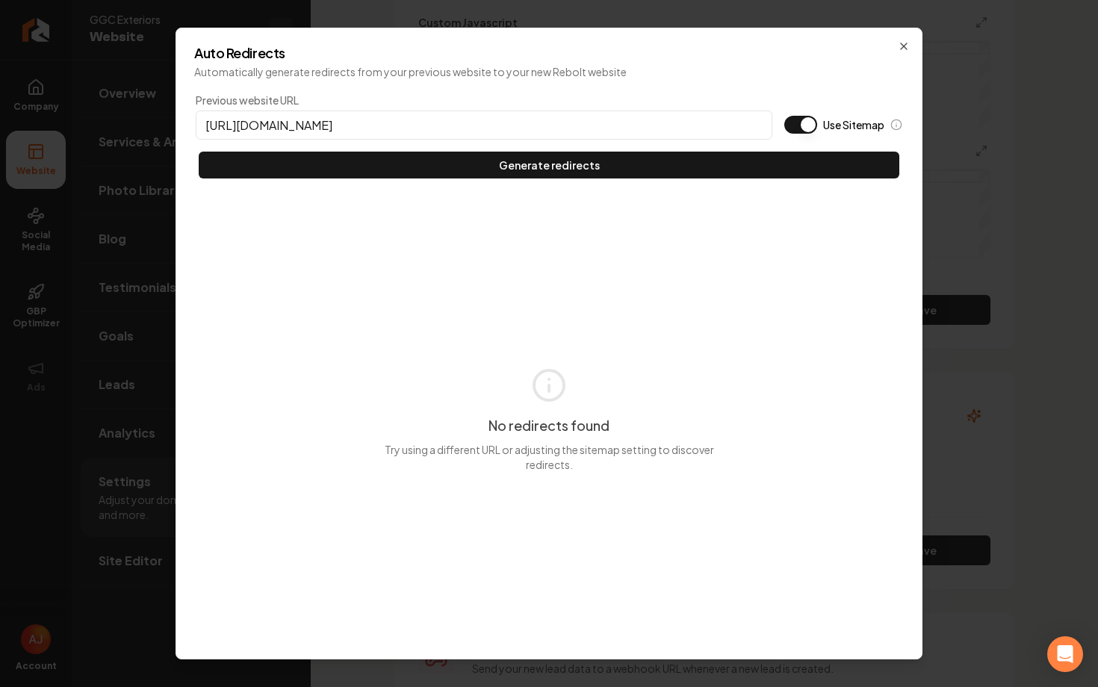
type input "[URL][DOMAIN_NAME]"
click at [793, 126] on button "Use Sitemap" at bounding box center [800, 125] width 33 height 18
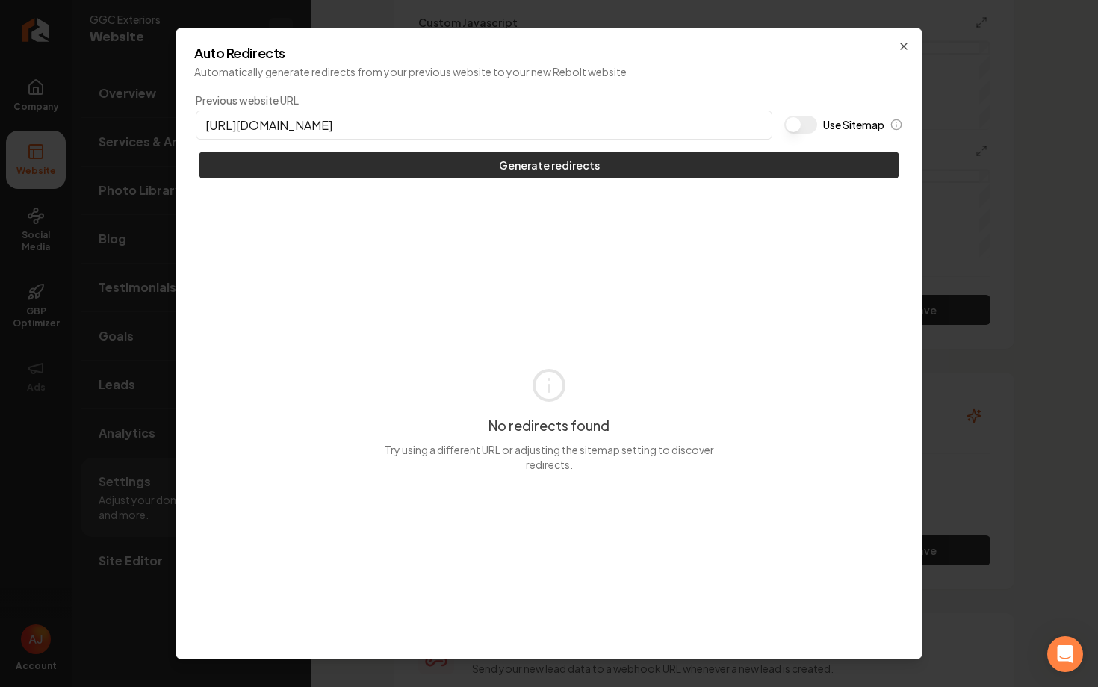
click at [761, 156] on button "Generate redirects" at bounding box center [549, 165] width 700 height 27
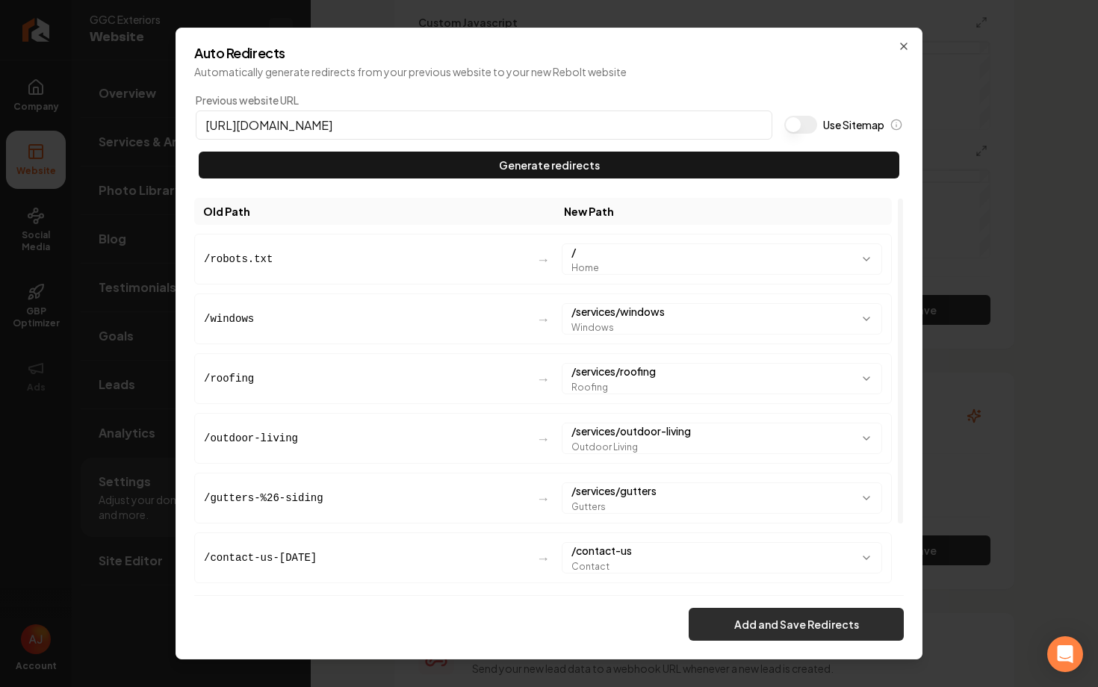
click at [837, 633] on button "Add and Save Redirects" at bounding box center [796, 624] width 215 height 33
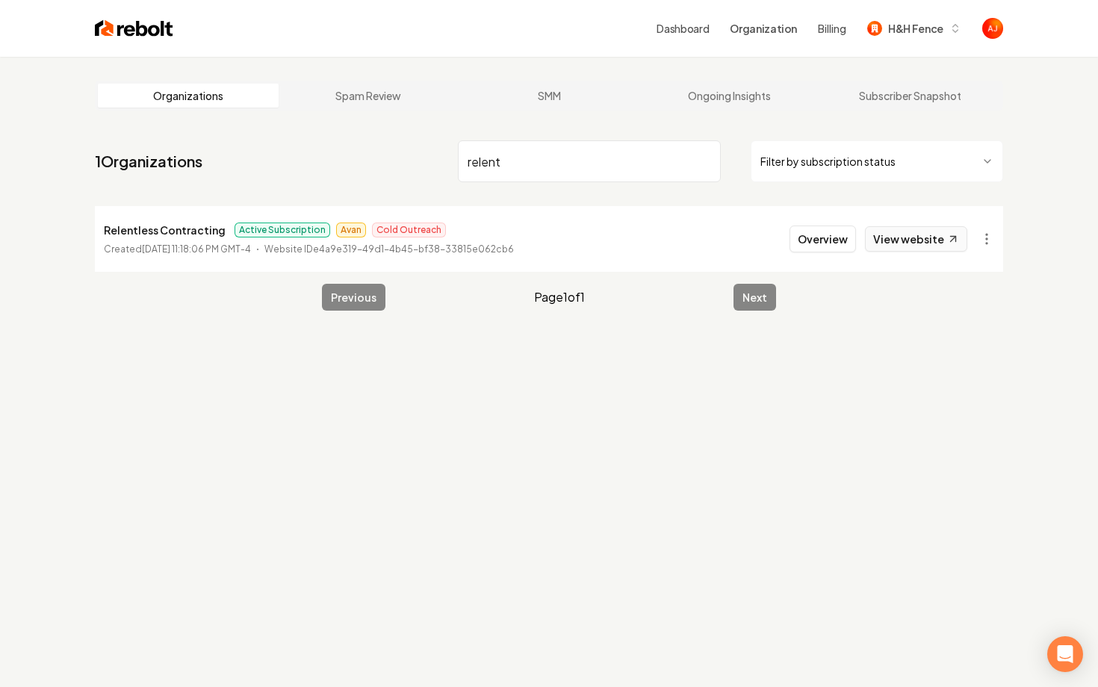
click at [888, 237] on link "View website" at bounding box center [916, 238] width 102 height 25
drag, startPoint x: 503, startPoint y: 164, endPoint x: 442, endPoint y: 164, distance: 61.2
click at [442, 164] on nav "1 Organizations relent Filter by subscription status" at bounding box center [549, 167] width 908 height 66
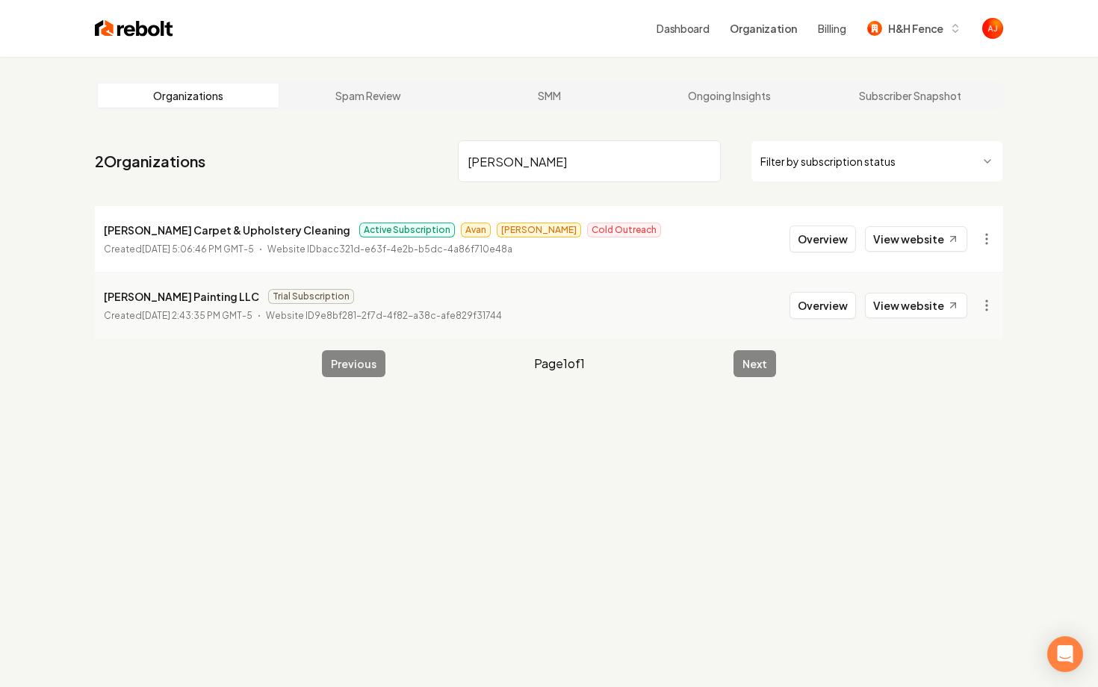
type input "[PERSON_NAME]"
click at [774, 242] on li "[PERSON_NAME] & Upholstery Cleaning Active Subscription Avan [PERSON_NAME] Outr…" at bounding box center [549, 239] width 908 height 66
click at [815, 244] on button "Overview" at bounding box center [822, 239] width 66 height 27
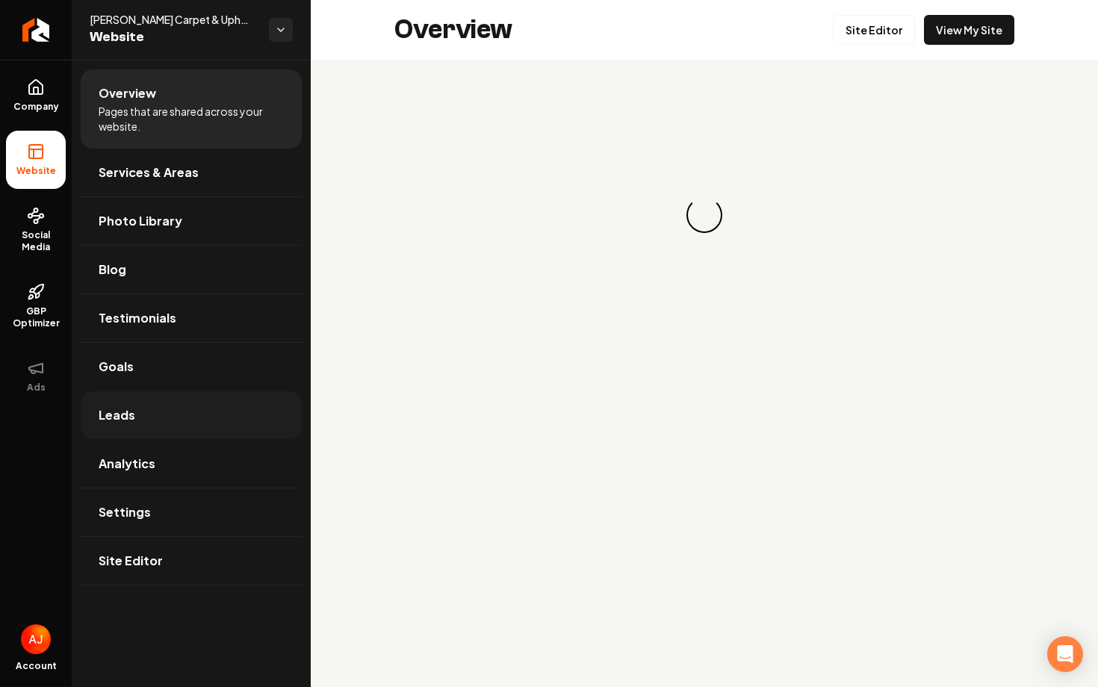
click at [184, 424] on link "Leads" at bounding box center [191, 415] width 221 height 48
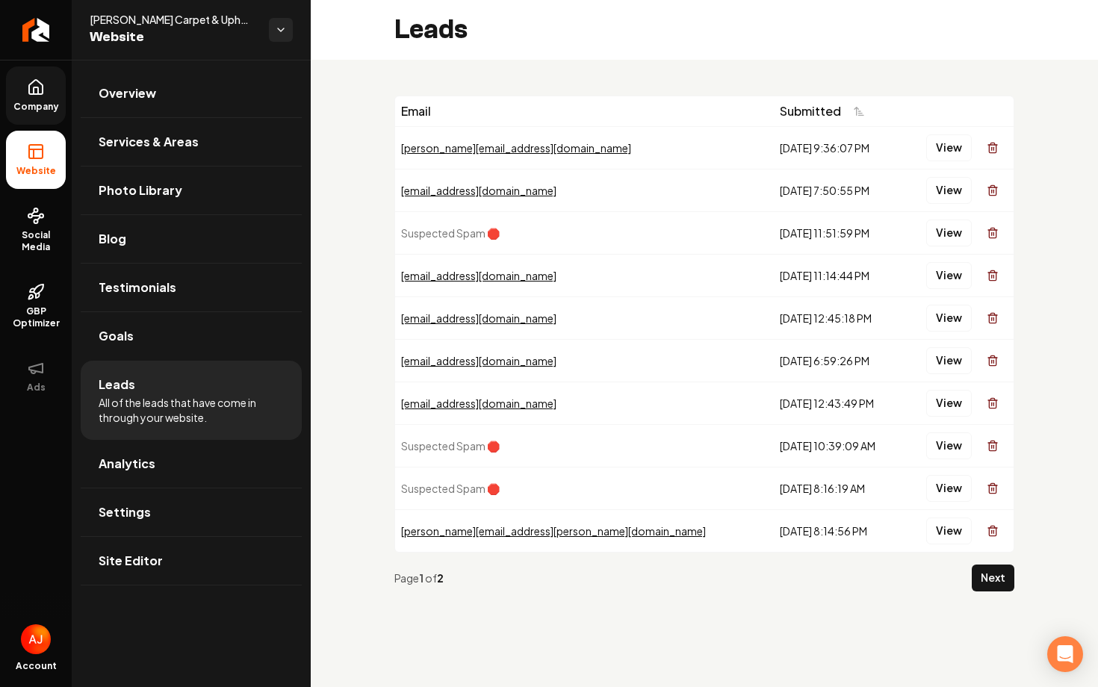
click at [41, 99] on link "Company" at bounding box center [36, 95] width 60 height 58
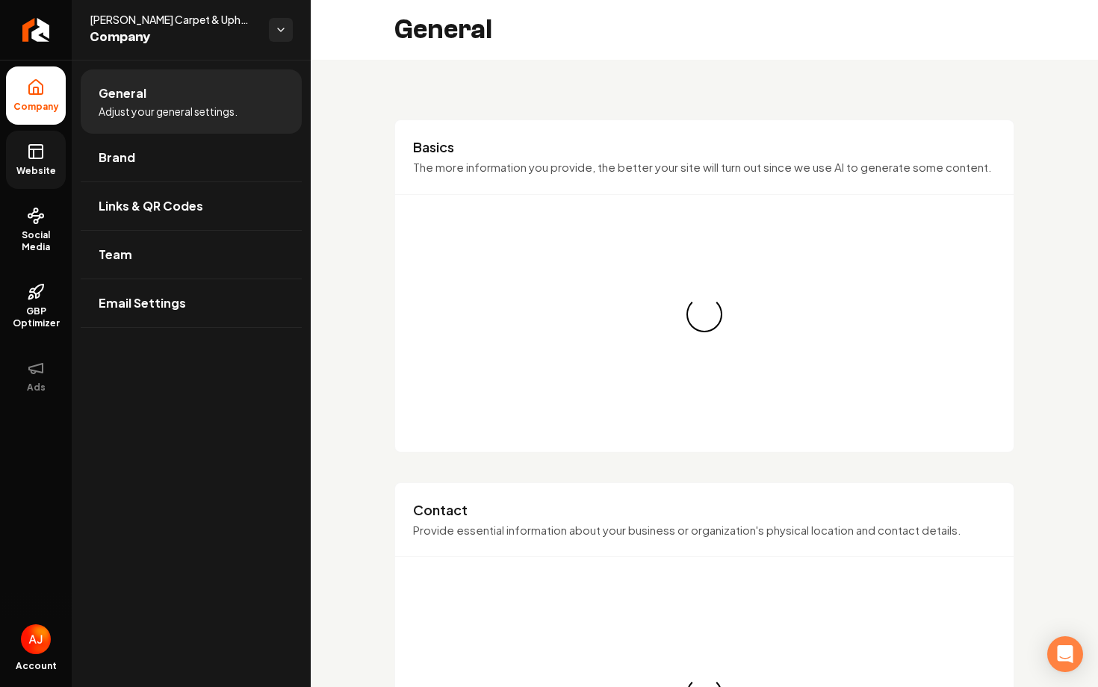
click at [39, 158] on rect at bounding box center [35, 151] width 13 height 13
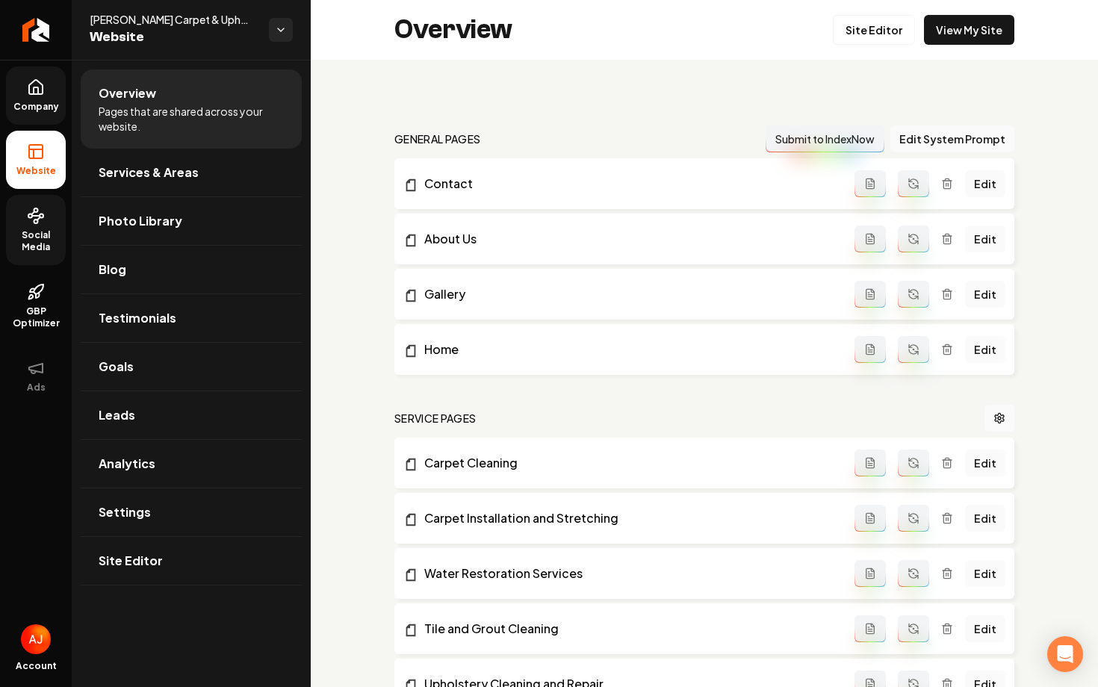
click at [40, 244] on span "Social Media" at bounding box center [36, 241] width 60 height 24
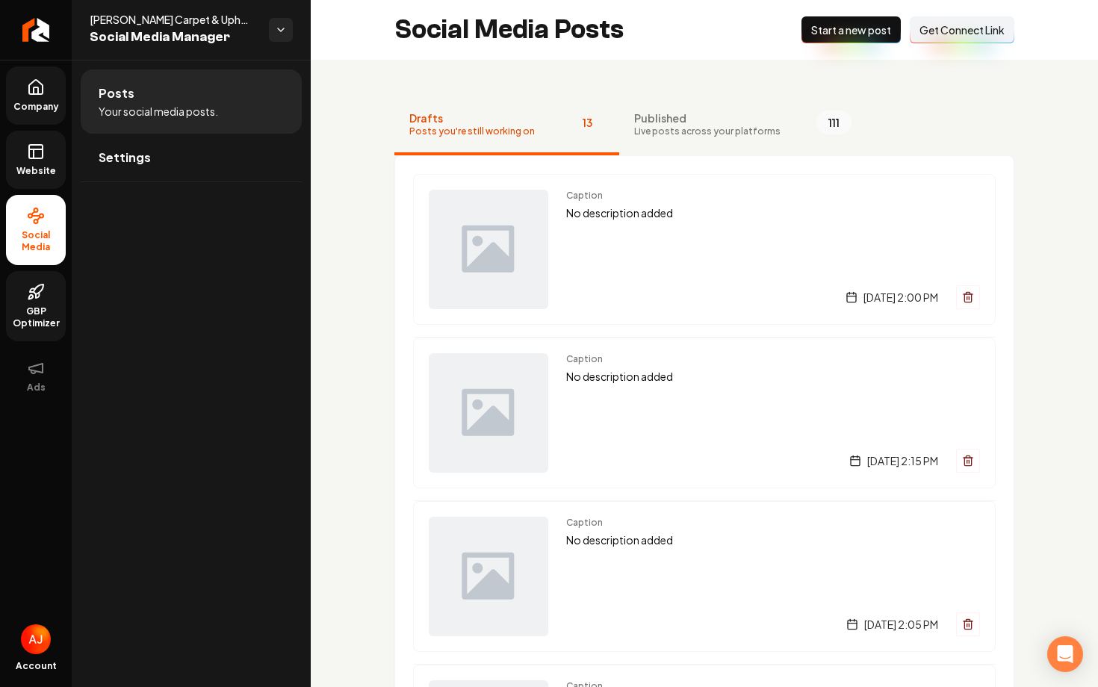
click at [46, 302] on link "GBP Optimizer" at bounding box center [36, 306] width 60 height 70
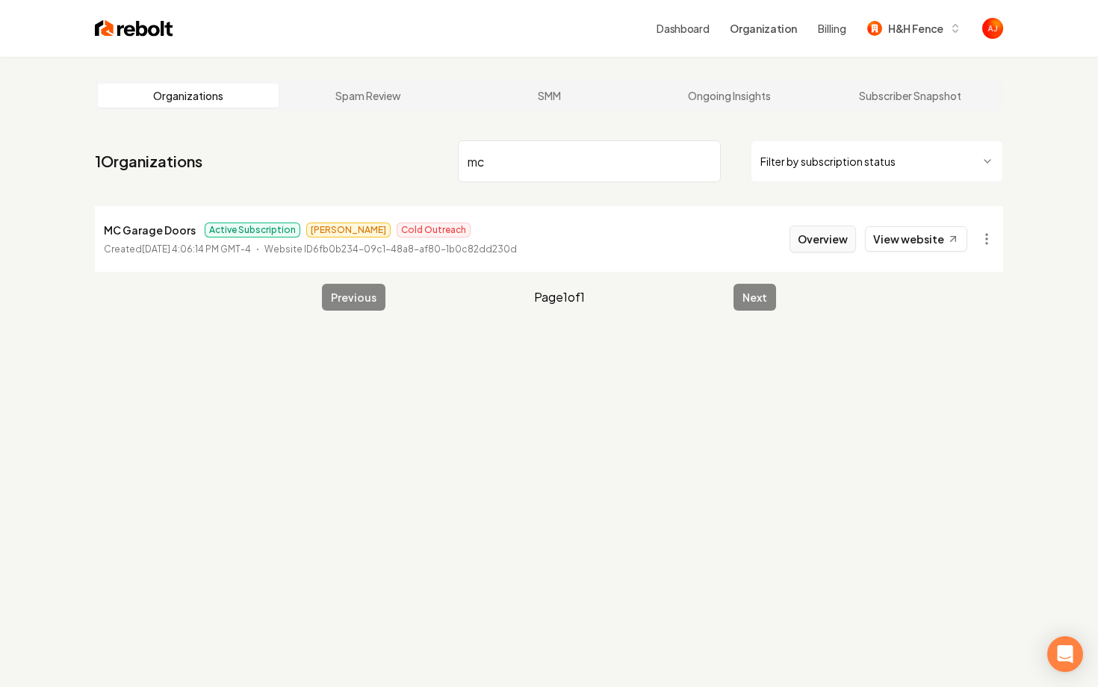
type input "mc"
click at [808, 240] on button "Overview" at bounding box center [822, 239] width 66 height 27
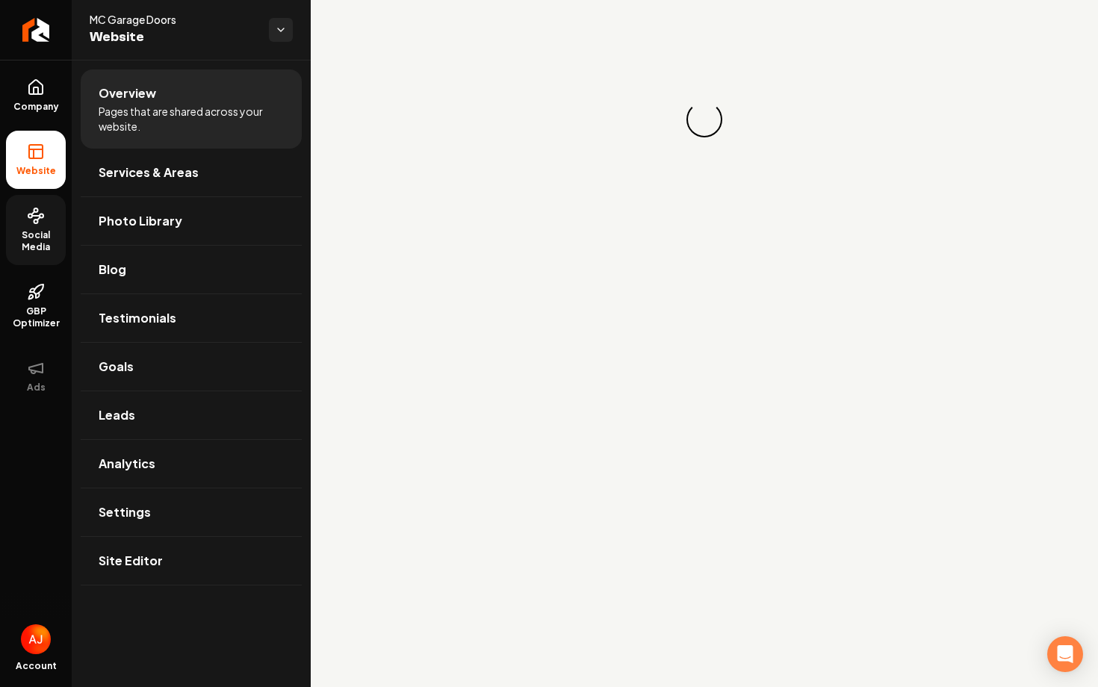
click at [37, 248] on span "Social Media" at bounding box center [36, 241] width 60 height 24
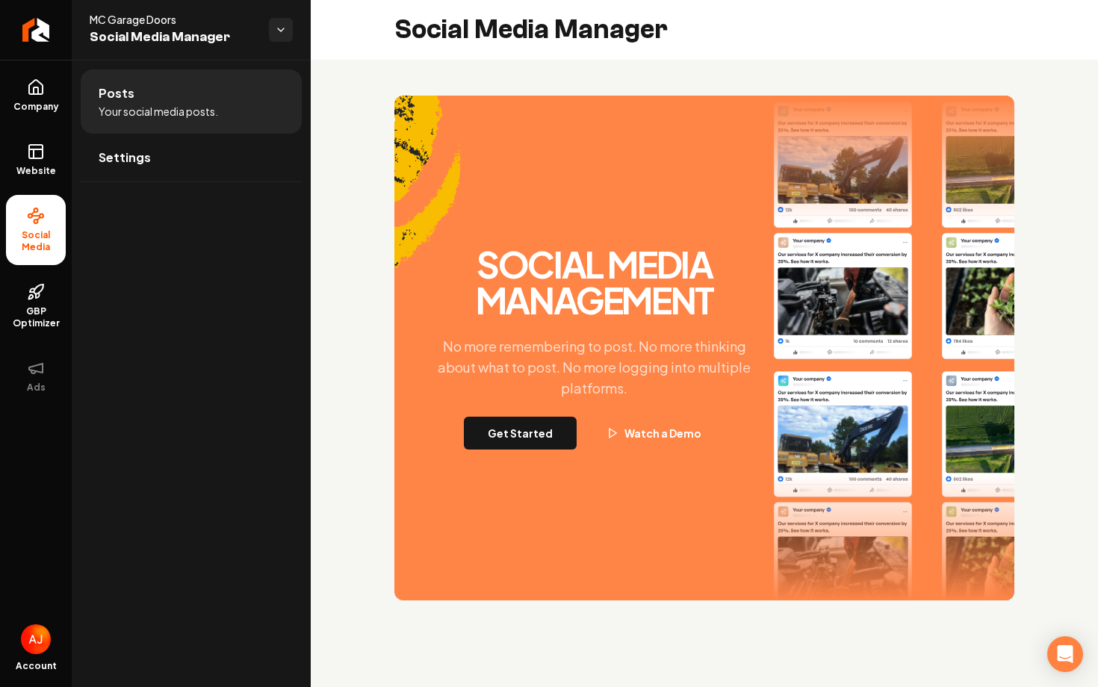
click at [580, 434] on div "Get Started Watch a Demo" at bounding box center [594, 433] width 261 height 33
click at [555, 433] on button "Get Started" at bounding box center [520, 433] width 113 height 33
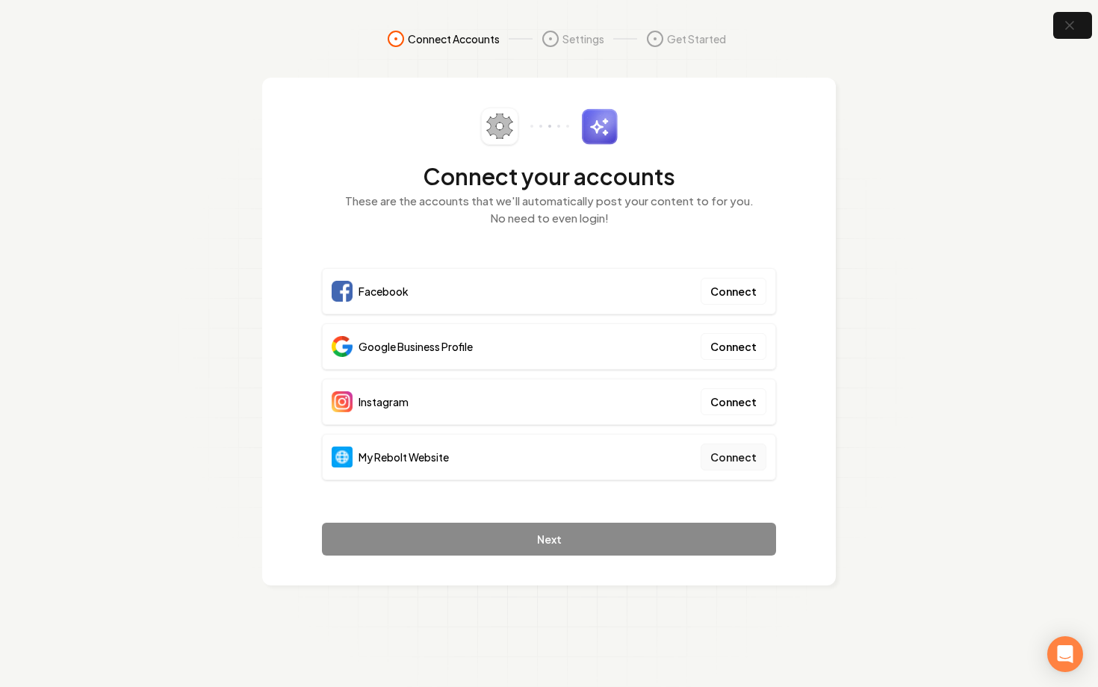
click at [733, 449] on button "Connect" at bounding box center [733, 457] width 66 height 27
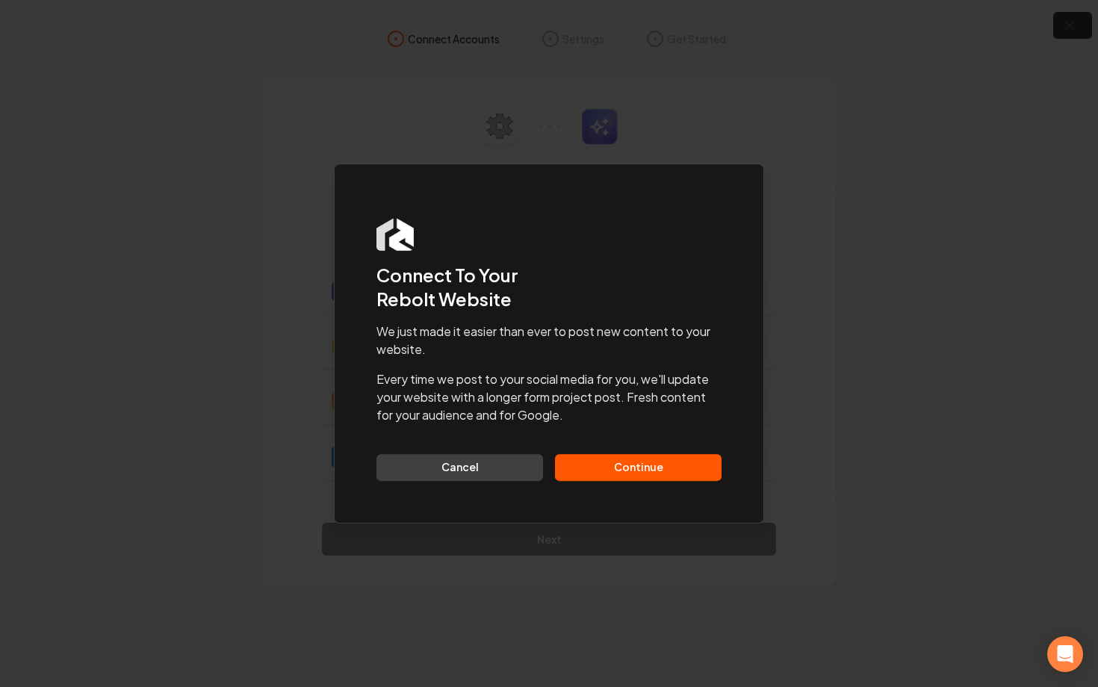
click at [606, 470] on button "Continue" at bounding box center [638, 467] width 167 height 27
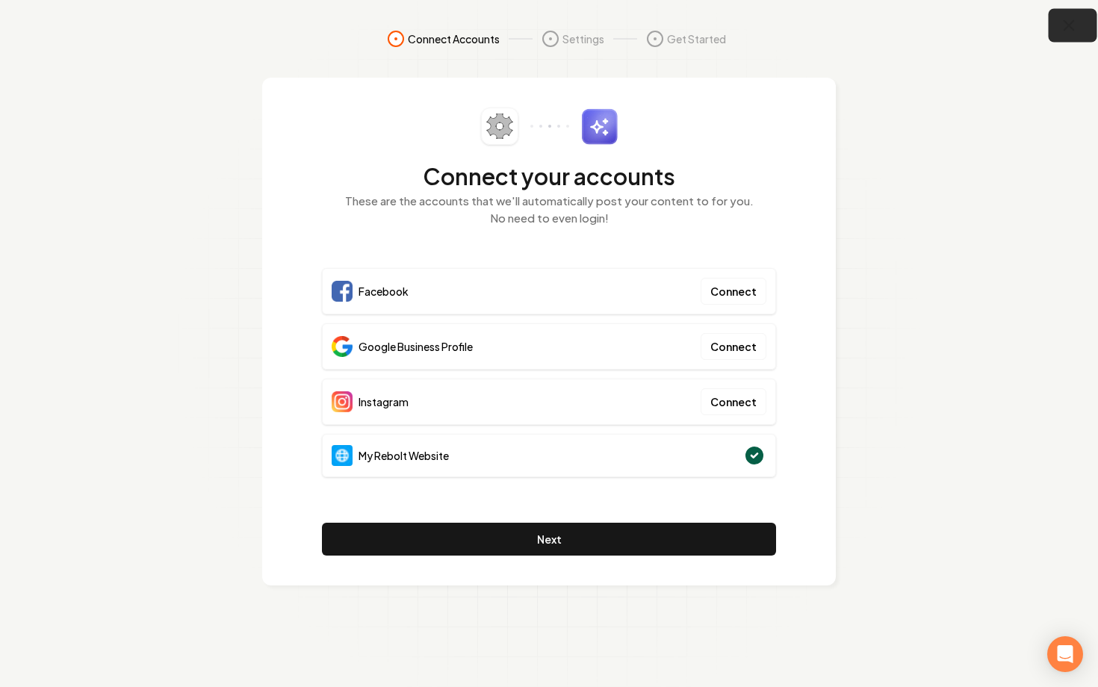
click at [1063, 37] on button "button" at bounding box center [1072, 26] width 49 height 34
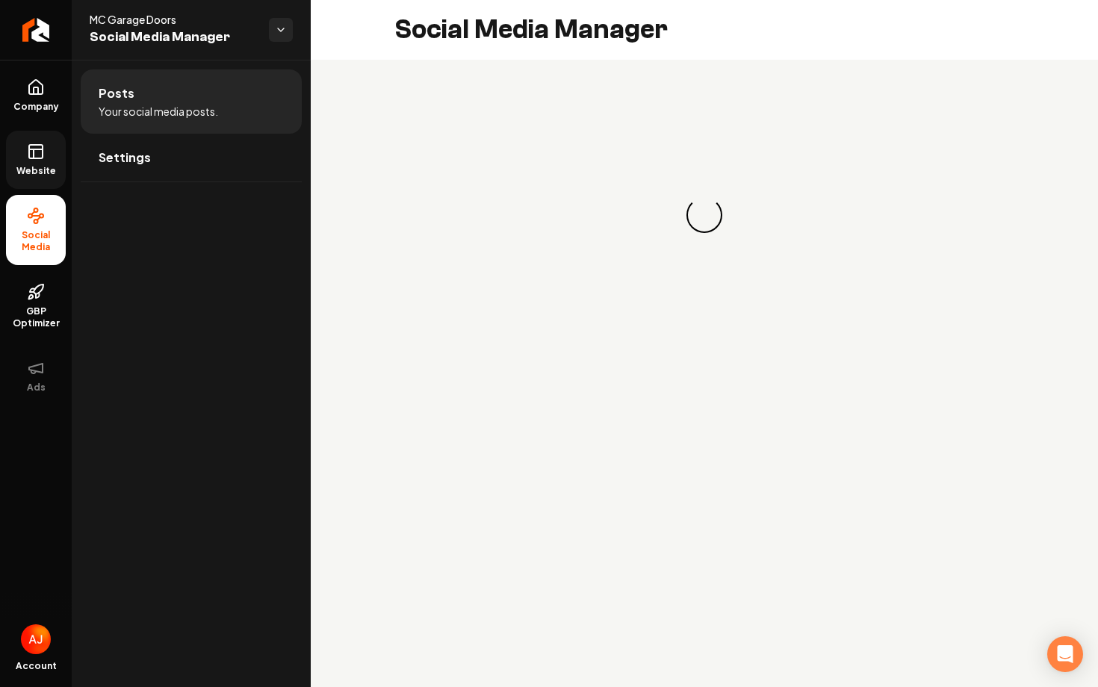
click at [22, 157] on link "Website" at bounding box center [36, 160] width 60 height 58
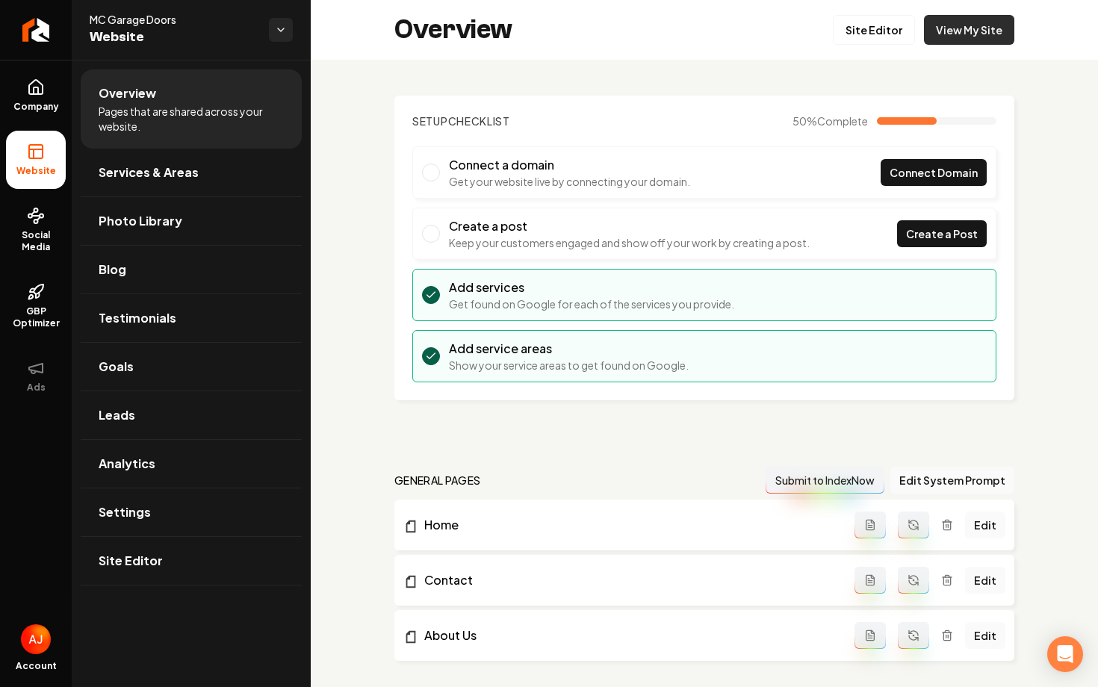
click at [933, 36] on link "View My Site" at bounding box center [969, 30] width 90 height 30
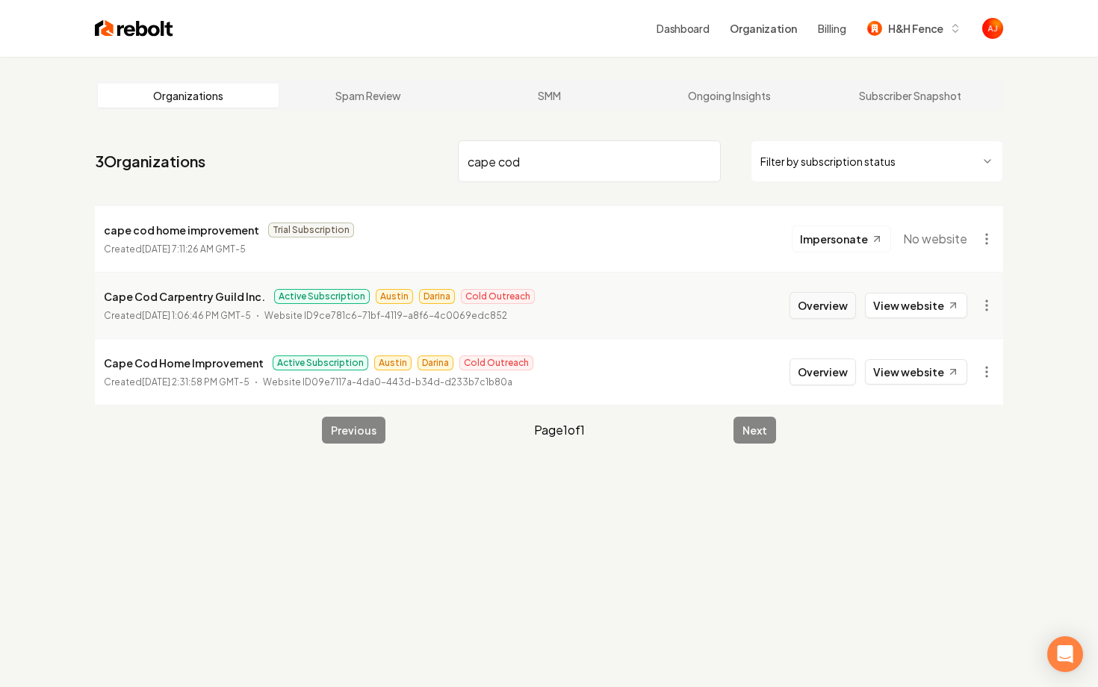
type input "cape cod"
click at [824, 299] on button "Overview" at bounding box center [822, 305] width 66 height 27
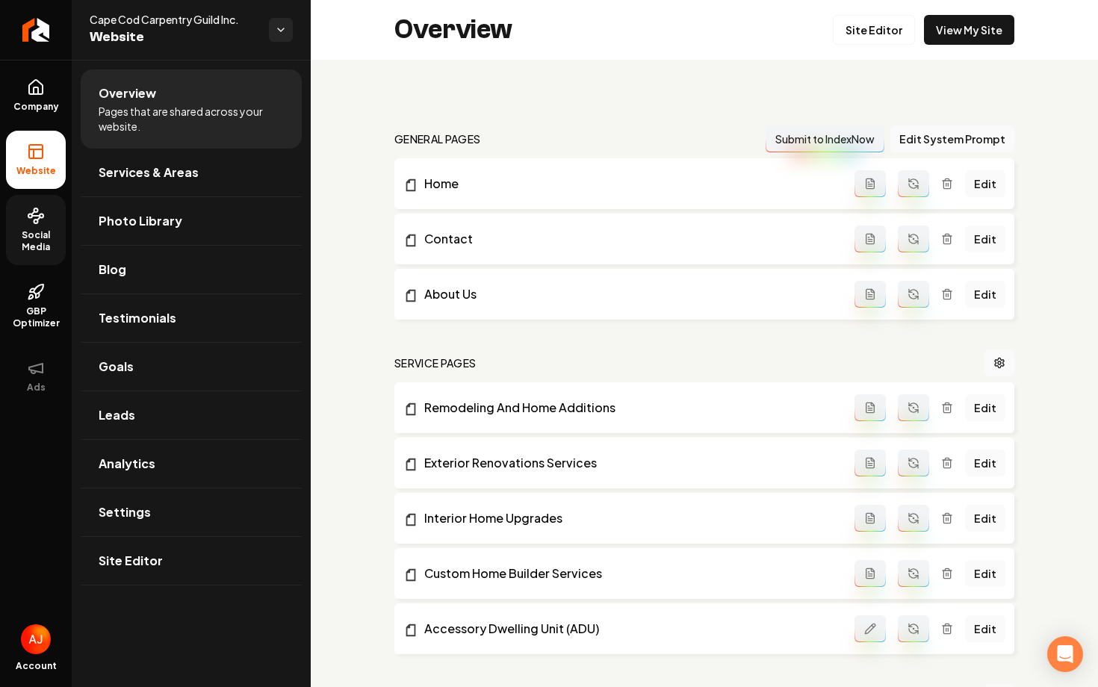
click at [28, 236] on span "Social Media" at bounding box center [36, 241] width 60 height 24
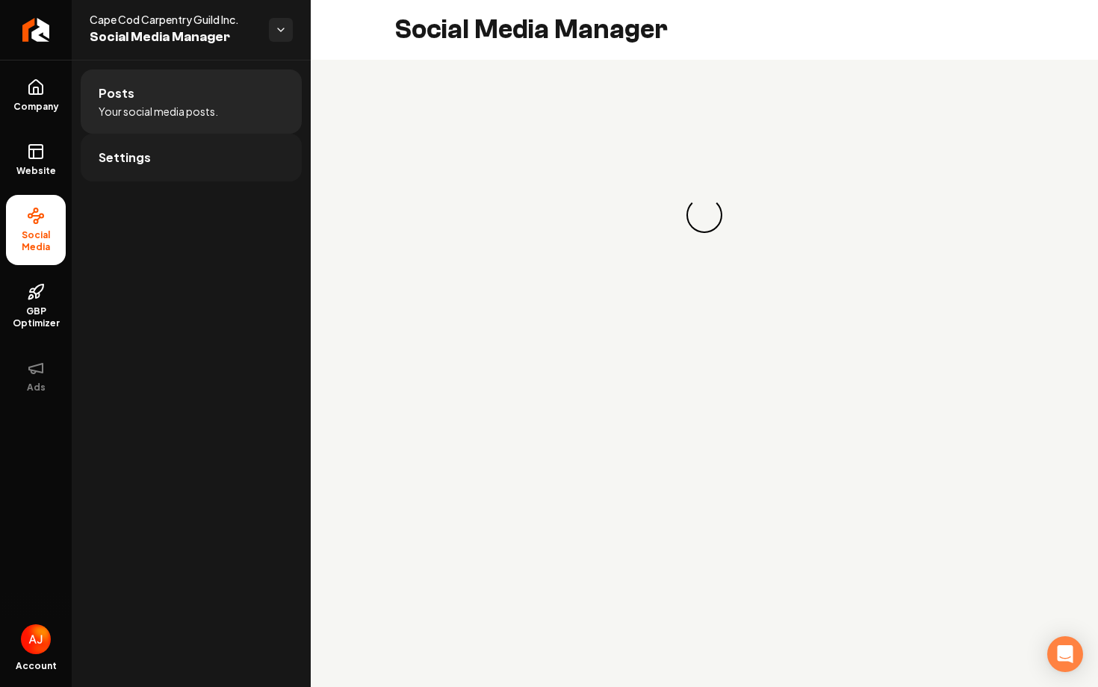
click at [138, 154] on span "Settings" at bounding box center [125, 158] width 52 height 18
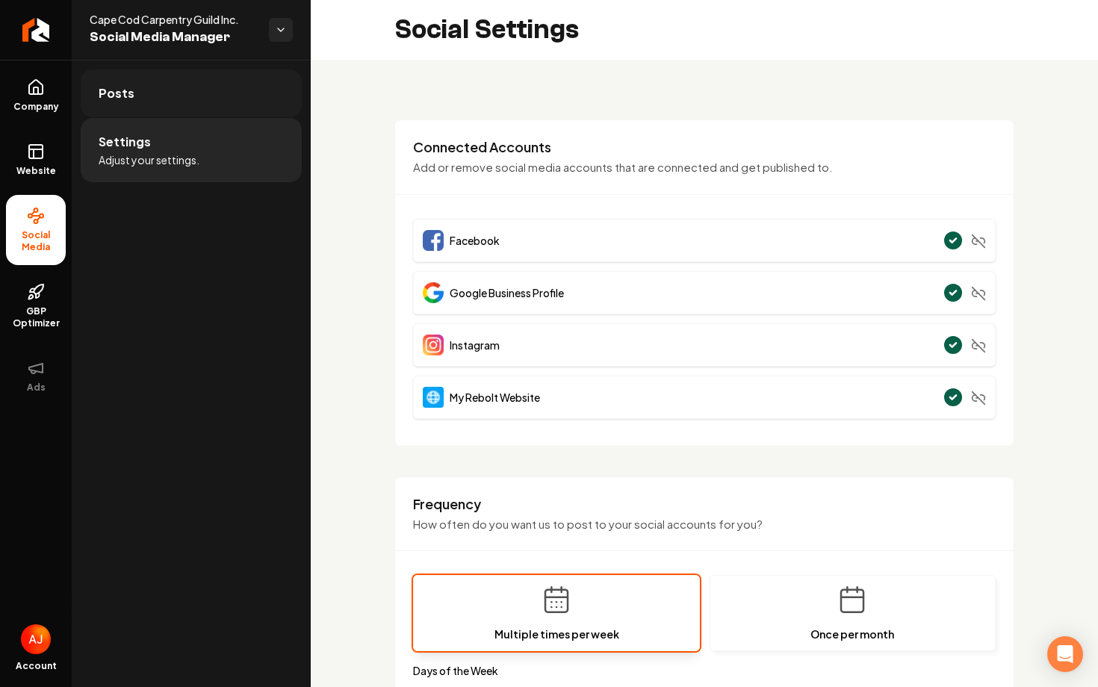
click at [148, 105] on link "Posts" at bounding box center [191, 93] width 221 height 48
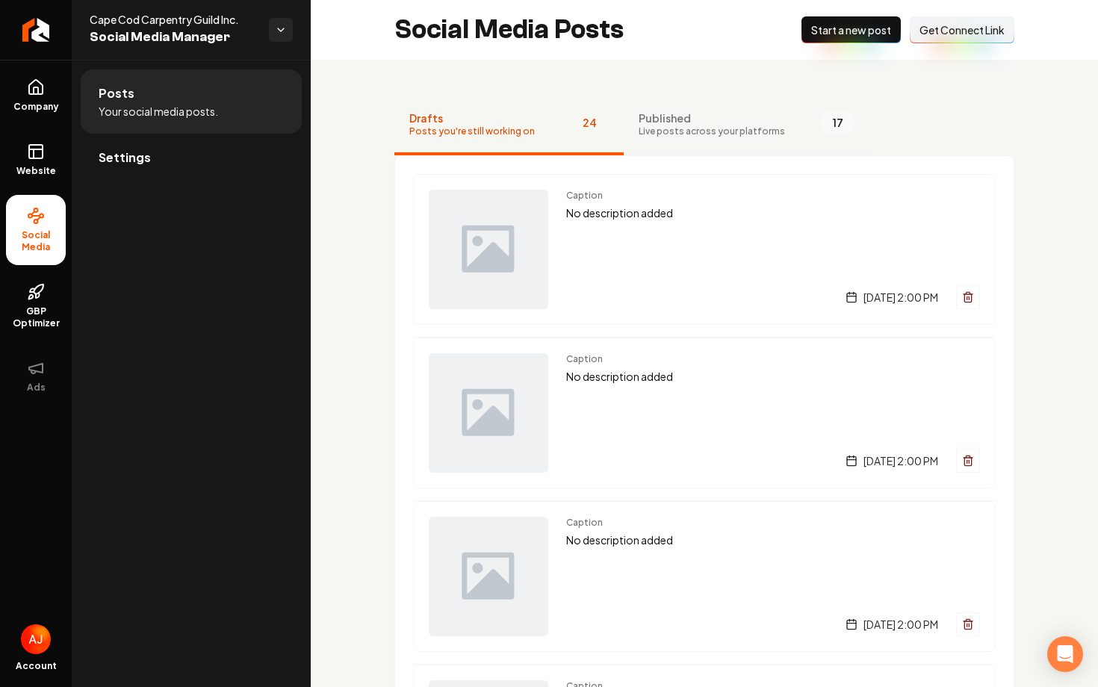
click at [654, 116] on span "Published" at bounding box center [711, 118] width 146 height 15
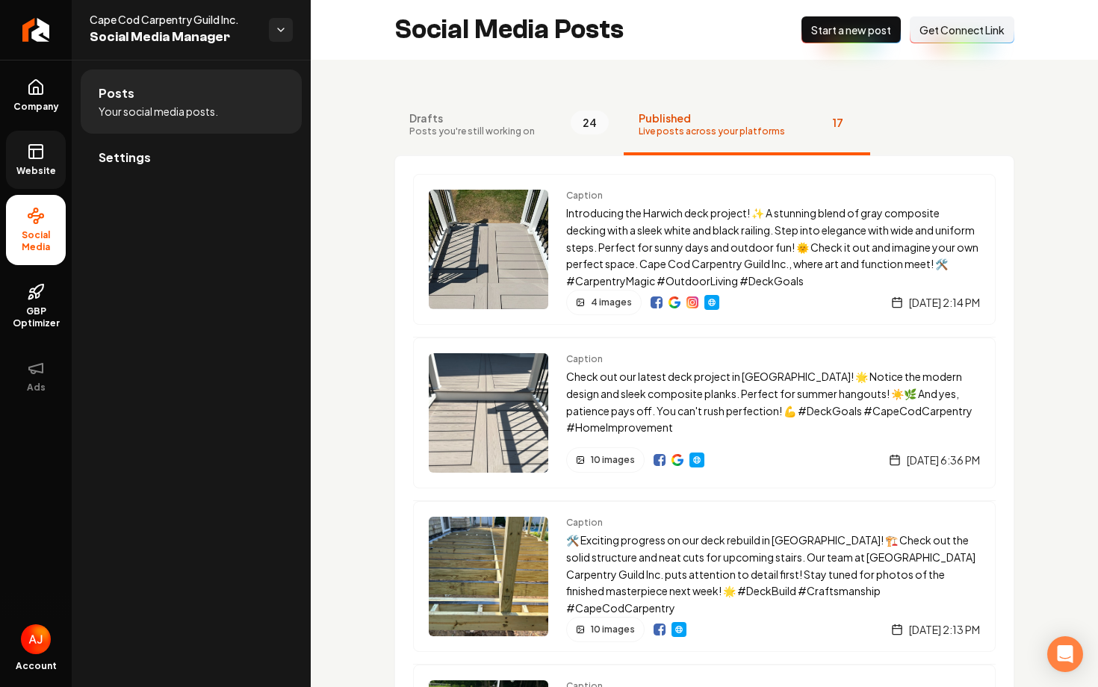
click at [34, 170] on span "Website" at bounding box center [36, 171] width 52 height 12
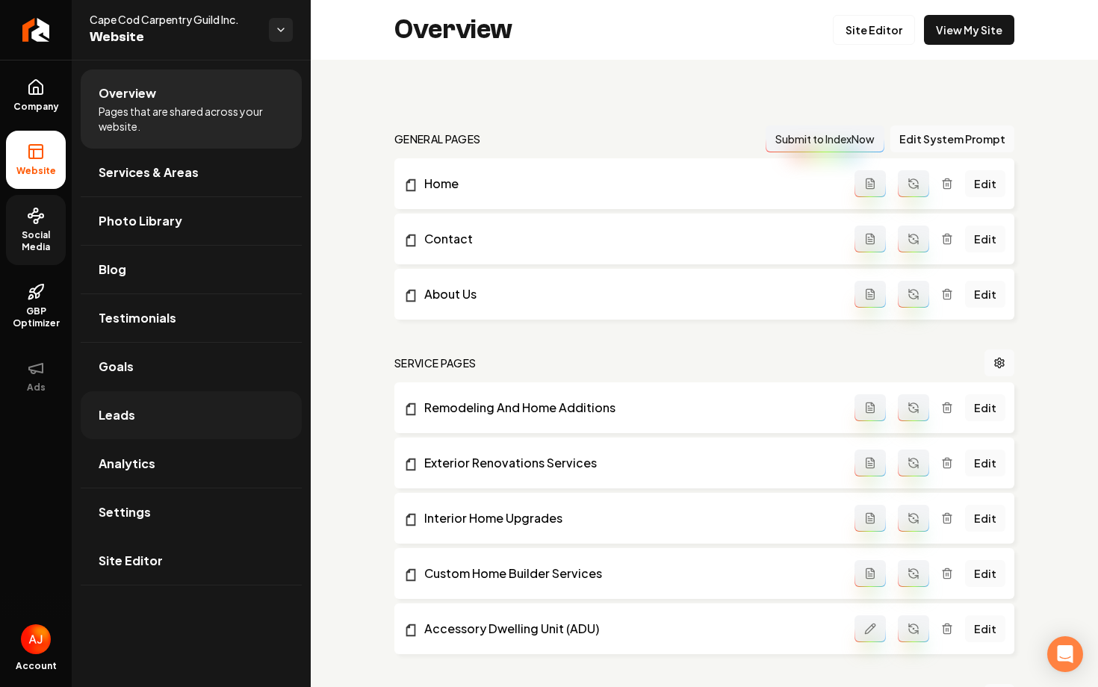
click at [180, 410] on link "Leads" at bounding box center [191, 415] width 221 height 48
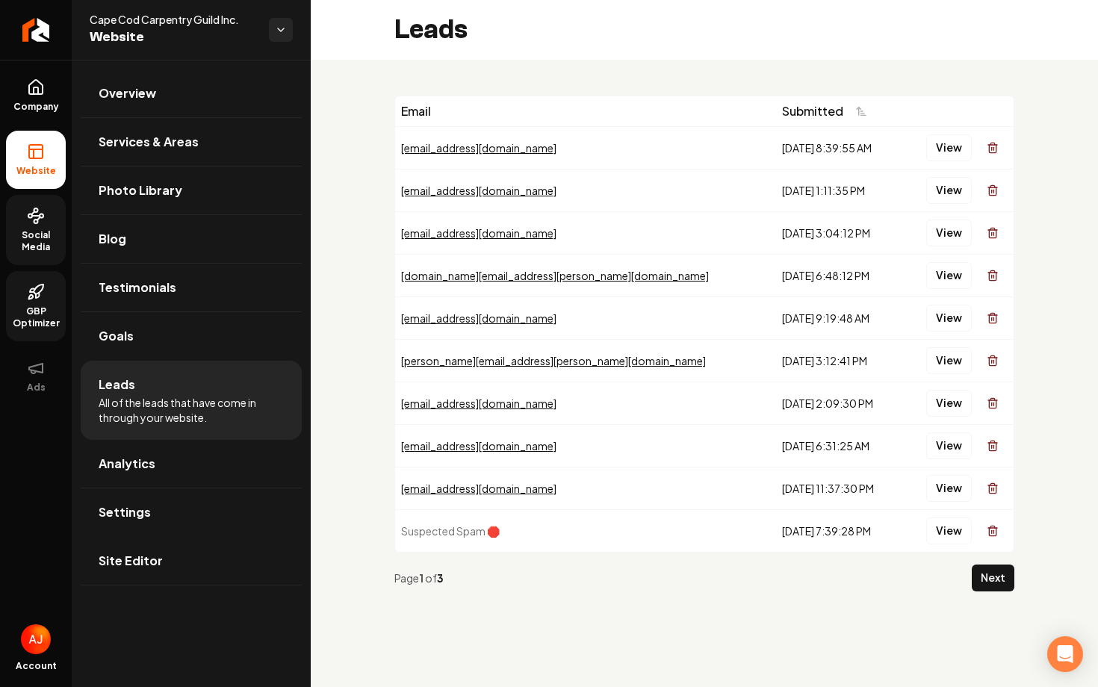
click at [38, 297] on icon at bounding box center [37, 295] width 3 height 5
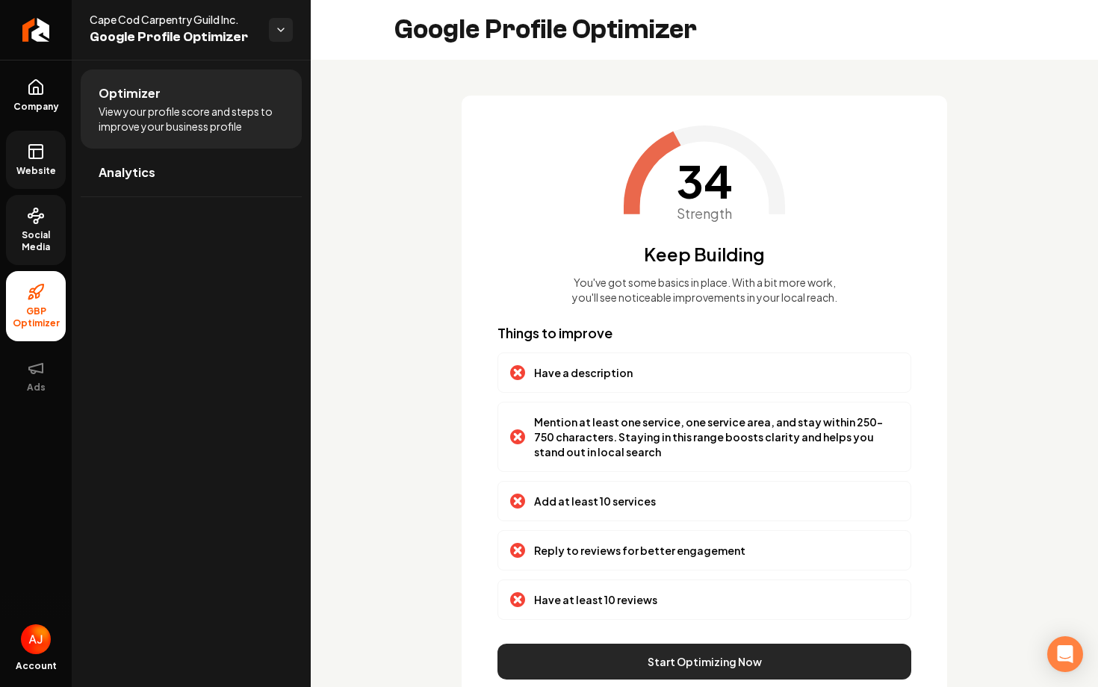
click at [601, 653] on button "Start Optimizing Now" at bounding box center [704, 662] width 414 height 36
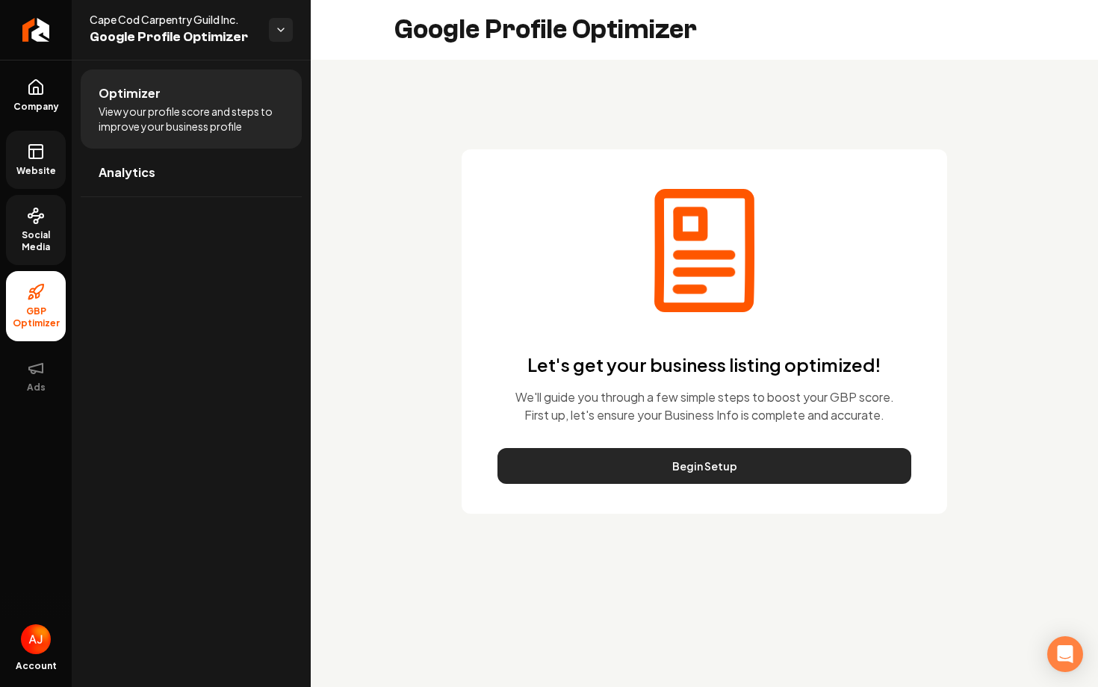
click at [608, 456] on button "Begin Setup" at bounding box center [704, 466] width 414 height 36
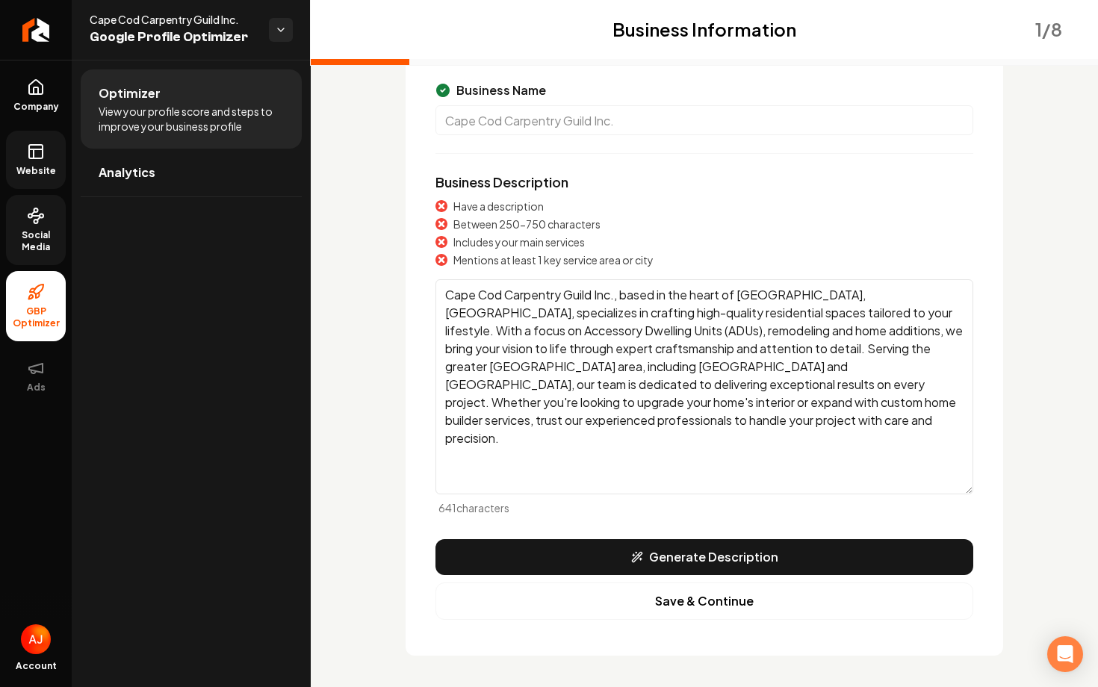
scroll to position [126, 0]
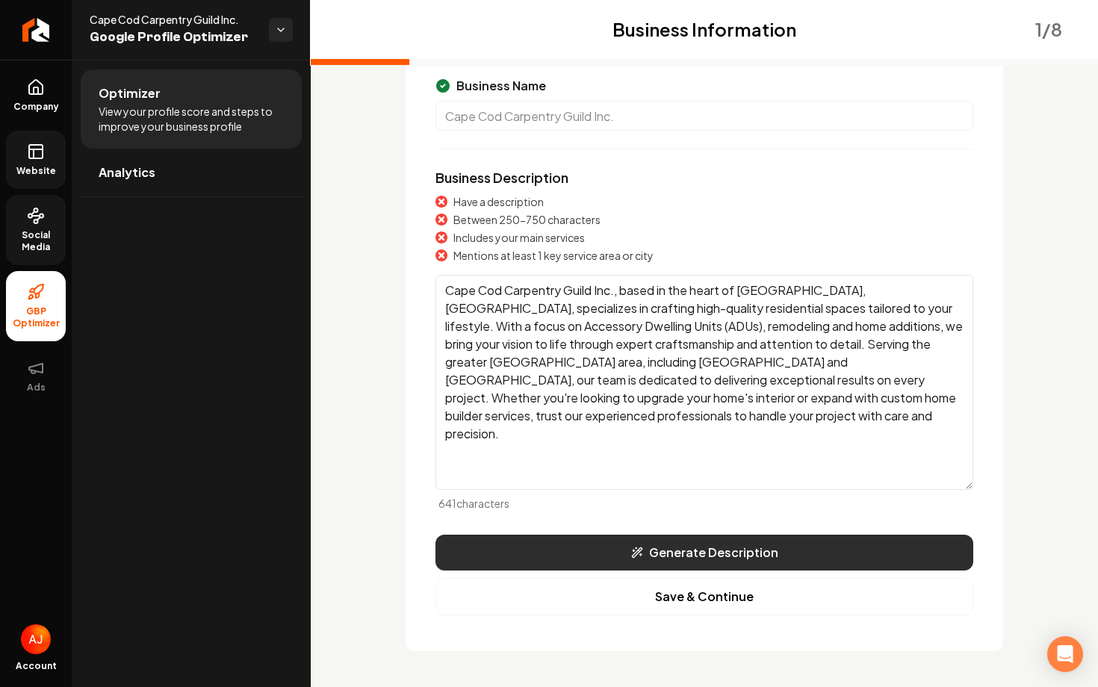
click at [674, 559] on button "Generate Description" at bounding box center [704, 553] width 538 height 36
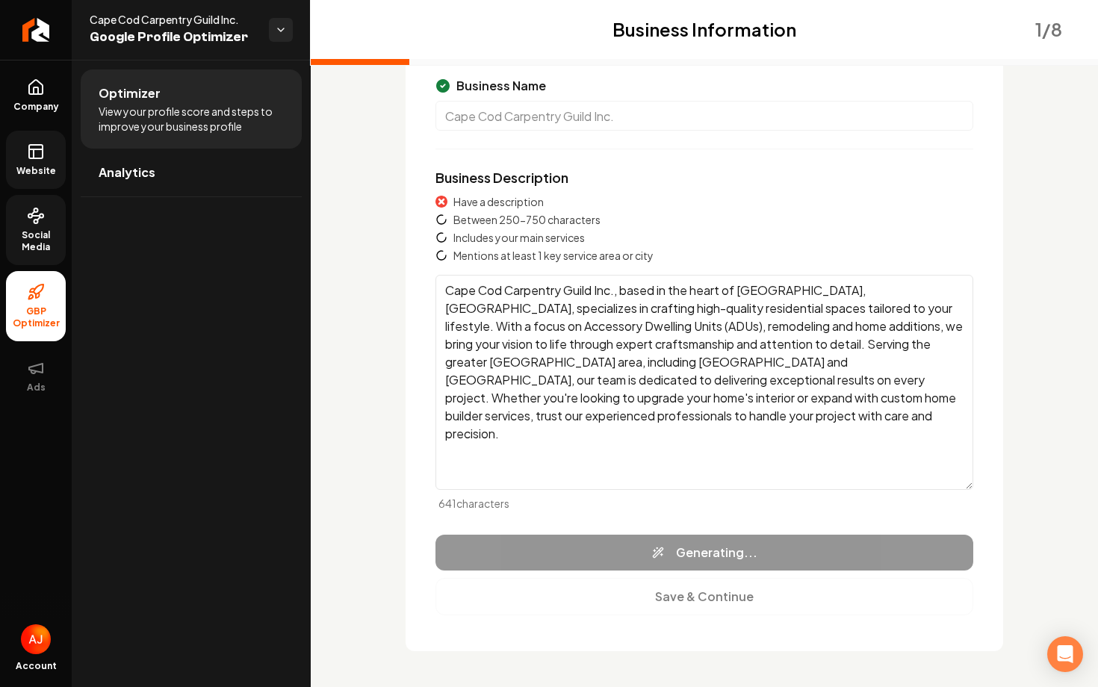
type textarea "Cape Cod Carpentry Guild Inc. is a trusted name in the construction industry, s…"
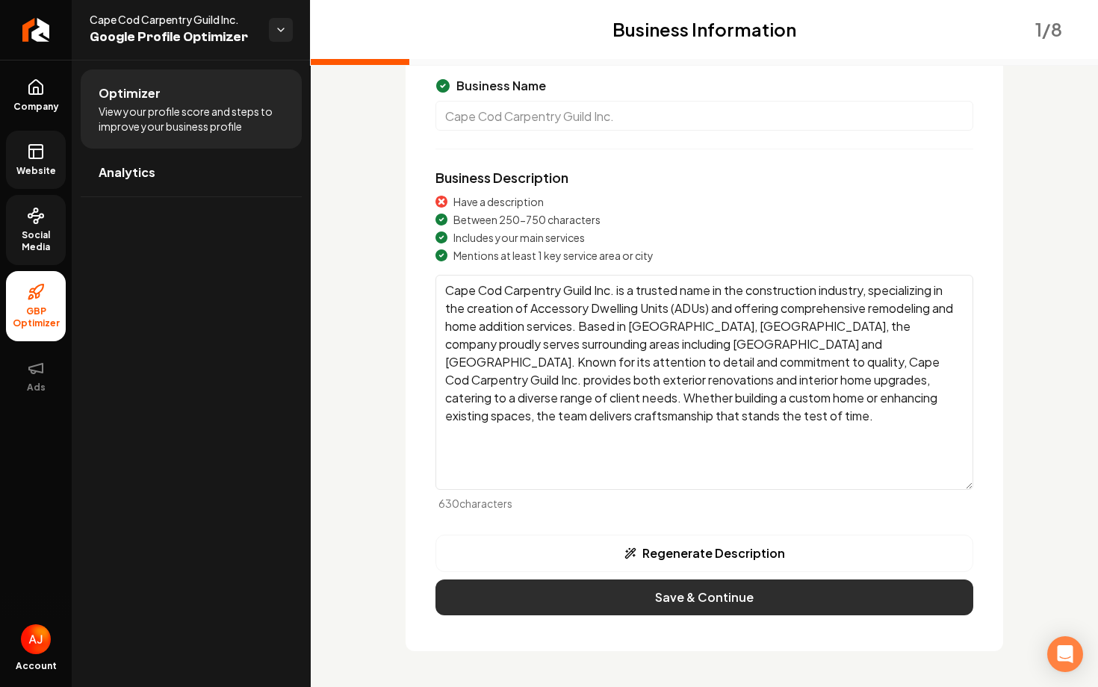
click at [677, 594] on button "Save & Continue" at bounding box center [704, 598] width 538 height 36
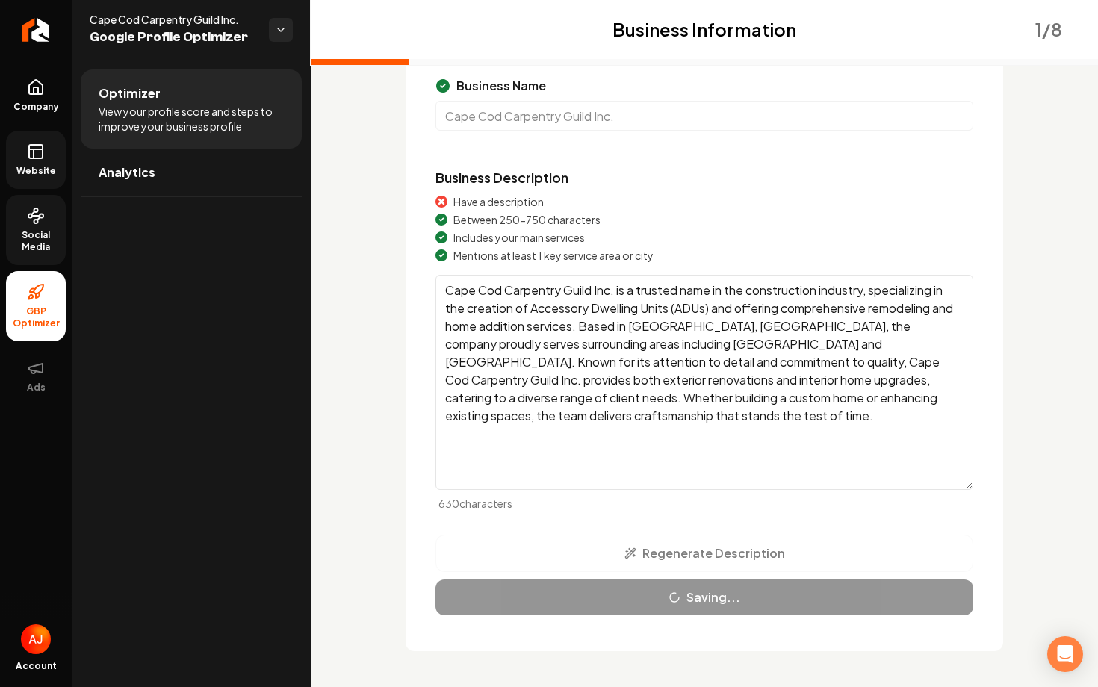
scroll to position [85, 0]
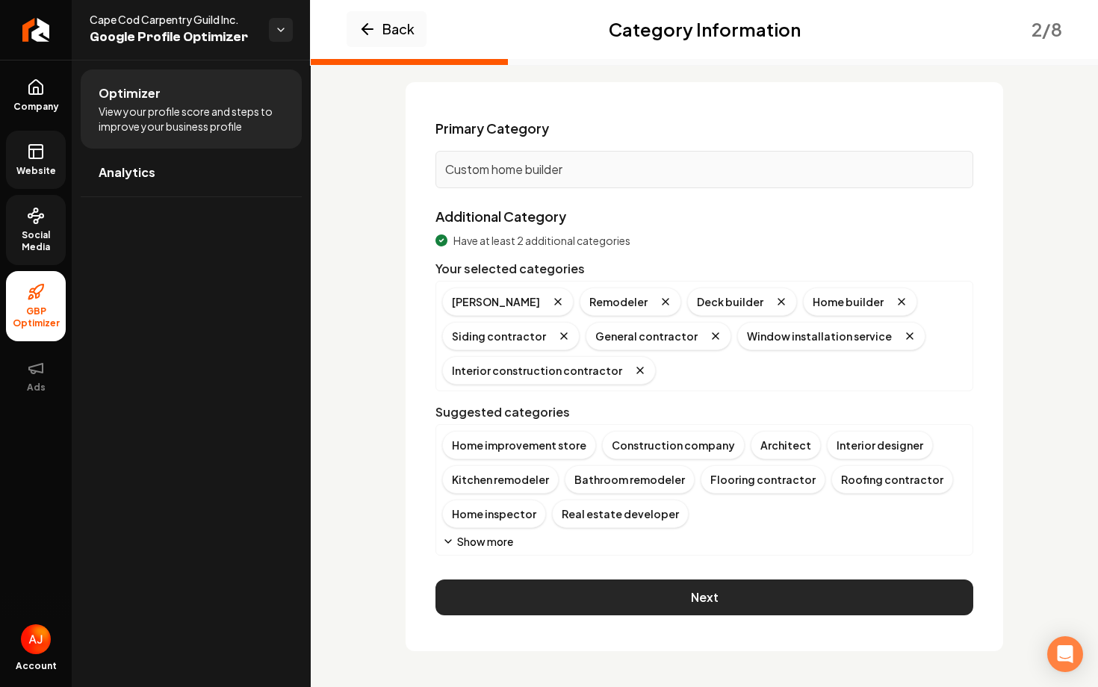
click at [676, 594] on button "Next" at bounding box center [704, 598] width 538 height 36
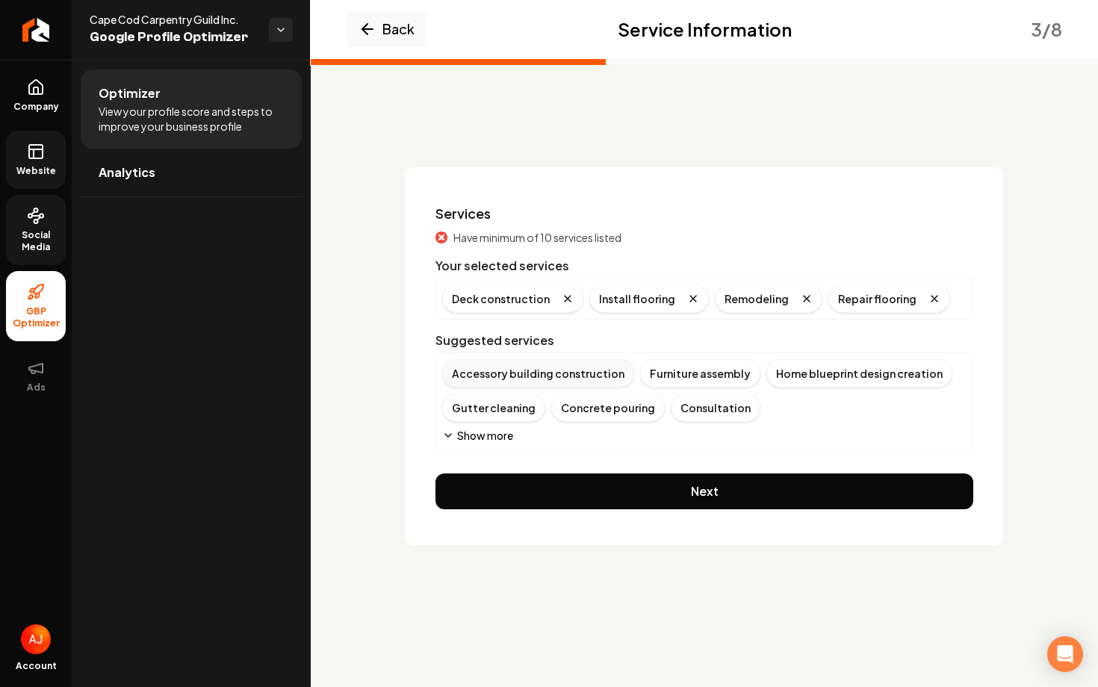
click at [580, 377] on div "Accessory building construction" at bounding box center [538, 373] width 192 height 28
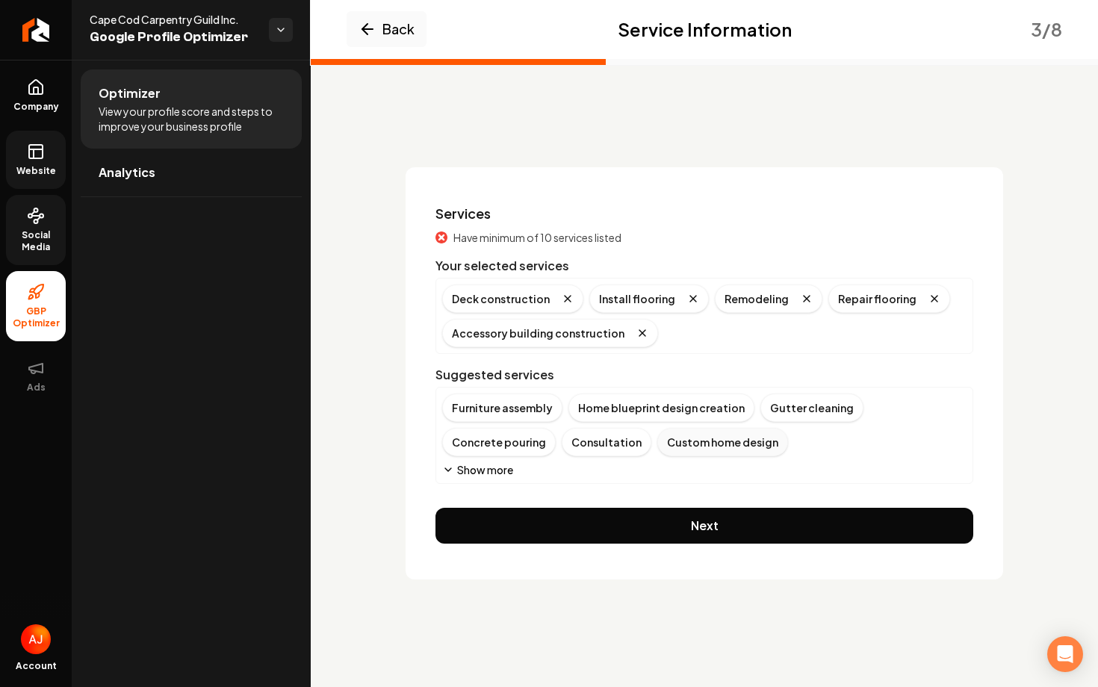
click at [657, 441] on div "Custom home design" at bounding box center [722, 442] width 131 height 28
click at [562, 437] on div "Consultation" at bounding box center [607, 442] width 90 height 28
click at [562, 448] on div "Exterior design services" at bounding box center [633, 442] width 143 height 28
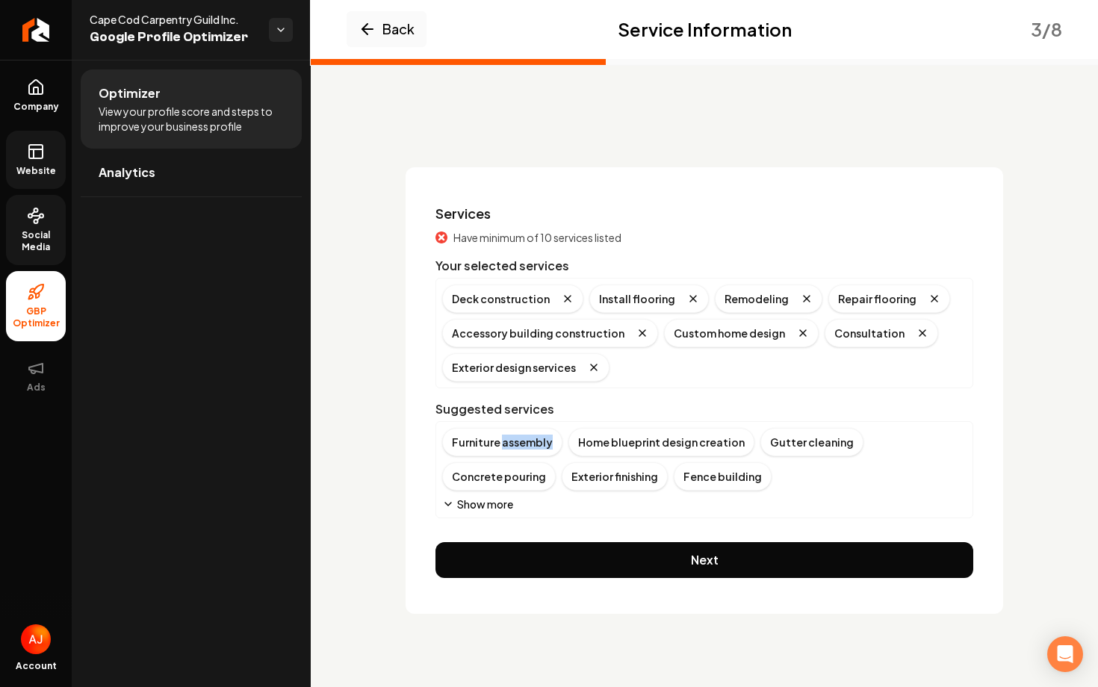
click at [508, 448] on div "Furniture assembly" at bounding box center [502, 442] width 120 height 28
click at [741, 367] on icon "Remove badge" at bounding box center [744, 367] width 6 height 6
click at [453, 502] on icon "Main content area" at bounding box center [448, 504] width 12 height 12
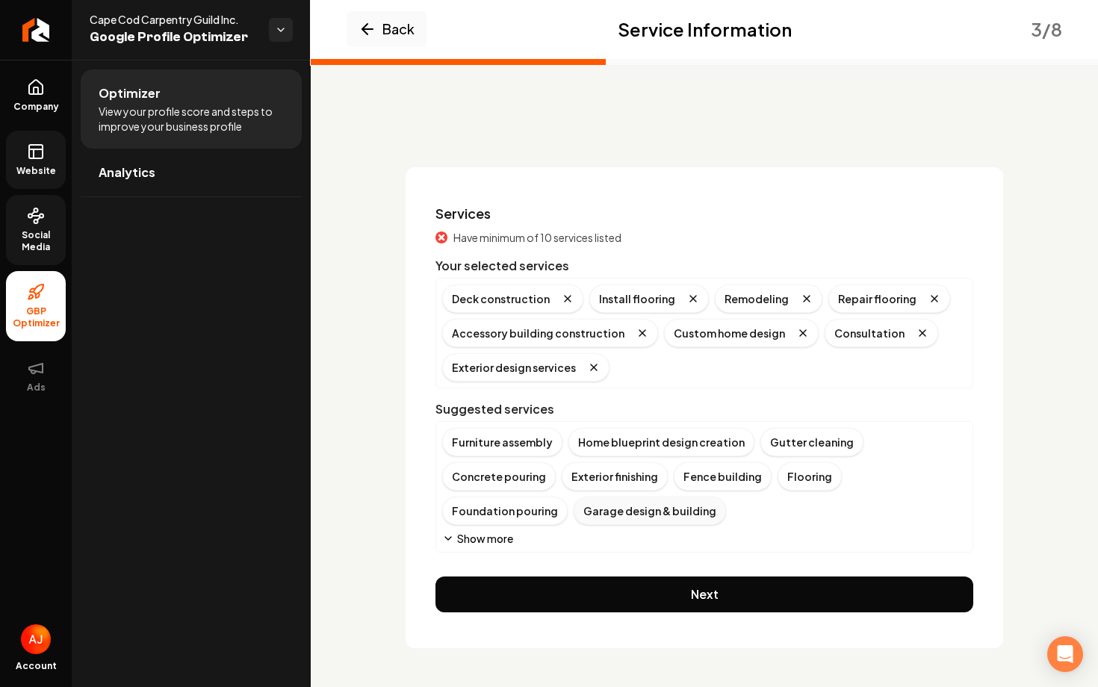
click at [574, 519] on div "Garage design & building" at bounding box center [650, 511] width 152 height 28
click at [465, 535] on button "Show more" at bounding box center [477, 538] width 71 height 15
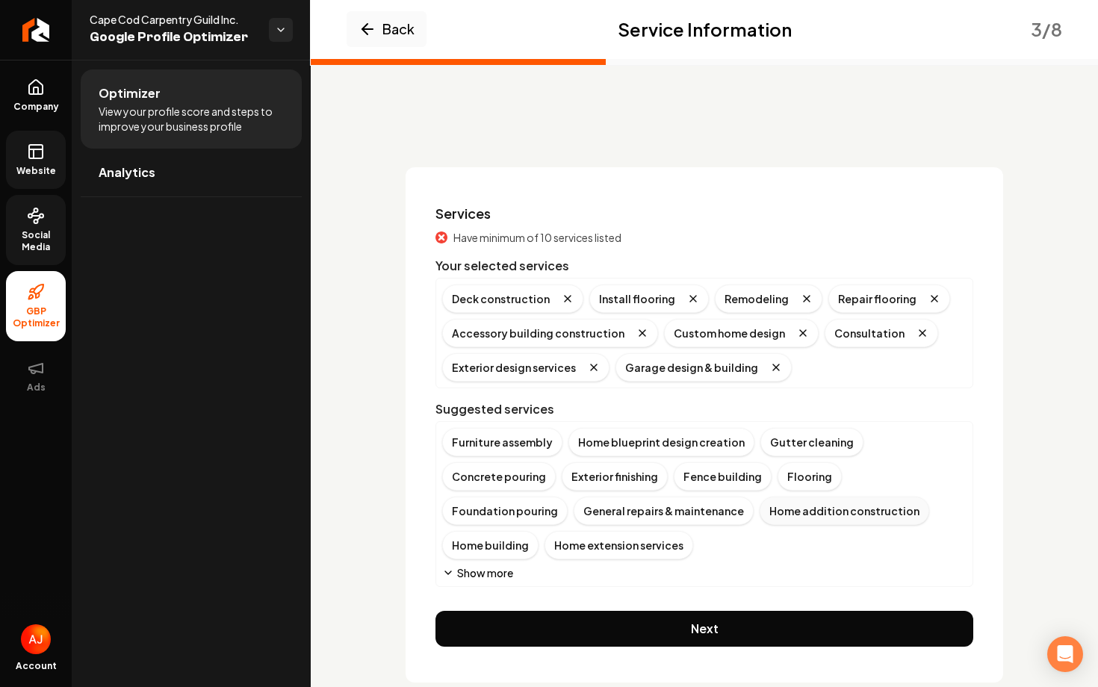
click at [759, 512] on div "Home addition construction" at bounding box center [844, 511] width 170 height 28
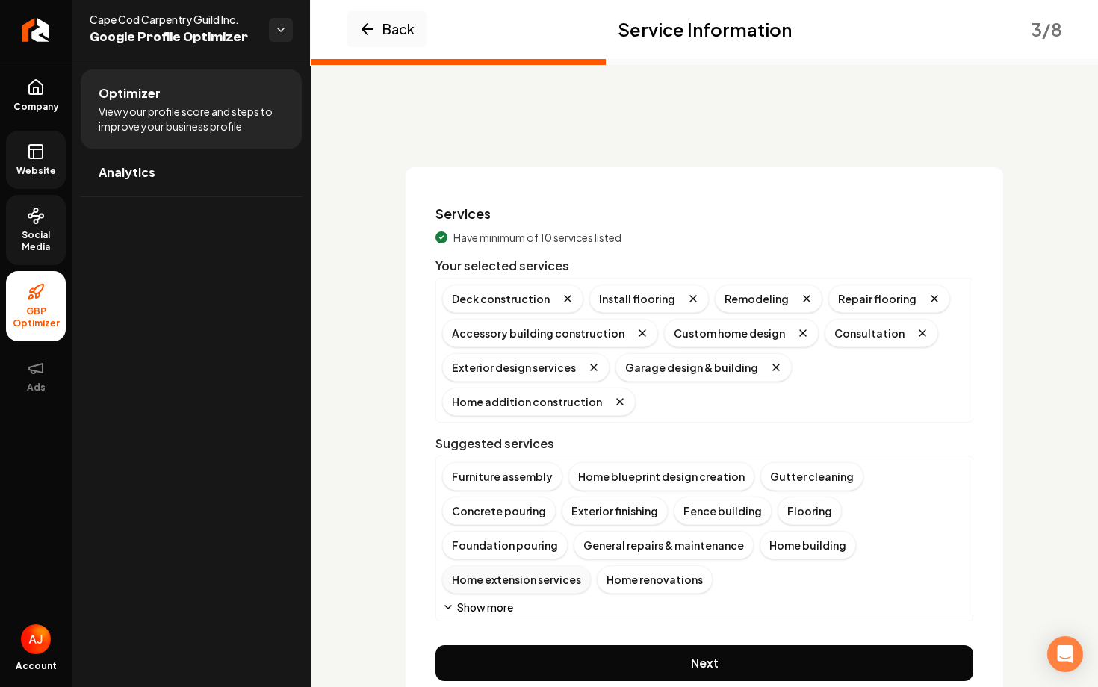
click at [591, 565] on div "Home extension services" at bounding box center [516, 579] width 149 height 28
click at [558, 565] on div "Home renovations" at bounding box center [500, 579] width 116 height 28
click at [563, 565] on div "Drywall installation" at bounding box center [502, 579] width 121 height 28
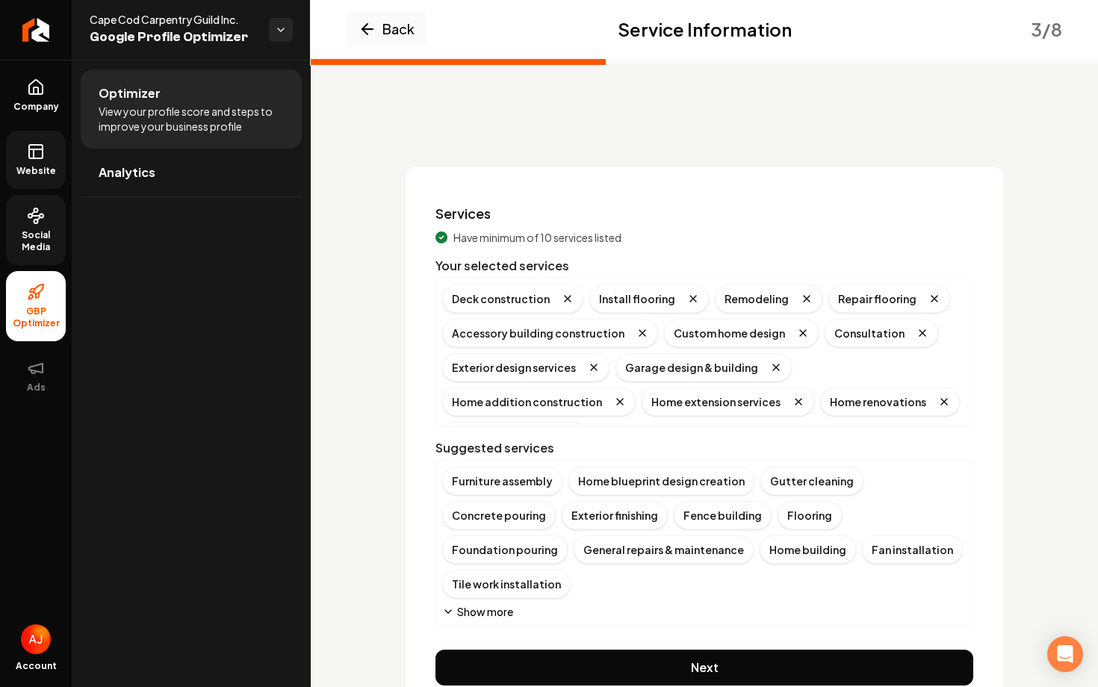
click at [497, 604] on button "Show more" at bounding box center [477, 611] width 71 height 15
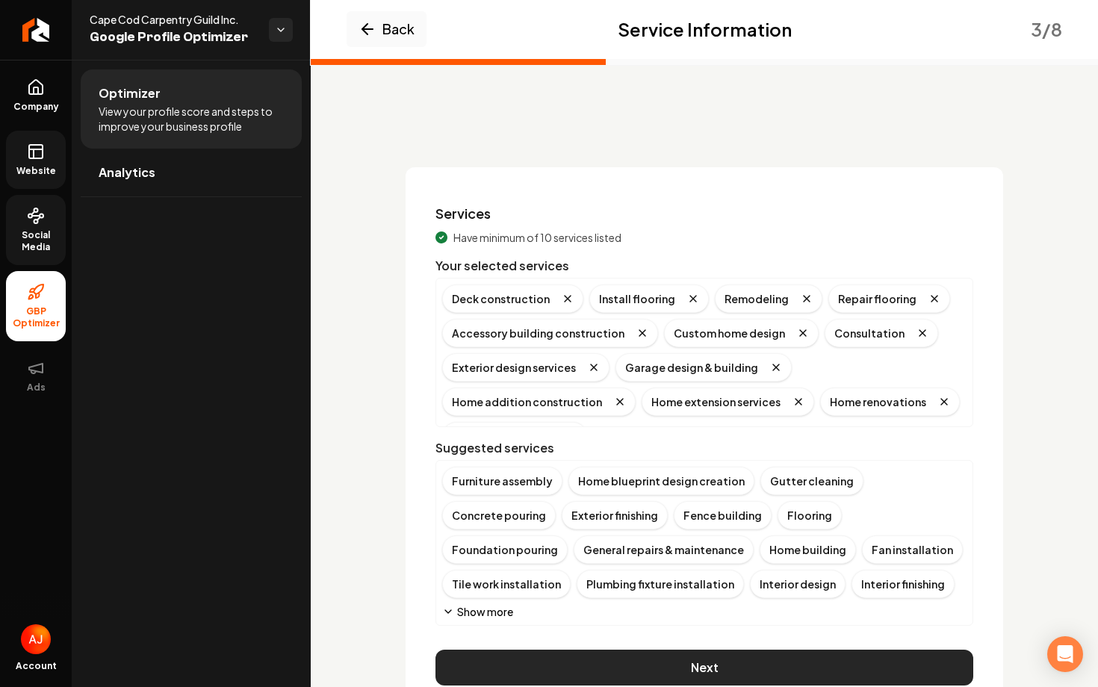
click at [703, 658] on button "Next" at bounding box center [704, 668] width 538 height 36
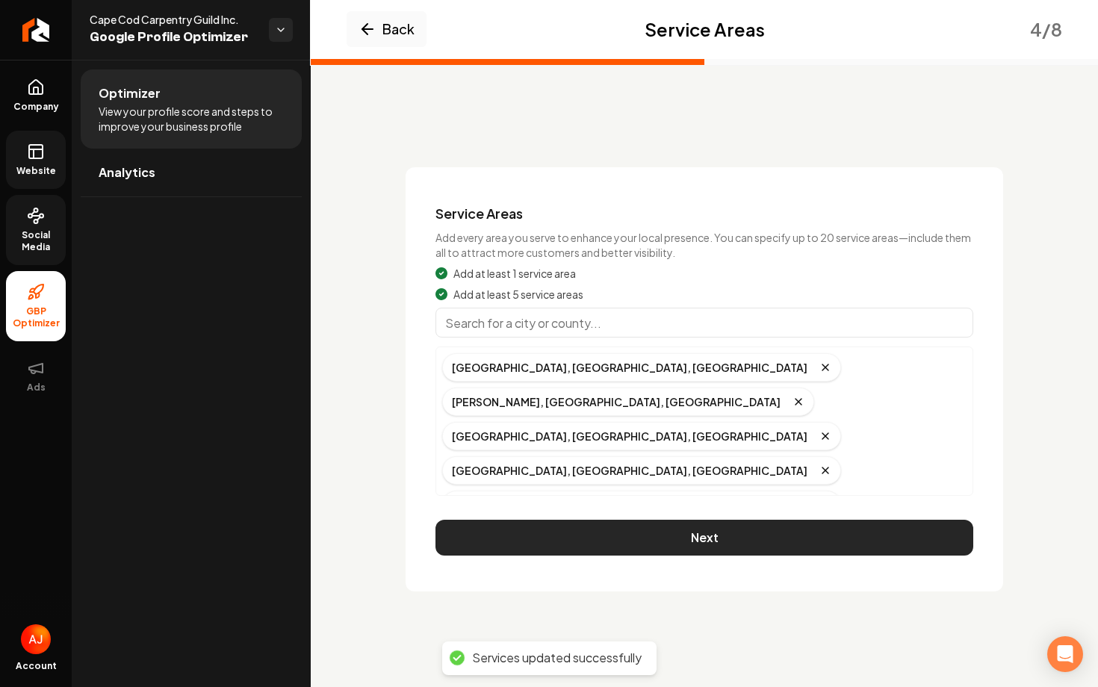
click at [651, 547] on button "Next" at bounding box center [704, 538] width 538 height 36
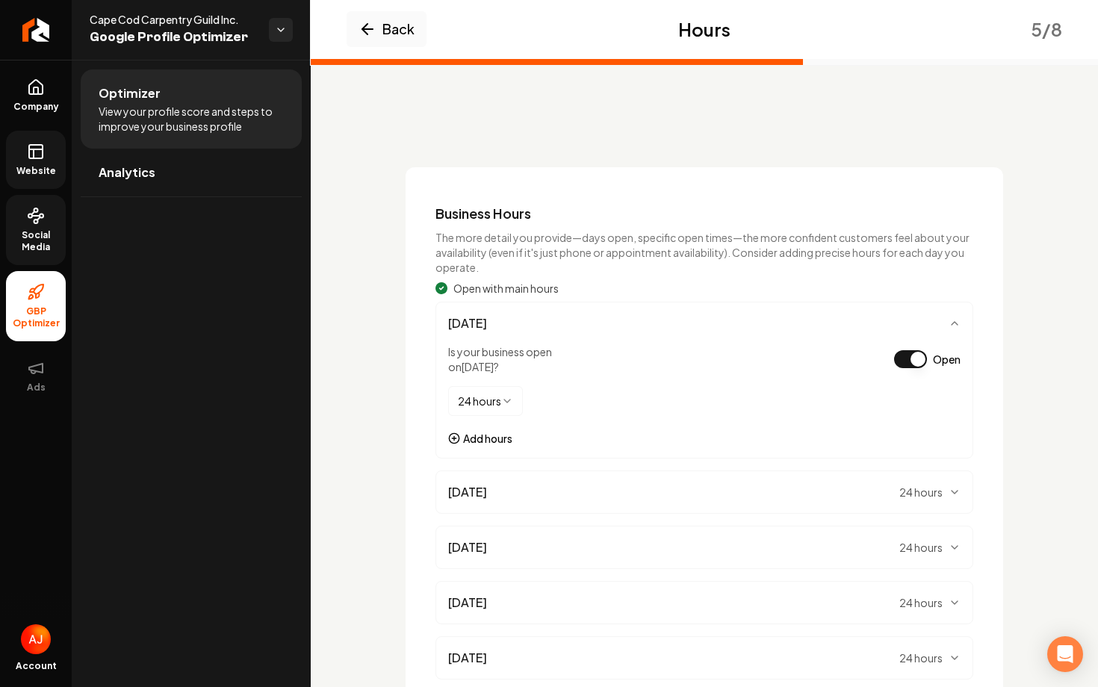
scroll to position [234, 0]
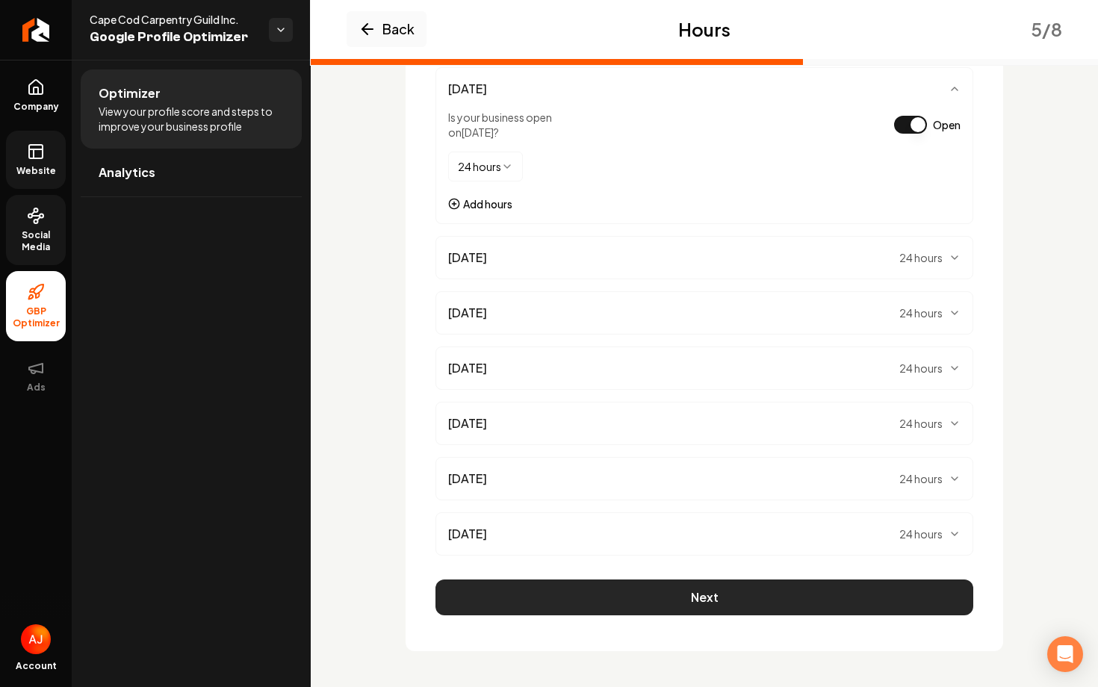
click at [647, 596] on button "Next" at bounding box center [704, 598] width 538 height 36
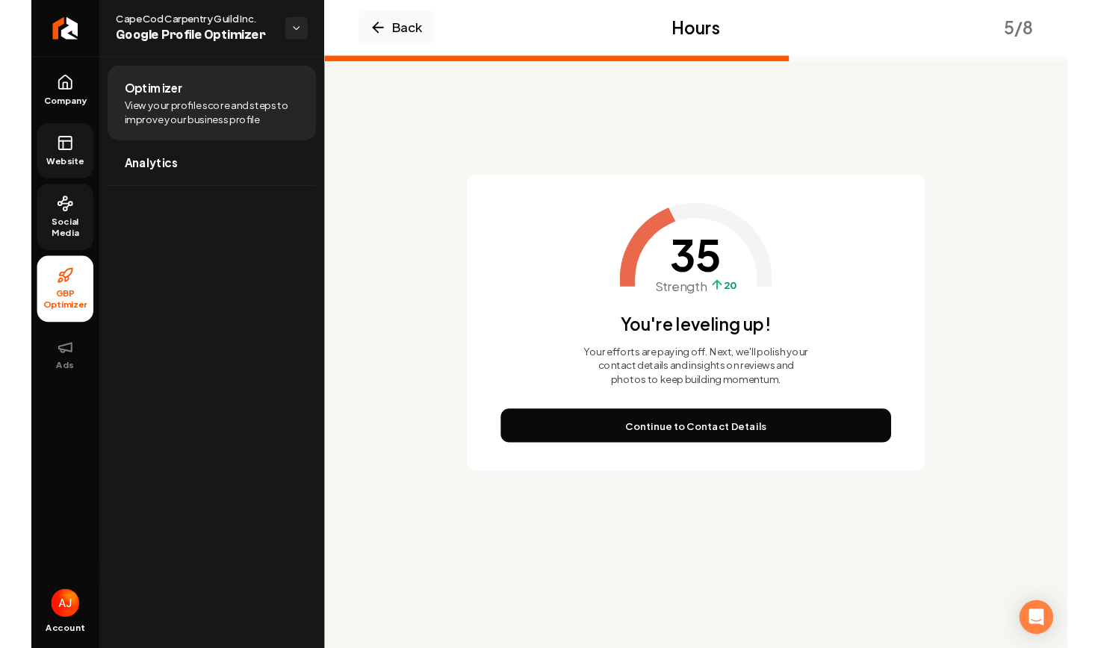
scroll to position [0, 0]
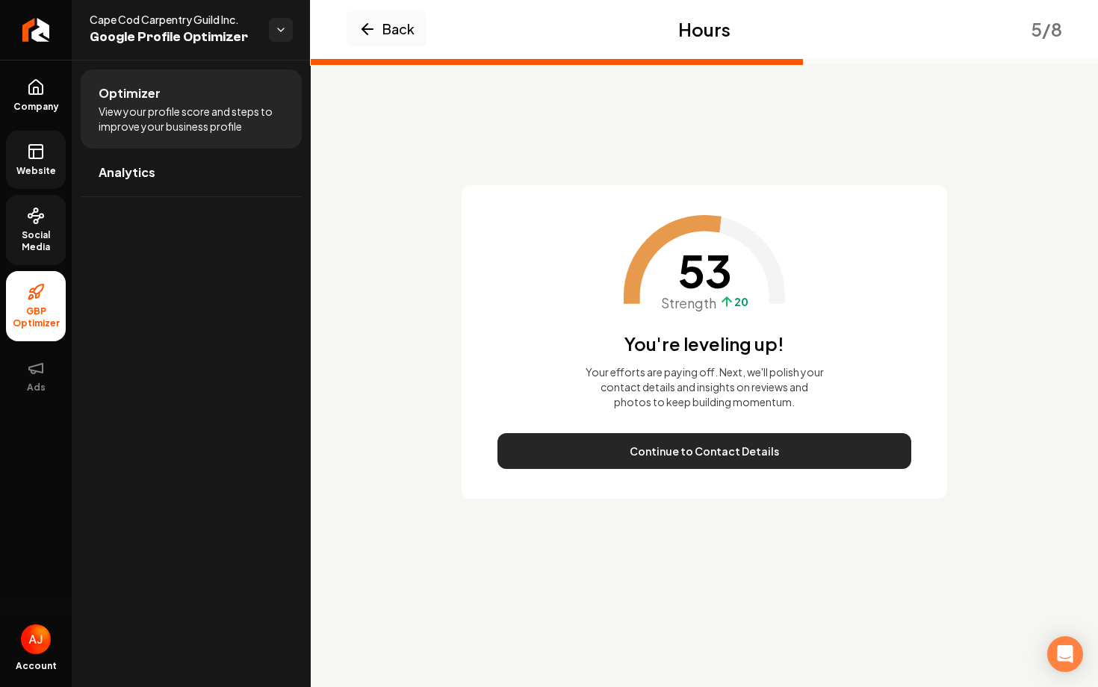
click at [677, 451] on button "Continue to Contact Details" at bounding box center [704, 451] width 414 height 36
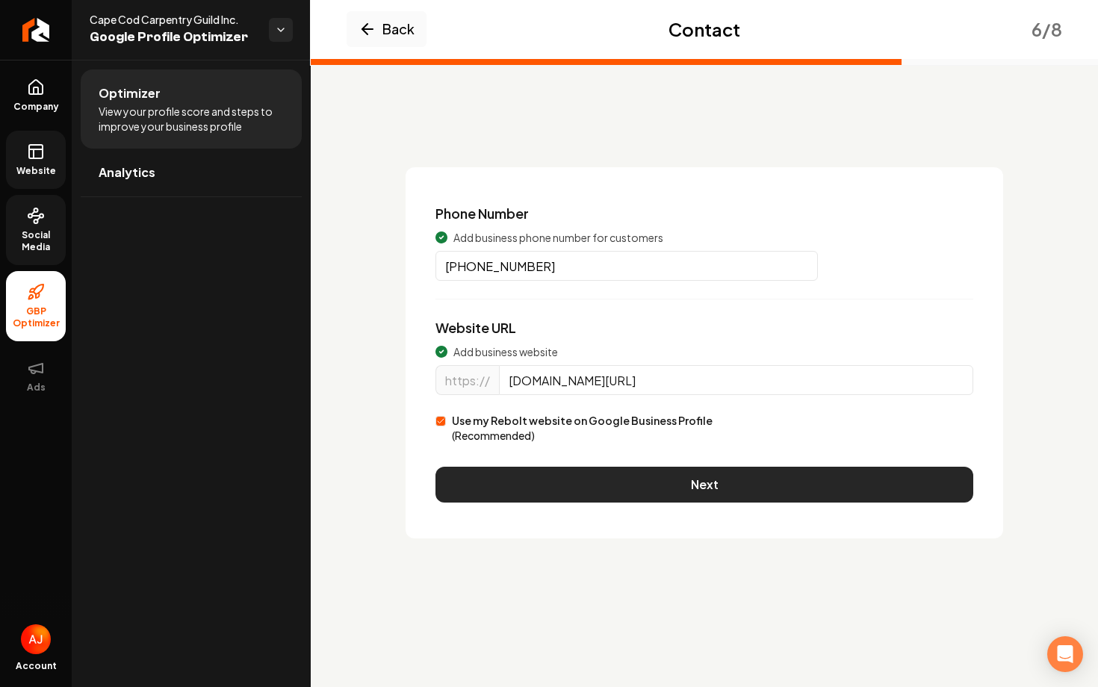
click at [677, 452] on div "Phone Number Add business phone number for customers (508) 840-4077 Website URL…" at bounding box center [704, 352] width 597 height 371
click at [680, 471] on button "Next" at bounding box center [704, 485] width 538 height 36
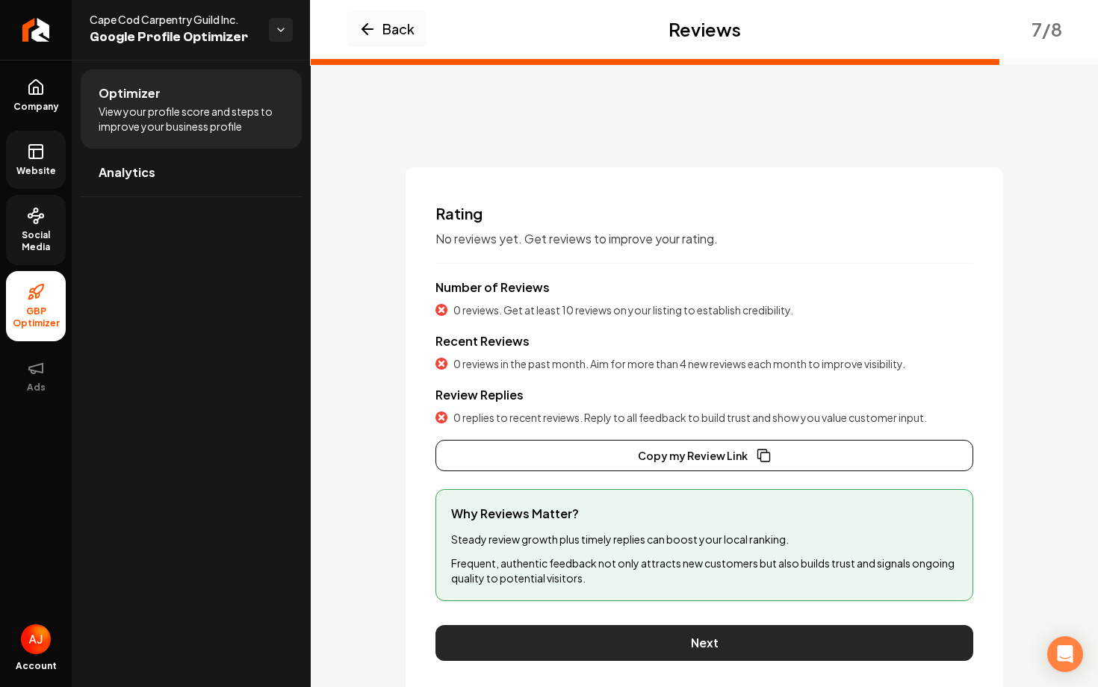
click at [721, 640] on button "Next" at bounding box center [704, 643] width 538 height 36
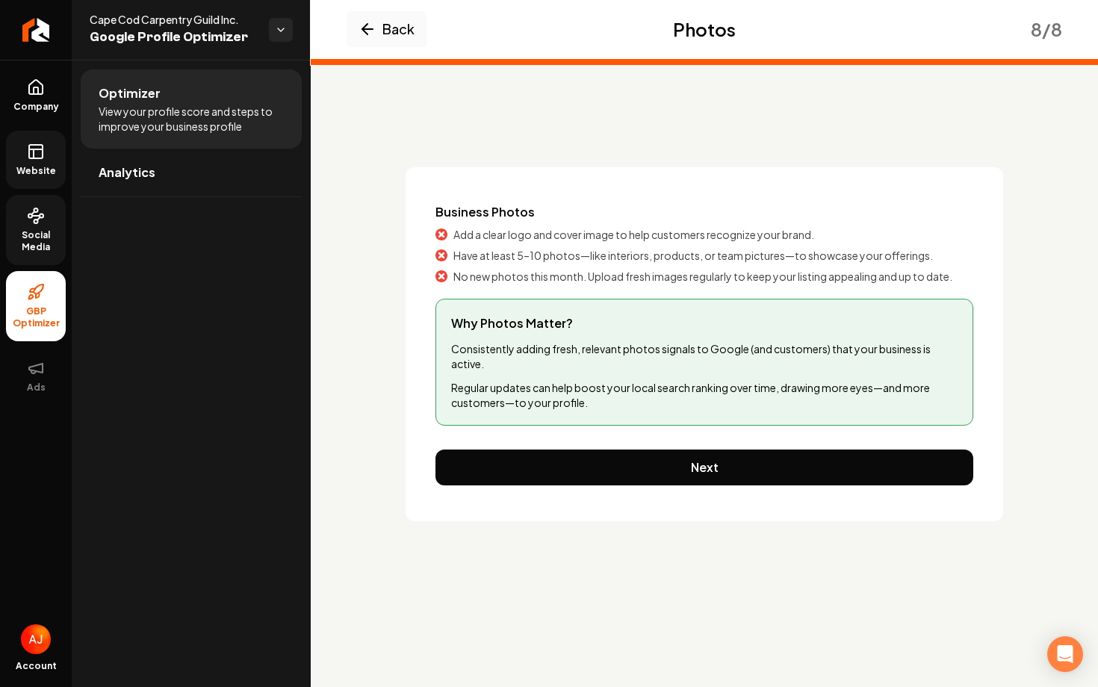
click at [577, 445] on div "Business Photos Add a clear logo and cover image to help customers recognize yo…" at bounding box center [704, 344] width 597 height 354
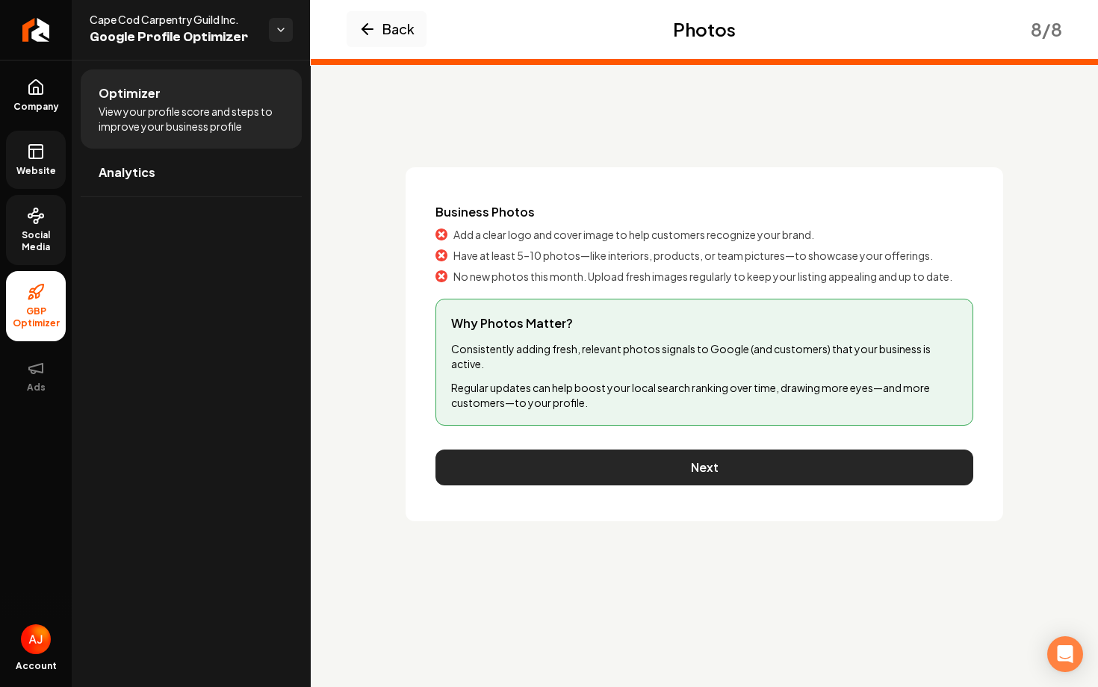
click at [560, 470] on button "Next" at bounding box center [704, 468] width 538 height 36
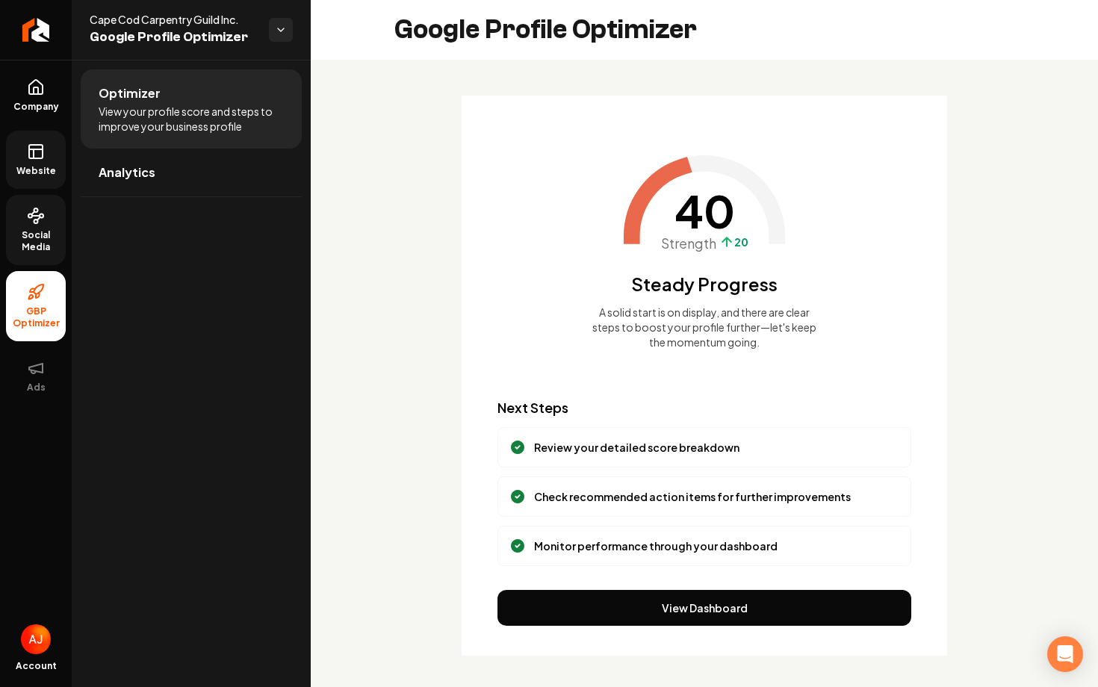
click at [43, 172] on span "Website" at bounding box center [36, 171] width 52 height 12
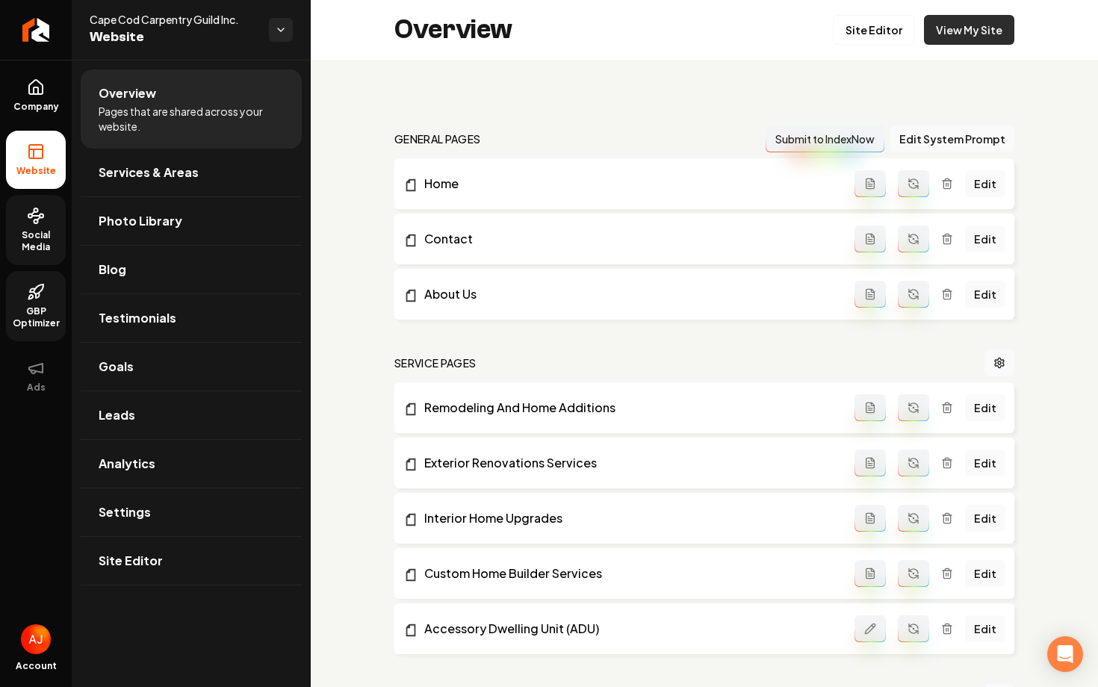
click at [960, 38] on link "View My Site" at bounding box center [969, 30] width 90 height 30
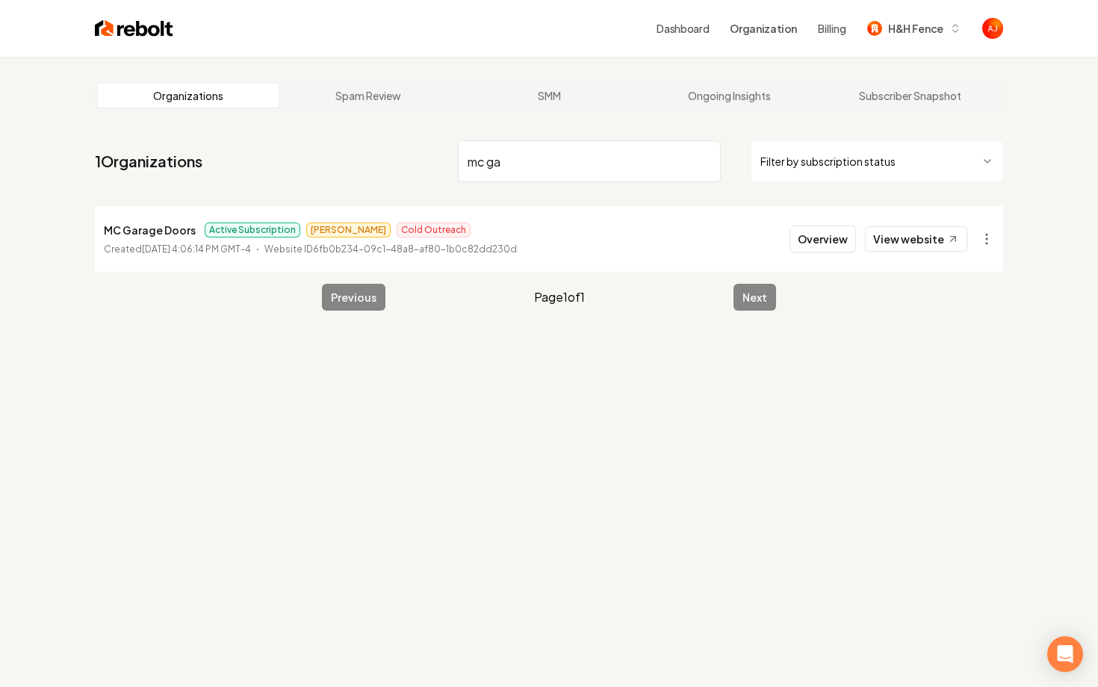
type input "mc ga"
click at [830, 234] on button "Overview" at bounding box center [822, 239] width 66 height 27
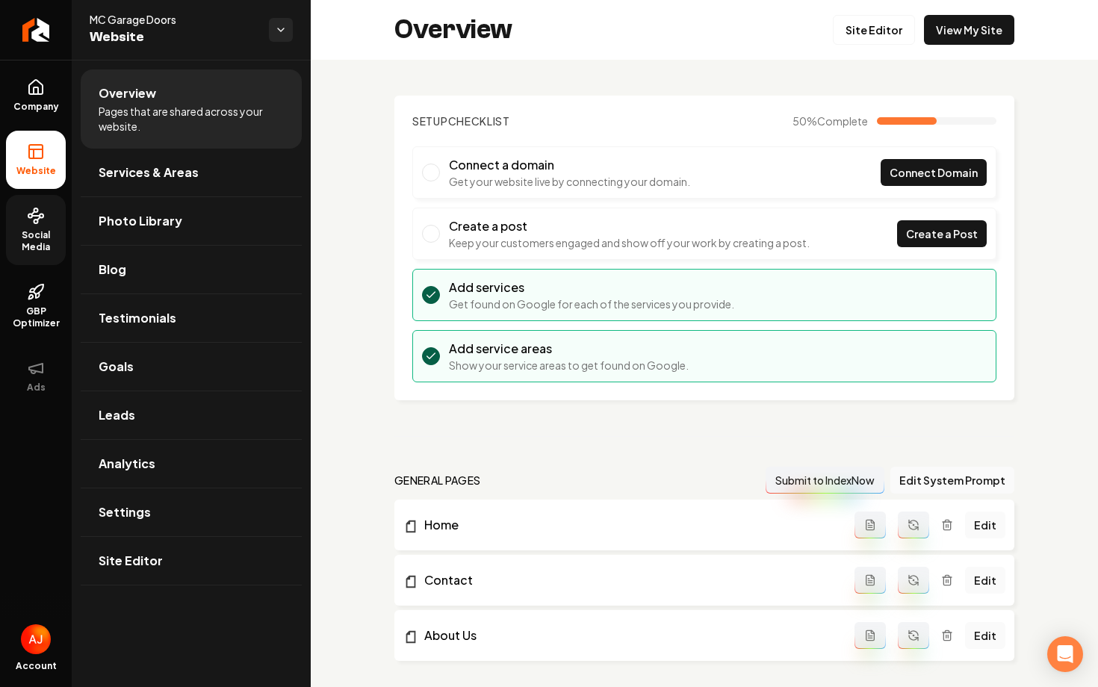
click at [31, 223] on icon at bounding box center [36, 216] width 18 height 18
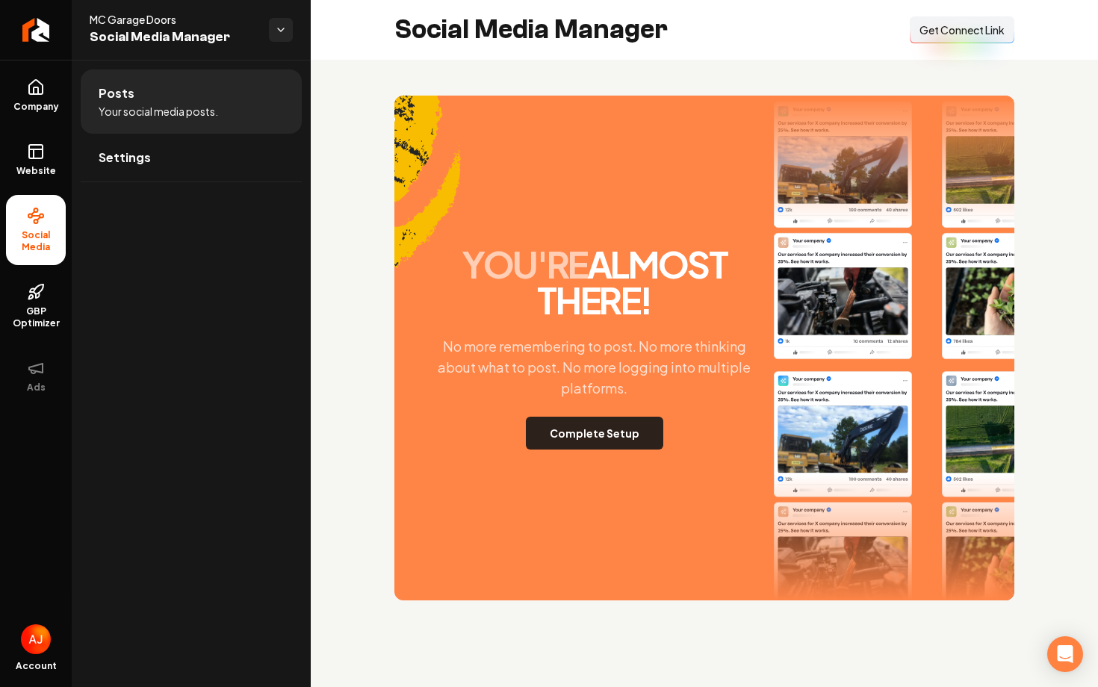
click at [626, 433] on button "Complete Setup" at bounding box center [594, 433] width 137 height 33
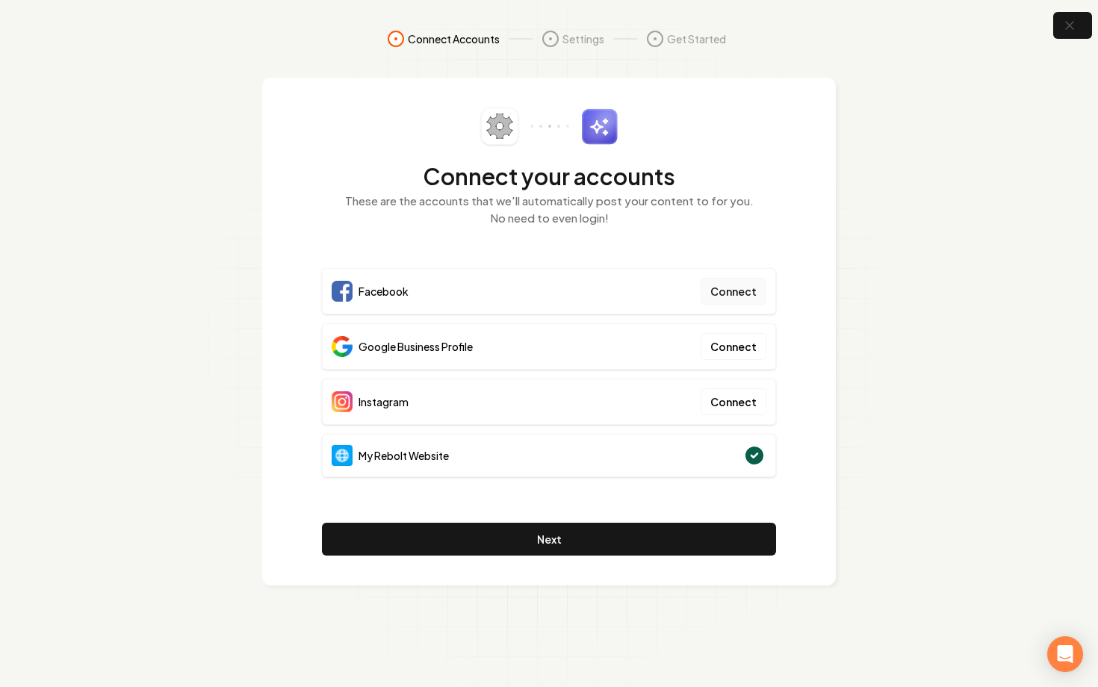
click at [742, 290] on button "Connect" at bounding box center [733, 291] width 66 height 27
click at [731, 298] on button "Connect" at bounding box center [733, 291] width 66 height 27
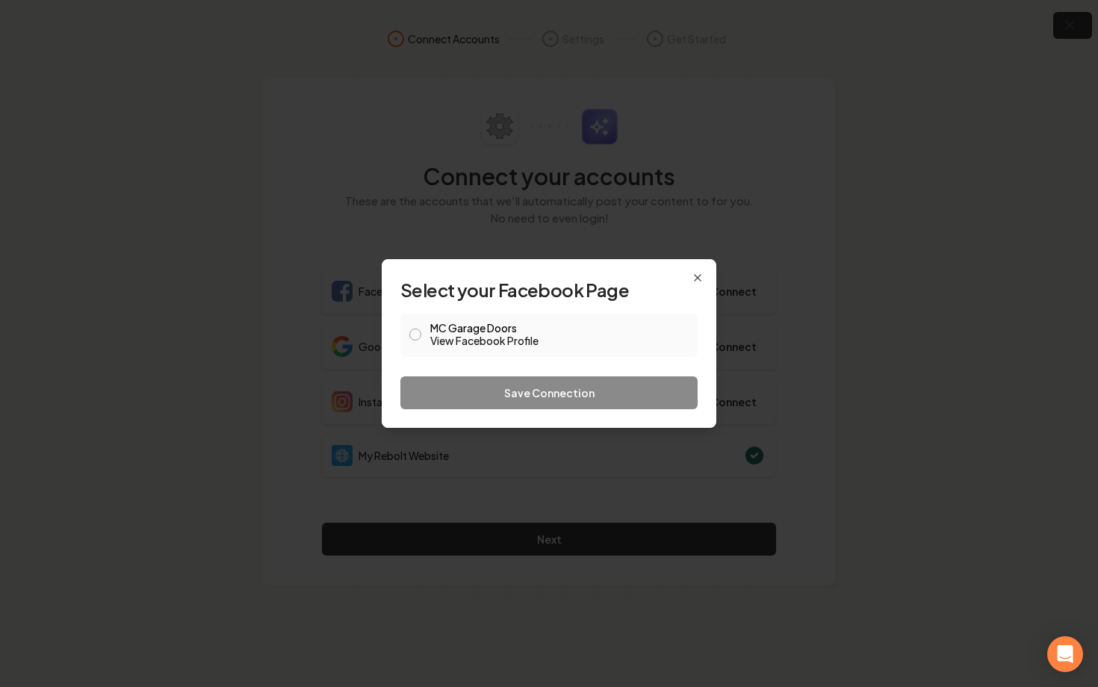
click at [464, 338] on link "View Facebook Profile" at bounding box center [559, 340] width 258 height 15
click at [526, 341] on link "View Facebook Profile" at bounding box center [559, 340] width 258 height 15
click at [601, 338] on link "View Facebook Profile" at bounding box center [559, 340] width 258 height 15
click at [417, 335] on button "MC Garage Doors View Facebook Profile" at bounding box center [415, 335] width 12 height 12
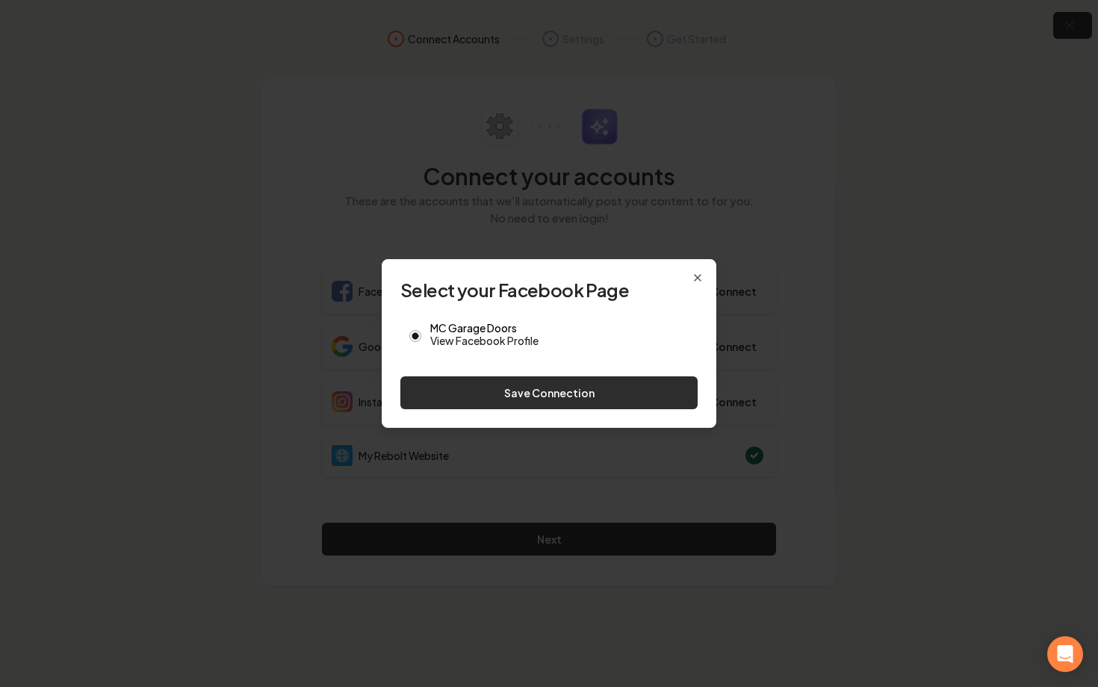
click at [446, 391] on button "Save Connection" at bounding box center [548, 392] width 297 height 33
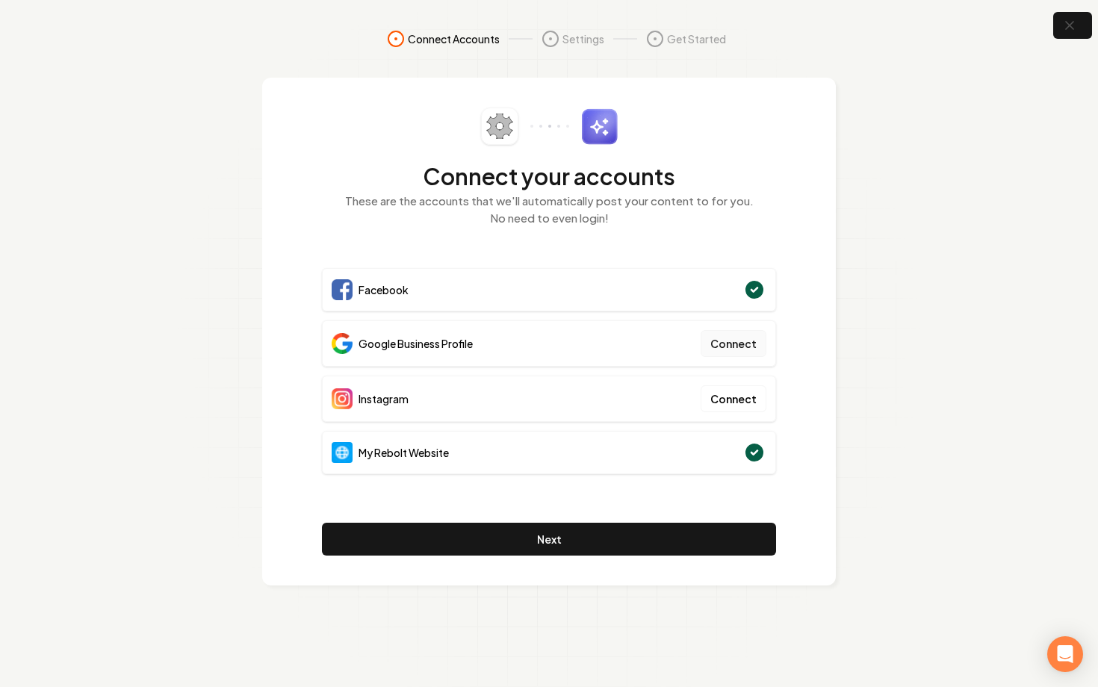
click at [739, 343] on button "Connect" at bounding box center [733, 343] width 66 height 27
click at [1074, 26] on icon "button" at bounding box center [1069, 25] width 19 height 19
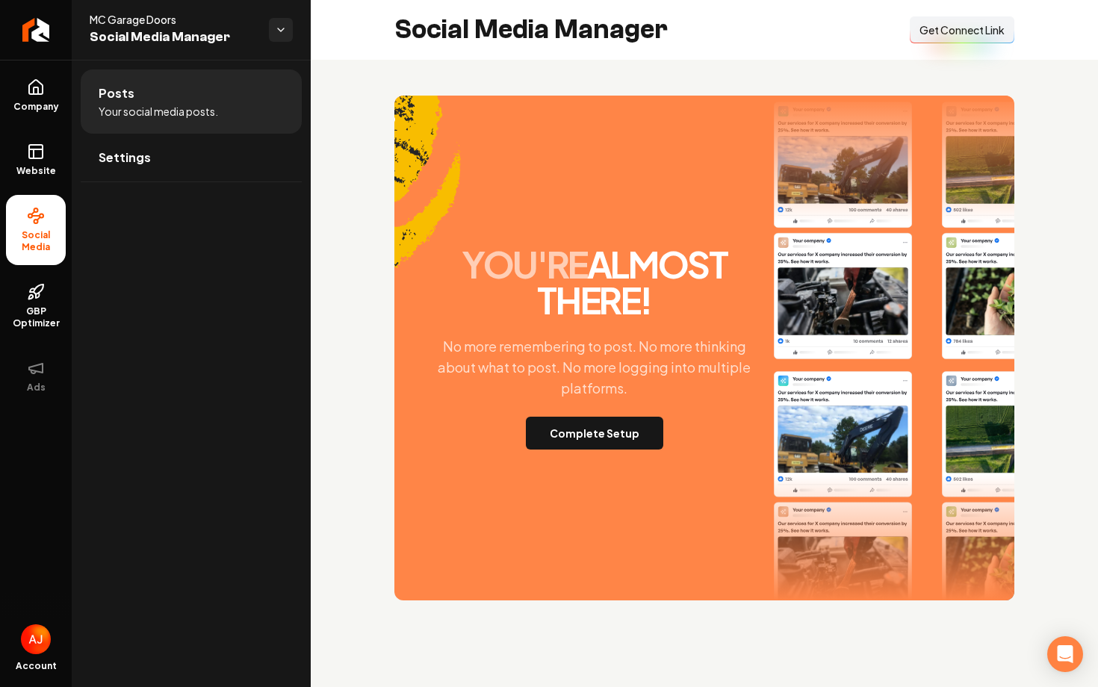
click at [989, 32] on span "Get Connect Link" at bounding box center [961, 29] width 85 height 15
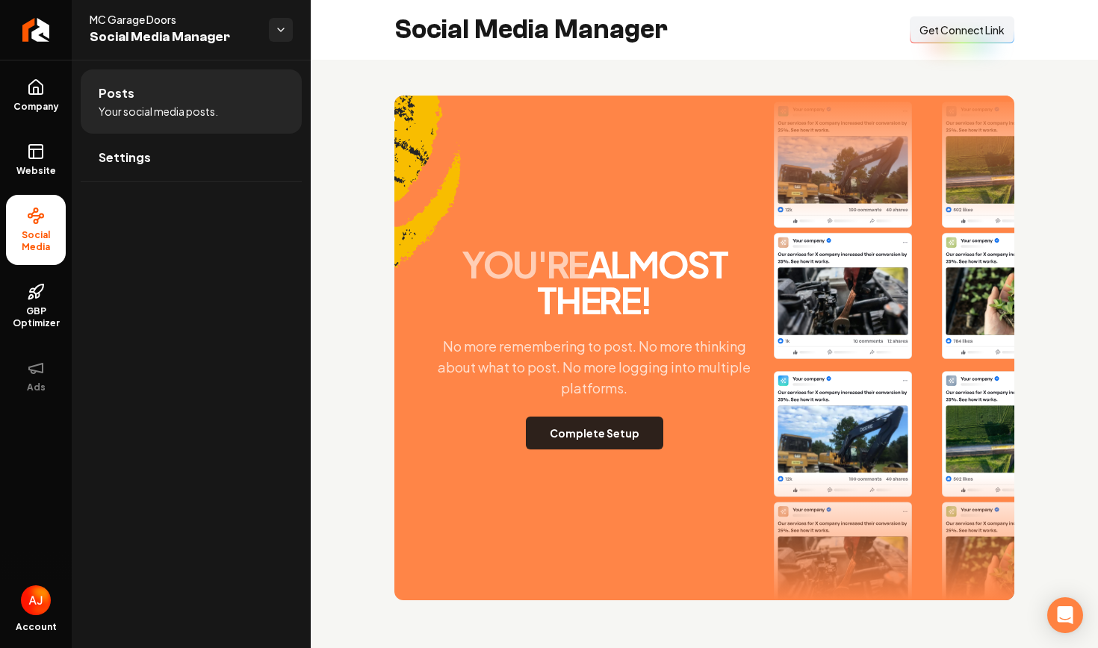
click at [578, 443] on button "Complete Setup" at bounding box center [594, 433] width 137 height 33
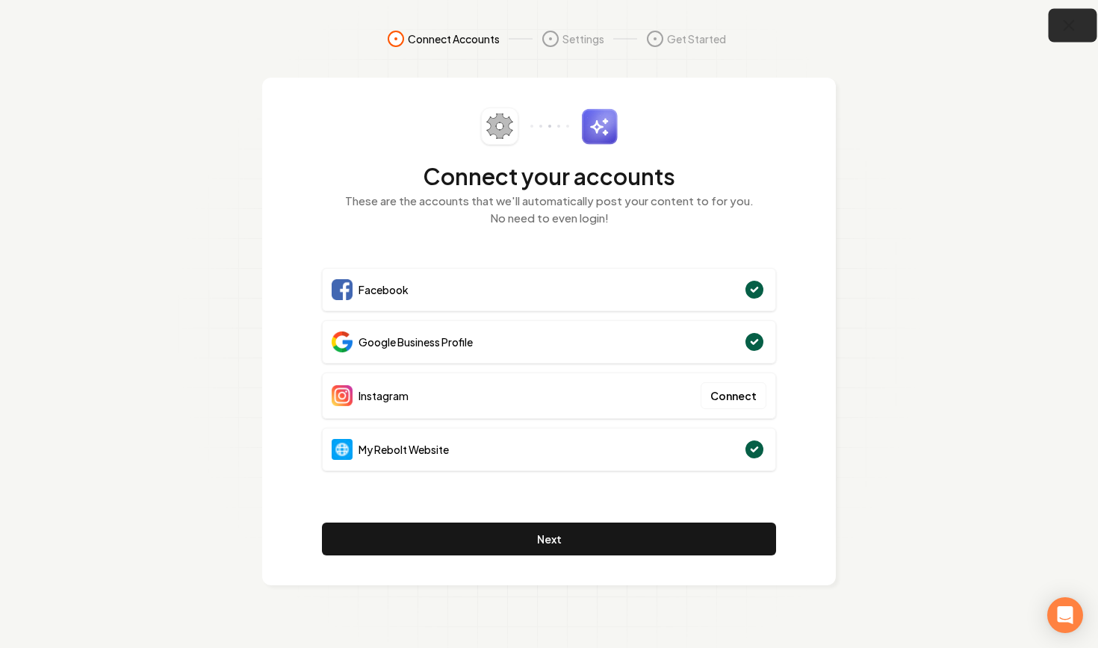
click at [1060, 31] on icon "button" at bounding box center [1069, 25] width 19 height 19
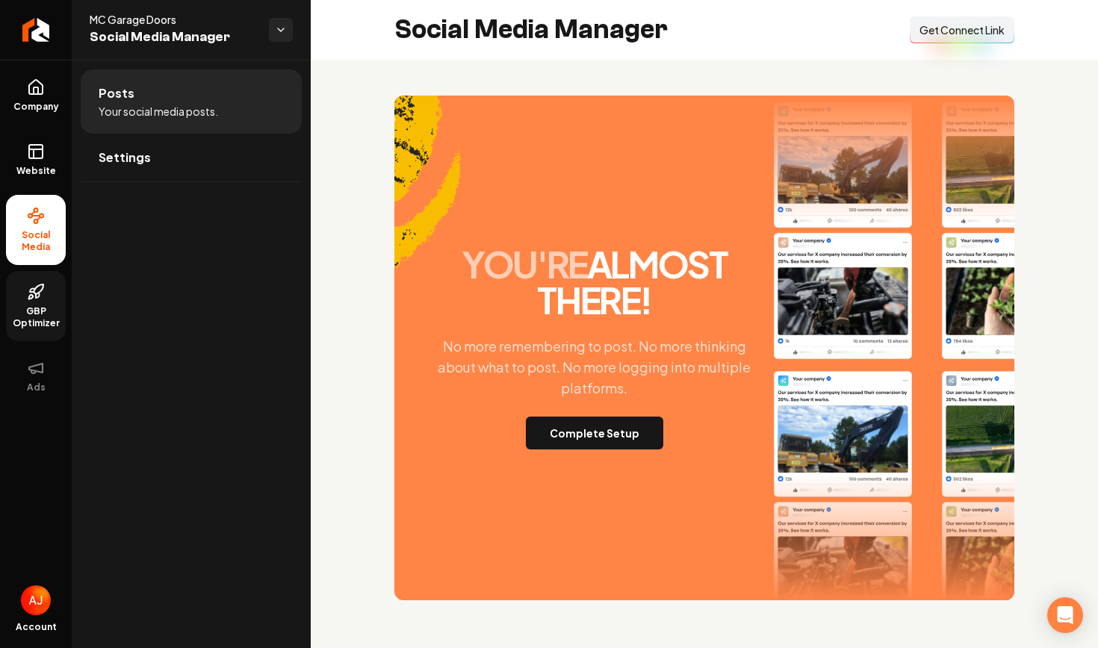
click at [34, 314] on span "GBP Optimizer" at bounding box center [36, 317] width 60 height 24
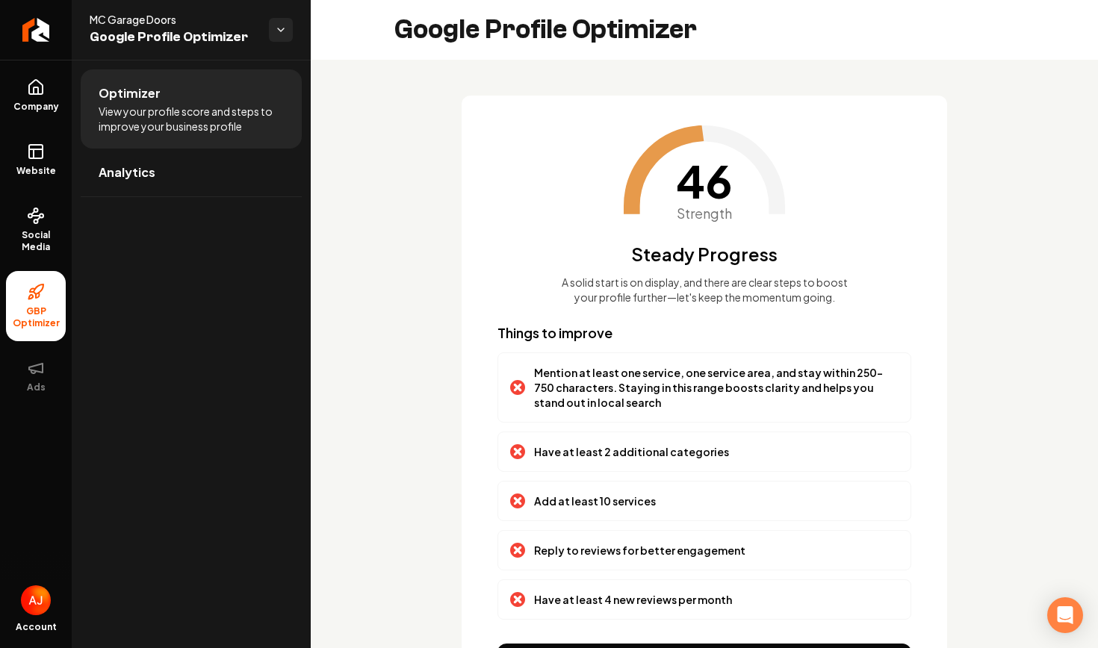
scroll to position [112, 0]
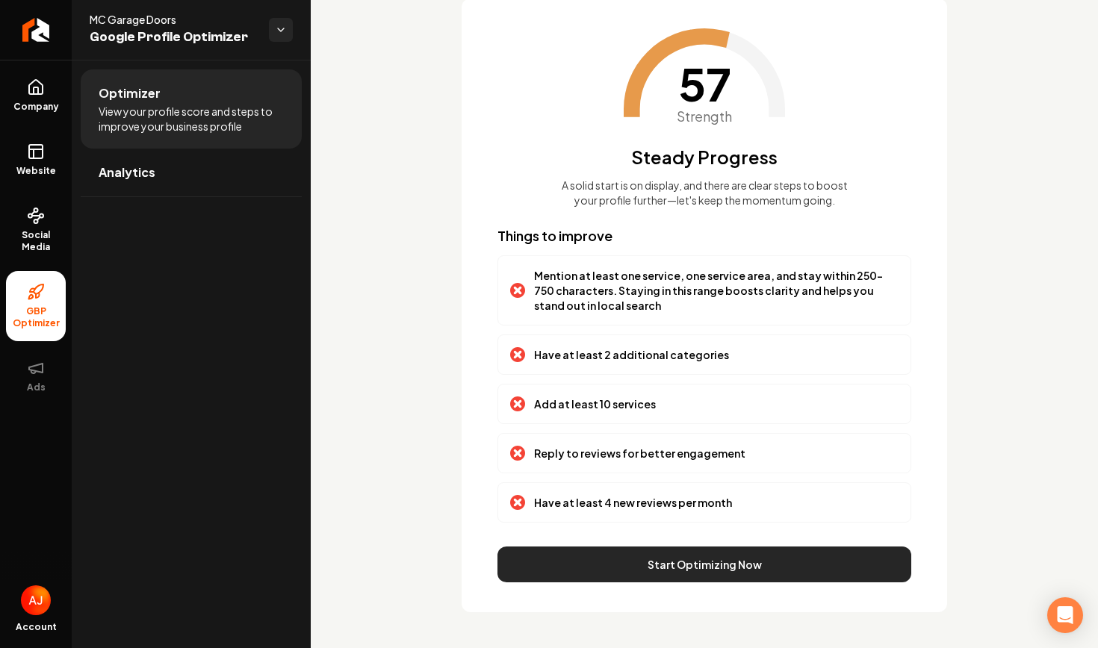
click at [627, 568] on button "Start Optimizing Now" at bounding box center [704, 565] width 414 height 36
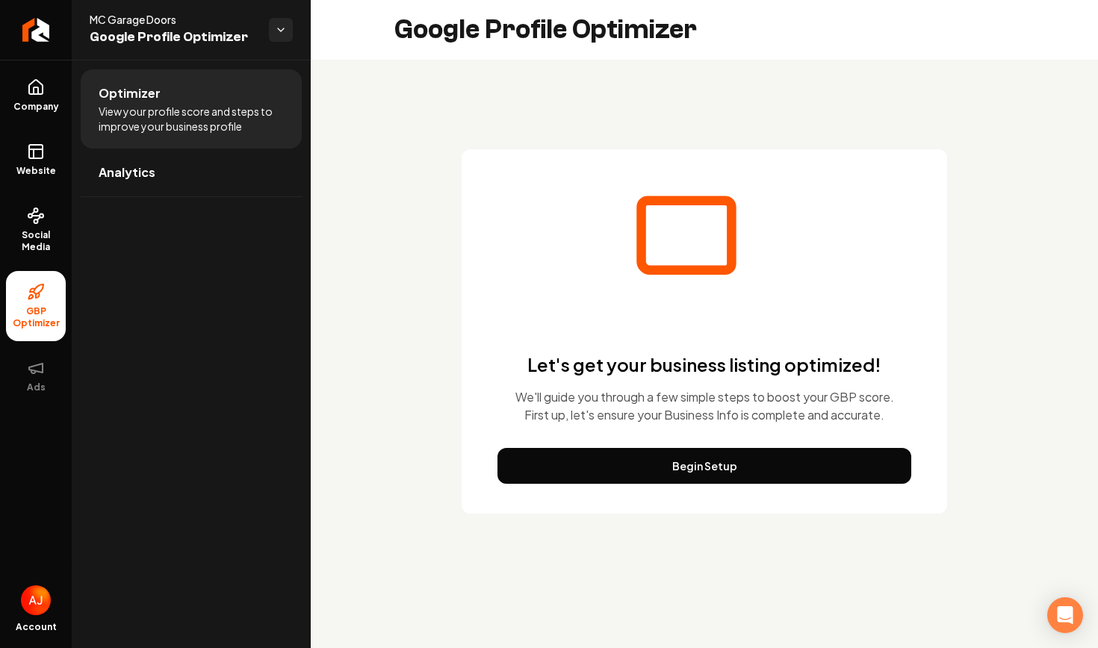
scroll to position [0, 0]
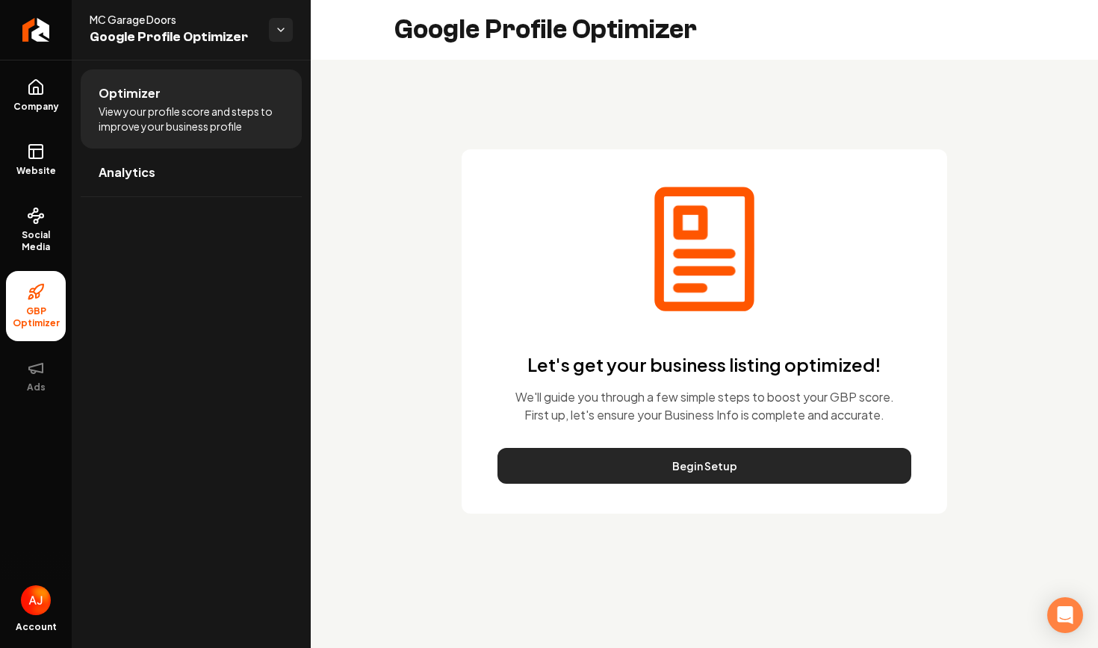
click at [677, 457] on button "Begin Setup" at bounding box center [704, 466] width 414 height 36
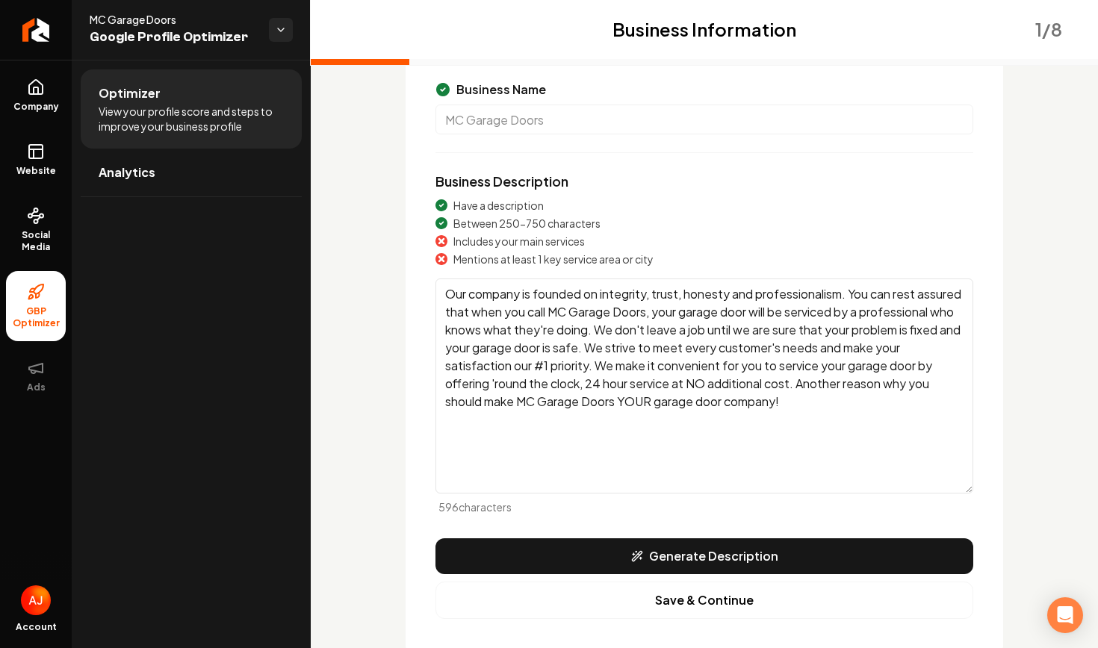
scroll to position [165, 0]
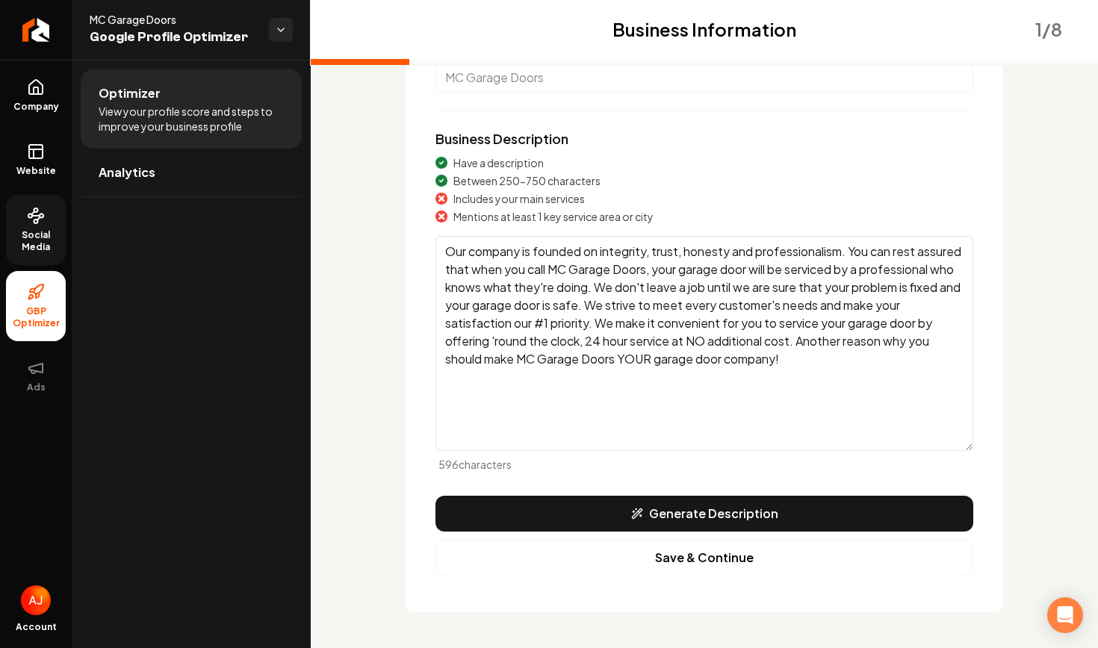
click at [36, 225] on link "Social Media" at bounding box center [36, 230] width 60 height 70
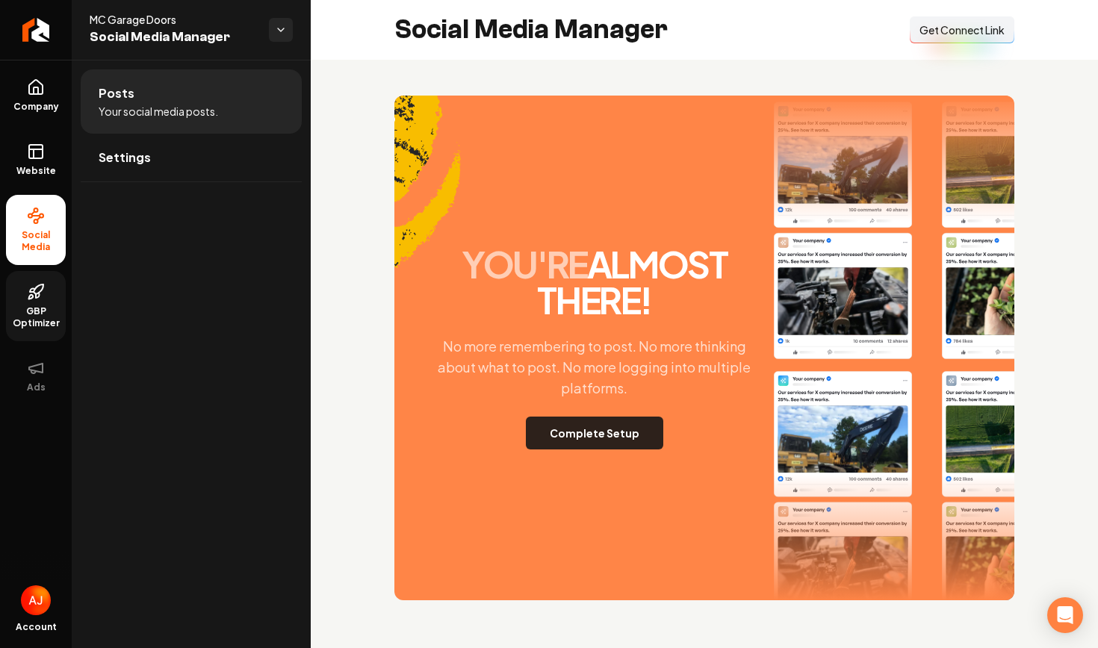
click at [601, 427] on button "Complete Setup" at bounding box center [594, 433] width 137 height 33
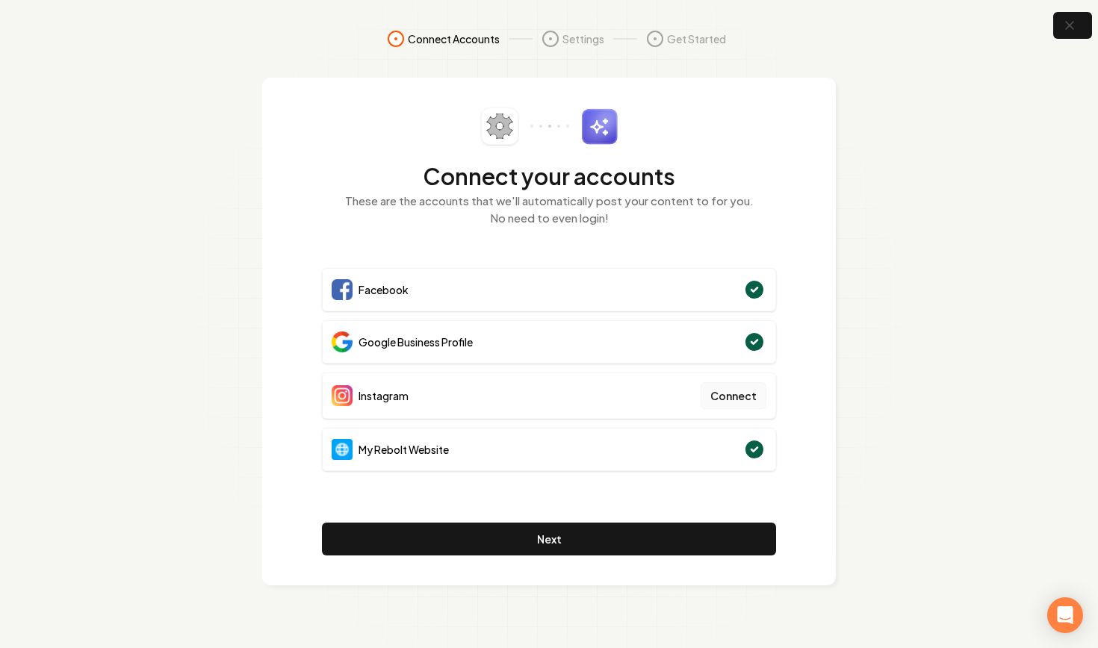
click at [742, 400] on button "Connect" at bounding box center [733, 395] width 66 height 27
click at [729, 400] on button "Connect" at bounding box center [733, 395] width 66 height 27
click at [726, 400] on button "Connect" at bounding box center [733, 395] width 66 height 27
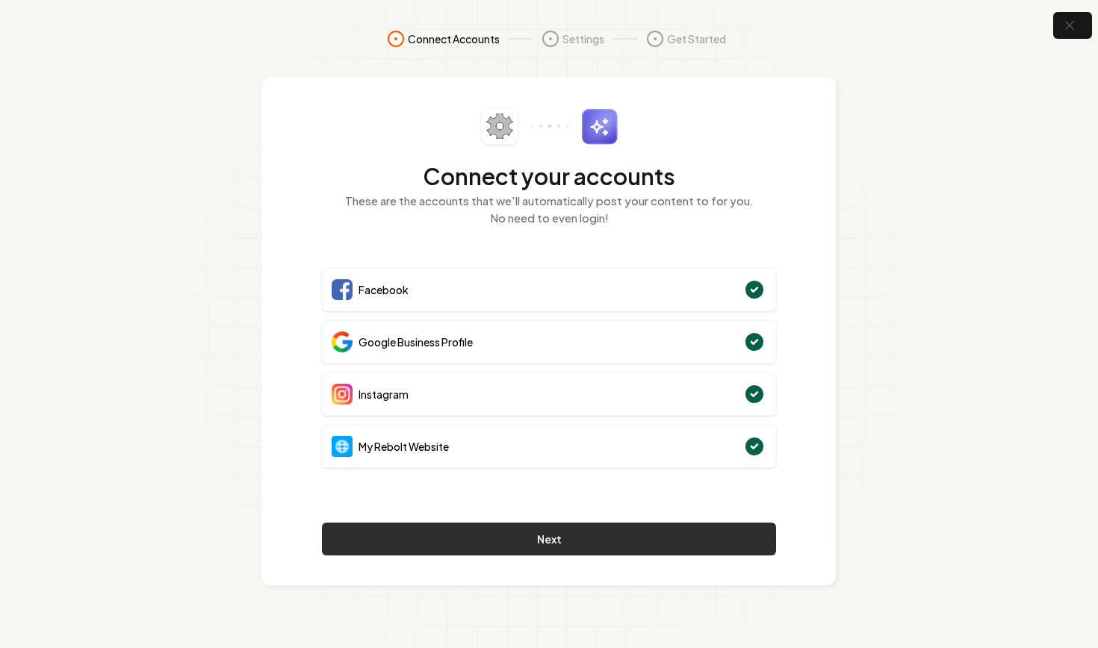
click at [655, 542] on button "Next" at bounding box center [549, 539] width 454 height 33
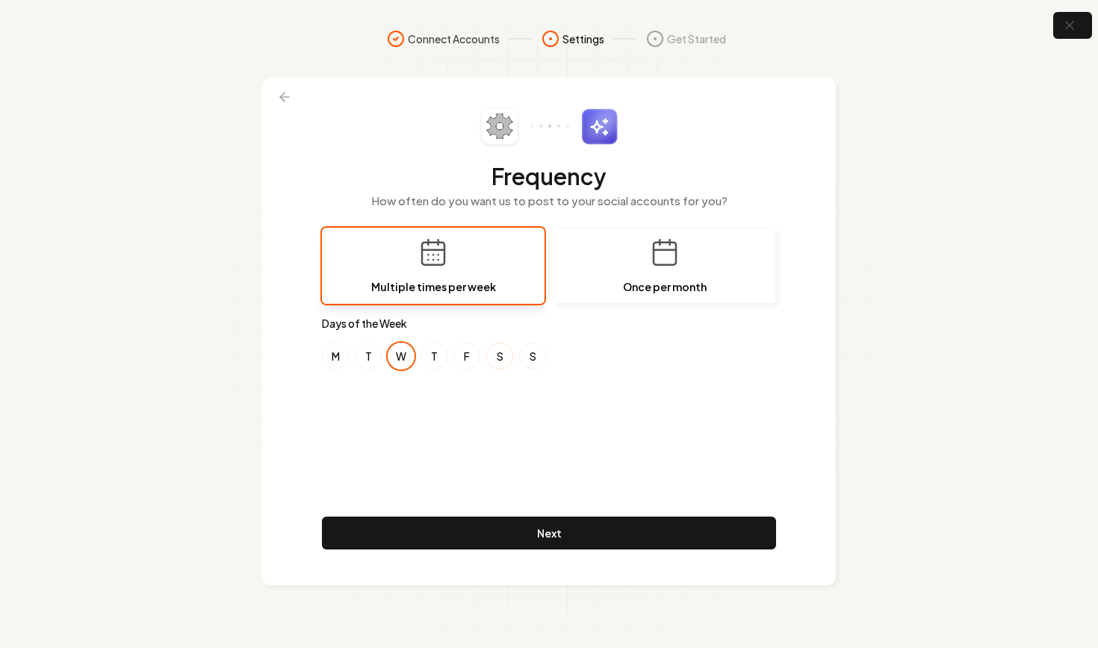
click at [492, 359] on button "S" at bounding box center [499, 356] width 27 height 27
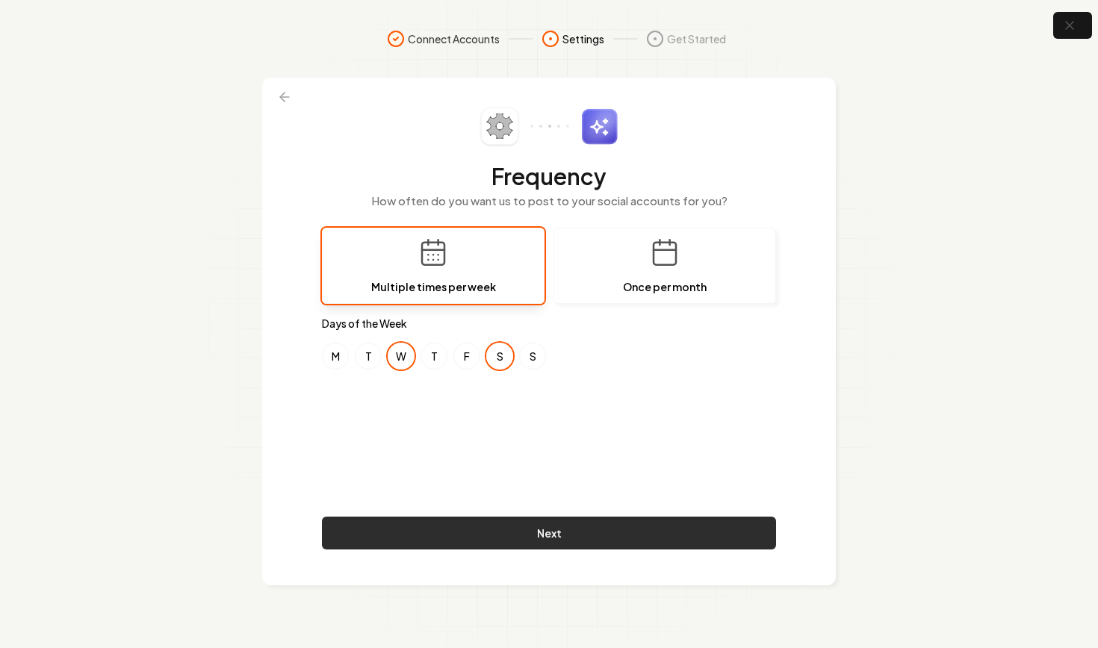
click at [638, 534] on button "Next" at bounding box center [549, 533] width 454 height 33
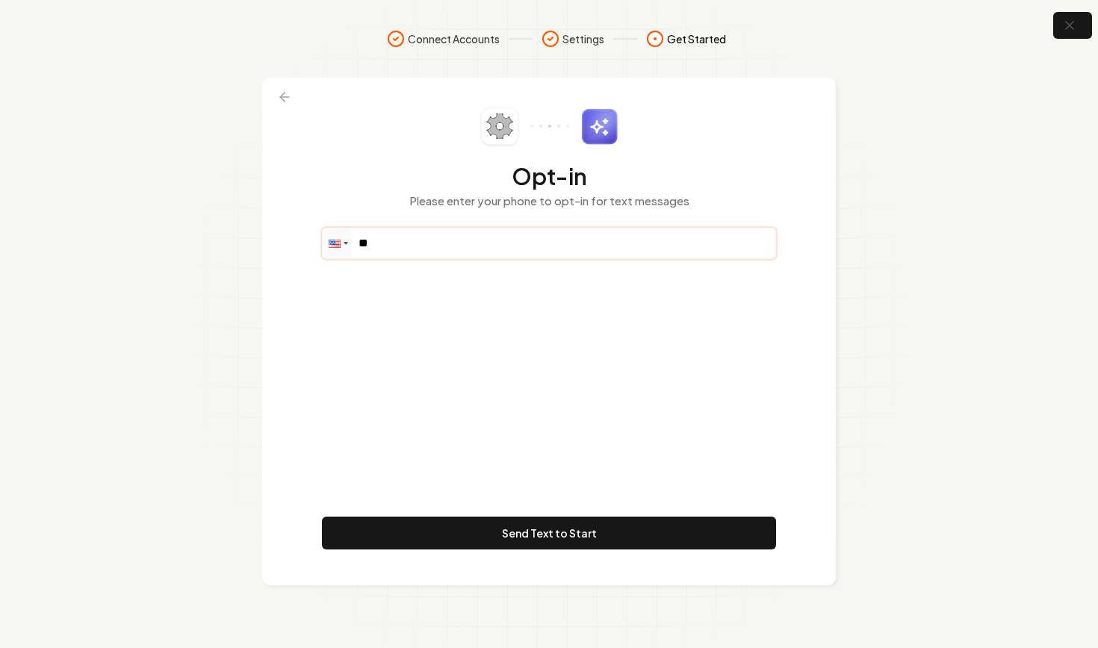
click at [438, 243] on input "**" at bounding box center [549, 244] width 453 height 30
paste input "**********"
type input "**********"
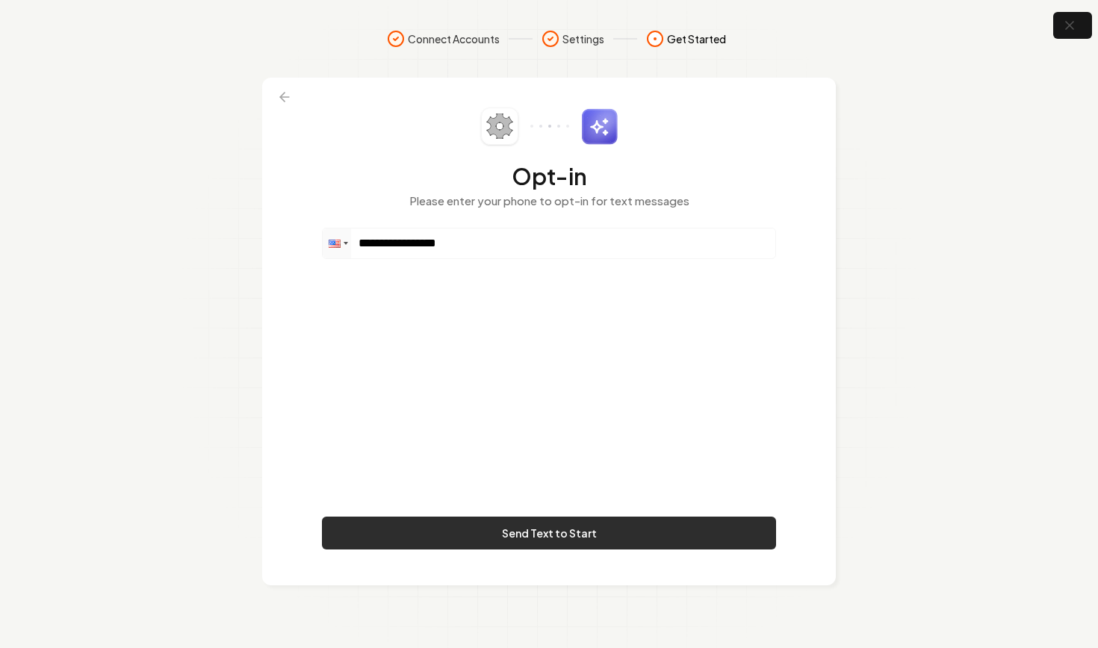
click at [698, 535] on button "Send Text to Start" at bounding box center [549, 533] width 454 height 33
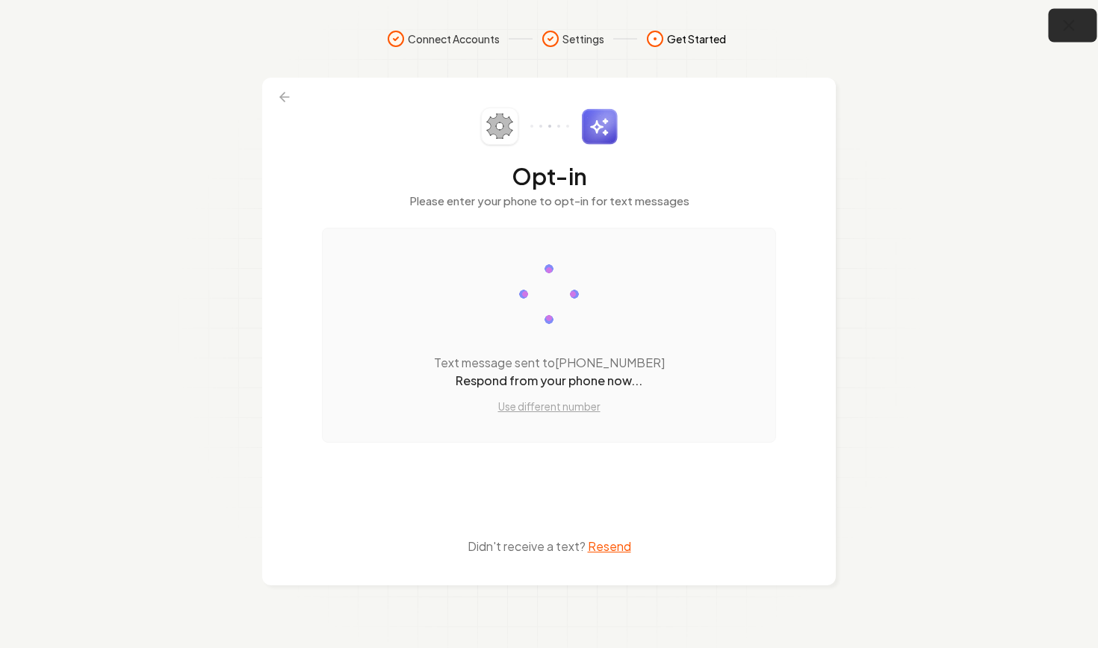
click at [1068, 30] on icon "button" at bounding box center [1069, 25] width 19 height 19
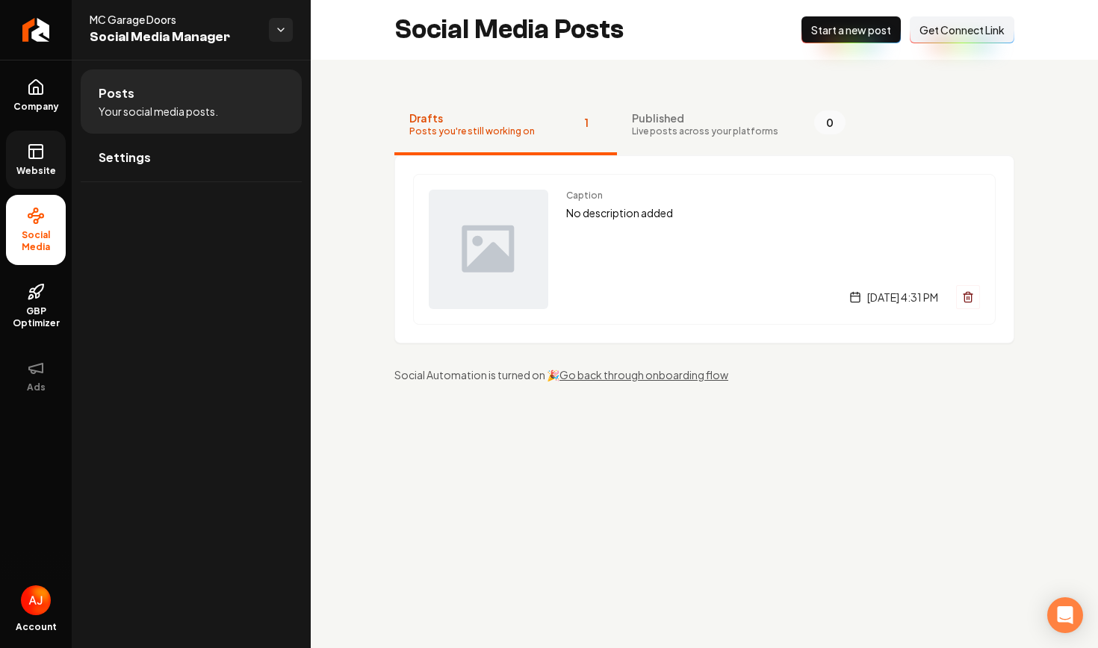
click at [36, 158] on rect at bounding box center [35, 151] width 13 height 13
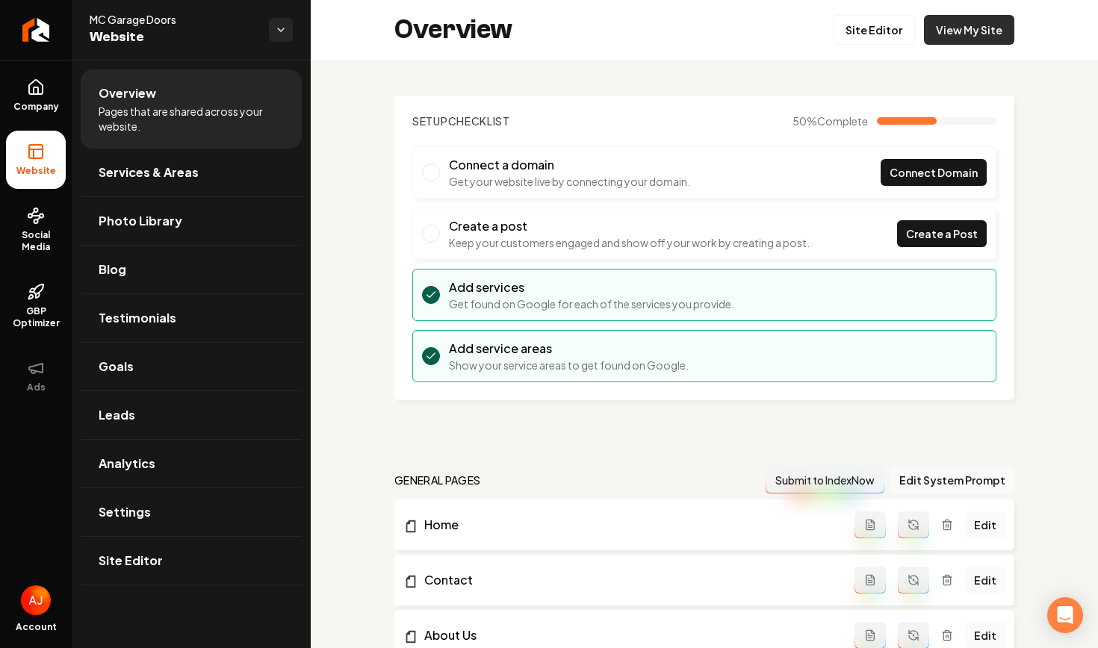
click at [950, 41] on link "View My Site" at bounding box center [969, 30] width 90 height 30
click at [43, 238] on span "Social Media" at bounding box center [36, 241] width 60 height 24
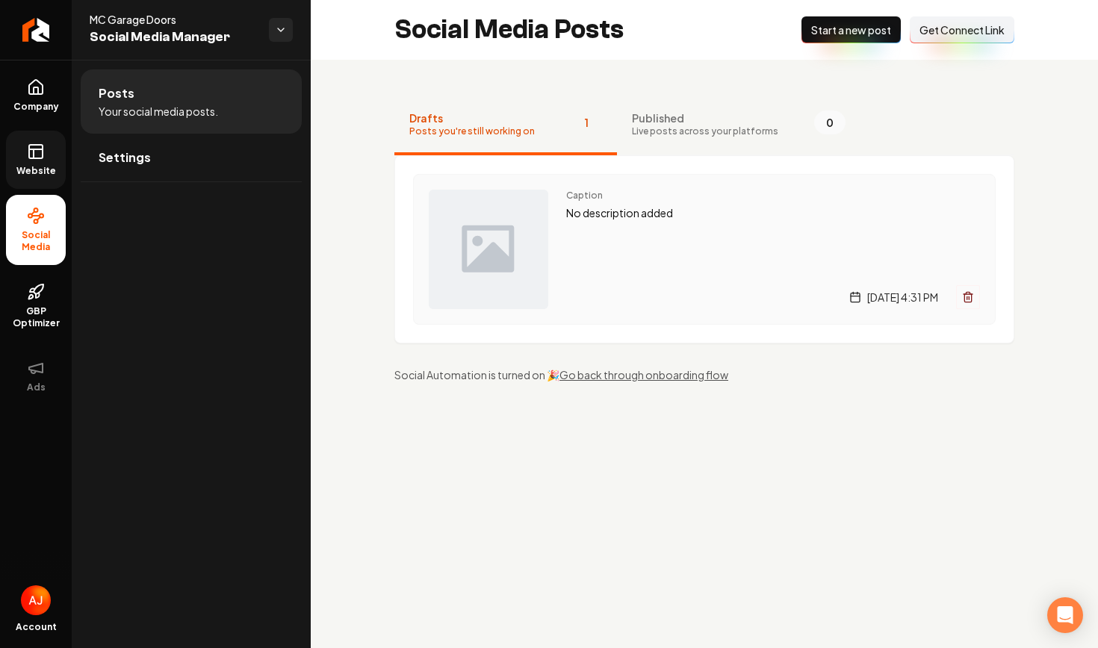
click at [619, 252] on div "Caption No description added Thursday, September 4, 2025 | 4:31 PM" at bounding box center [773, 249] width 414 height 119
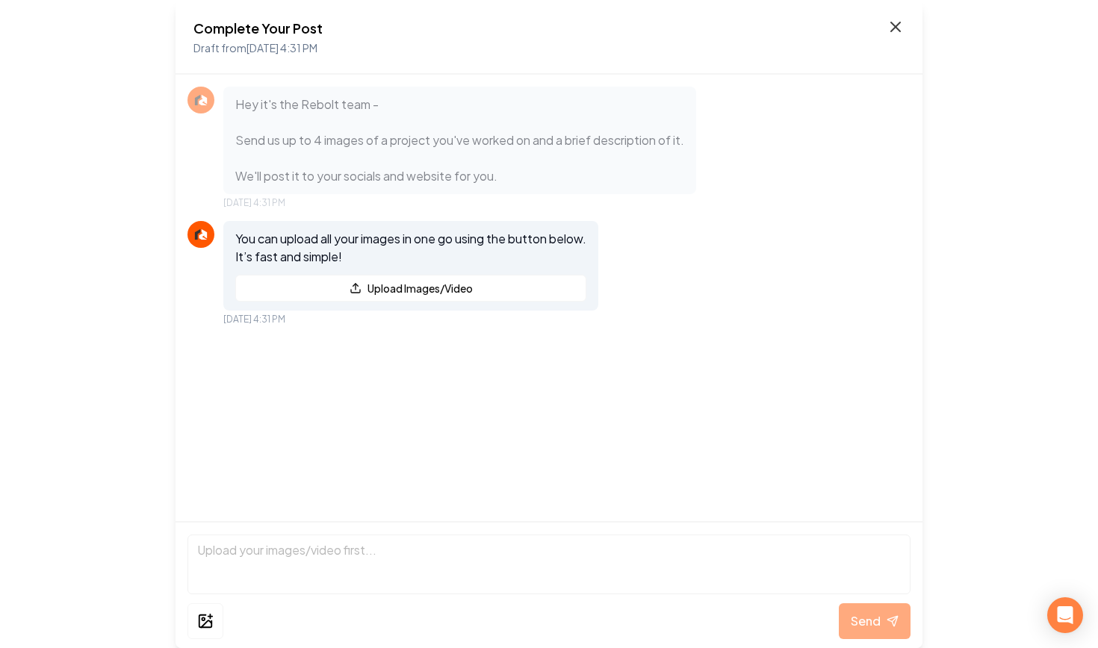
click at [897, 23] on icon at bounding box center [895, 27] width 18 height 18
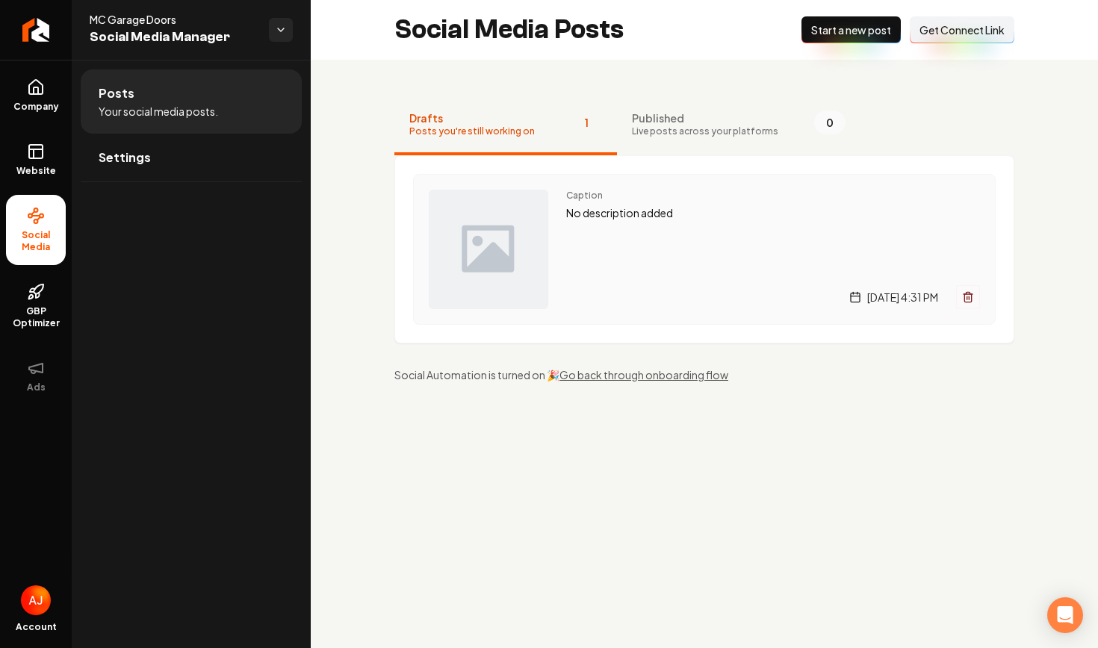
click at [668, 273] on div "Caption No description added Thursday, September 4, 2025 | 4:31 PM" at bounding box center [773, 249] width 414 height 119
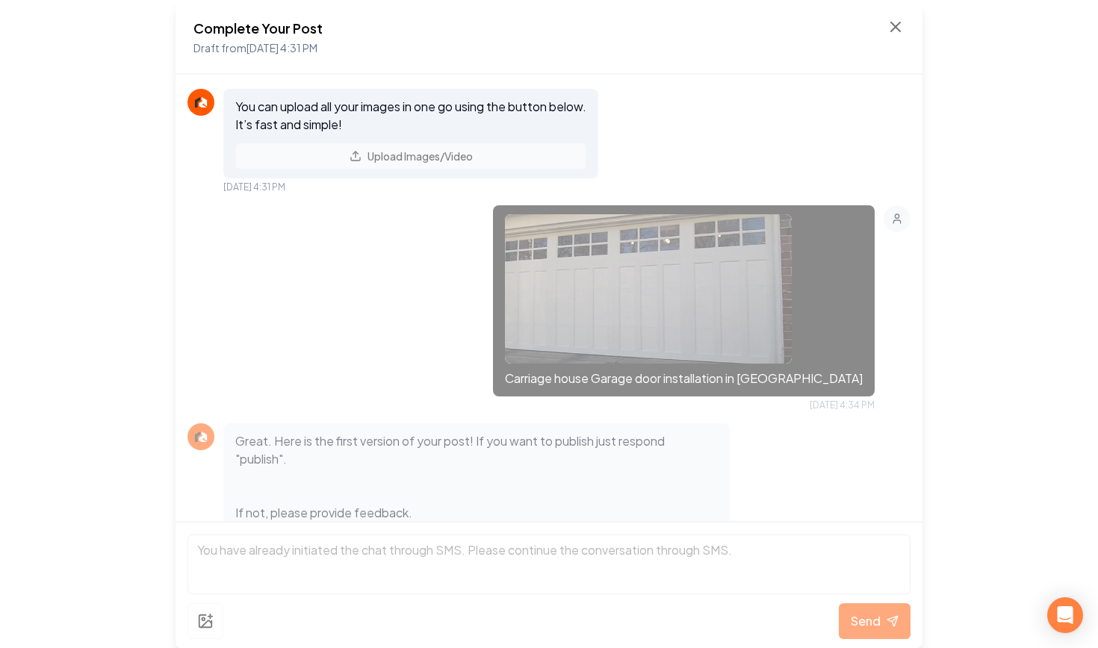
scroll to position [294, 0]
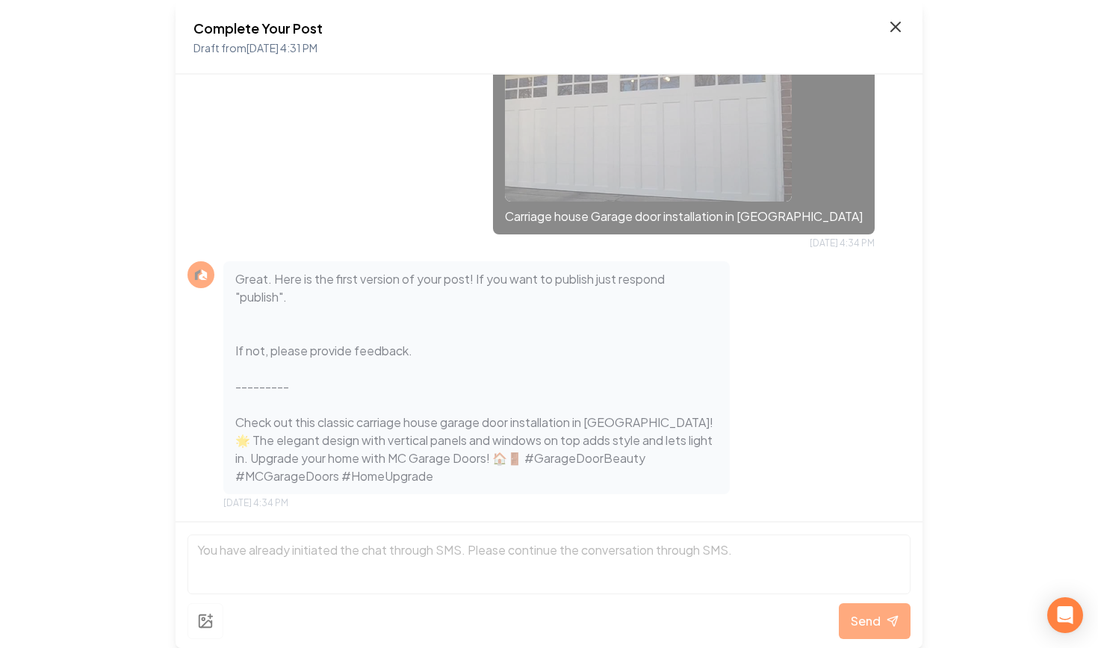
click at [893, 22] on icon at bounding box center [895, 27] width 18 height 18
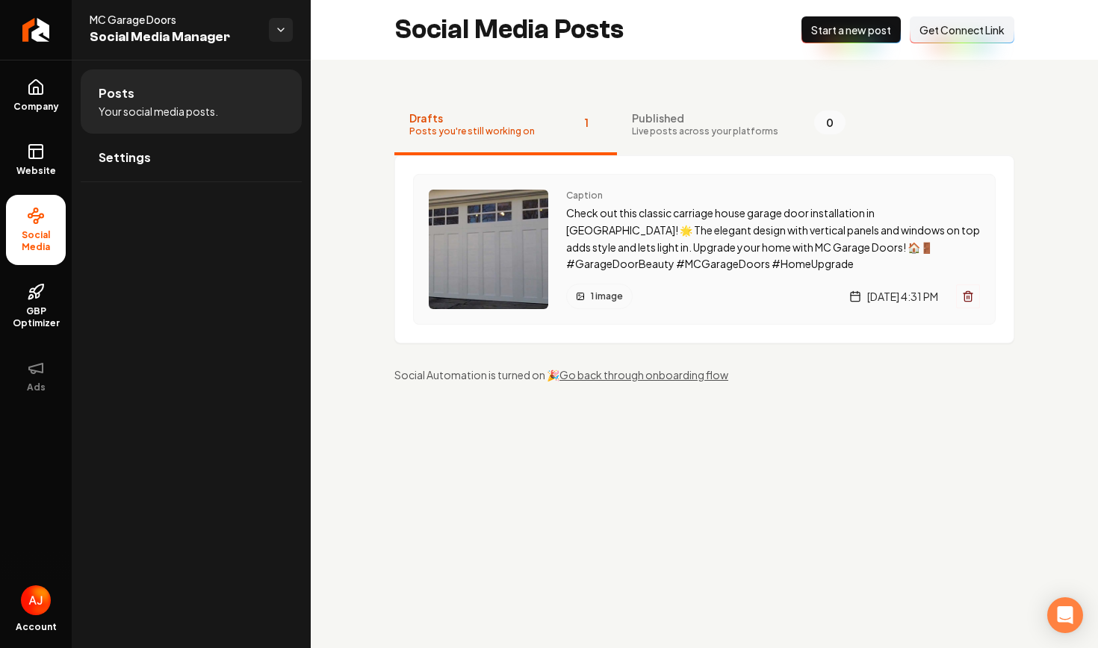
click at [706, 216] on p "Check out this classic carriage house garage door installation in [GEOGRAPHIC_D…" at bounding box center [773, 239] width 414 height 68
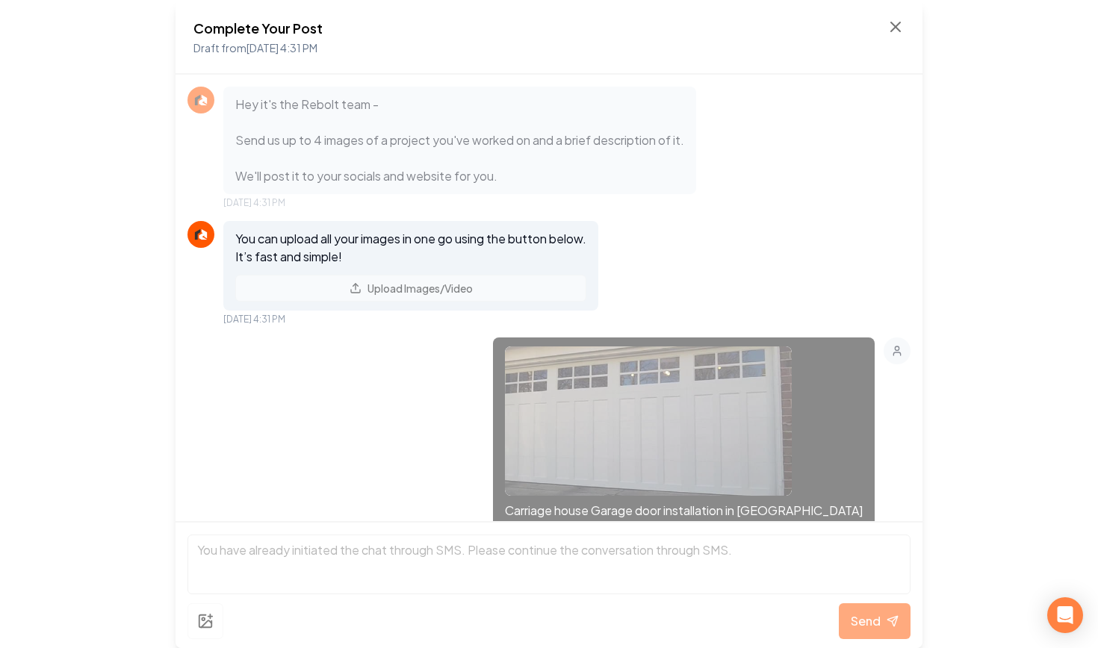
scroll to position [294, 0]
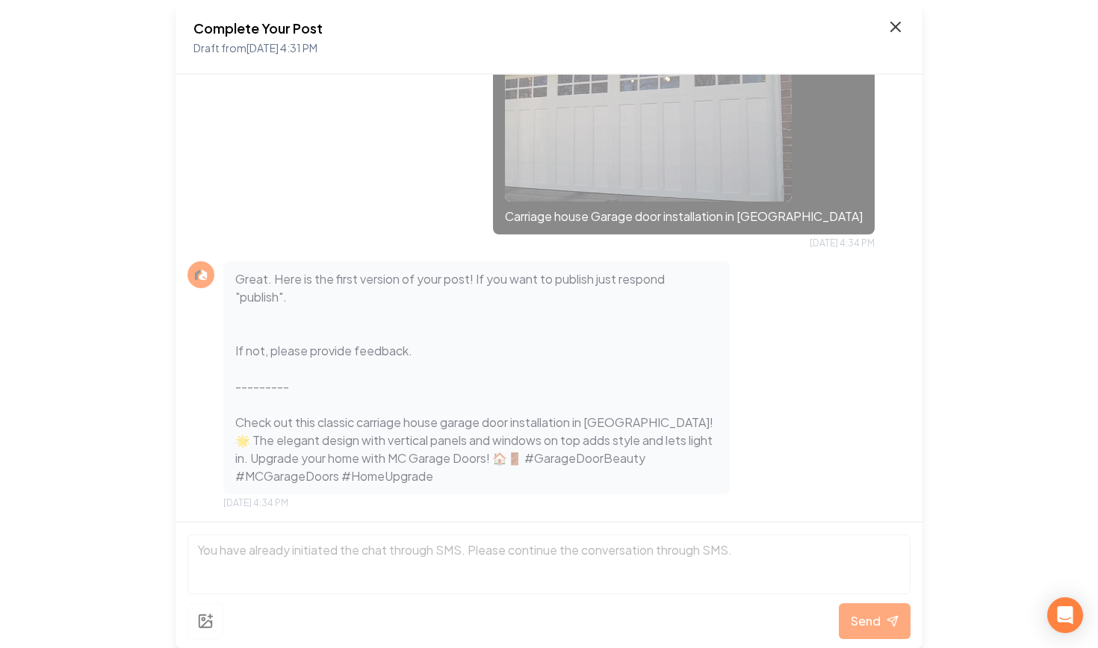
click at [901, 25] on icon at bounding box center [895, 27] width 18 height 18
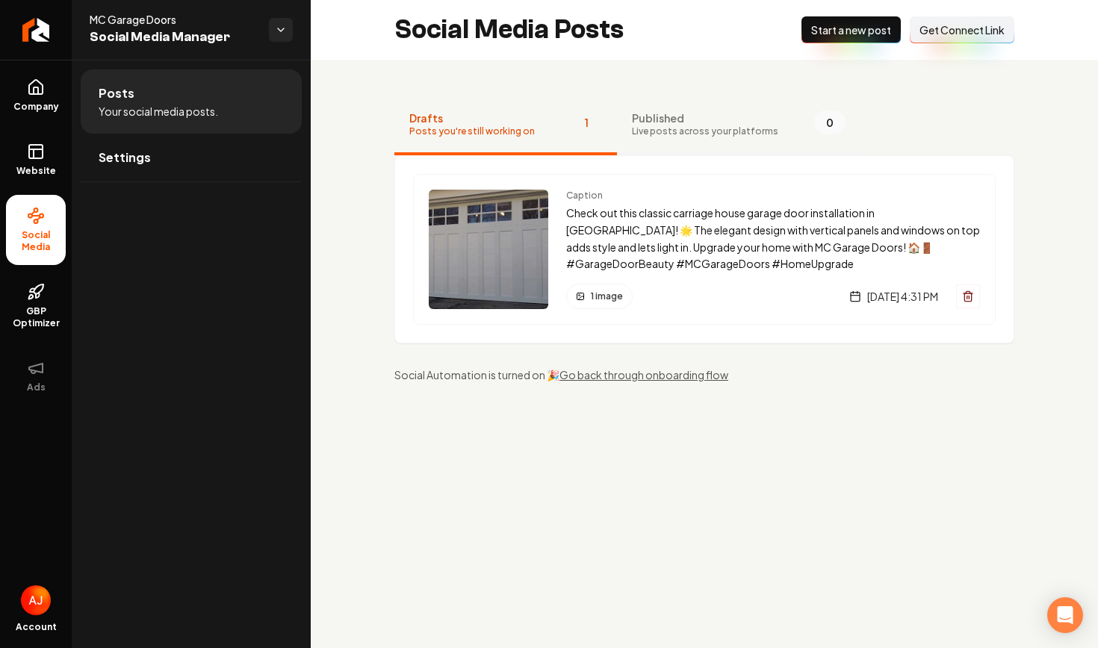
click at [686, 108] on button "Published Live posts across your platforms 0" at bounding box center [738, 126] width 243 height 60
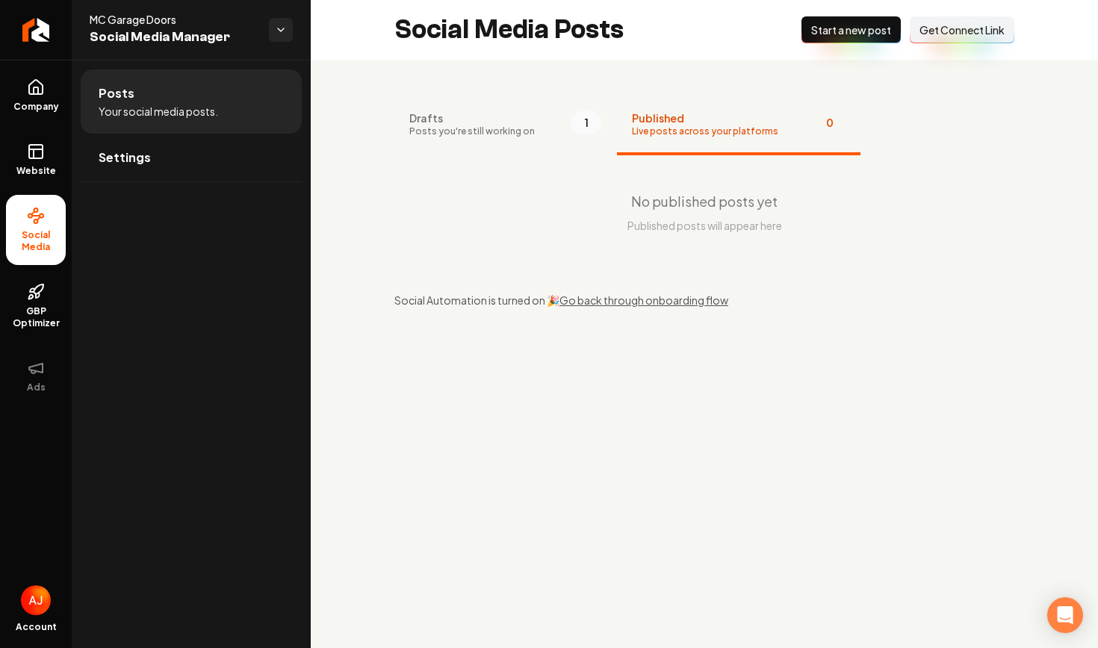
click at [526, 132] on span "Posts you're still working on" at bounding box center [471, 131] width 125 height 12
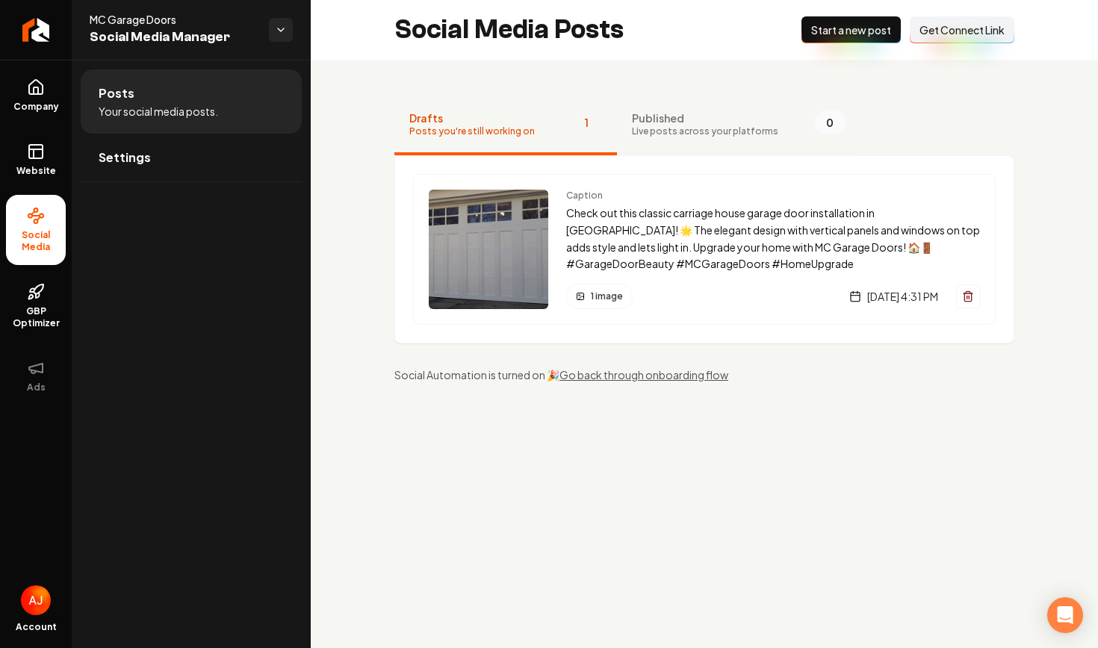
click at [693, 135] on span "Live posts across your platforms" at bounding box center [705, 131] width 146 height 12
click at [37, 224] on icon at bounding box center [36, 216] width 18 height 18
click at [656, 121] on span "Published" at bounding box center [705, 118] width 146 height 15
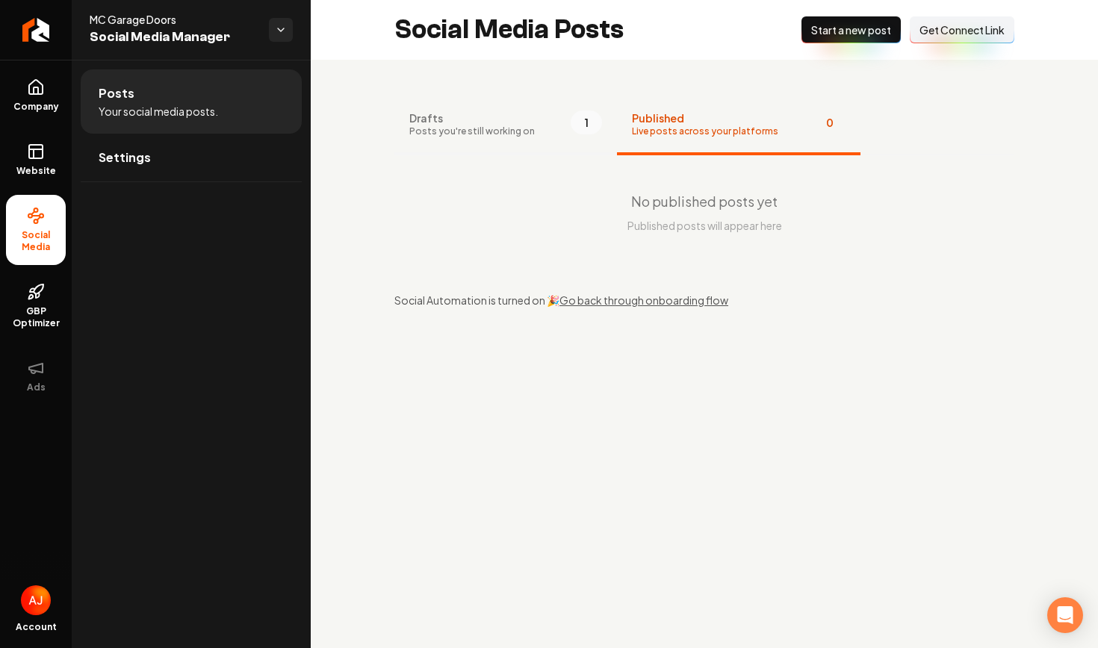
click at [534, 139] on button "Drafts Posts you're still working on 1" at bounding box center [505, 126] width 223 height 60
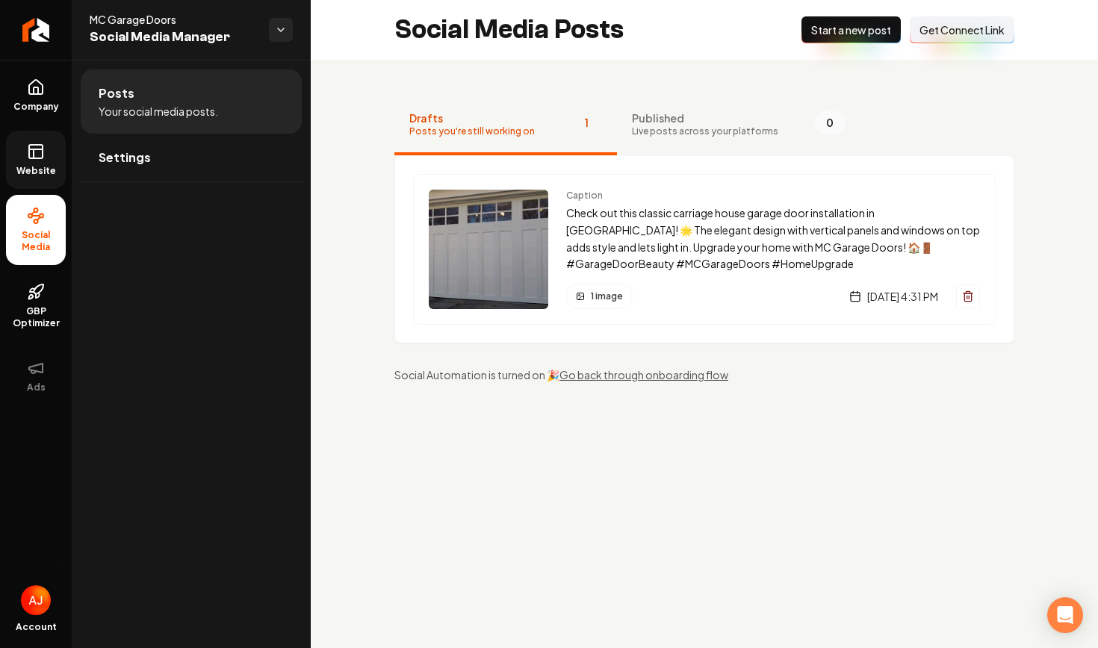
click at [49, 163] on link "Website" at bounding box center [36, 160] width 60 height 58
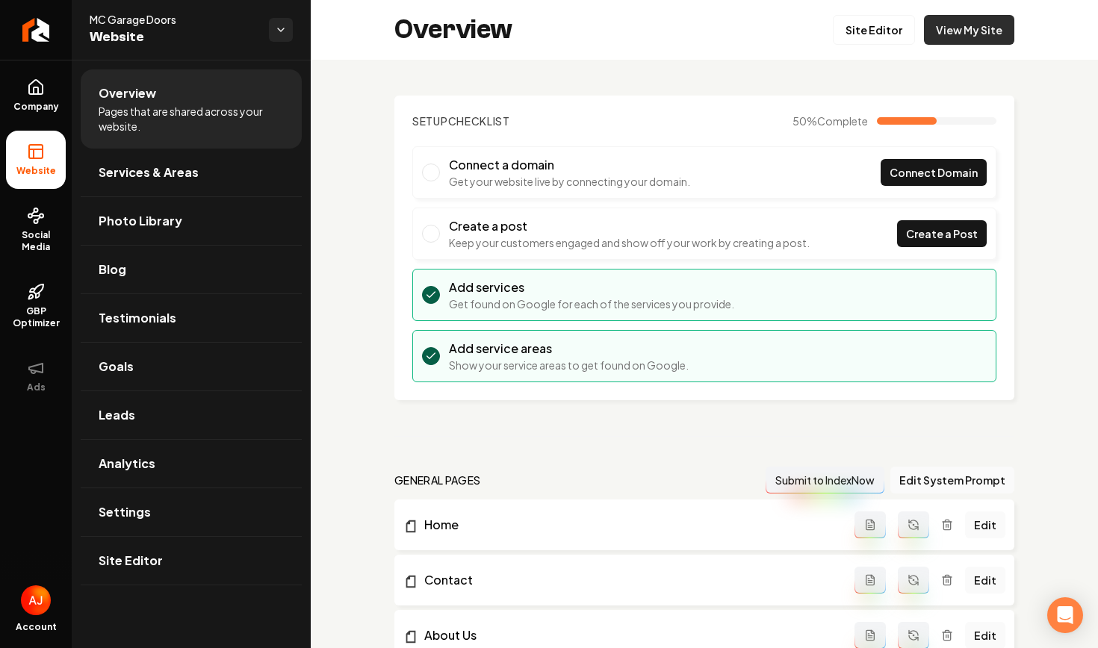
click at [995, 33] on link "View My Site" at bounding box center [969, 30] width 90 height 30
click at [41, 243] on span "Social Media" at bounding box center [36, 241] width 60 height 24
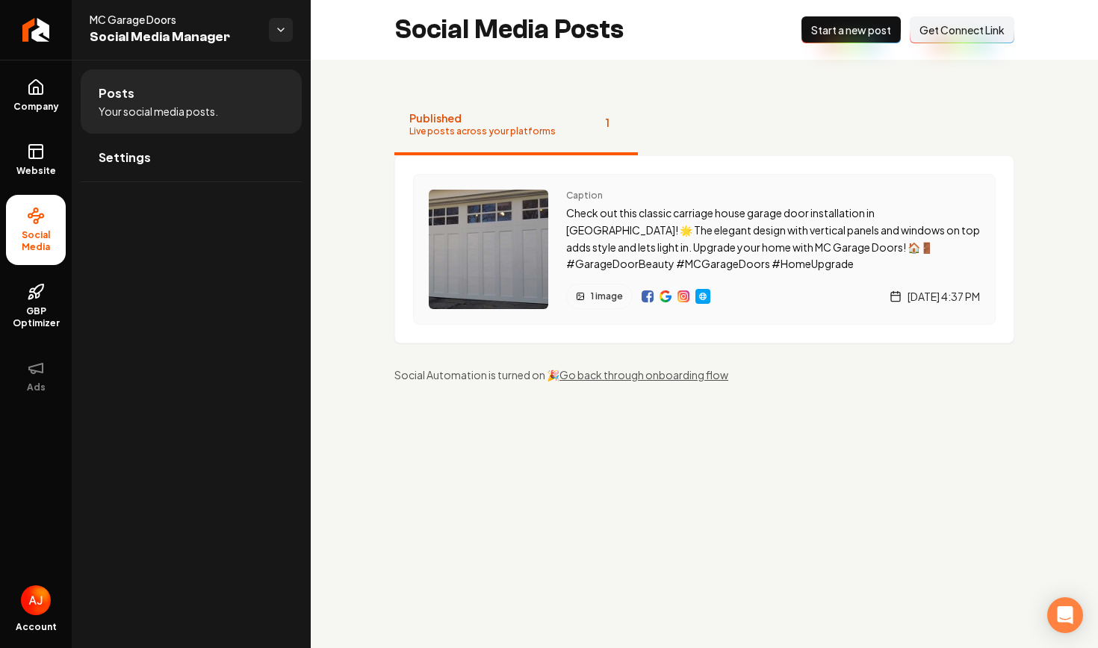
click at [664, 299] on img "Main content area" at bounding box center [665, 296] width 12 height 12
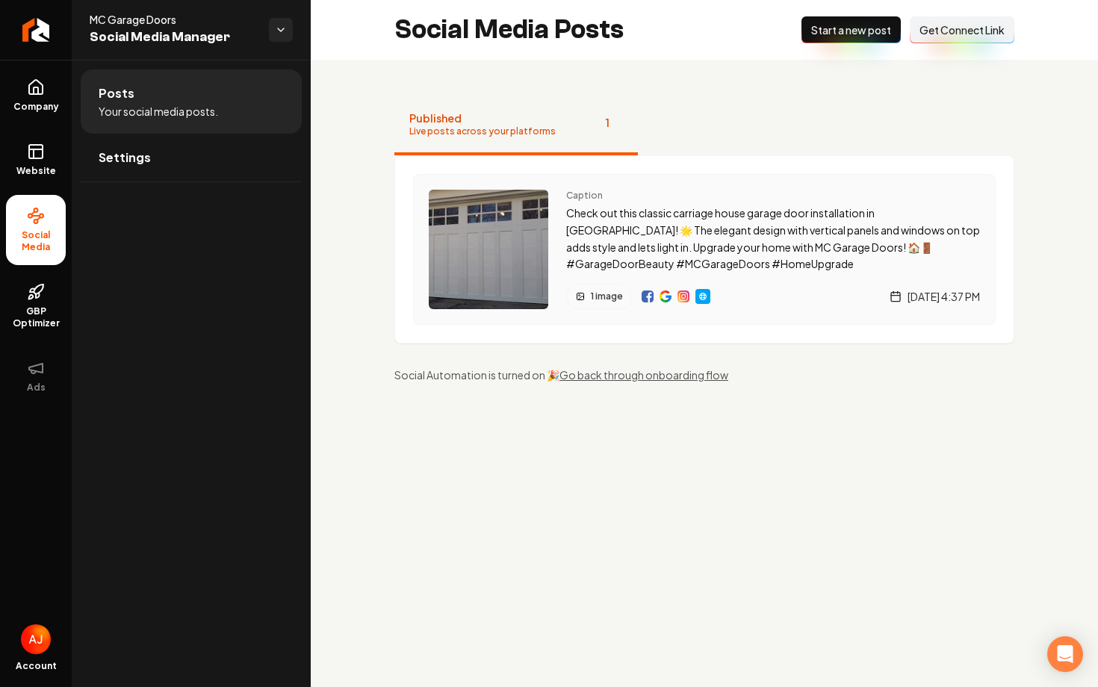
click at [646, 297] on img "Main content area" at bounding box center [647, 296] width 12 height 12
click at [685, 297] on img "Main content area" at bounding box center [683, 296] width 12 height 12
click at [47, 156] on link "Website" at bounding box center [36, 160] width 60 height 58
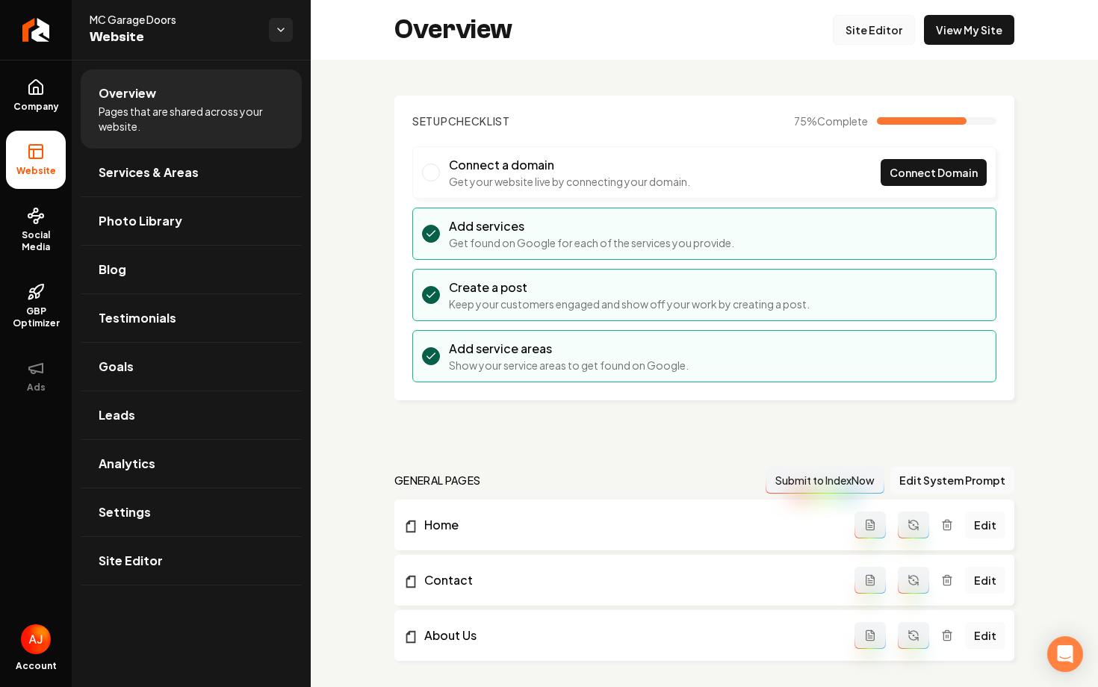
click at [892, 32] on link "Site Editor" at bounding box center [874, 30] width 82 height 30
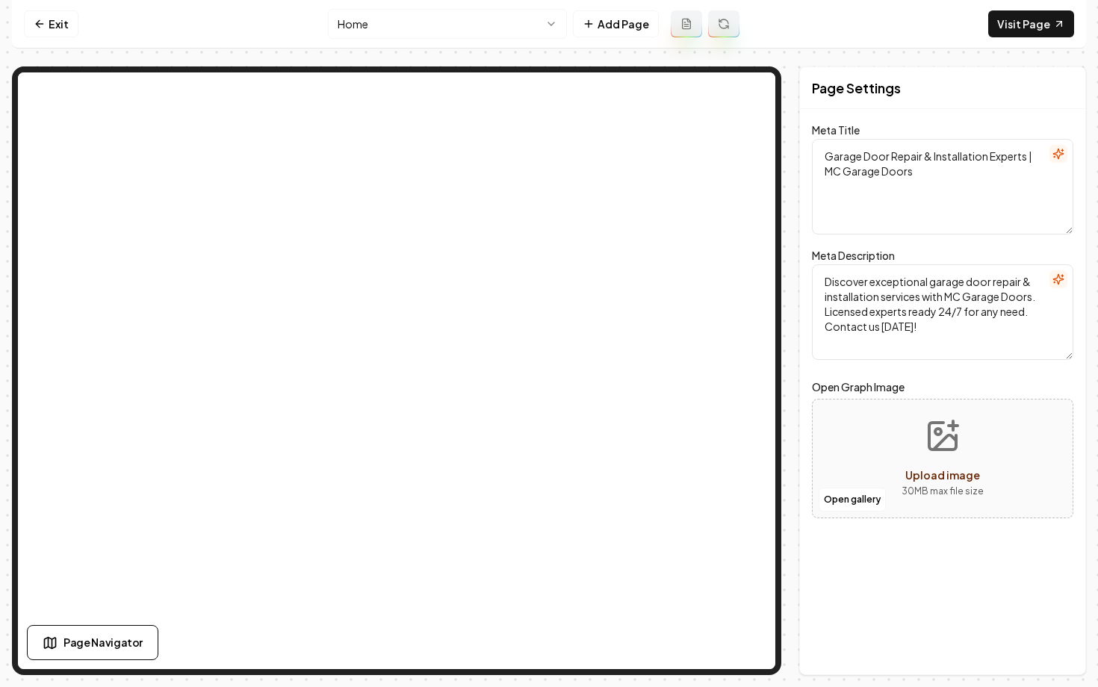
click at [403, 19] on html "Computer Required This feature is only available on a computer. Please switch t…" at bounding box center [549, 343] width 1098 height 687
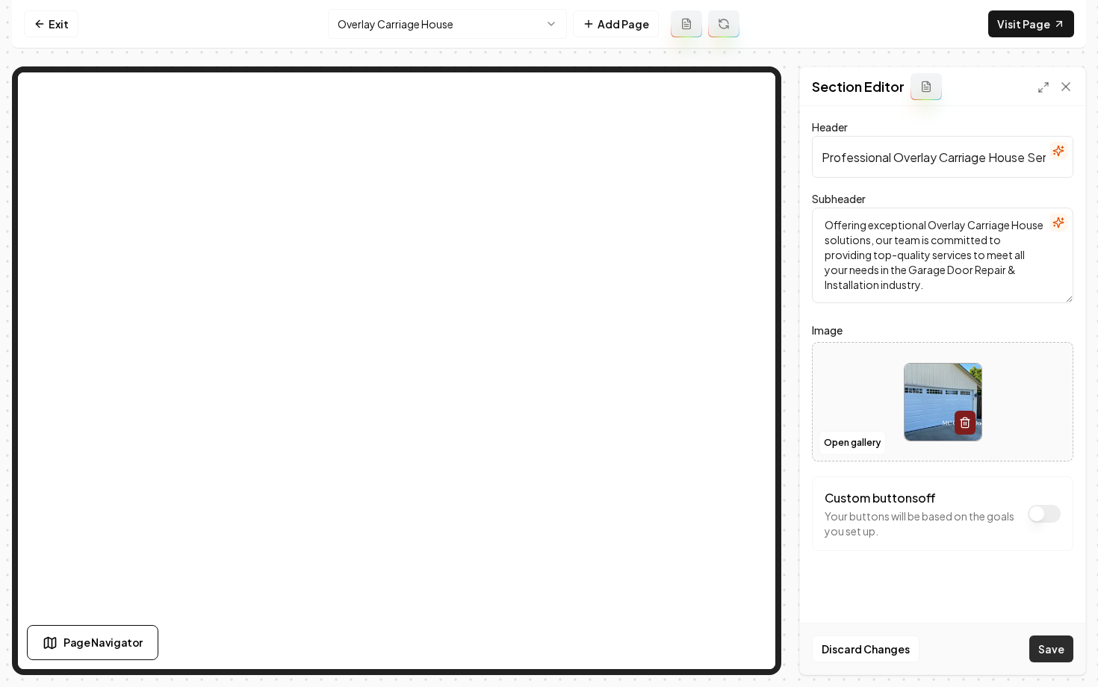
click at [1048, 647] on button "Save" at bounding box center [1051, 649] width 44 height 27
click at [380, 25] on html "Computer Required This feature is only available on a computer. Please switch t…" at bounding box center [549, 343] width 1098 height 687
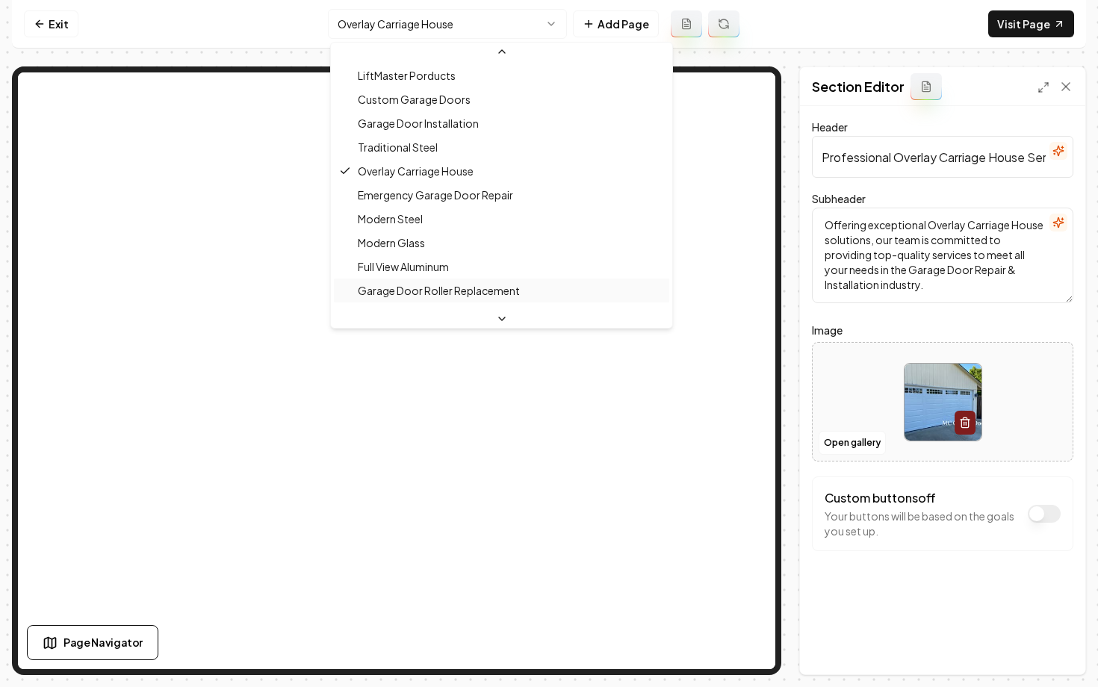
scroll to position [143, 0]
drag, startPoint x: 394, startPoint y: 125, endPoint x: 395, endPoint y: 152, distance: 26.9
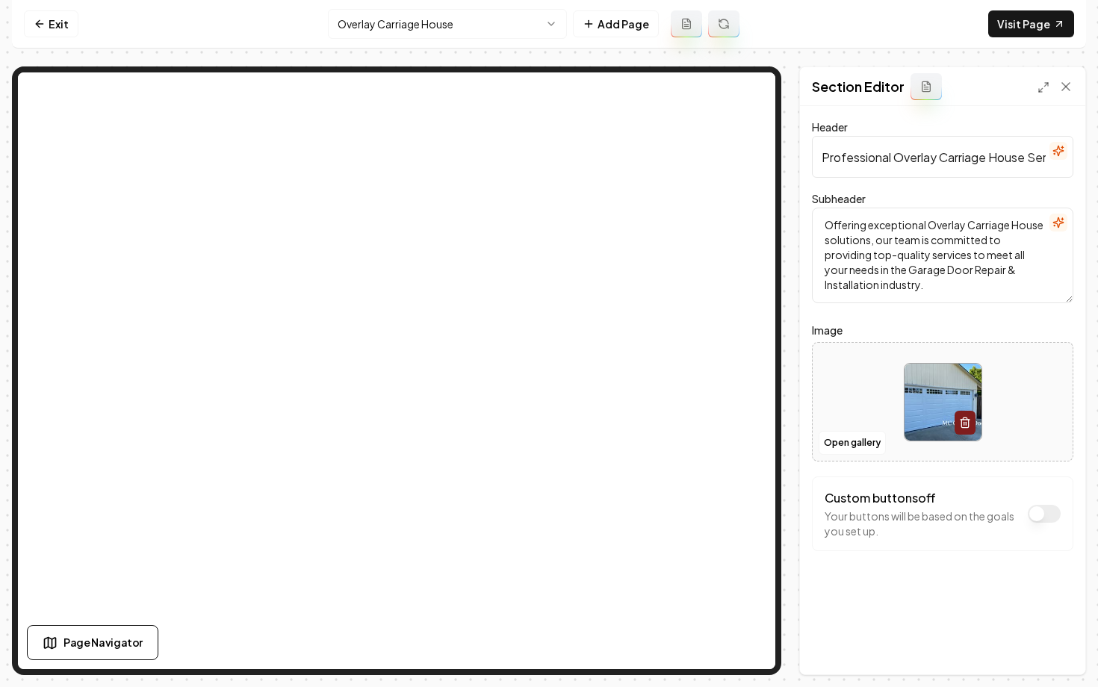
click at [409, 33] on html "Computer Required This feature is only available on a computer. Please switch t…" at bounding box center [549, 343] width 1098 height 687
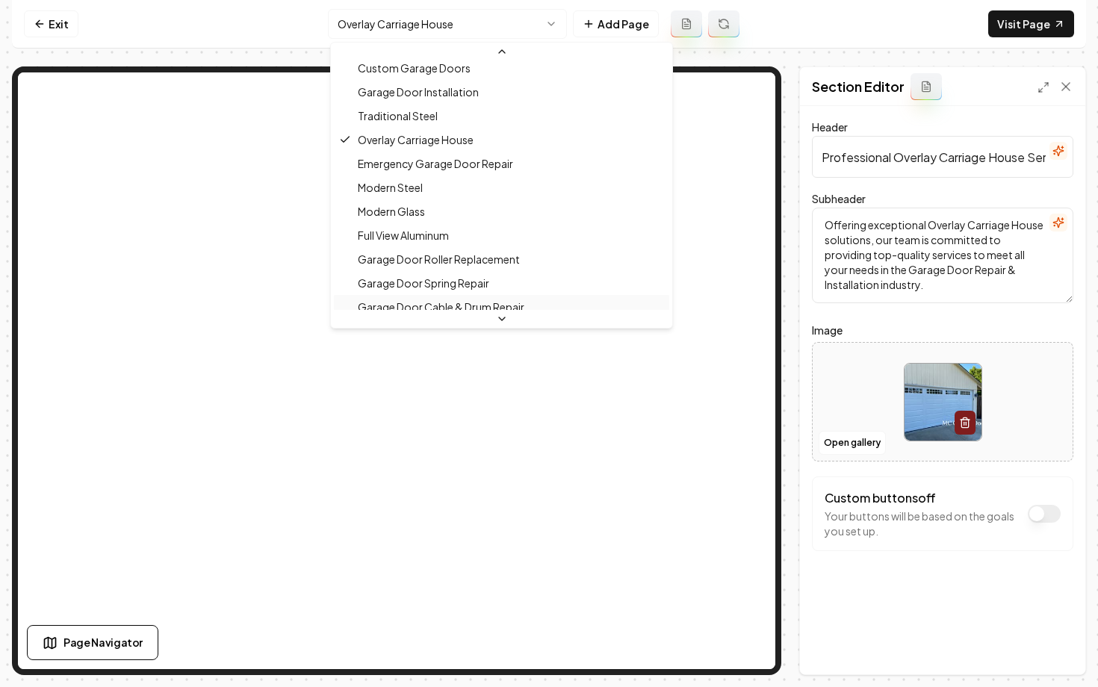
scroll to position [123, 0]
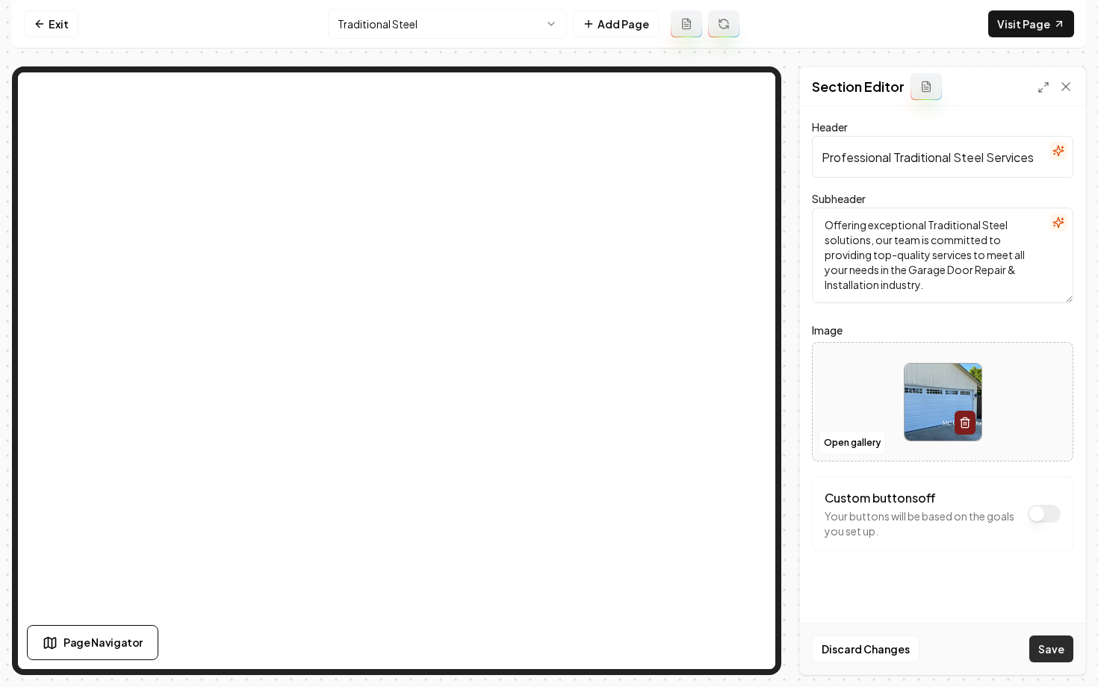
click at [1040, 647] on button "Save" at bounding box center [1051, 649] width 44 height 27
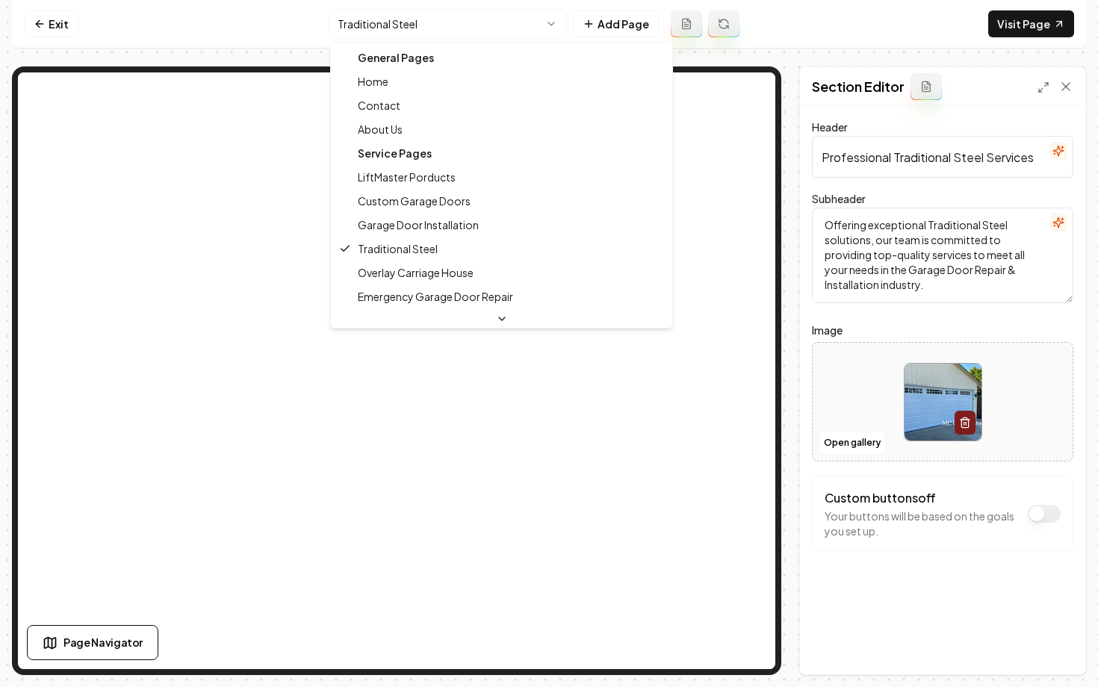
click at [435, 21] on html "Computer Required This feature is only available on a computer. Please switch t…" at bounding box center [549, 343] width 1098 height 687
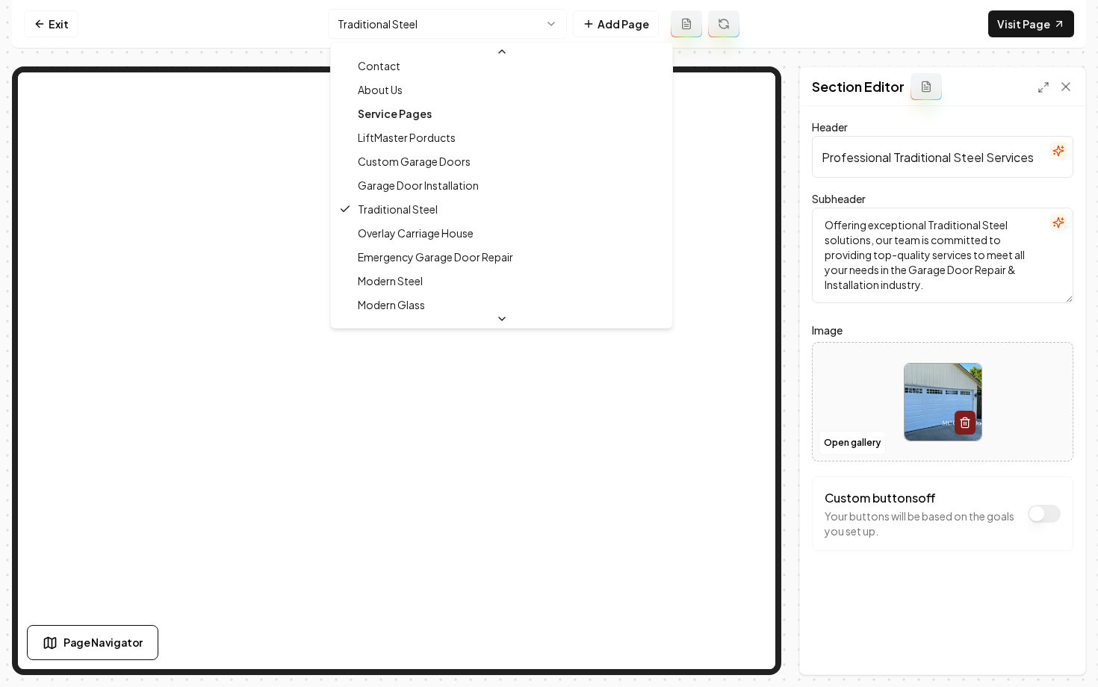
scroll to position [63, 0]
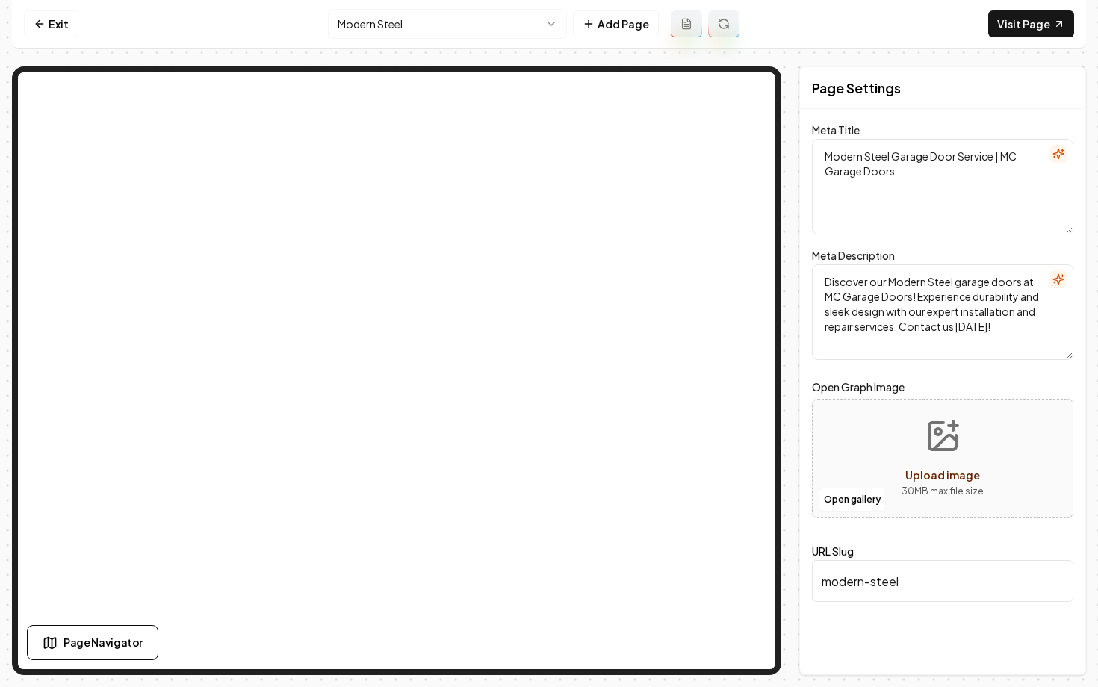
click at [438, 20] on html "Computer Required This feature is only available on a computer. Please switch t…" at bounding box center [549, 343] width 1098 height 687
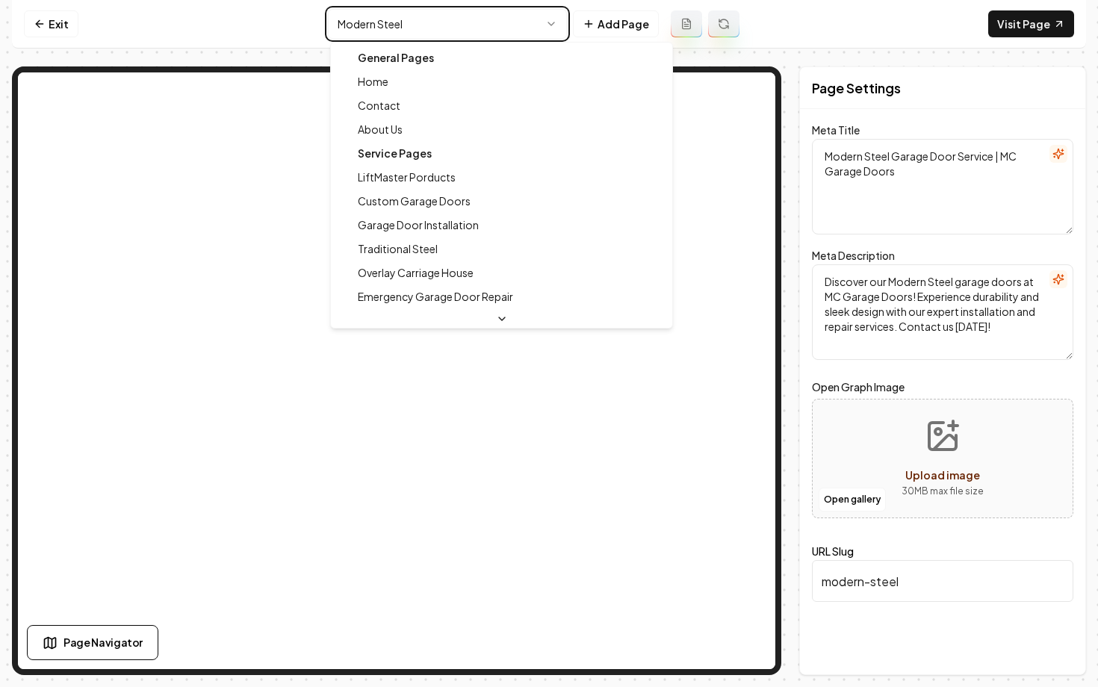
type textarea "Garage Door Repair & Installation Experts | MC Garage Doors"
type textarea "Discover exceptional garage door repair & installation services with MC Garage …"
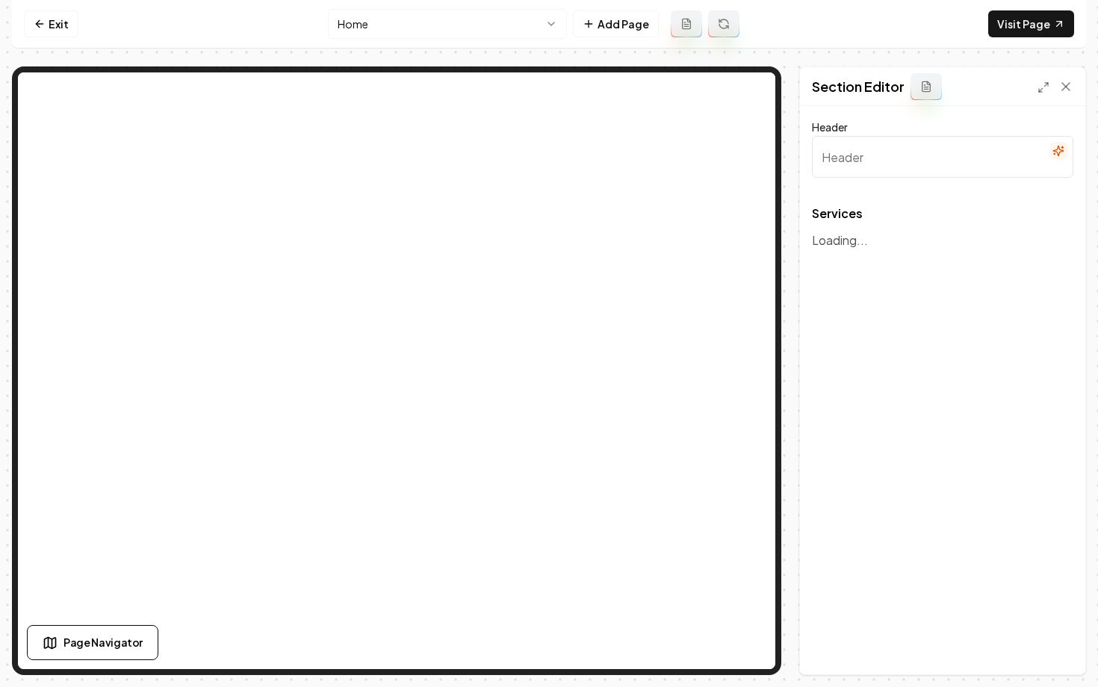
type input "Our Expert Garage Door Services"
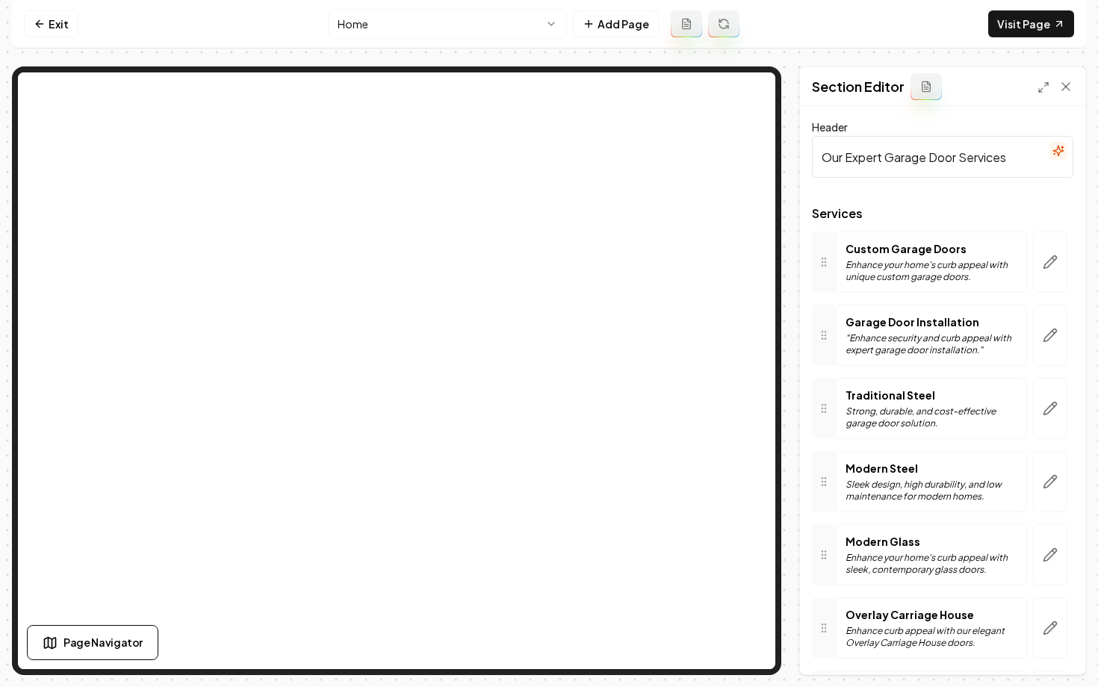
scroll to position [60, 0]
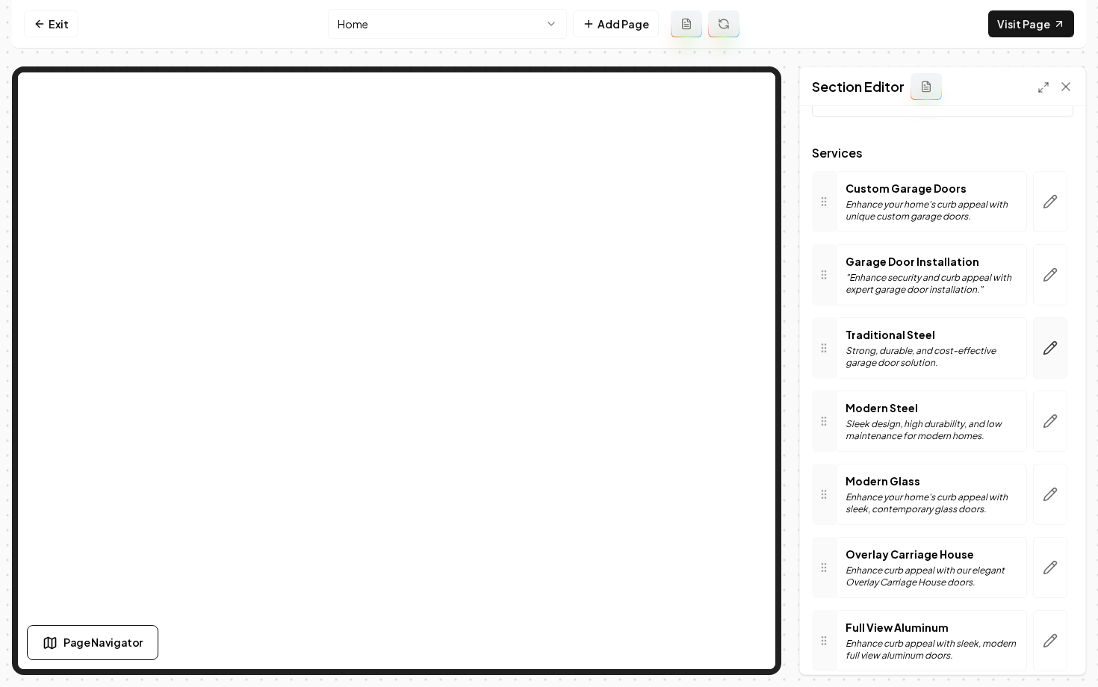
click at [1048, 347] on icon "button" at bounding box center [1050, 348] width 13 height 13
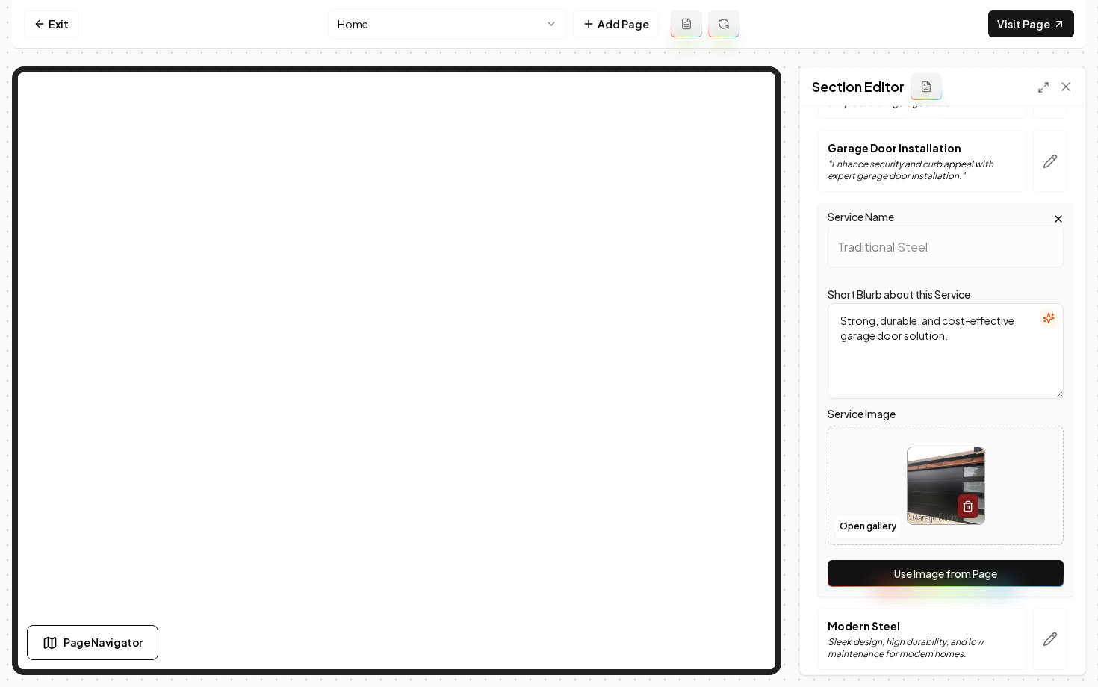
scroll to position [175, 0]
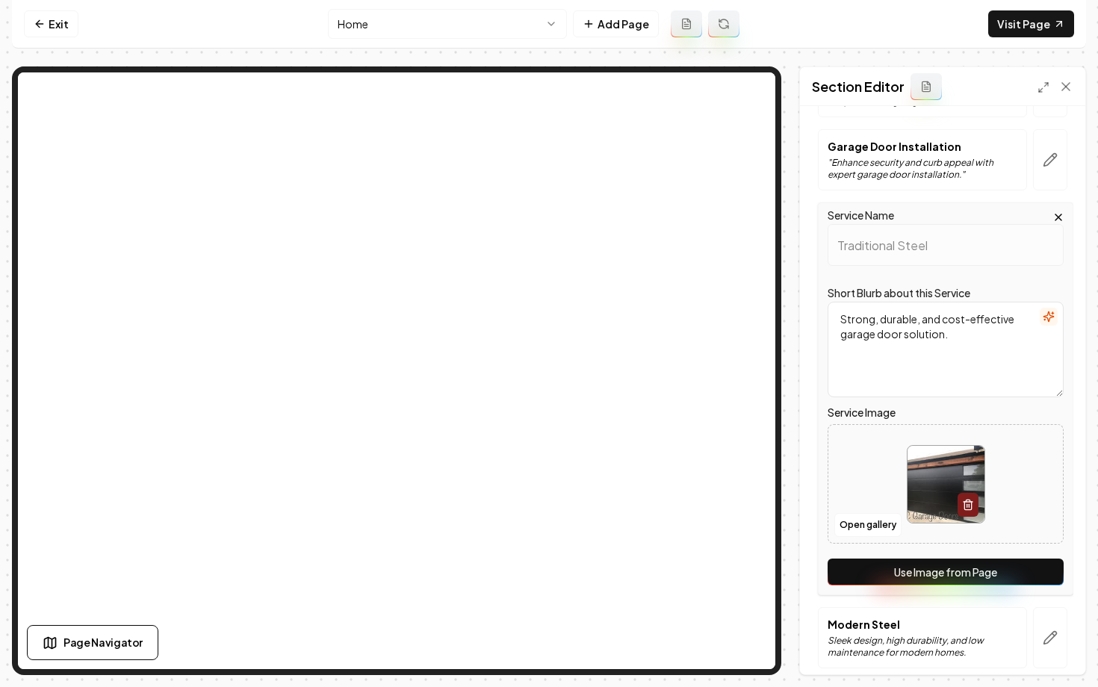
click at [928, 572] on button "Use Image from Page" at bounding box center [945, 572] width 236 height 27
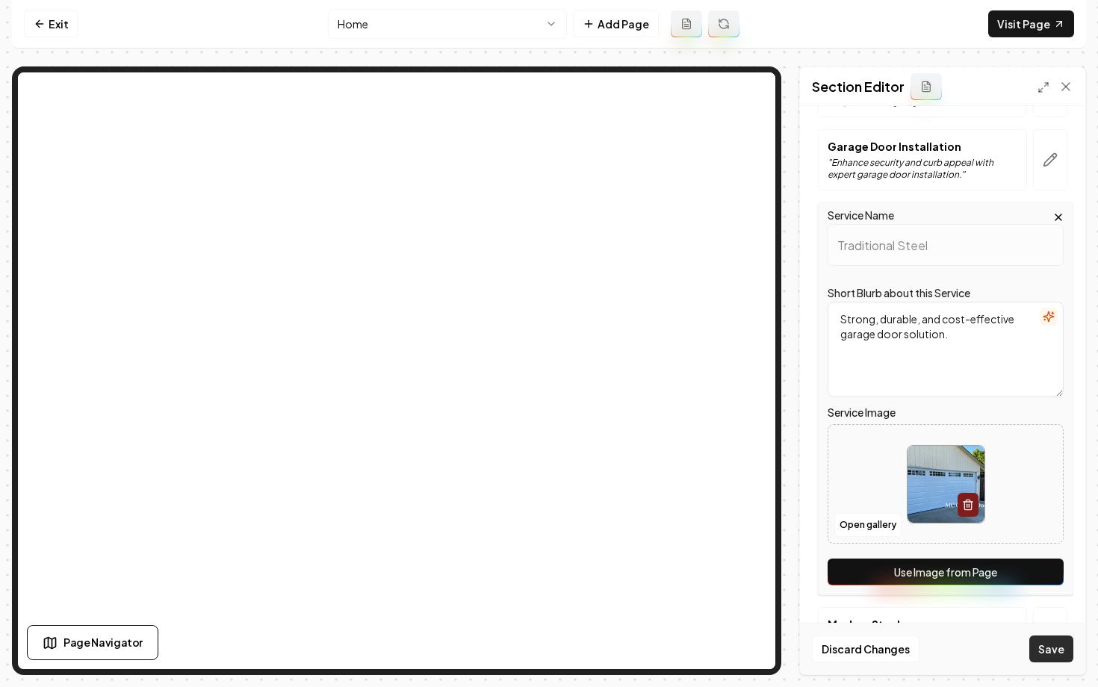
click at [1039, 644] on button "Save" at bounding box center [1051, 649] width 44 height 27
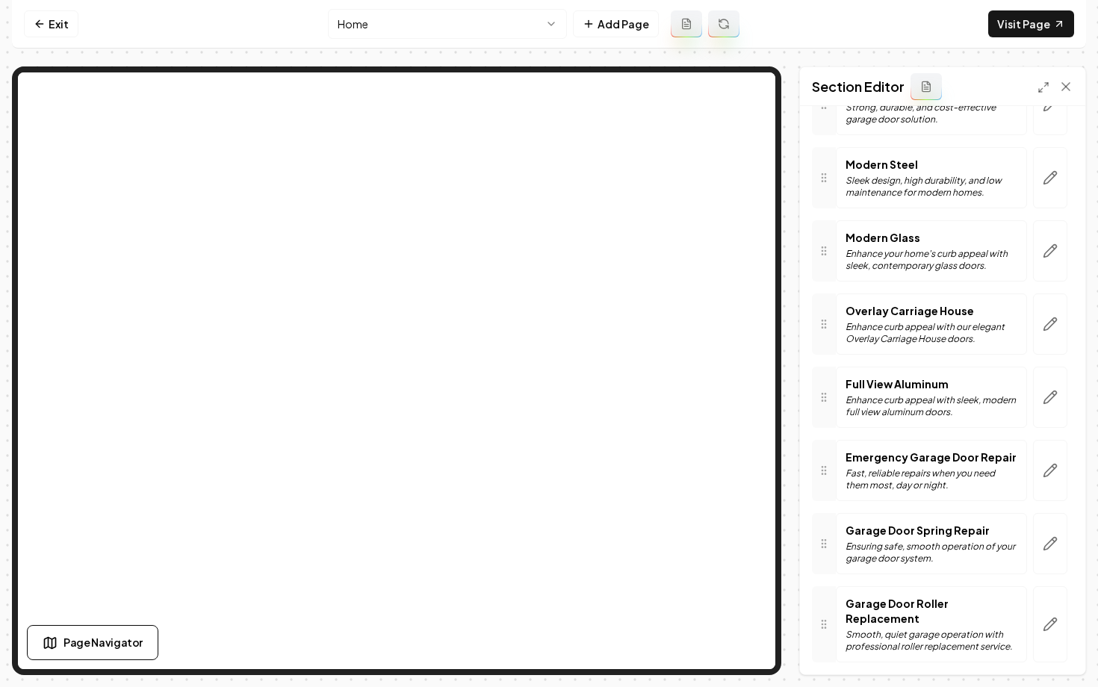
scroll to position [287, 0]
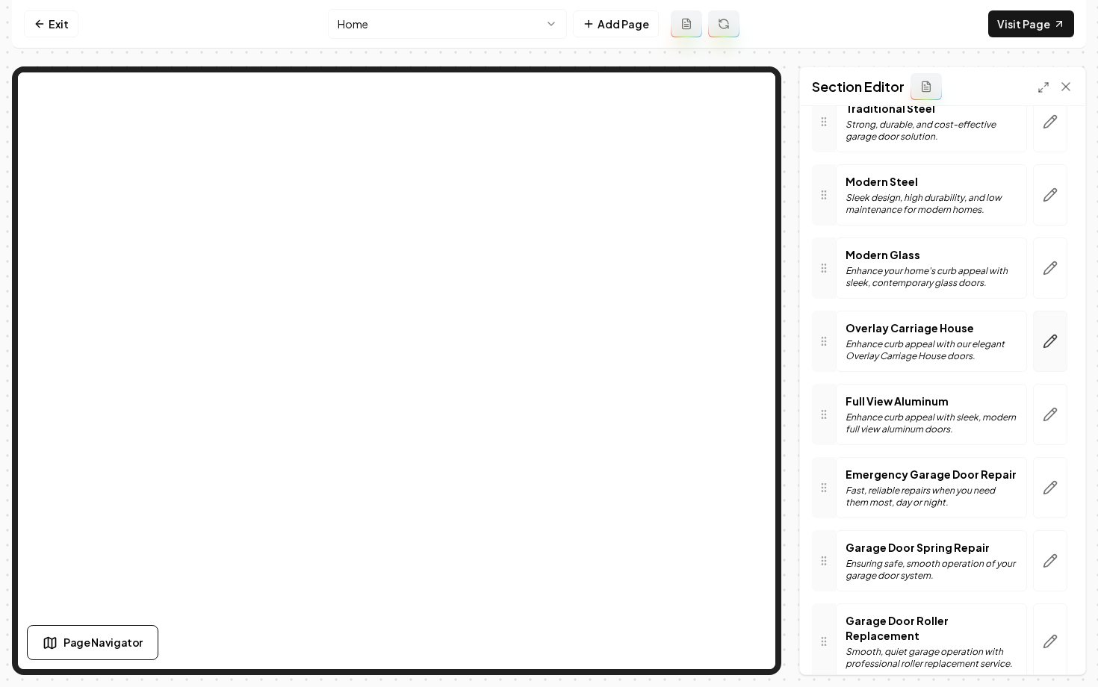
click at [1045, 338] on icon "button" at bounding box center [1050, 341] width 15 height 15
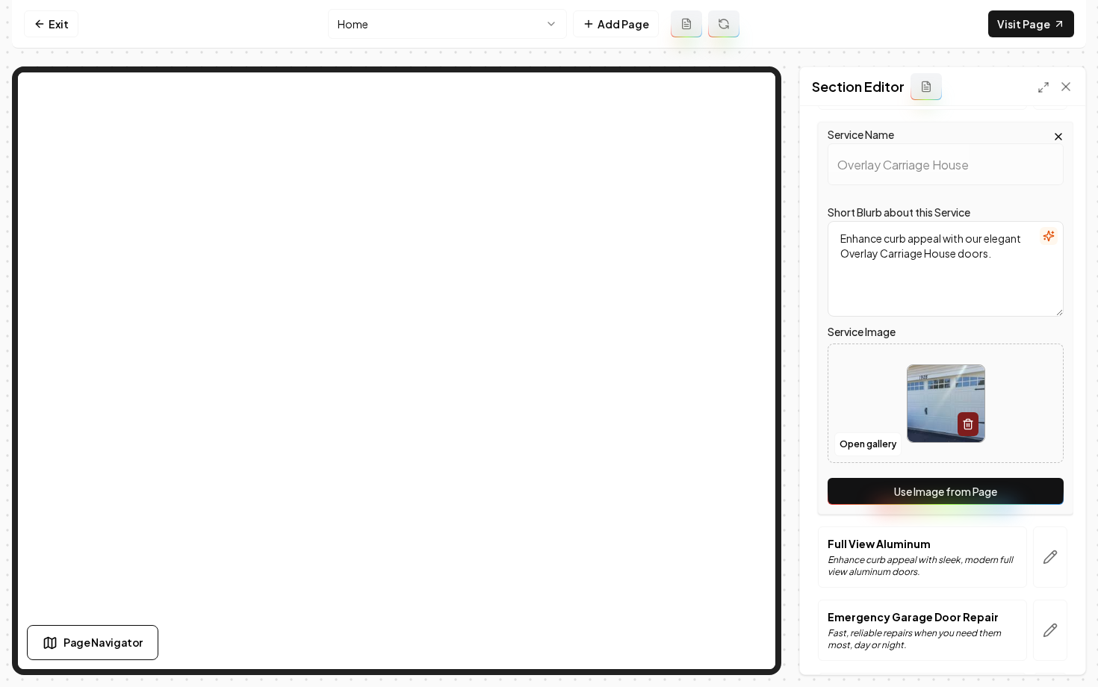
scroll to position [530, 0]
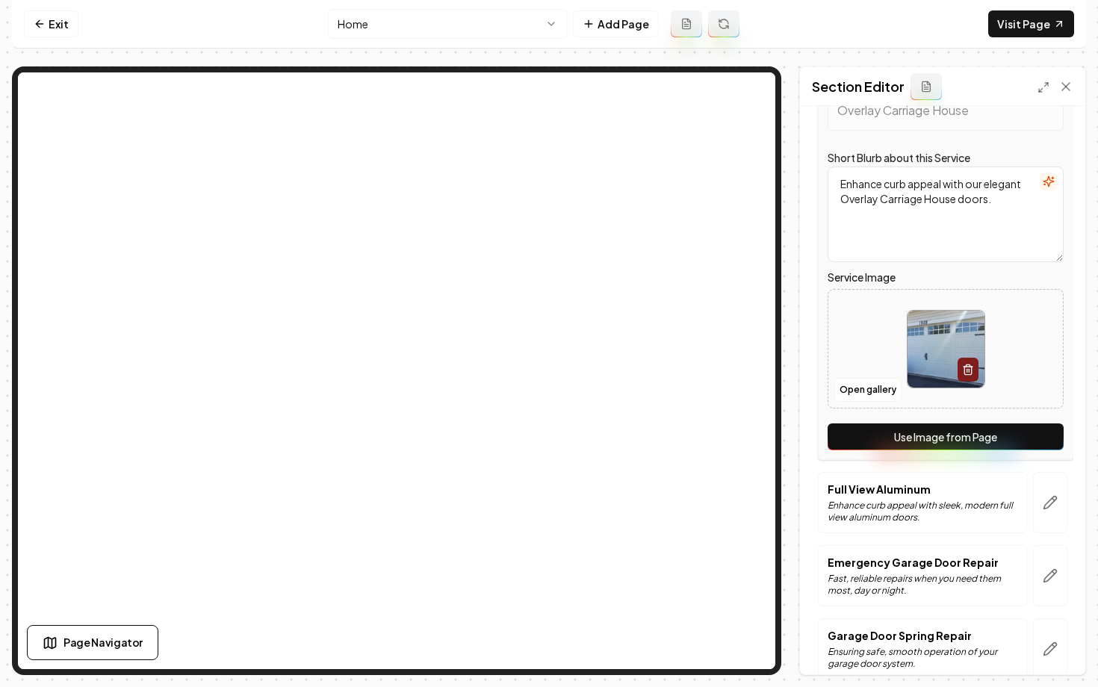
click at [910, 445] on button "Use Image from Page" at bounding box center [945, 436] width 236 height 27
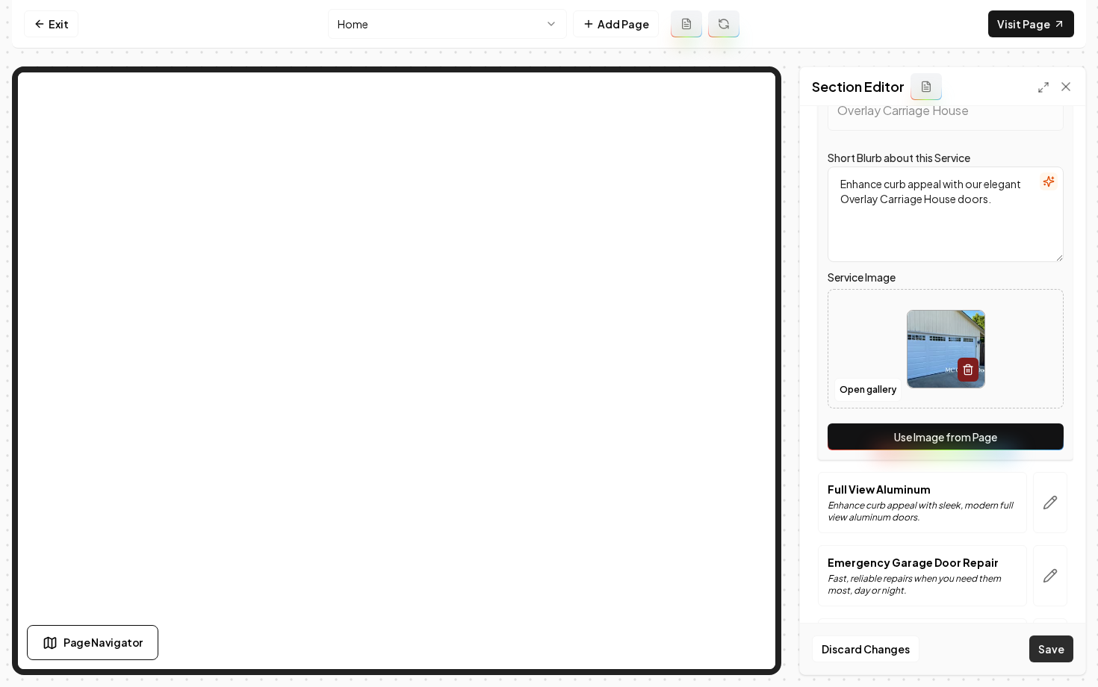
click at [1043, 647] on button "Save" at bounding box center [1051, 649] width 44 height 27
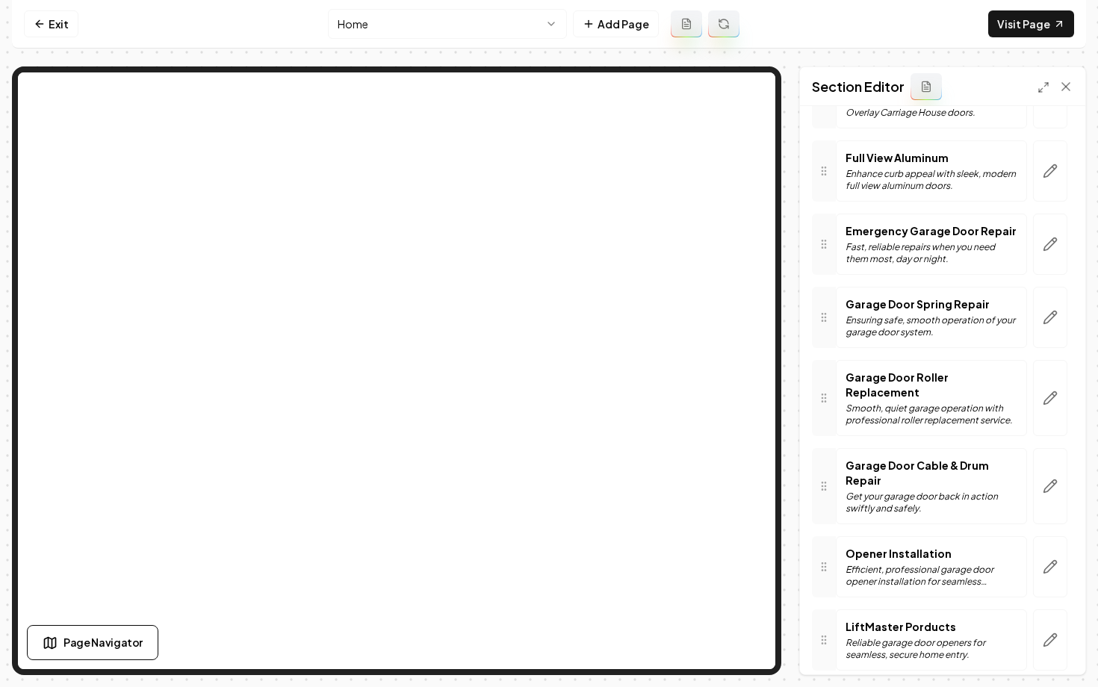
click at [459, 25] on html "Computer Required This feature is only available on a computer. Please switch t…" at bounding box center [549, 343] width 1098 height 687
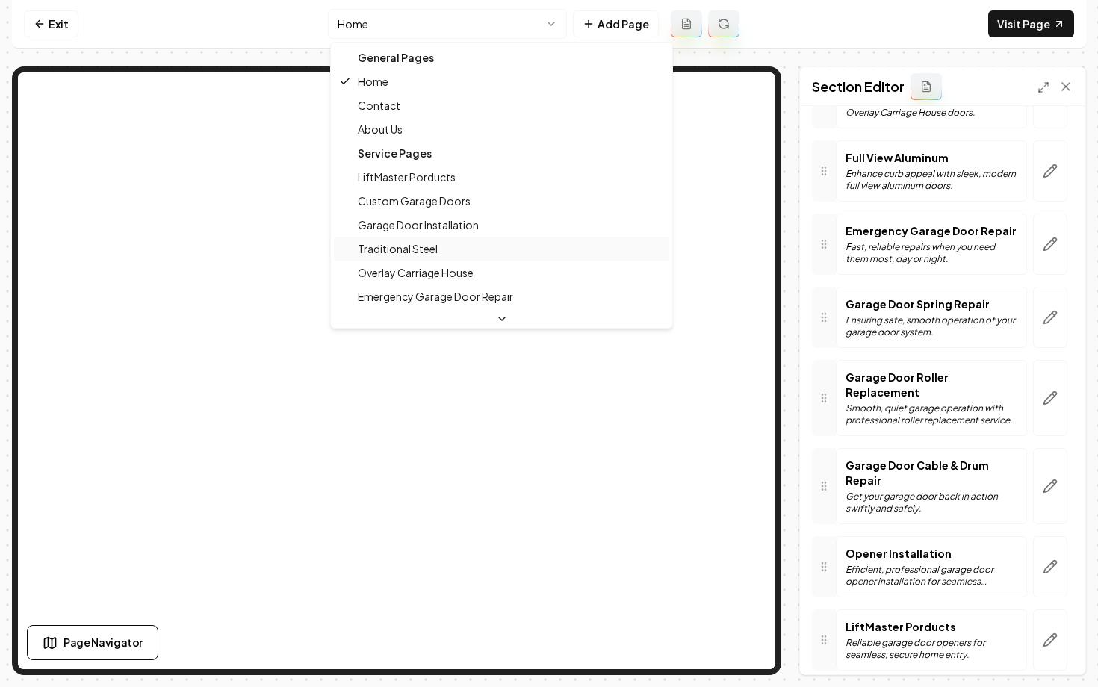
scroll to position [32, 0]
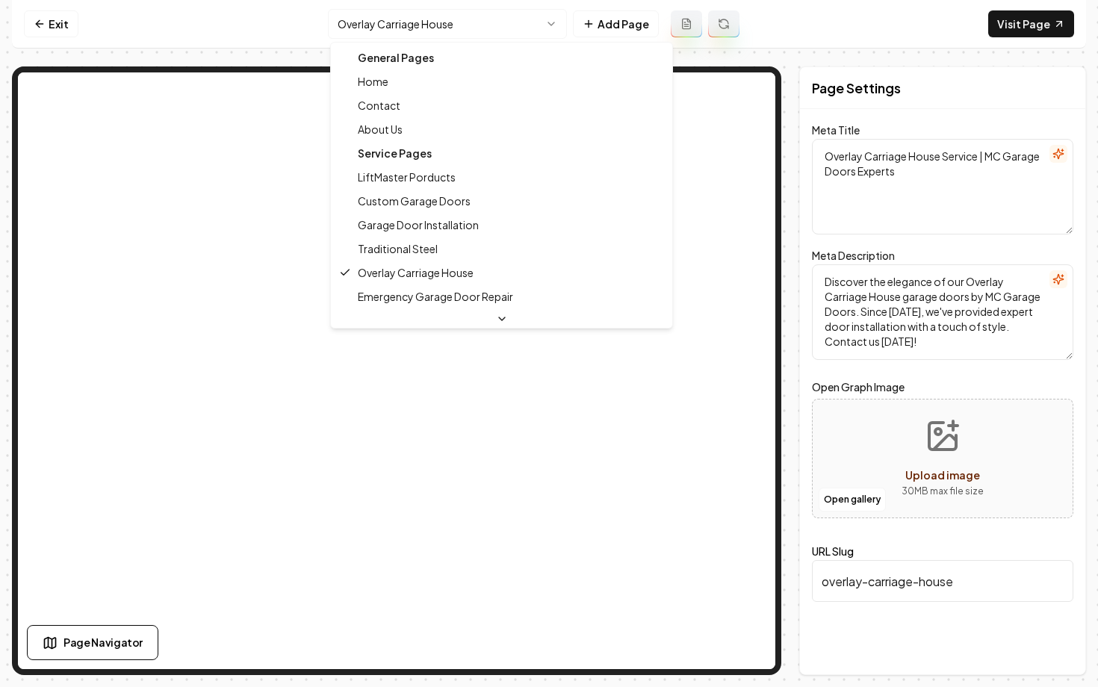
click at [443, 27] on html "Computer Required This feature is only available on a computer. Please switch t…" at bounding box center [549, 343] width 1098 height 687
type textarea "Garage Door Repair & Installation Experts | MC Garage Doors"
type textarea "Discover exceptional garage door repair & installation services with MC Garage …"
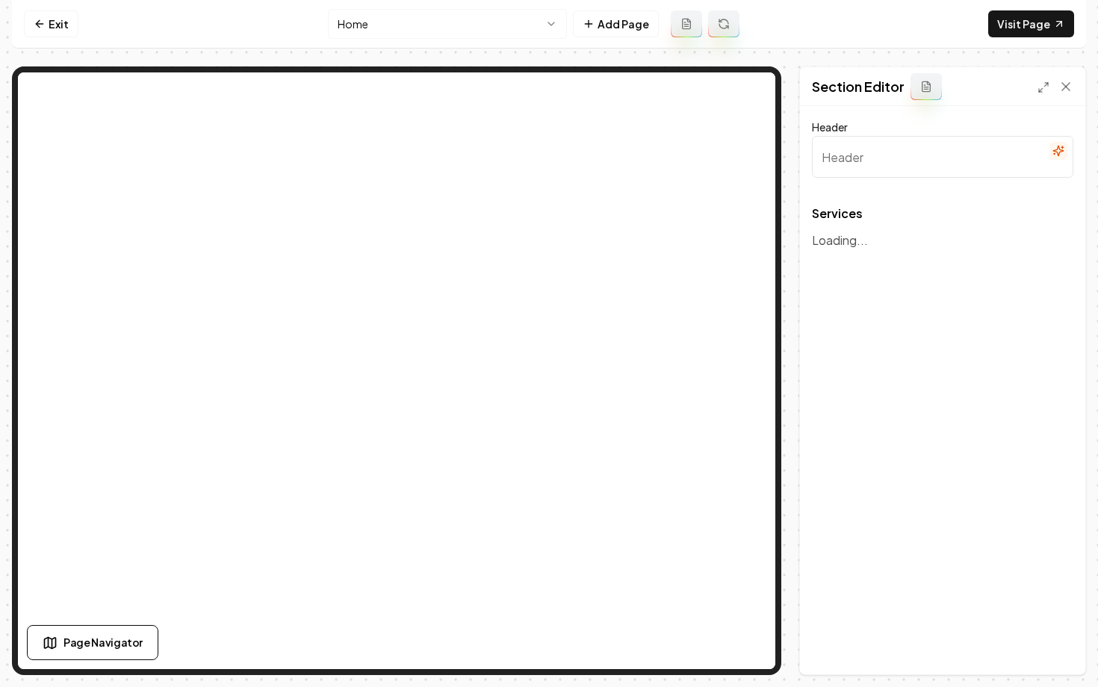
type input "Our Expert Garage Door Services"
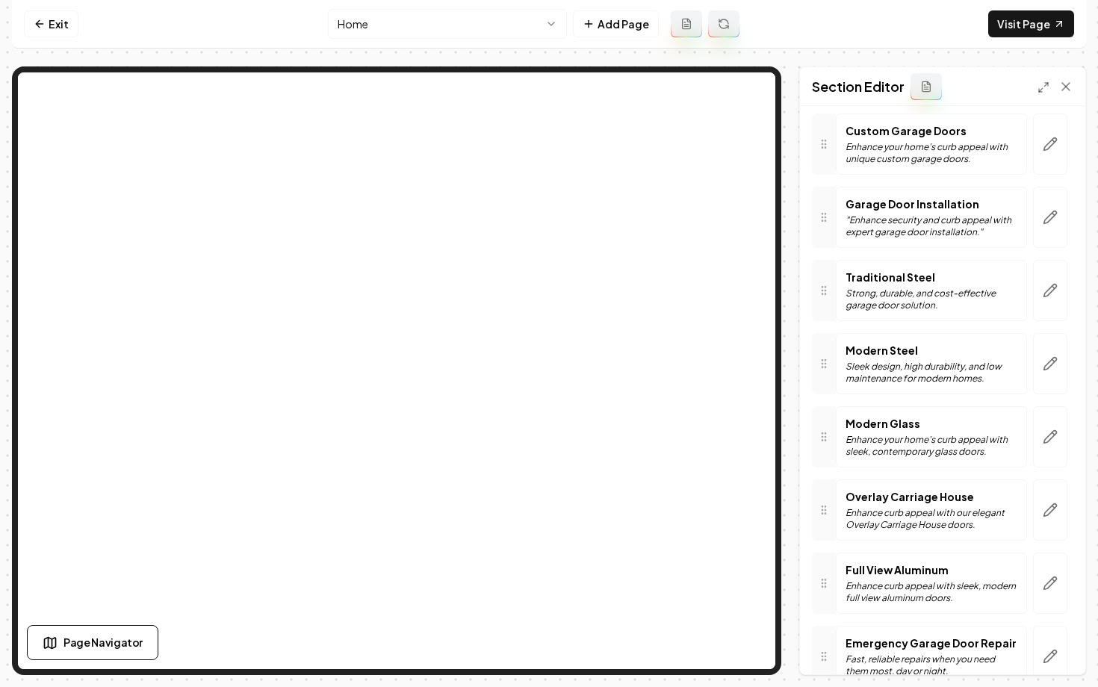
scroll to position [122, 0]
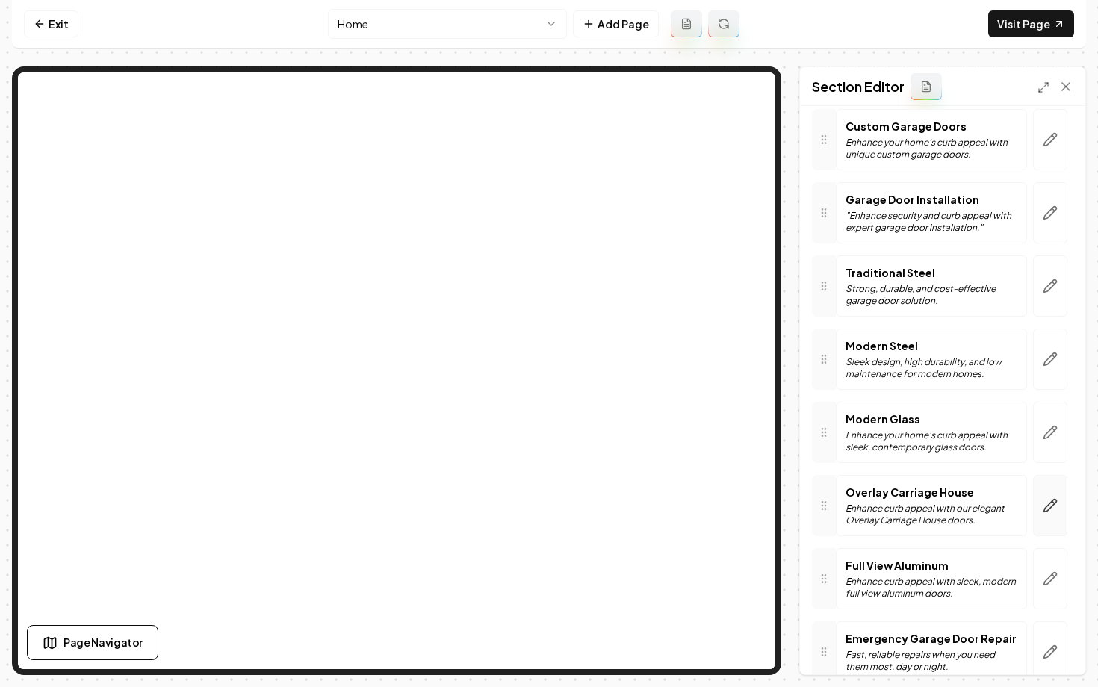
click at [1044, 502] on icon "button" at bounding box center [1050, 505] width 15 height 15
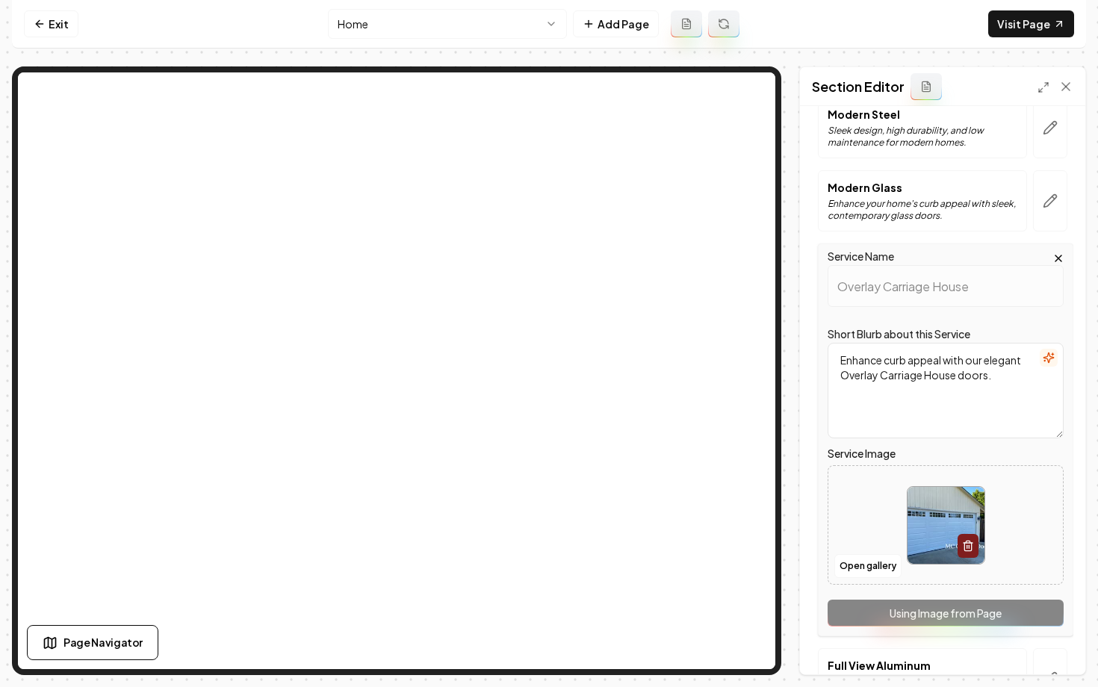
scroll to position [431, 0]
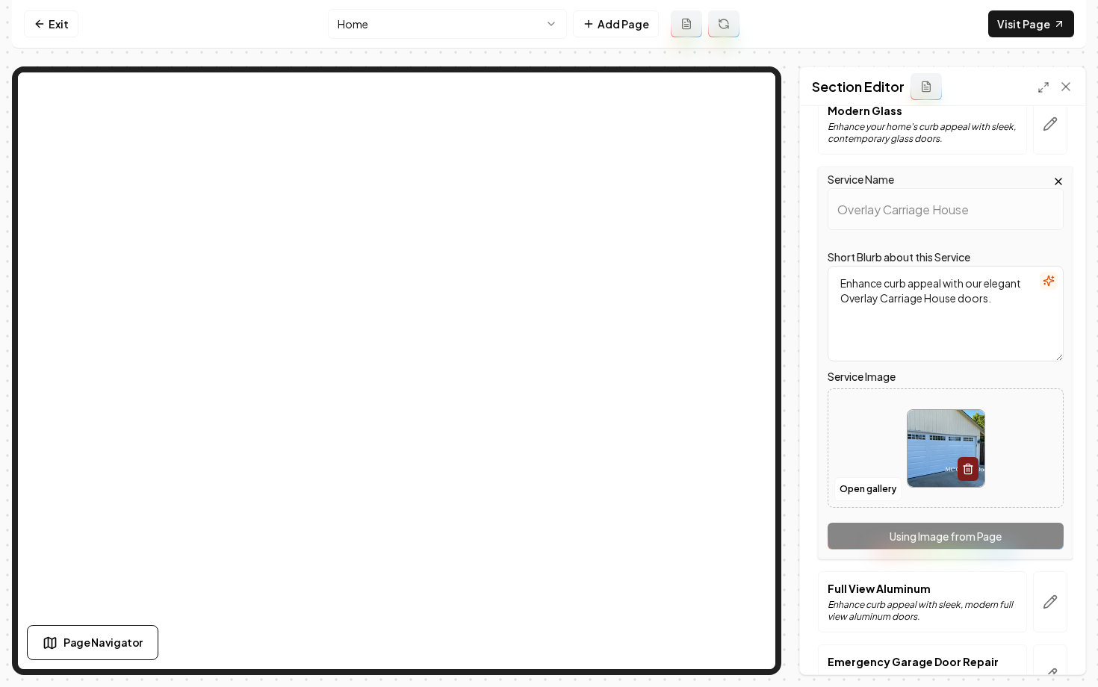
click at [959, 544] on div "Service Name Overlay Carriage House Short Blurb about this Service Enhance curb…" at bounding box center [945, 363] width 255 height 393
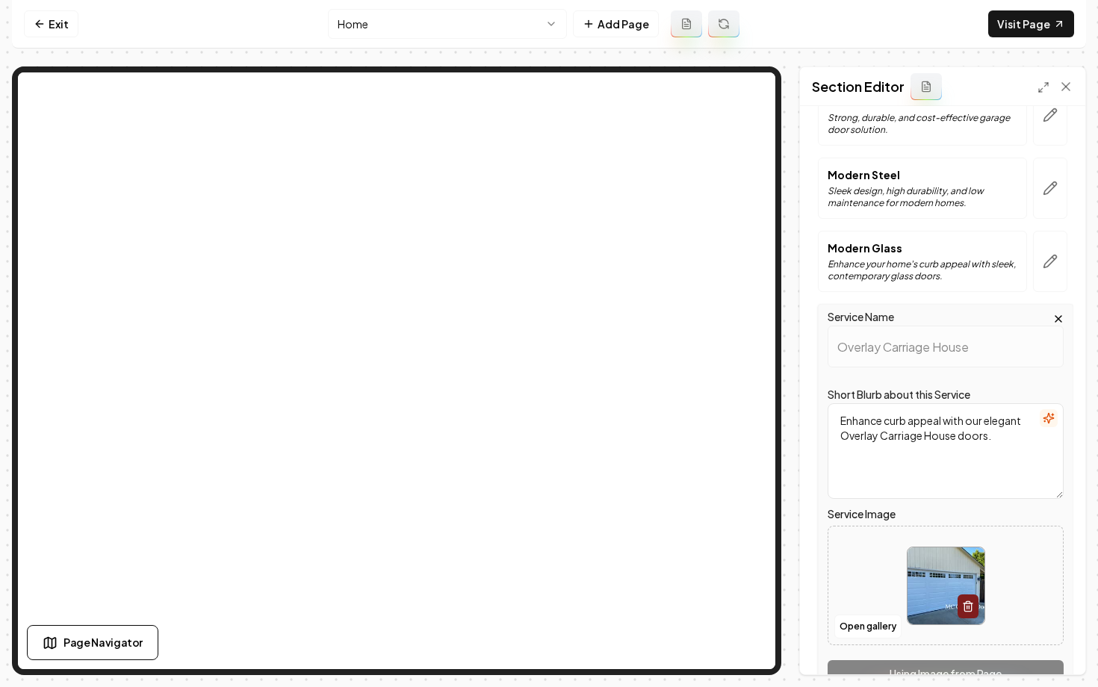
scroll to position [290, 0]
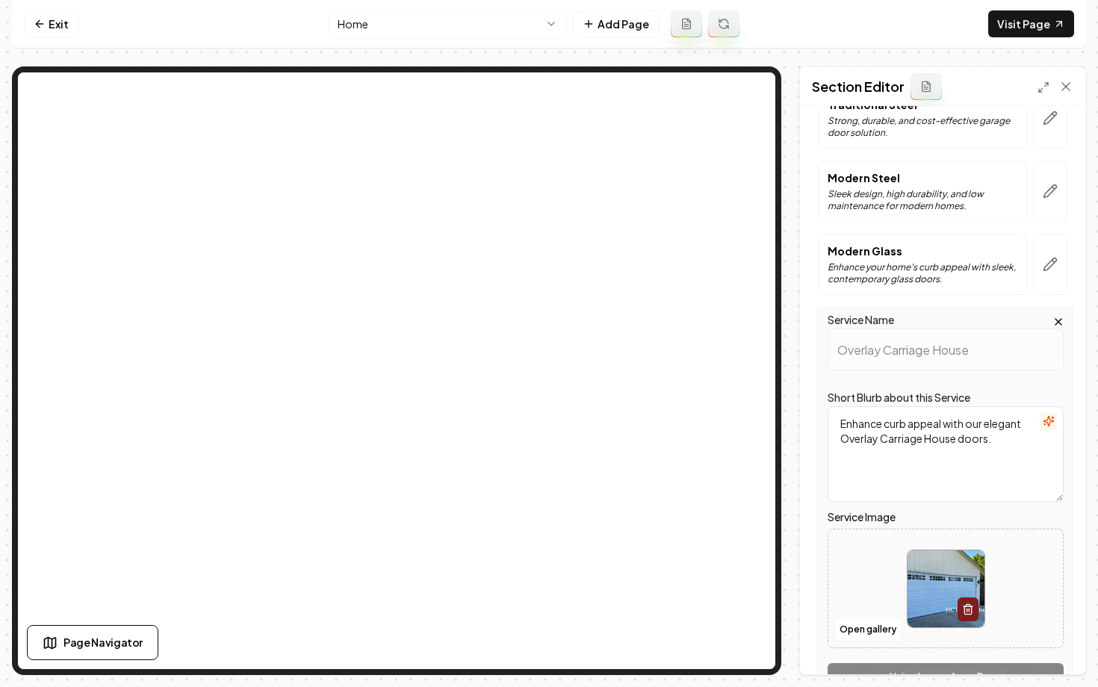
click at [447, 22] on html "Computer Required This feature is only available on a computer. Please switch t…" at bounding box center [549, 343] width 1098 height 687
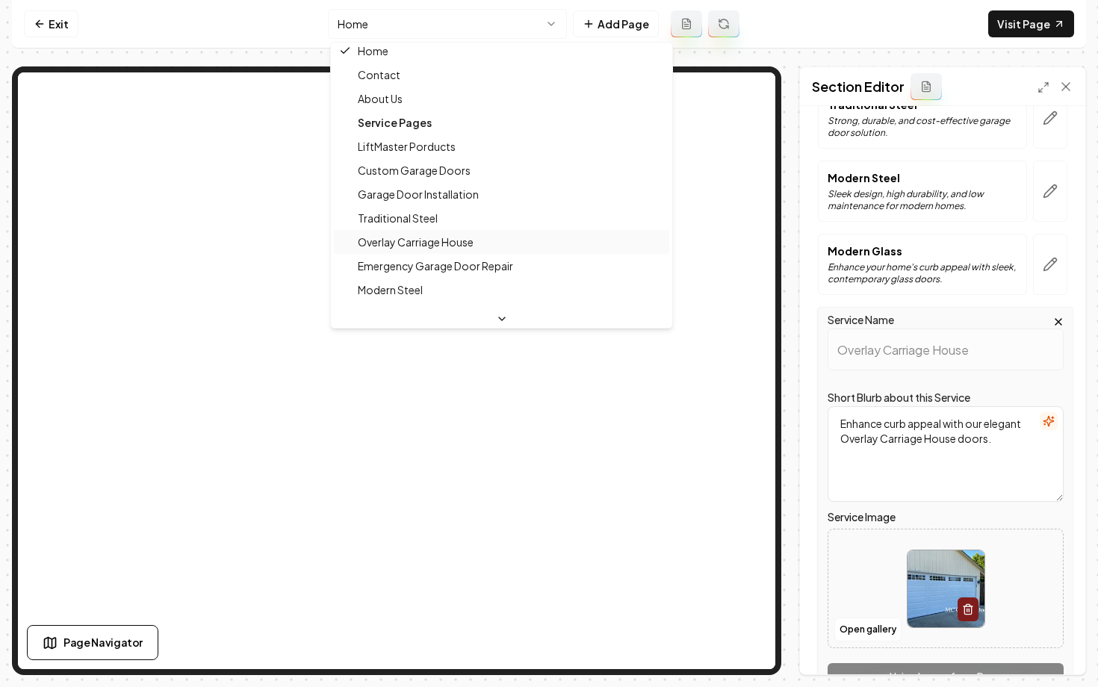
scroll to position [33, 0]
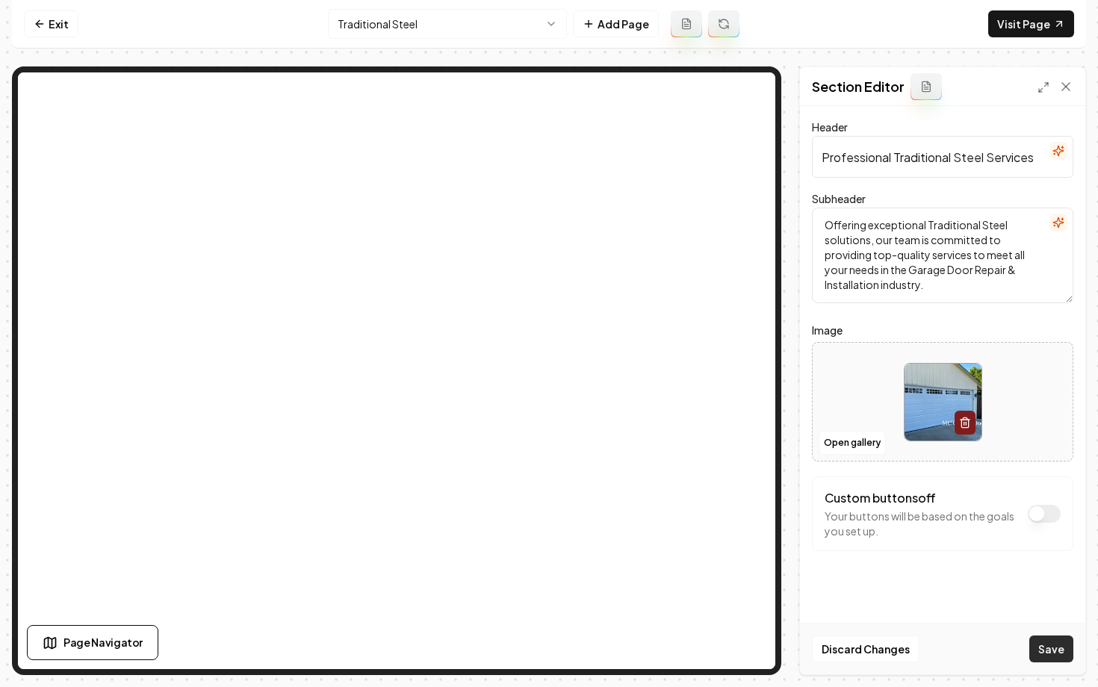
click at [1034, 647] on button "Save" at bounding box center [1051, 649] width 44 height 27
click at [446, 26] on html "Computer Required This feature is only available on a computer. Please switch t…" at bounding box center [549, 343] width 1098 height 687
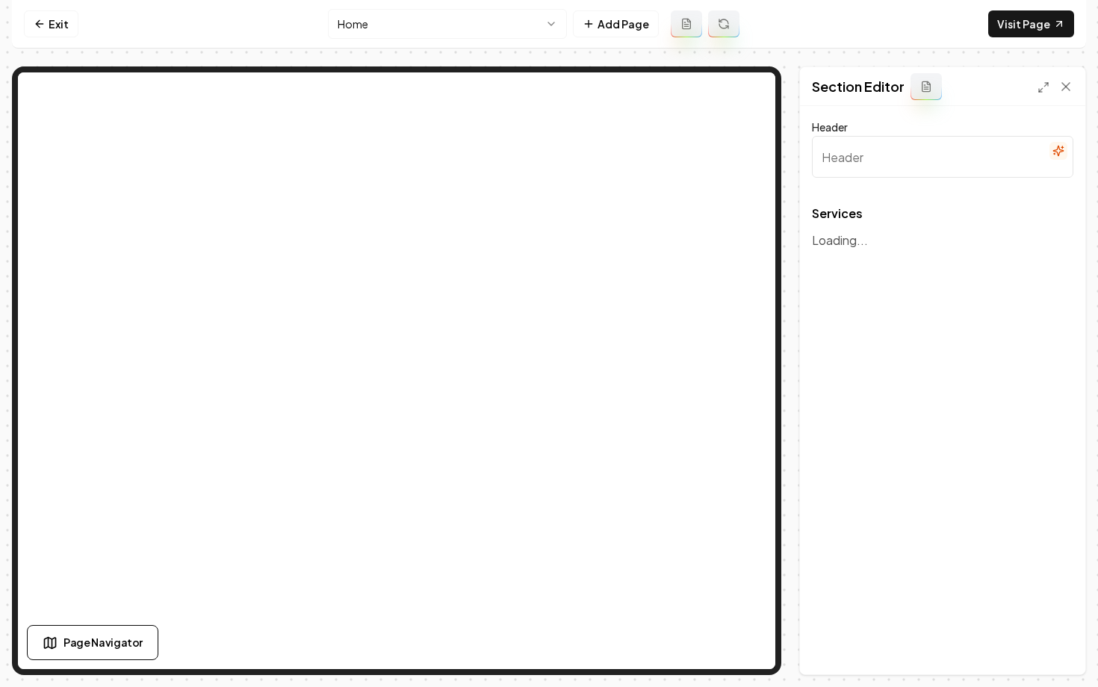
type input "Our Expert Garage Door Services"
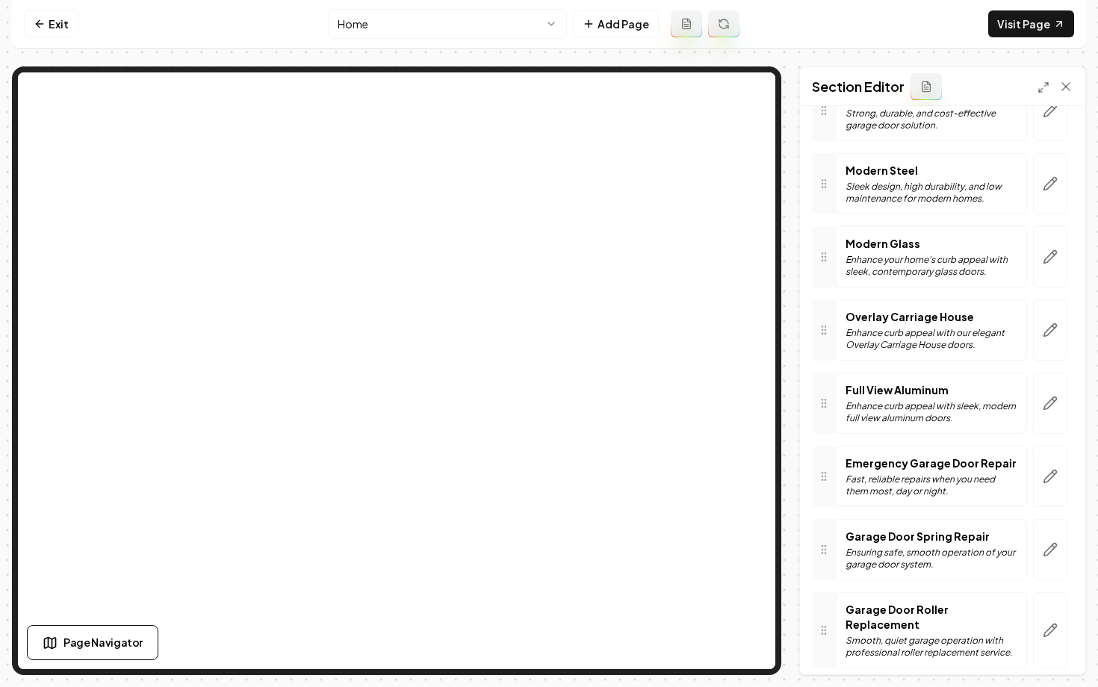
scroll to position [237, 0]
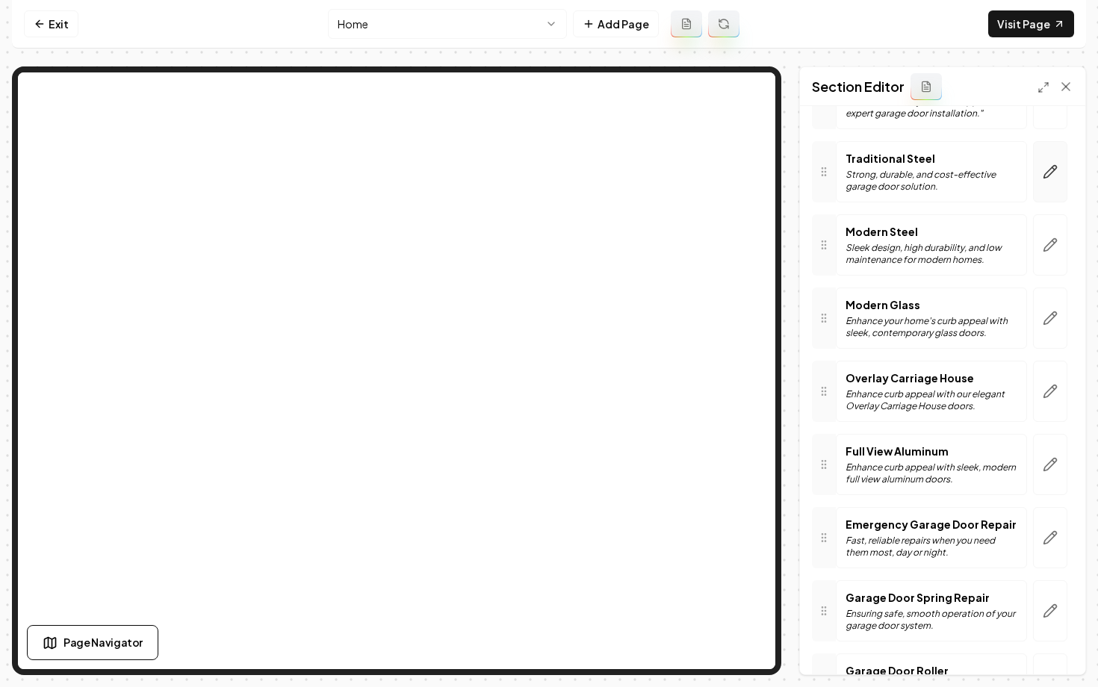
click at [1054, 176] on icon "button" at bounding box center [1050, 171] width 15 height 15
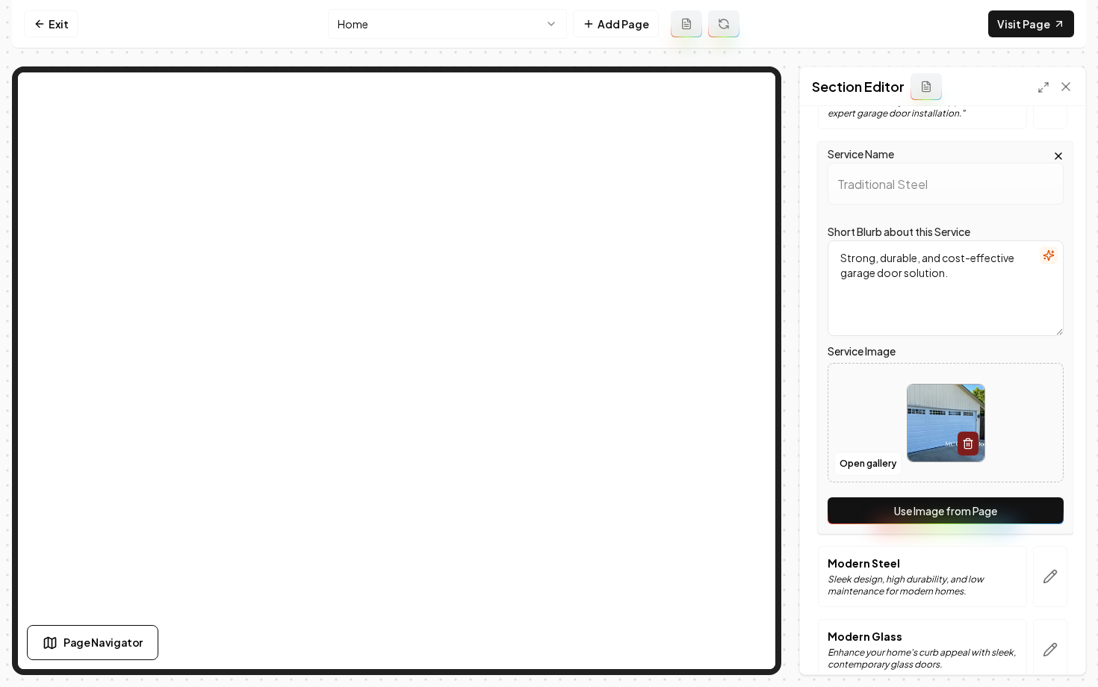
click at [904, 505] on button "Use Image from Page" at bounding box center [945, 510] width 236 height 27
click at [1038, 646] on button "Save" at bounding box center [1051, 649] width 44 height 27
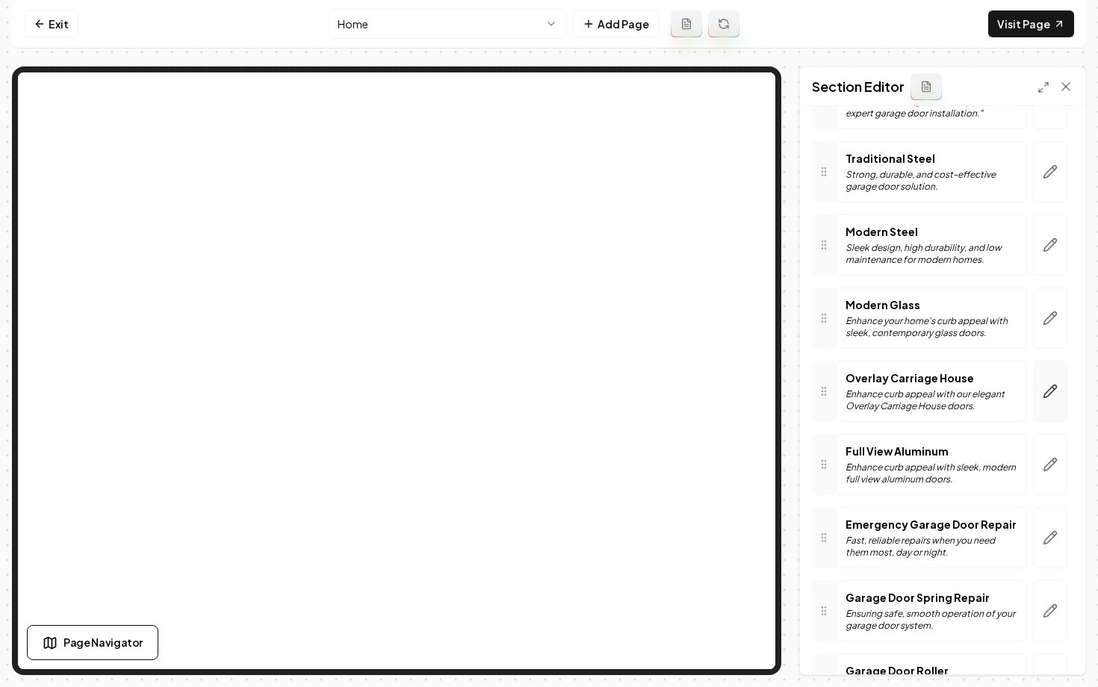
click at [1054, 397] on icon "button" at bounding box center [1050, 391] width 15 height 15
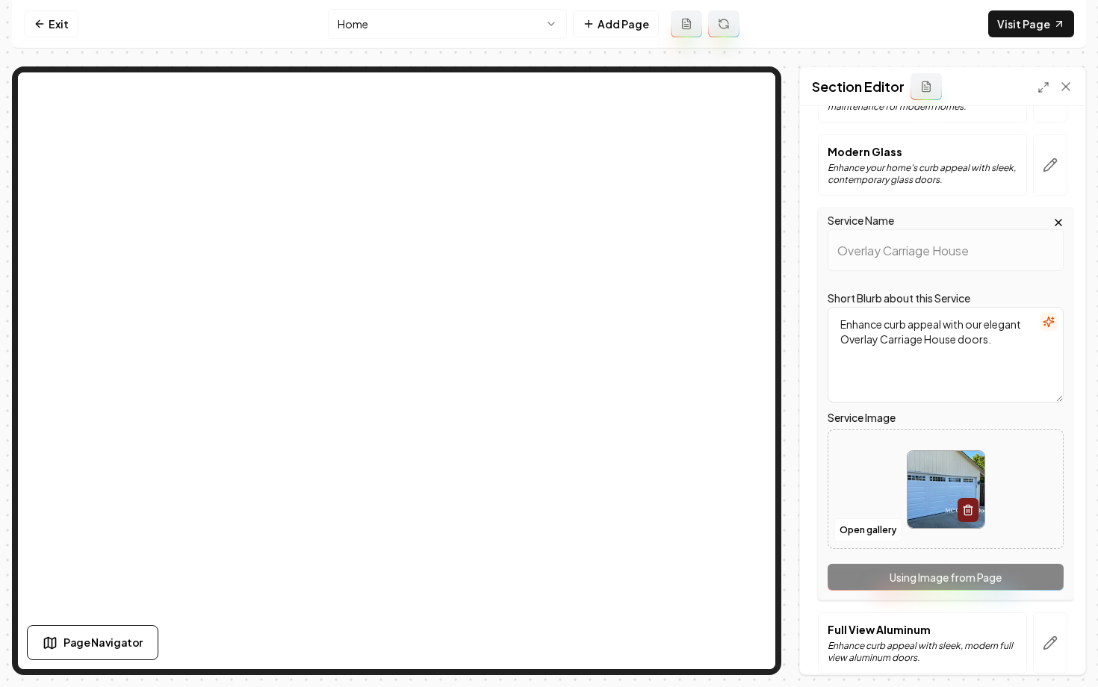
scroll to position [434, 0]
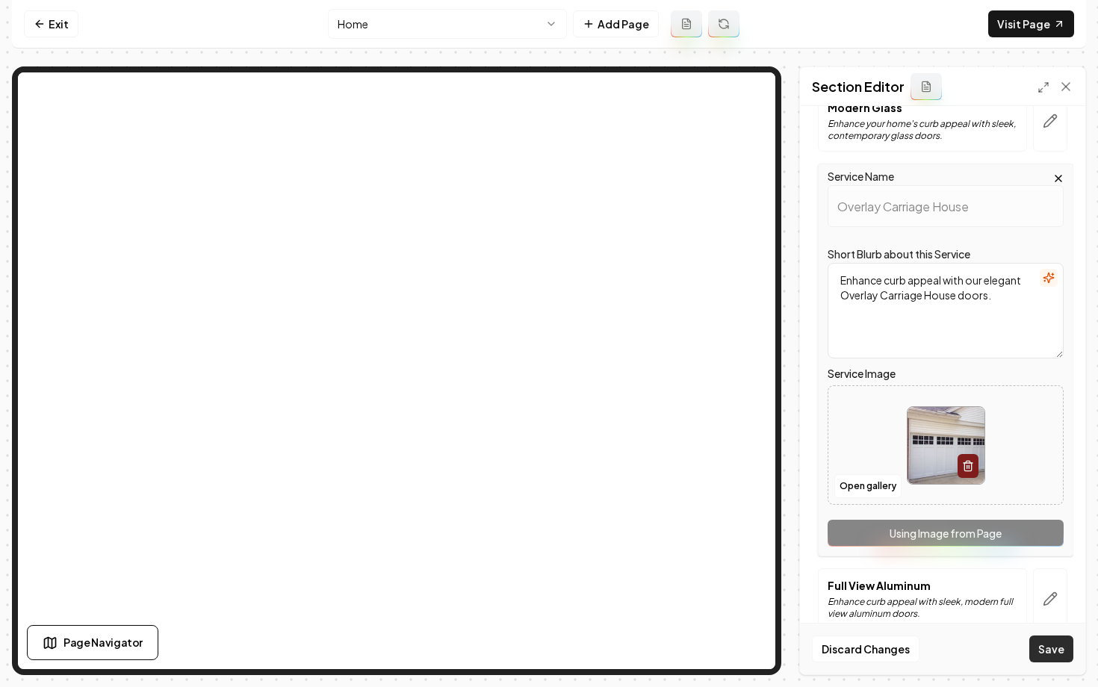
click at [1036, 647] on button "Save" at bounding box center [1051, 649] width 44 height 27
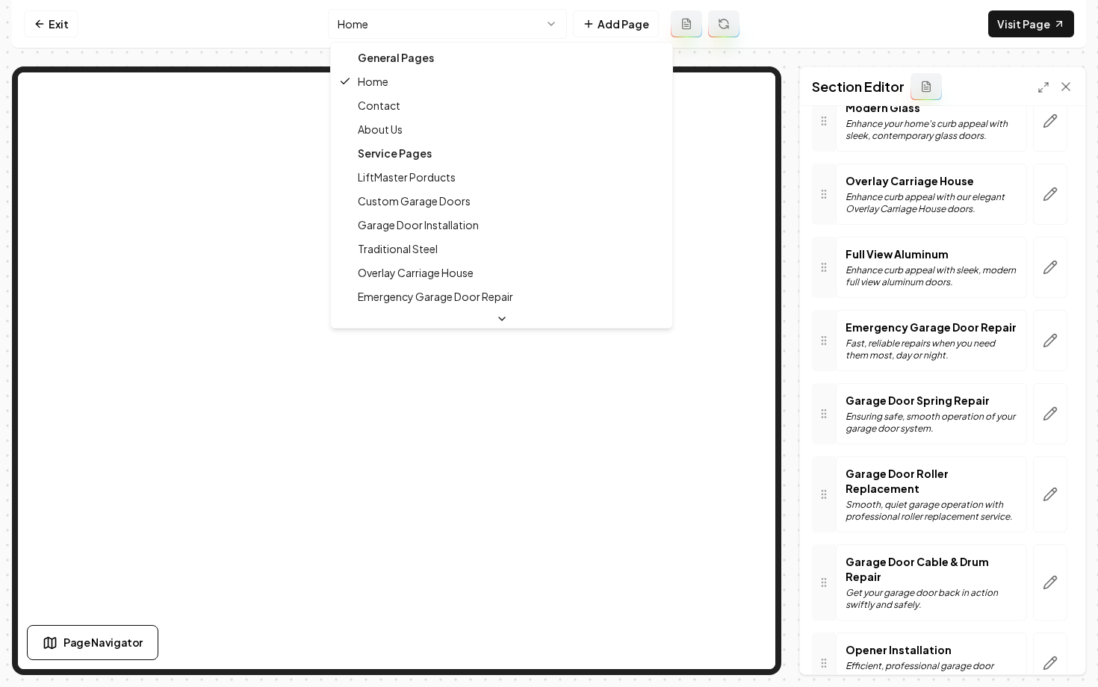
click at [515, 31] on html "Computer Required This feature is only available on a computer. Please switch t…" at bounding box center [549, 343] width 1098 height 687
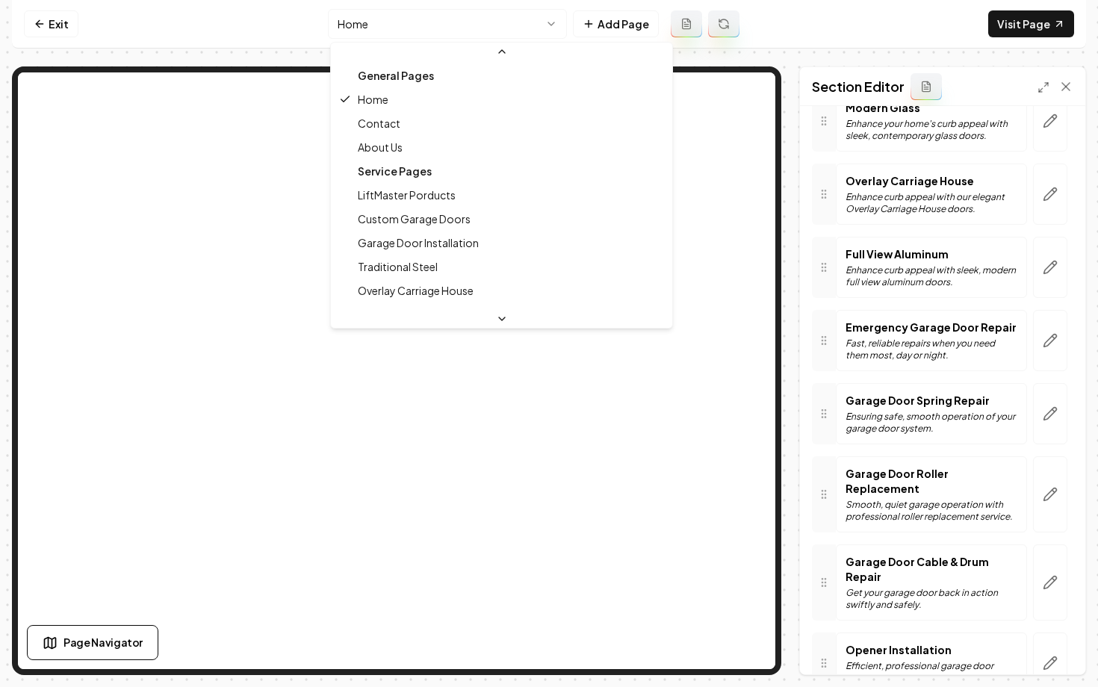
scroll to position [12, 0]
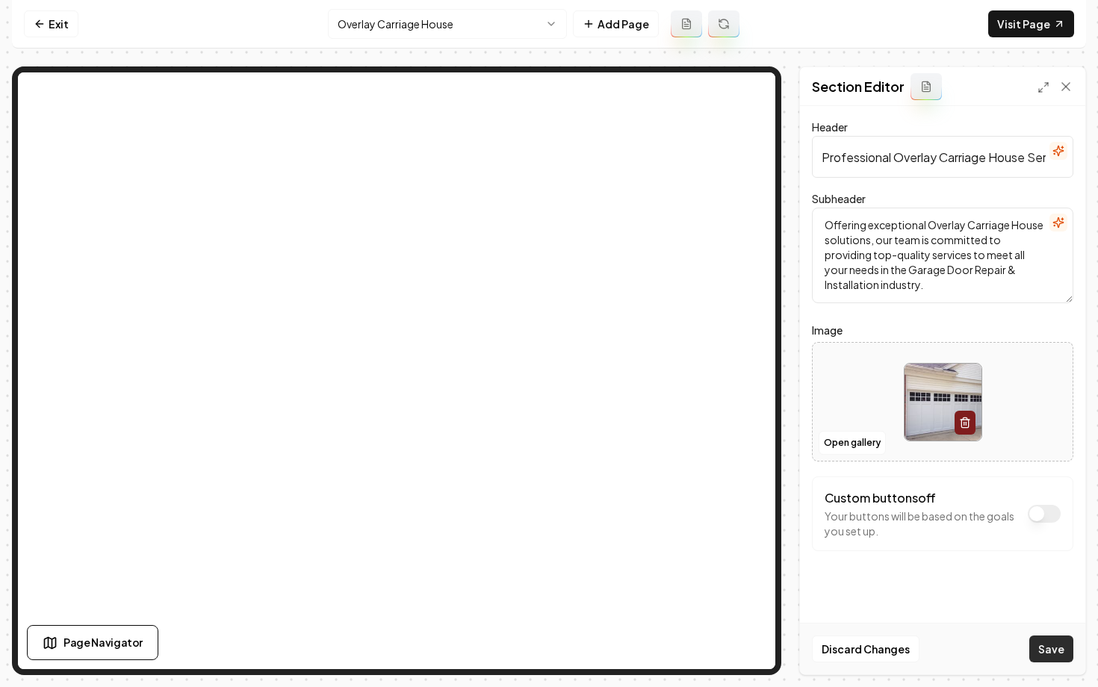
click at [1060, 647] on button "Save" at bounding box center [1051, 649] width 44 height 27
click at [403, 31] on html "Computer Required This feature is only available on a computer. Please switch t…" at bounding box center [549, 343] width 1098 height 687
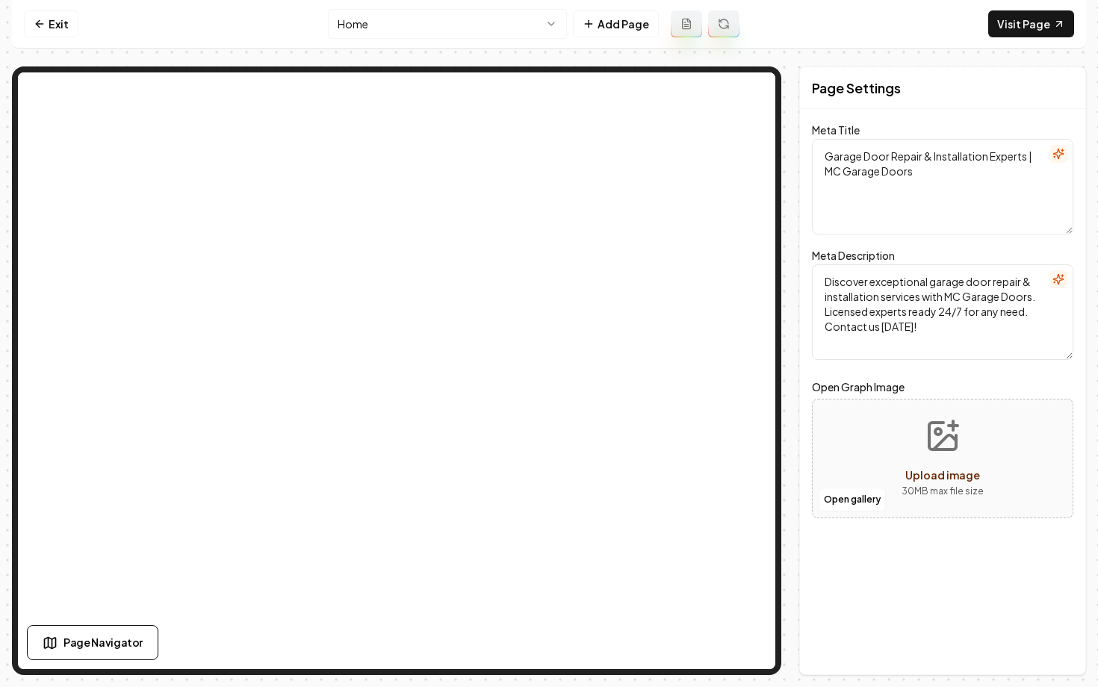
click at [465, 18] on html "Computer Required This feature is only available on a computer. Please switch t…" at bounding box center [549, 343] width 1098 height 687
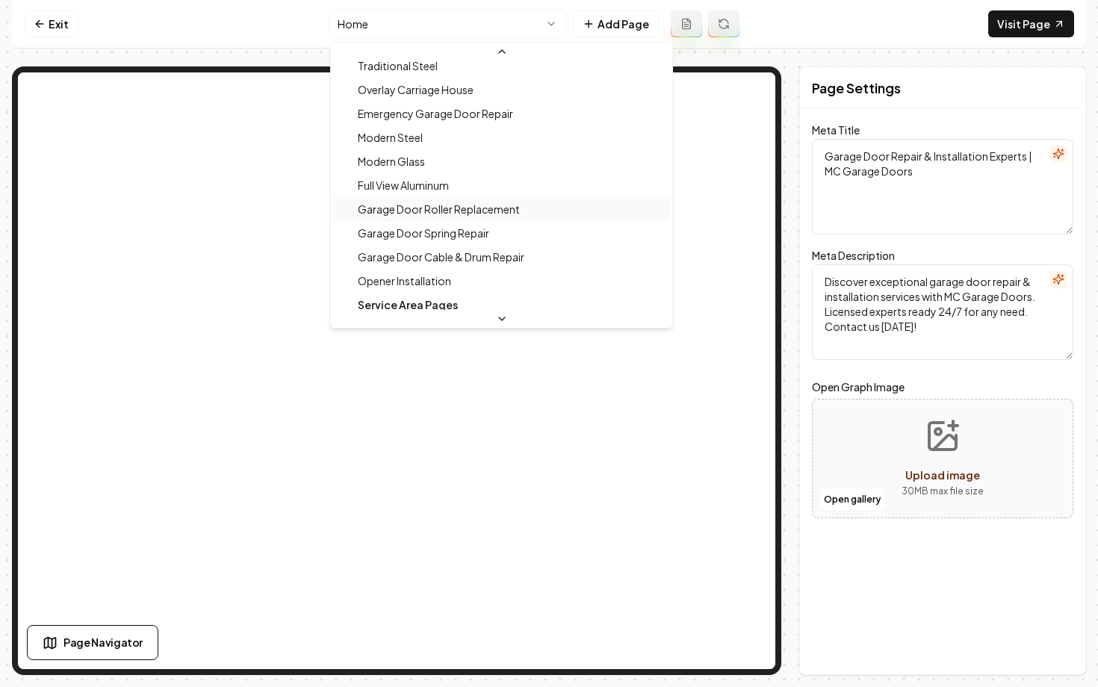
scroll to position [202, 0]
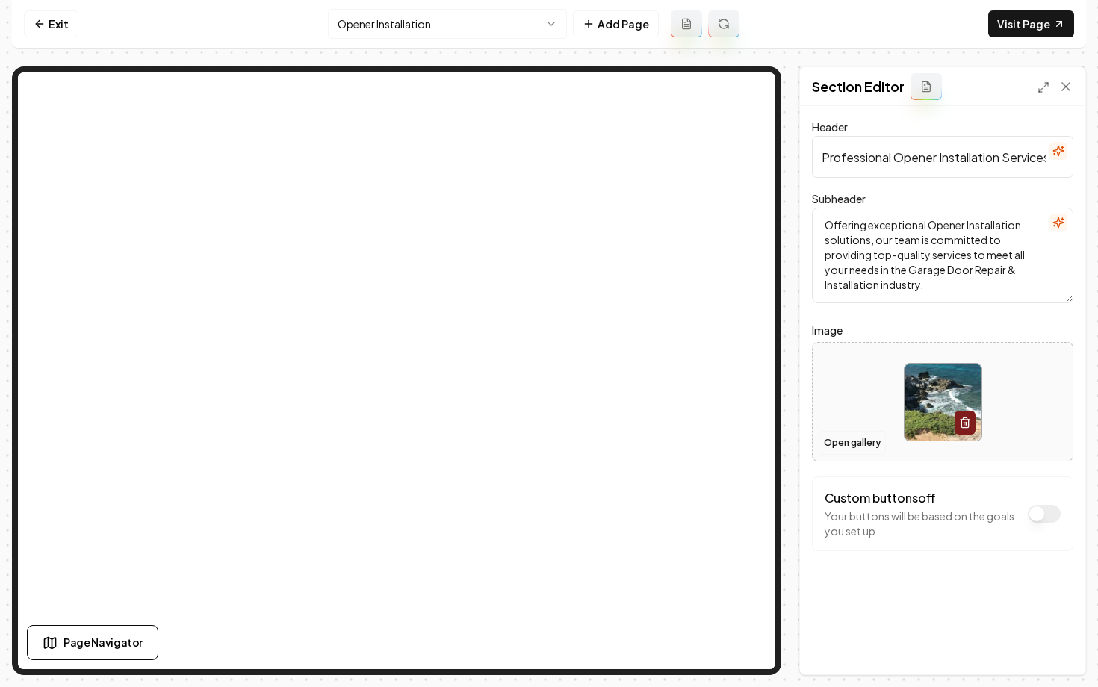
click at [860, 453] on button "Open gallery" at bounding box center [851, 443] width 67 height 24
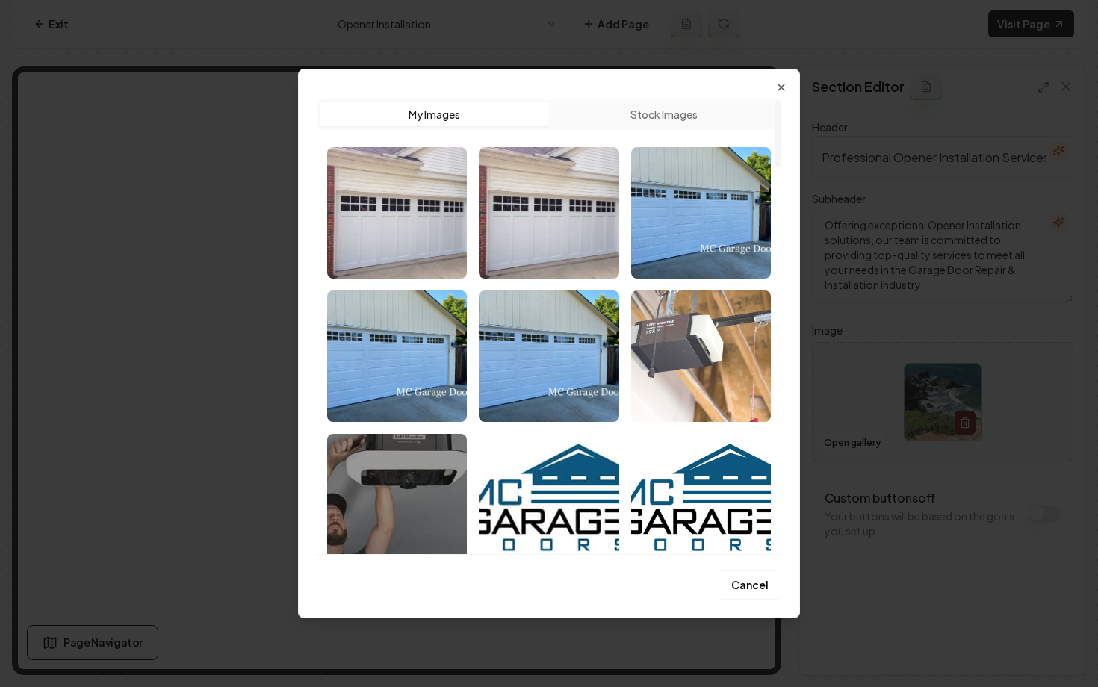
click at [696, 369] on img "Select image image_68b9e4ef5c7cd75eb8d68b67.jpg" at bounding box center [701, 355] width 140 height 131
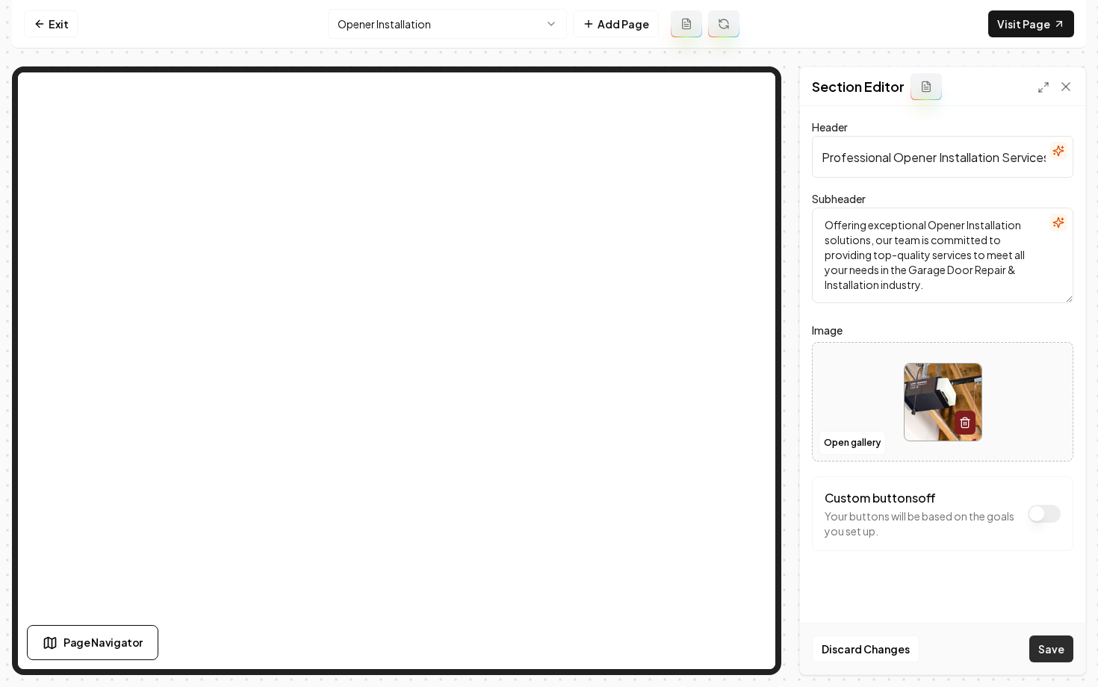
click at [1035, 647] on button "Save" at bounding box center [1051, 649] width 44 height 27
click at [484, 21] on html "Computer Required This feature is only available on a computer. Please switch t…" at bounding box center [549, 343] width 1098 height 687
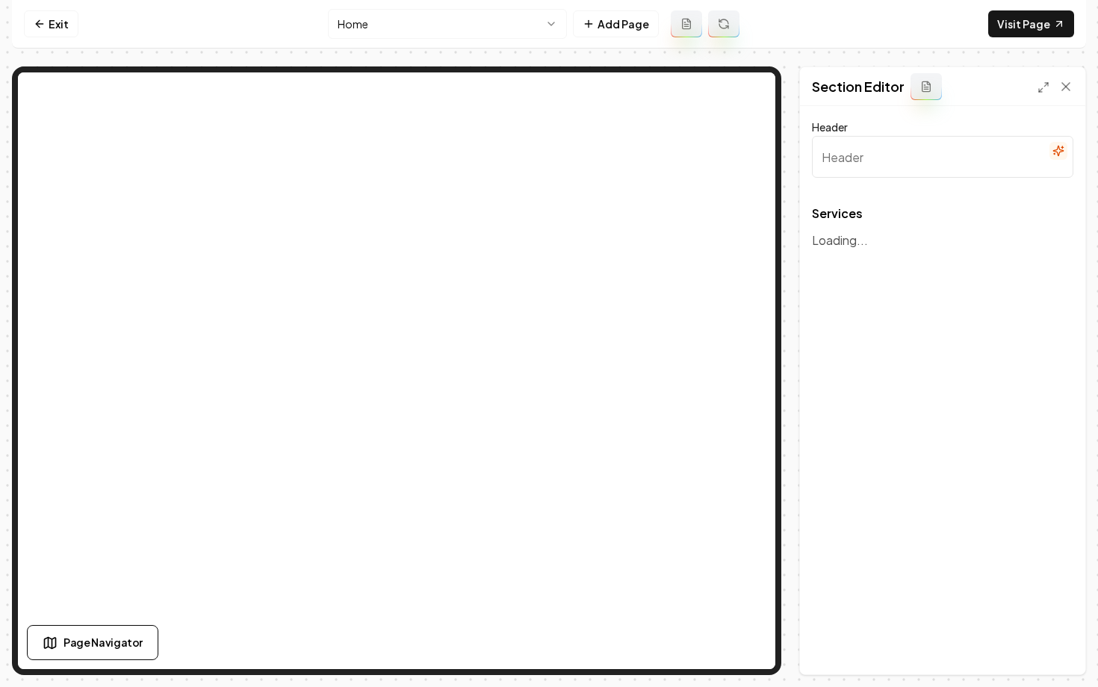
type input "Our Expert Garage Door Services"
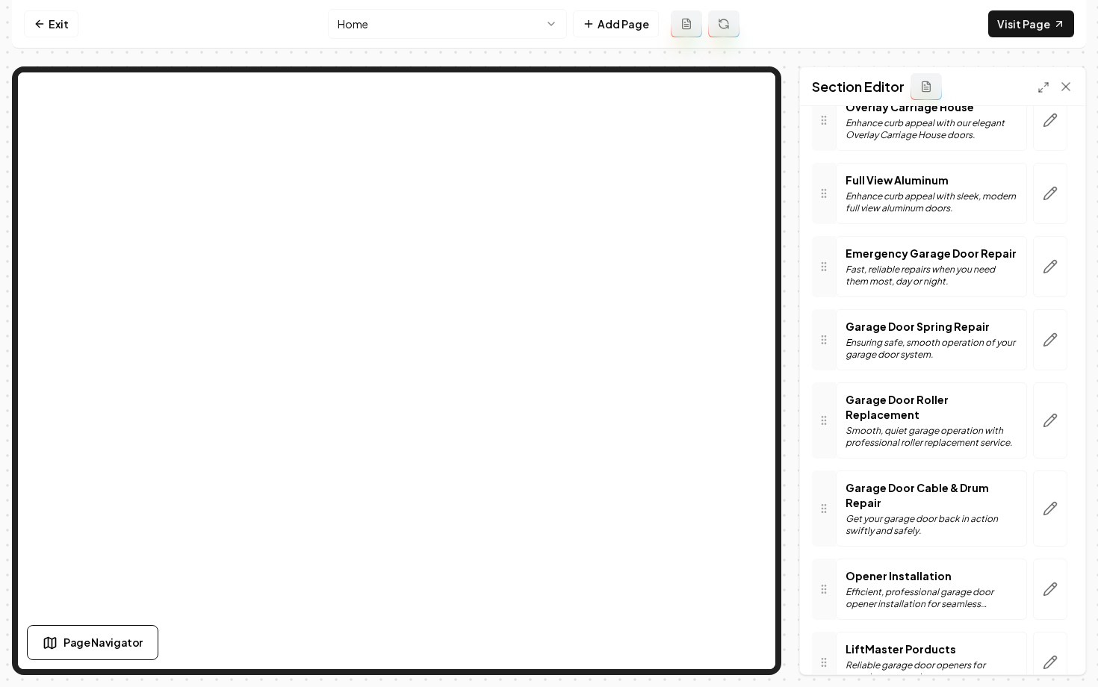
scroll to position [512, 0]
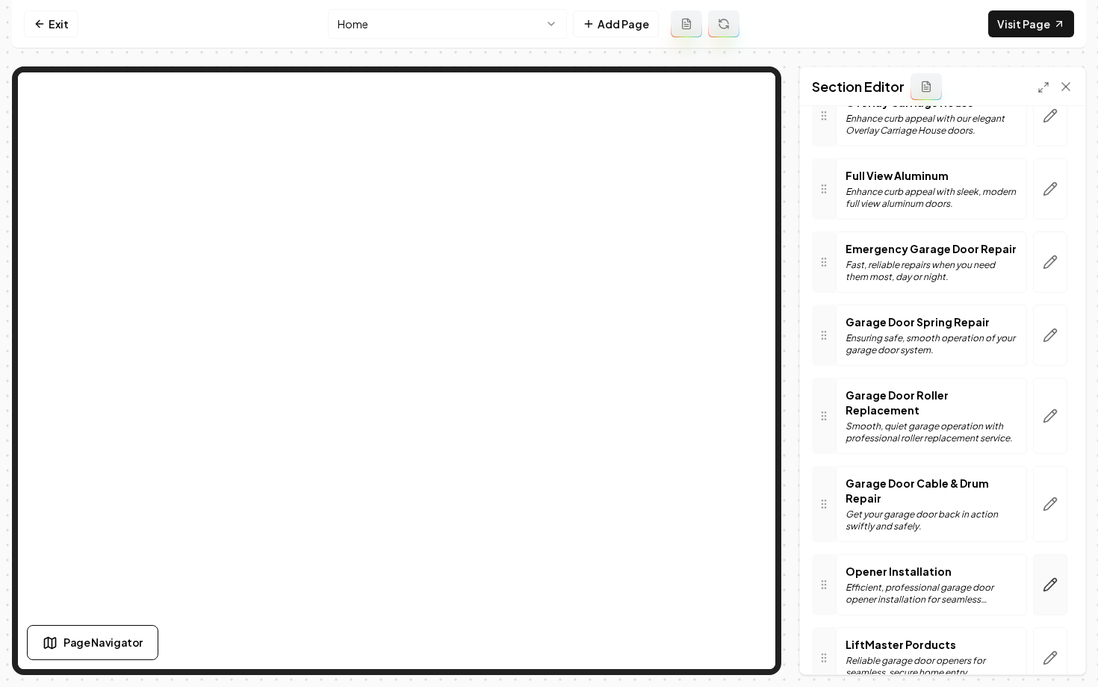
click at [1054, 577] on icon "button" at bounding box center [1050, 584] width 15 height 15
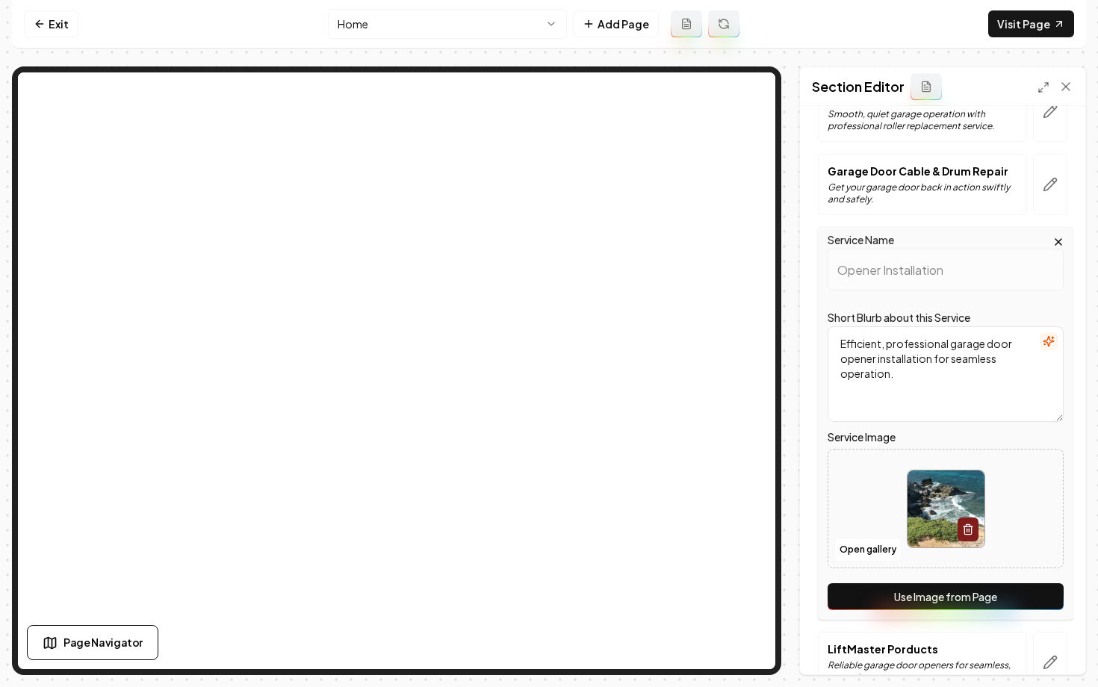
scroll to position [812, 0]
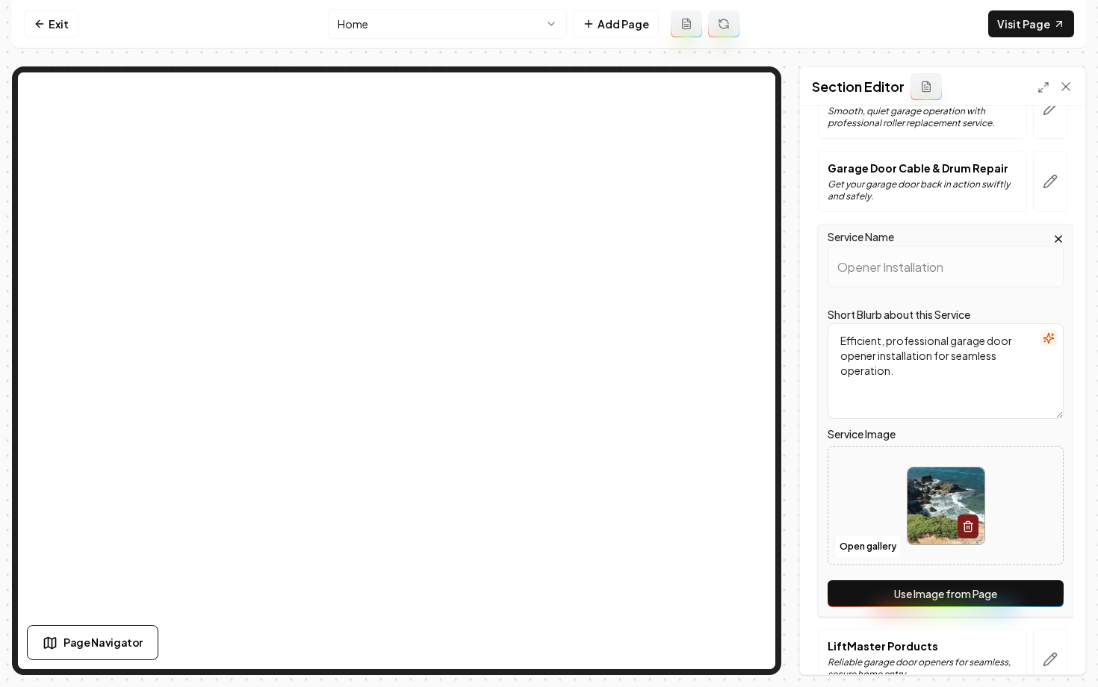
click at [959, 600] on button "Use Image from Page" at bounding box center [945, 593] width 236 height 27
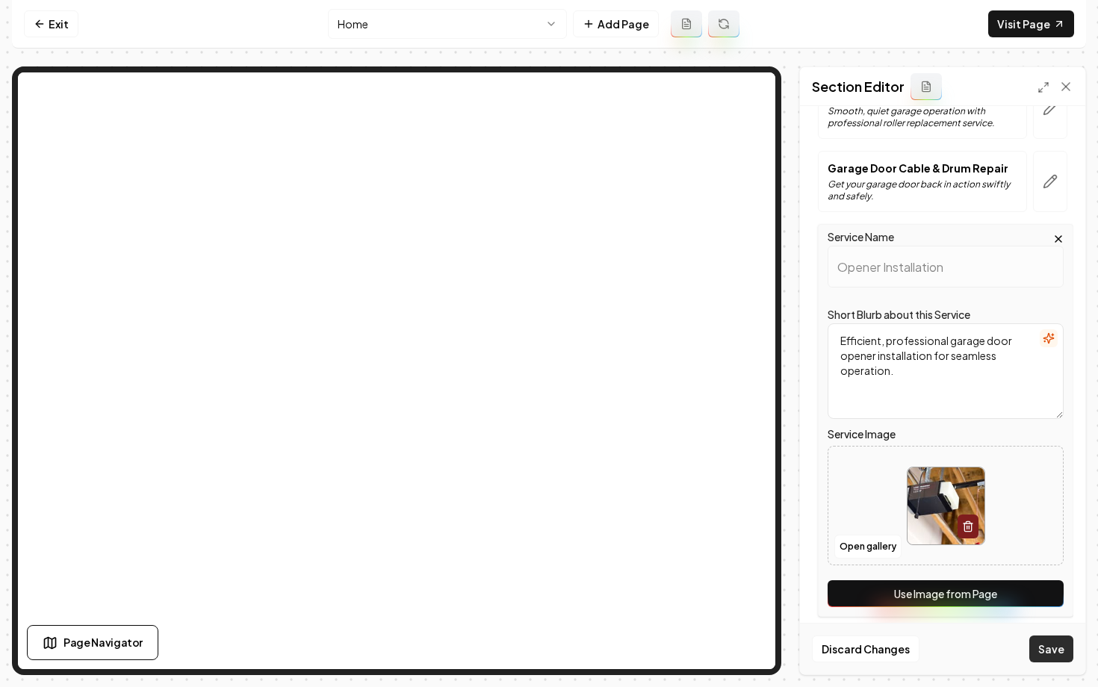
click at [1045, 644] on button "Save" at bounding box center [1051, 649] width 44 height 27
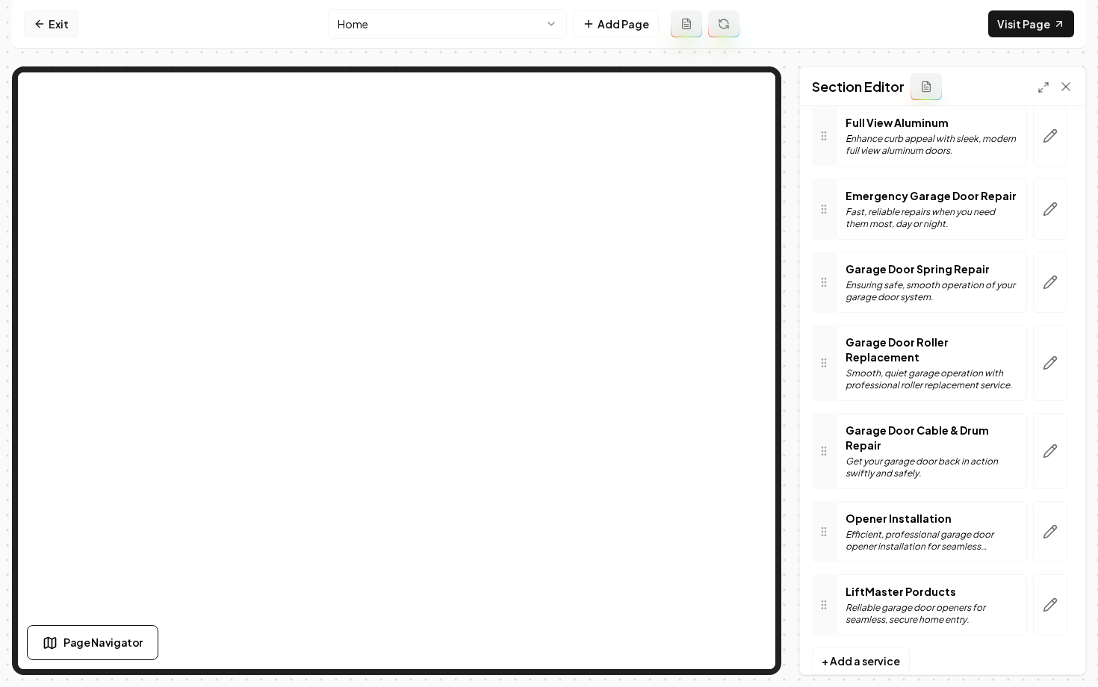
click at [42, 22] on icon at bounding box center [40, 24] width 12 height 12
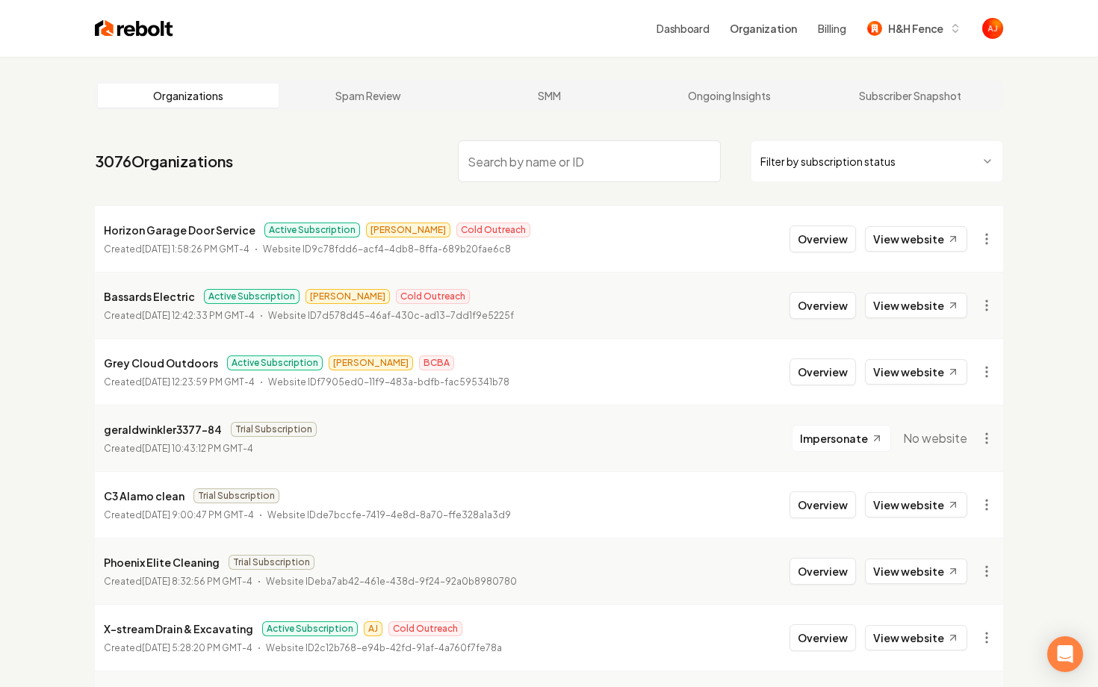
type input "s"
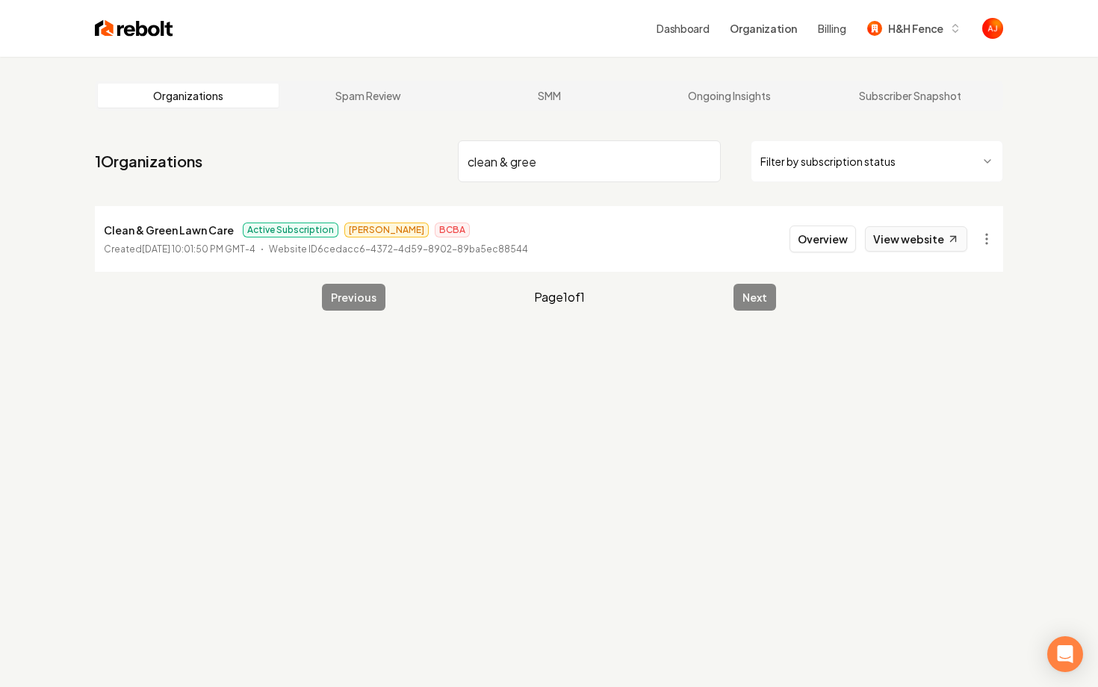
type input "clean & gree"
click at [888, 249] on link "View website" at bounding box center [916, 238] width 102 height 25
click at [824, 245] on button "Overview" at bounding box center [822, 239] width 66 height 27
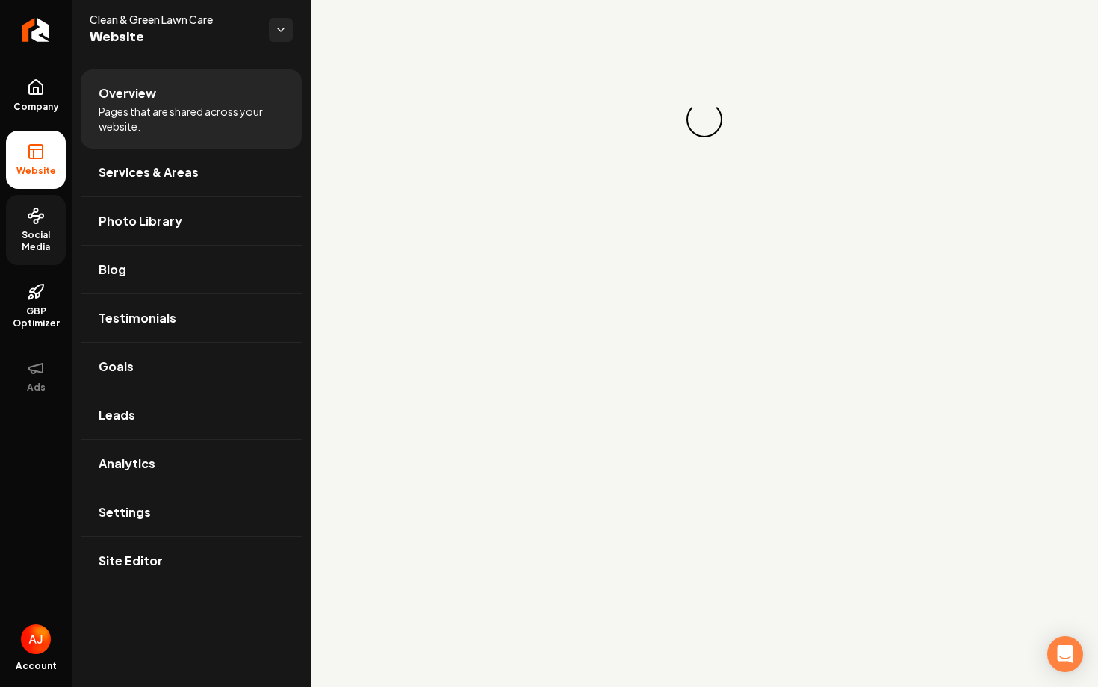
click at [43, 219] on icon at bounding box center [36, 216] width 18 height 18
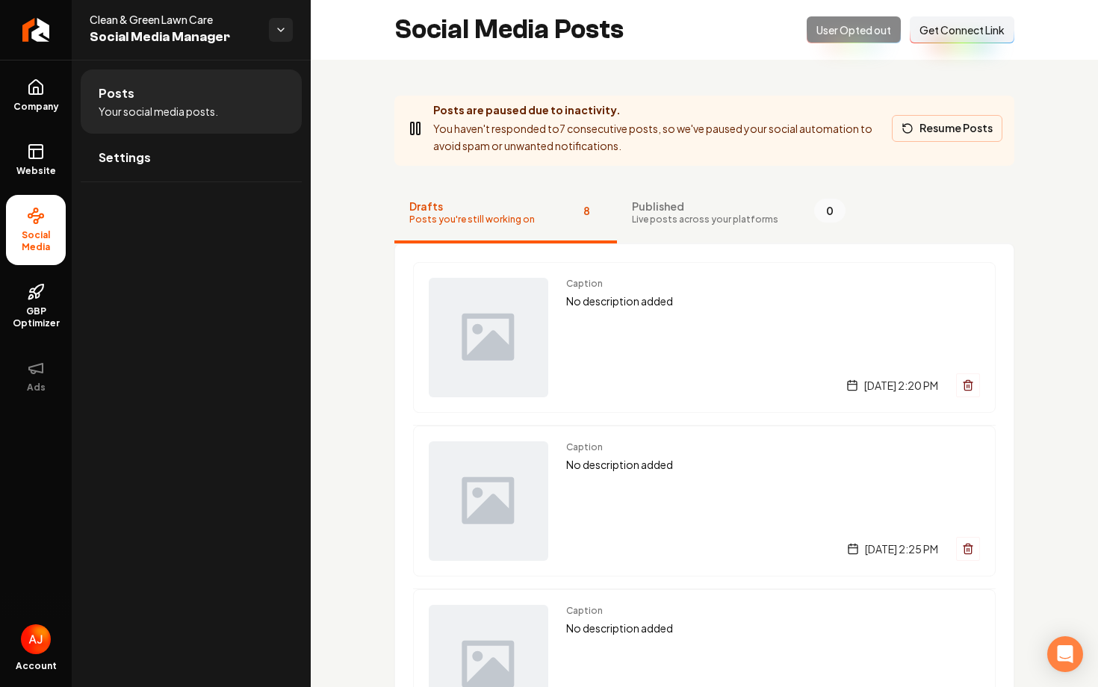
click at [933, 135] on button "Resume Posts" at bounding box center [947, 128] width 111 height 27
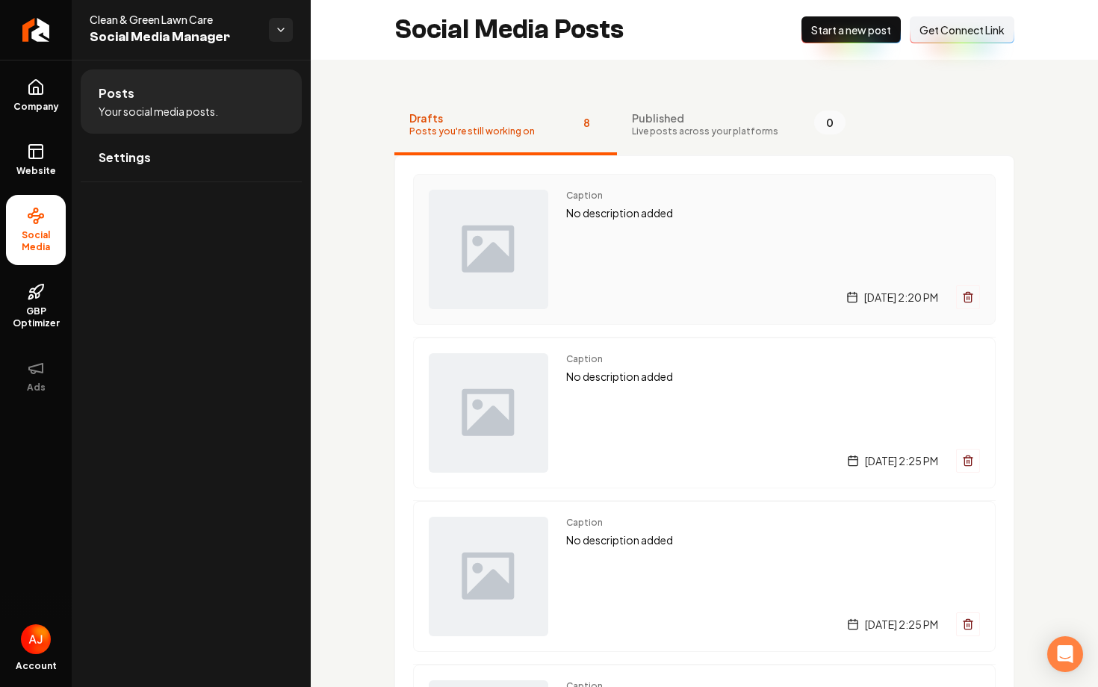
click at [638, 250] on div "Caption No description added Monday, September 1, 2025 | 2:20 PM" at bounding box center [773, 249] width 414 height 119
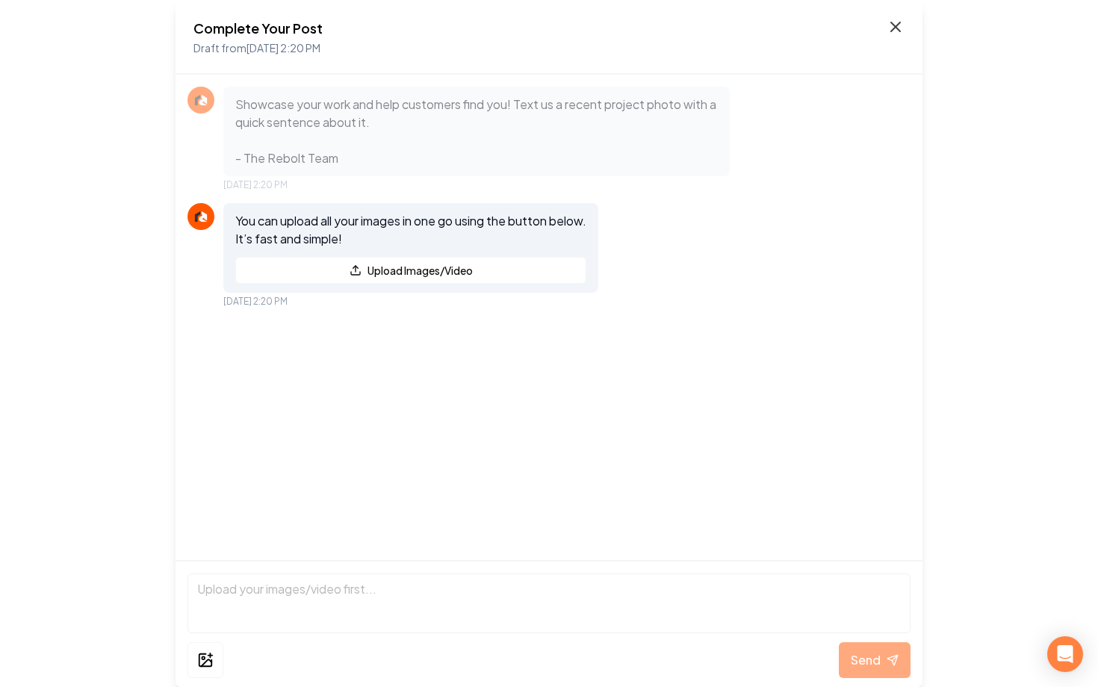
click at [900, 23] on icon at bounding box center [895, 27] width 18 height 18
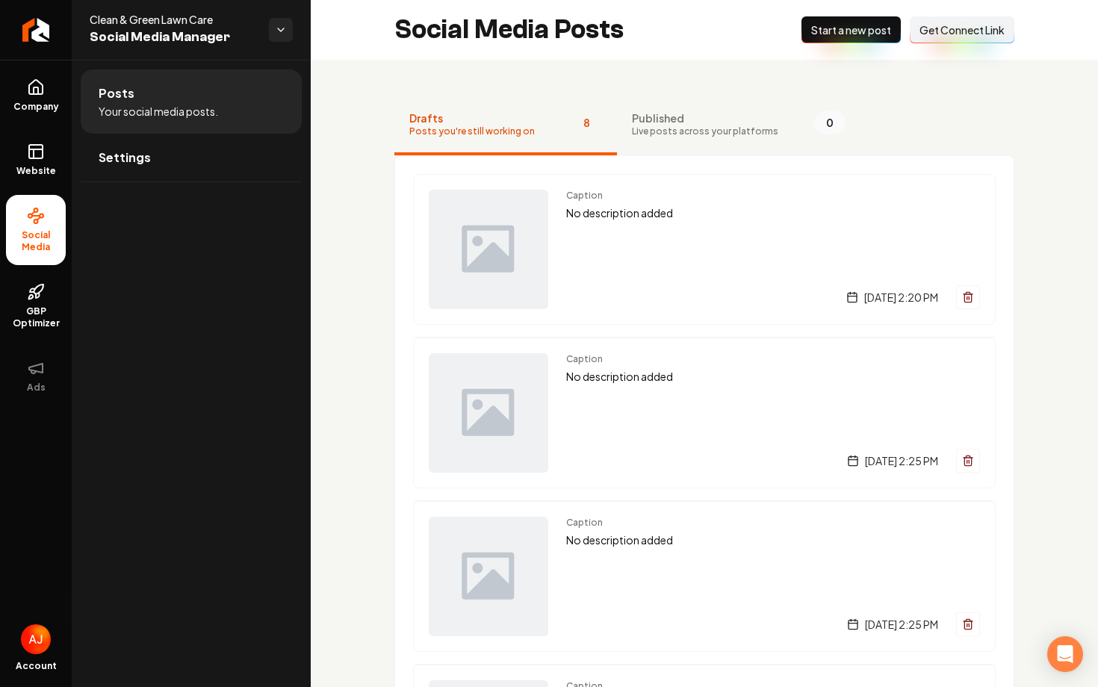
click at [806, 40] on button "New Post Start a new post" at bounding box center [850, 29] width 99 height 27
click at [840, 43] on button "New Post Start a new post" at bounding box center [850, 29] width 99 height 27
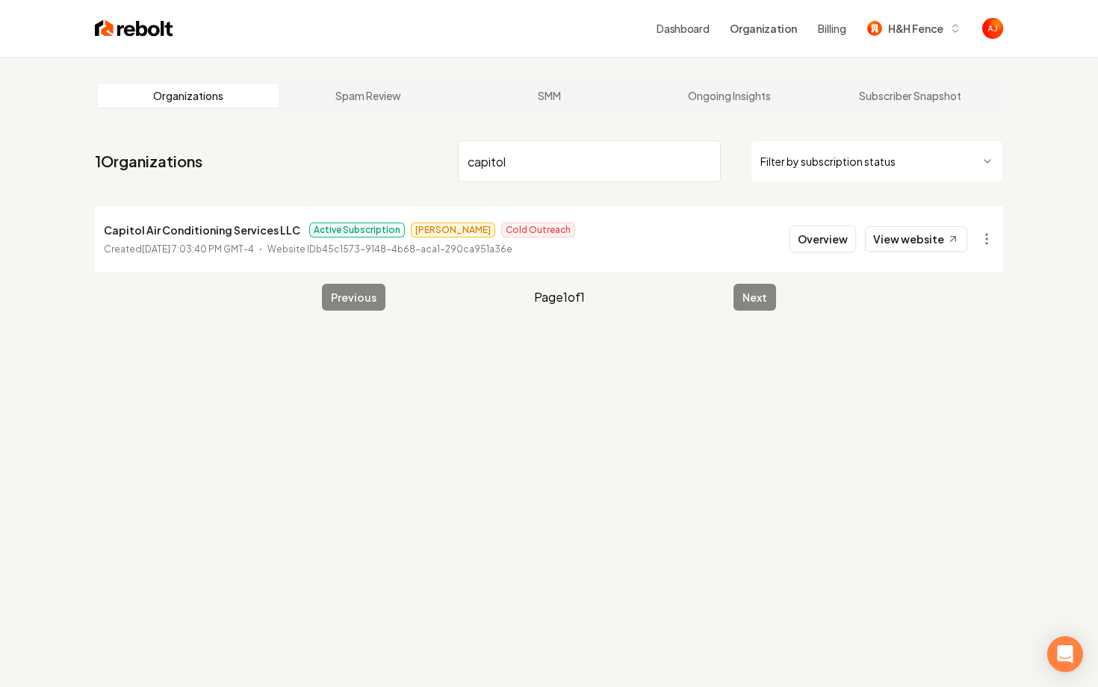
type input "capitol"
click at [807, 244] on button "Overview" at bounding box center [822, 239] width 66 height 27
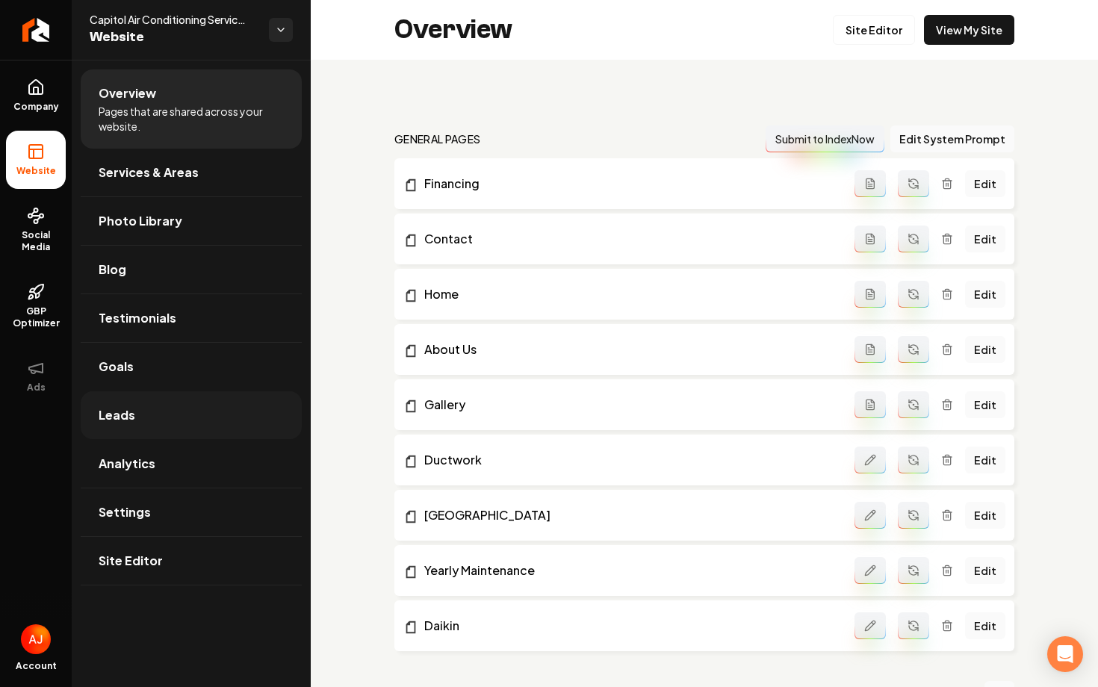
click at [137, 418] on link "Leads" at bounding box center [191, 415] width 221 height 48
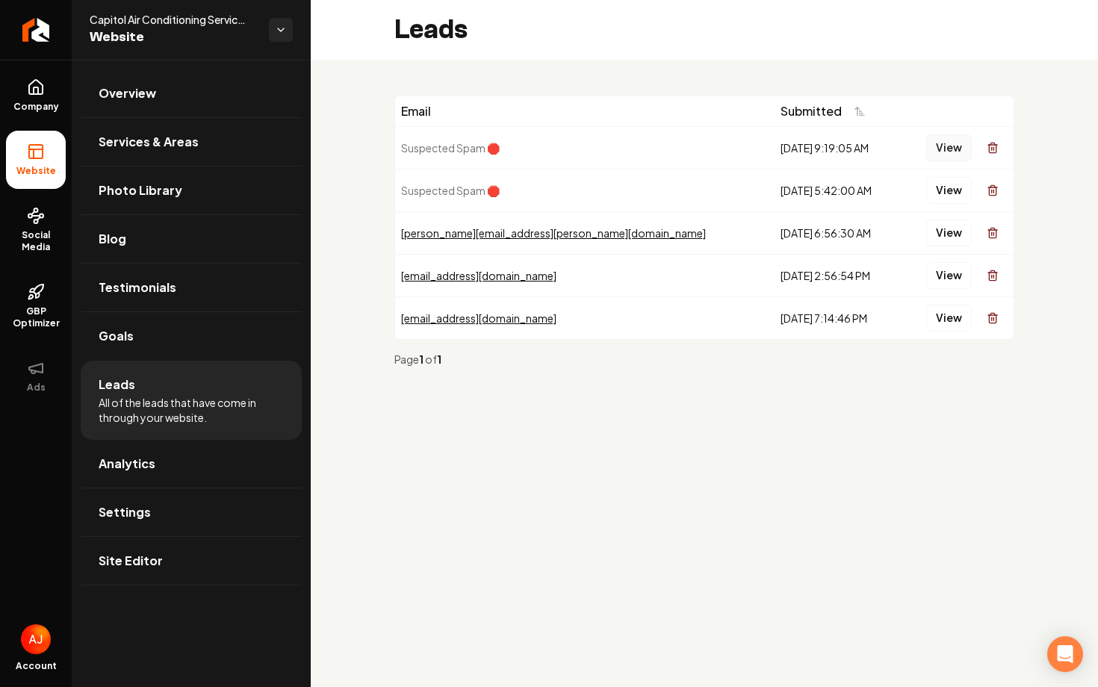
click at [941, 140] on button "View" at bounding box center [949, 147] width 46 height 27
click at [947, 149] on button "View" at bounding box center [949, 147] width 46 height 27
click at [946, 185] on button "View" at bounding box center [949, 190] width 46 height 27
click at [975, 317] on div "View" at bounding box center [957, 318] width 100 height 30
click at [957, 317] on button "View" at bounding box center [949, 318] width 46 height 27
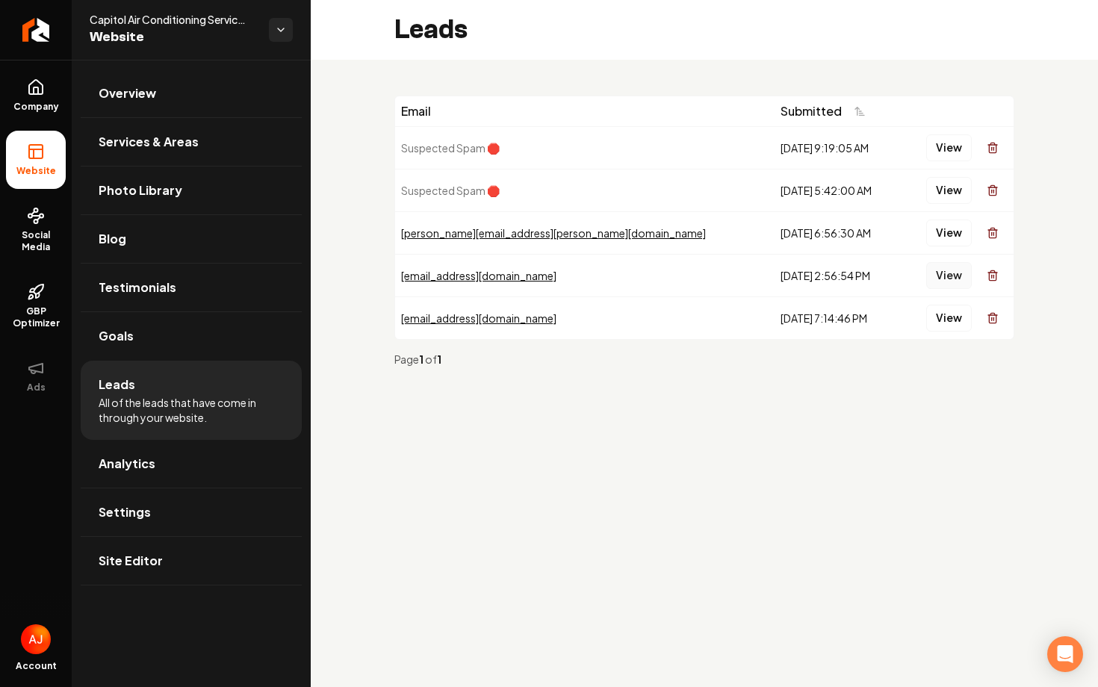
click at [951, 279] on button "View" at bounding box center [949, 275] width 46 height 27
click at [949, 234] on button "View" at bounding box center [949, 233] width 46 height 27
click at [34, 86] on icon at bounding box center [36, 87] width 18 height 18
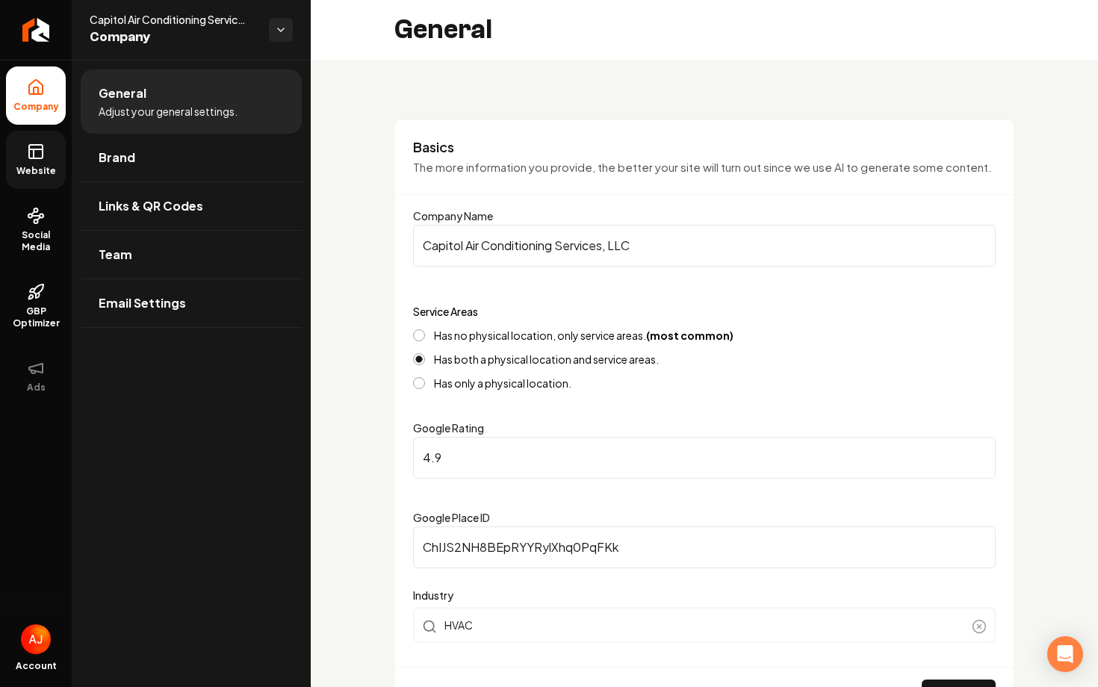
click at [44, 151] on icon at bounding box center [36, 152] width 18 height 18
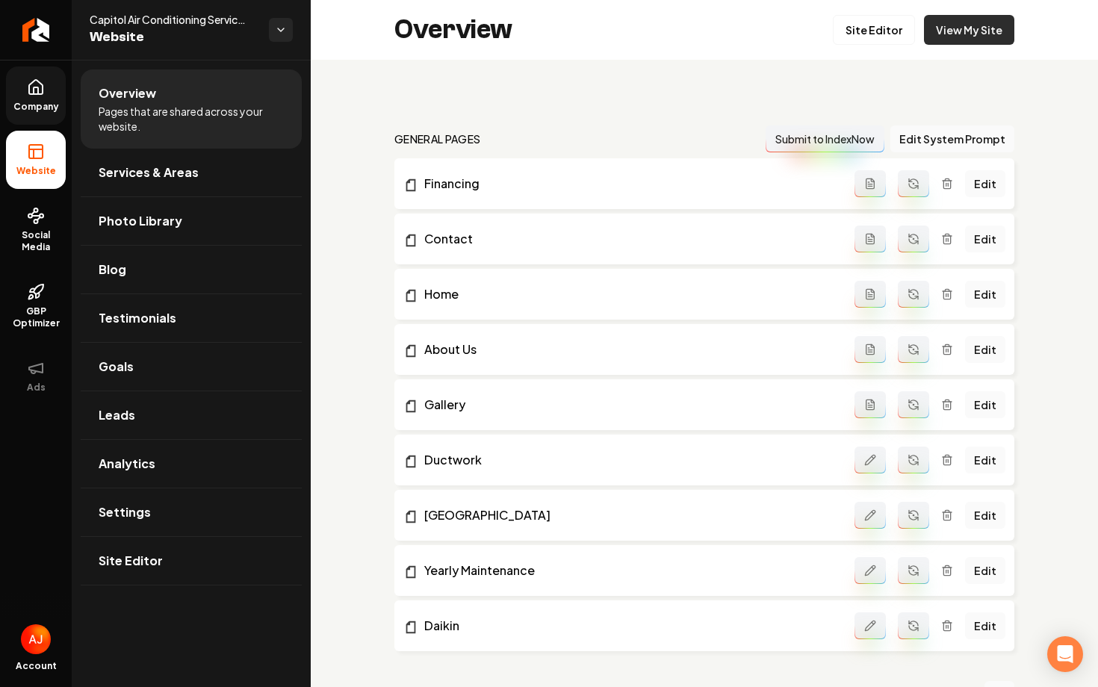
click at [984, 37] on link "View My Site" at bounding box center [969, 30] width 90 height 30
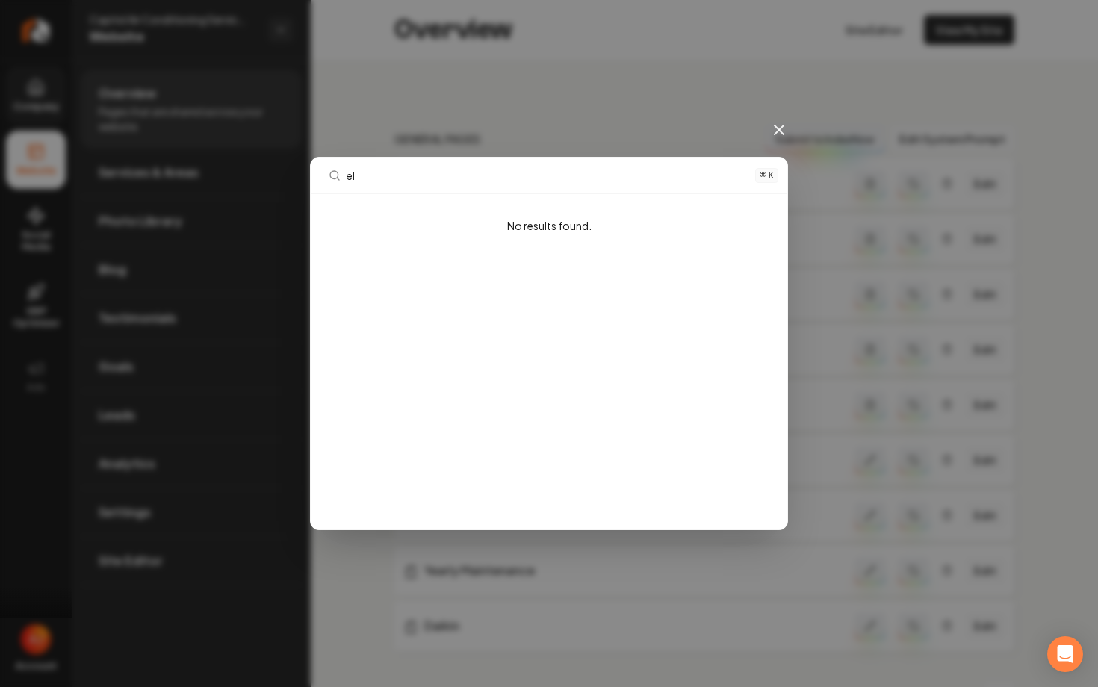
type input "e"
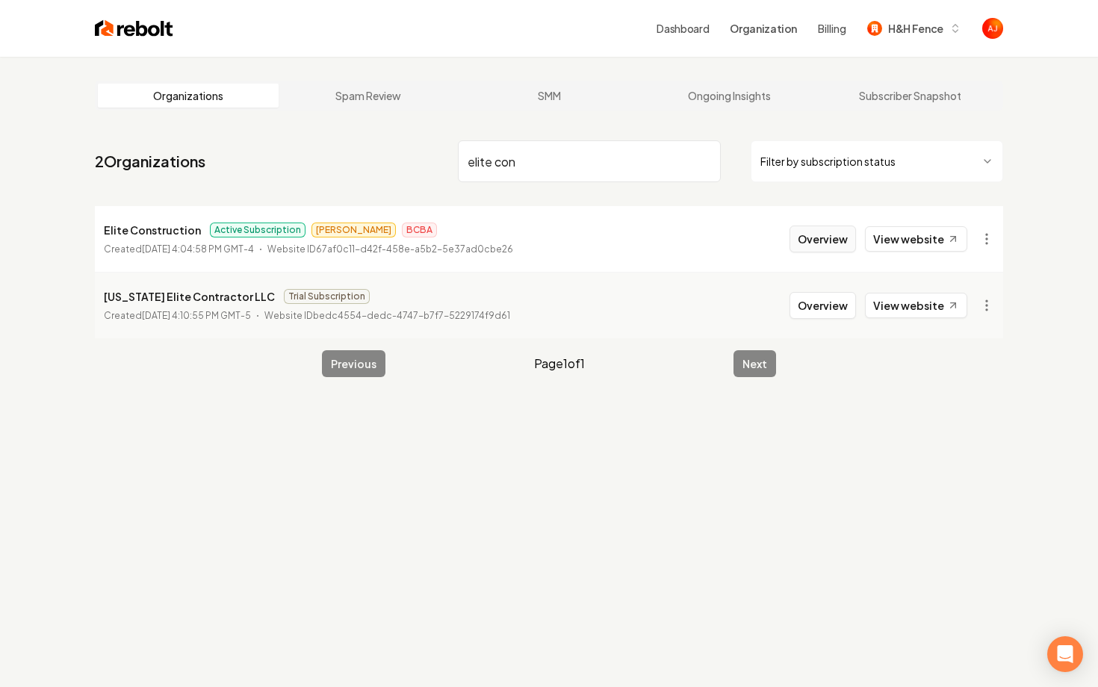
type input "elite con"
click at [824, 244] on button "Overview" at bounding box center [822, 239] width 66 height 27
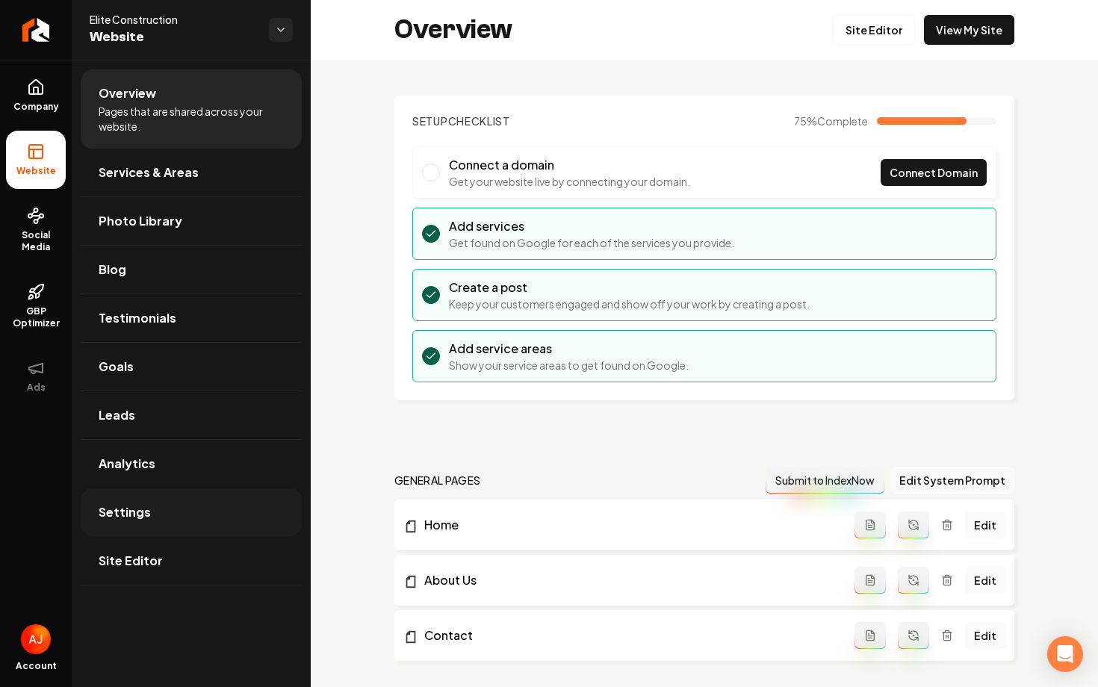
click at [146, 502] on link "Settings" at bounding box center [191, 512] width 221 height 48
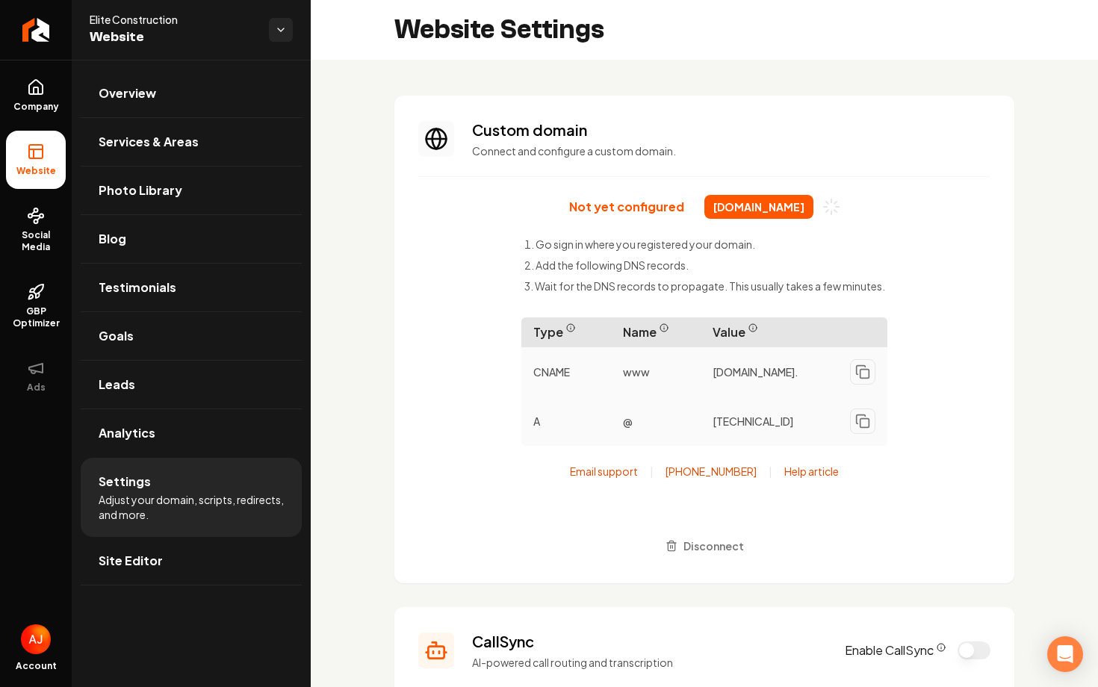
scroll to position [134, 0]
click at [131, 156] on link "Services & Areas" at bounding box center [191, 142] width 221 height 48
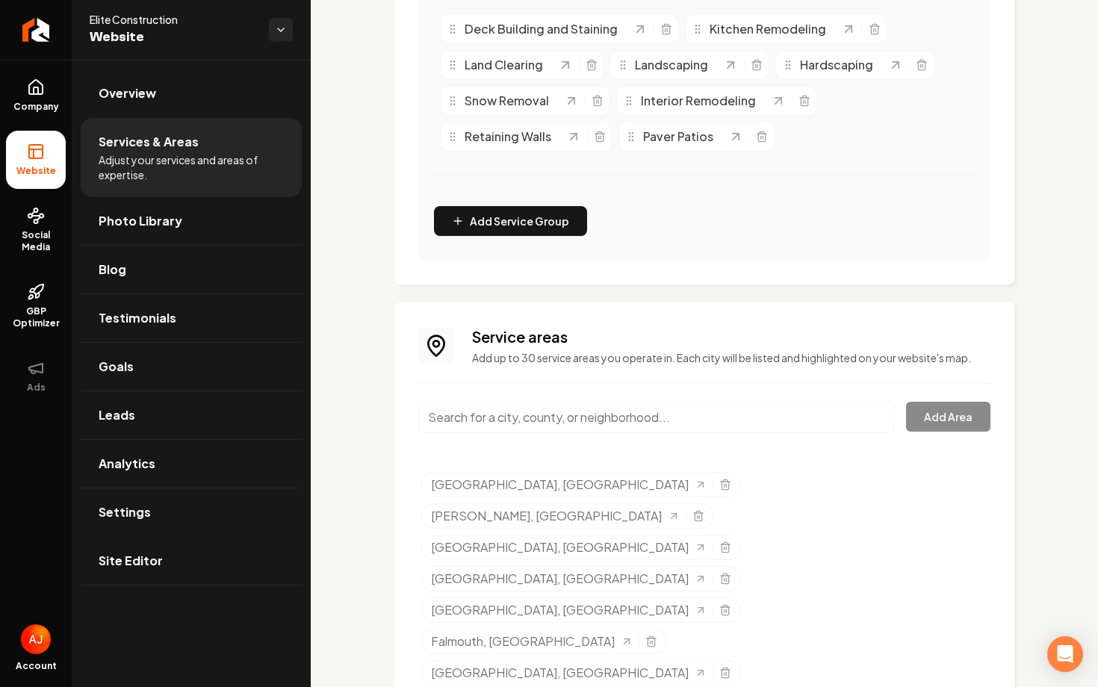
scroll to position [421, 0]
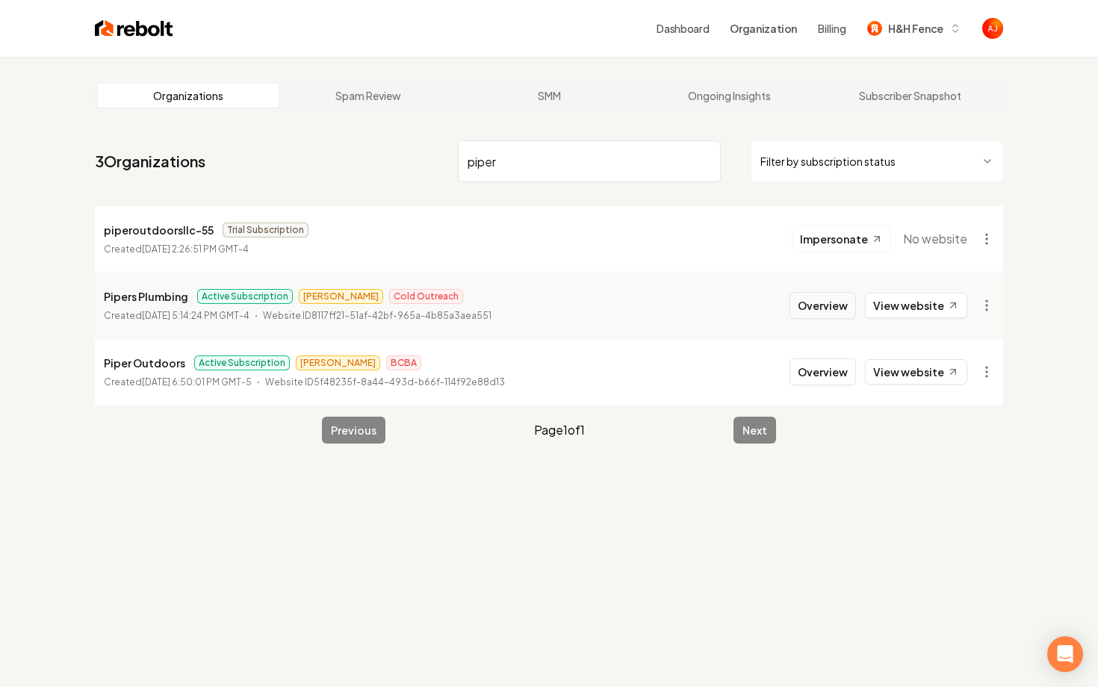
type input "piper"
click at [813, 308] on button "Overview" at bounding box center [822, 305] width 66 height 27
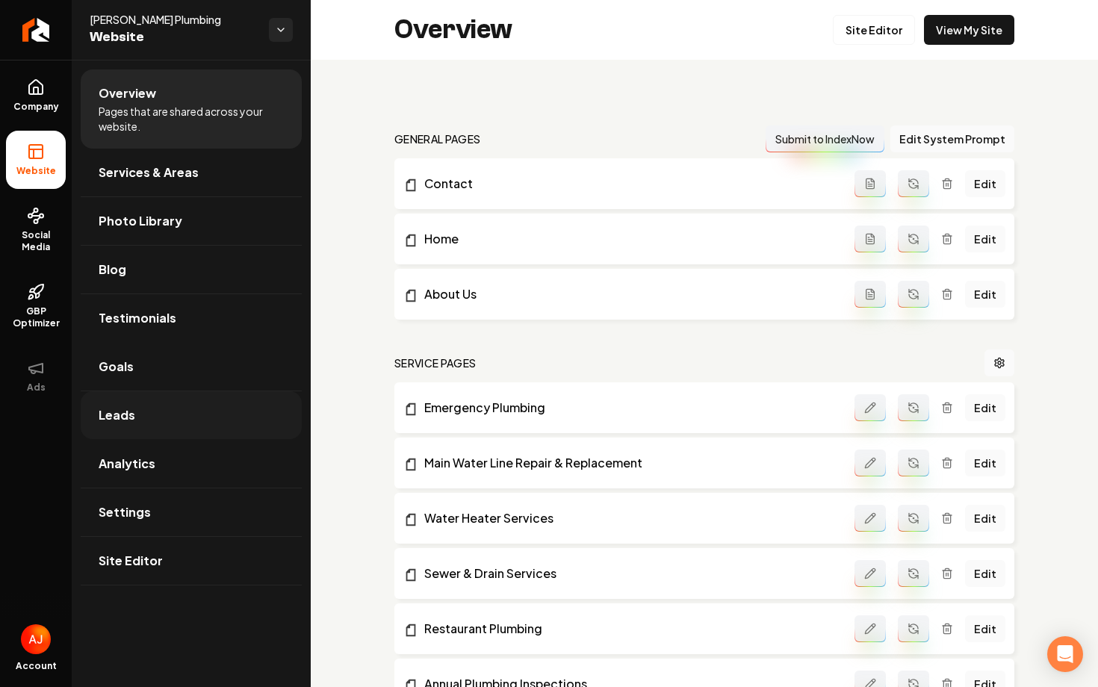
click at [148, 425] on link "Leads" at bounding box center [191, 415] width 221 height 48
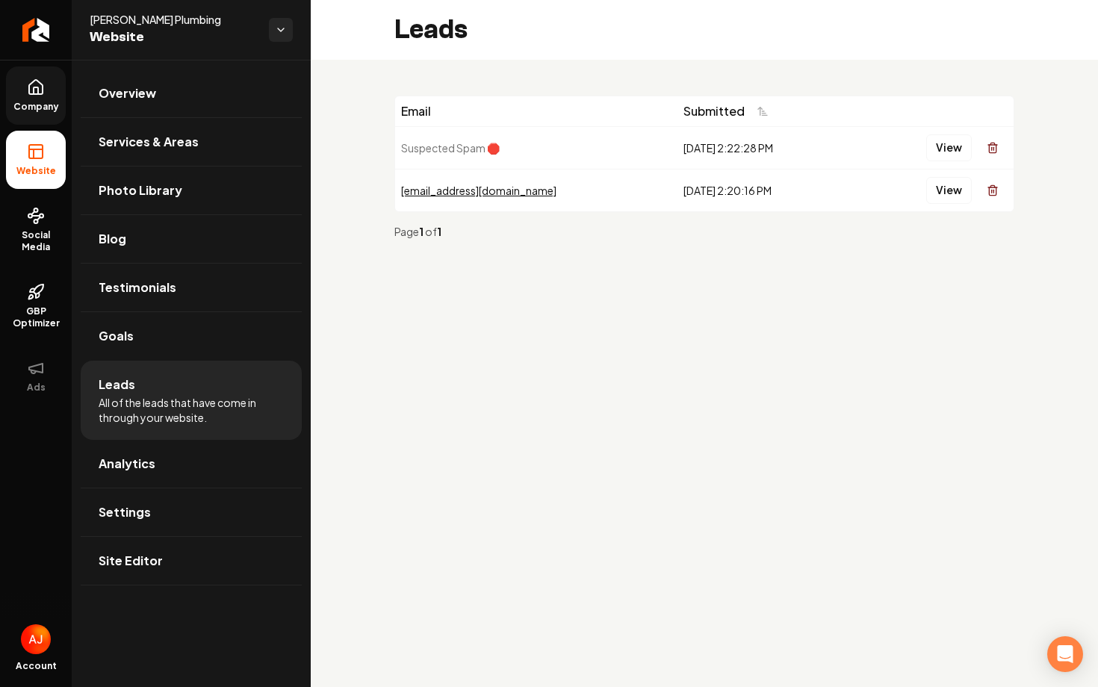
click at [33, 102] on span "Company" at bounding box center [36, 107] width 58 height 12
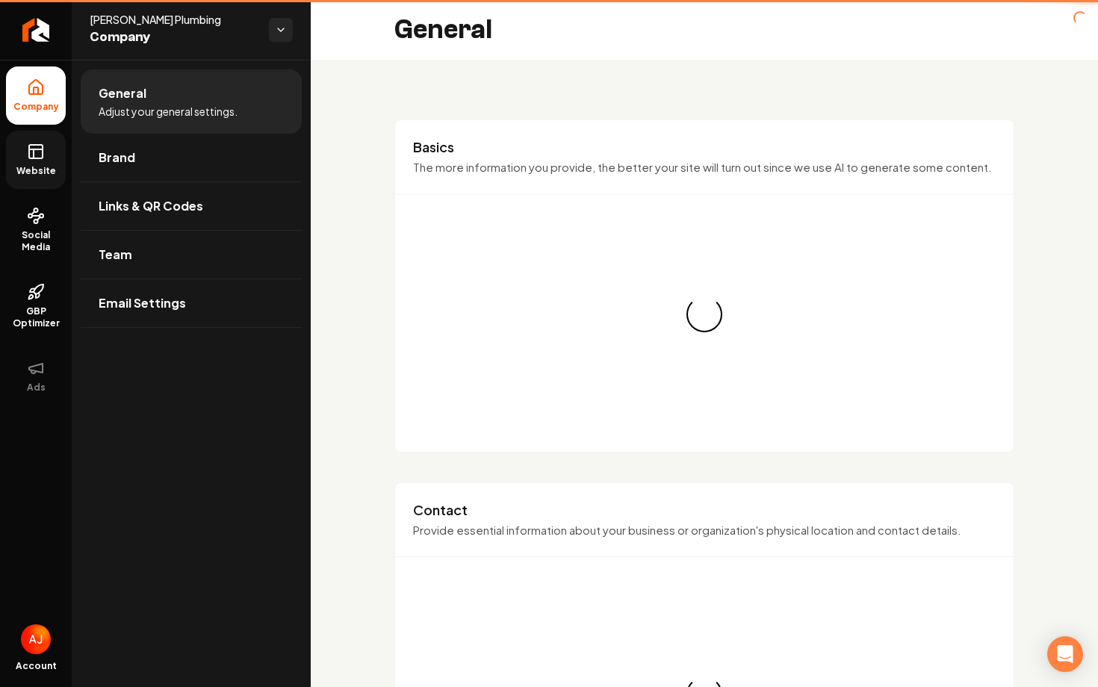
click at [34, 152] on icon at bounding box center [34, 153] width 0 height 9
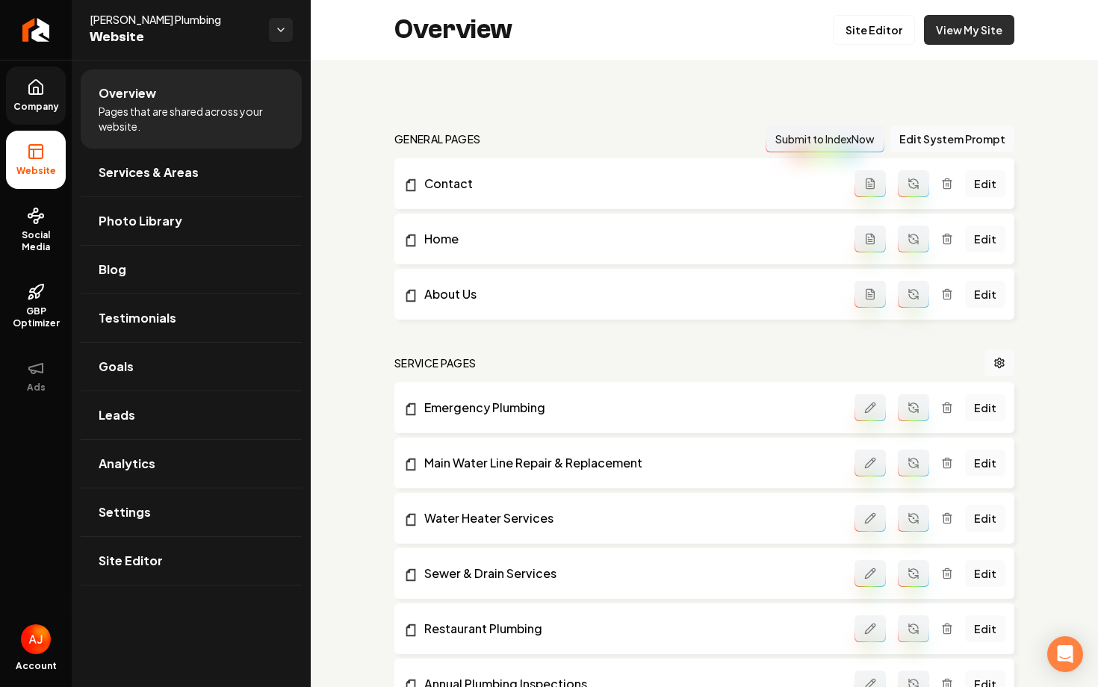
click at [980, 37] on link "View My Site" at bounding box center [969, 30] width 90 height 30
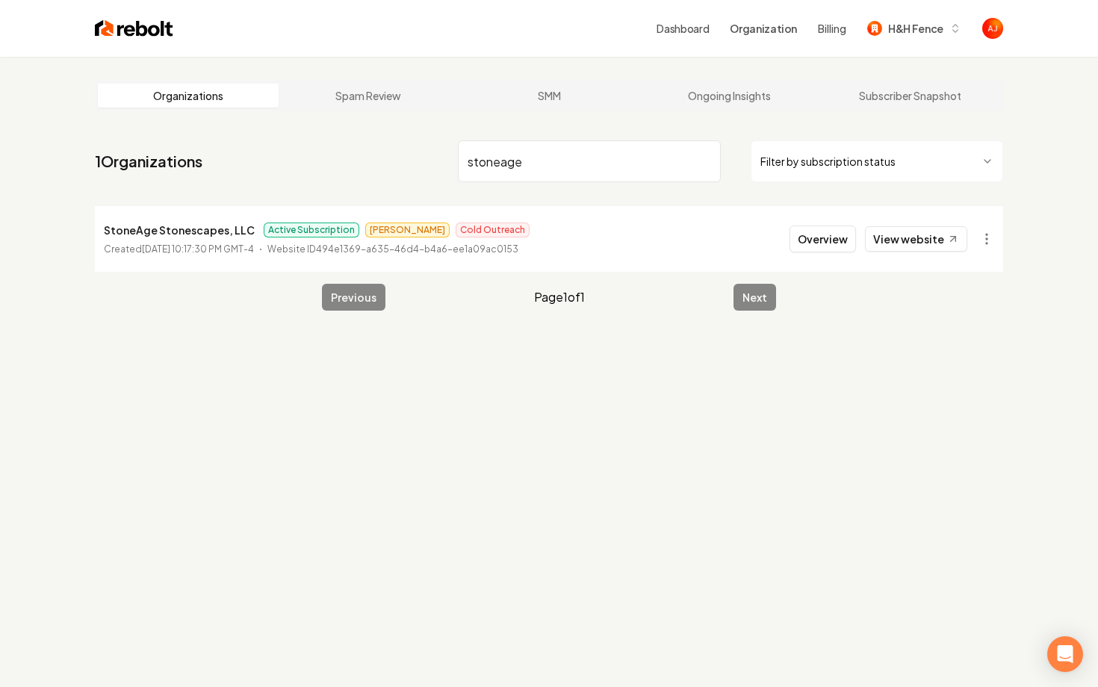
type input "stoneage"
click at [889, 247] on link "View website" at bounding box center [916, 238] width 102 height 25
click at [807, 245] on button "Overview" at bounding box center [822, 239] width 66 height 27
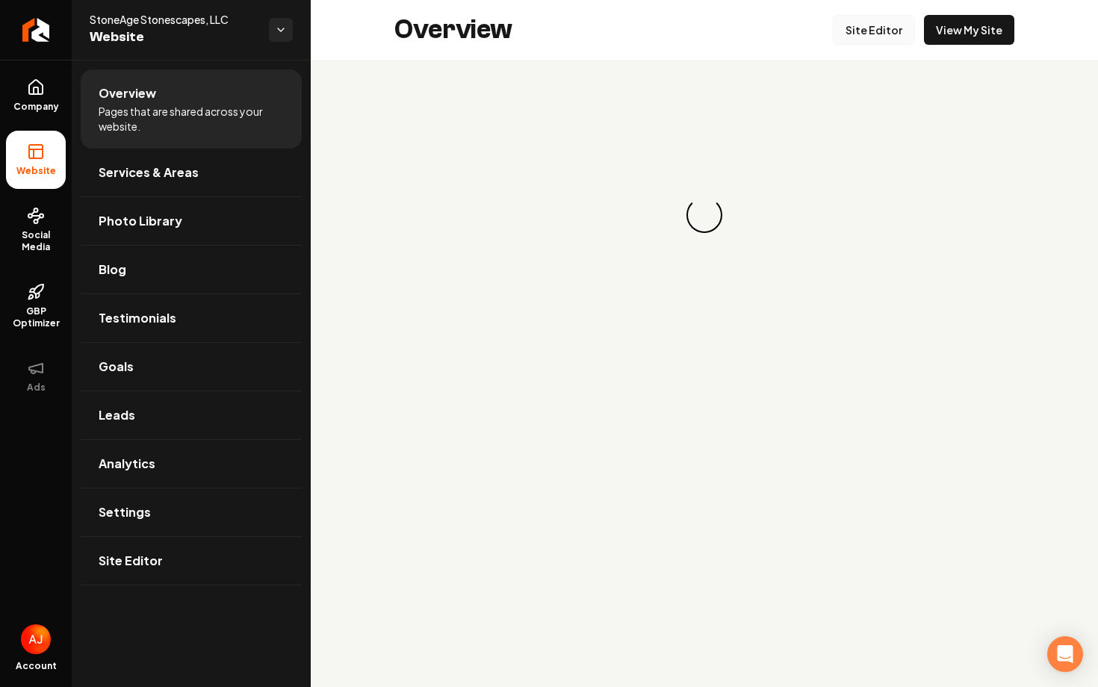
click at [869, 28] on link "Site Editor" at bounding box center [874, 30] width 82 height 30
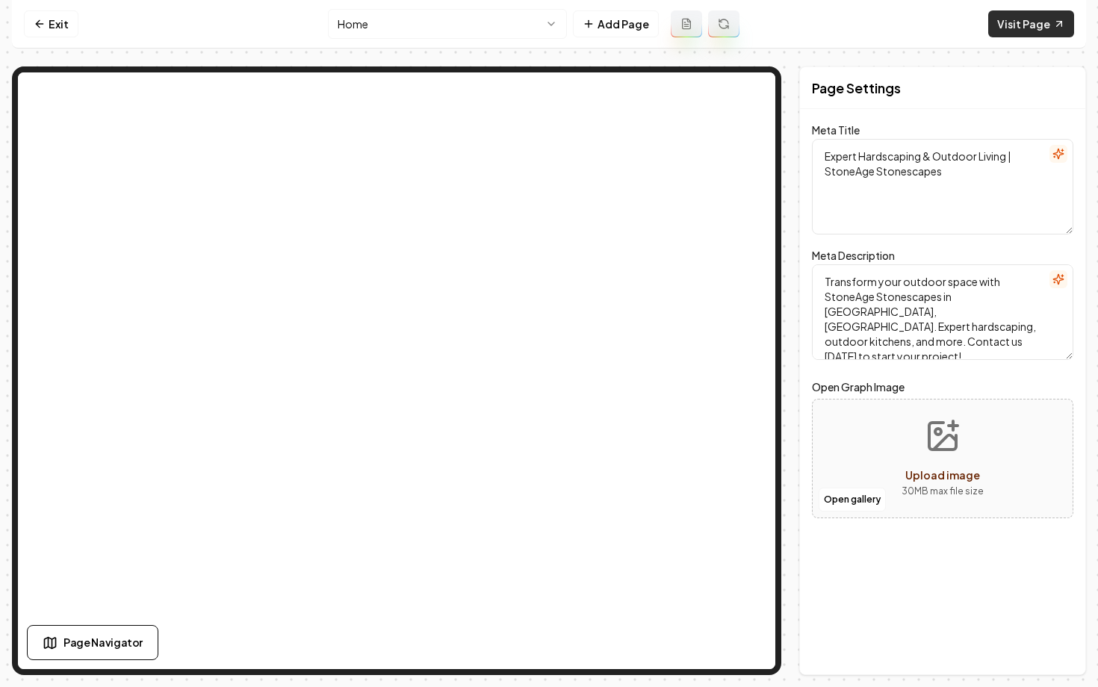
click at [1021, 25] on link "Visit Page" at bounding box center [1031, 23] width 86 height 27
click at [48, 19] on link "Exit" at bounding box center [51, 23] width 55 height 27
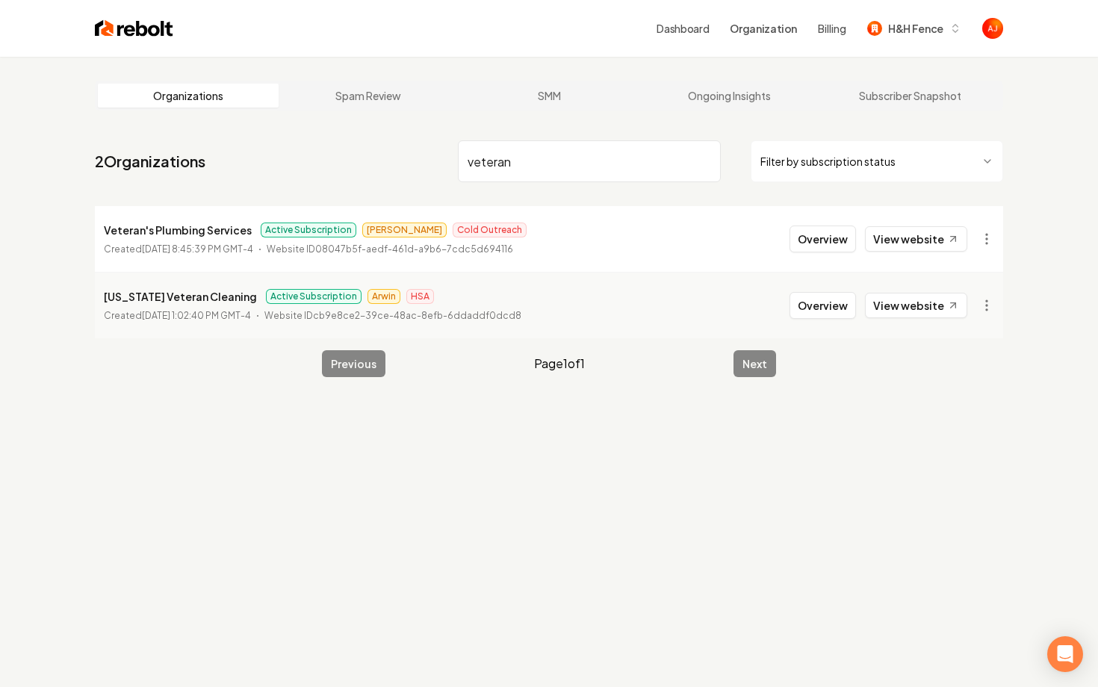
type input "veteran"
click at [819, 239] on button "Overview" at bounding box center [822, 239] width 66 height 27
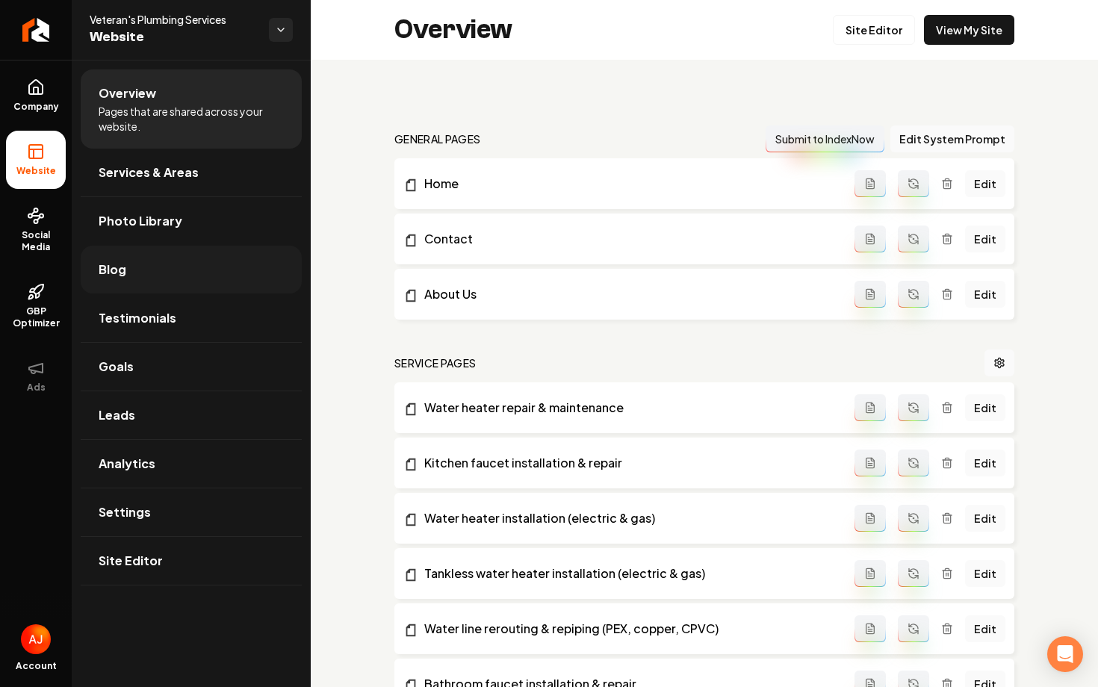
click at [140, 280] on link "Blog" at bounding box center [191, 270] width 221 height 48
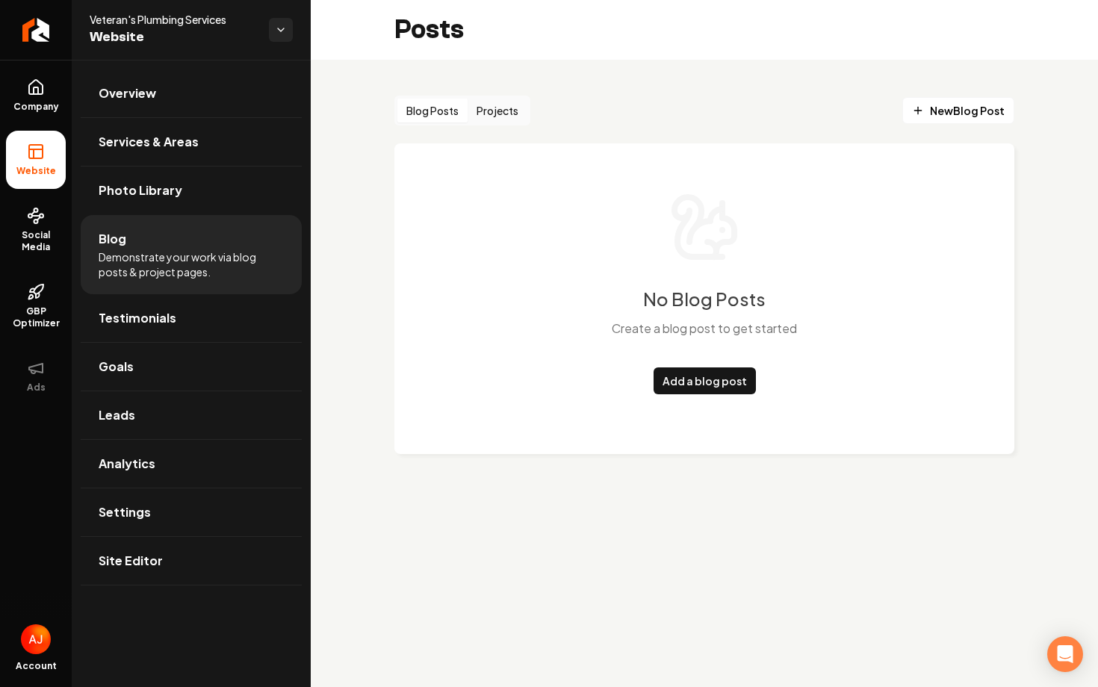
click at [497, 112] on button "Projects" at bounding box center [497, 111] width 60 height 24
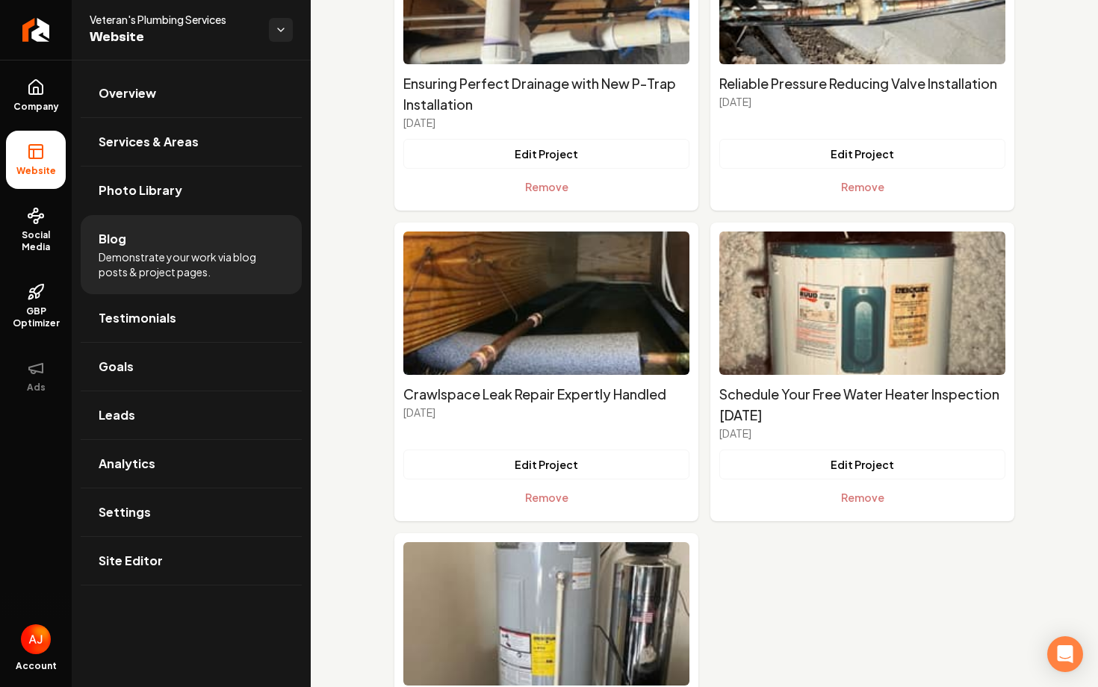
scroll to position [723, 0]
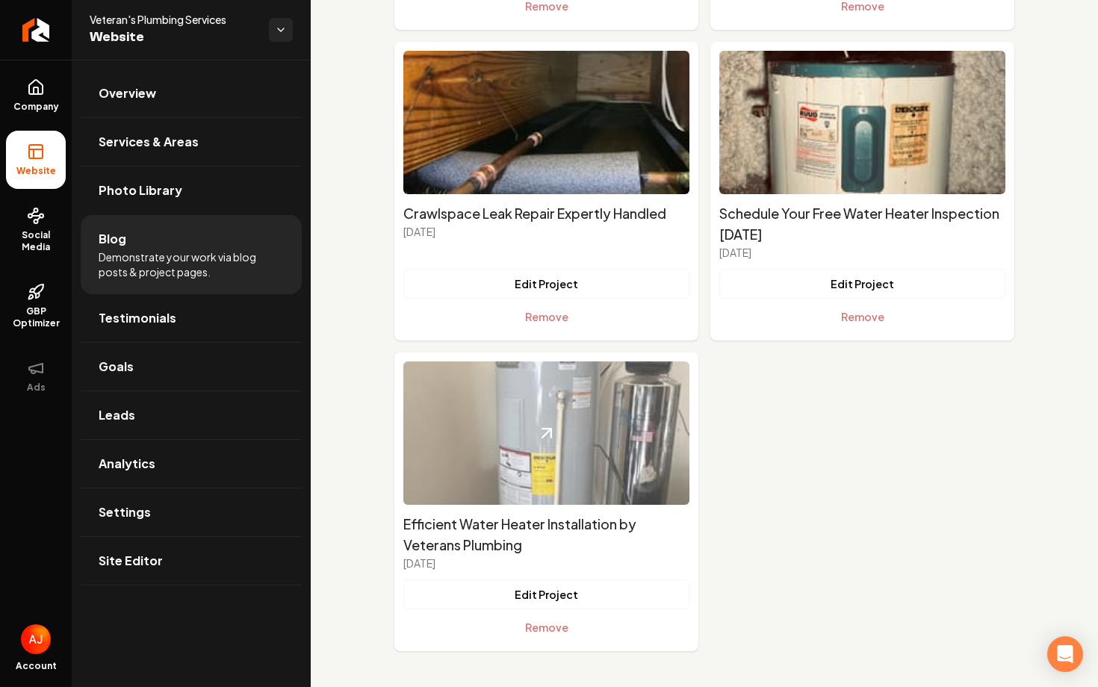
click at [512, 451] on img "Main content area" at bounding box center [546, 432] width 286 height 143
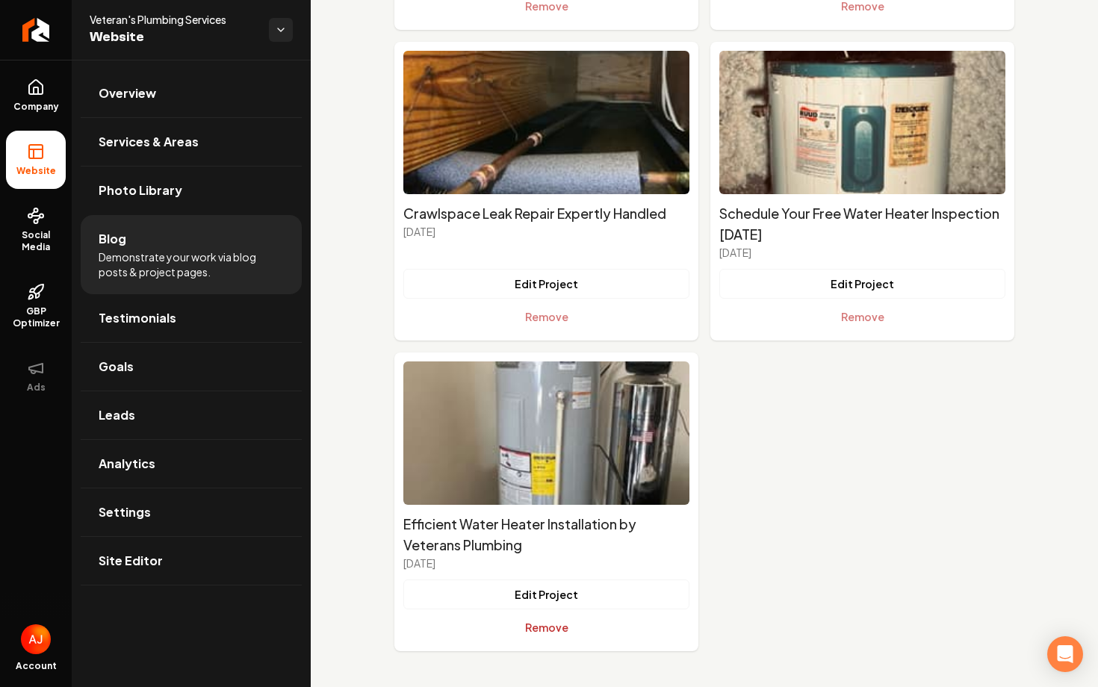
click at [554, 627] on button "Remove" at bounding box center [546, 627] width 286 height 30
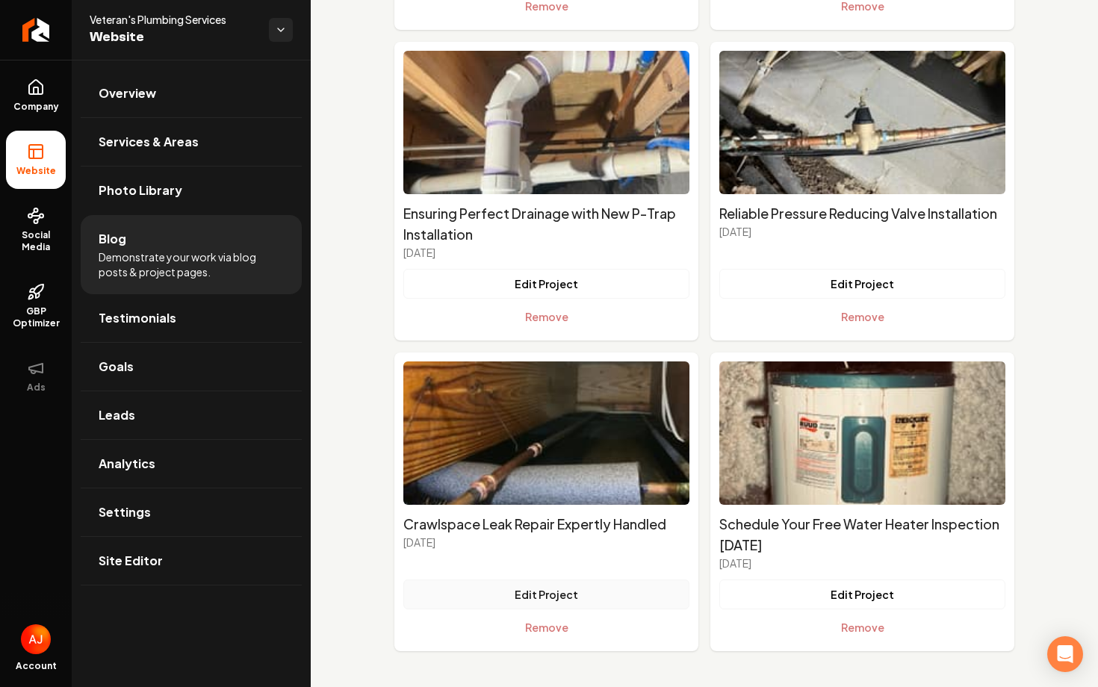
scroll to position [412, 0]
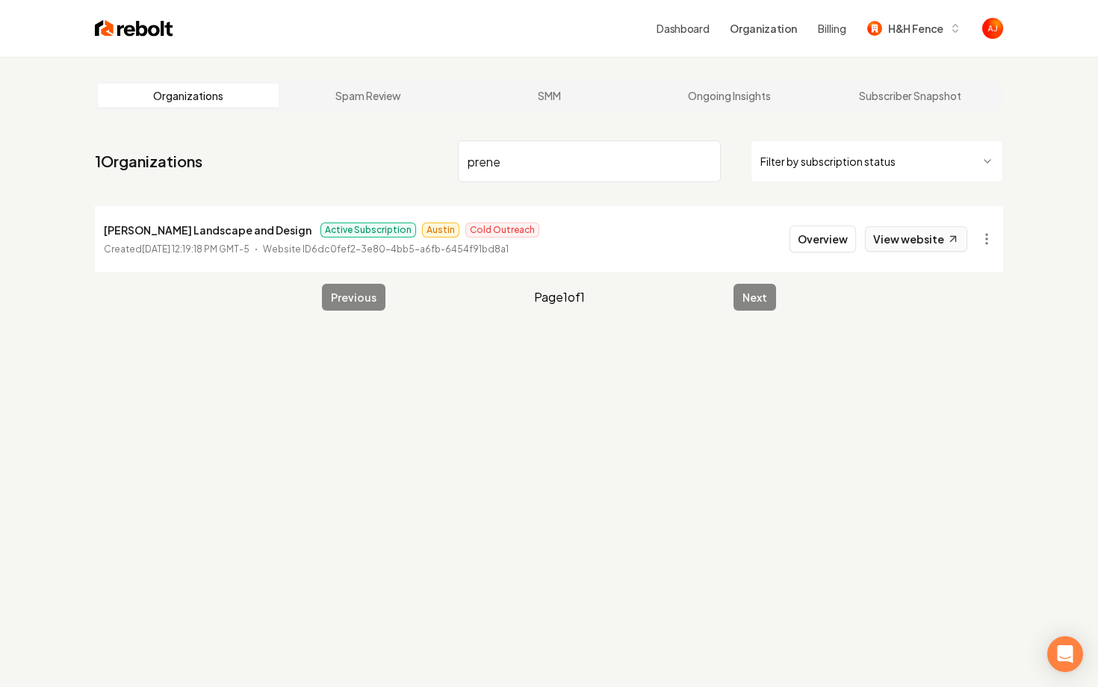
click at [890, 242] on link "View website" at bounding box center [916, 238] width 102 height 25
drag, startPoint x: 526, startPoint y: 168, endPoint x: 285, endPoint y: 119, distance: 246.8
click at [285, 119] on main "Organizations Spam Review SMM Ongoing Insights Subscriber Snapshot 1 Organizati…" at bounding box center [549, 196] width 956 height 278
type input "copper"
click at [798, 237] on button "Overview" at bounding box center [822, 239] width 66 height 27
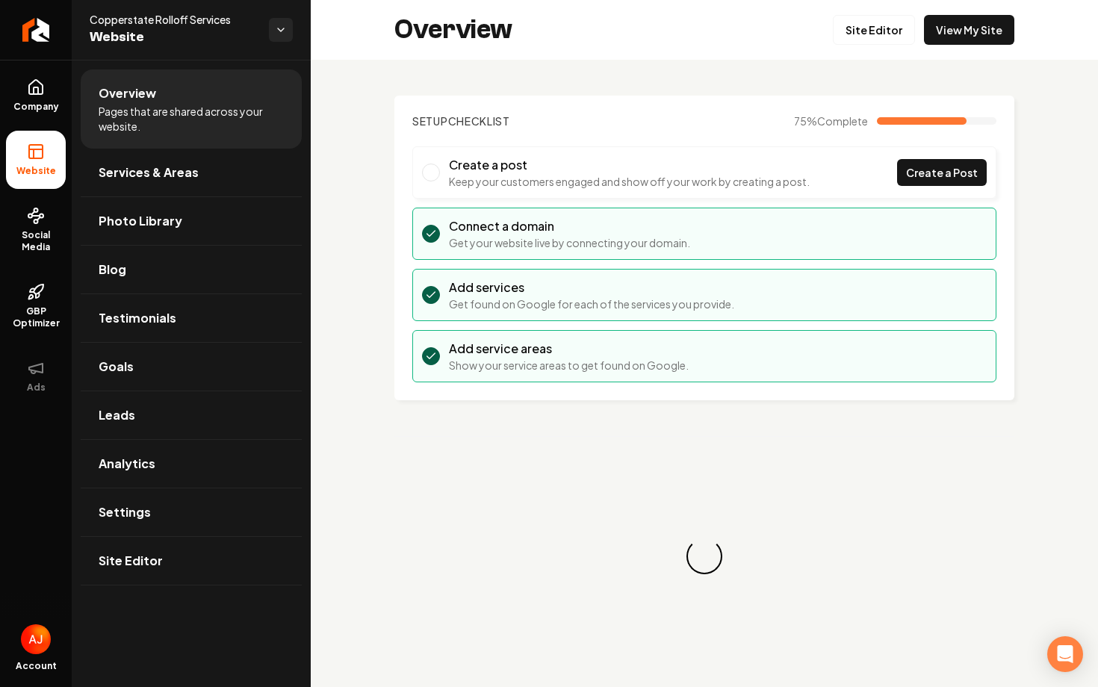
click at [876, 14] on div "Overview Site Editor View My Site" at bounding box center [704, 30] width 787 height 60
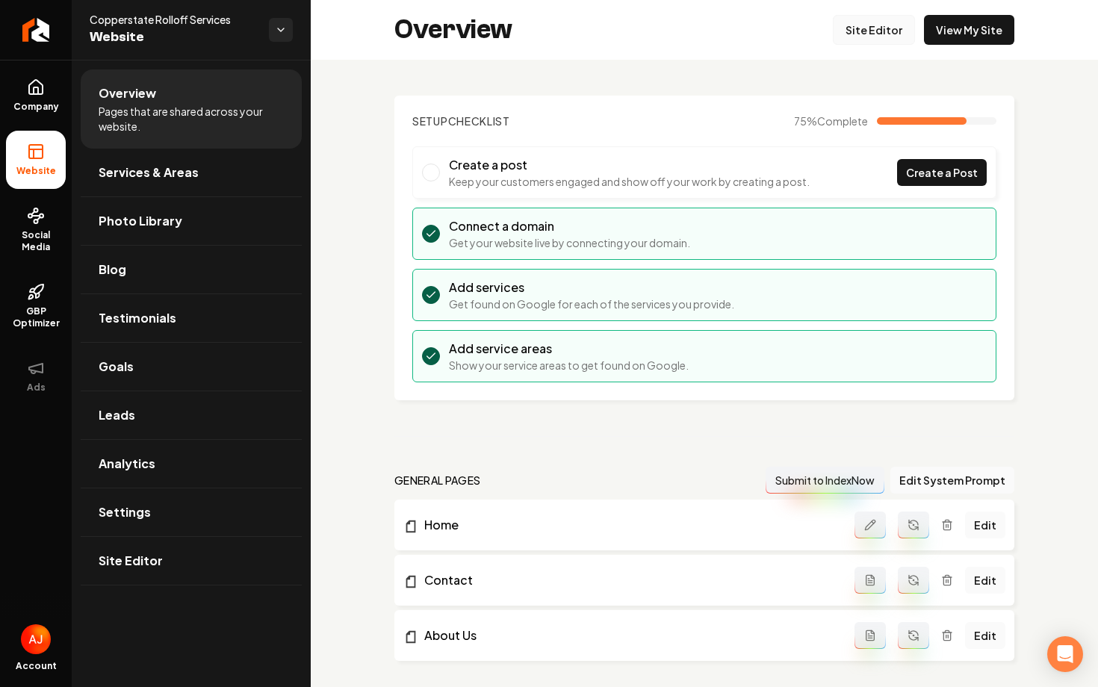
click at [871, 32] on link "Site Editor" at bounding box center [874, 30] width 82 height 30
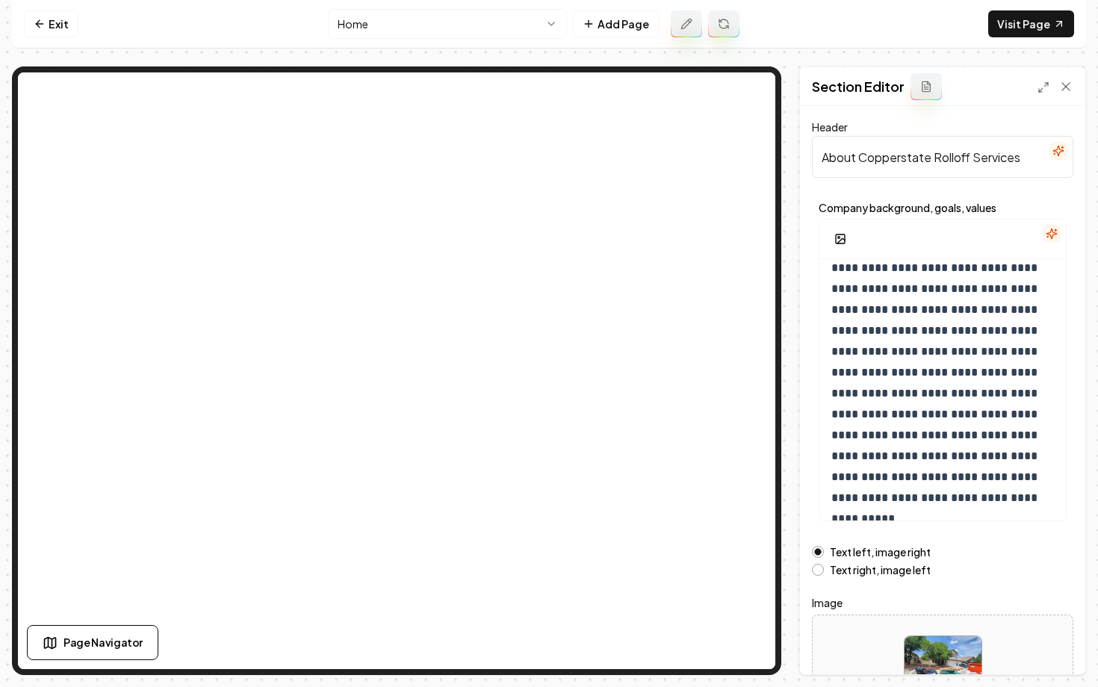
scroll to position [119, 0]
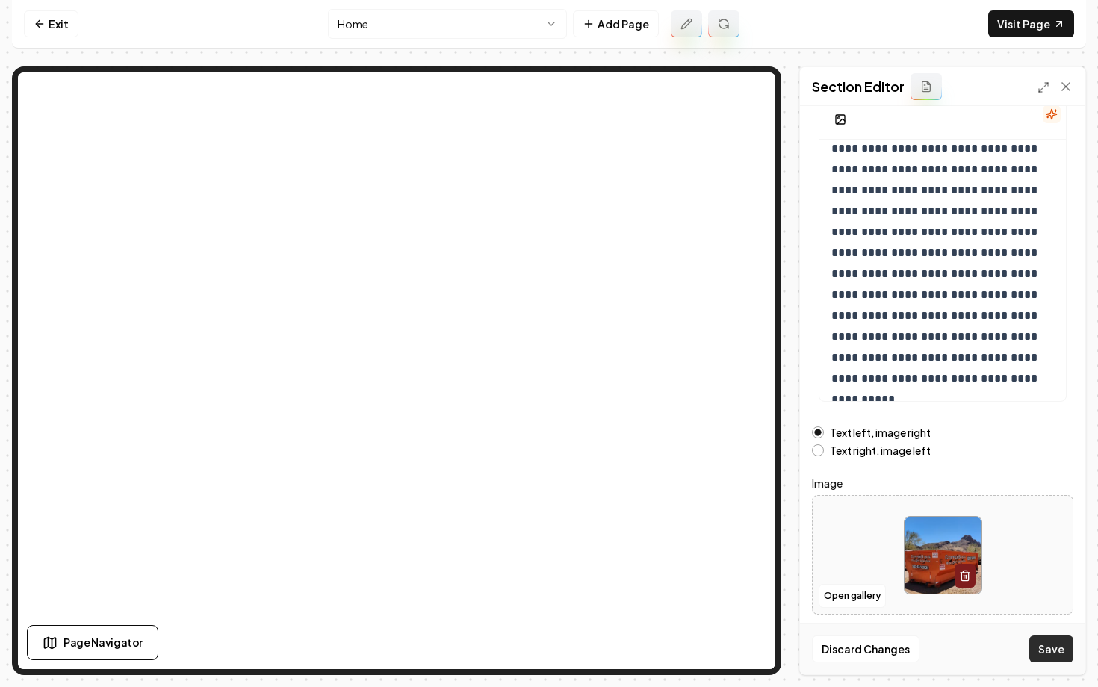
click at [1048, 645] on button "Save" at bounding box center [1051, 649] width 44 height 27
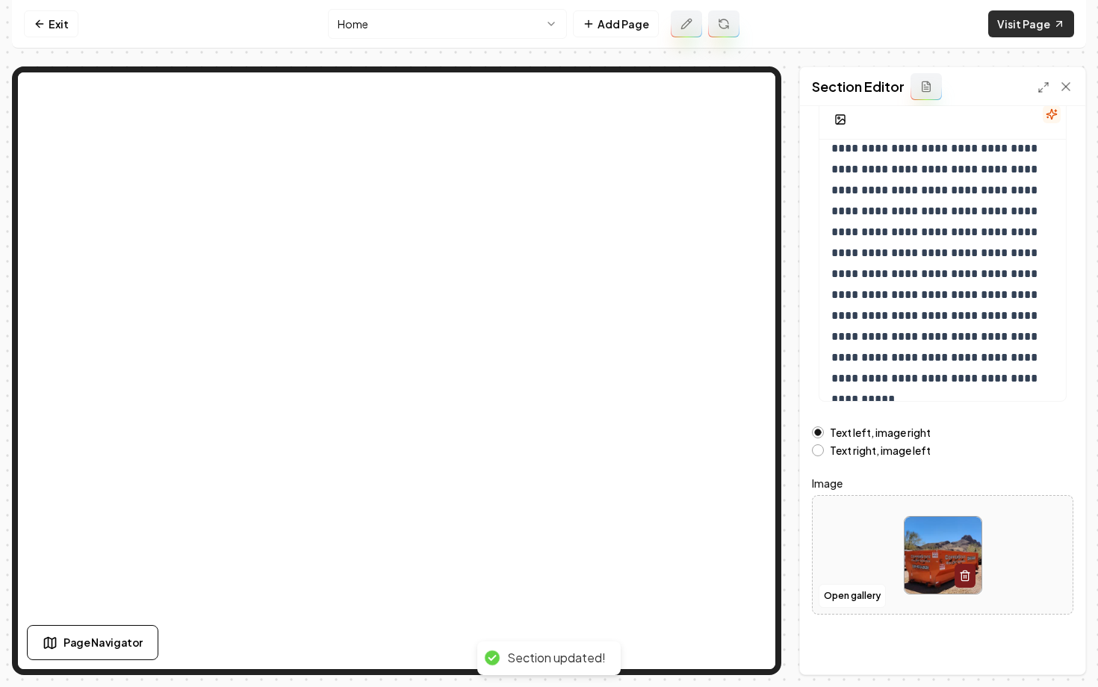
click at [1013, 19] on link "Visit Page" at bounding box center [1031, 23] width 86 height 27
click at [51, 19] on link "Exit" at bounding box center [51, 23] width 55 height 27
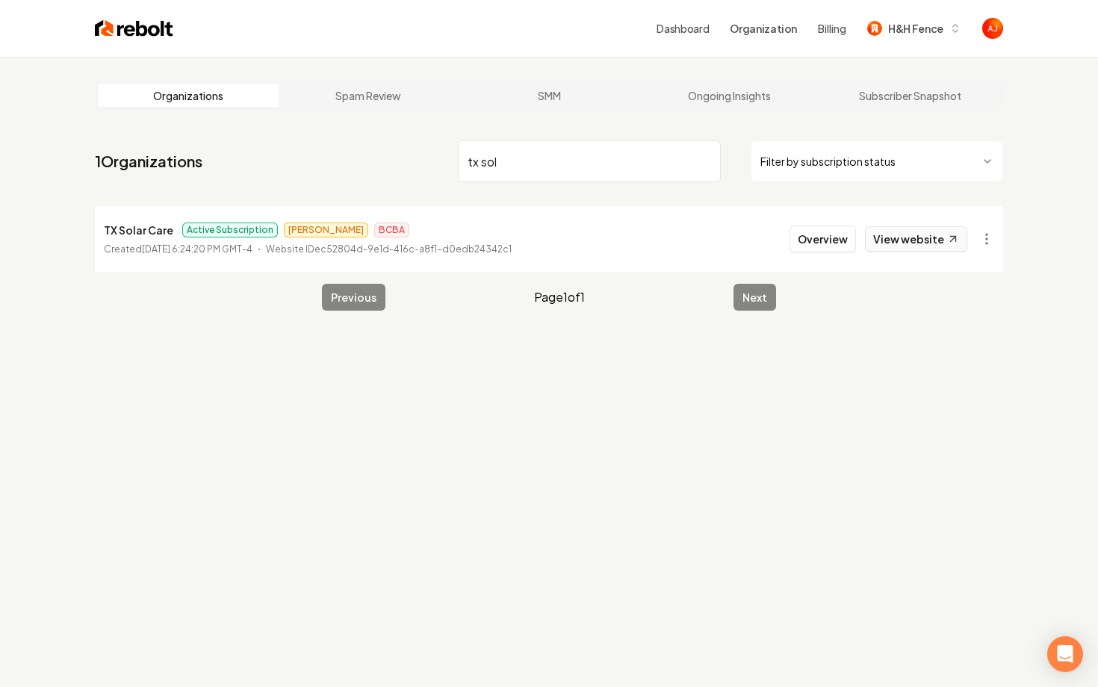
click at [884, 236] on link "View website" at bounding box center [916, 238] width 102 height 25
drag, startPoint x: 538, startPoint y: 164, endPoint x: 361, endPoint y: 152, distance: 176.6
click at [361, 152] on nav "1 Organizations tx sol Filter by subscription status" at bounding box center [549, 167] width 908 height 66
click at [881, 248] on link "View website" at bounding box center [916, 238] width 102 height 25
drag, startPoint x: 557, startPoint y: 163, endPoint x: 410, endPoint y: 158, distance: 147.2
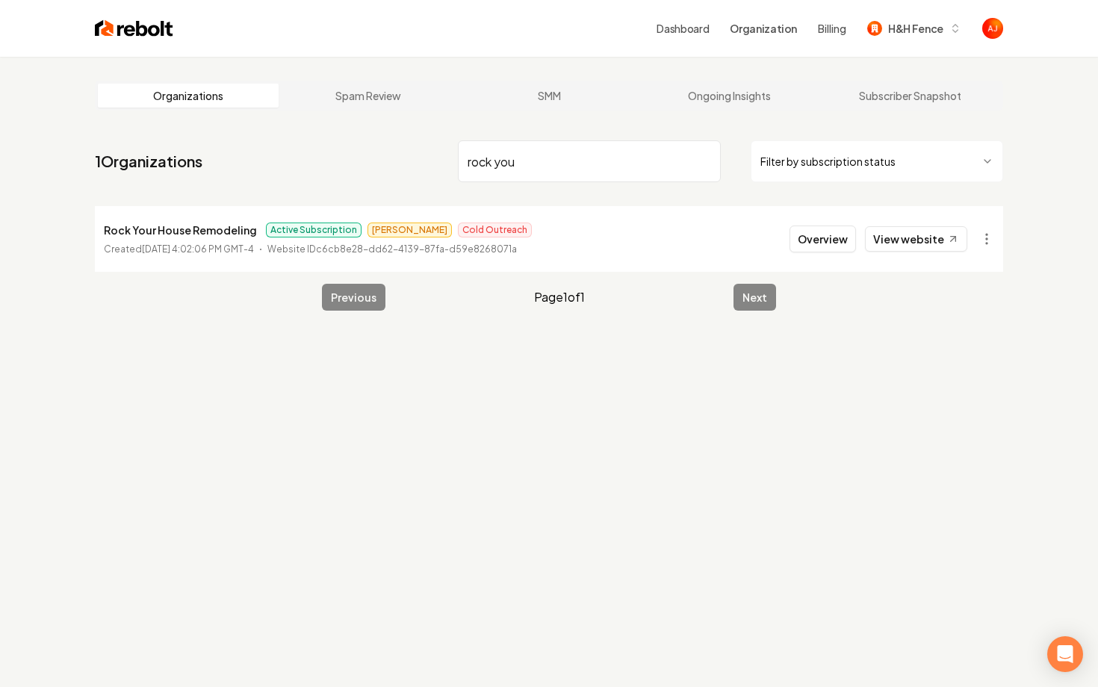
click at [410, 158] on nav "1 Organizations rock you Filter by subscription status" at bounding box center [549, 167] width 908 height 66
click at [896, 243] on link "View website" at bounding box center [916, 238] width 102 height 25
drag, startPoint x: 559, startPoint y: 163, endPoint x: 358, endPoint y: 163, distance: 201.6
click at [358, 163] on nav "1 Organizations total landsc Filter by subscription status" at bounding box center [549, 167] width 908 height 66
type input "luxion"
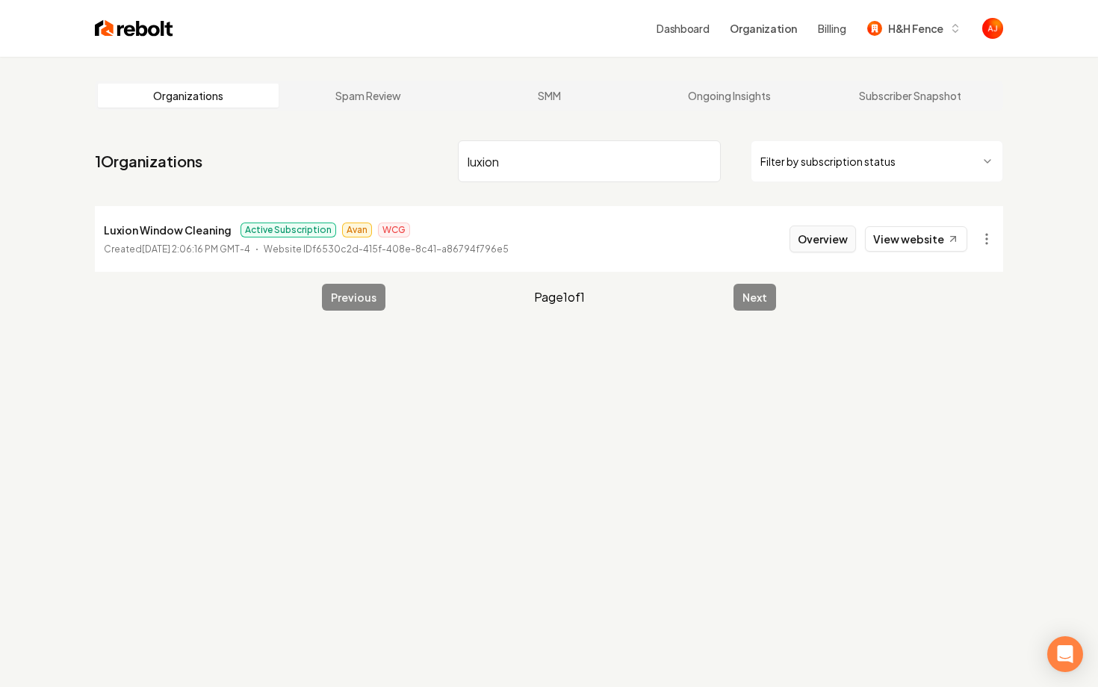
click at [801, 241] on button "Overview" at bounding box center [822, 239] width 66 height 27
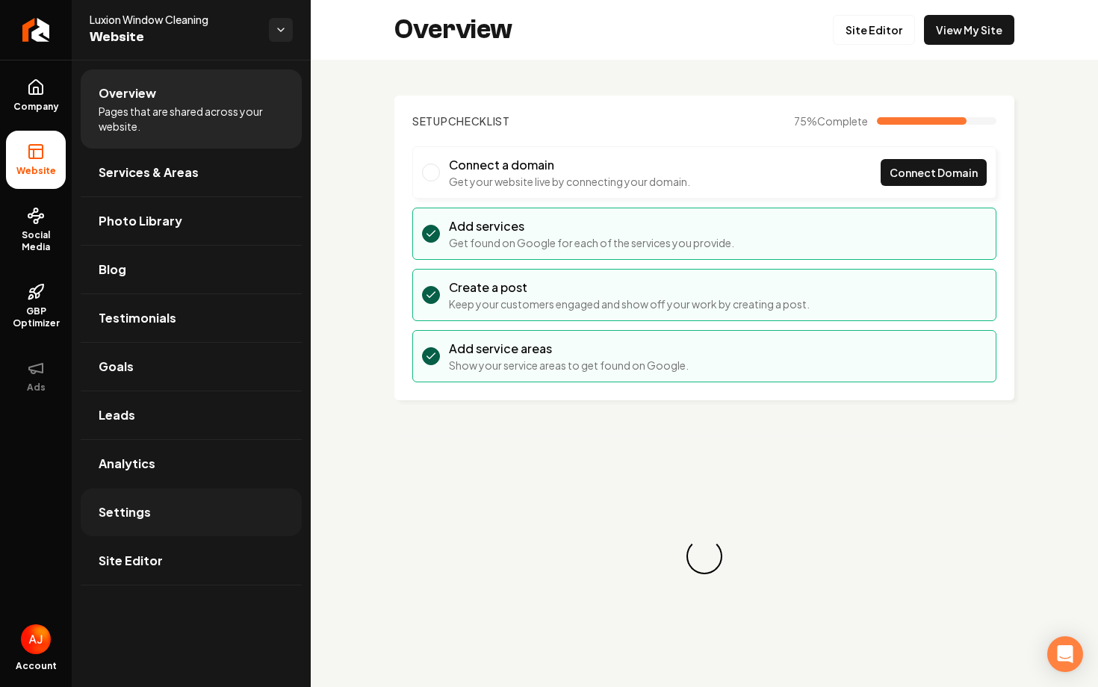
click at [144, 521] on span "Settings" at bounding box center [125, 512] width 52 height 18
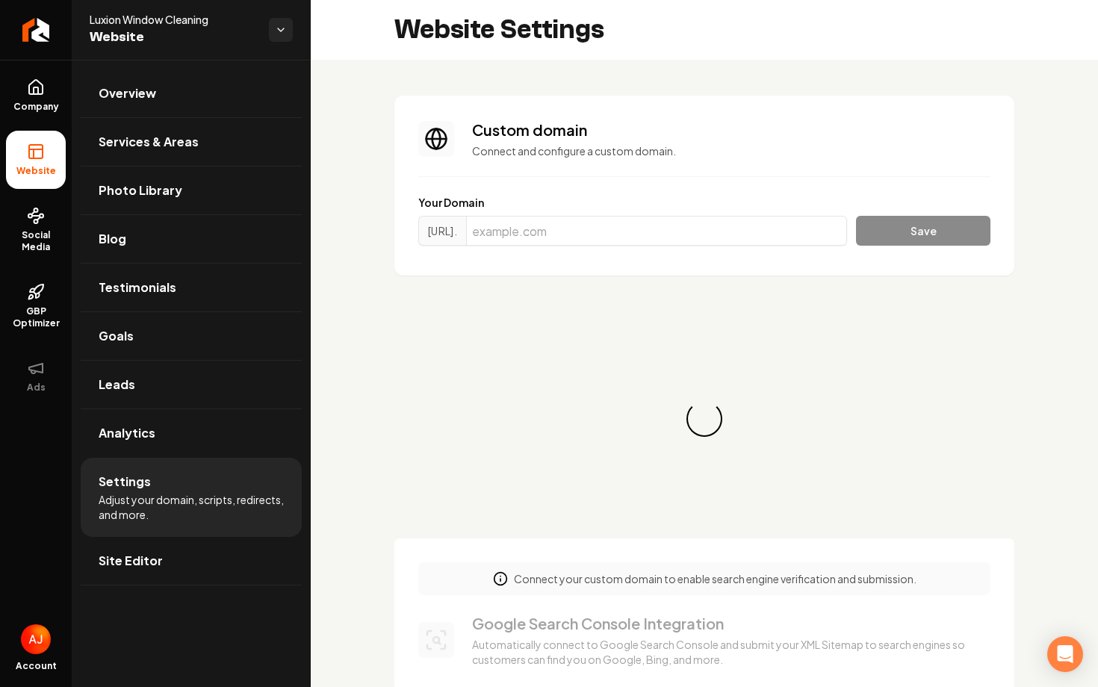
scroll to position [134, 0]
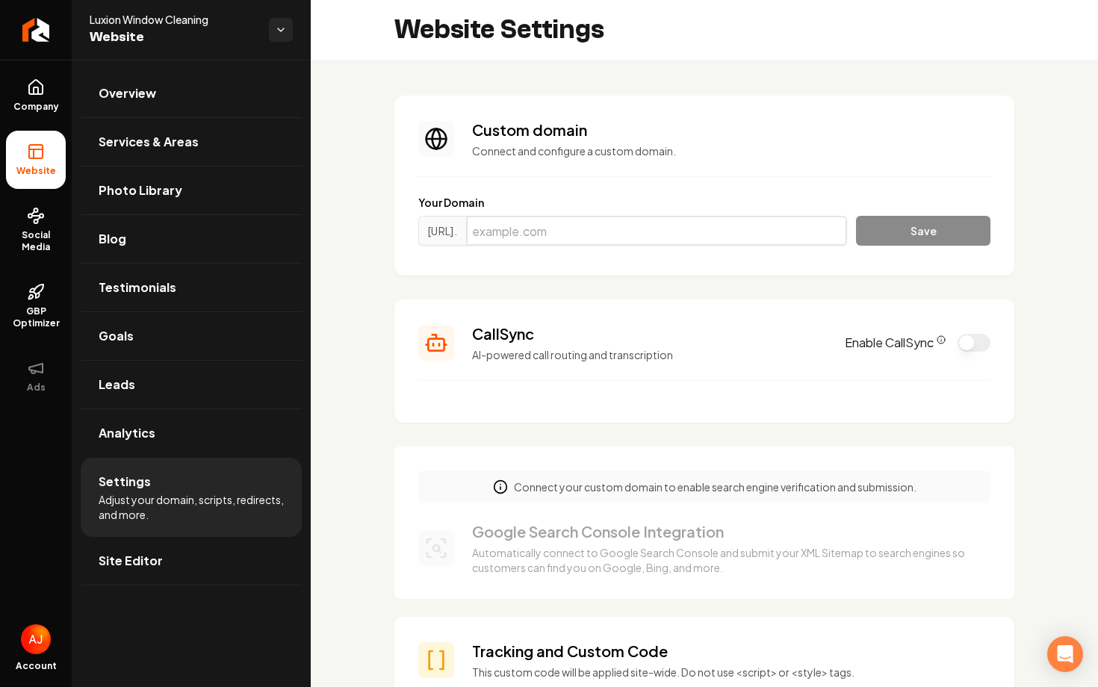
click at [686, 229] on input "Main content area" at bounding box center [656, 231] width 381 height 30
paste input "luxionwindowcleaning.com"
type input "luxionwindowcleaning.com"
click at [939, 240] on button "Save" at bounding box center [923, 231] width 134 height 30
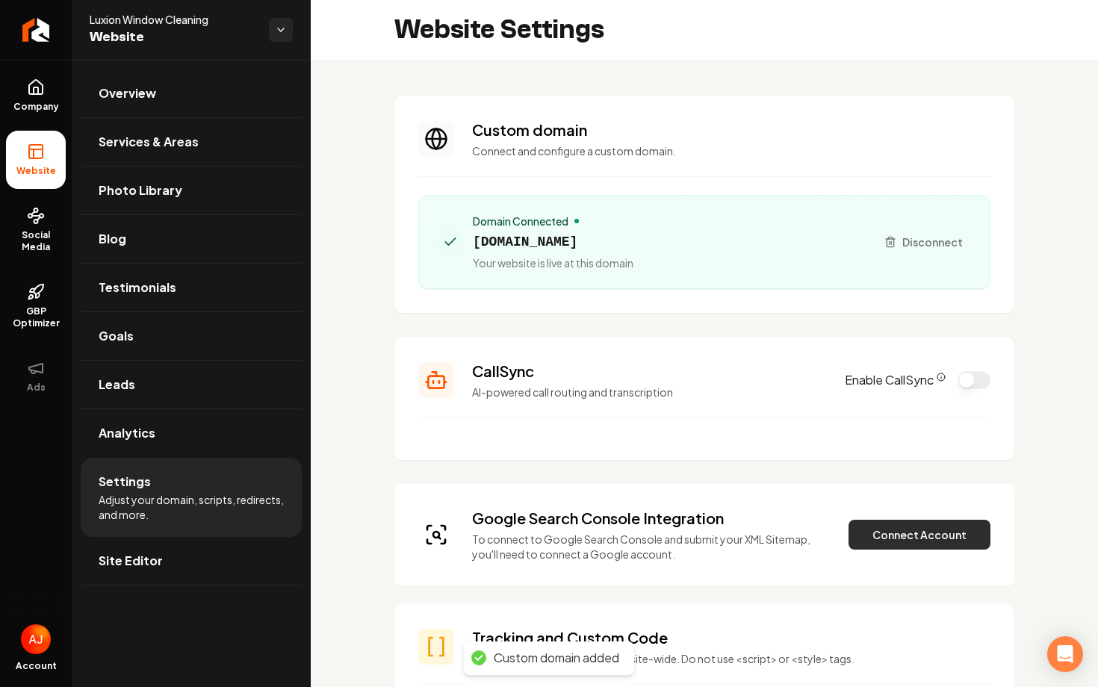
click at [892, 531] on button "Connect Account" at bounding box center [919, 535] width 142 height 30
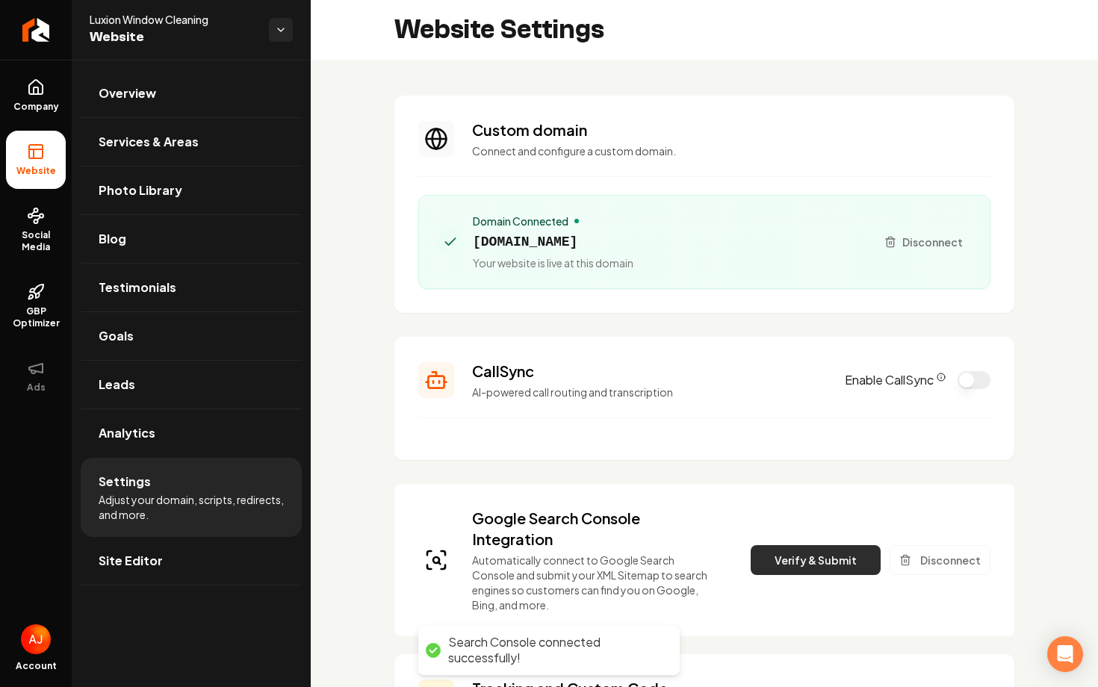
click at [834, 561] on button "Verify & Submit" at bounding box center [816, 560] width 130 height 30
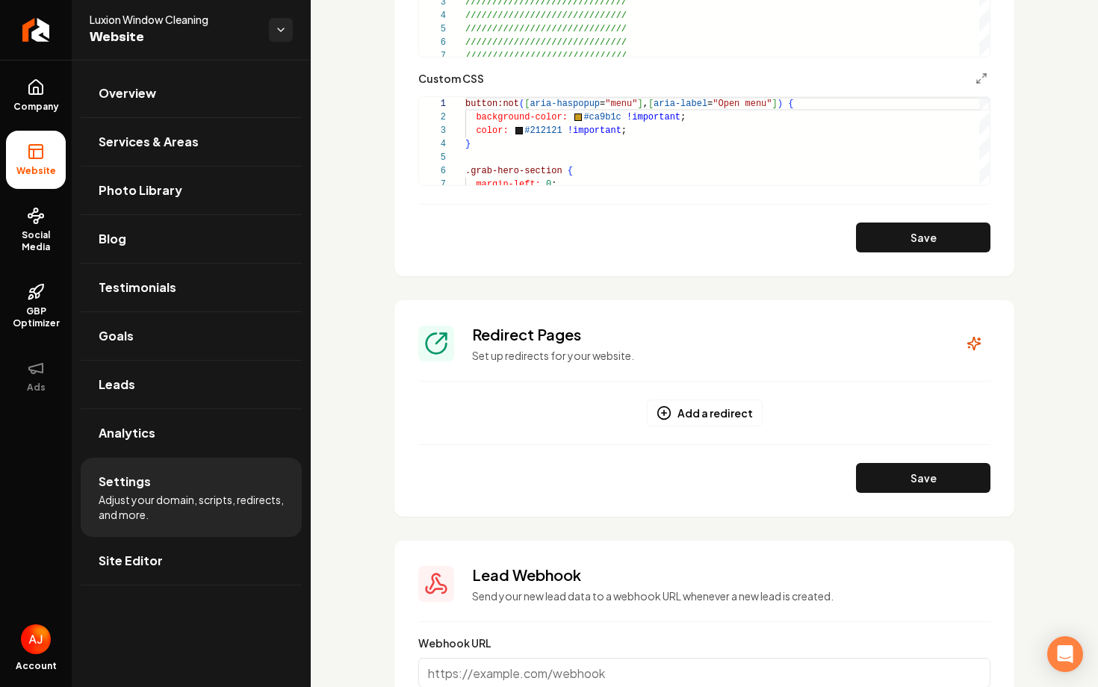
scroll to position [1229, 0]
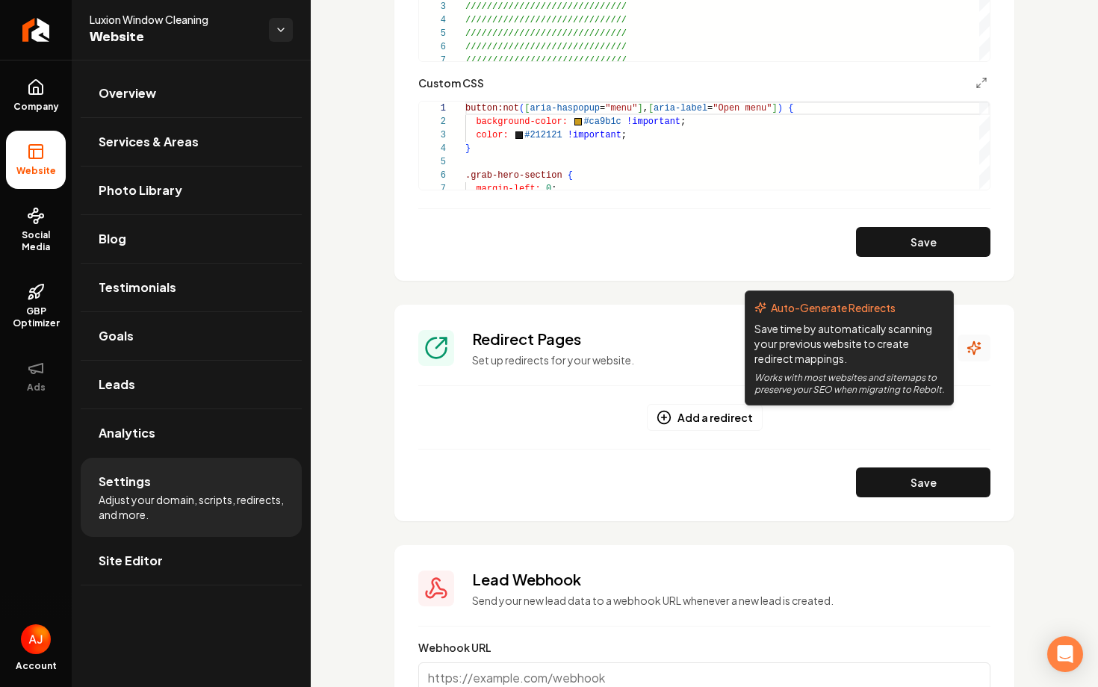
click at [976, 349] on icon "Main content area" at bounding box center [974, 348] width 13 height 13
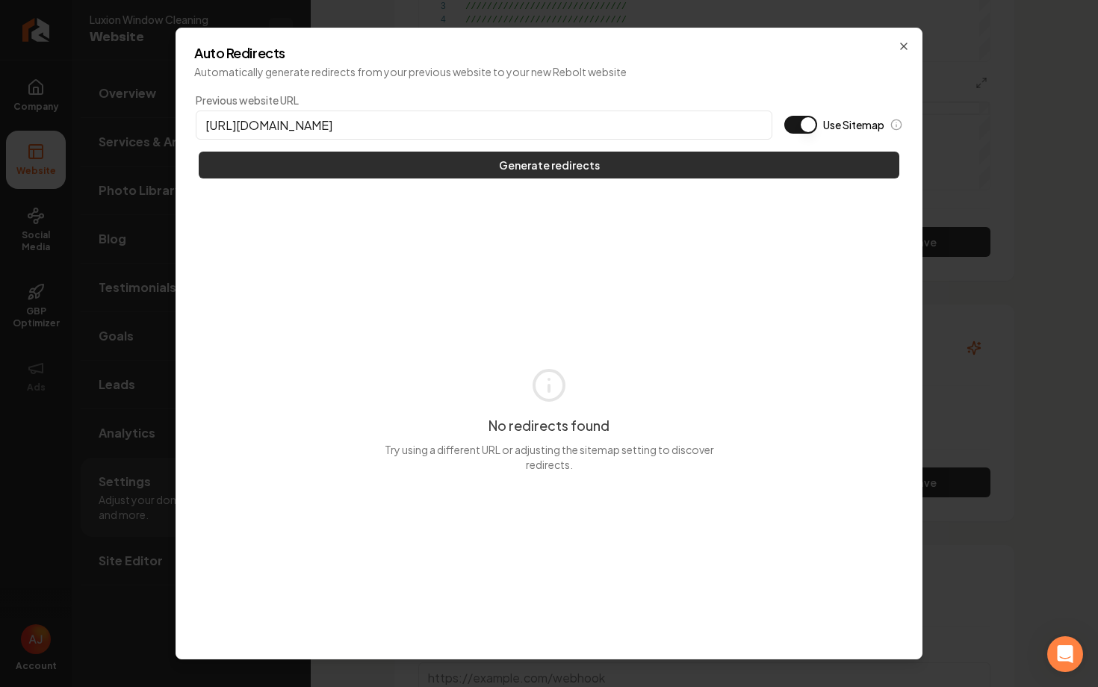
type input "https://luxionwindowcleaning.com"
click at [467, 163] on button "Generate redirects" at bounding box center [549, 165] width 700 height 27
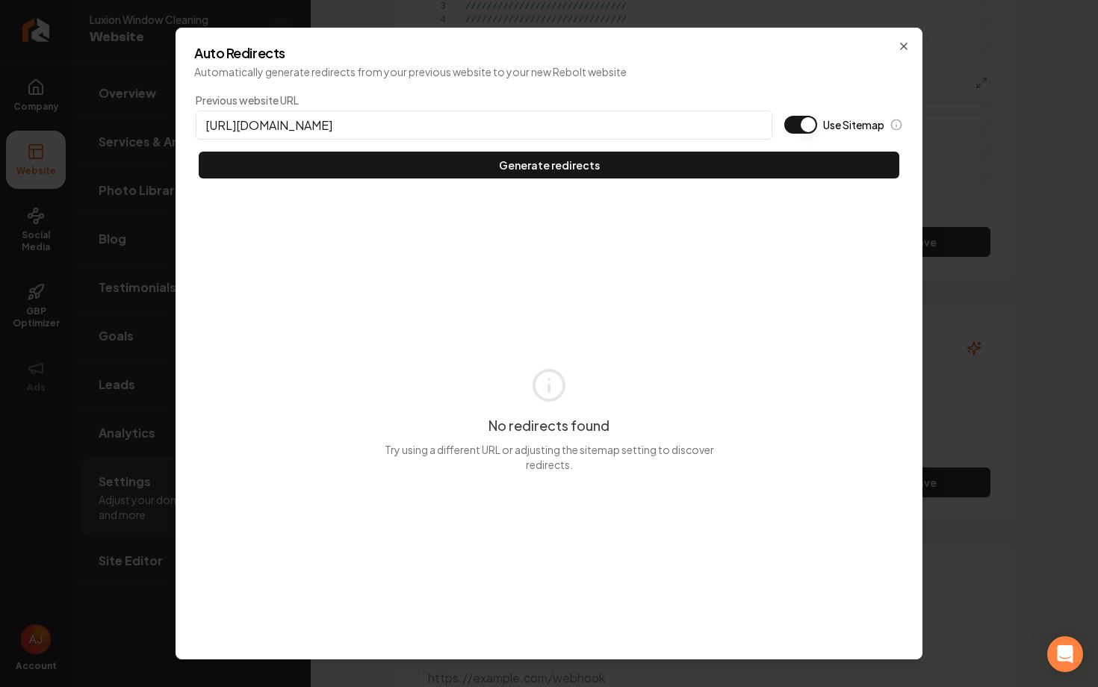
click at [896, 49] on h2 "Auto Redirects" at bounding box center [548, 52] width 709 height 13
click at [907, 41] on icon "button" at bounding box center [904, 46] width 12 height 12
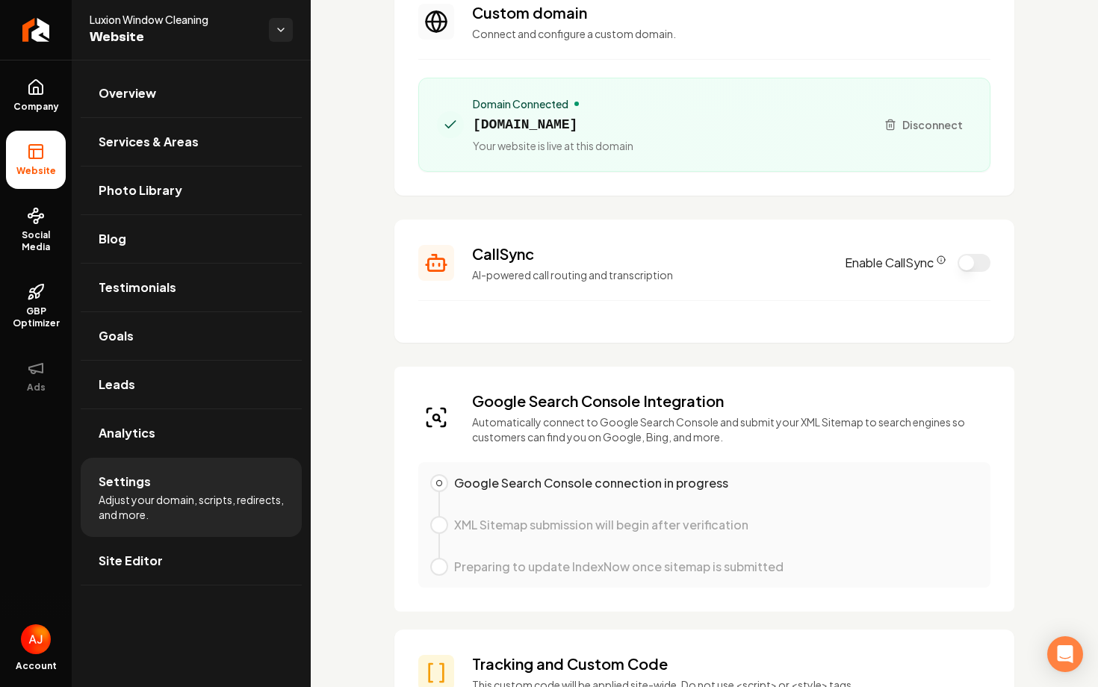
scroll to position [107, 0]
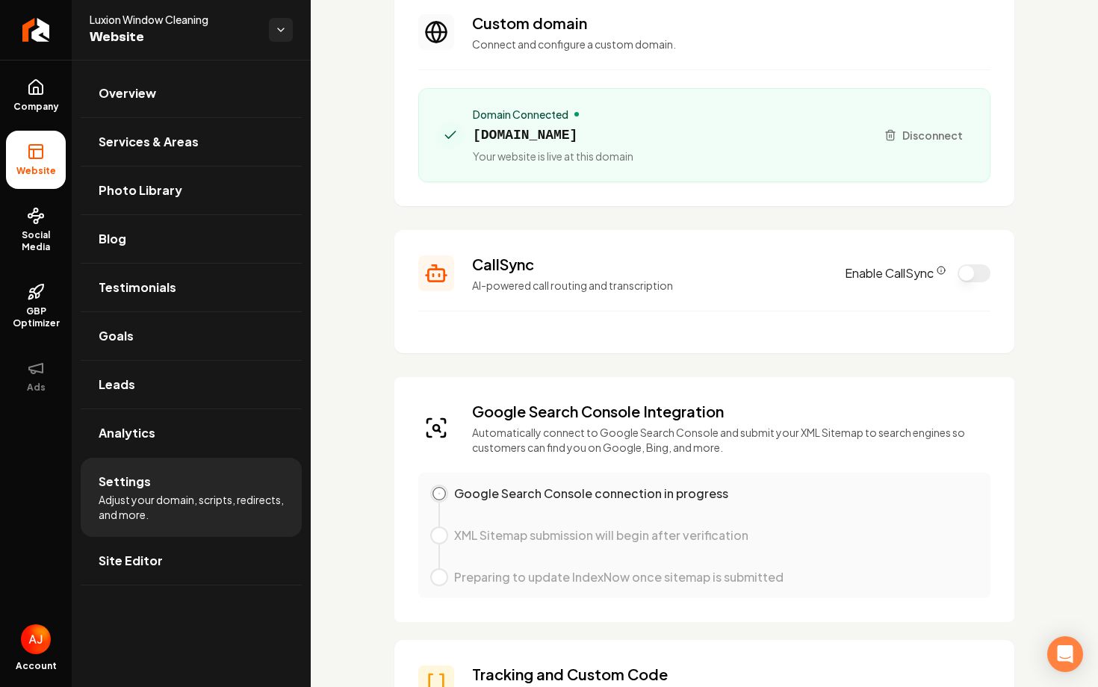
drag, startPoint x: 693, startPoint y: 143, endPoint x: 470, endPoint y: 128, distance: 223.0
click at [470, 128] on div "Domain Connected luxionwindowcleaning.com Your website is live at this domain" at bounding box center [650, 135] width 426 height 57
copy span "luxionwindowcleaning.com"
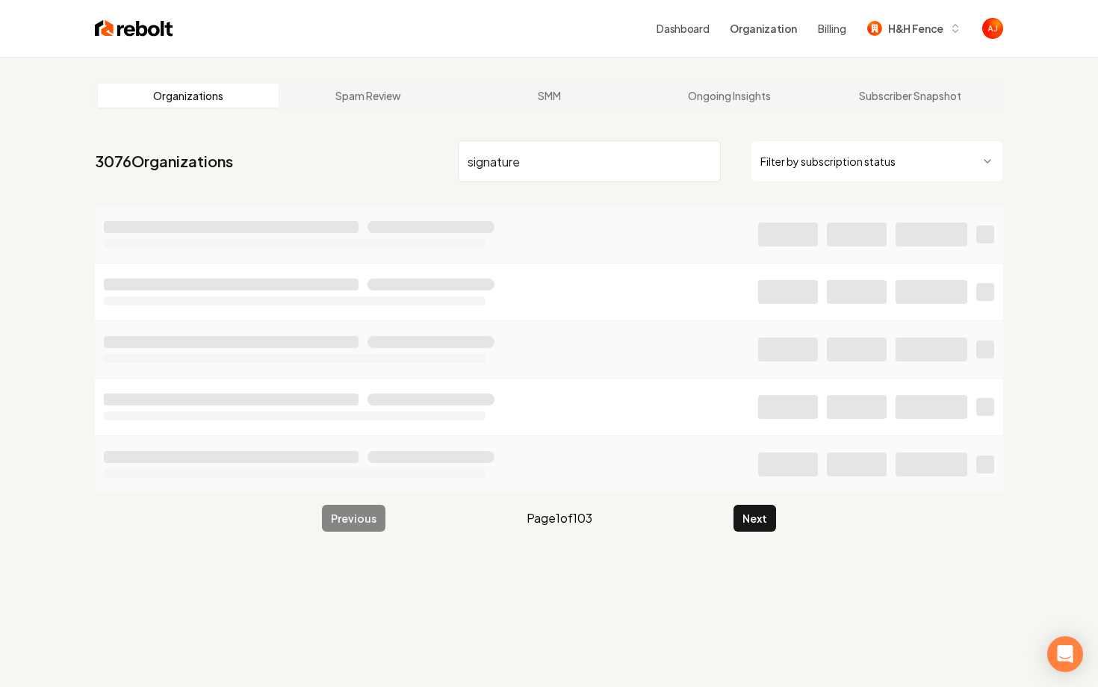
type input "signature"
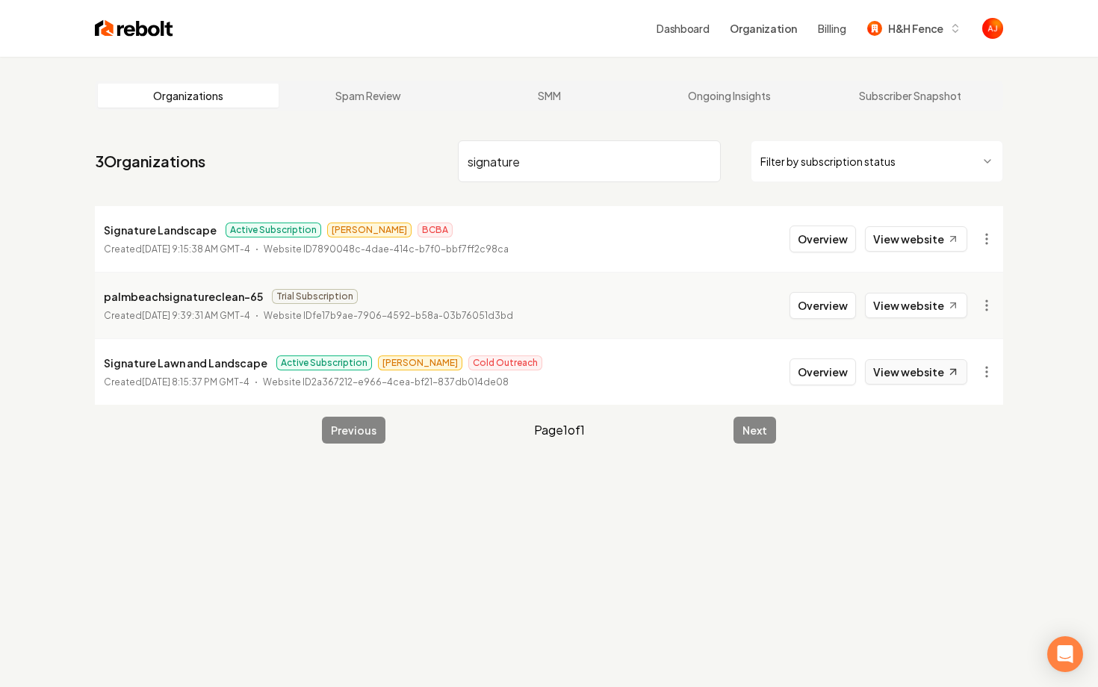
click at [901, 373] on link "View website" at bounding box center [916, 371] width 102 height 25
click at [818, 372] on button "Overview" at bounding box center [822, 371] width 66 height 27
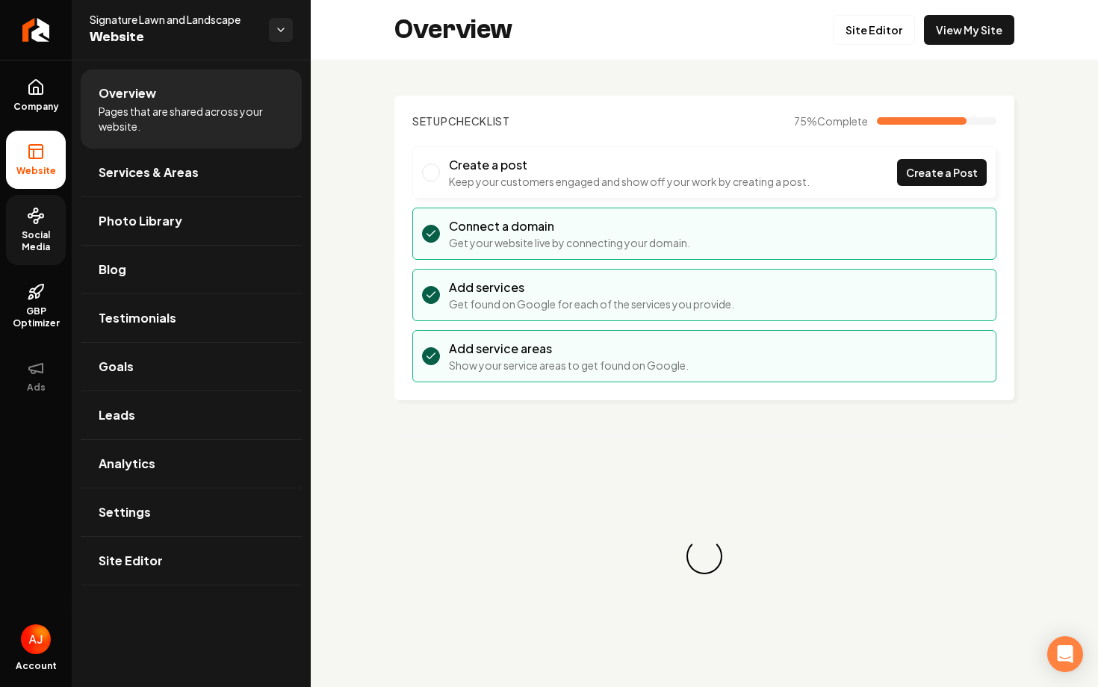
click at [35, 251] on span "Social Media" at bounding box center [36, 241] width 60 height 24
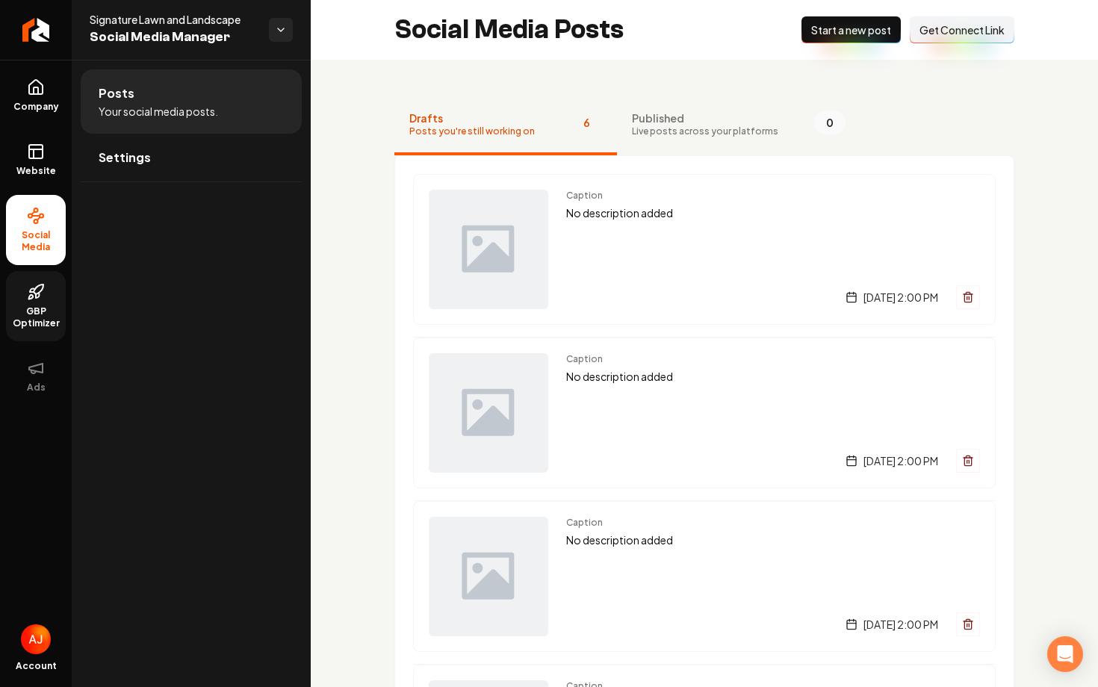
click at [37, 305] on span "GBP Optimizer" at bounding box center [36, 317] width 60 height 24
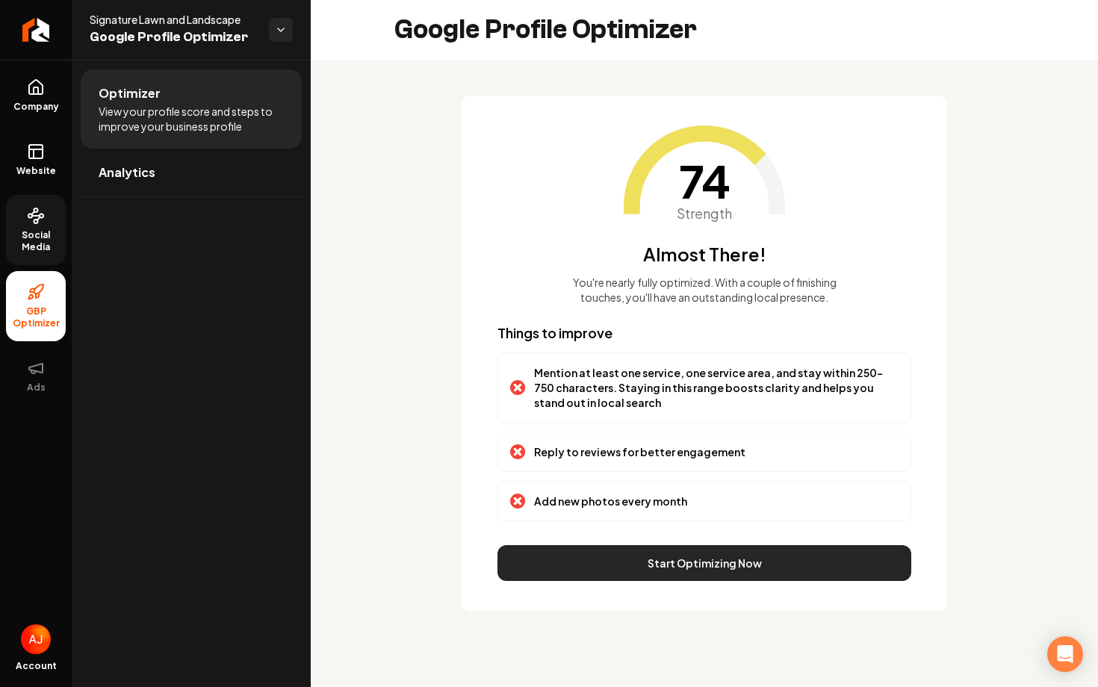
click at [743, 562] on button "Start Optimizing Now" at bounding box center [704, 563] width 414 height 36
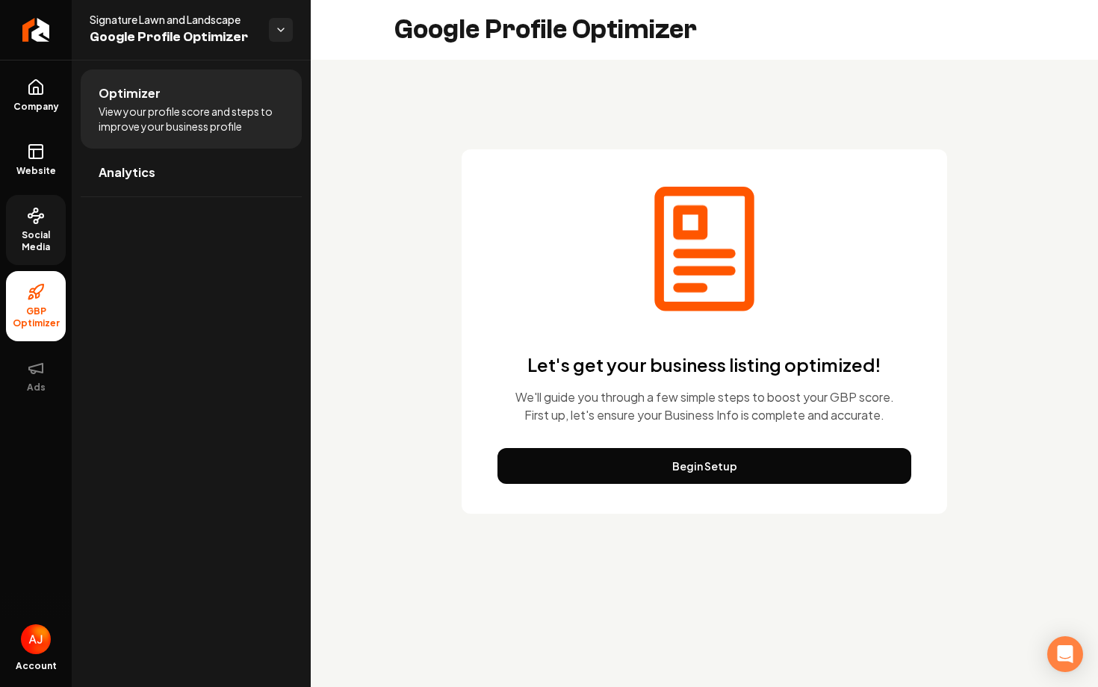
click at [747, 489] on div "Let's get your business listing optimized! We'll guide you through a few simple…" at bounding box center [704, 331] width 485 height 364
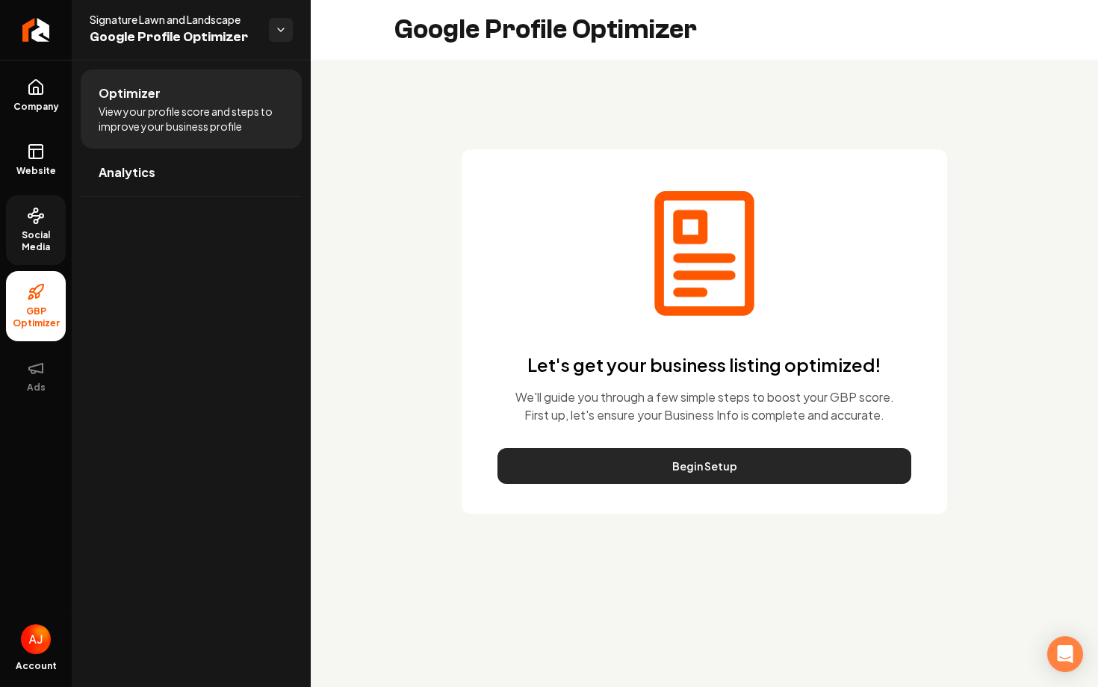
click at [747, 470] on button "Begin Setup" at bounding box center [704, 466] width 414 height 36
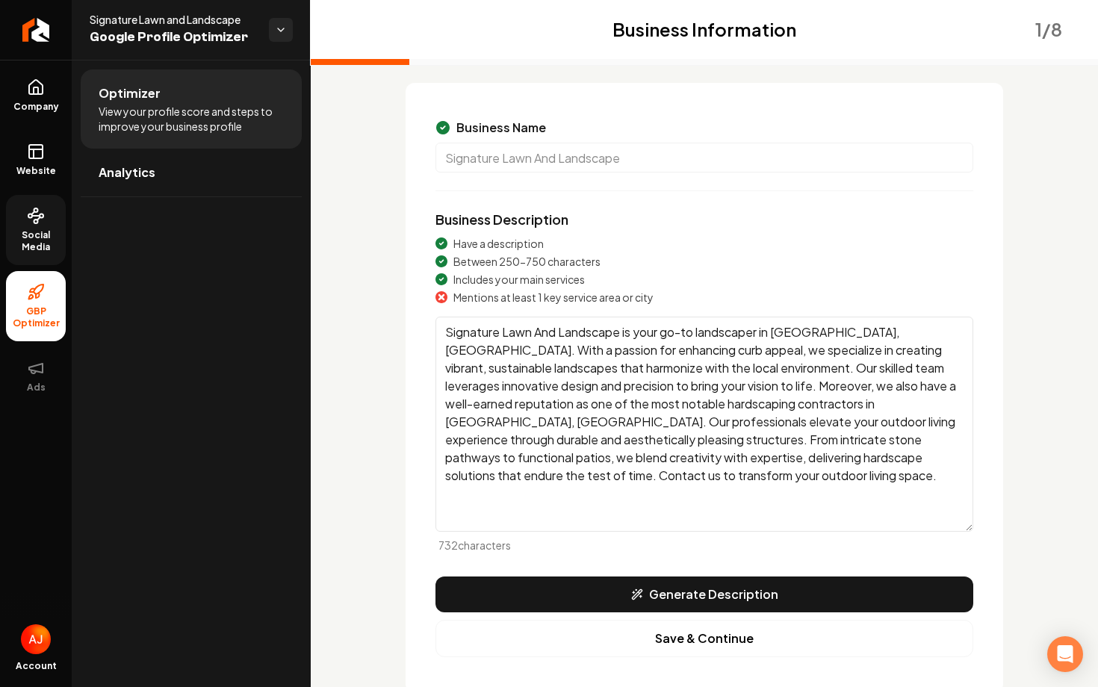
scroll to position [100, 0]
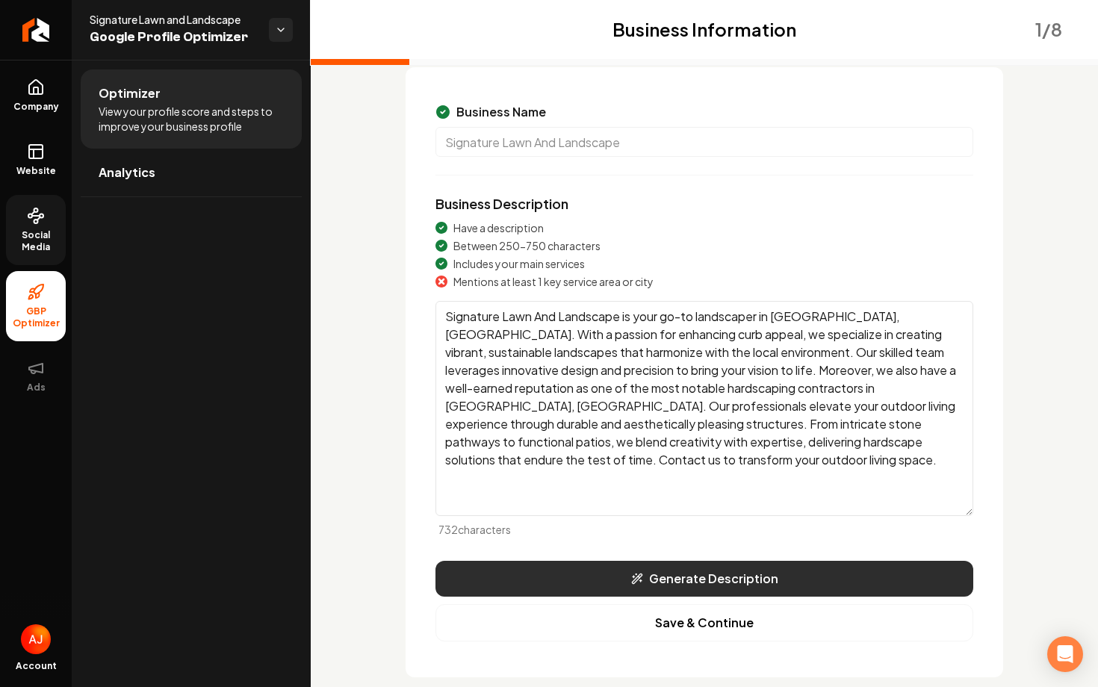
click at [745, 580] on button "Generate Description" at bounding box center [704, 579] width 538 height 36
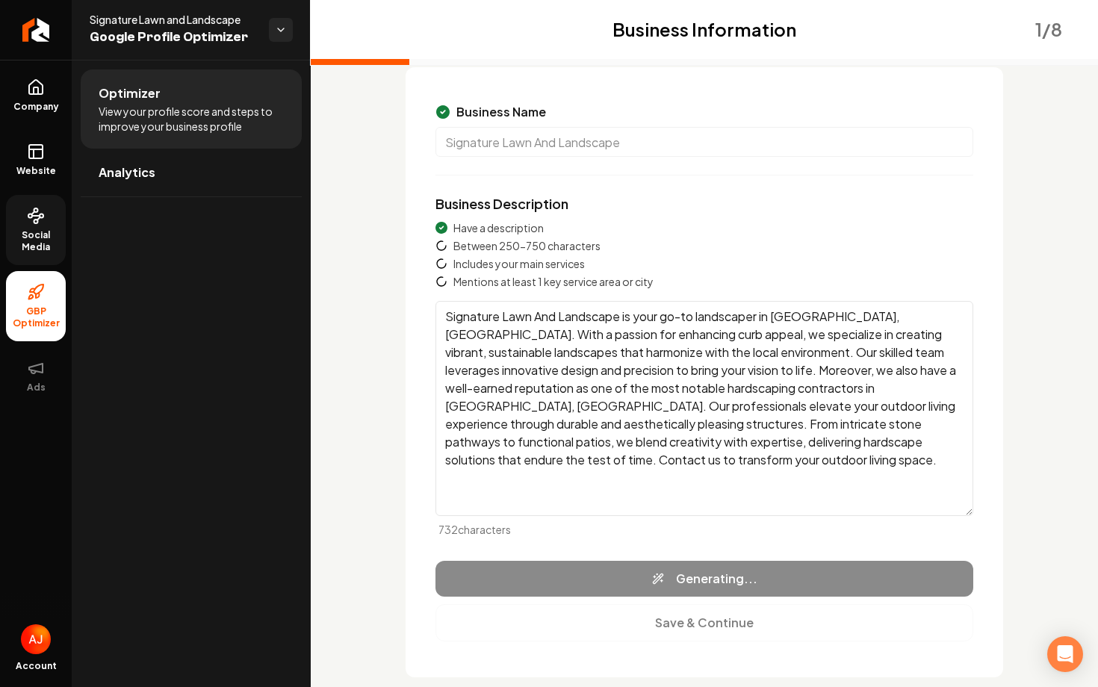
type textarea "Signature Lawn and Landscape is a premier landscaping service in Charlotte, NC,…"
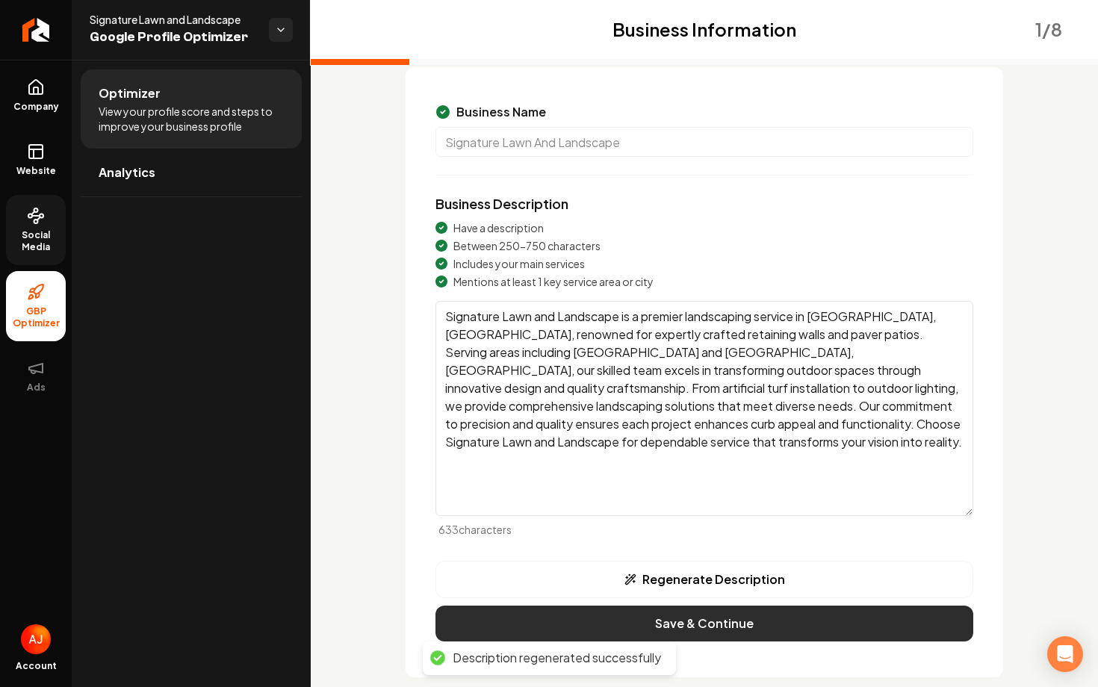
click at [751, 624] on button "Save & Continue" at bounding box center [704, 624] width 538 height 36
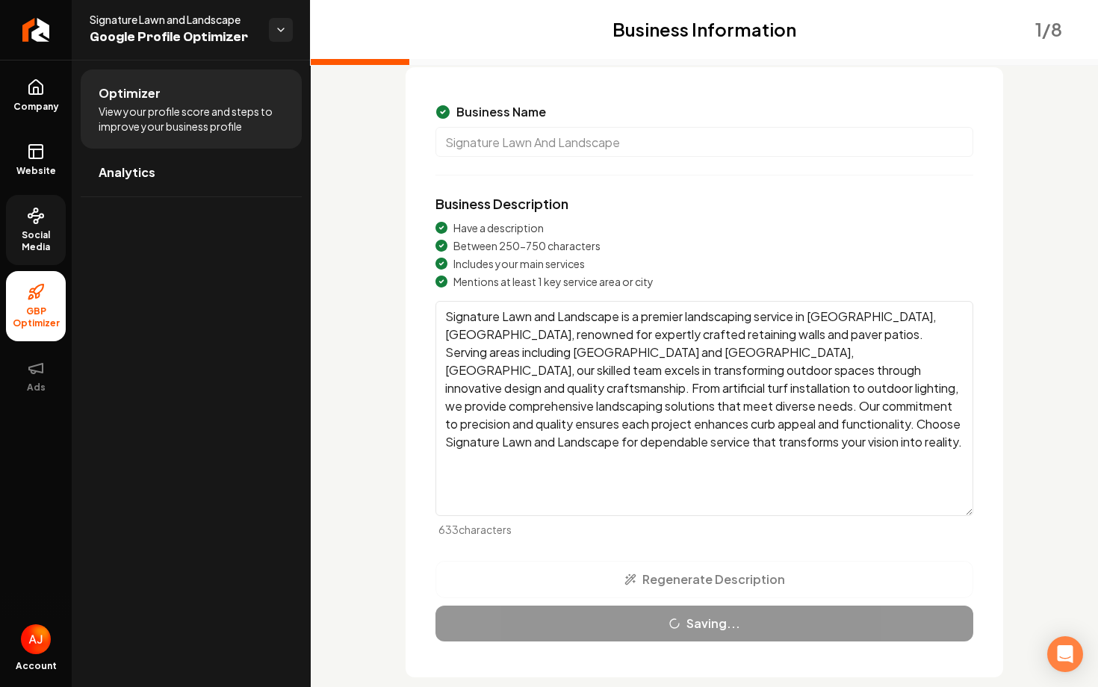
scroll to position [51, 0]
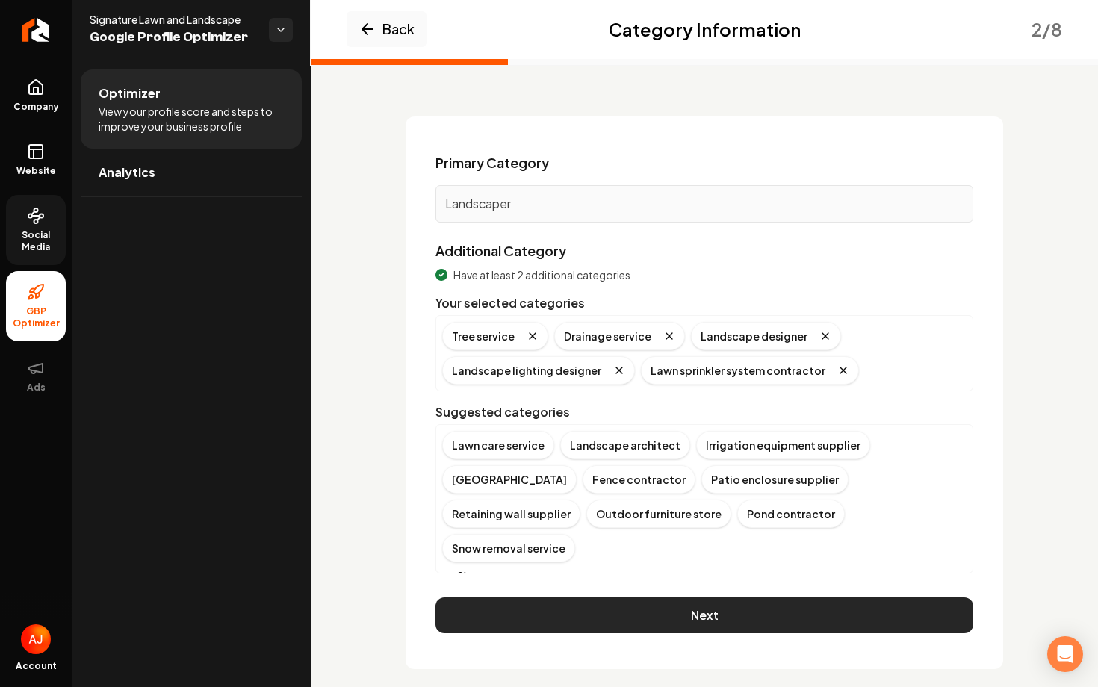
click at [754, 606] on button "Next" at bounding box center [704, 615] width 538 height 36
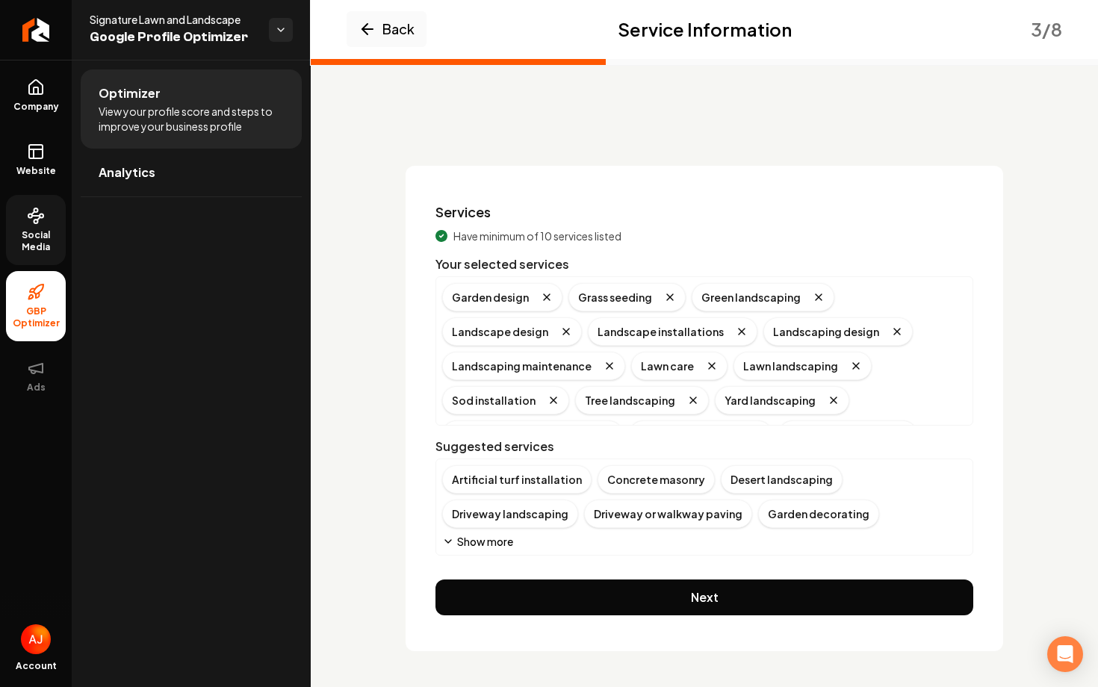
click at [754, 606] on button "Next" at bounding box center [704, 598] width 538 height 36
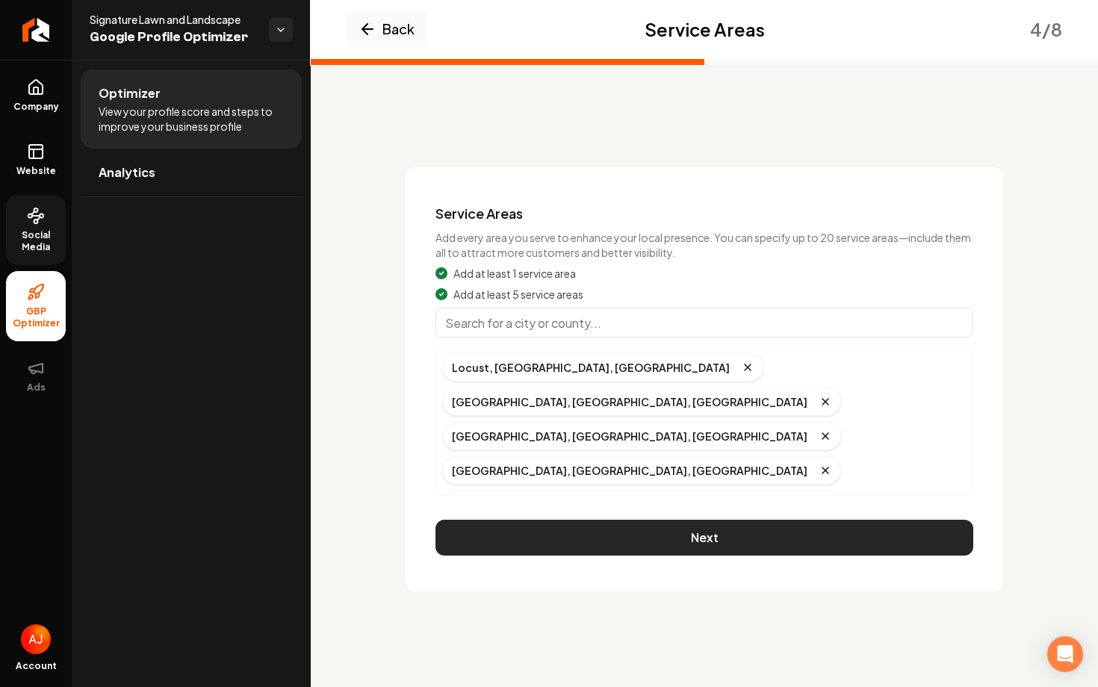
click at [756, 541] on button "Next" at bounding box center [704, 538] width 538 height 36
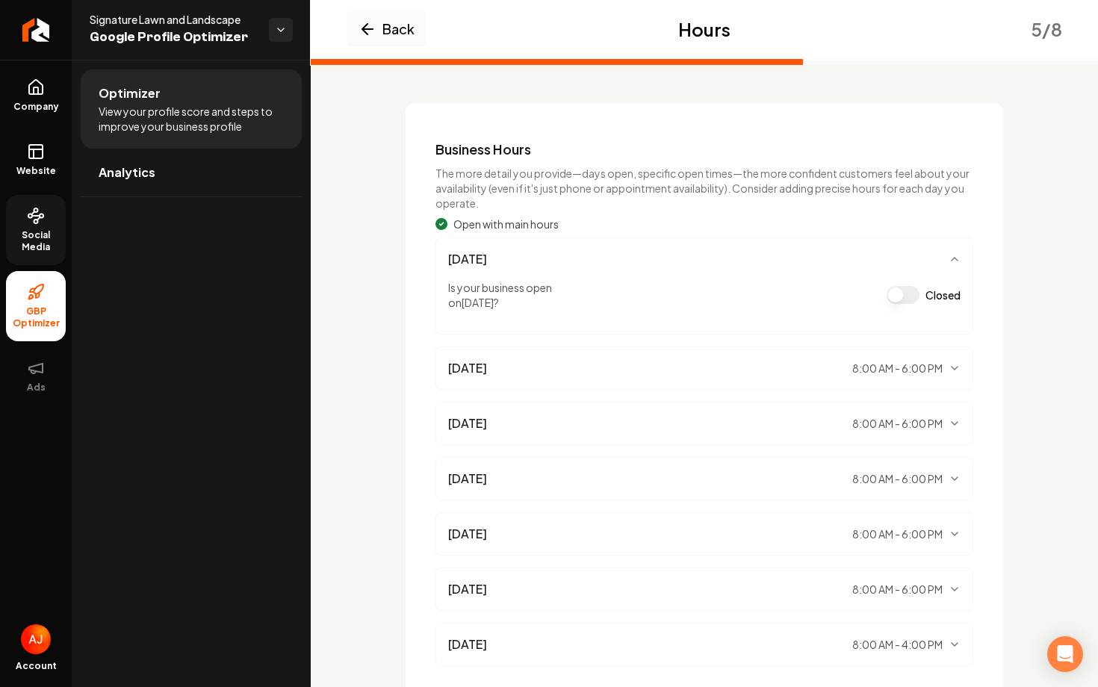
scroll to position [175, 0]
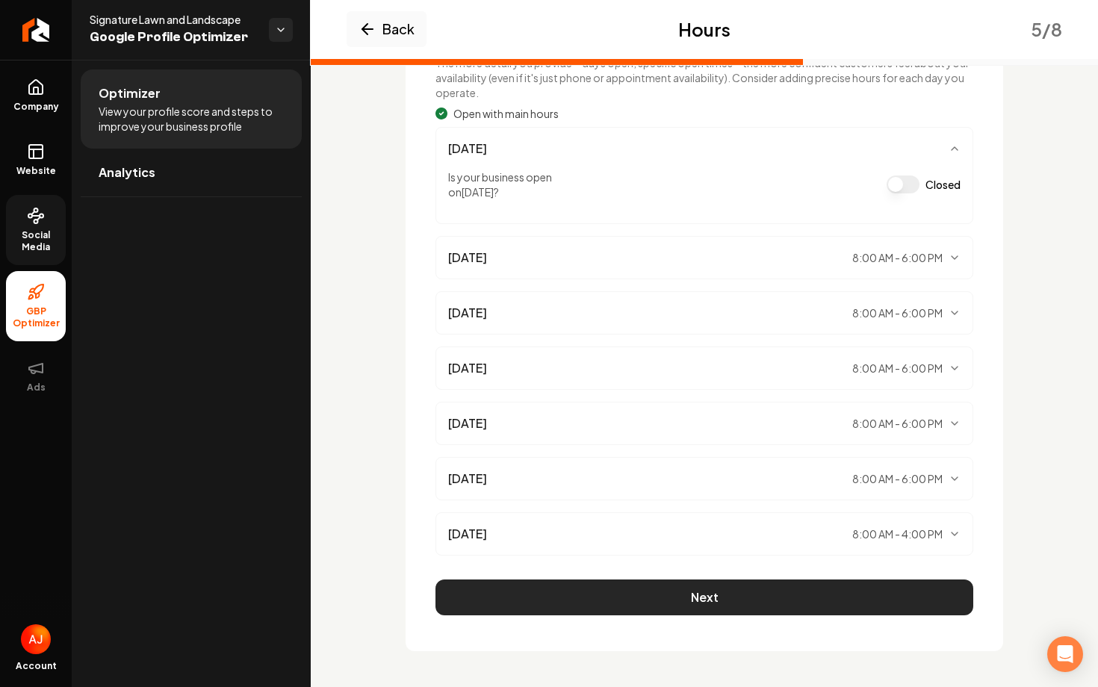
click at [721, 585] on button "Next" at bounding box center [704, 598] width 538 height 36
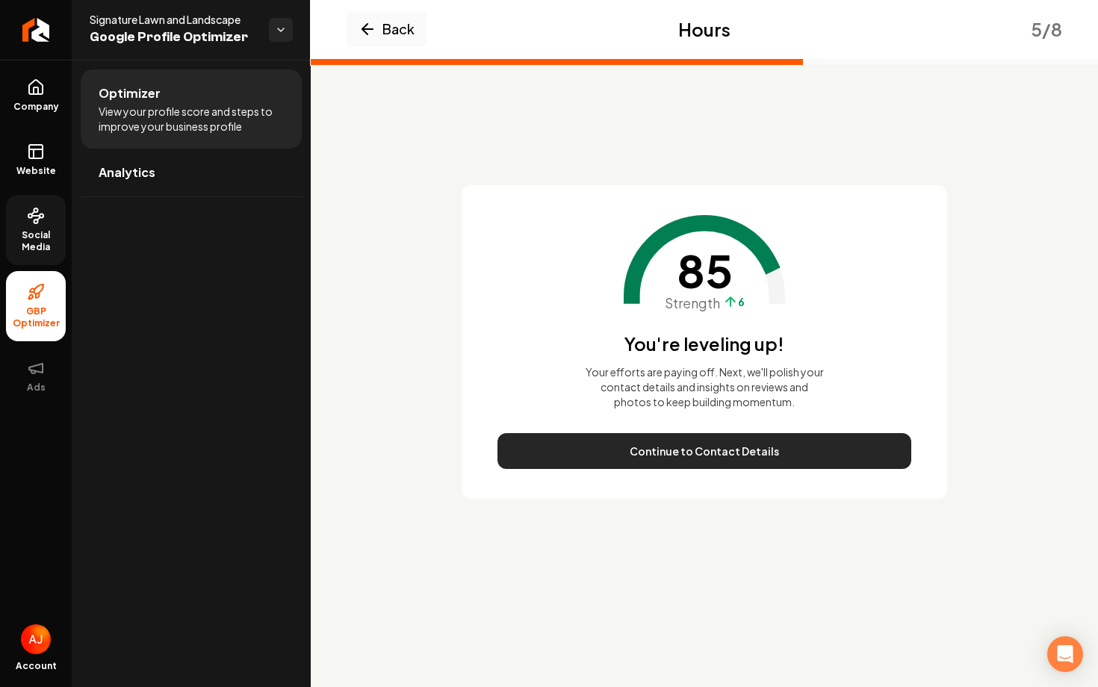
click at [665, 447] on button "Continue to Contact Details" at bounding box center [704, 451] width 414 height 36
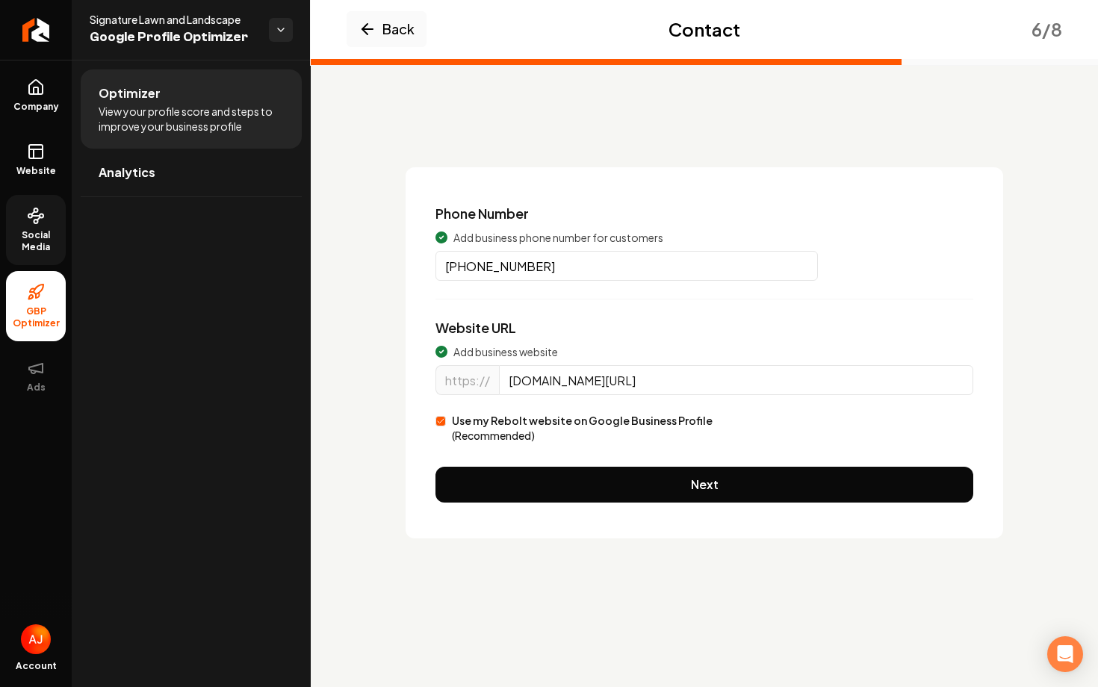
click at [710, 379] on input "www.signaturelawnandland.com/" at bounding box center [736, 380] width 474 height 30
click at [582, 387] on input "www.signaturelawnandland.com/" at bounding box center [736, 380] width 474 height 30
paste input "signaturelawnandlandscape"
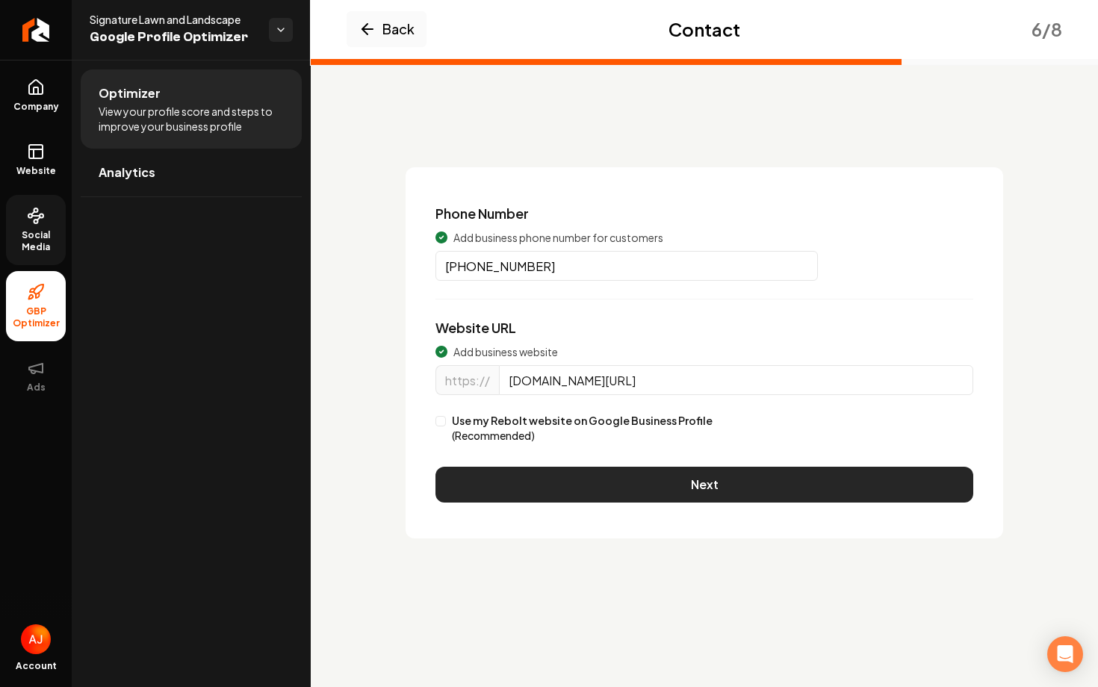
type input "signaturelawnandlandscape.com/"
click at [627, 476] on button "Next" at bounding box center [704, 485] width 538 height 36
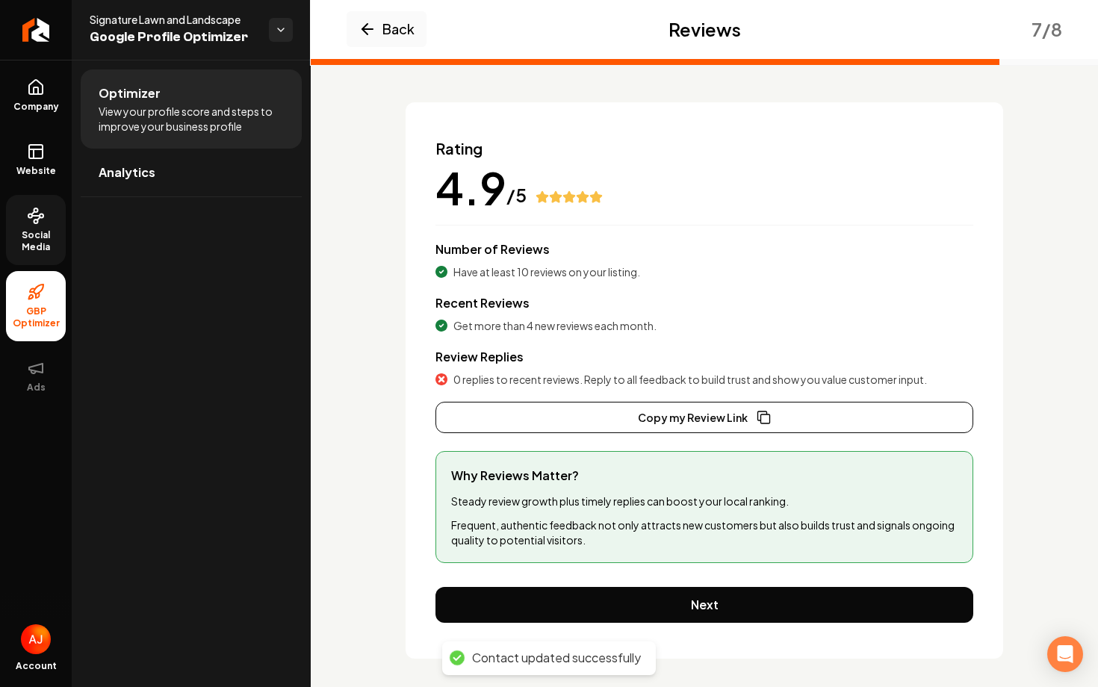
scroll to position [72, 0]
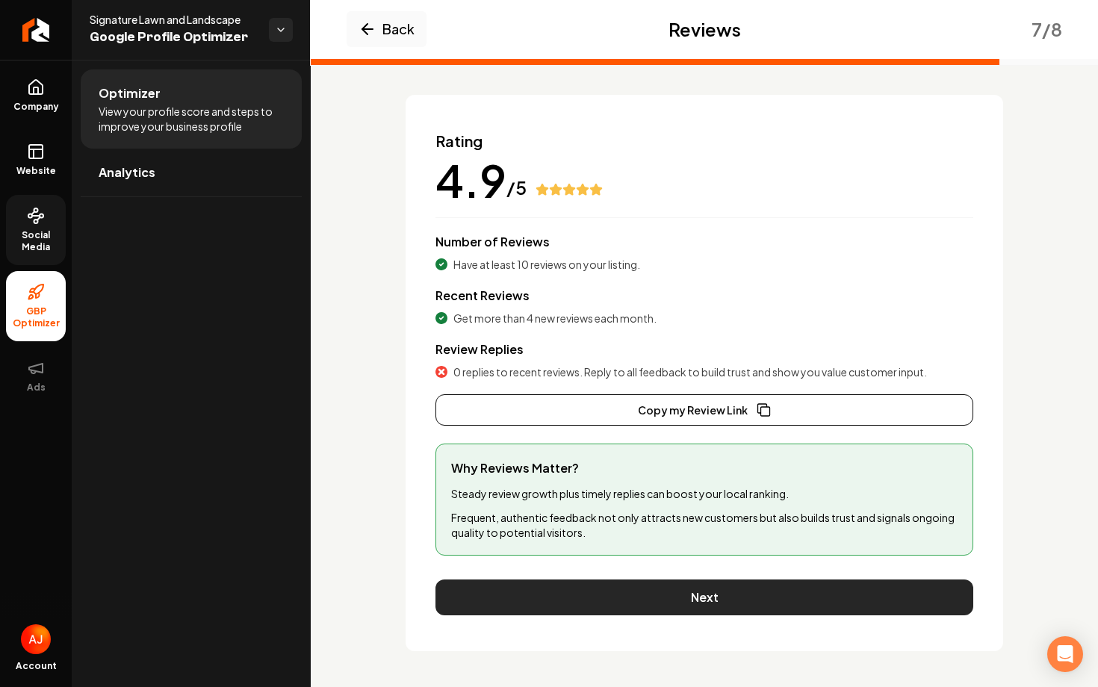
click at [662, 591] on button "Next" at bounding box center [704, 598] width 538 height 36
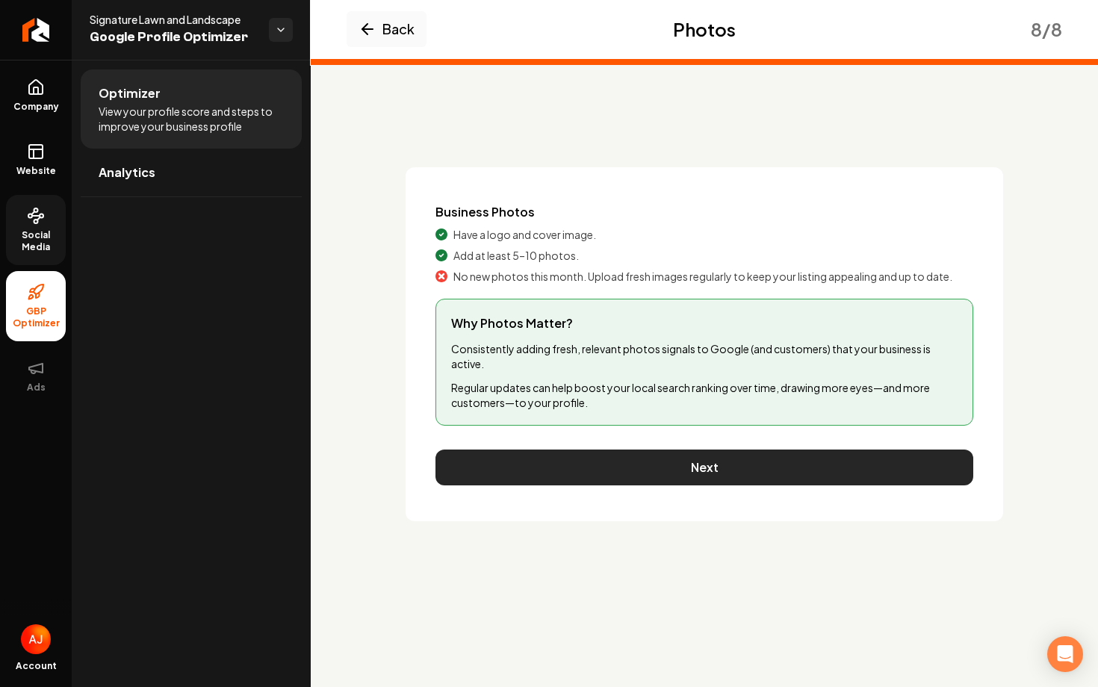
click at [664, 476] on button "Next" at bounding box center [704, 468] width 538 height 36
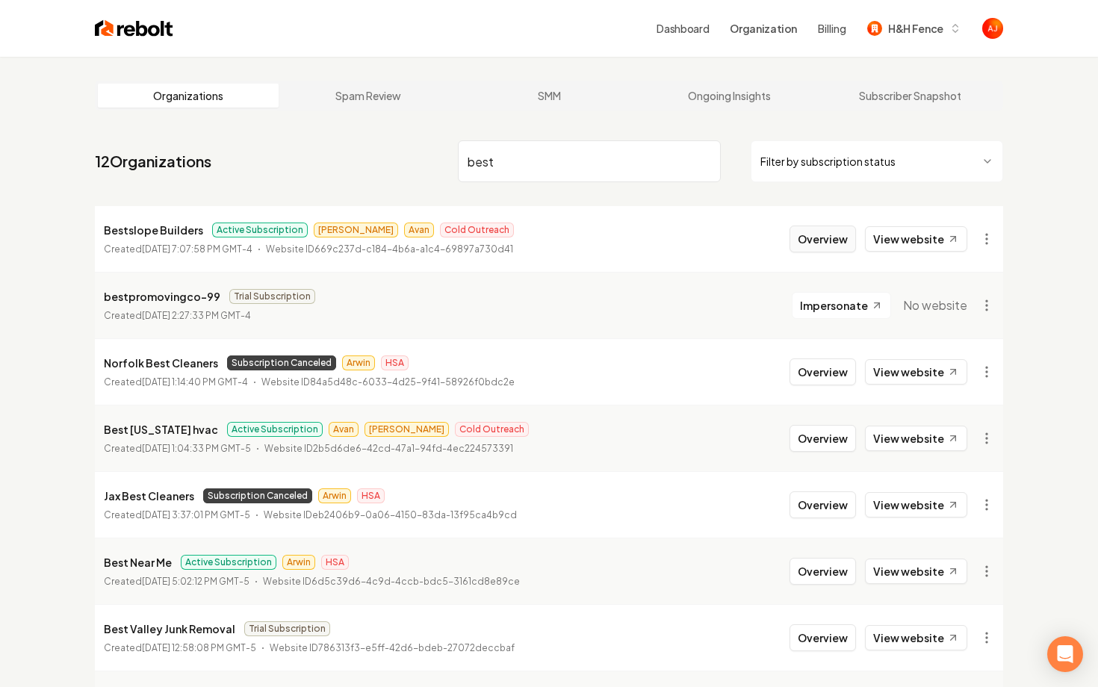
type input "best"
click at [818, 240] on button "Overview" at bounding box center [822, 239] width 66 height 27
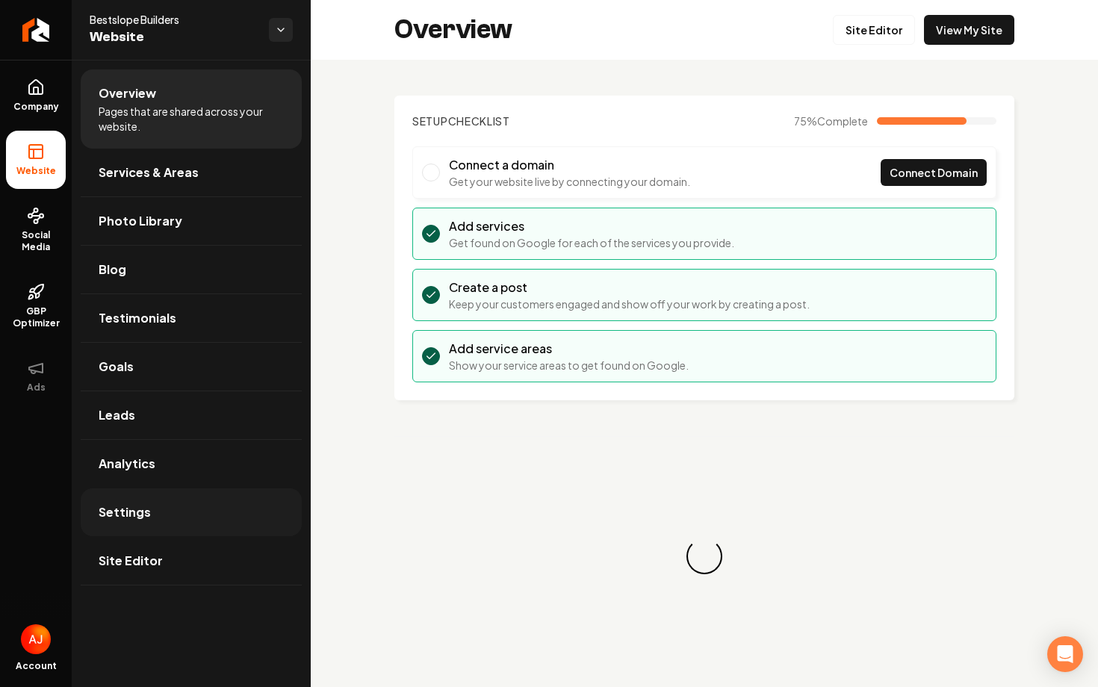
click at [117, 506] on span "Settings" at bounding box center [125, 512] width 52 height 18
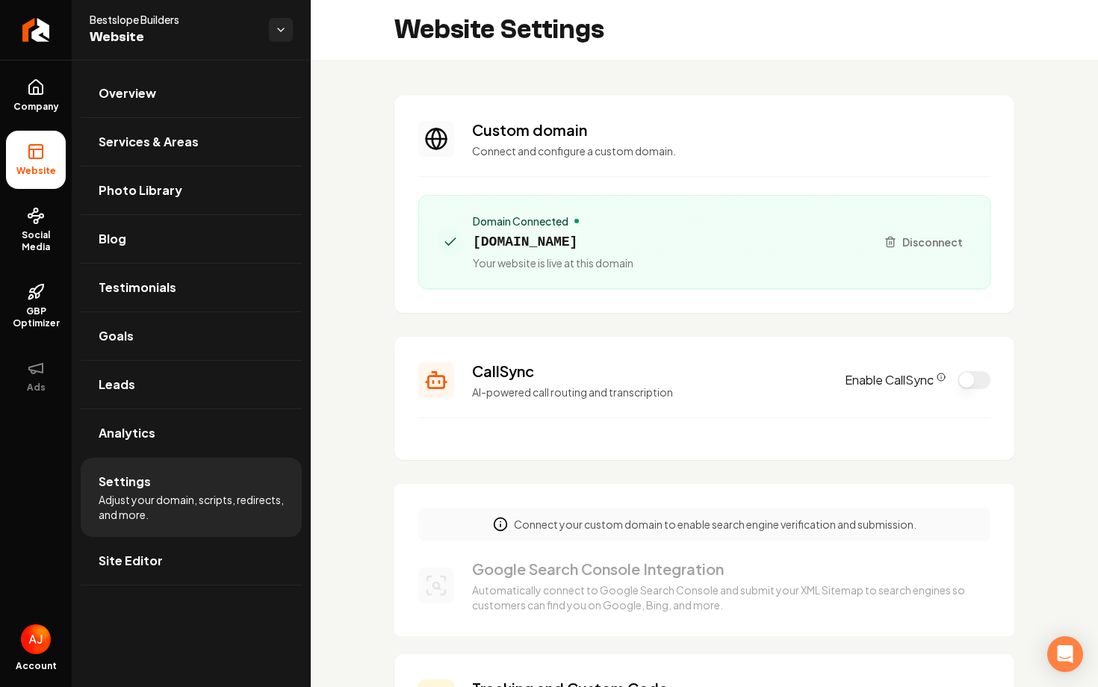
drag, startPoint x: 653, startPoint y: 240, endPoint x: 470, endPoint y: 244, distance: 182.3
click at [470, 244] on div "Domain Connected bestslopebuilders.com Your website is live at this domain" at bounding box center [650, 242] width 426 height 57
copy span "bestslopebuilders.com"
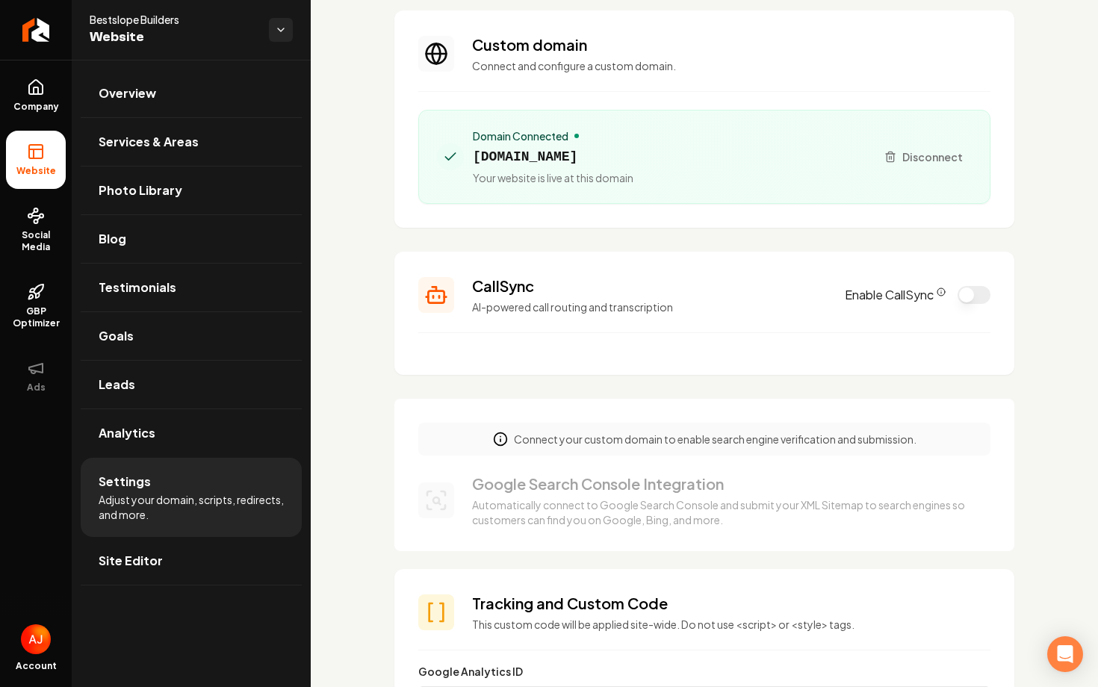
scroll to position [299, 0]
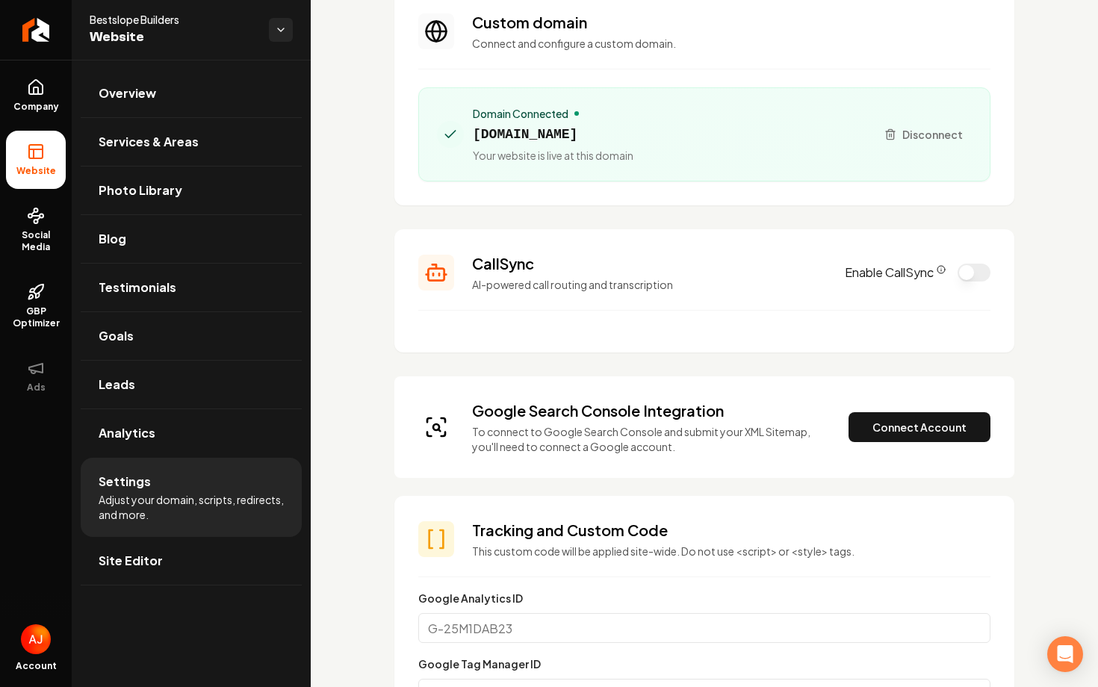
scroll to position [134, 0]
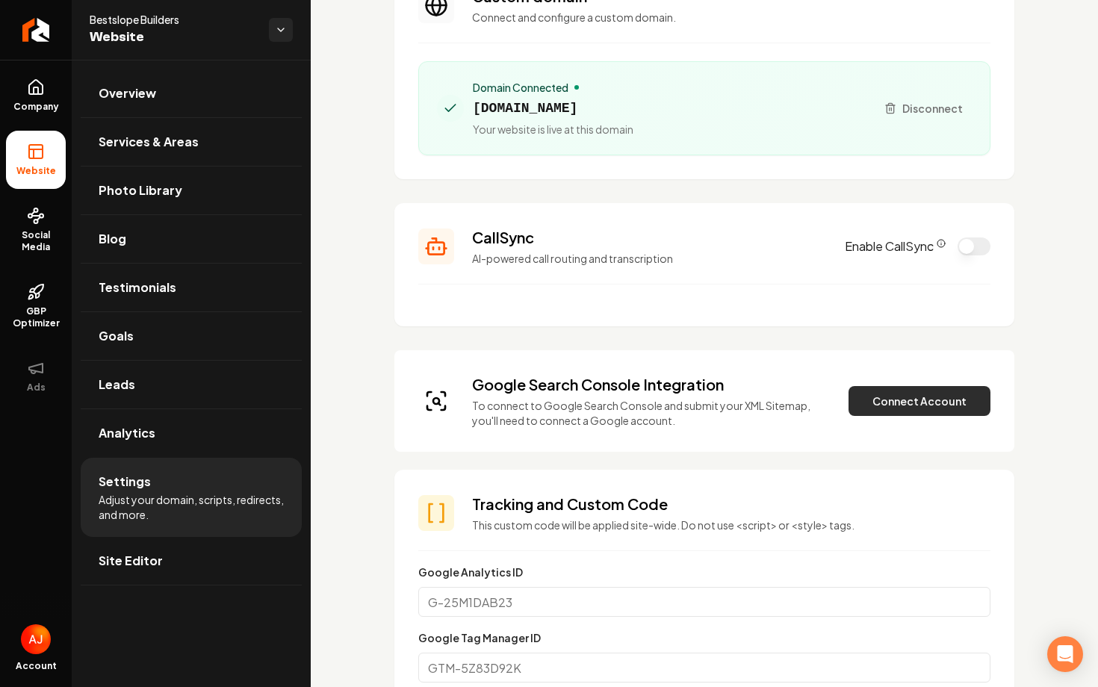
click at [917, 408] on button "Connect Account" at bounding box center [919, 401] width 142 height 30
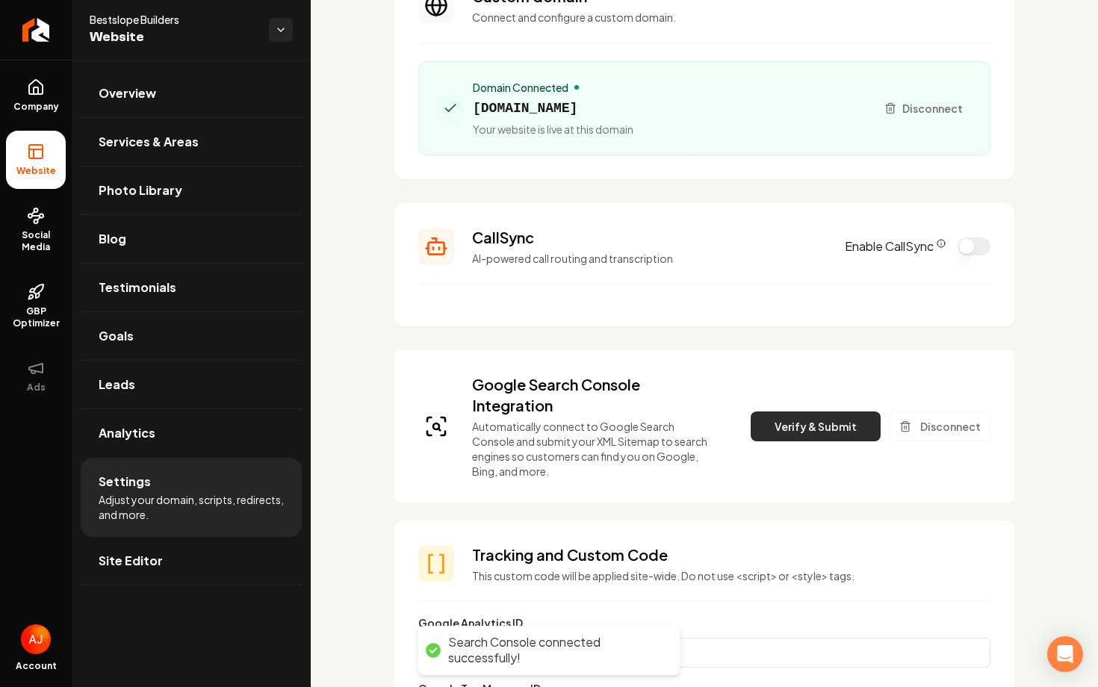
click at [771, 425] on button "Verify & Submit" at bounding box center [816, 426] width 130 height 30
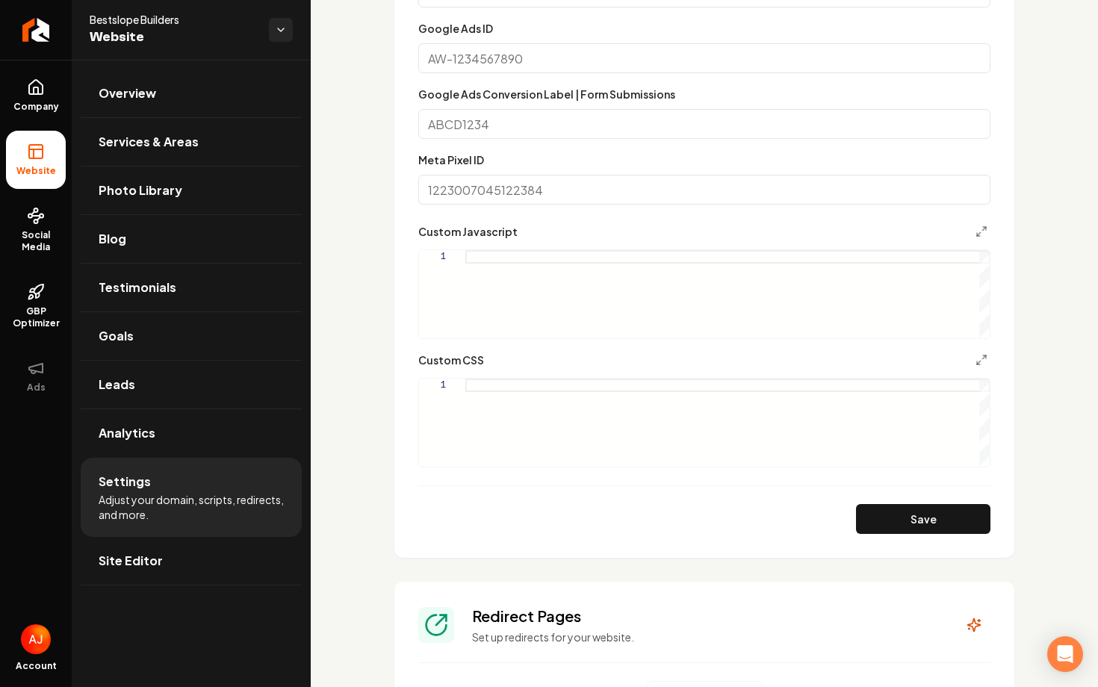
scroll to position [1307, 0]
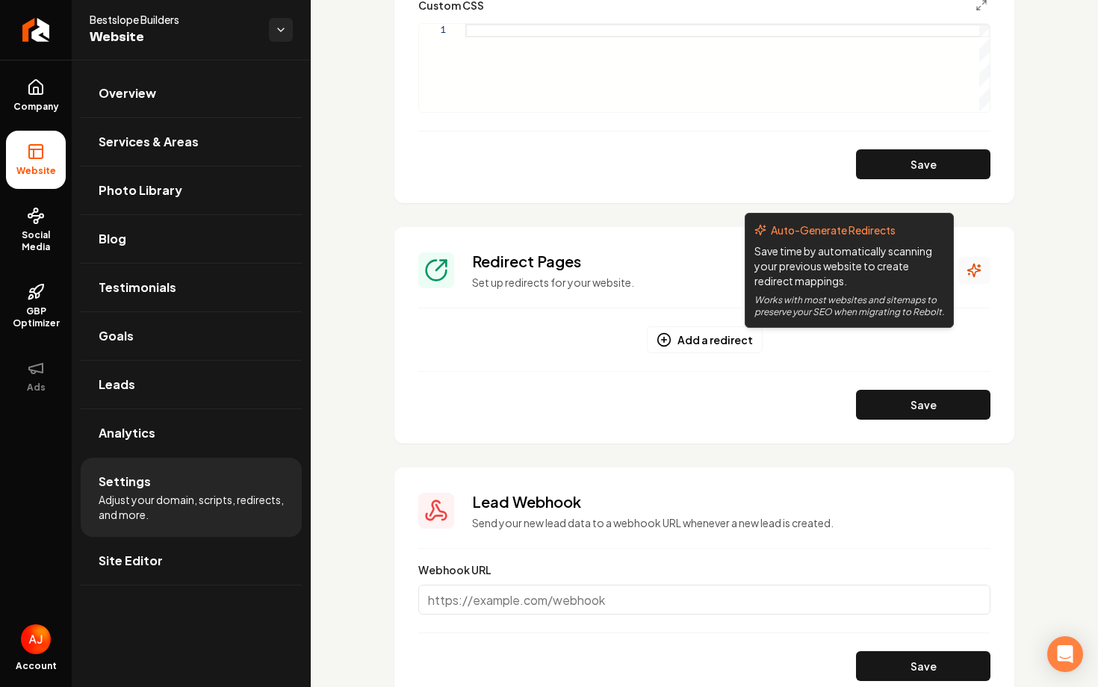
click at [976, 273] on icon "Main content area" at bounding box center [973, 270] width 15 height 15
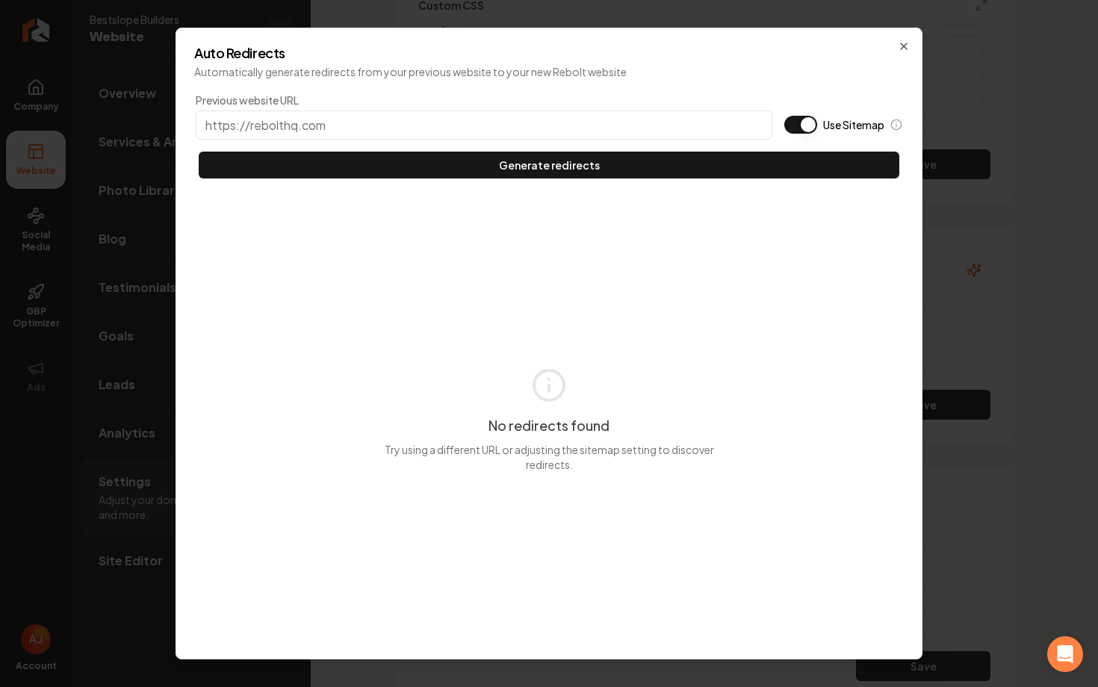
click at [808, 119] on button "Use Sitemap" at bounding box center [800, 125] width 33 height 18
click at [644, 120] on input "Previous website URL" at bounding box center [484, 125] width 577 height 29
paste input "[DOMAIN_NAME]"
type input "[URL][DOMAIN_NAME]"
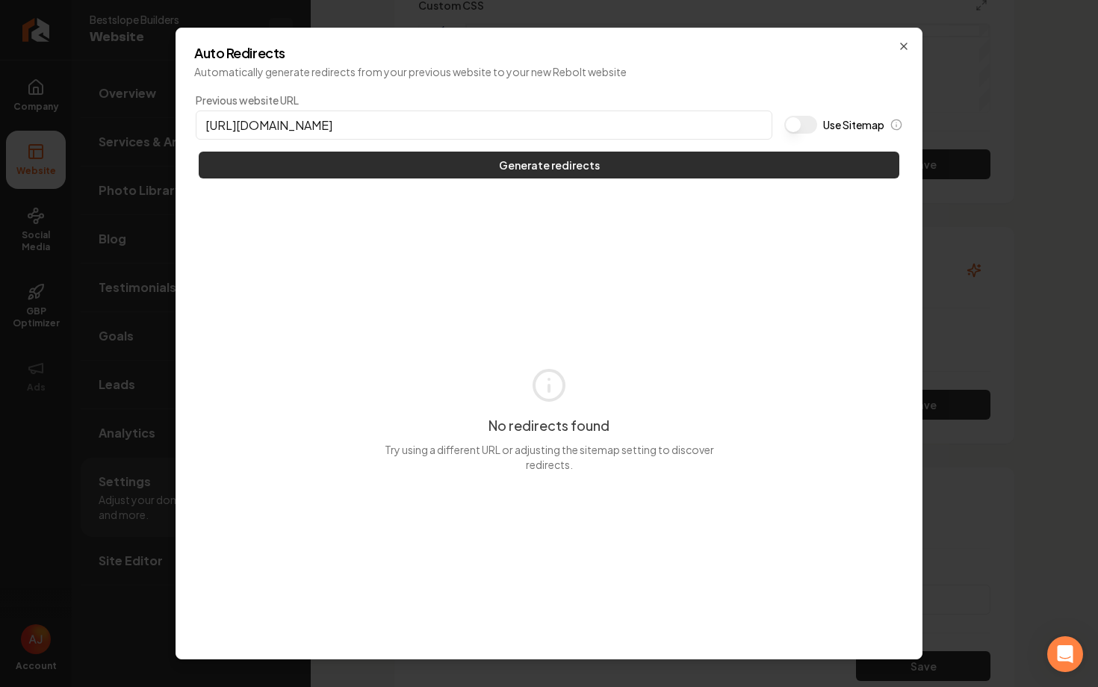
click at [673, 164] on button "Generate redirects" at bounding box center [549, 165] width 700 height 27
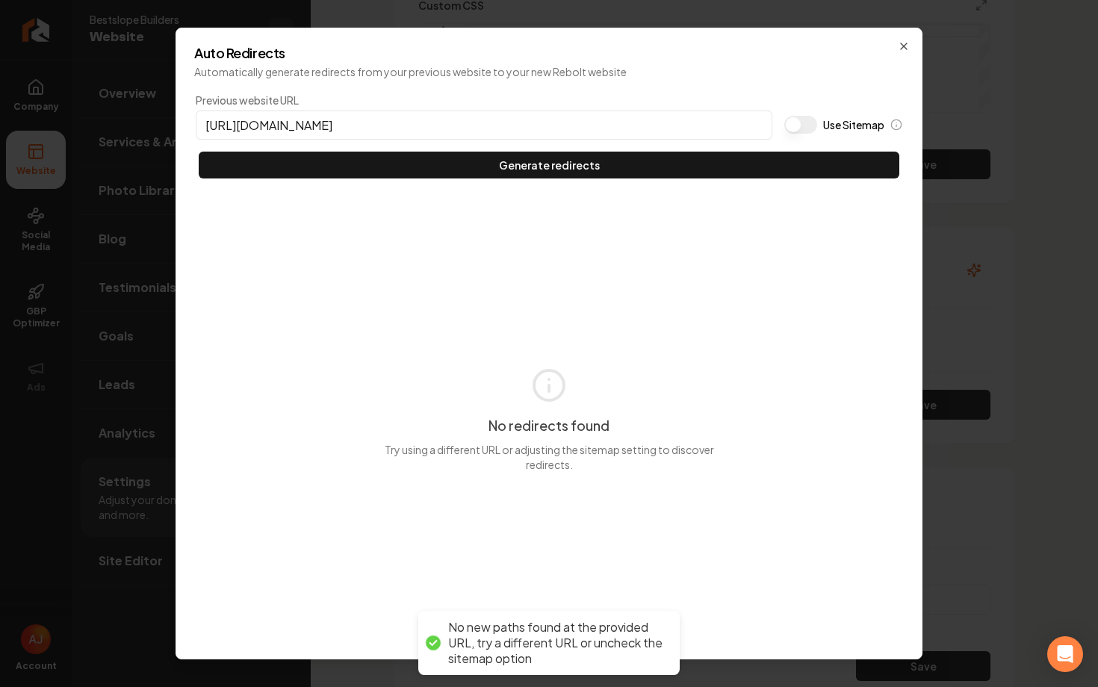
click at [897, 44] on div "Auto Redirects Automatically generate redirects from your previous website to y…" at bounding box center [548, 344] width 747 height 632
click at [906, 46] on icon "button" at bounding box center [904, 46] width 12 height 12
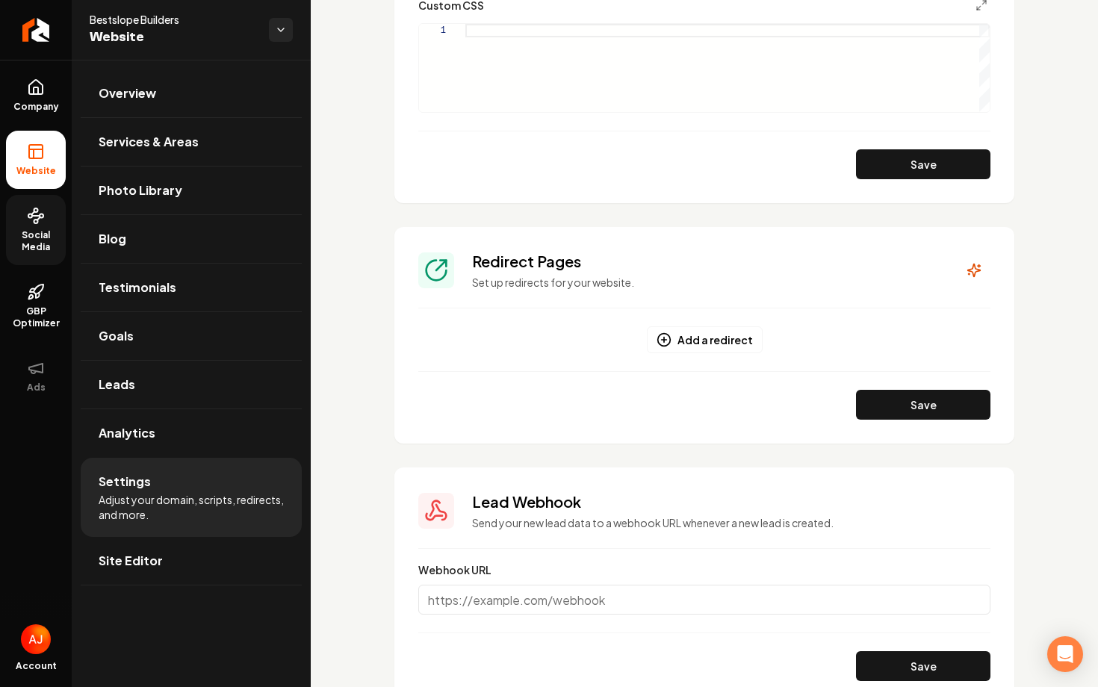
click at [46, 243] on span "Social Media" at bounding box center [36, 241] width 60 height 24
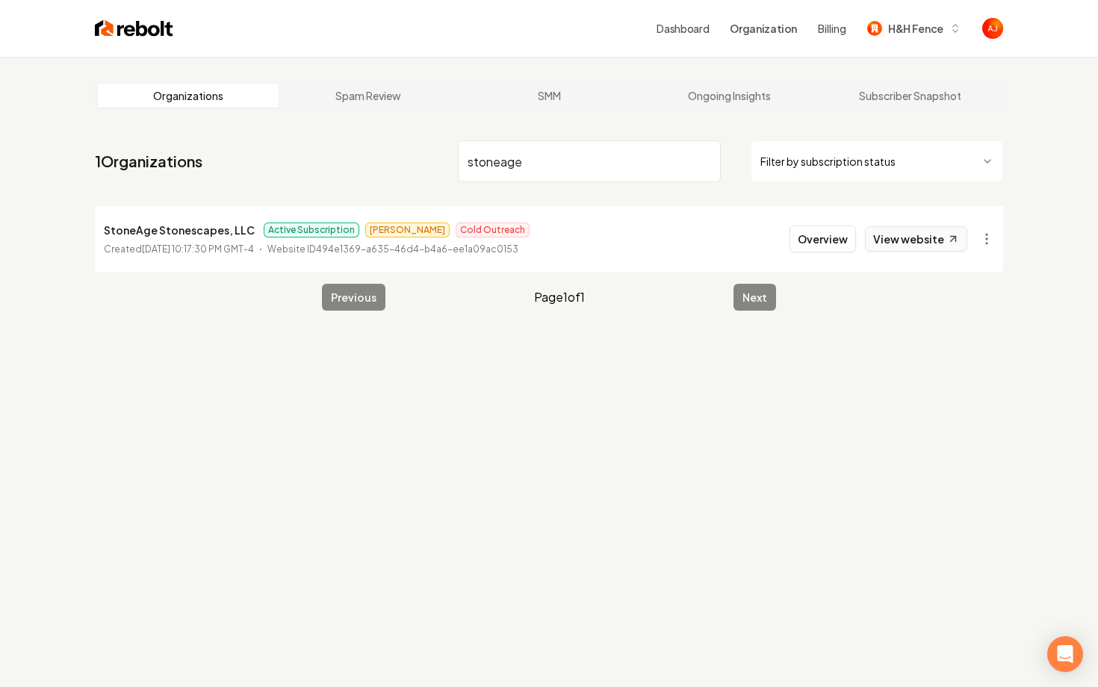
click at [900, 240] on link "View website" at bounding box center [916, 238] width 102 height 25
drag, startPoint x: 529, startPoint y: 169, endPoint x: 344, endPoint y: 160, distance: 186.2
click at [351, 160] on nav "1 Organizations stoneage Filter by subscription status" at bounding box center [549, 167] width 908 height 66
click at [895, 243] on link "View website" at bounding box center [916, 238] width 102 height 25
drag, startPoint x: 514, startPoint y: 155, endPoint x: 444, endPoint y: 155, distance: 70.2
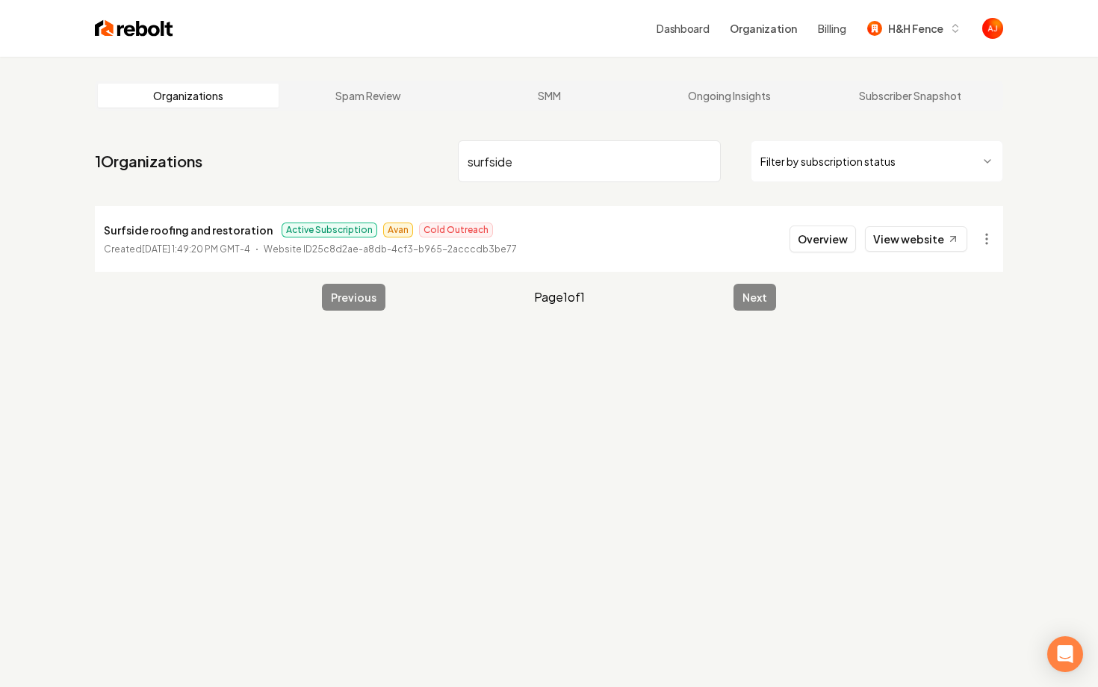
click at [474, 155] on input "surfside" at bounding box center [589, 161] width 263 height 42
type input "s"
click at [895, 249] on link "View website" at bounding box center [916, 238] width 102 height 25
drag, startPoint x: 543, startPoint y: 173, endPoint x: 411, endPoint y: 152, distance: 133.9
click at [411, 152] on nav "1 Organizations welcome Filter by subscription status" at bounding box center [549, 167] width 908 height 66
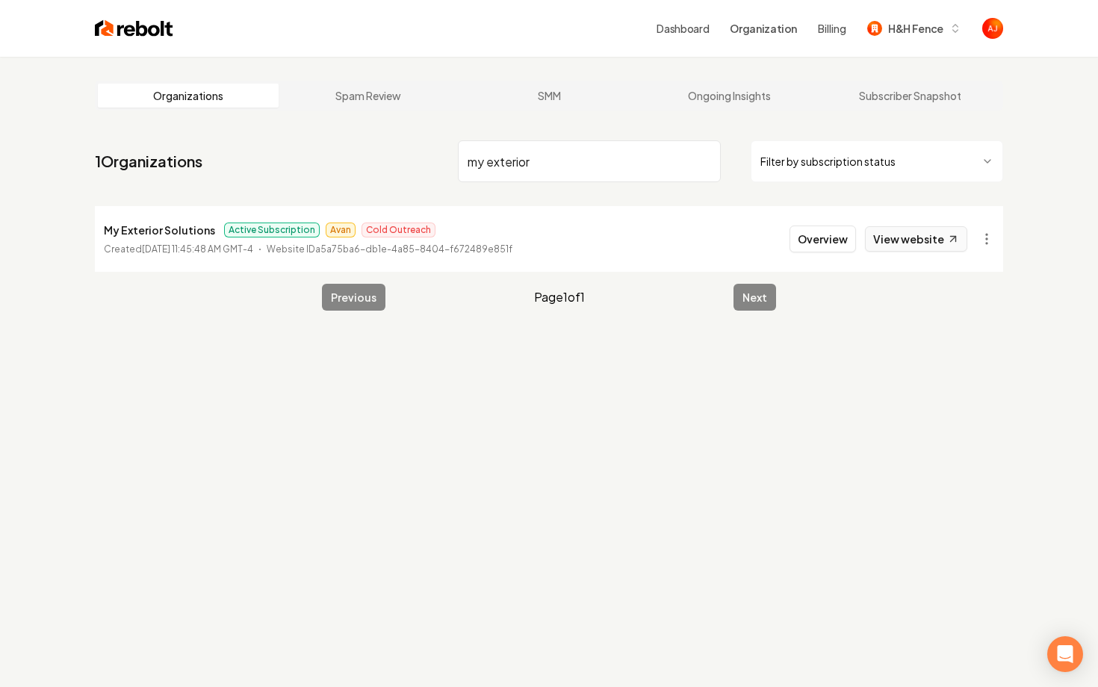
type input "my exterior"
click at [889, 249] on link "View website" at bounding box center [916, 238] width 102 height 25
click at [839, 237] on button "Overview" at bounding box center [822, 239] width 66 height 27
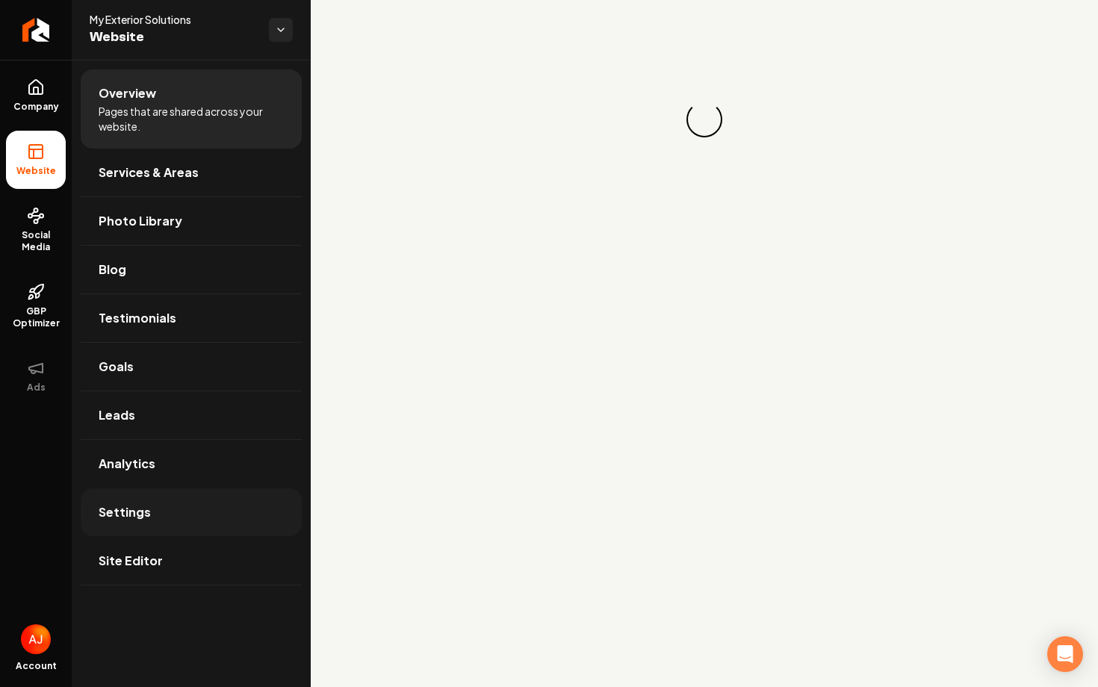
click at [175, 496] on link "Settings" at bounding box center [191, 512] width 221 height 48
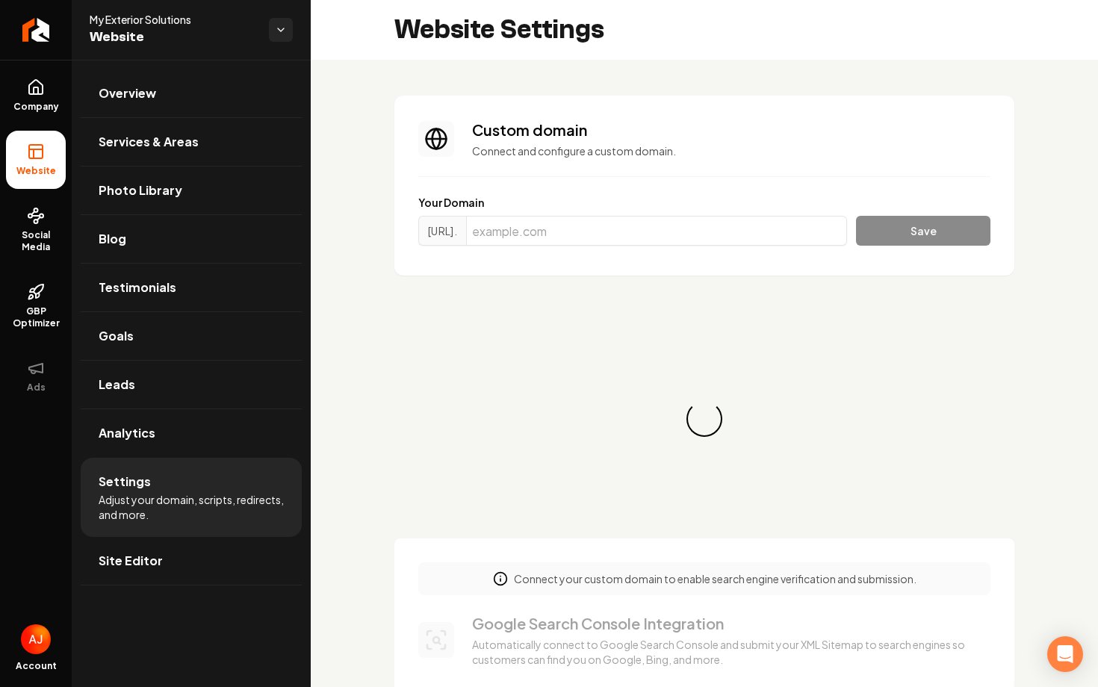
scroll to position [134, 0]
click at [659, 233] on input "Main content area" at bounding box center [656, 231] width 381 height 30
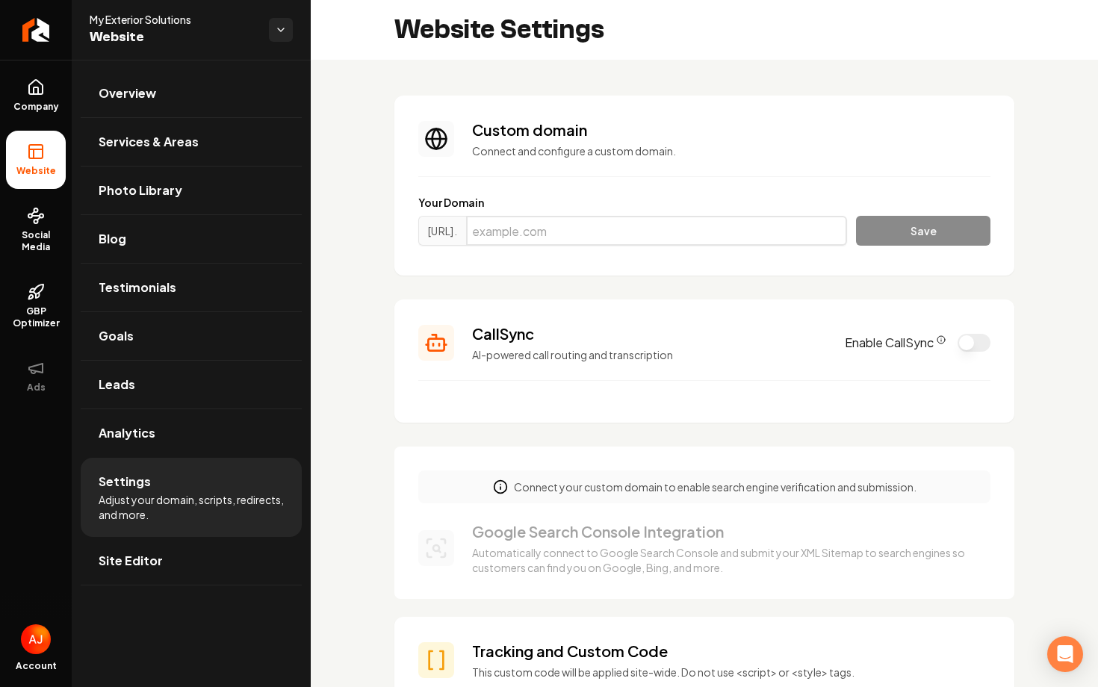
paste input "955489"
type input "955489"
drag, startPoint x: 645, startPoint y: 237, endPoint x: 444, endPoint y: 237, distance: 200.9
click at [444, 237] on div "[URL]. 955489" at bounding box center [632, 231] width 429 height 30
click at [544, 218] on input "Main content area" at bounding box center [656, 231] width 381 height 30
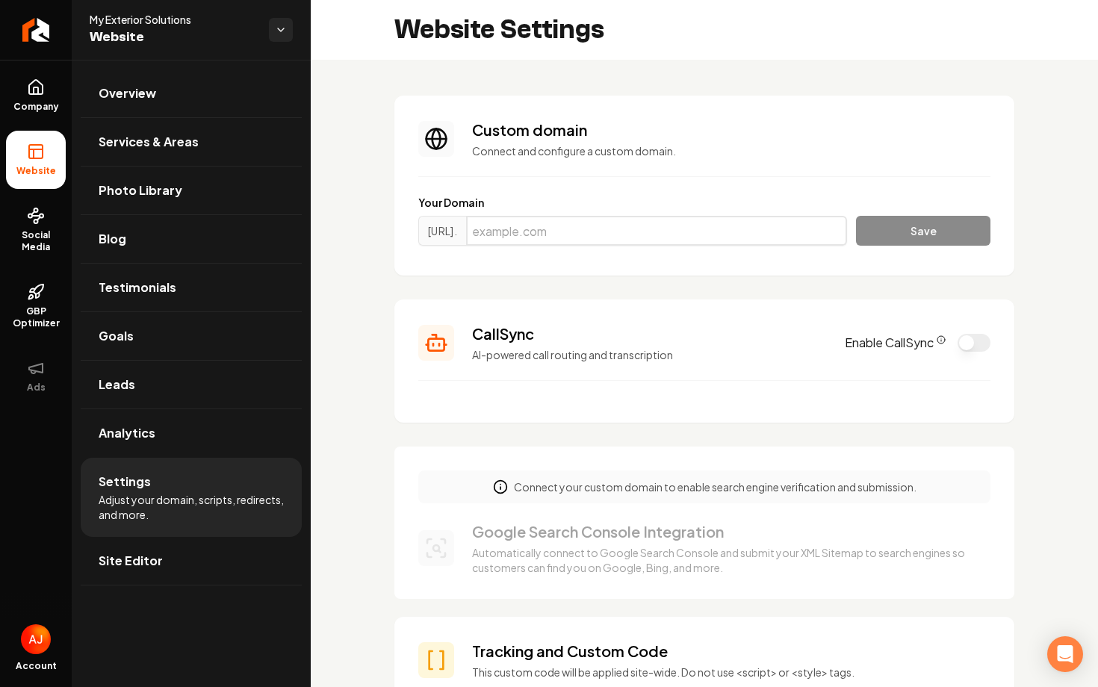
paste input "[DOMAIN_NAME]"
type input "[DOMAIN_NAME]"
click at [892, 229] on button "Save" at bounding box center [923, 231] width 134 height 30
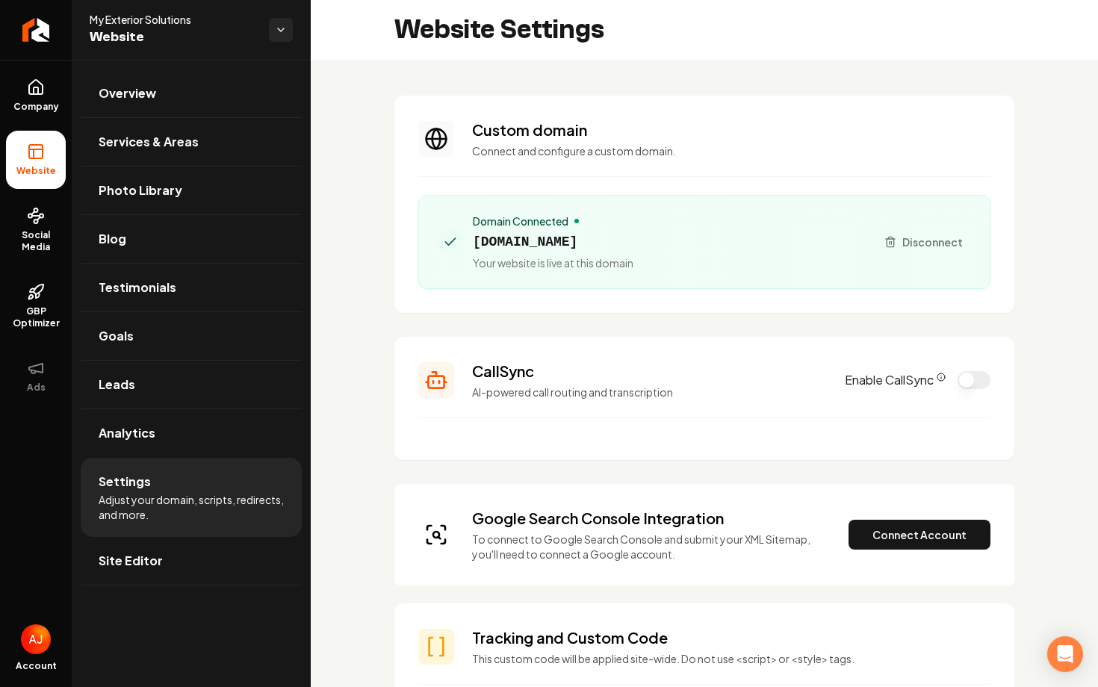
drag, startPoint x: 662, startPoint y: 240, endPoint x: 475, endPoint y: 240, distance: 186.7
click at [475, 240] on div "Domain Connected [DOMAIN_NAME] Your website is live at this domain" at bounding box center [650, 242] width 426 height 57
copy span "[DOMAIN_NAME]"
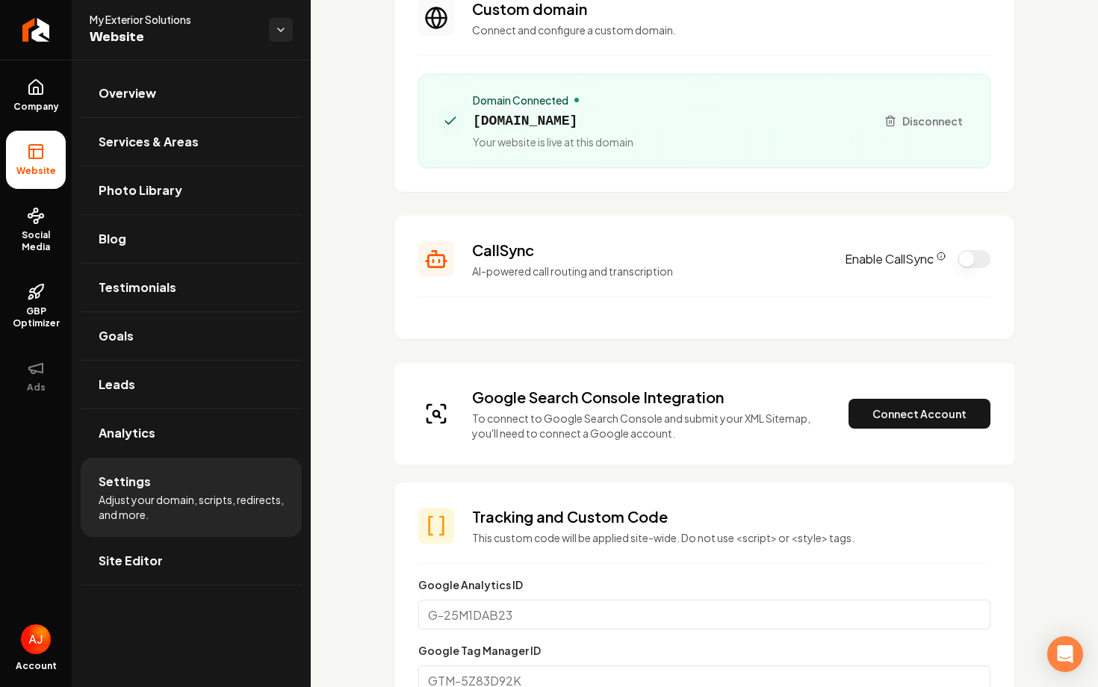
scroll to position [137, 0]
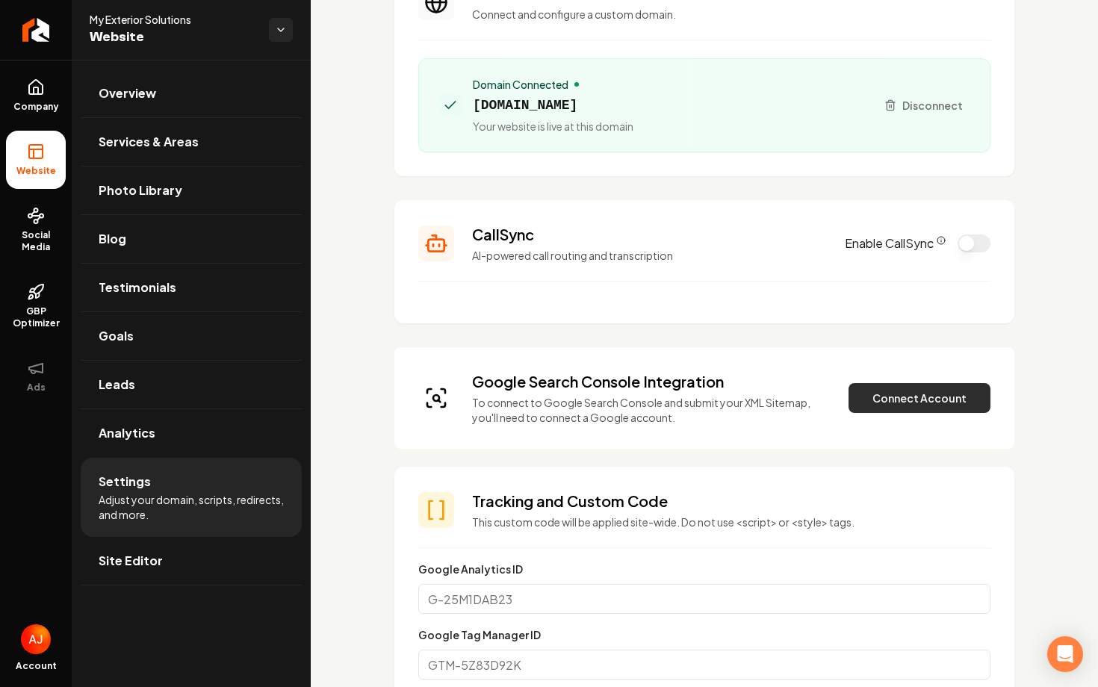
click at [875, 403] on button "Connect Account" at bounding box center [919, 398] width 142 height 30
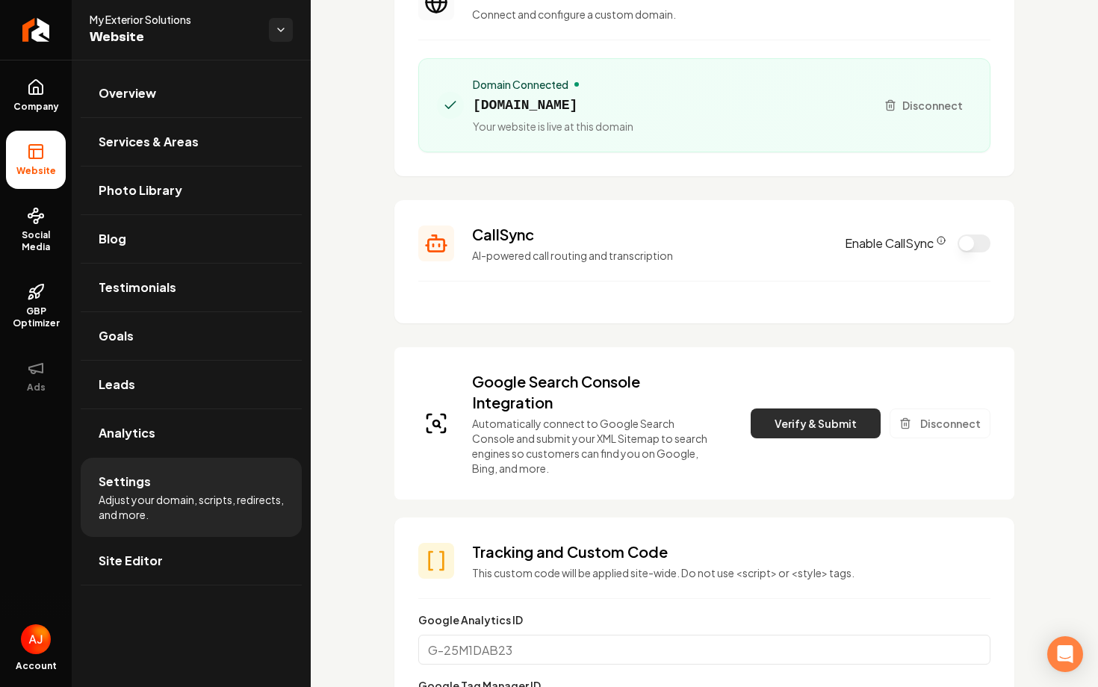
click at [813, 425] on button "Verify & Submit" at bounding box center [816, 423] width 130 height 30
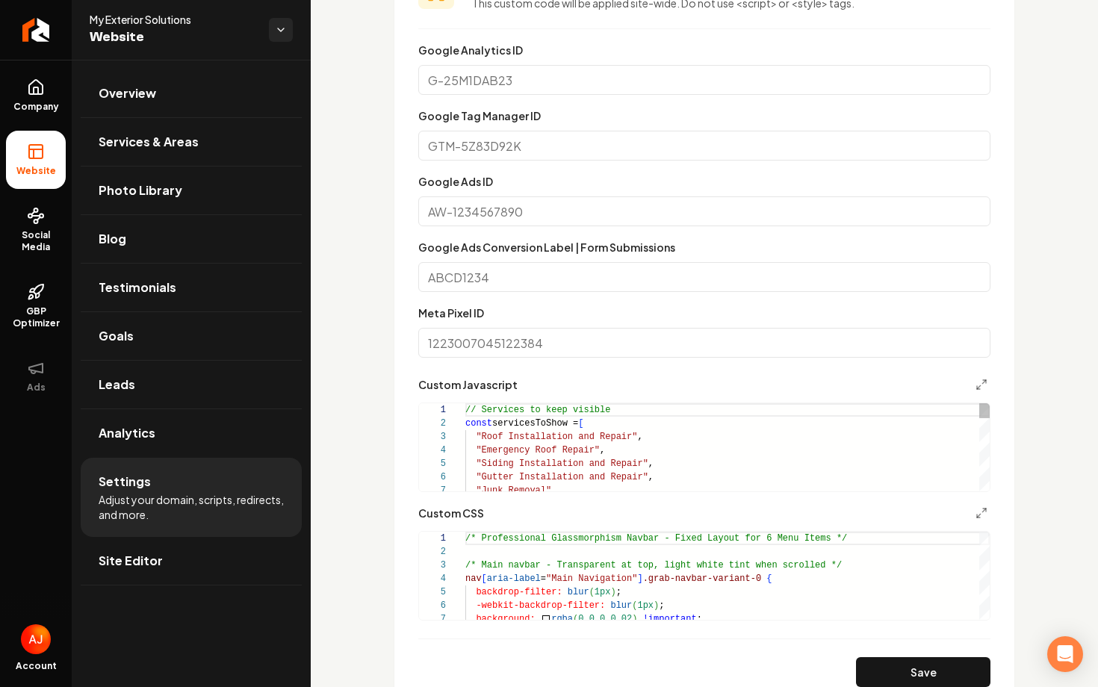
scroll to position [1370, 0]
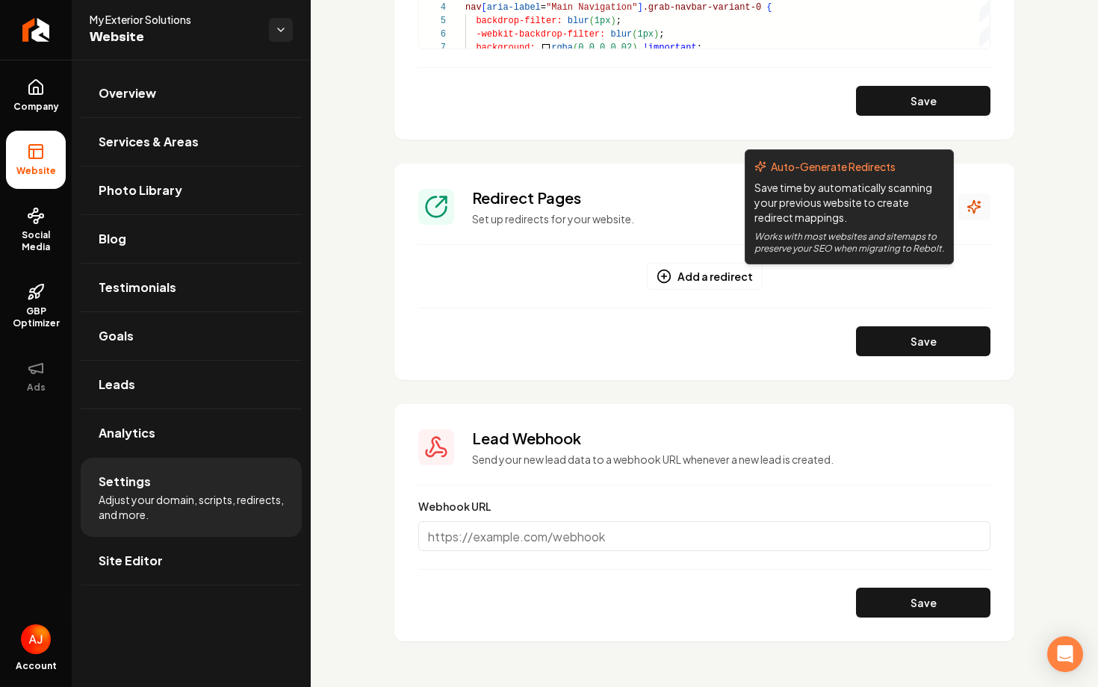
click at [976, 210] on icon "Main content area" at bounding box center [973, 206] width 15 height 15
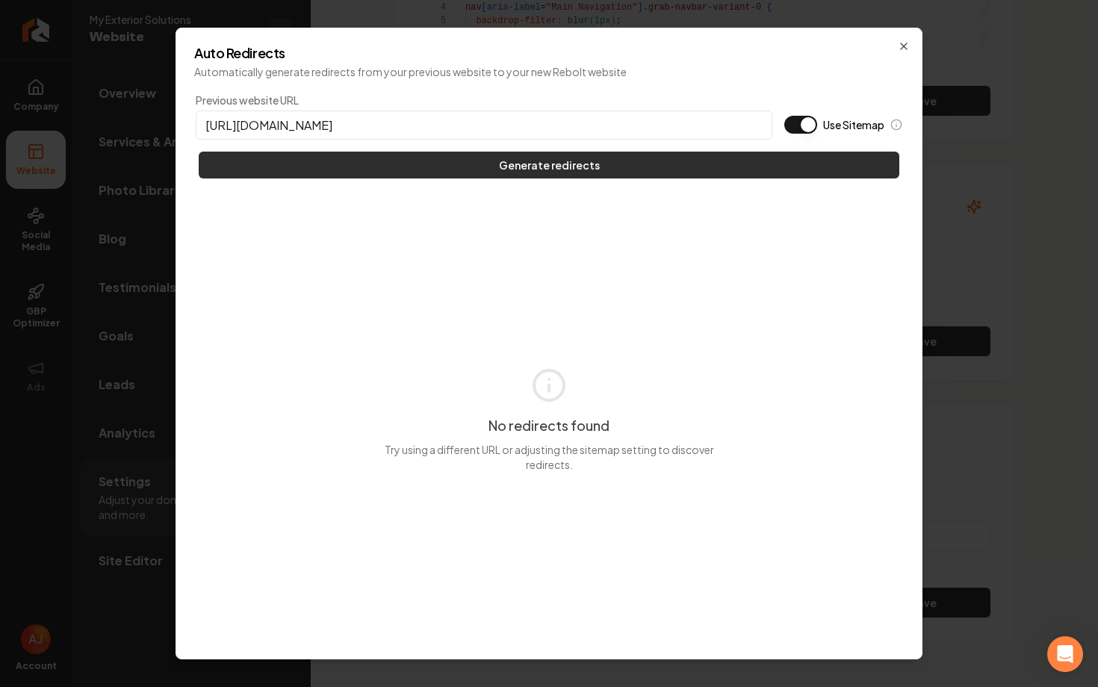
type input "[URL][DOMAIN_NAME]"
click at [497, 166] on button "Generate redirects" at bounding box center [549, 165] width 700 height 27
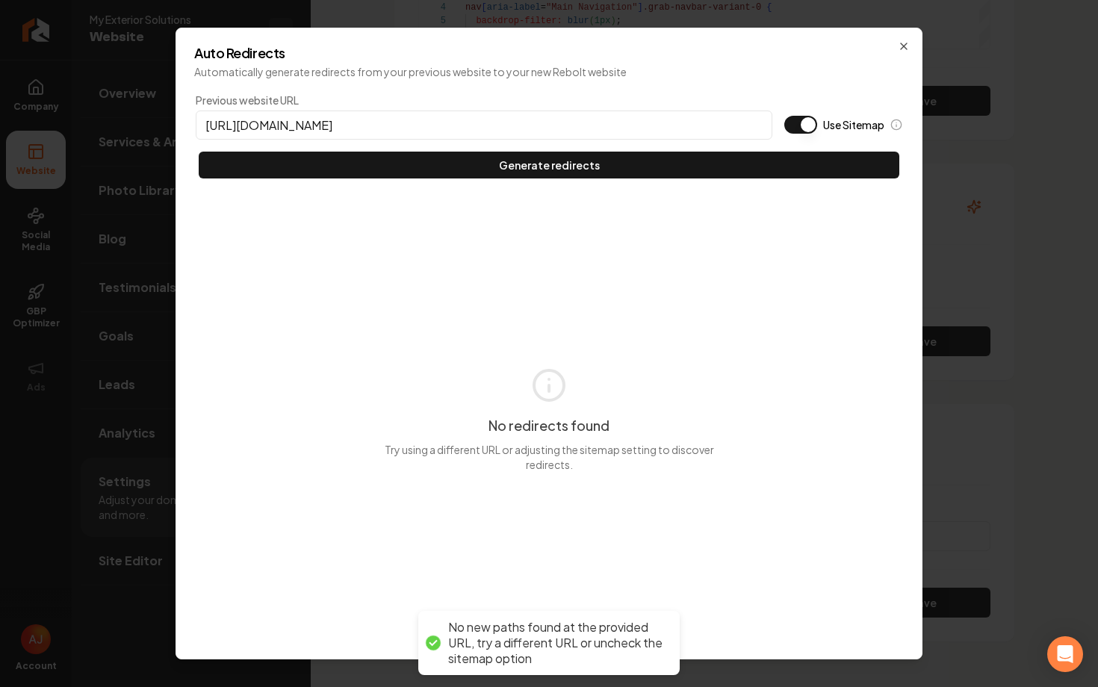
click at [906, 55] on div "Auto Redirects Automatically generate redirects from your previous website to y…" at bounding box center [548, 344] width 747 height 632
click at [904, 46] on icon "button" at bounding box center [904, 46] width 6 height 6
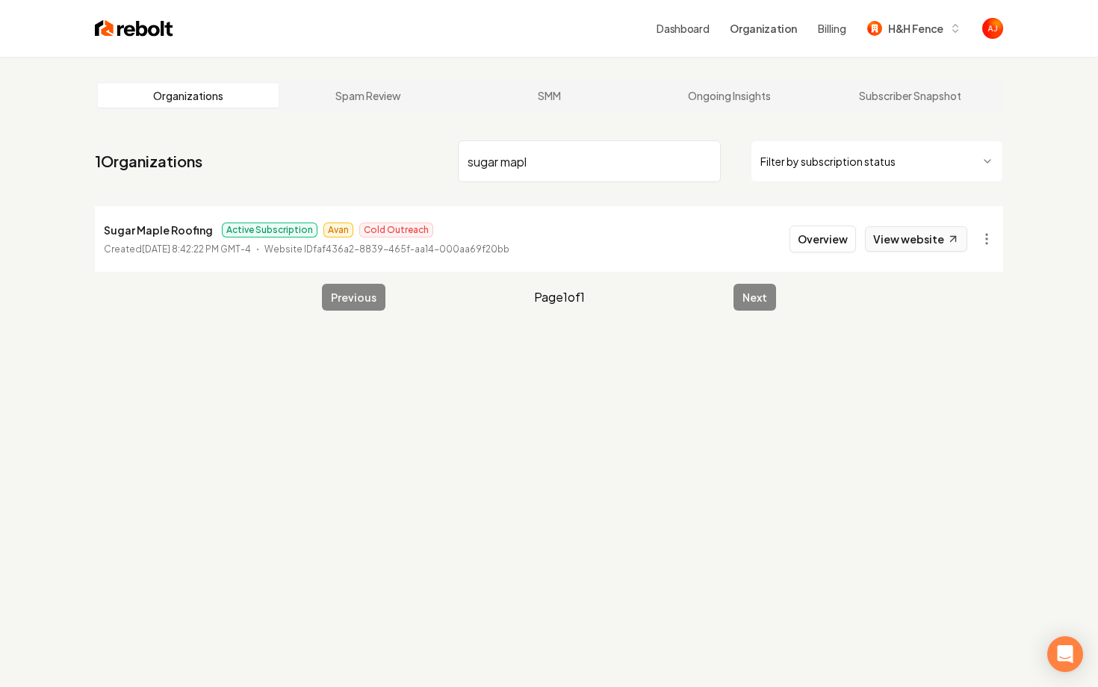
click at [887, 240] on link "View website" at bounding box center [916, 238] width 102 height 25
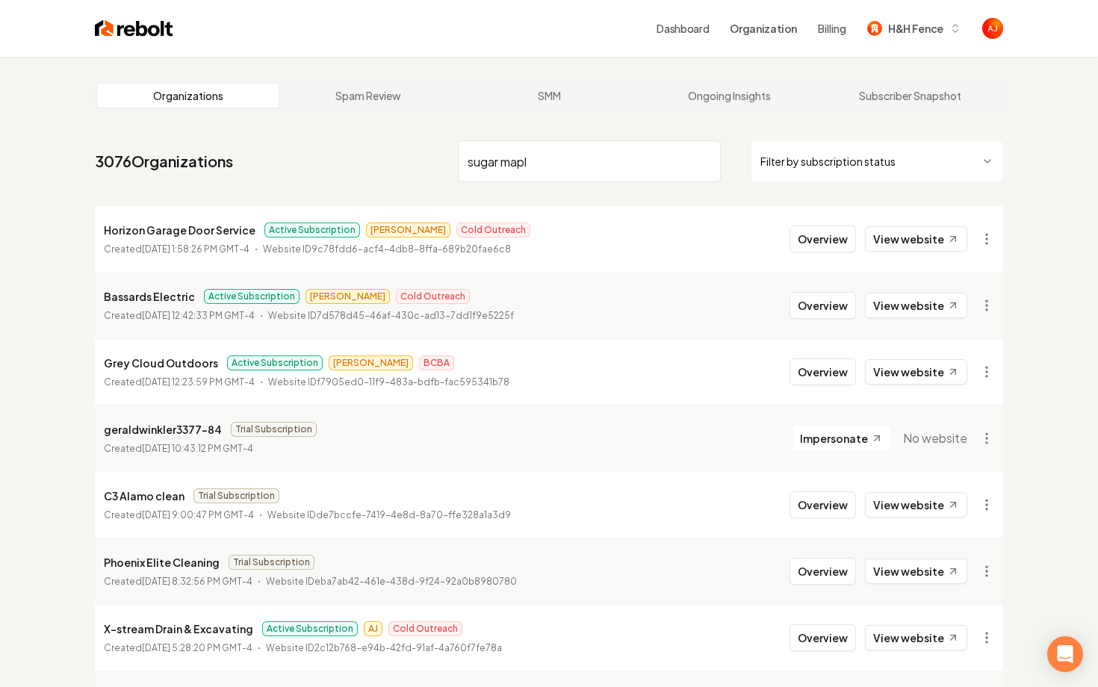
drag, startPoint x: 553, startPoint y: 164, endPoint x: 457, endPoint y: 164, distance: 95.6
click at [457, 164] on nav "3076 Organizations sugar mapl Filter by subscription status" at bounding box center [549, 167] width 908 height 66
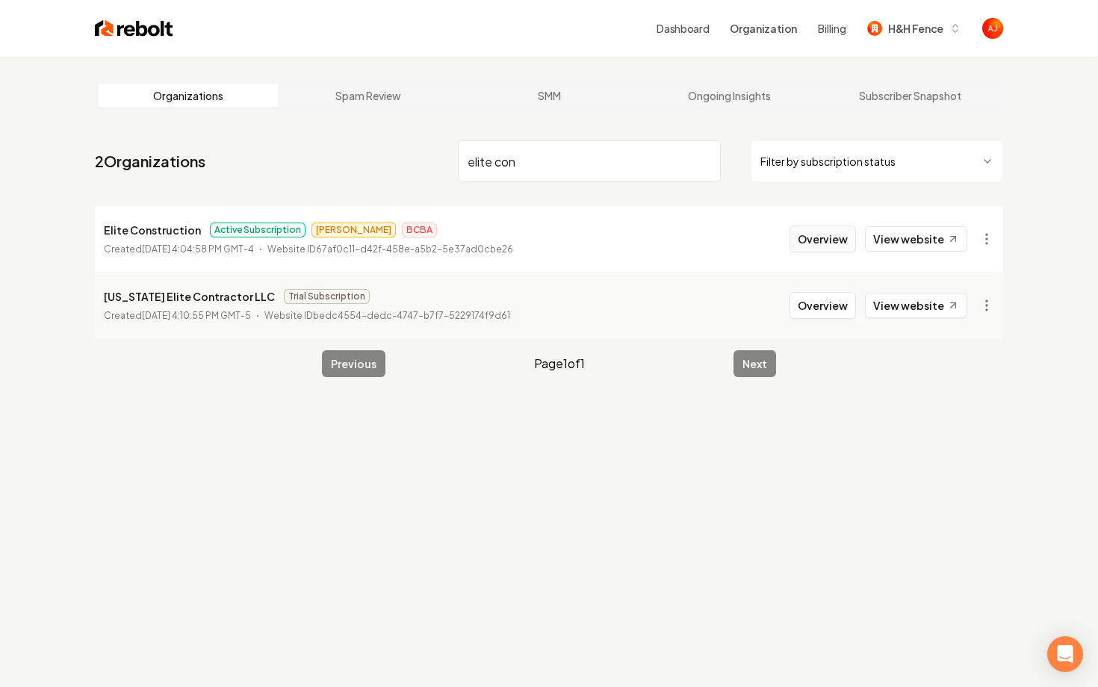
type input "elite con"
click at [819, 246] on button "Overview" at bounding box center [822, 239] width 66 height 27
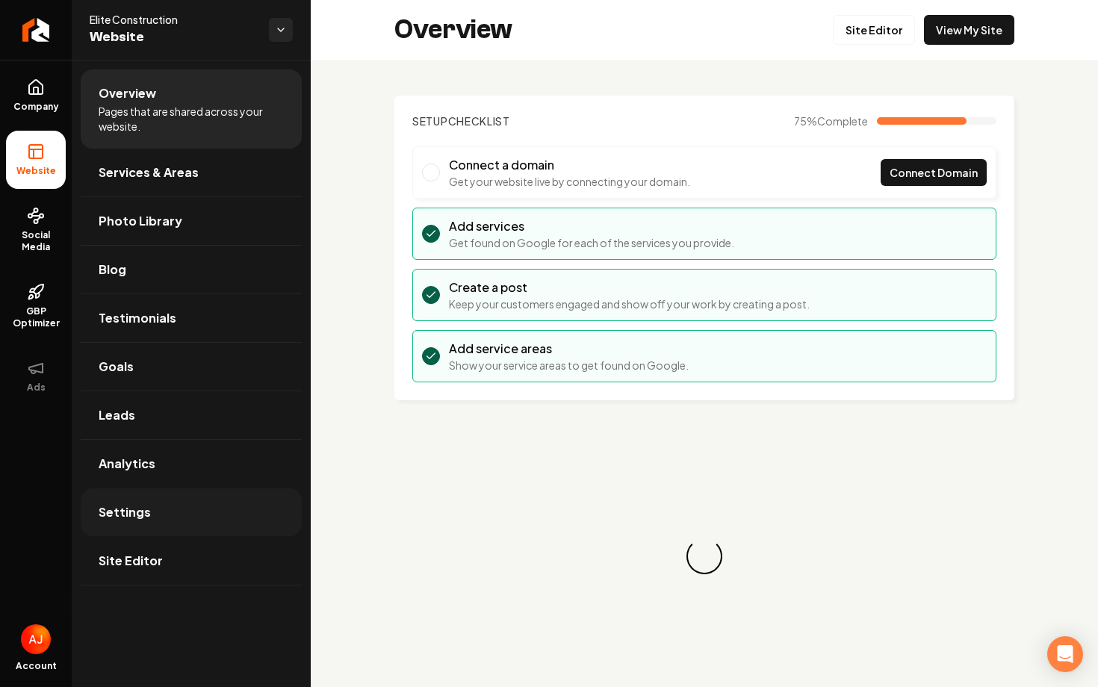
click at [162, 499] on link "Settings" at bounding box center [191, 512] width 221 height 48
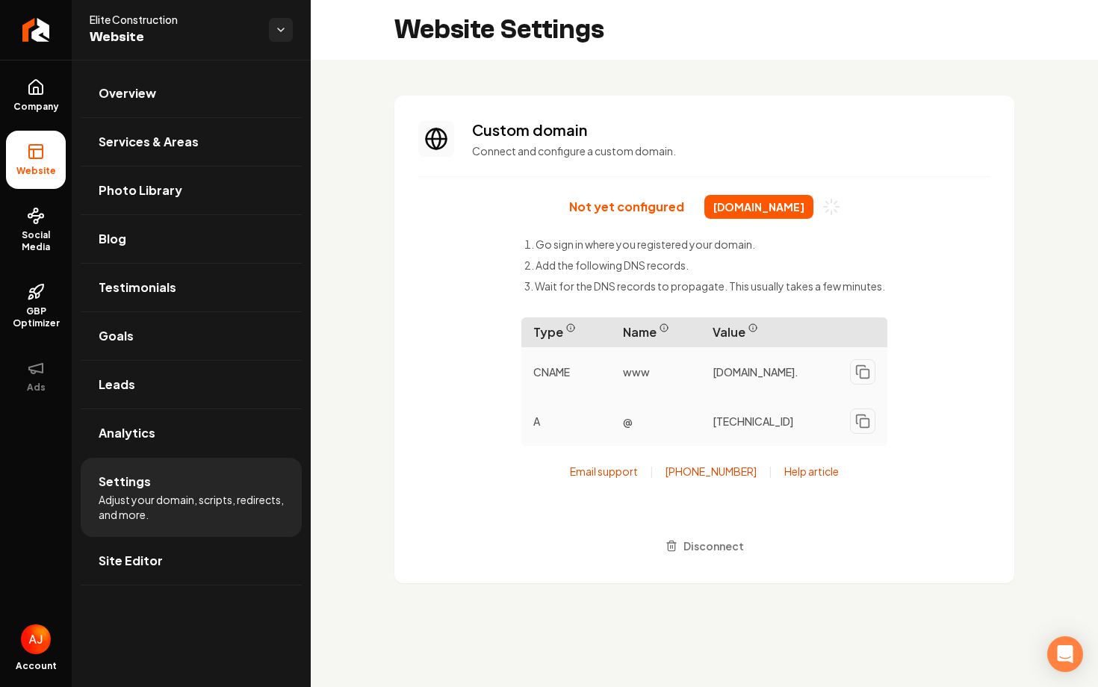
scroll to position [134, 0]
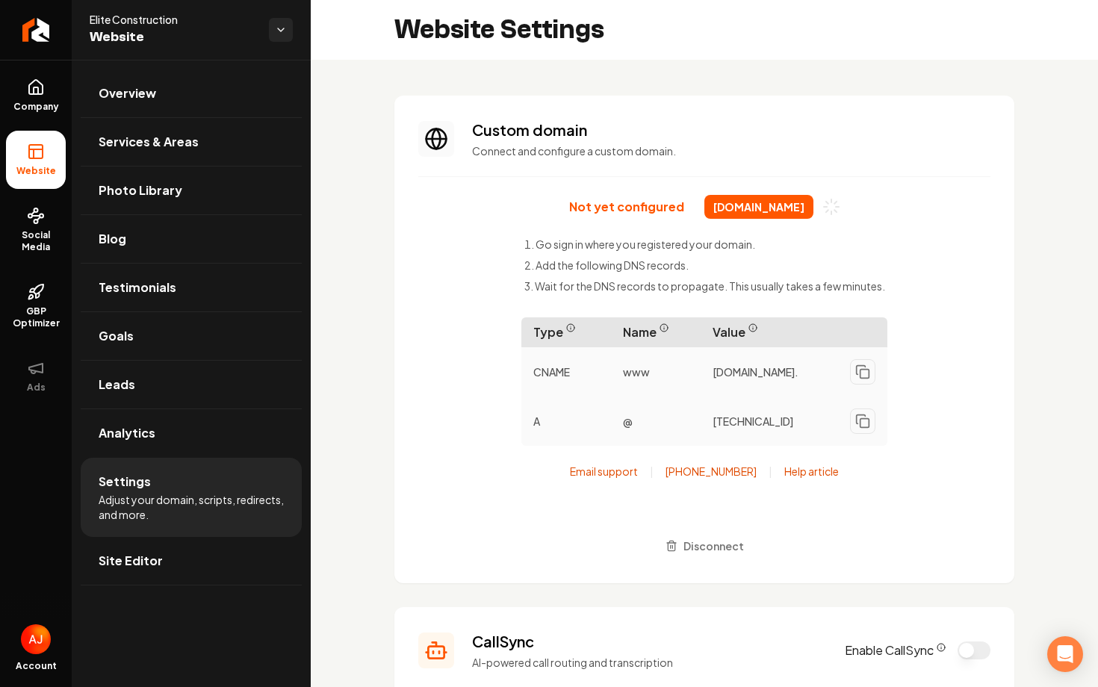
click at [428, 326] on div "Not yet configured [DOMAIN_NAME] Go sign in where you registered your domain. A…" at bounding box center [704, 377] width 572 height 364
